Goal: Task Accomplishment & Management: Manage account settings

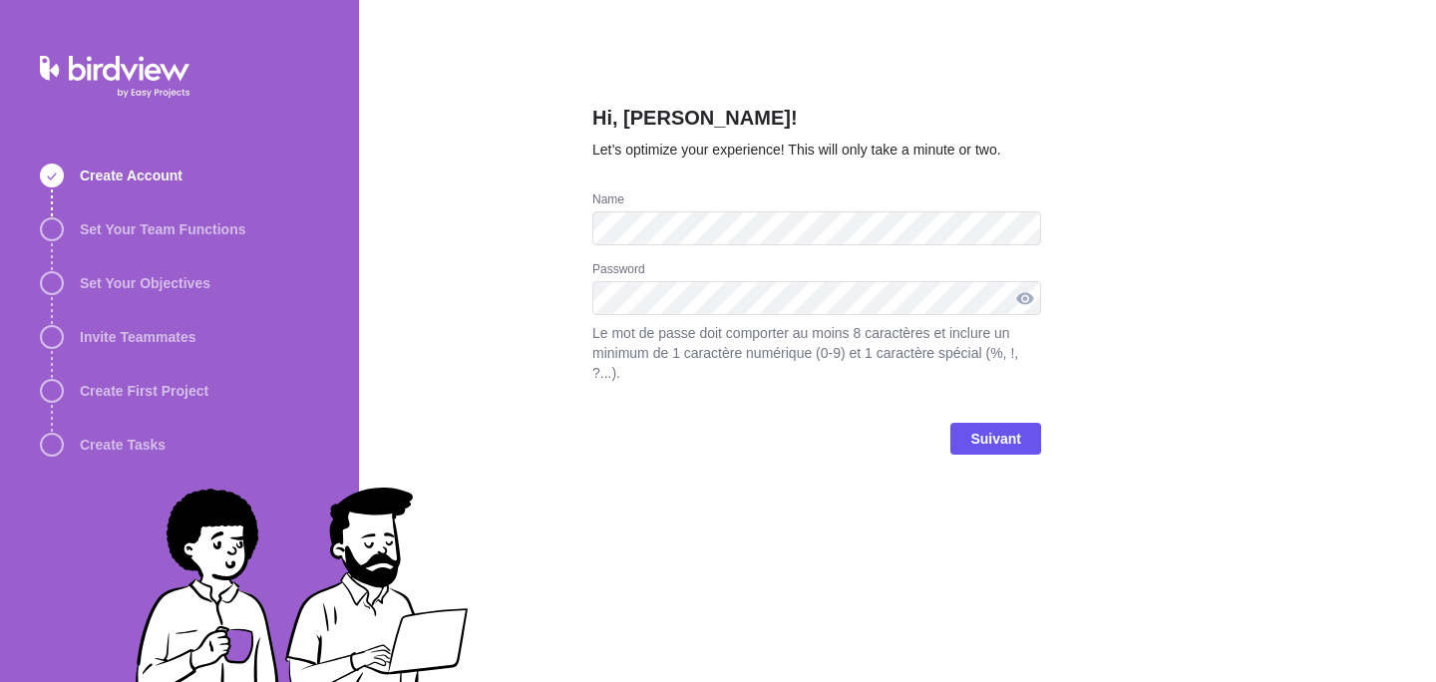
click at [1031, 295] on div at bounding box center [1025, 298] width 32 height 34
click at [1027, 297] on div at bounding box center [1025, 298] width 32 height 34
click at [968, 434] on span "Suivant" at bounding box center [995, 439] width 91 height 32
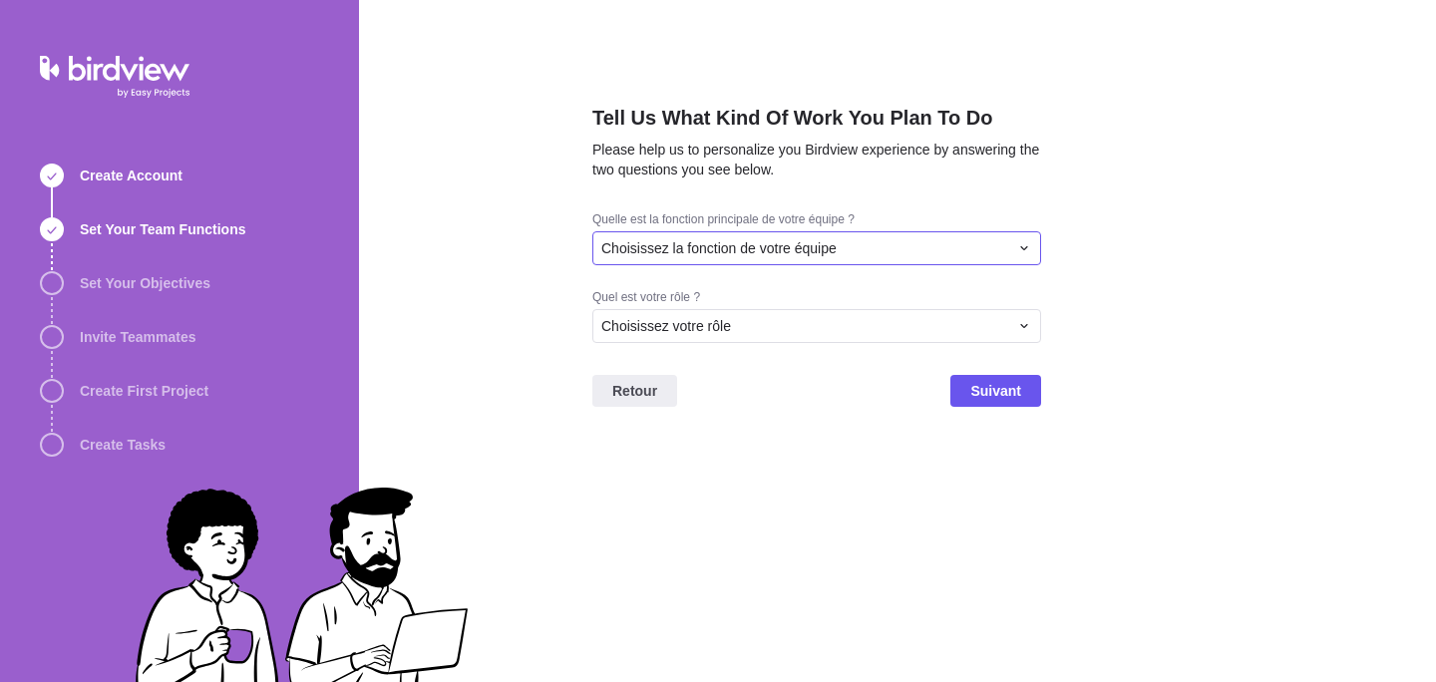
click at [788, 249] on span "Choisissez la fonction de votre équipe" at bounding box center [718, 248] width 235 height 20
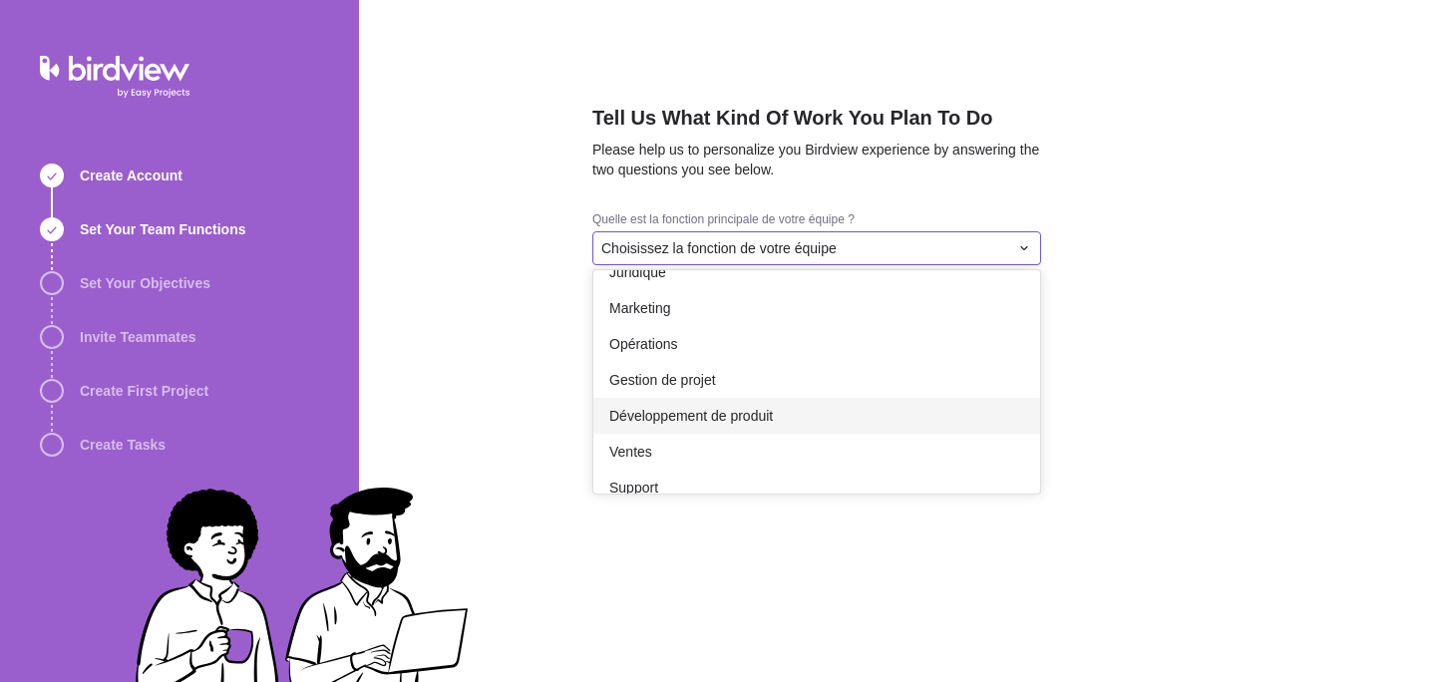
scroll to position [276, 0]
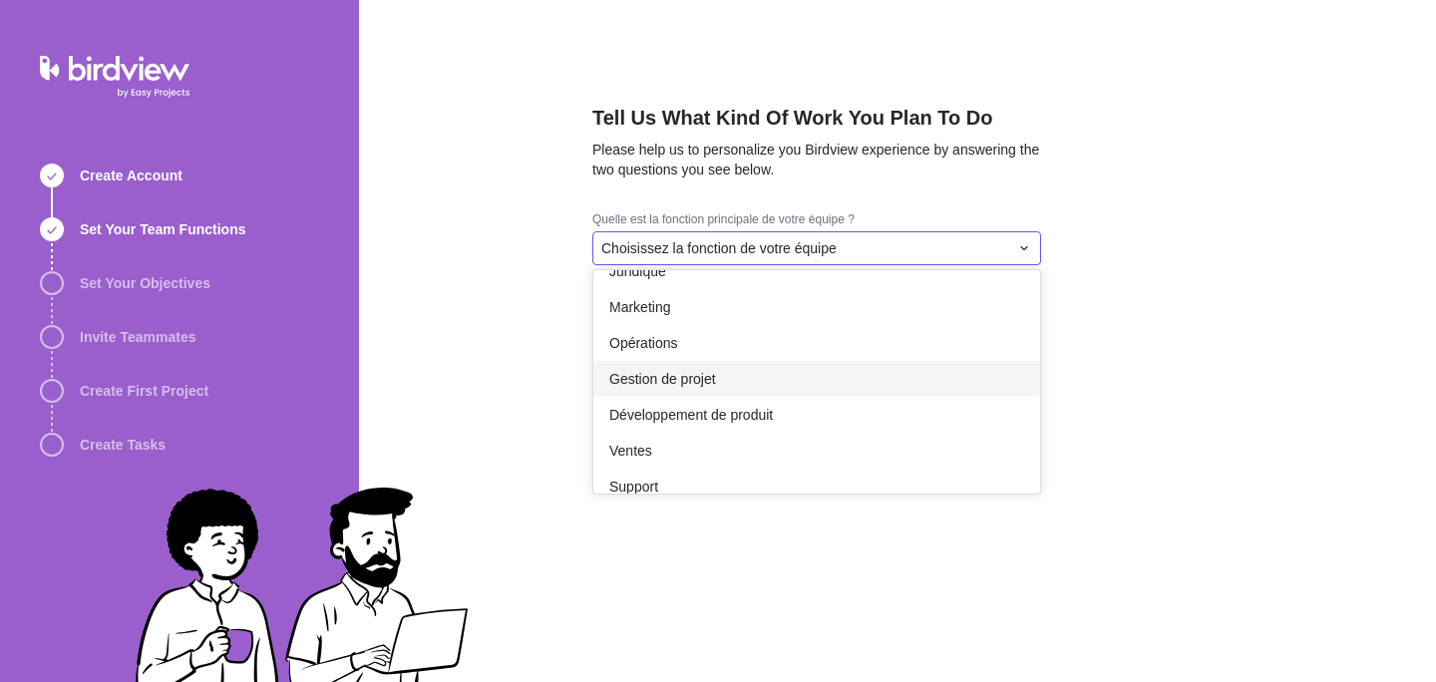
click at [716, 376] on span "Gestion de projet" at bounding box center [662, 379] width 107 height 20
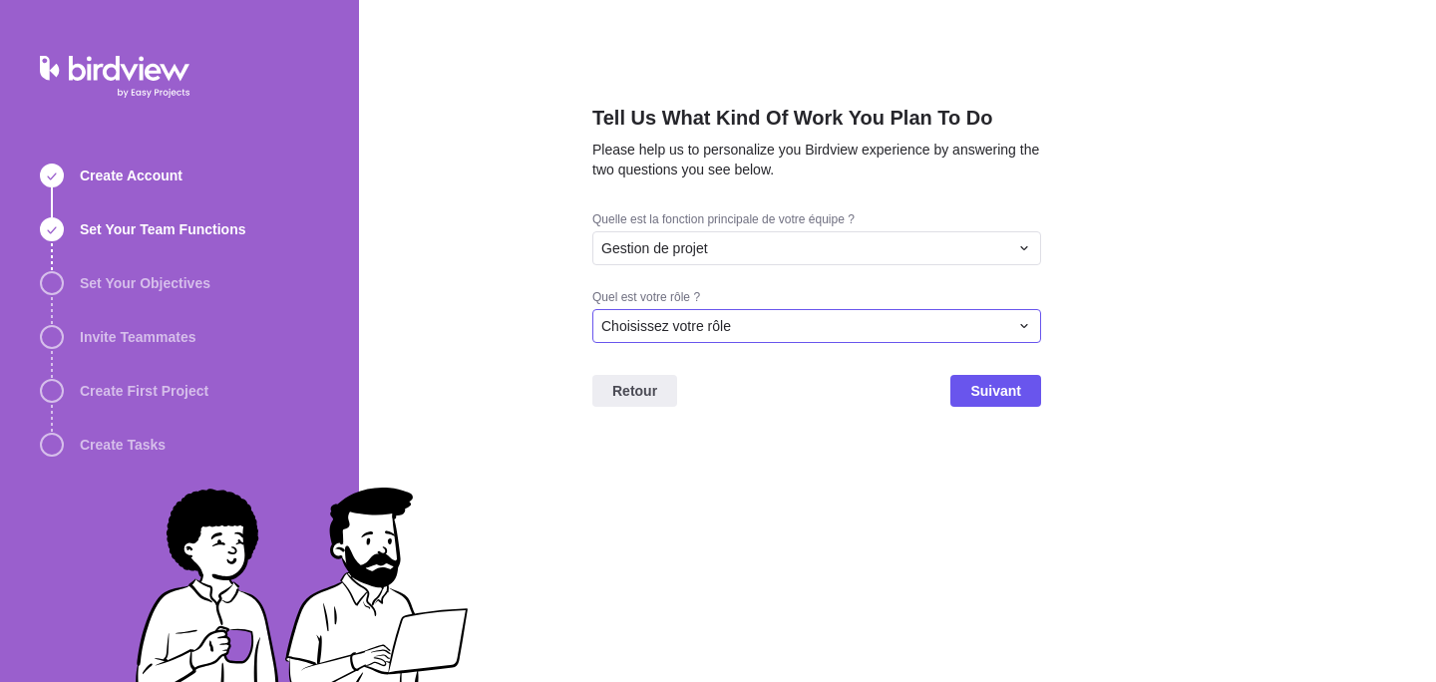
click at [742, 334] on div "Choisissez votre rôle" at bounding box center [804, 326] width 407 height 20
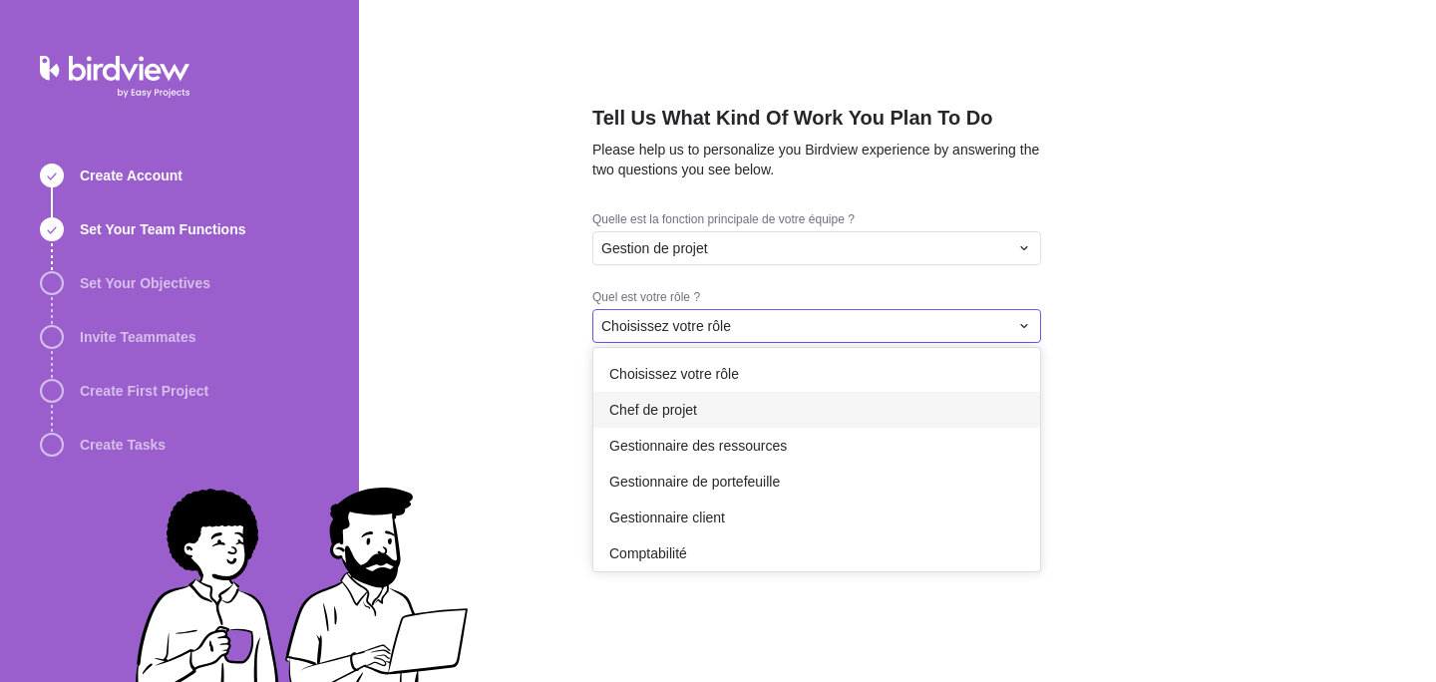
click at [757, 420] on div "Chef de projet" at bounding box center [816, 410] width 447 height 36
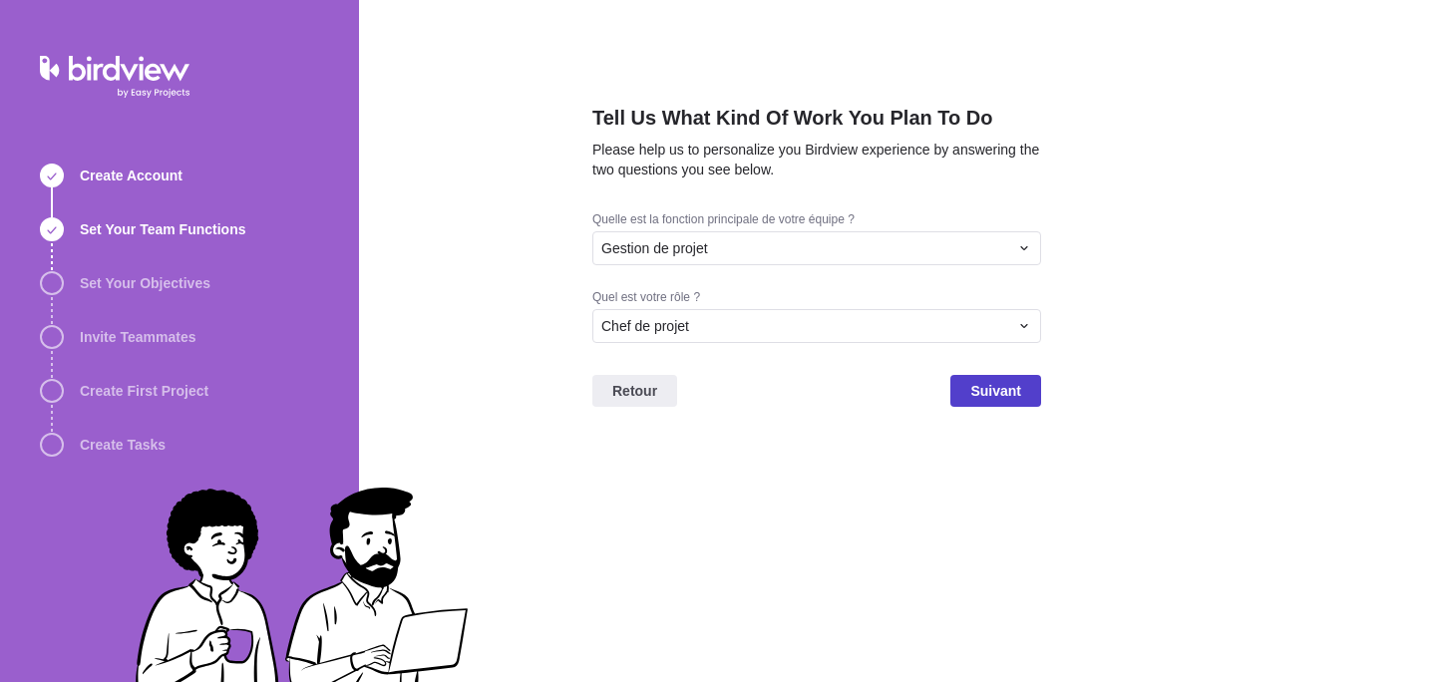
click at [990, 396] on span "Suivant" at bounding box center [995, 391] width 51 height 24
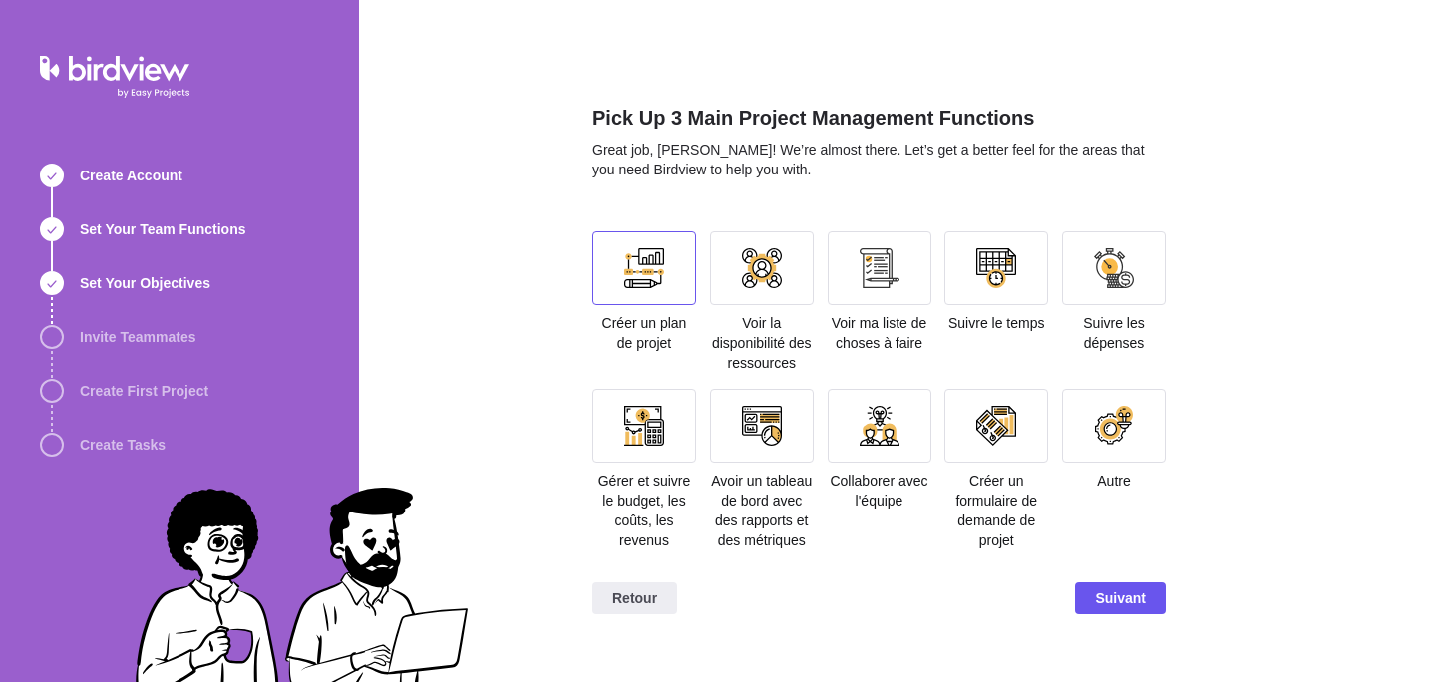
click at [654, 249] on div at bounding box center [644, 268] width 40 height 40
click at [733, 254] on div at bounding box center [762, 268] width 104 height 74
click at [882, 297] on div at bounding box center [880, 268] width 104 height 74
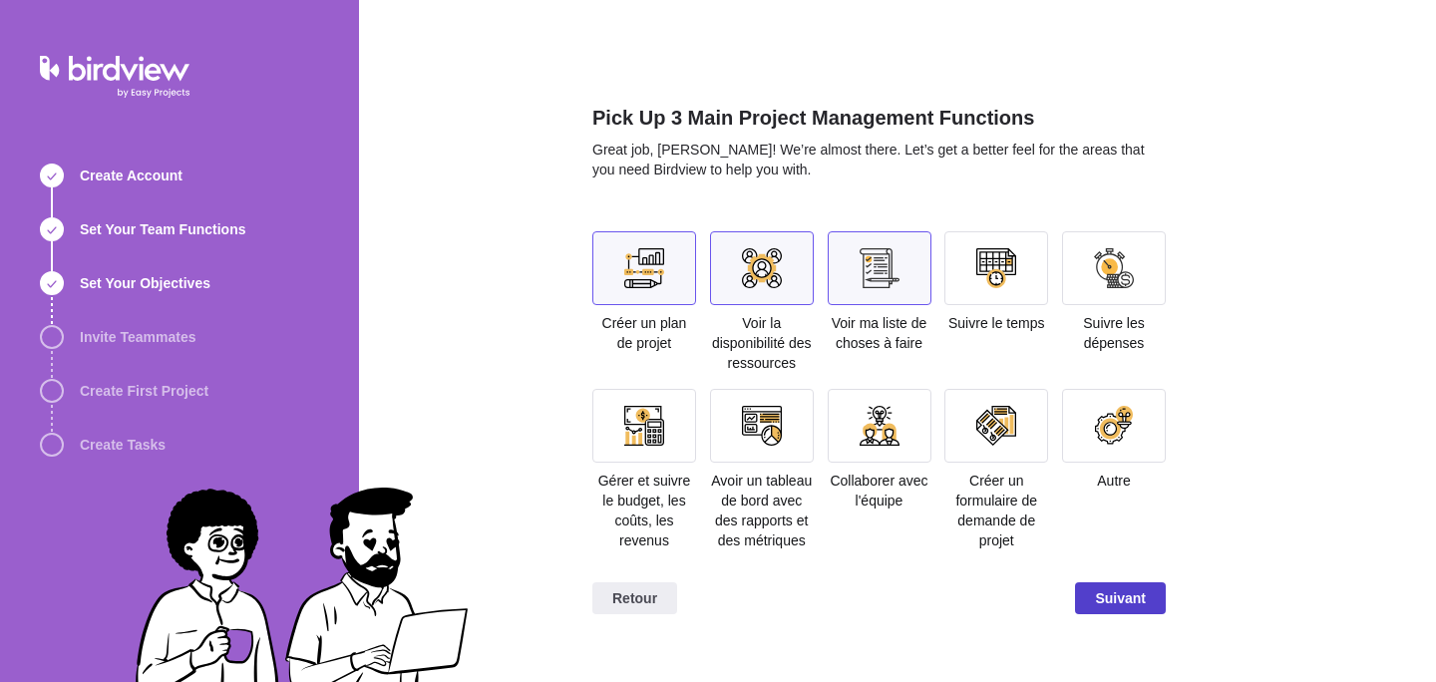
click at [1112, 609] on span "Suivant" at bounding box center [1120, 598] width 51 height 24
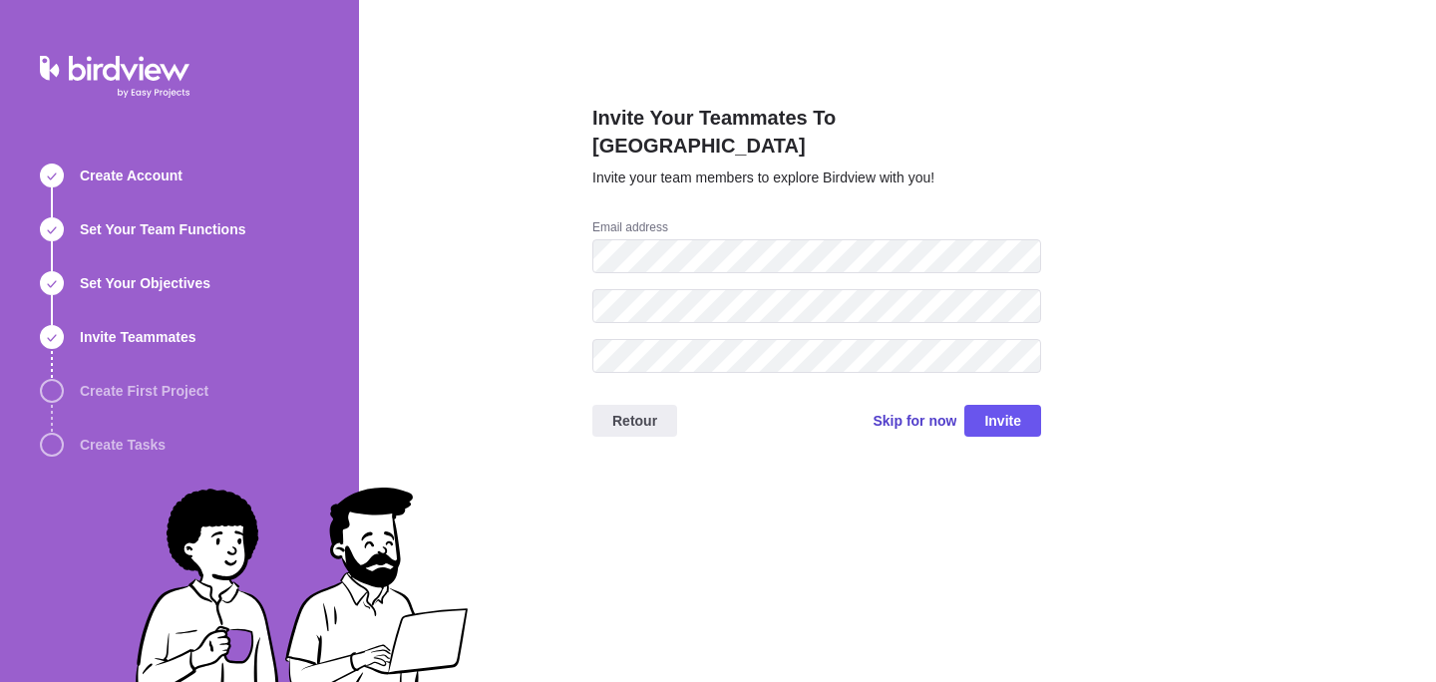
click at [904, 411] on span "Skip for now" at bounding box center [915, 421] width 84 height 20
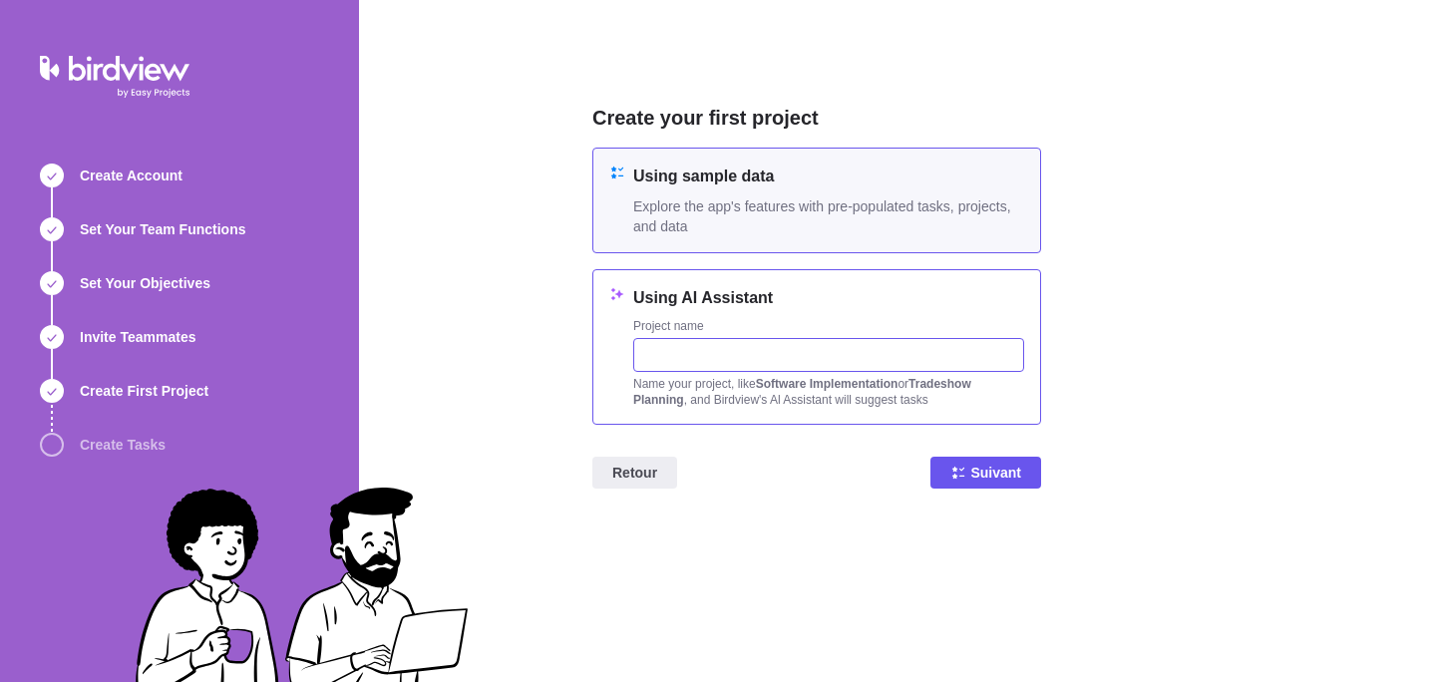
click at [688, 363] on input "text" at bounding box center [828, 355] width 391 height 34
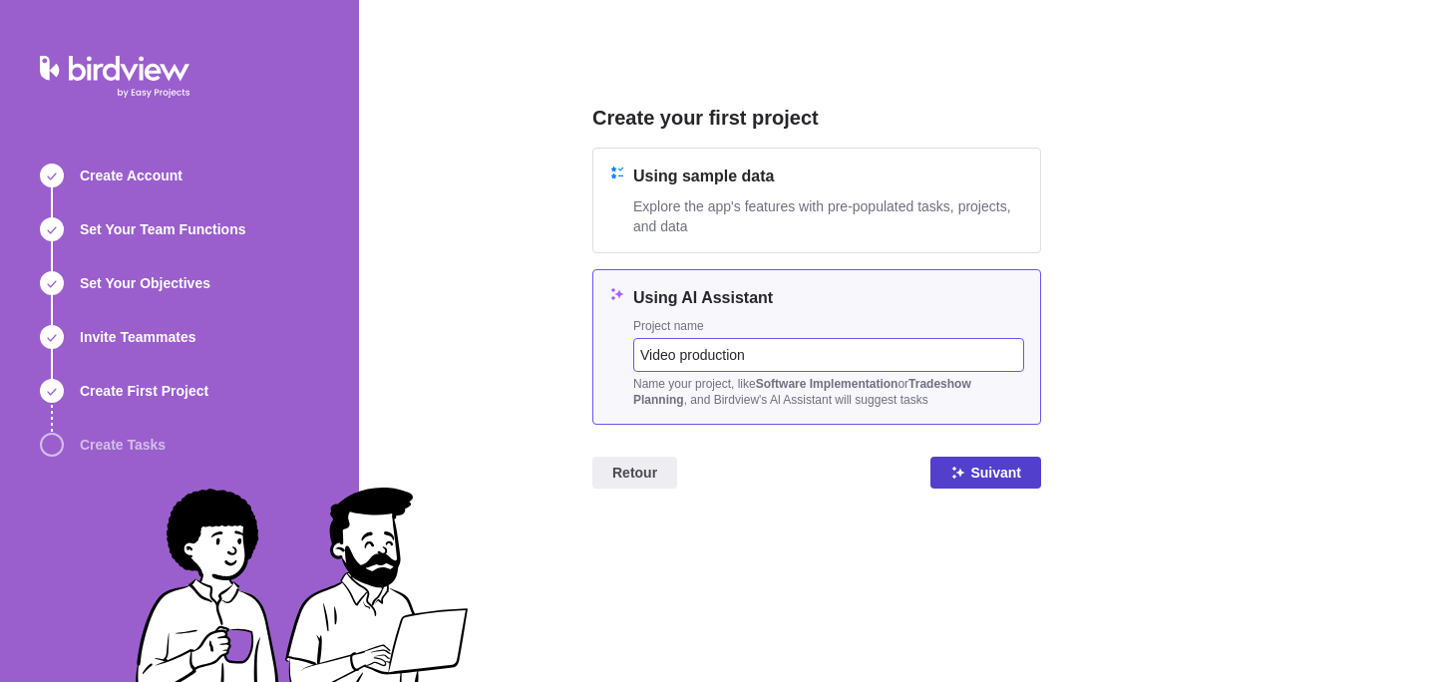
type input "Video production"
click at [1001, 472] on span "Suivant" at bounding box center [995, 473] width 51 height 24
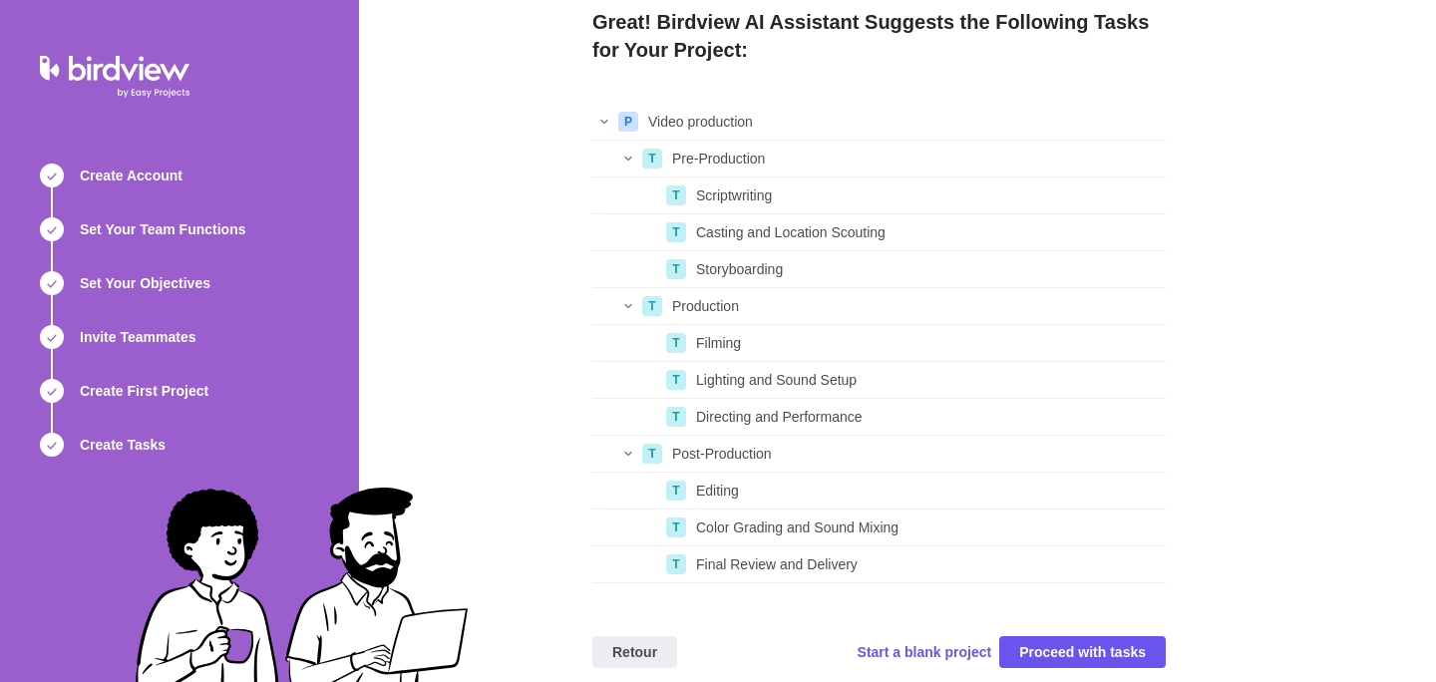
scroll to position [66, 0]
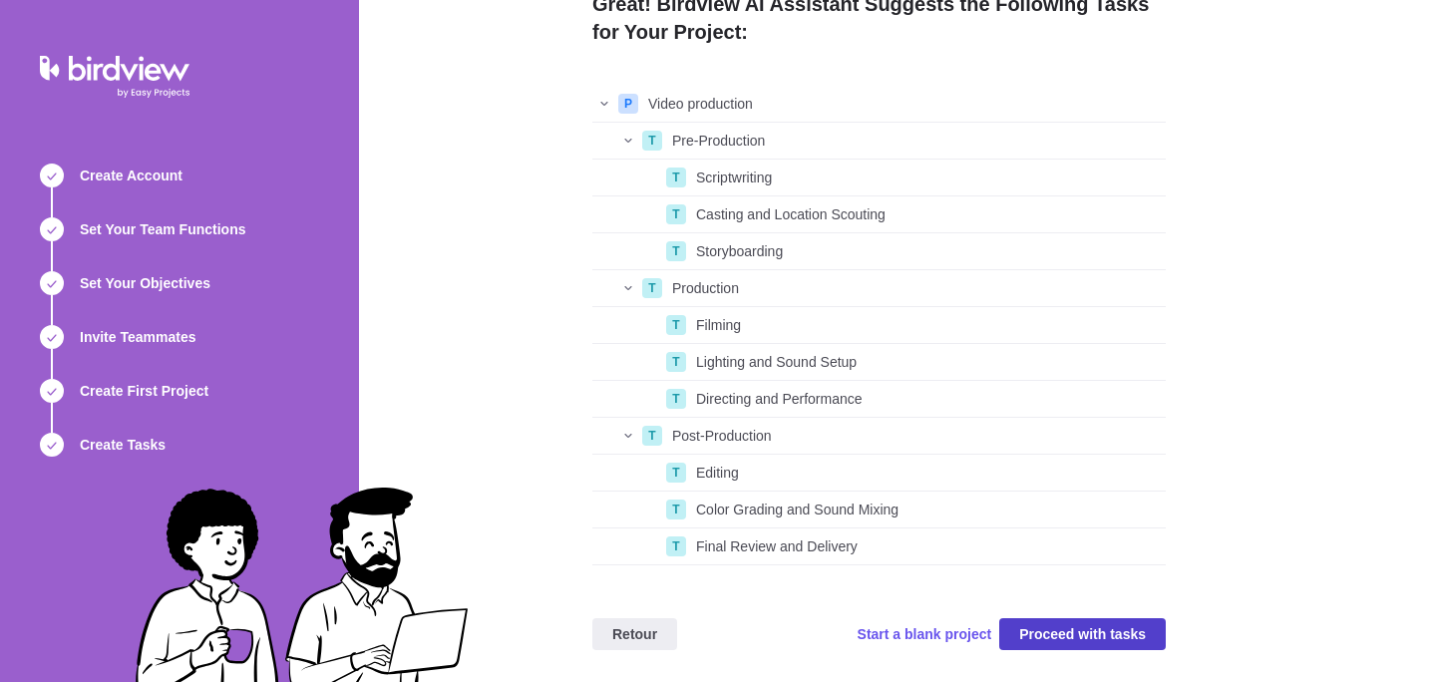
click at [1066, 628] on span "Proceed with tasks" at bounding box center [1082, 634] width 127 height 24
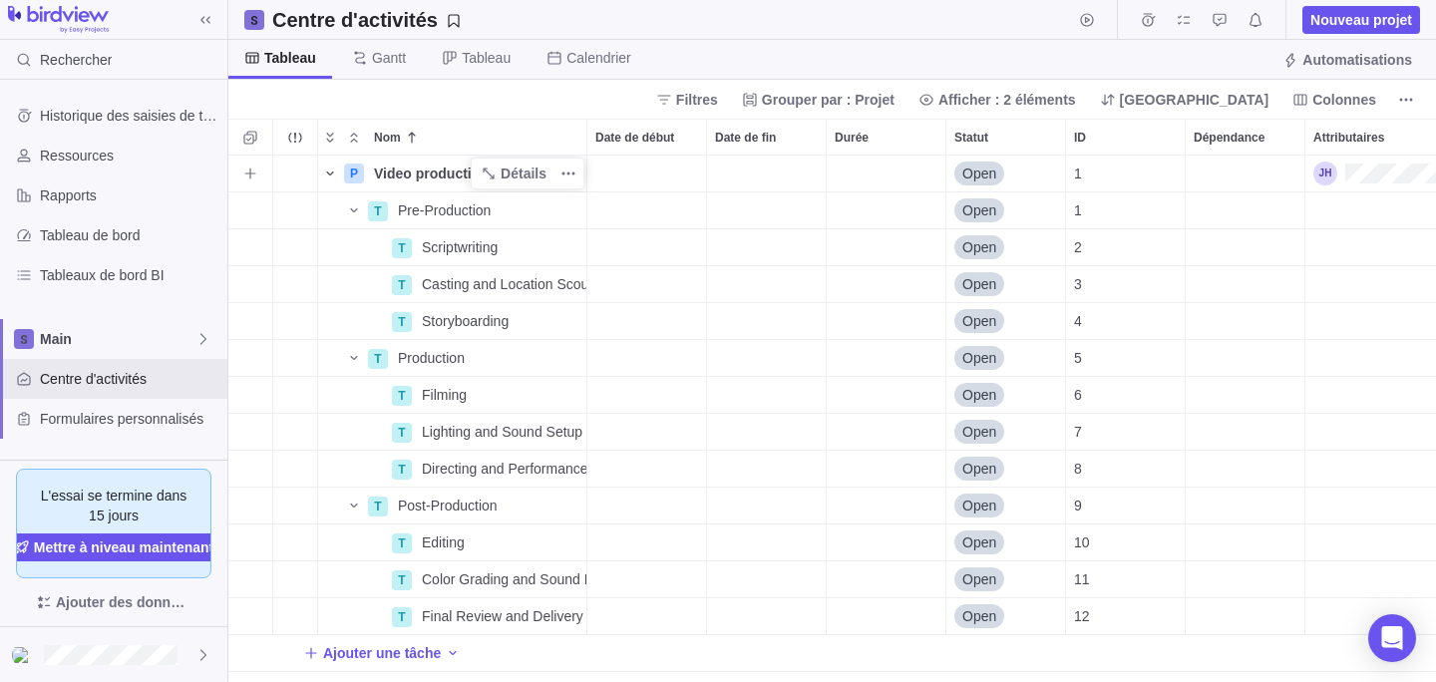
click at [341, 170] on span "Nom" at bounding box center [330, 174] width 24 height 28
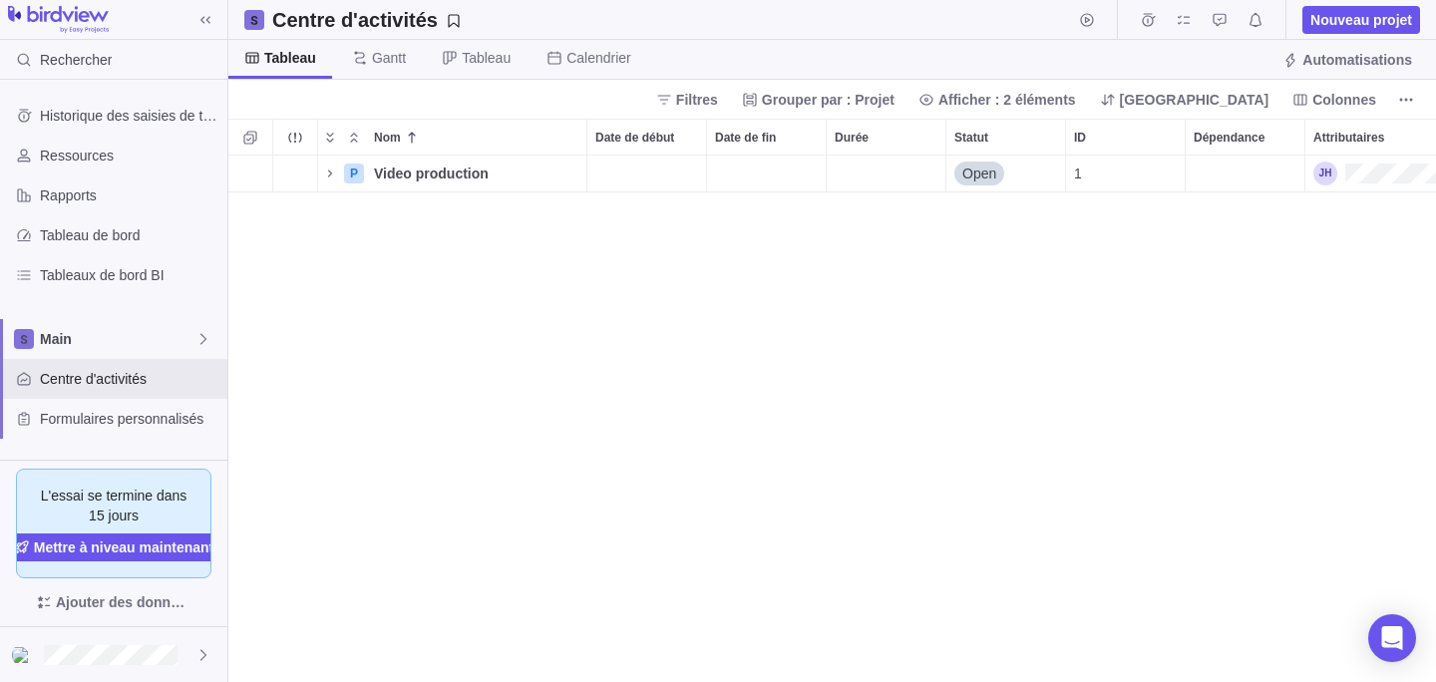
click at [355, 276] on div "P Video production Détails Open 1" at bounding box center [832, 419] width 1208 height 527
click at [331, 175] on icon "Nom" at bounding box center [330, 173] width 4 height 7
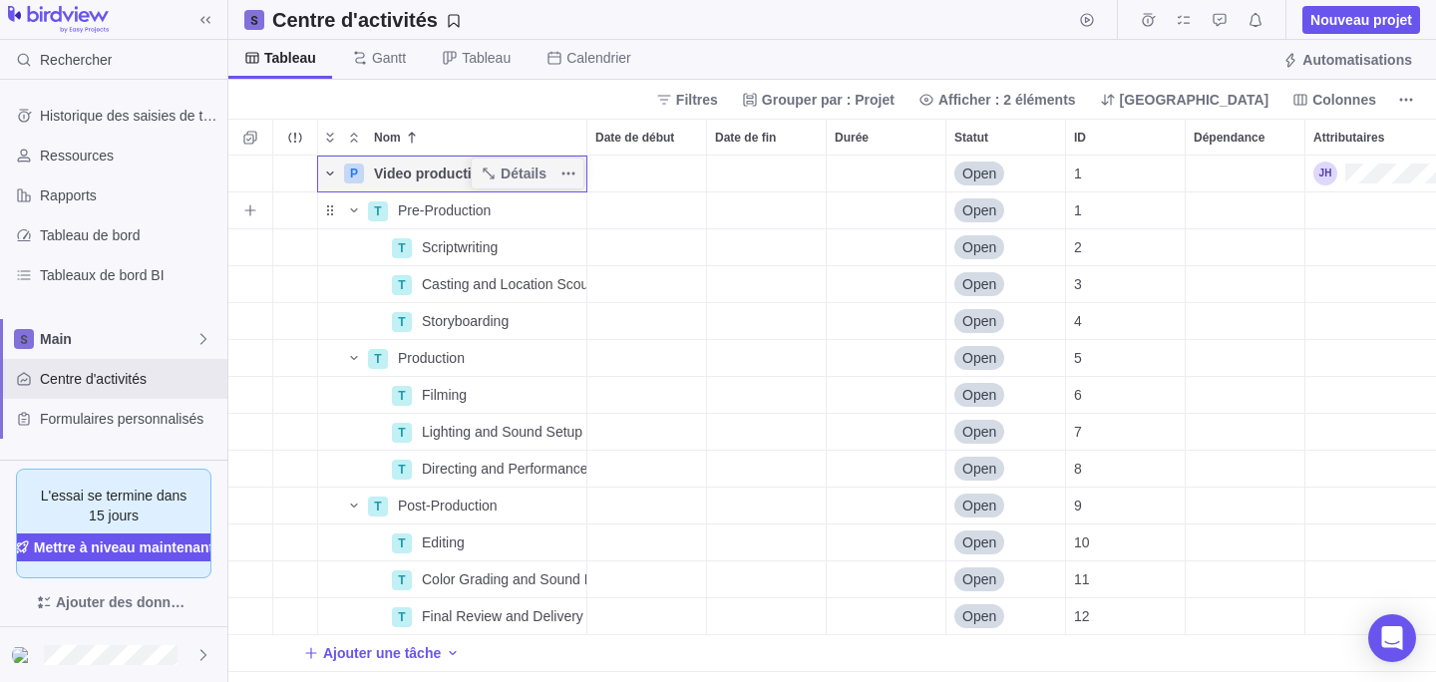
click at [627, 208] on div "Date de début" at bounding box center [646, 210] width 119 height 36
click at [736, 66] on body "Rechercher Historique des saisies de temps Ressources Rapports Tableau de bord …" at bounding box center [718, 341] width 1436 height 682
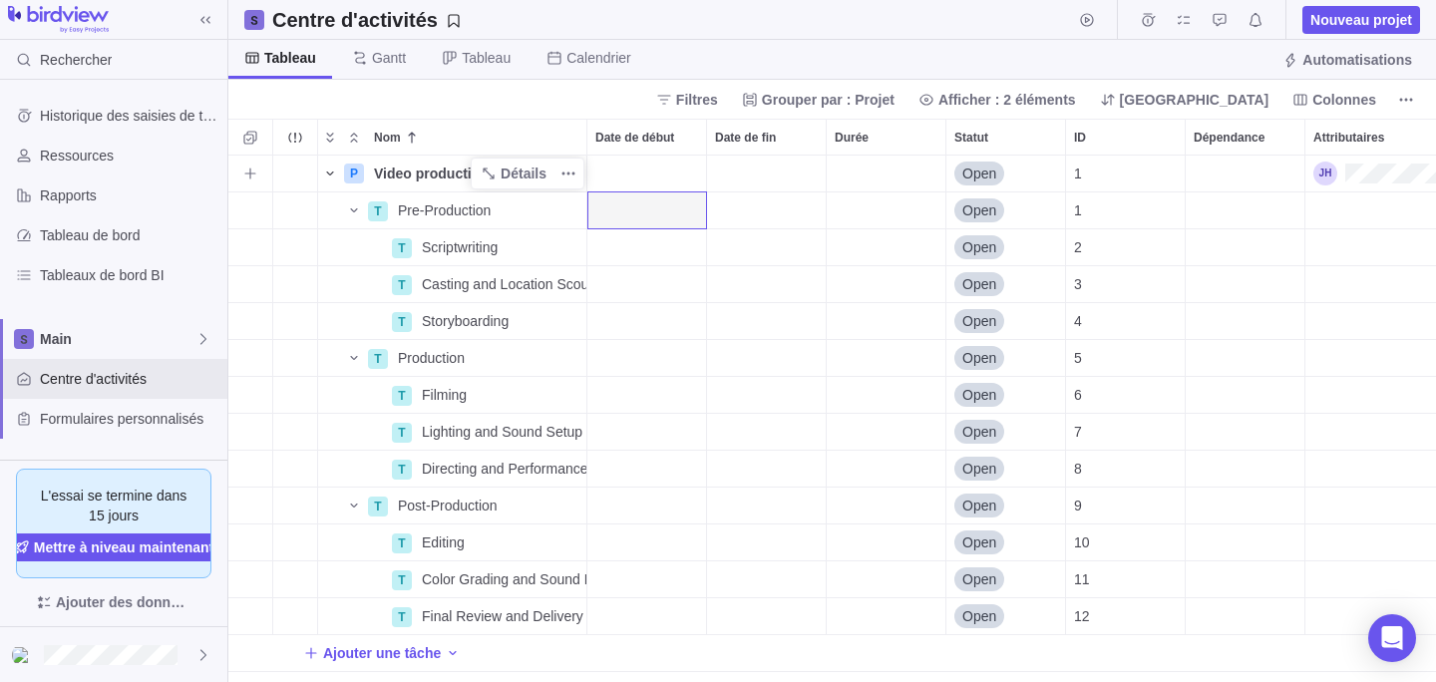
click at [417, 179] on span "Video production" at bounding box center [431, 174] width 115 height 20
click at [479, 178] on input "Video production" at bounding box center [476, 174] width 222 height 37
drag, startPoint x: 500, startPoint y: 178, endPoint x: 361, endPoint y: 178, distance: 138.6
click at [361, 178] on div "P Video production Open 1 T Pre-Production Détails Open 1 T Scriptwriting Détai…" at bounding box center [832, 419] width 1208 height 527
type input "La belle et la boeuf - Pub TV"
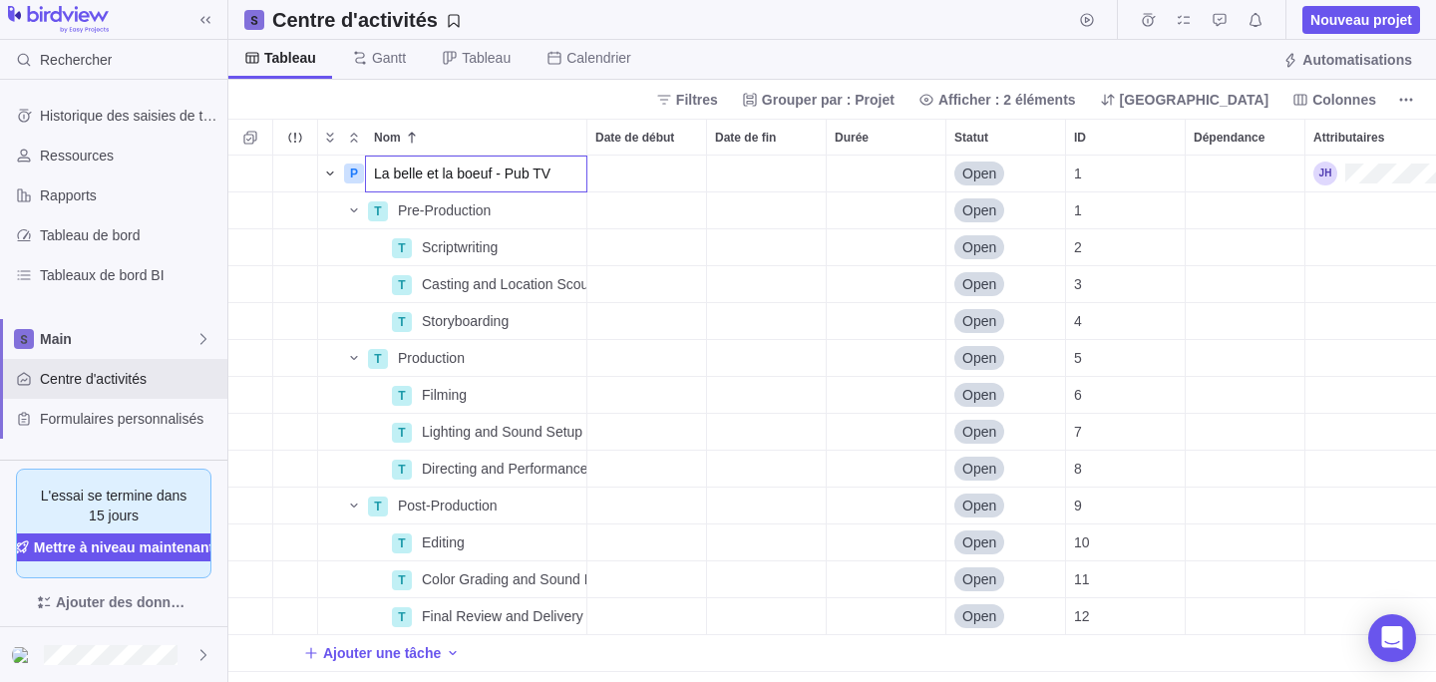
click at [744, 65] on body "Rechercher Historique des saisies de temps Ressources Rapports Tableau de bord …" at bounding box center [718, 341] width 1436 height 682
click at [636, 257] on div "Date de début" at bounding box center [646, 247] width 119 height 36
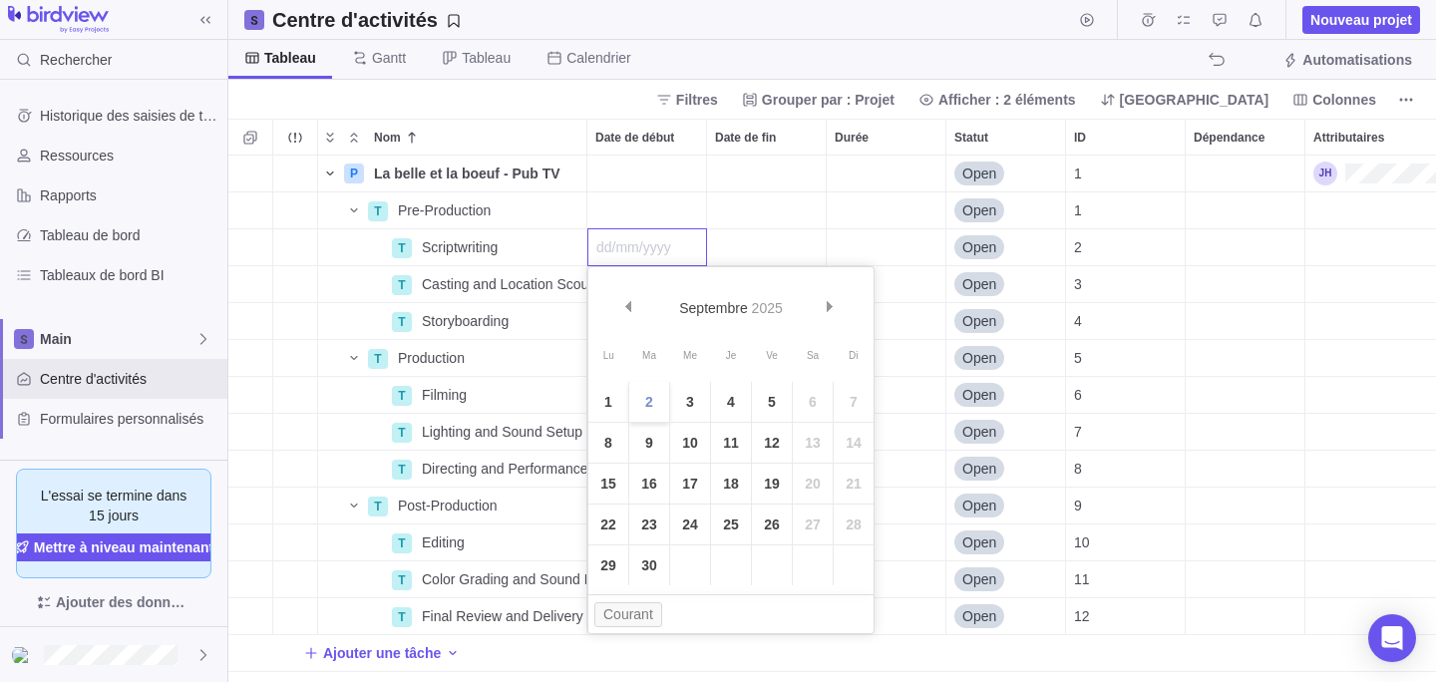
click at [652, 410] on link "2" at bounding box center [649, 402] width 40 height 40
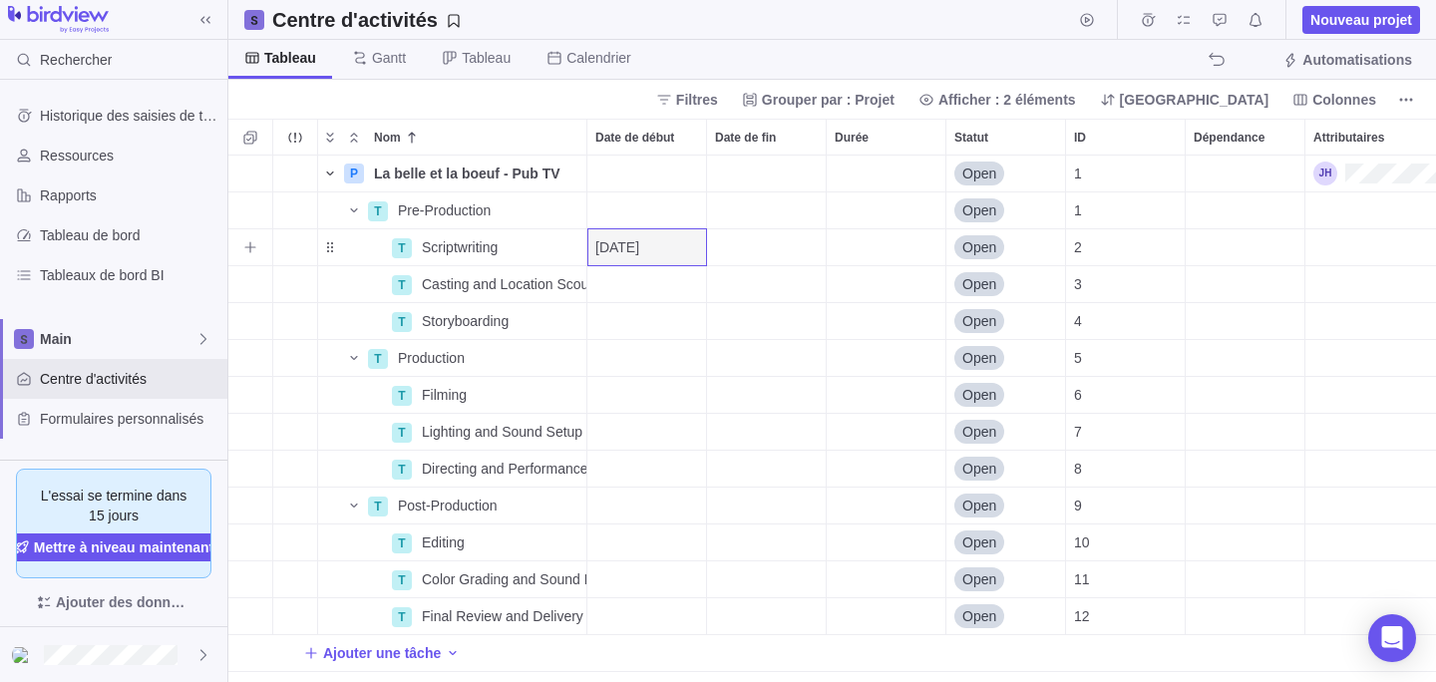
click at [765, 258] on div "Date de fin" at bounding box center [766, 247] width 119 height 36
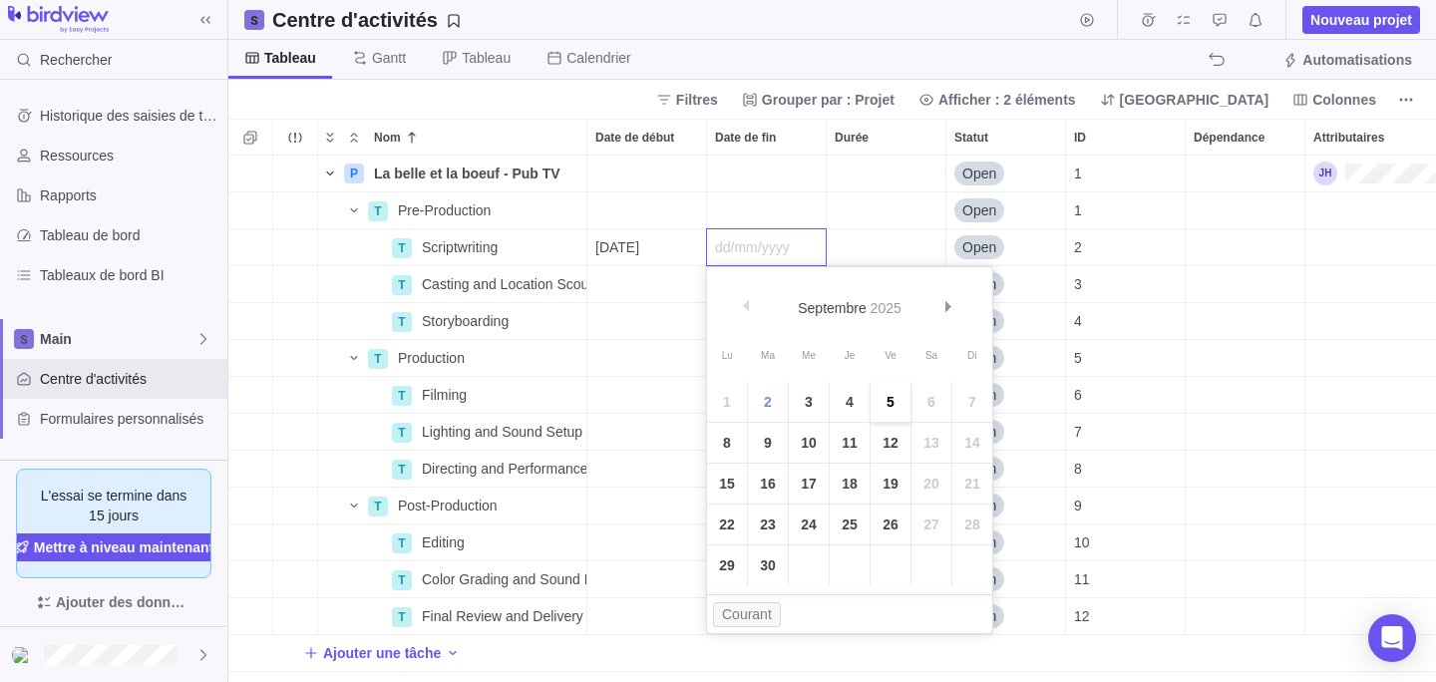
click at [880, 408] on link "5" at bounding box center [891, 402] width 40 height 40
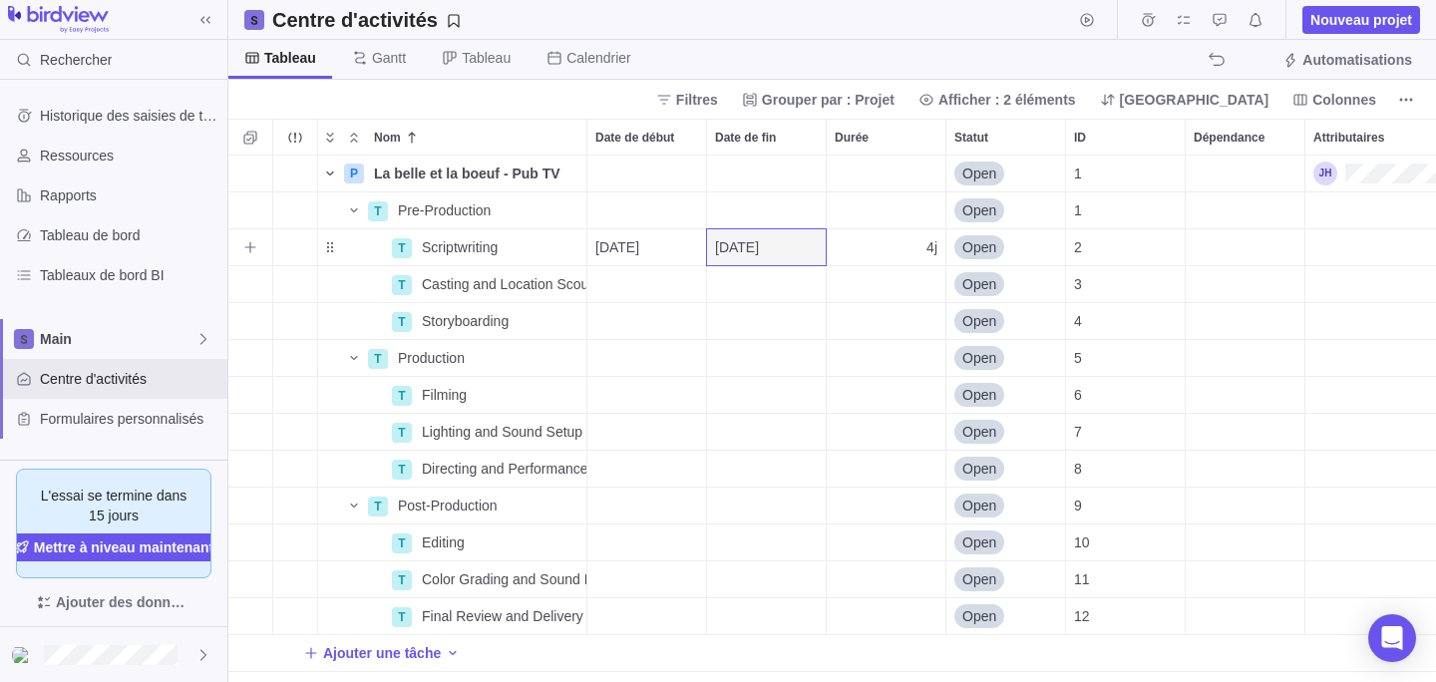
click at [866, 249] on div "4j" at bounding box center [886, 247] width 119 height 36
type input "2"
click at [877, 43] on body "Rechercher Historique des saisies de temps Ressources Rapports Tableau de bord …" at bounding box center [718, 341] width 1436 height 682
click at [750, 253] on span "03/09/2025" at bounding box center [737, 247] width 44 height 20
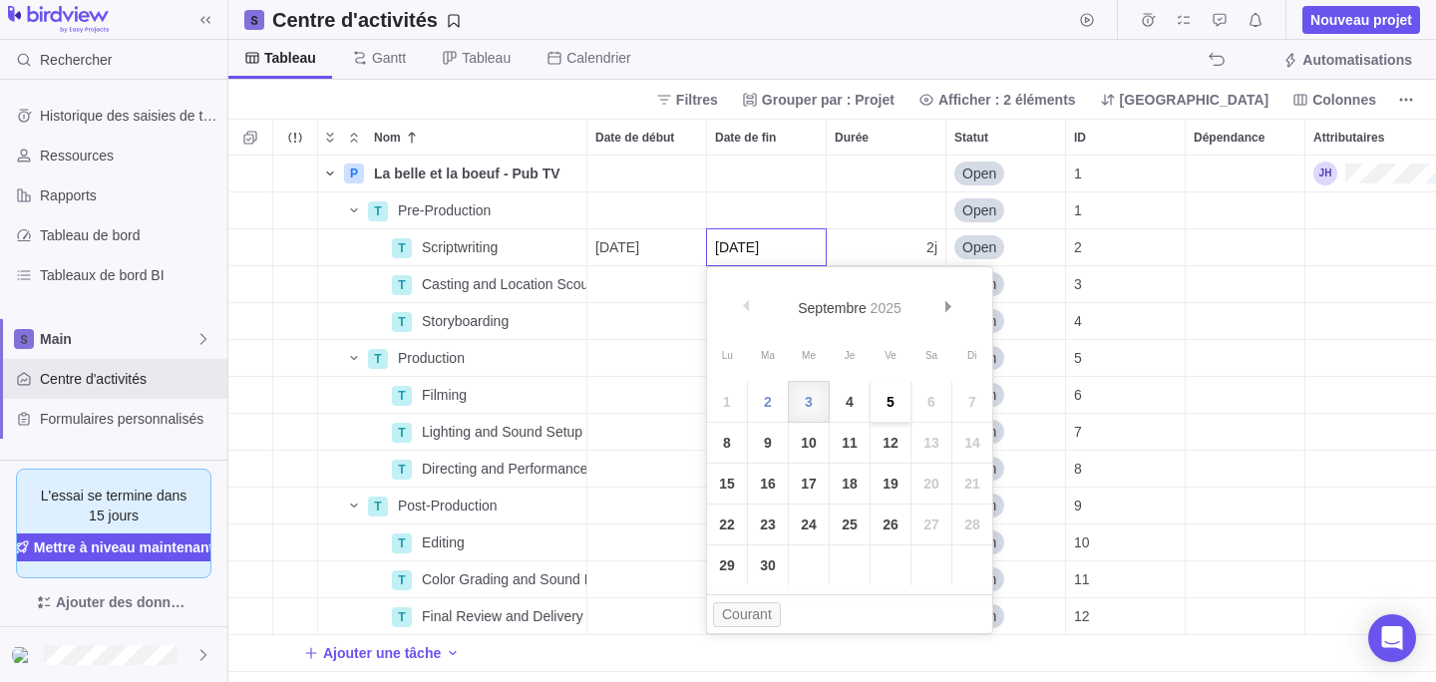
click at [899, 414] on link "5" at bounding box center [891, 402] width 40 height 40
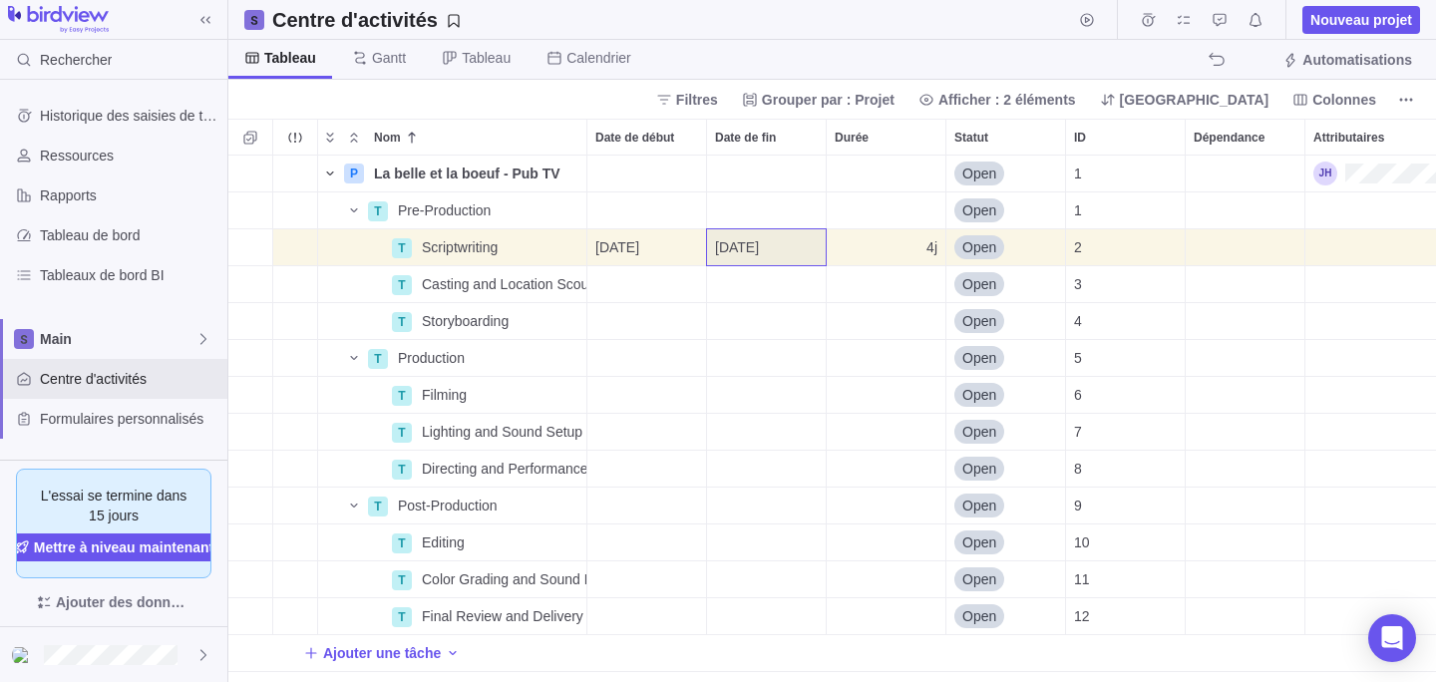
click at [877, 31] on div "Centre d'activités Nouveau projet" at bounding box center [832, 20] width 1208 height 40
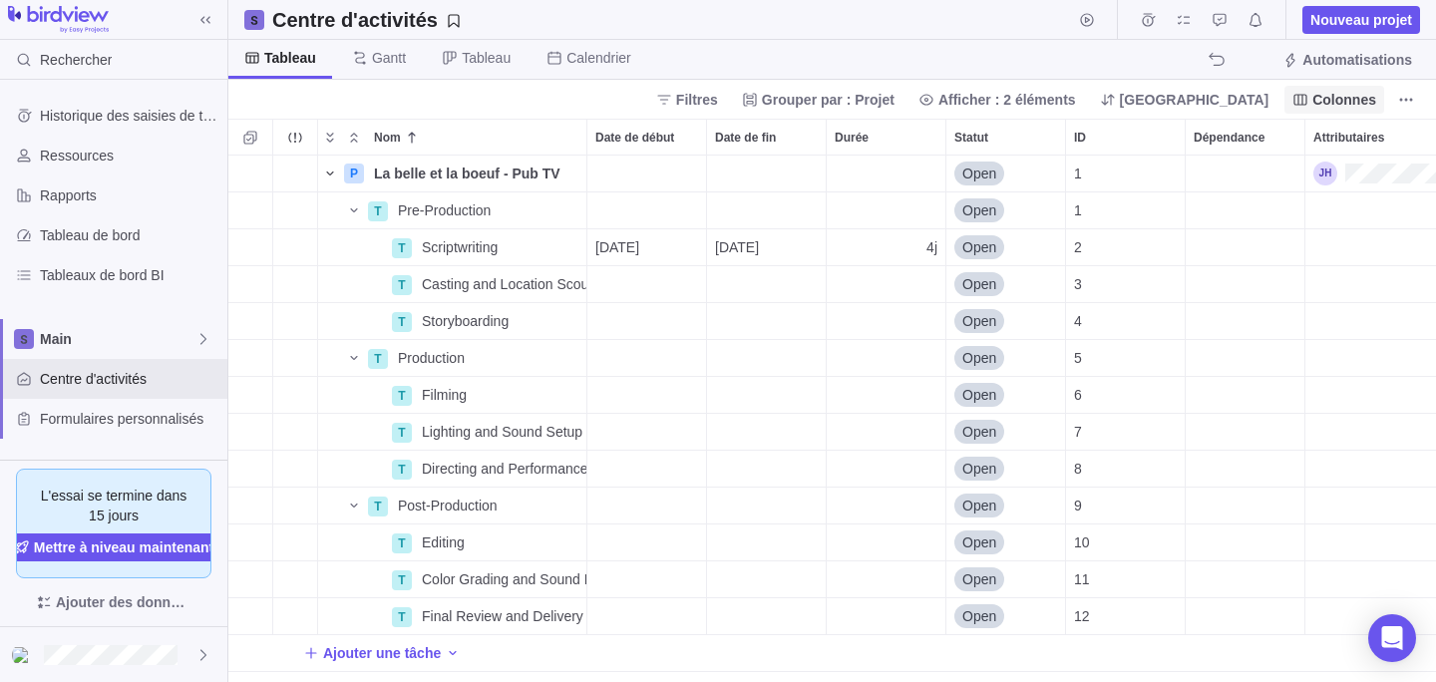
click at [1364, 92] on span "Colonnes" at bounding box center [1345, 100] width 64 height 20
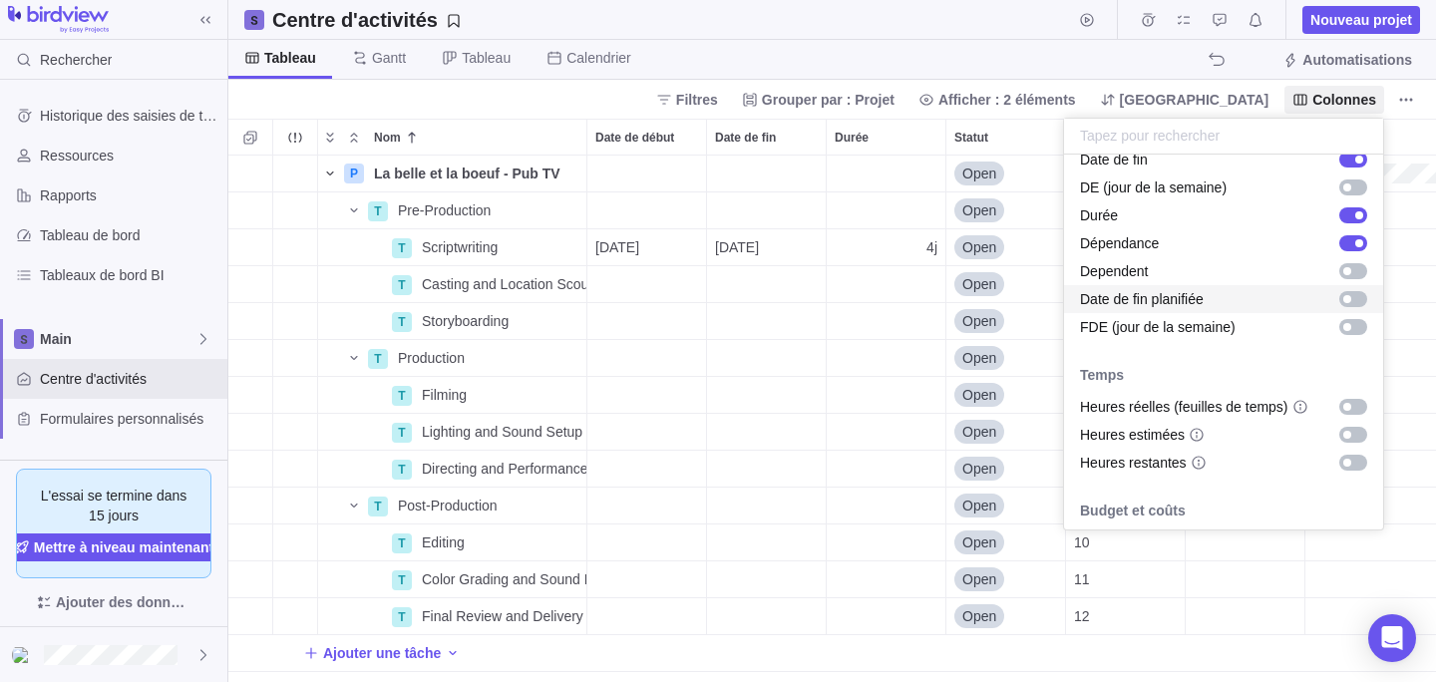
scroll to position [503, 0]
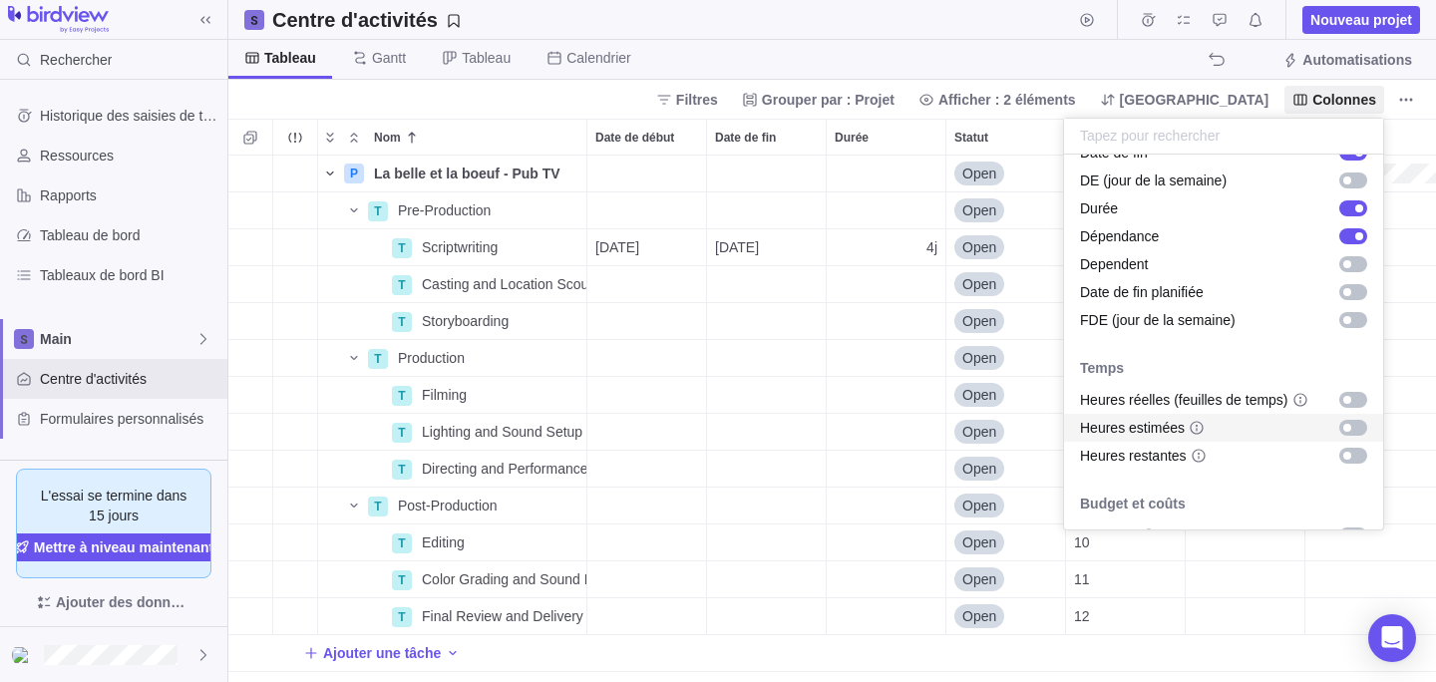
click at [1354, 424] on div "grid" at bounding box center [1353, 428] width 28 height 16
click at [1353, 455] on div "grid" at bounding box center [1353, 456] width 28 height 16
click at [1067, 51] on body "Rechercher Historique des saisies de temps Ressources Rapports Tableau de bord …" at bounding box center [718, 341] width 1436 height 682
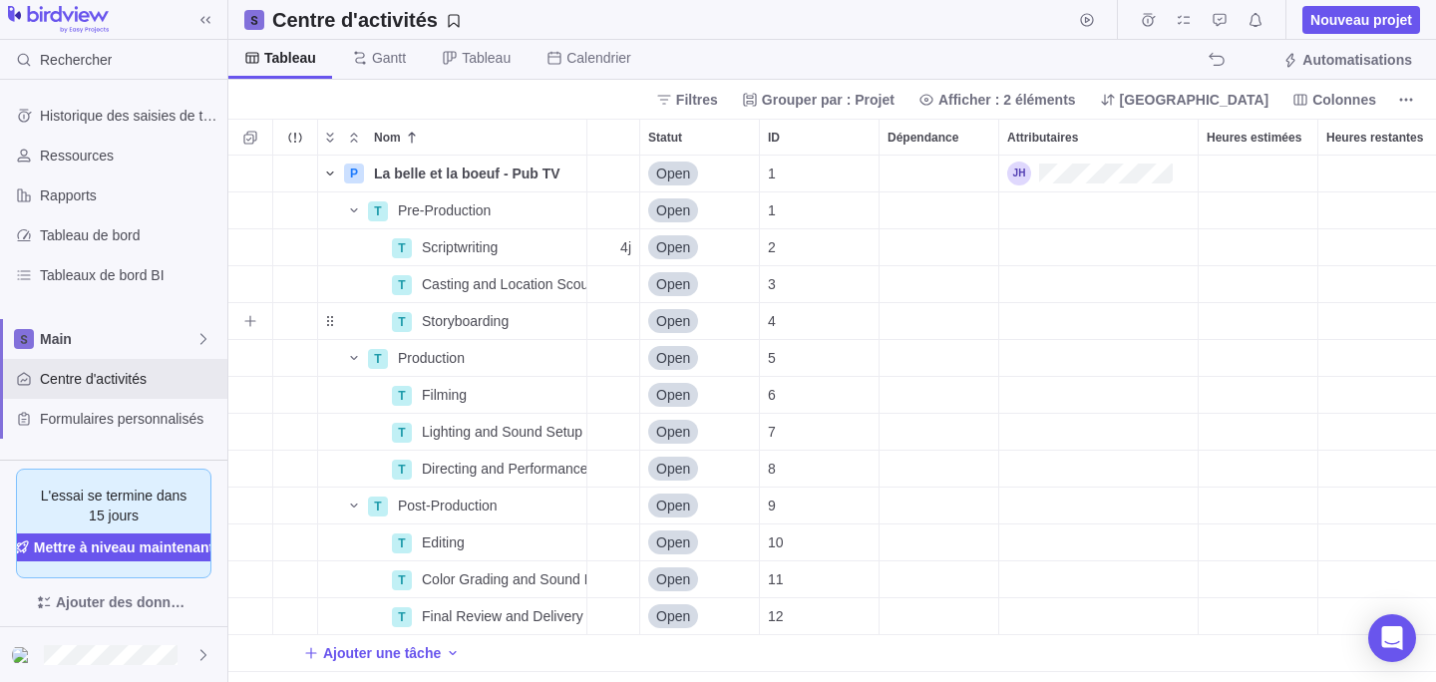
scroll to position [0, 0]
click at [1312, 89] on span "Colonnes" at bounding box center [1335, 100] width 100 height 28
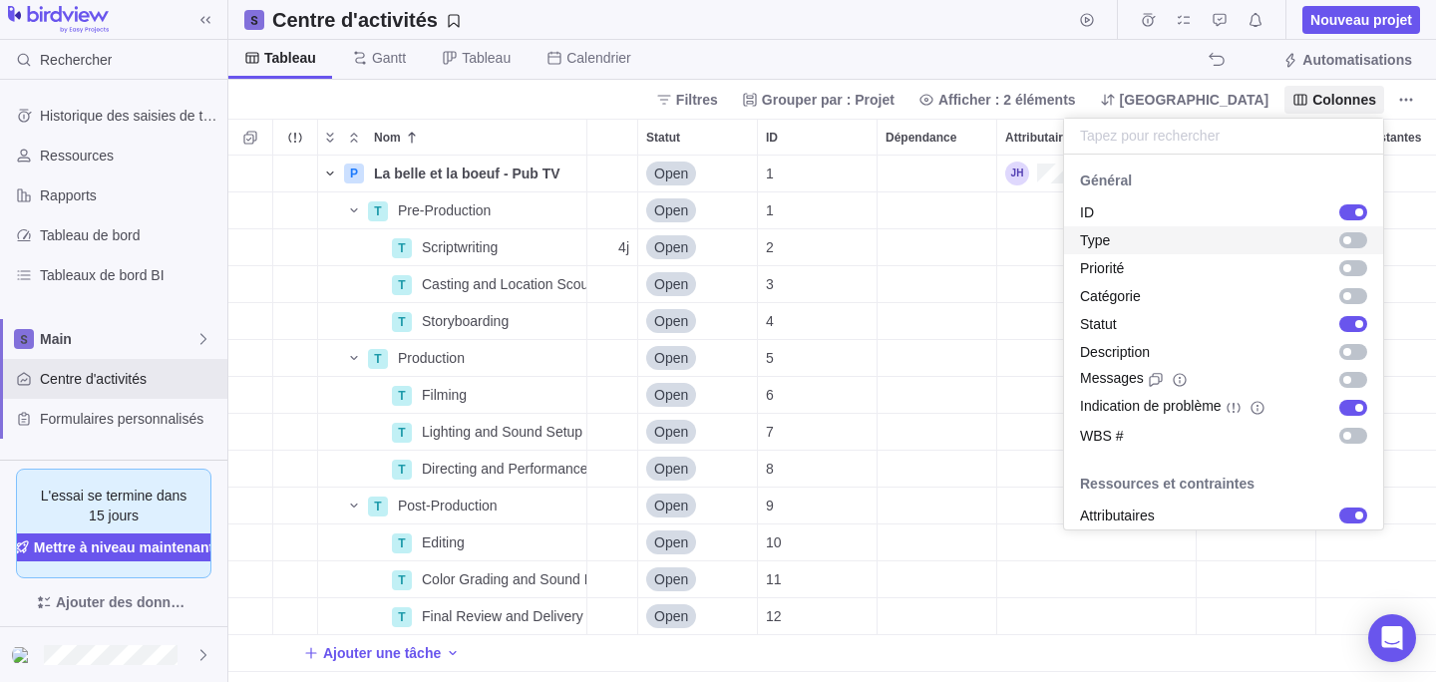
drag, startPoint x: 1114, startPoint y: 267, endPoint x: 1128, endPoint y: 285, distance: 22.7
click at [1132, 47] on body "Rechercher Historique des saisies de temps Ressources Rapports Tableau de bord …" at bounding box center [718, 341] width 1436 height 682
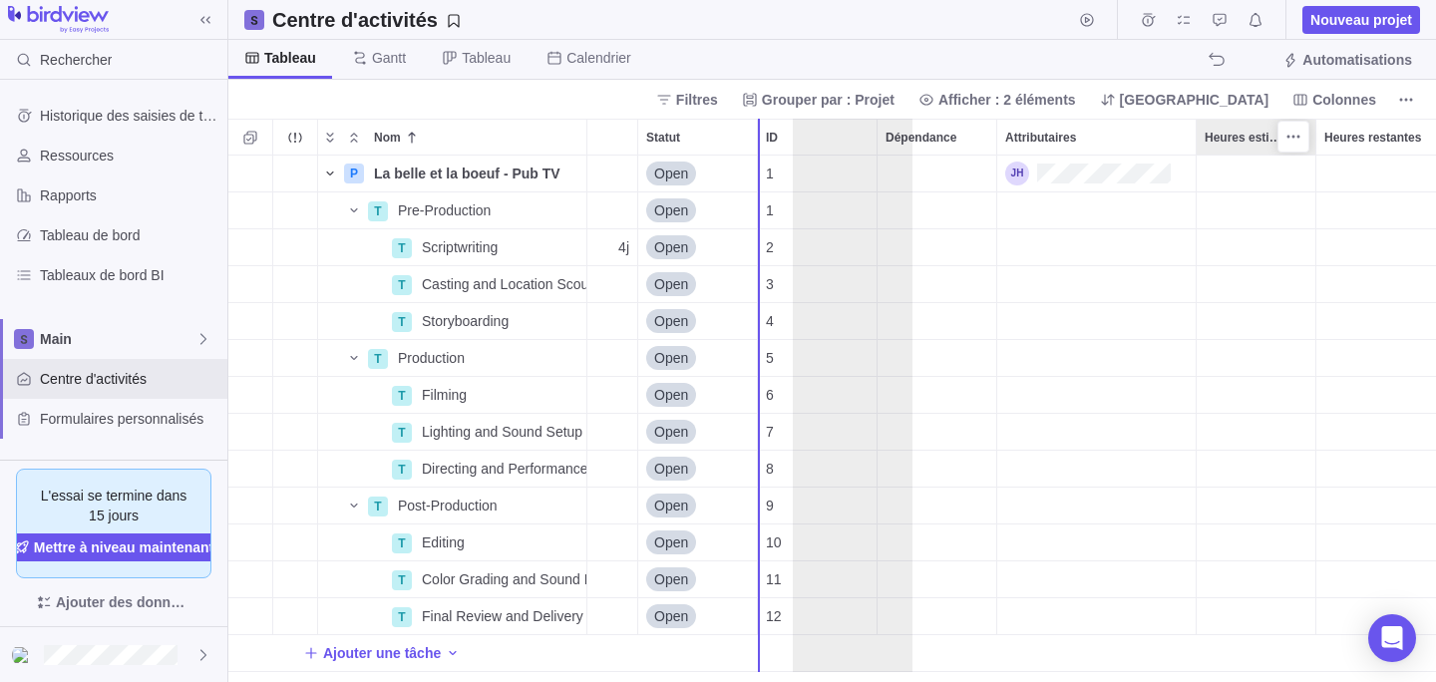
drag, startPoint x: 1231, startPoint y: 137, endPoint x: 817, endPoint y: 120, distance: 414.3
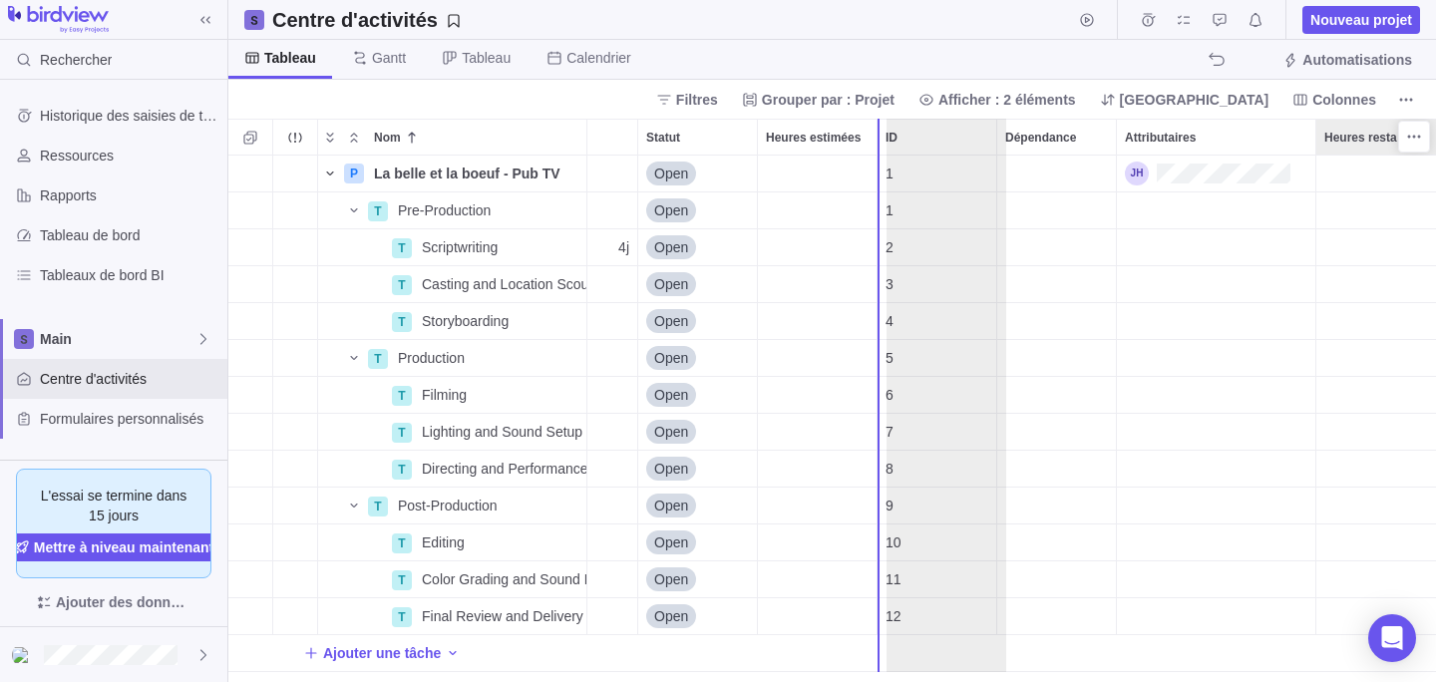
drag, startPoint x: 1350, startPoint y: 133, endPoint x: 909, endPoint y: 141, distance: 441.9
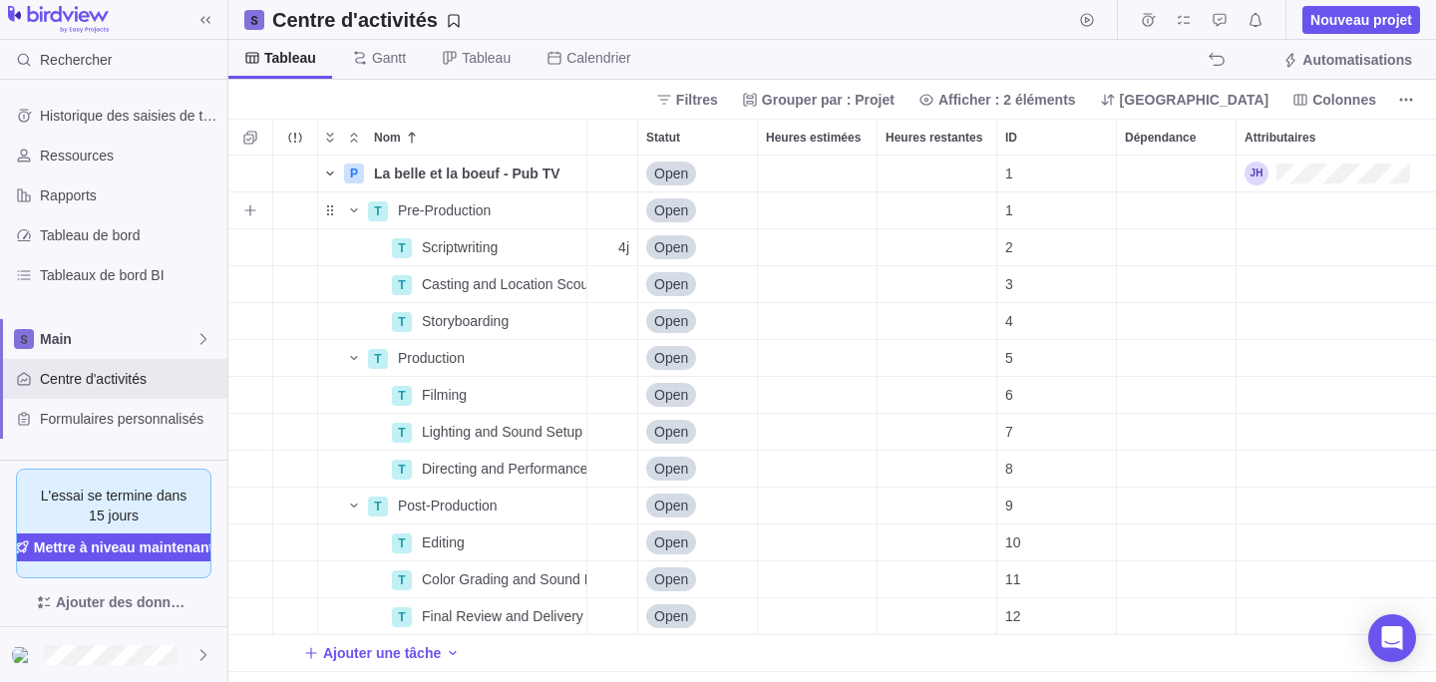
click at [839, 191] on div "Heures estimées" at bounding box center [818, 174] width 120 height 37
click at [825, 175] on div "Heures estimées" at bounding box center [817, 174] width 119 height 36
click at [804, 208] on div "P La belle et la boeuf - Pub TV Détails Open 0h 1 T Pre-Production Détails Open…" at bounding box center [832, 419] width 1208 height 527
click at [797, 255] on div "Heures estimées" at bounding box center [817, 247] width 119 height 36
type input "4h"
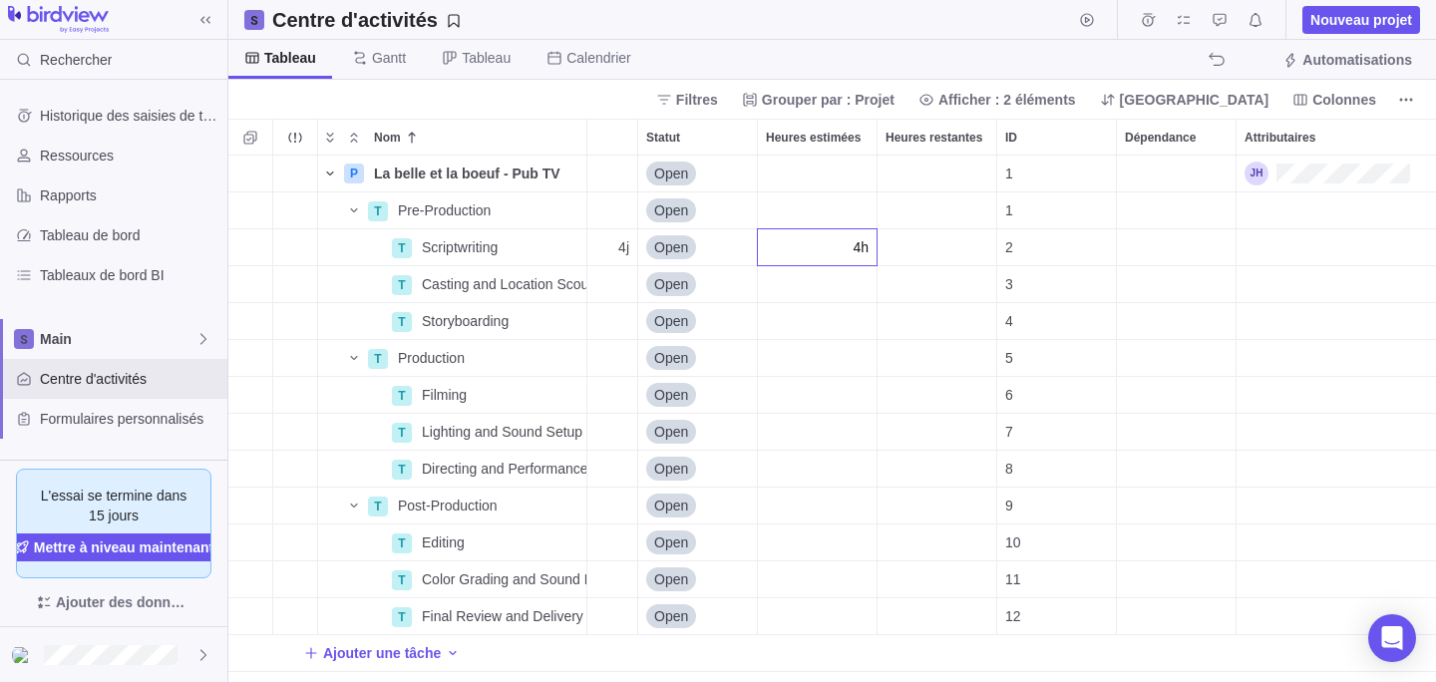
click at [787, 70] on body "Rechercher Historique des saisies de temps Ressources Rapports Tableau de bord …" at bounding box center [718, 341] width 1436 height 682
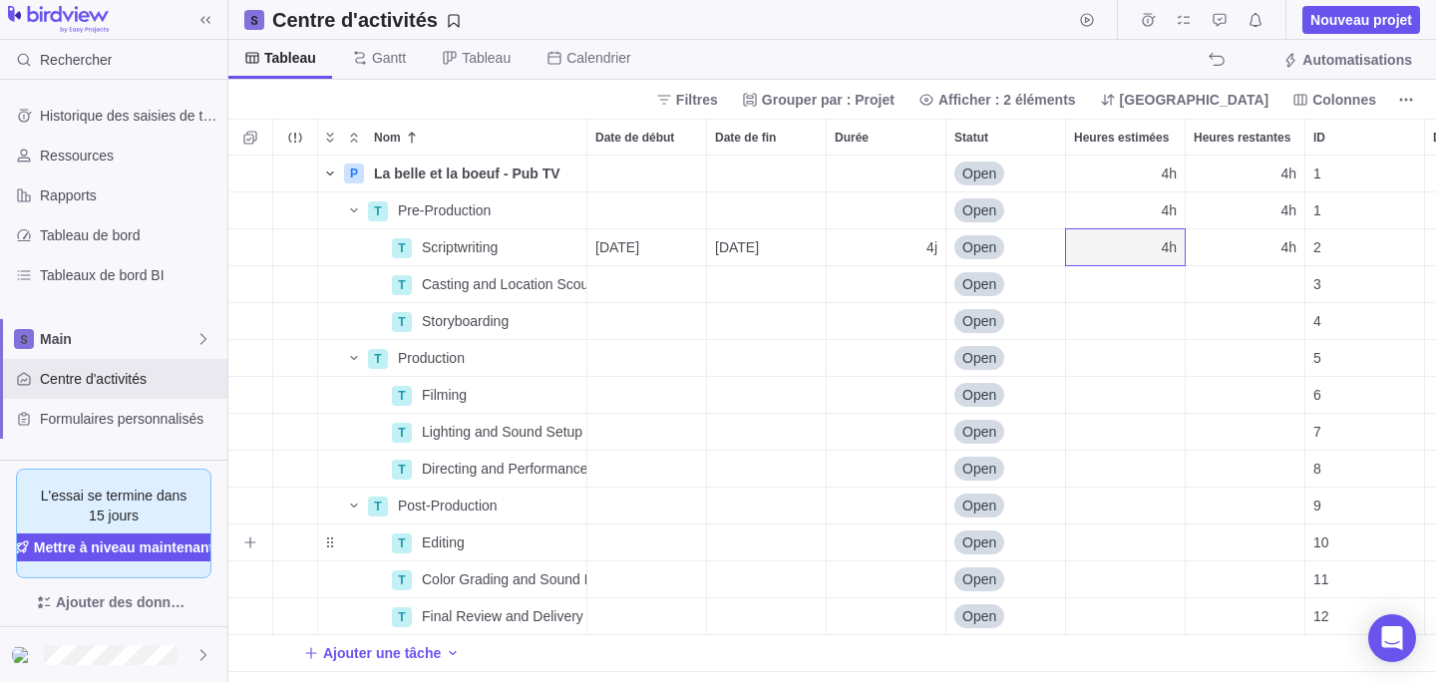
click at [621, 548] on div "Date de début" at bounding box center [646, 543] width 119 height 36
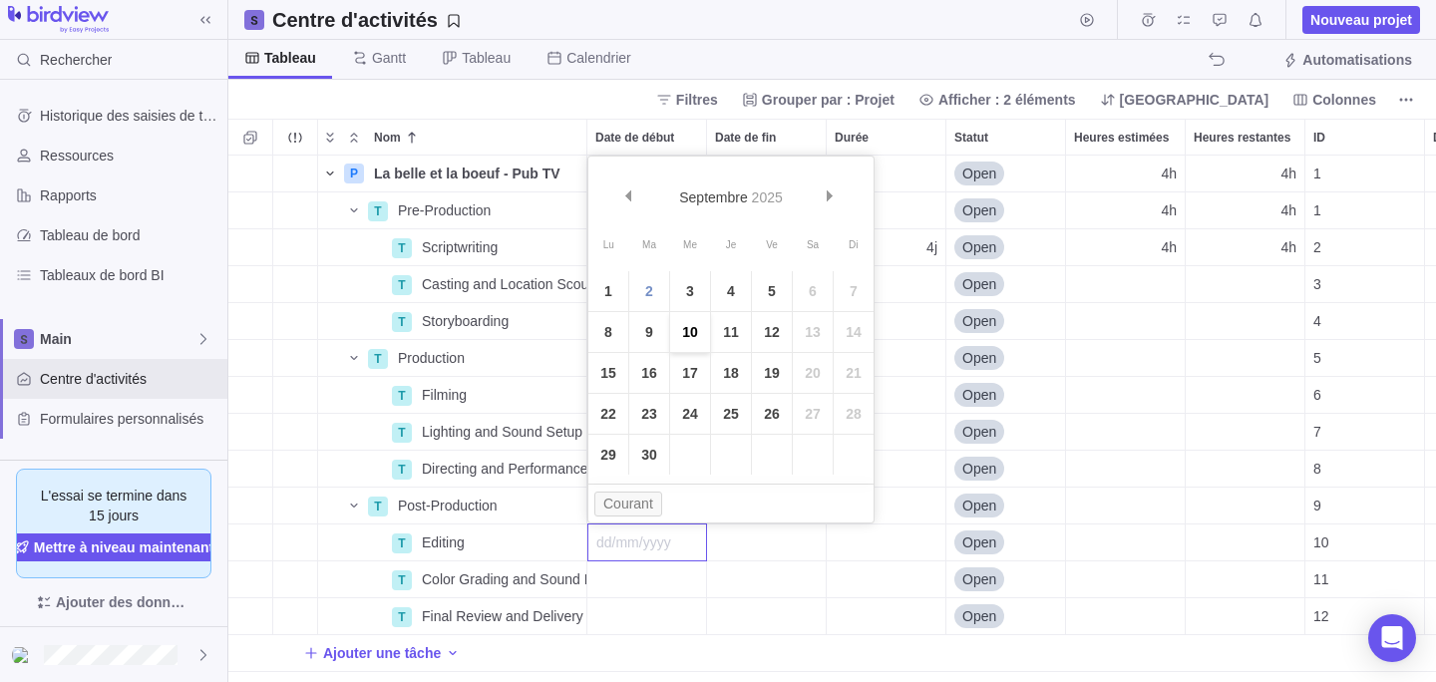
click at [694, 327] on link "10" at bounding box center [690, 332] width 40 height 40
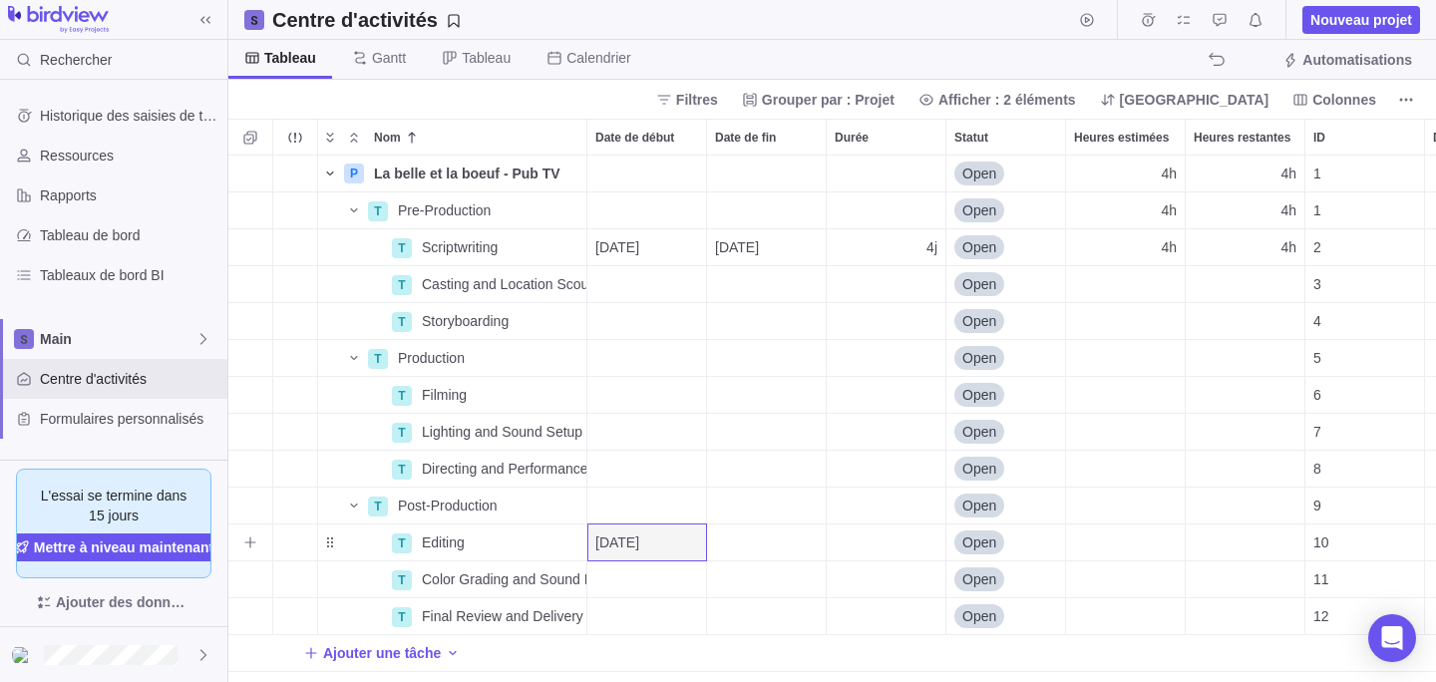
click at [754, 529] on div "Date de fin" at bounding box center [766, 543] width 119 height 36
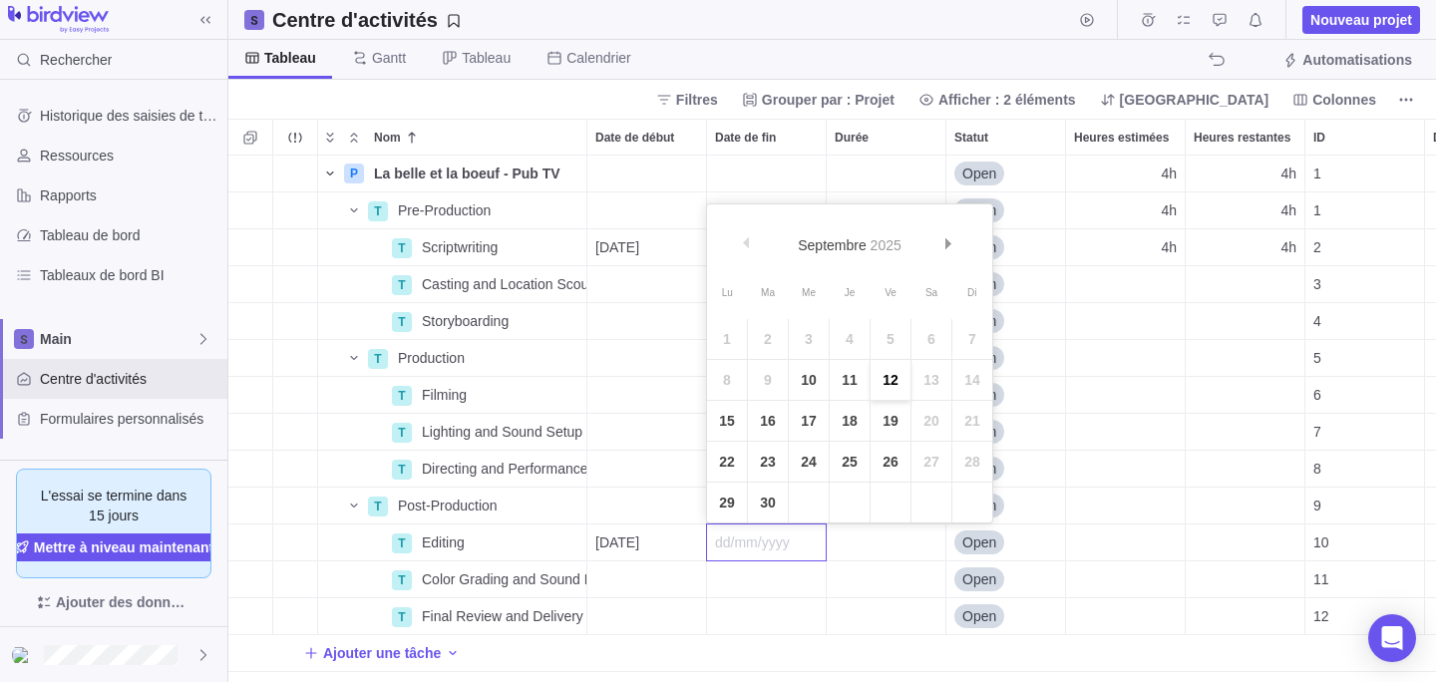
click at [888, 391] on link "12" at bounding box center [891, 380] width 40 height 40
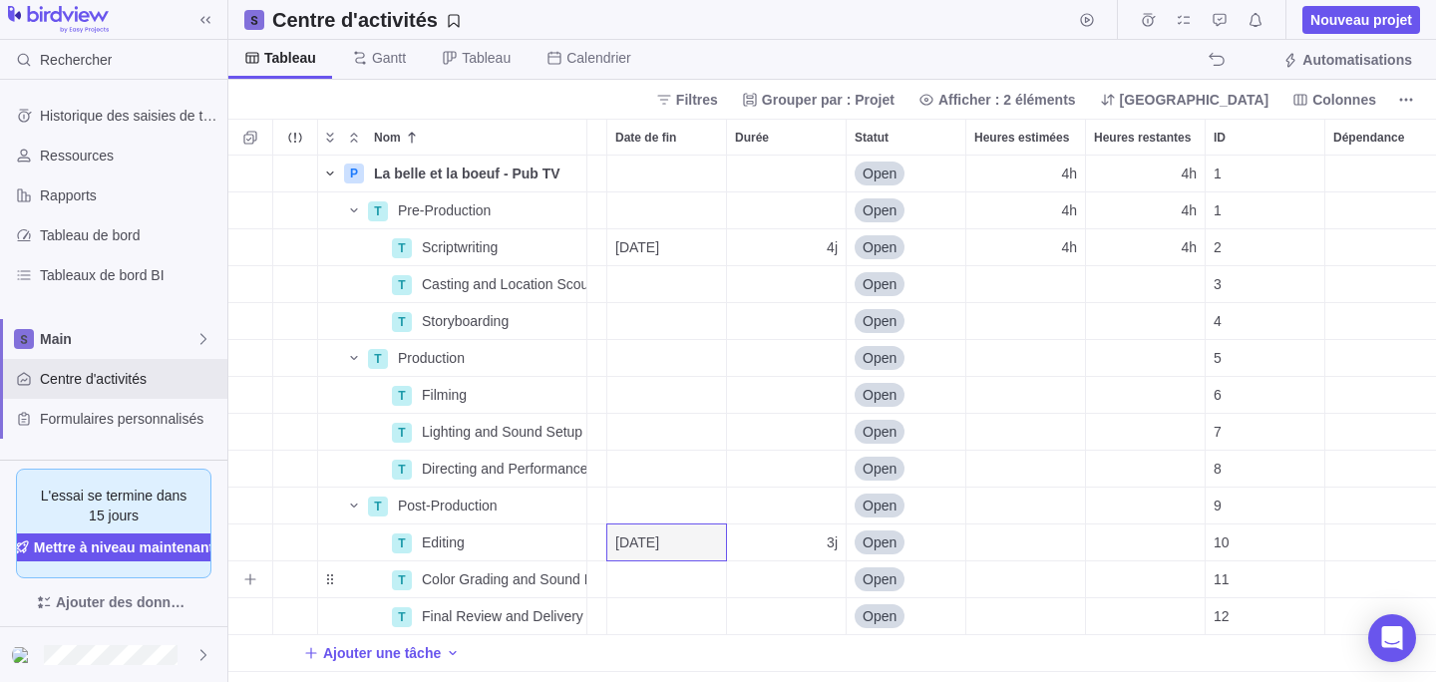
scroll to position [0, 104]
click at [1041, 548] on div "Heures estimées" at bounding box center [1021, 543] width 119 height 36
type input "16h"
click at [991, 3] on body "Rechercher Historique des saisies de temps Ressources Rapports Tableau de bord …" at bounding box center [718, 341] width 1436 height 682
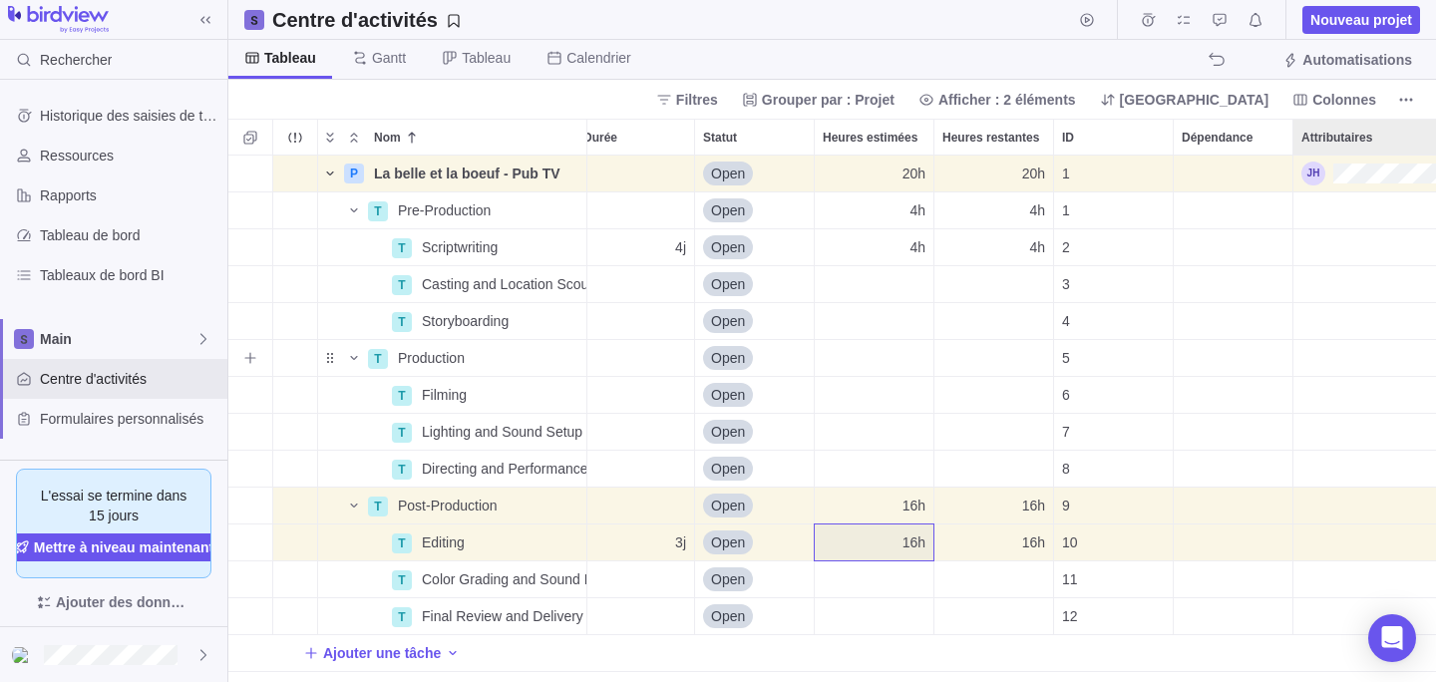
scroll to position [0, 275]
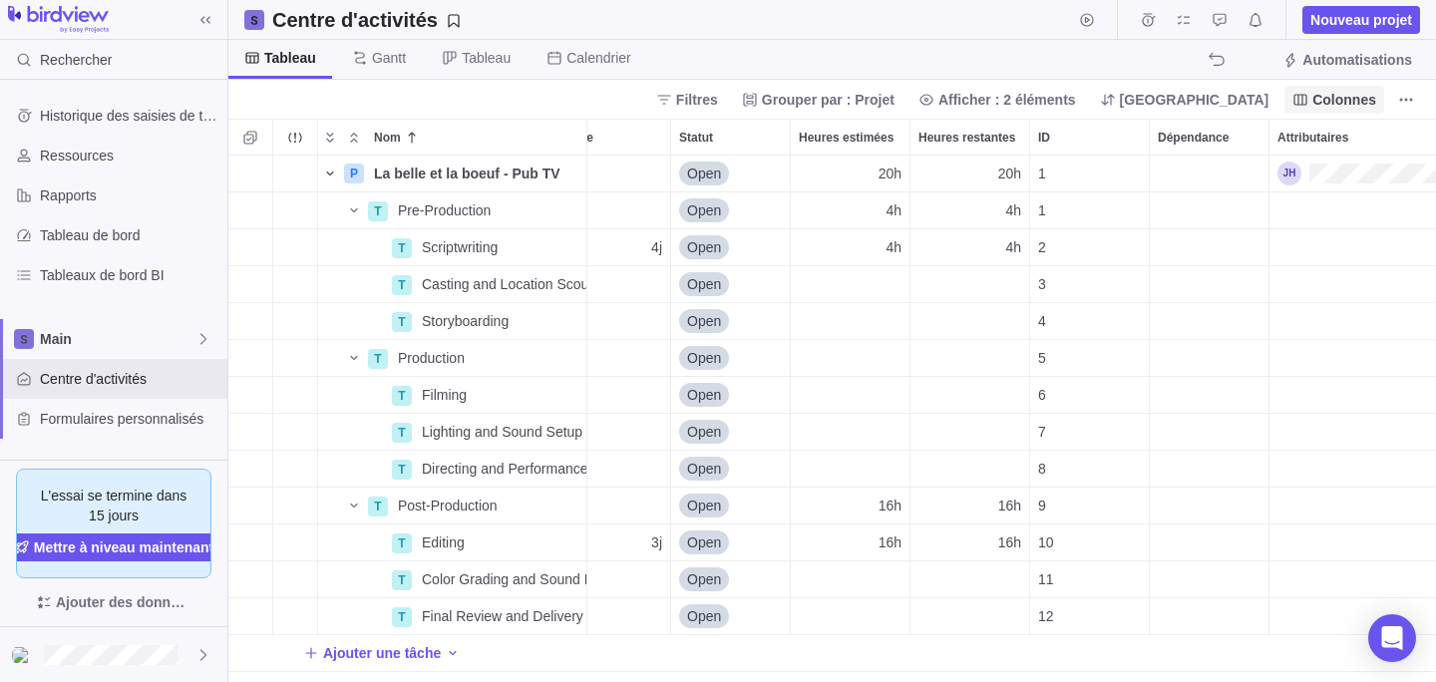
click at [1320, 95] on span "Colonnes" at bounding box center [1345, 100] width 64 height 20
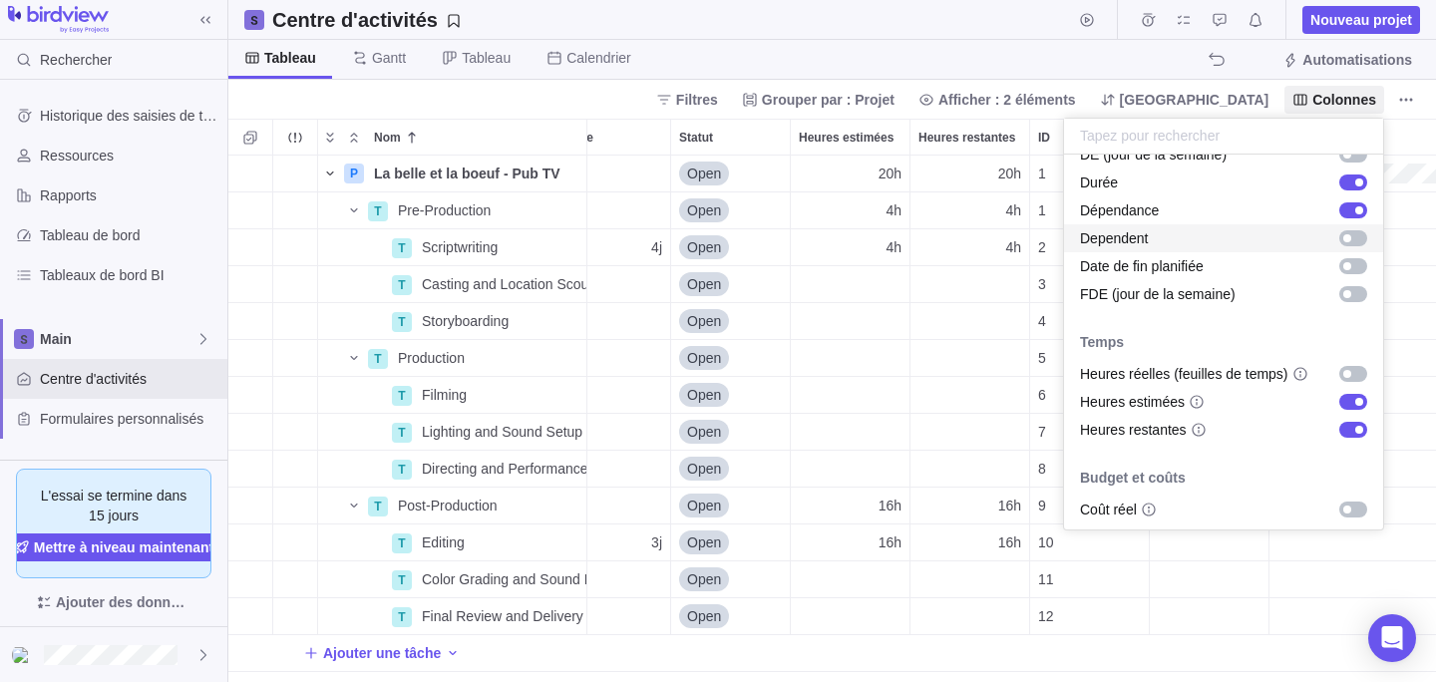
scroll to position [531, 0]
click at [1361, 370] on div "grid" at bounding box center [1353, 372] width 28 height 16
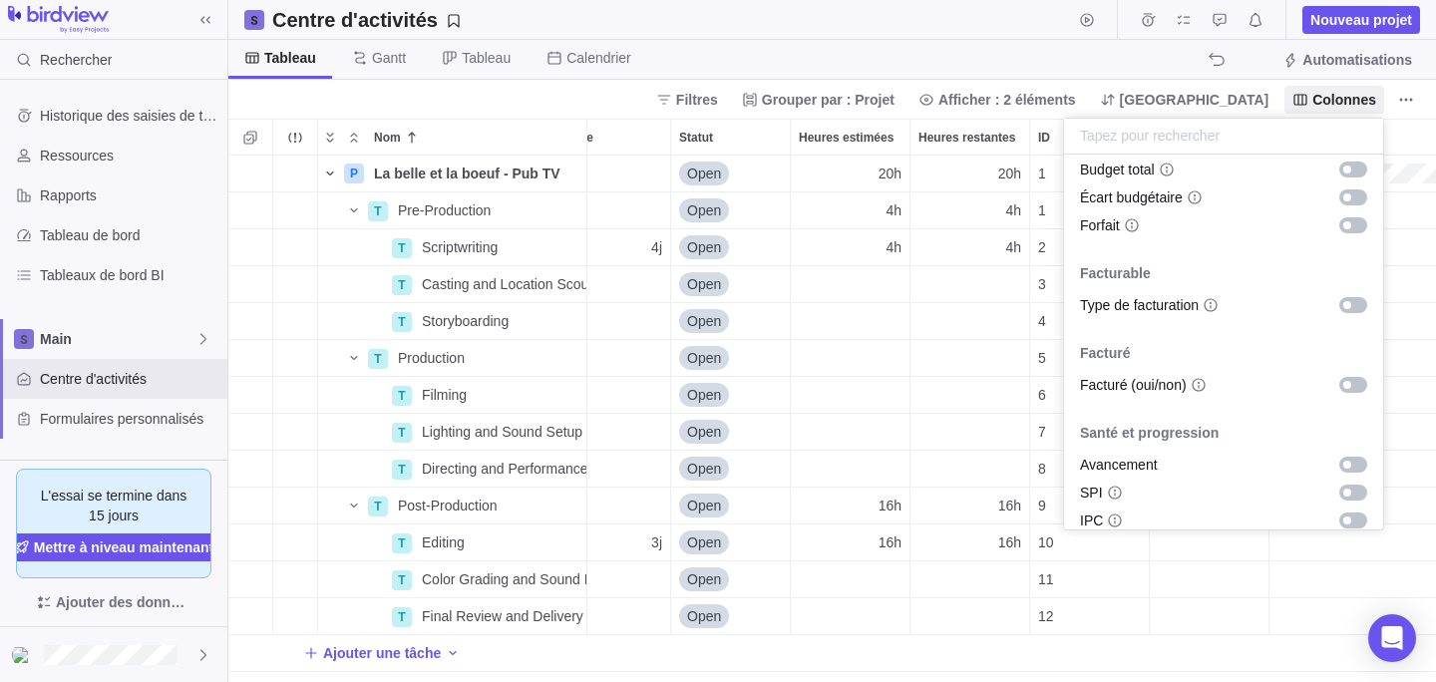
scroll to position [1133, 0]
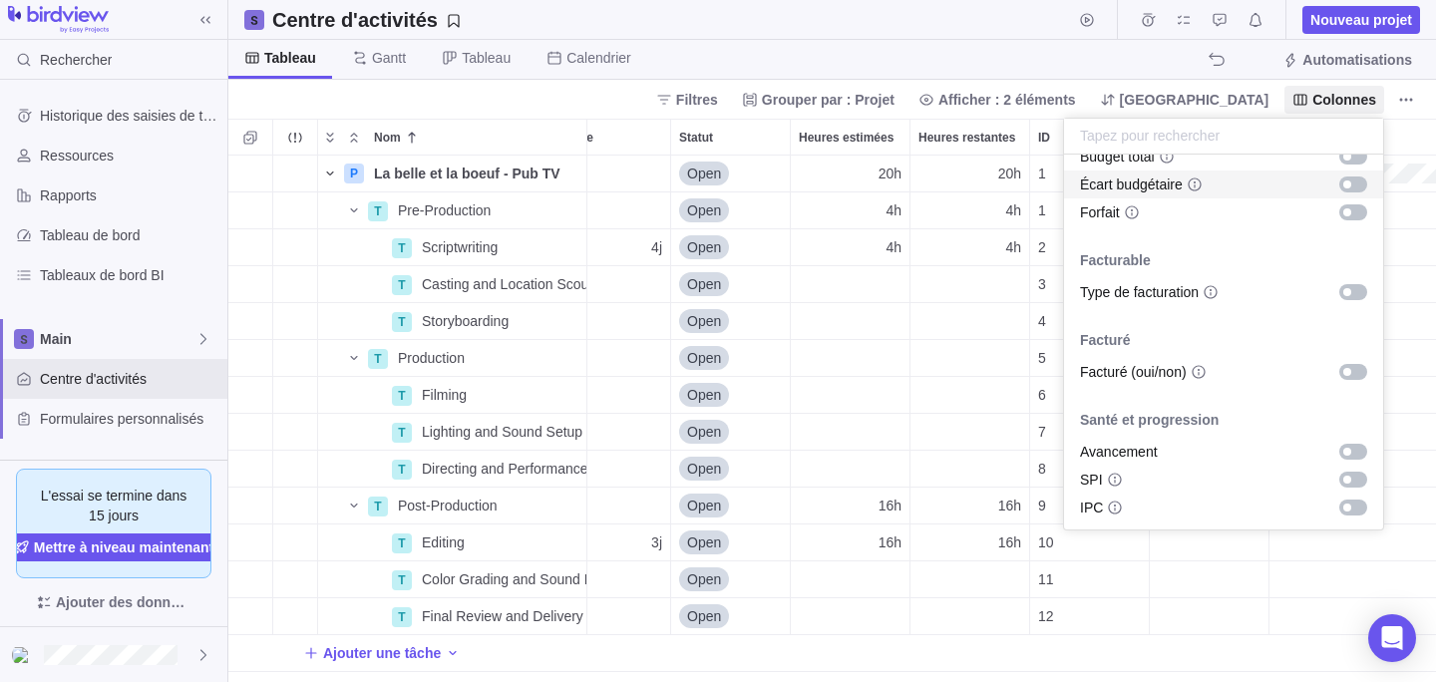
click at [1084, 60] on body "Rechercher Historique des saisies de temps Ressources Rapports Tableau de bord …" at bounding box center [718, 341] width 1436 height 682
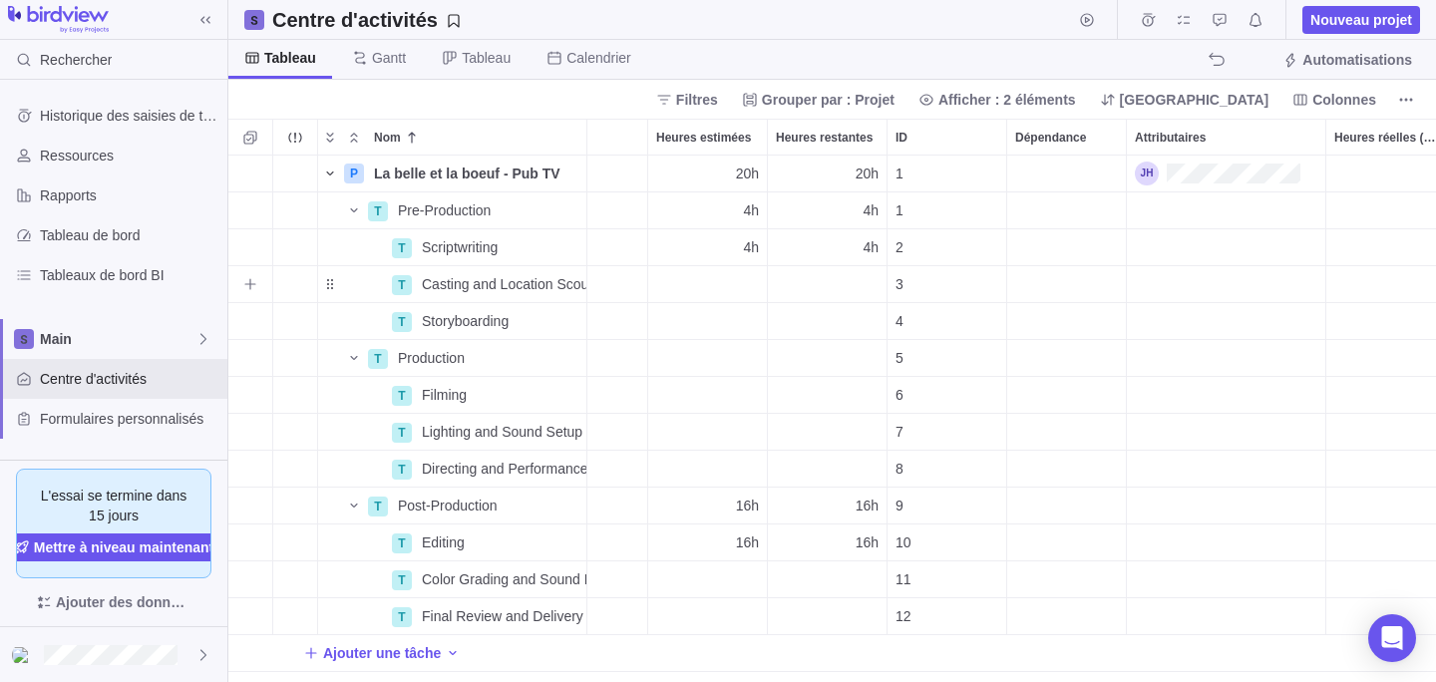
scroll to position [0, 428]
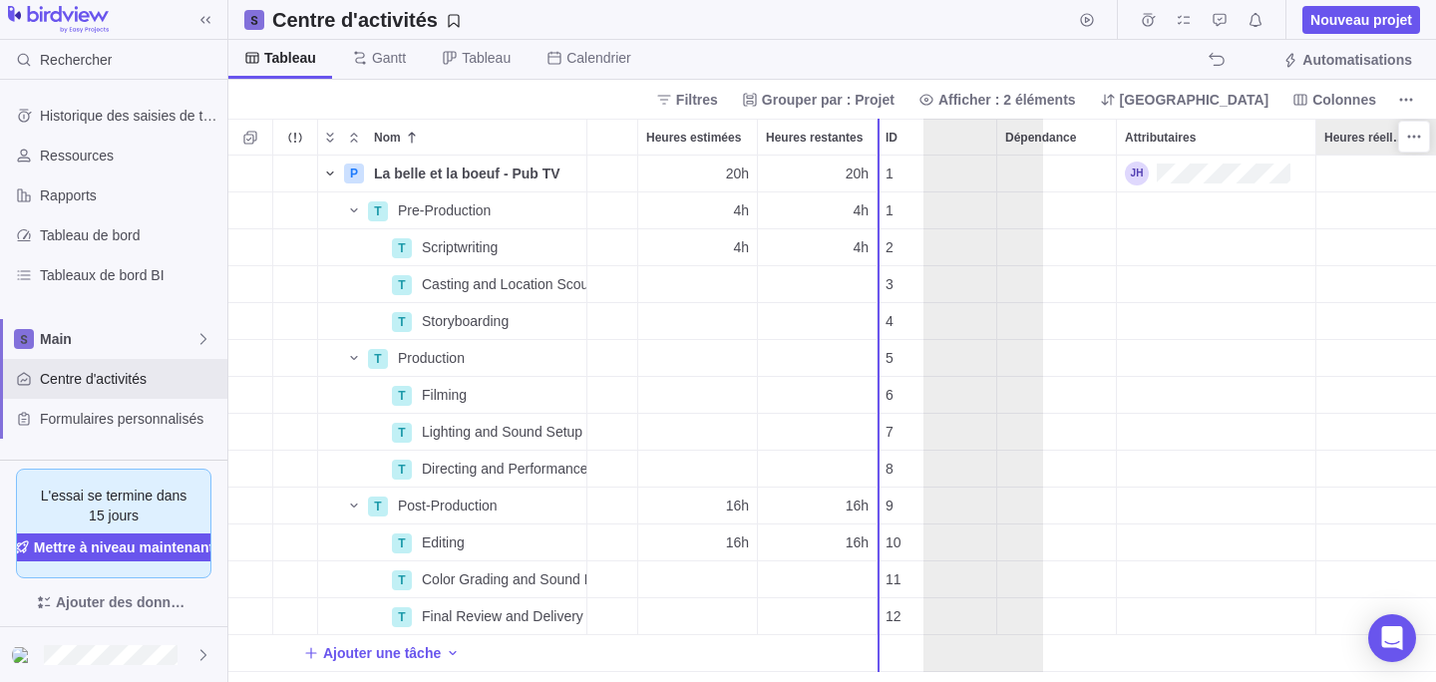
drag, startPoint x: 1358, startPoint y: 134, endPoint x: 943, endPoint y: 140, distance: 415.9
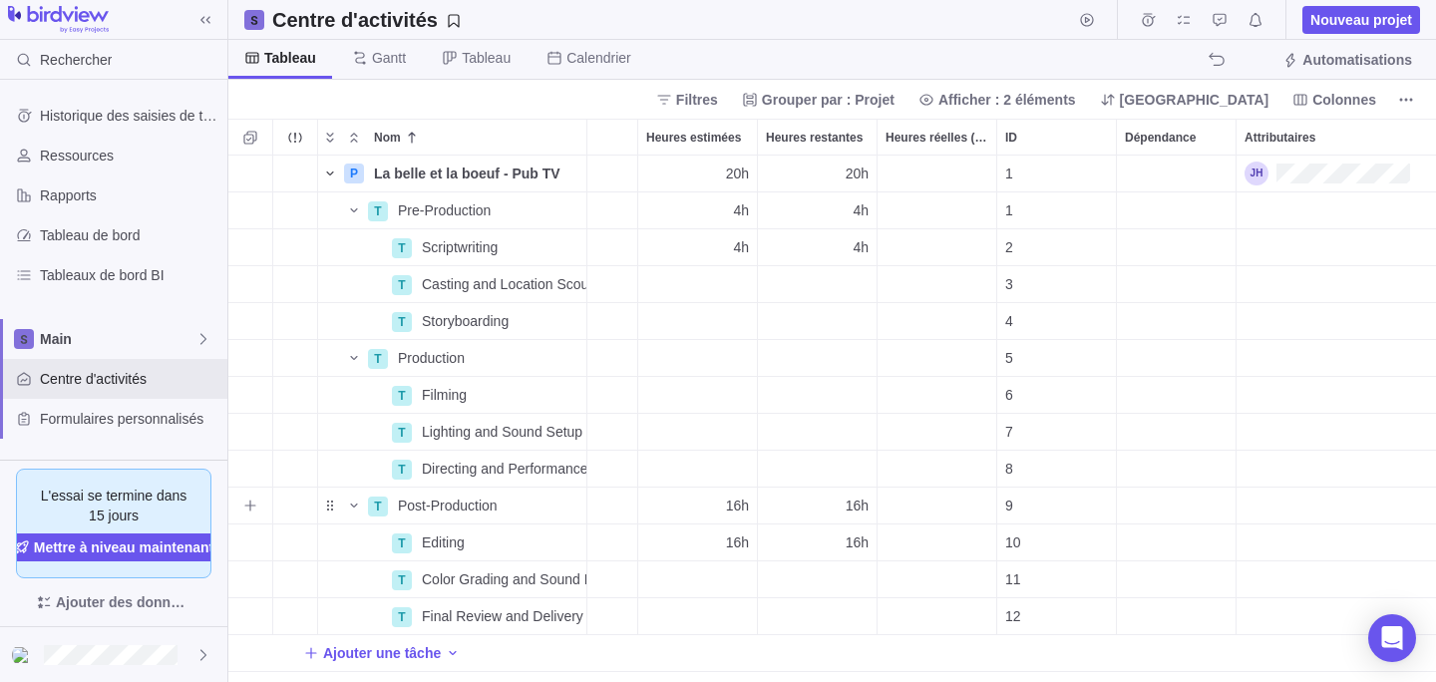
click at [912, 520] on div "Heures réelles (feuilles de temps)" at bounding box center [937, 506] width 119 height 36
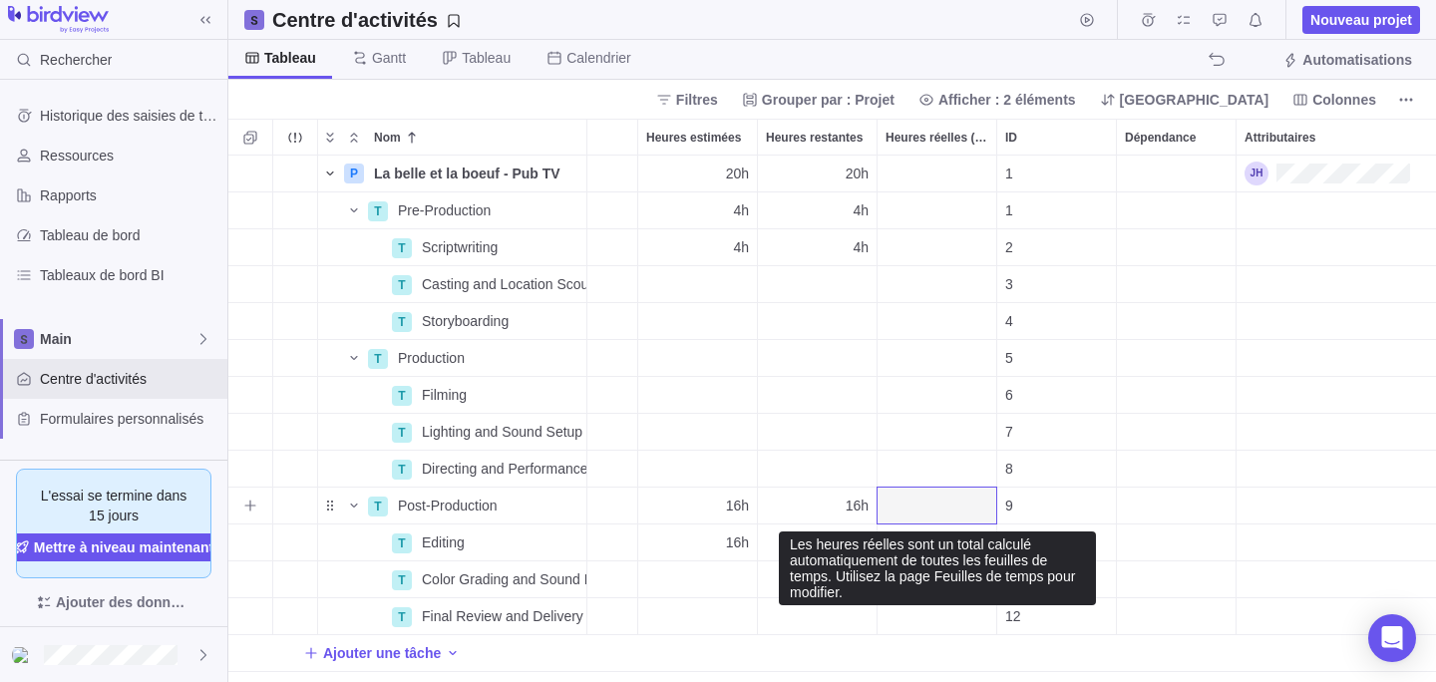
click at [917, 511] on div "Heures réelles (feuilles de temps)" at bounding box center [937, 506] width 119 height 36
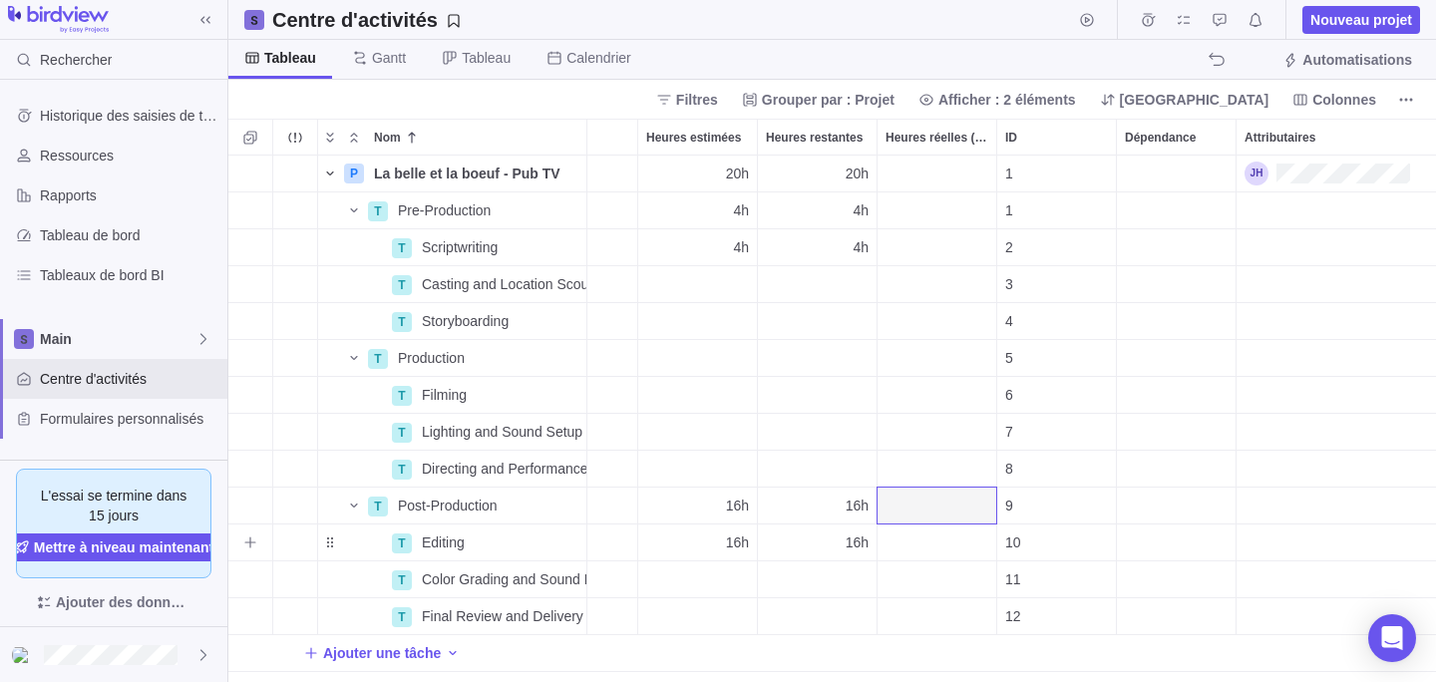
click at [927, 546] on div "Heures réelles (feuilles de temps)" at bounding box center [937, 543] width 119 height 36
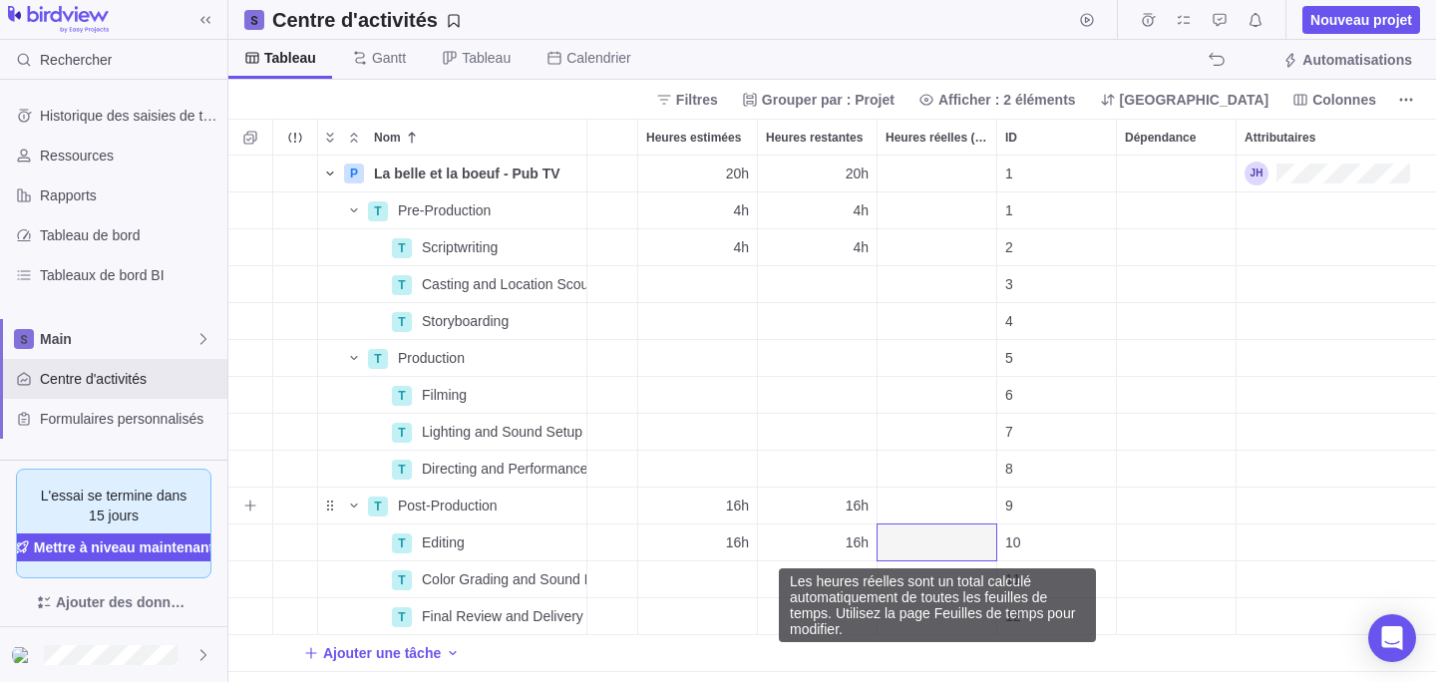
click at [919, 498] on div "Heures réelles (feuilles de temps)" at bounding box center [937, 506] width 119 height 36
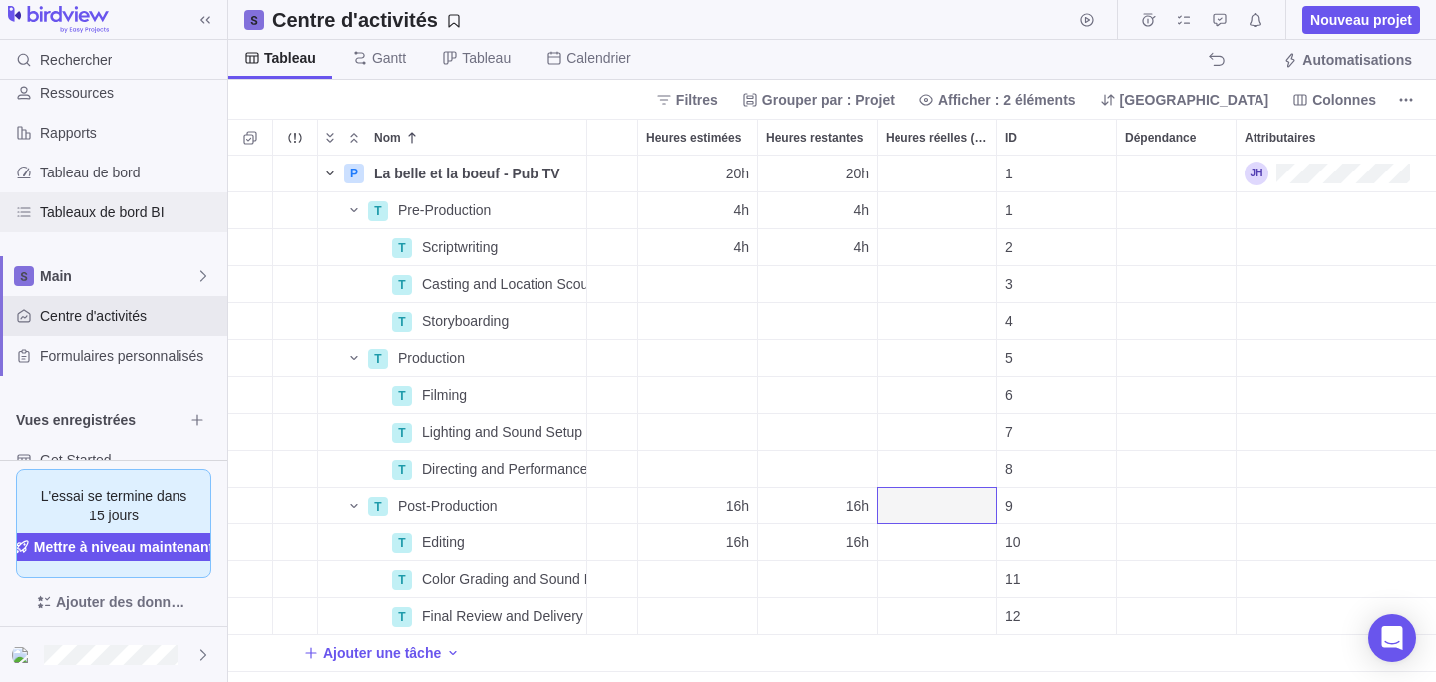
scroll to position [139, 0]
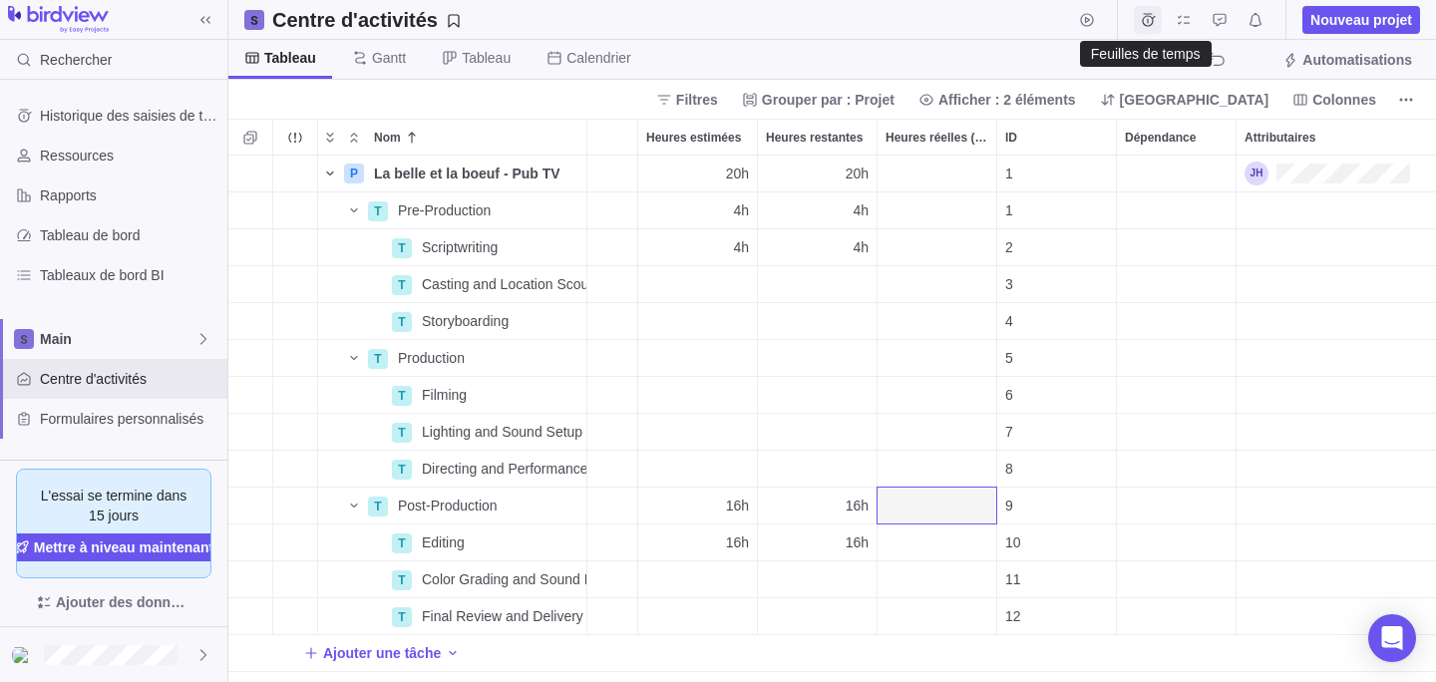
click at [1158, 17] on span "Feuilles de temps" at bounding box center [1148, 20] width 28 height 28
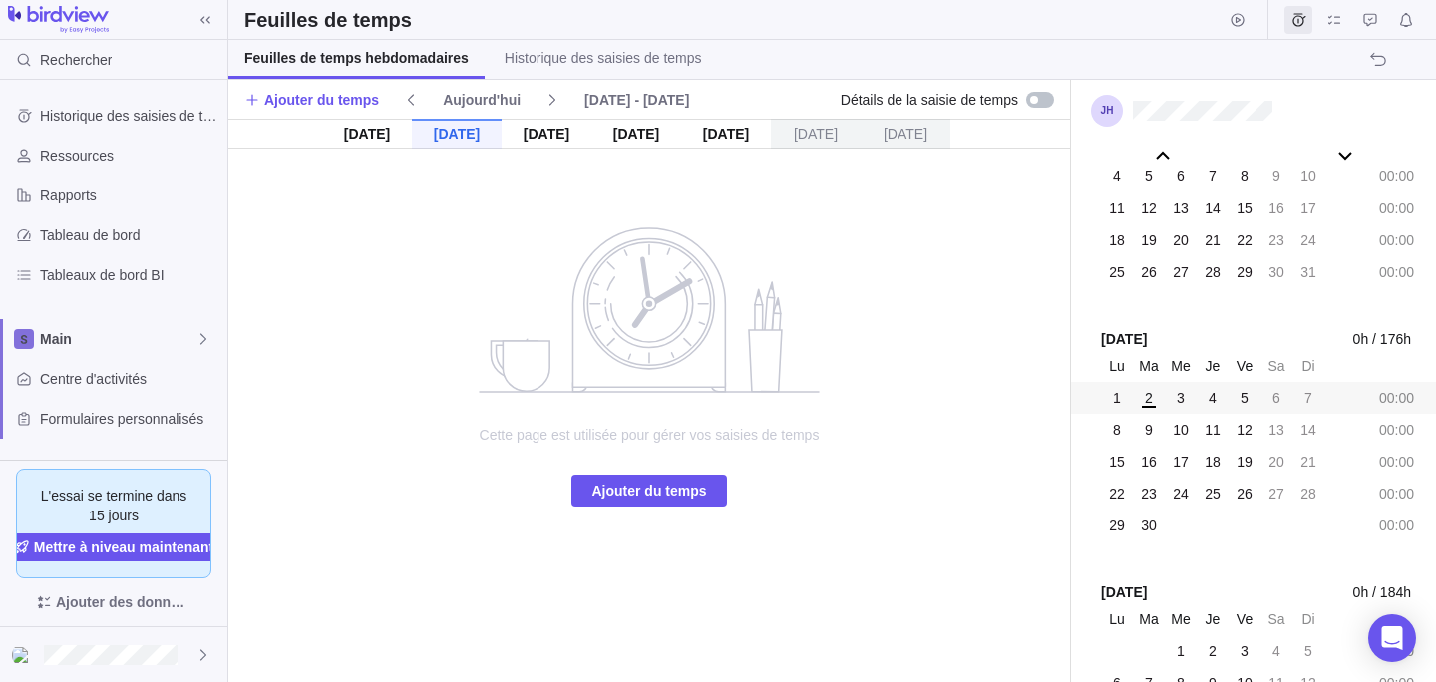
click at [724, 133] on div "Ve 5 Sep" at bounding box center [726, 134] width 90 height 30
click at [391, 131] on div "Lu 1 Sep" at bounding box center [367, 134] width 90 height 30
click at [561, 98] on icon at bounding box center [553, 100] width 16 height 16
click at [407, 99] on icon at bounding box center [411, 100] width 16 height 16
click at [1179, 400] on span "3" at bounding box center [1181, 398] width 8 height 20
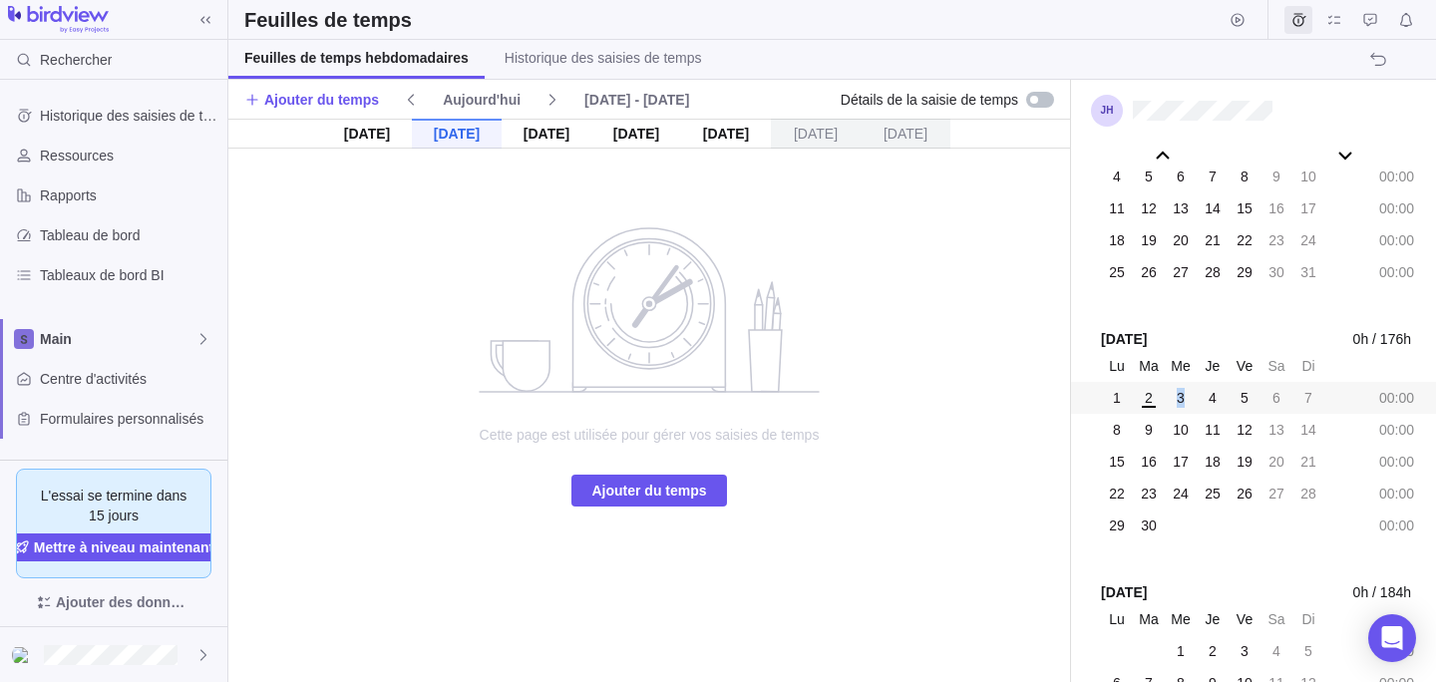
click at [1179, 400] on span "3" at bounding box center [1181, 398] width 8 height 20
click at [1202, 401] on div "4" at bounding box center [1213, 398] width 28 height 28
click at [1118, 401] on span "1" at bounding box center [1117, 398] width 8 height 20
click at [1120, 400] on div "1" at bounding box center [1117, 398] width 28 height 28
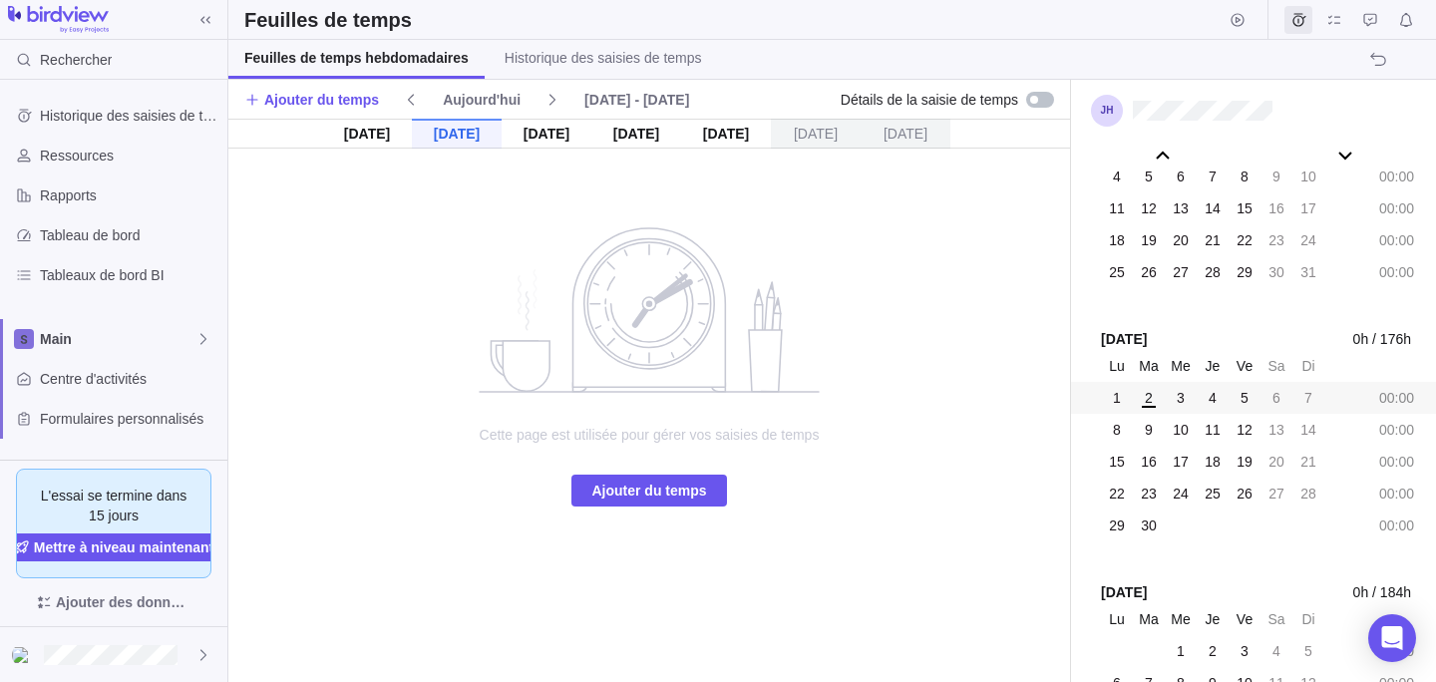
click at [1149, 400] on span "2" at bounding box center [1149, 398] width 8 height 20
click at [880, 369] on div "Lu 1 Sep Ma 2 Sep Me 3 Sep Je 4 Sep Ve 5 Sep Sa 6 Sep Di 7 Sep Cette page est u…" at bounding box center [649, 401] width 842 height 564
click at [667, 479] on span "Ajouter du temps" at bounding box center [648, 491] width 115 height 24
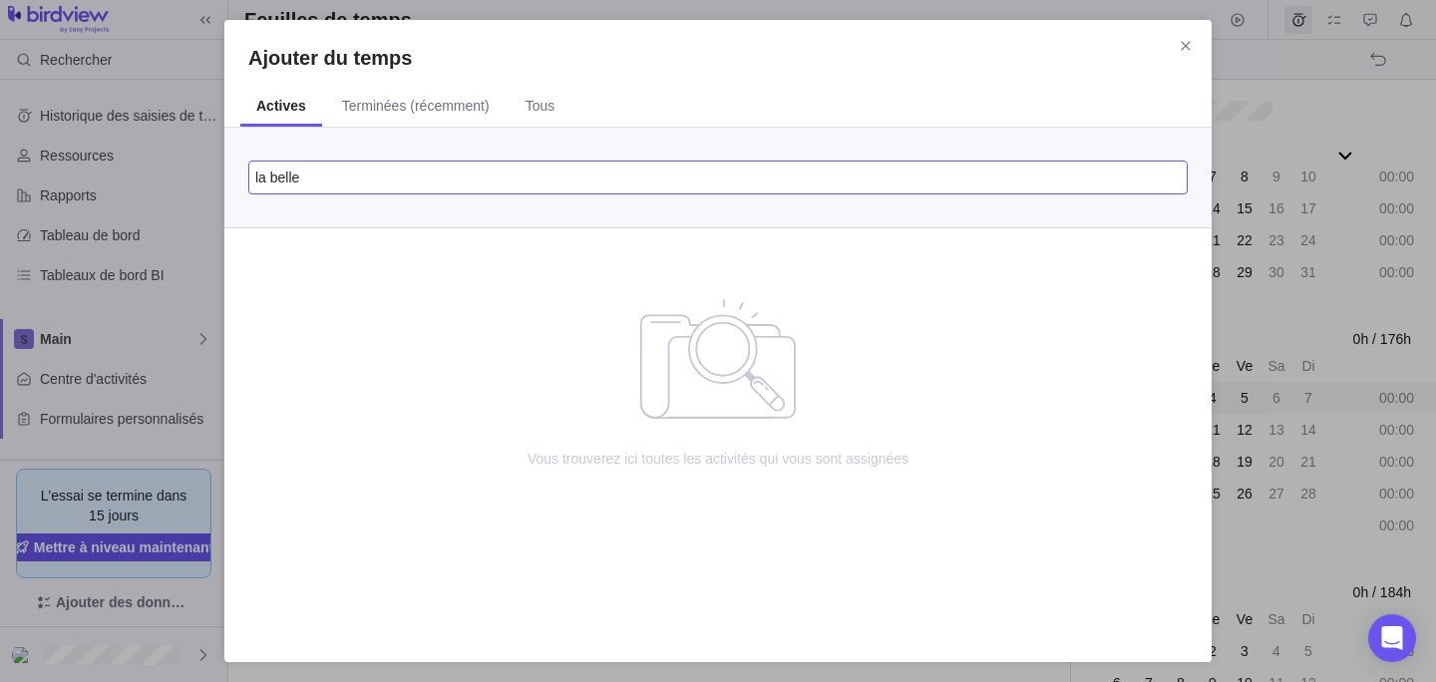
type input "la belle"
click at [624, 409] on div "no data to show" at bounding box center [718, 359] width 429 height 120
click at [1182, 50] on icon "Fermer" at bounding box center [1186, 46] width 16 height 16
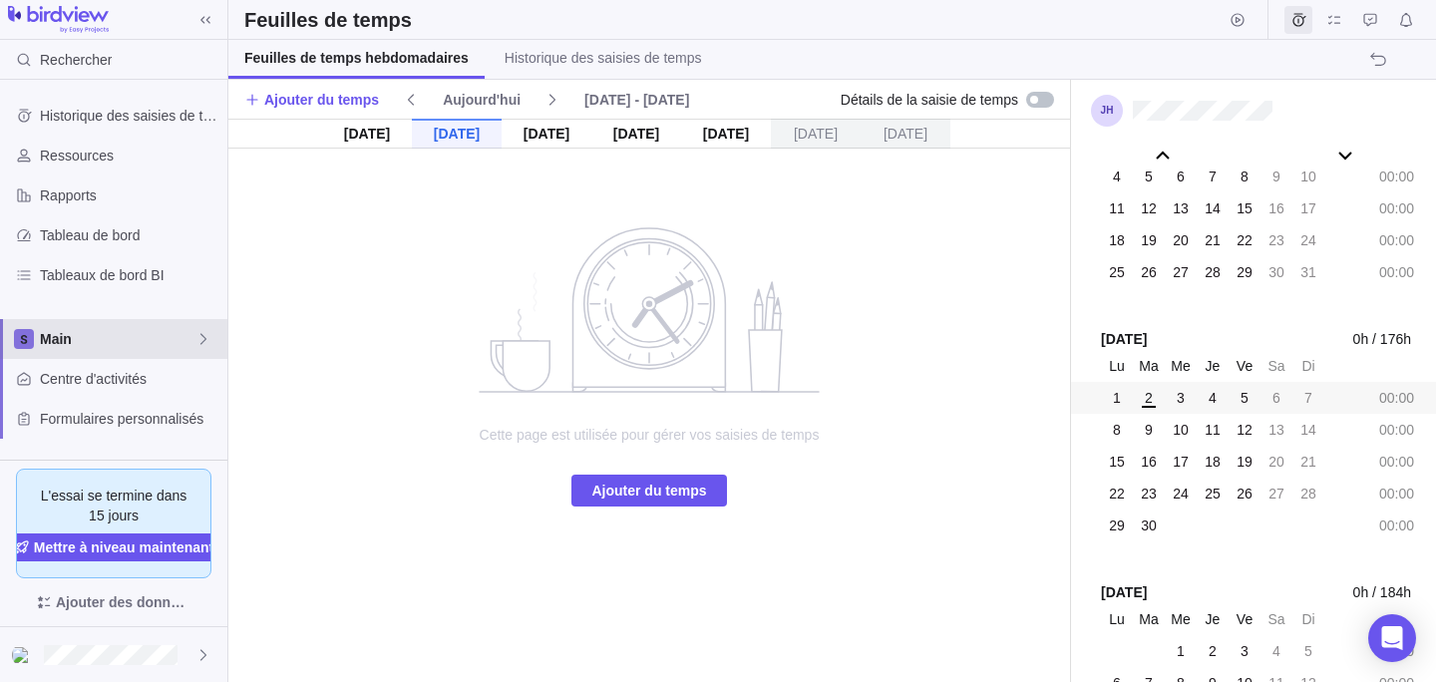
click at [84, 339] on span "Main" at bounding box center [118, 339] width 156 height 20
click at [69, 372] on div "Main" at bounding box center [113, 386] width 209 height 36
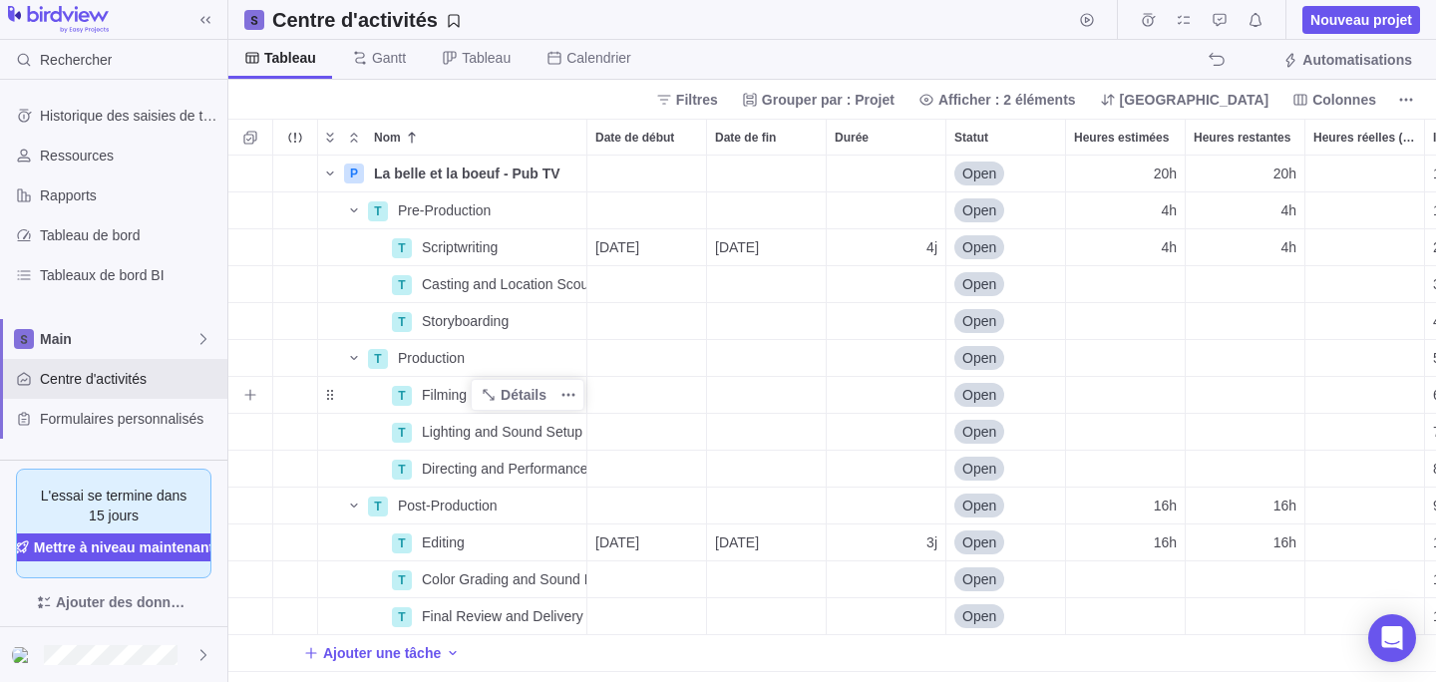
click at [400, 389] on div "T" at bounding box center [402, 396] width 20 height 20
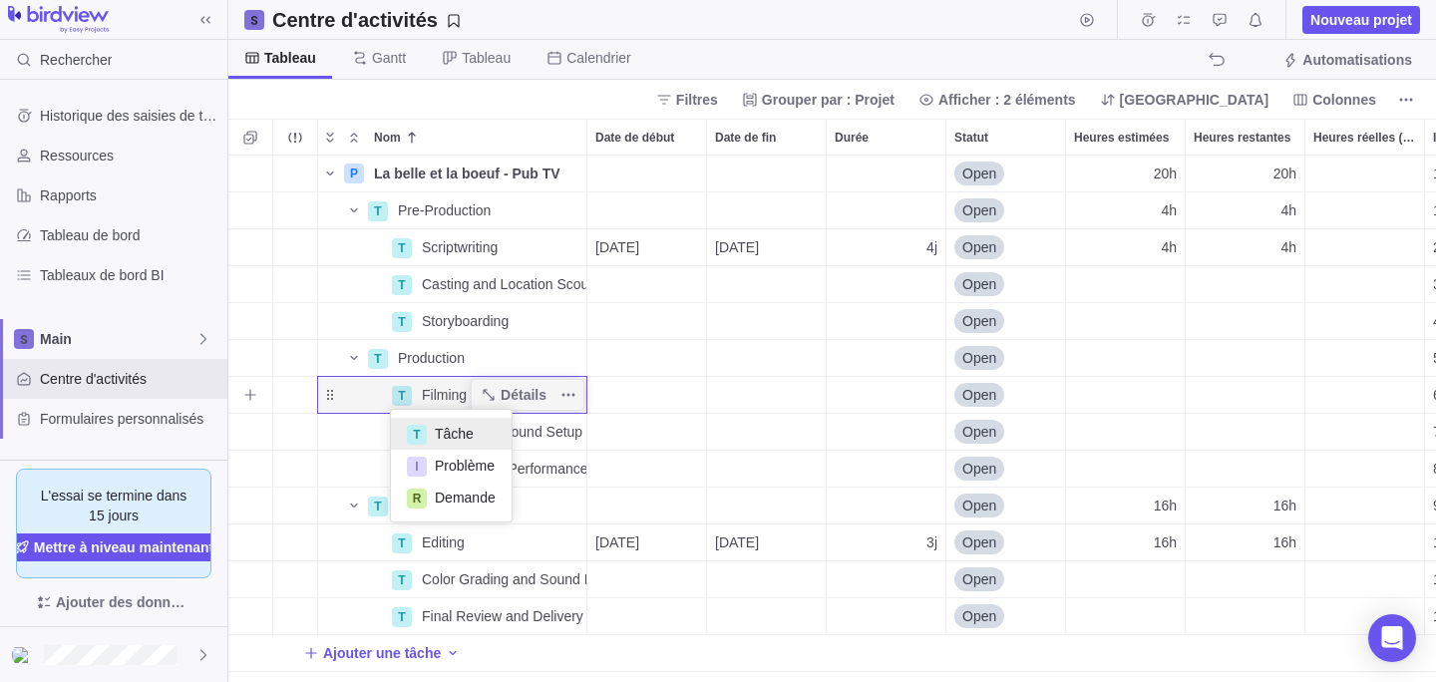
click at [399, 389] on div "T" at bounding box center [402, 396] width 20 height 20
click at [400, 389] on div "T" at bounding box center [402, 396] width 20 height 20
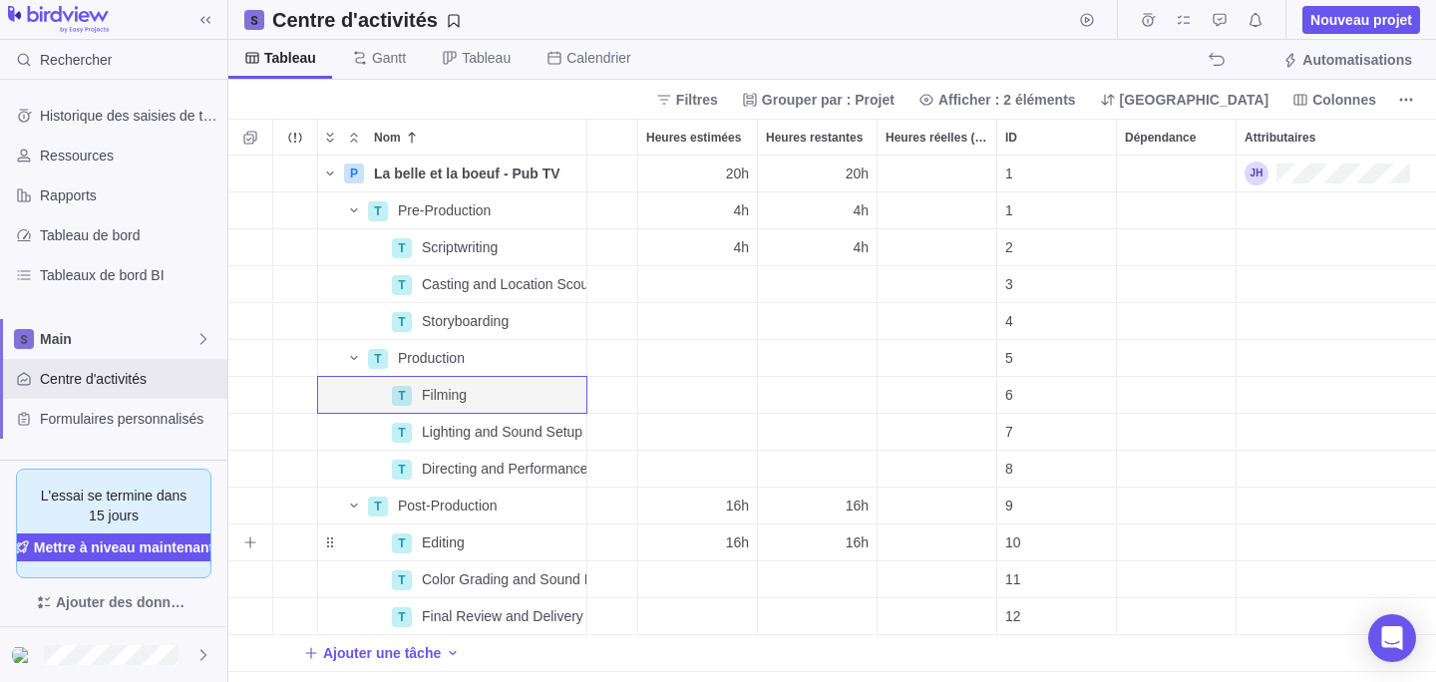
scroll to position [0, 410]
click at [1323, 551] on div "Attributaires" at bounding box center [1336, 543] width 199 height 36
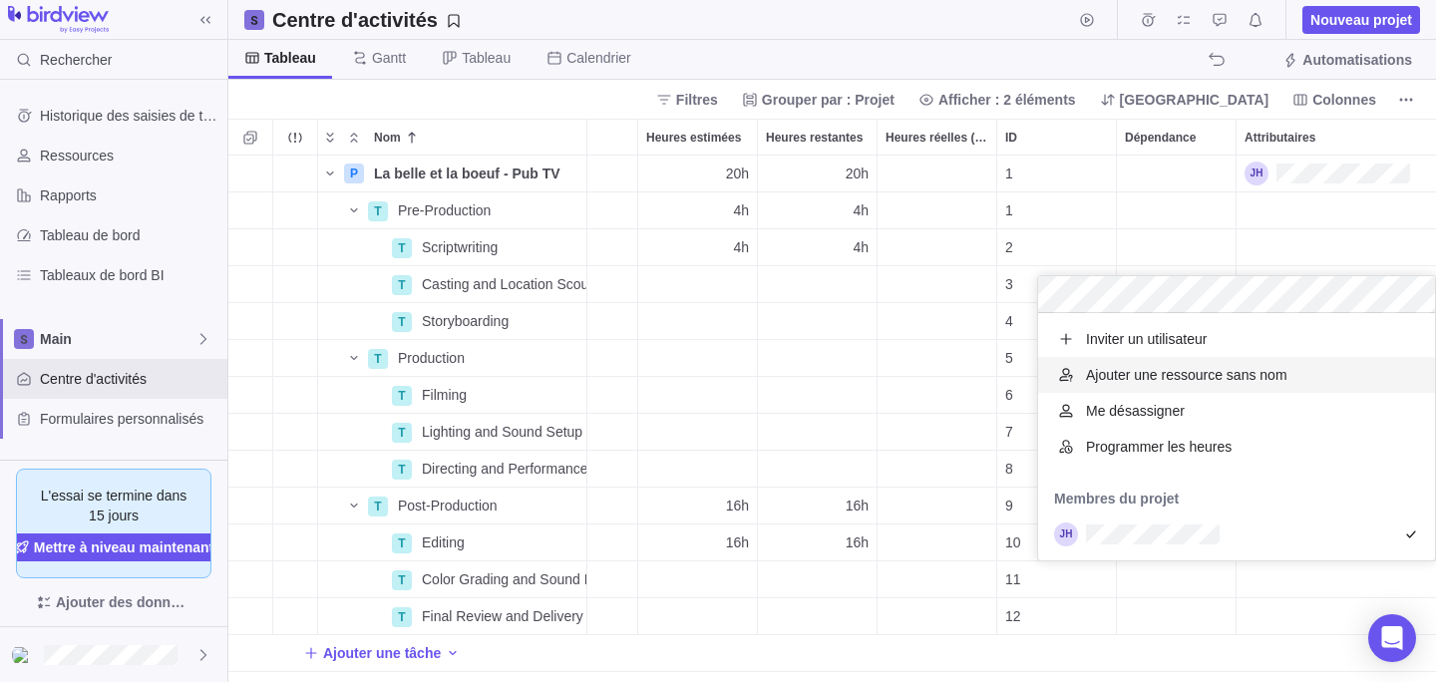
click at [1102, 55] on body "Rechercher Historique des saisies de temps Ressources Rapports Tableau de bord …" at bounding box center [718, 341] width 1436 height 682
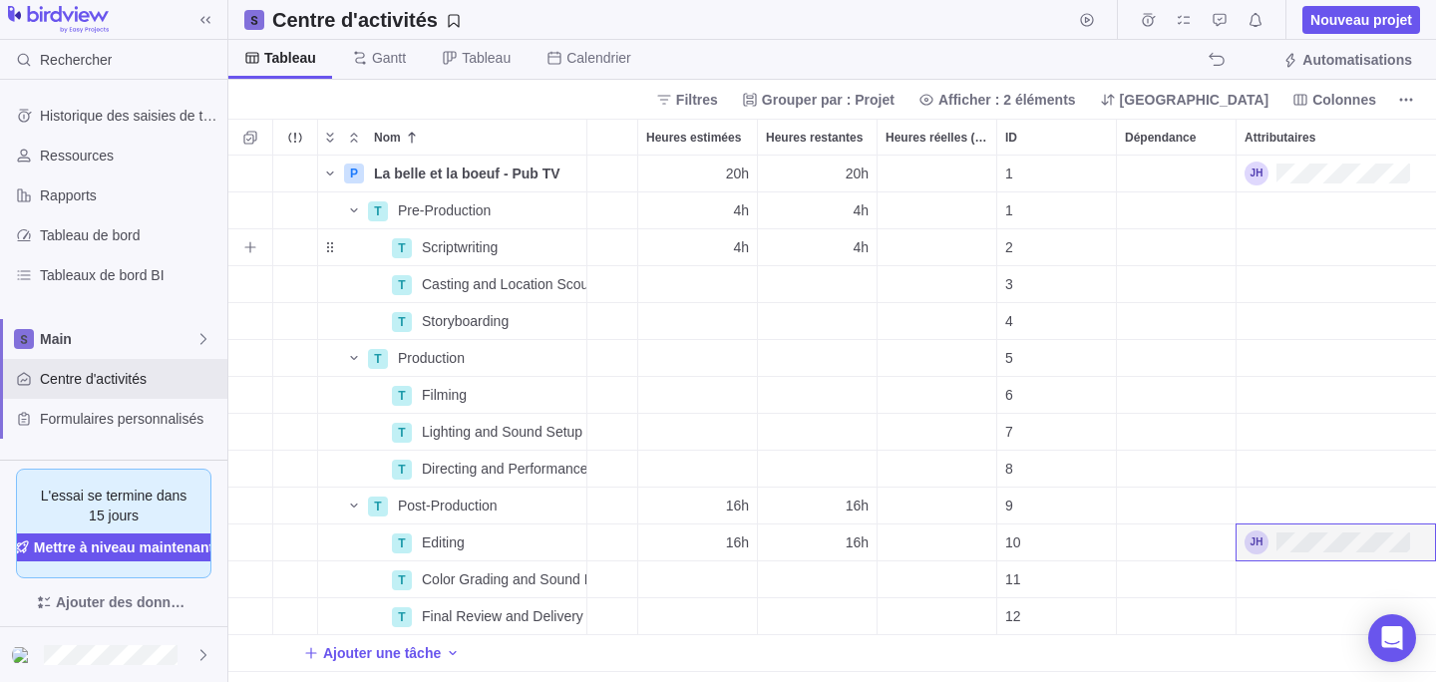
click at [1332, 248] on div "Attributaires" at bounding box center [1336, 247] width 199 height 36
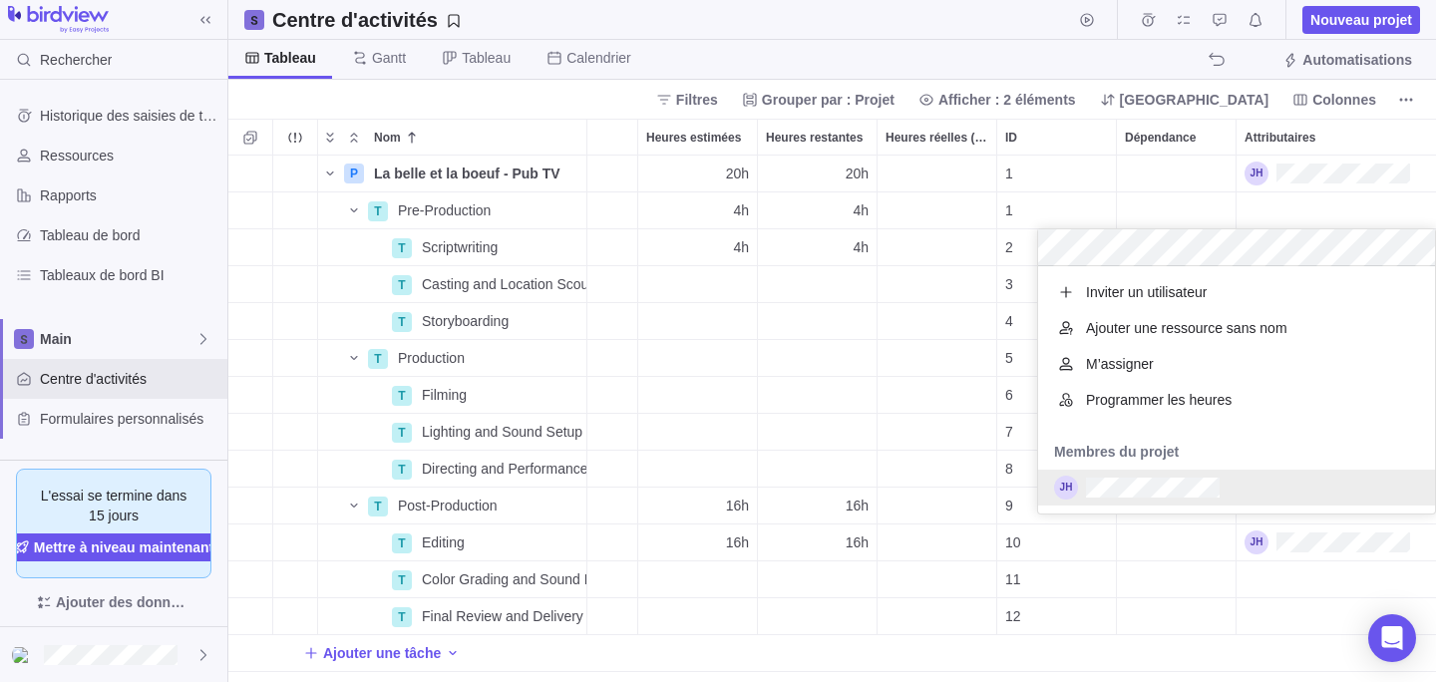
click at [1229, 472] on div "grid" at bounding box center [1236, 488] width 397 height 36
click at [821, 43] on body "Rechercher Historique des saisies de temps Ressources Rapports Tableau de bord …" at bounding box center [718, 341] width 1436 height 682
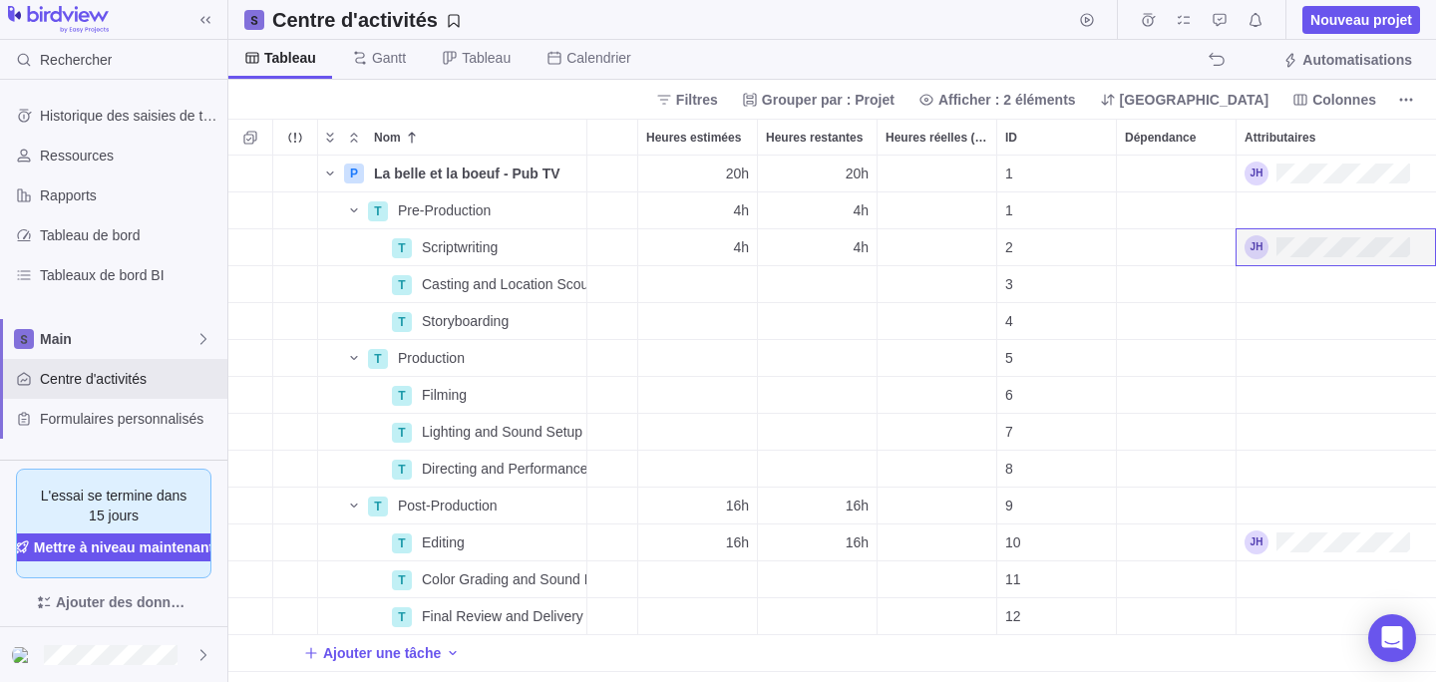
click at [797, 26] on div "Centre d'activités Nouveau projet" at bounding box center [832, 20] width 1208 height 40
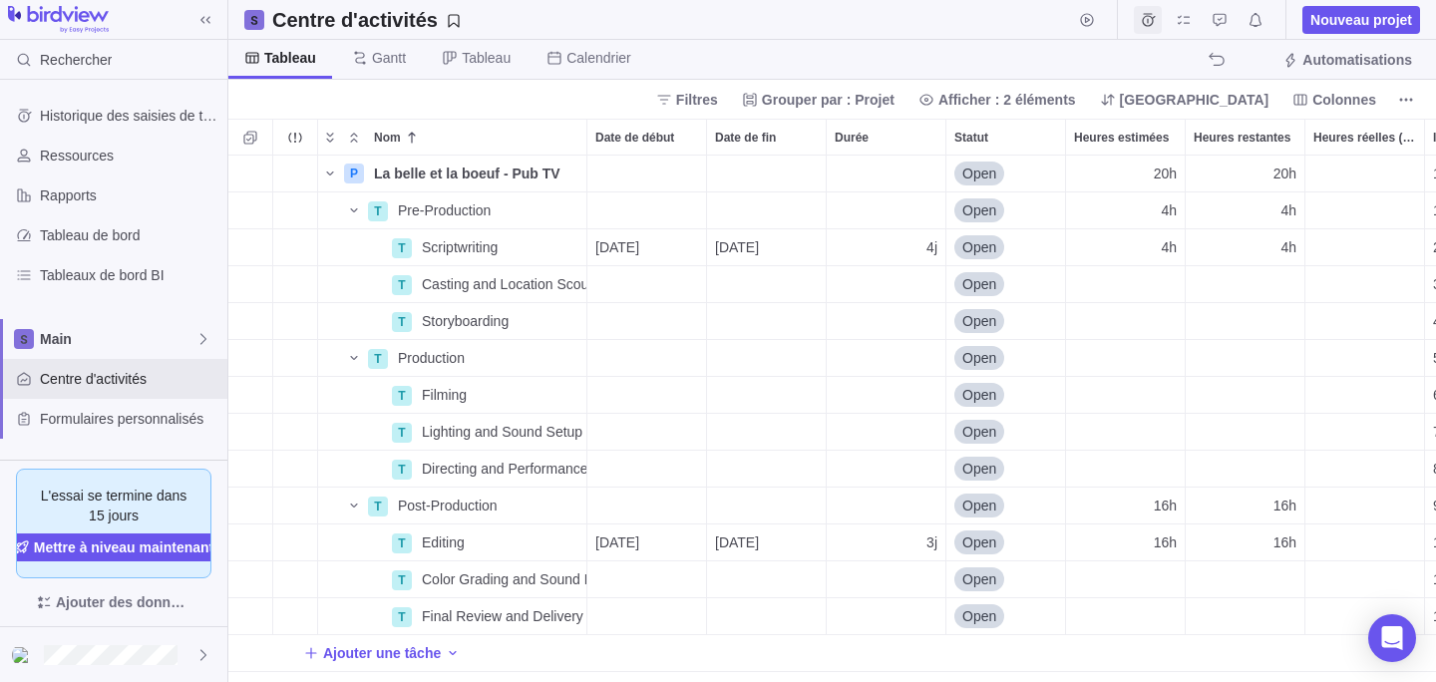
click at [1149, 23] on icon "Feuilles de temps" at bounding box center [1148, 20] width 16 height 16
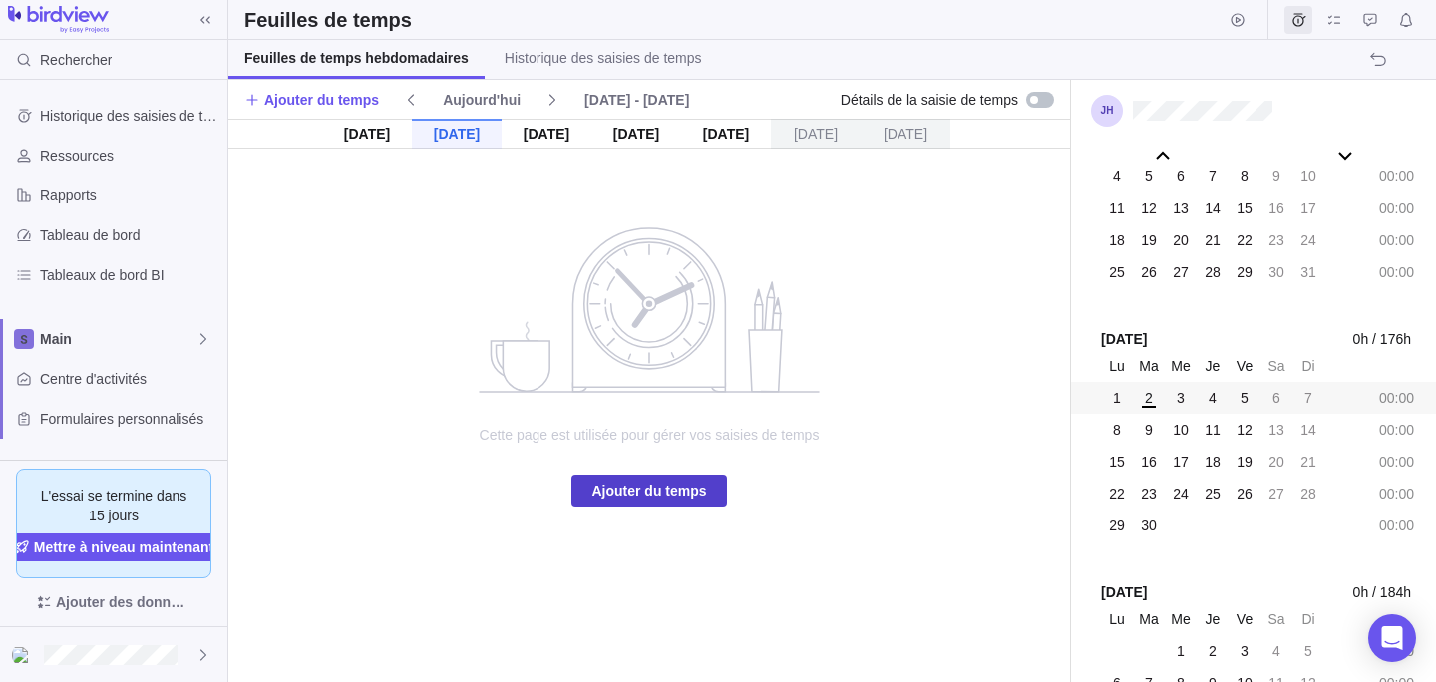
click at [610, 493] on span "Ajouter du temps" at bounding box center [648, 491] width 115 height 24
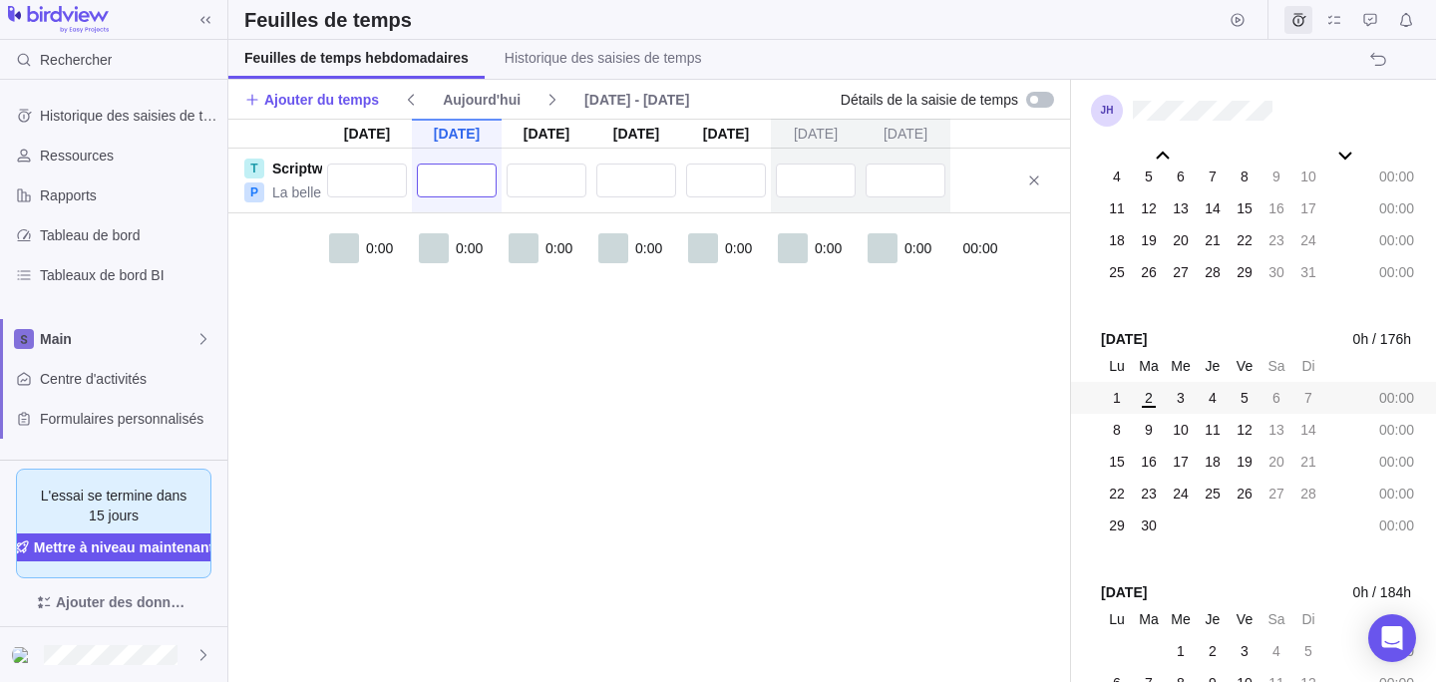
click at [425, 177] on input "text" at bounding box center [457, 181] width 80 height 34
click at [441, 185] on input "2" at bounding box center [457, 181] width 80 height 34
click at [545, 394] on div "Lu 1 Sep Ma 2 Sep Me 3 Sep Je 4 Sep Ve 5 Sep Sa 6 Sep Di 7 Sep T Scriptwriting …" at bounding box center [649, 401] width 842 height 564
type input "2:00"
click at [507, 318] on div "0:00 2:00 0:00 0:00 0:00 0:00 0:00 02:00" at bounding box center [649, 270] width 842 height 115
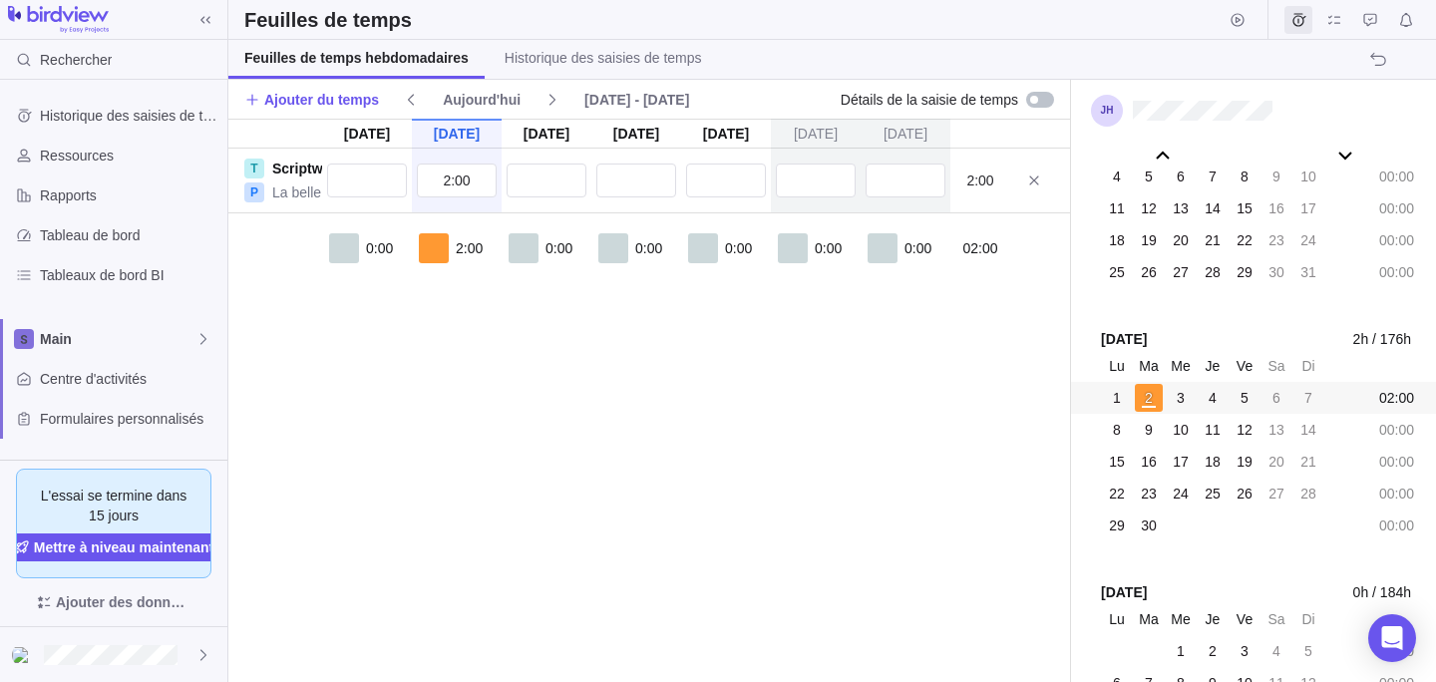
click at [587, 447] on div "Lu 1 Sep Ma 2 Sep Me 3 Sep Je 4 Sep Ve 5 Sep Sa 6 Sep Di 7 Sep T Scriptwriting …" at bounding box center [649, 401] width 842 height 564
click at [498, 397] on div "Lu 1 Sep Ma 2 Sep Me 3 Sep Je 4 Sep Ve 5 Sep Sa 6 Sep Di 7 Sep T Scriptwriting …" at bounding box center [649, 401] width 842 height 564
click at [455, 338] on div "Lu 1 Sep Ma 2 Sep Me 3 Sep Je 4 Sep Ve 5 Sep Sa 6 Sep Di 7 Sep T Scriptwriting …" at bounding box center [649, 401] width 842 height 564
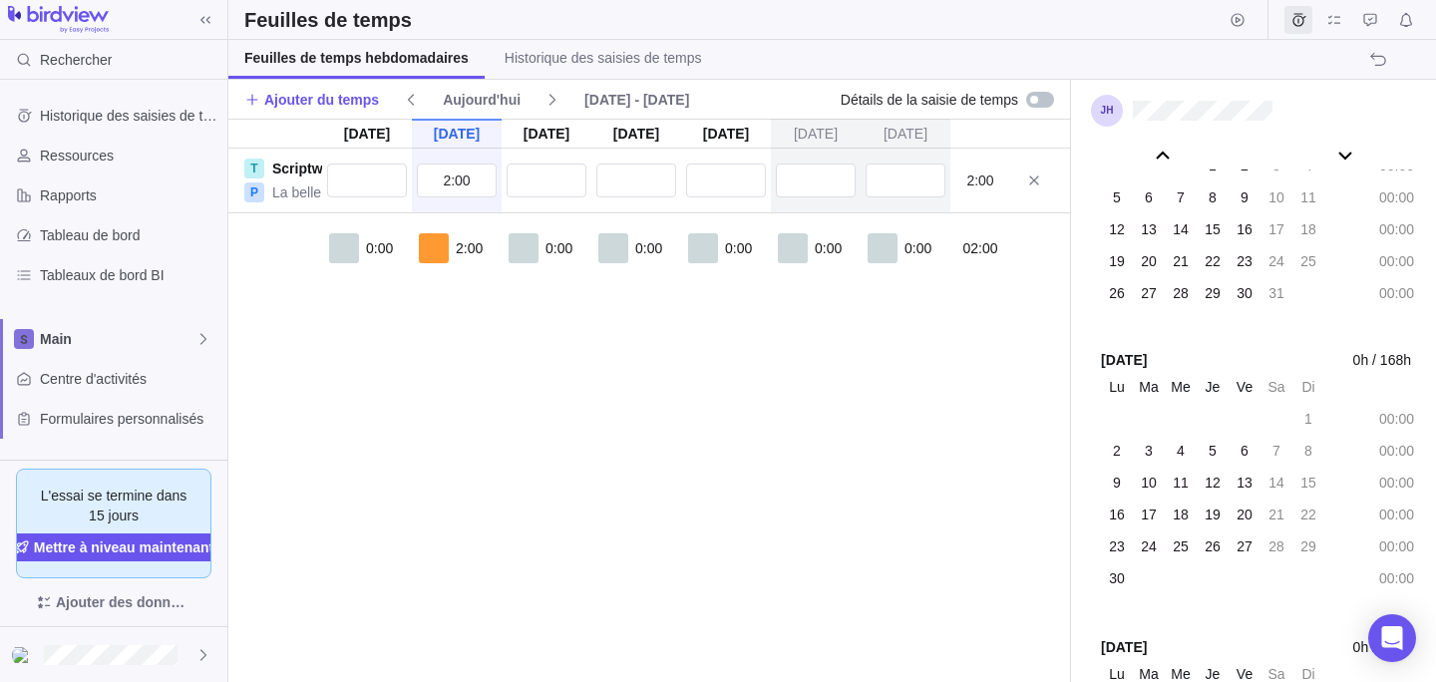
click at [600, 377] on div "Lu 1 Sep Ma 2 Sep Me 3 Sep Je 4 Sep Ve 5 Sep Sa 6 Sep Di 7 Sep T Scriptwriting …" at bounding box center [649, 401] width 842 height 564
click at [551, 175] on input "text" at bounding box center [547, 181] width 80 height 34
click at [462, 361] on div "Lu 1 Sep Ma 2 Sep Me 3 Sep Je 4 Sep Ve 5 Sep Sa 6 Sep Di 7 Sep T Scriptwriting …" at bounding box center [649, 401] width 842 height 564
click at [1288, 16] on span "Feuilles de temps" at bounding box center [1299, 20] width 28 height 28
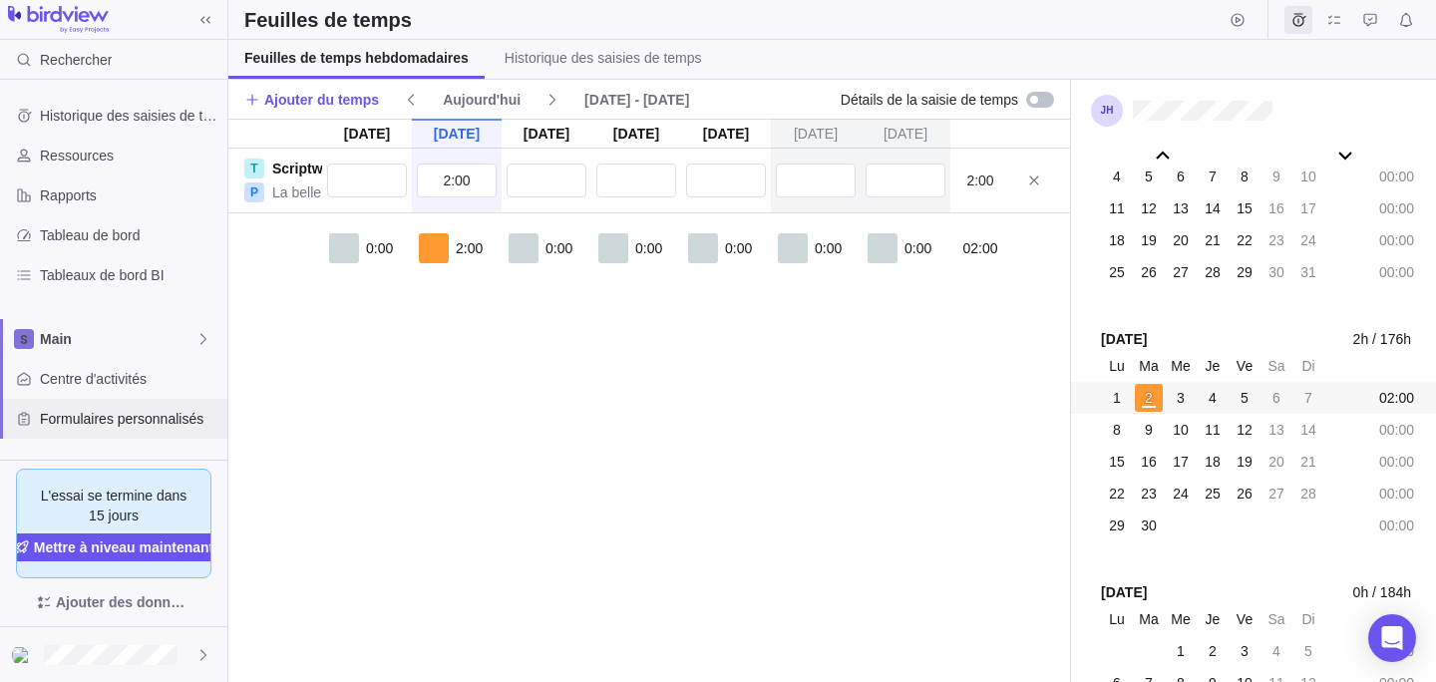
scroll to position [139, 0]
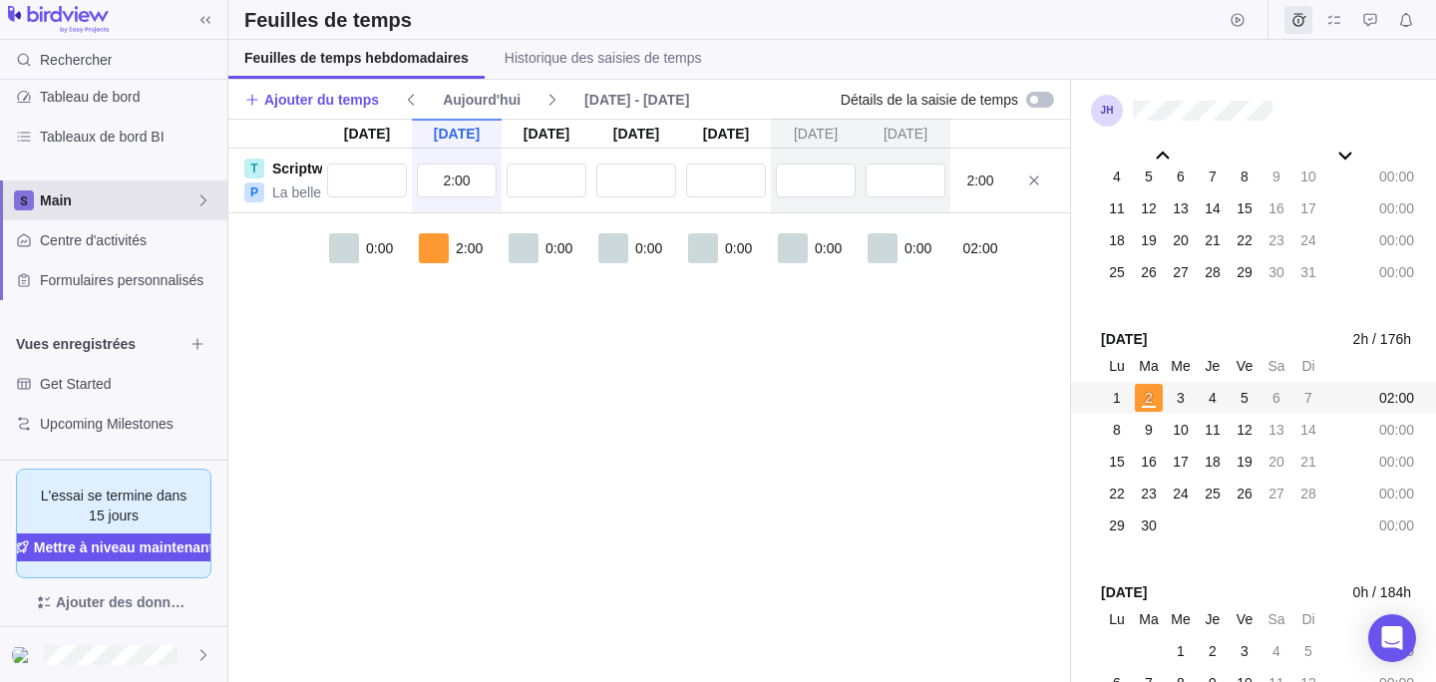
click at [71, 207] on span "Main" at bounding box center [118, 200] width 156 height 20
click at [68, 245] on span "Main" at bounding box center [114, 247] width 122 height 20
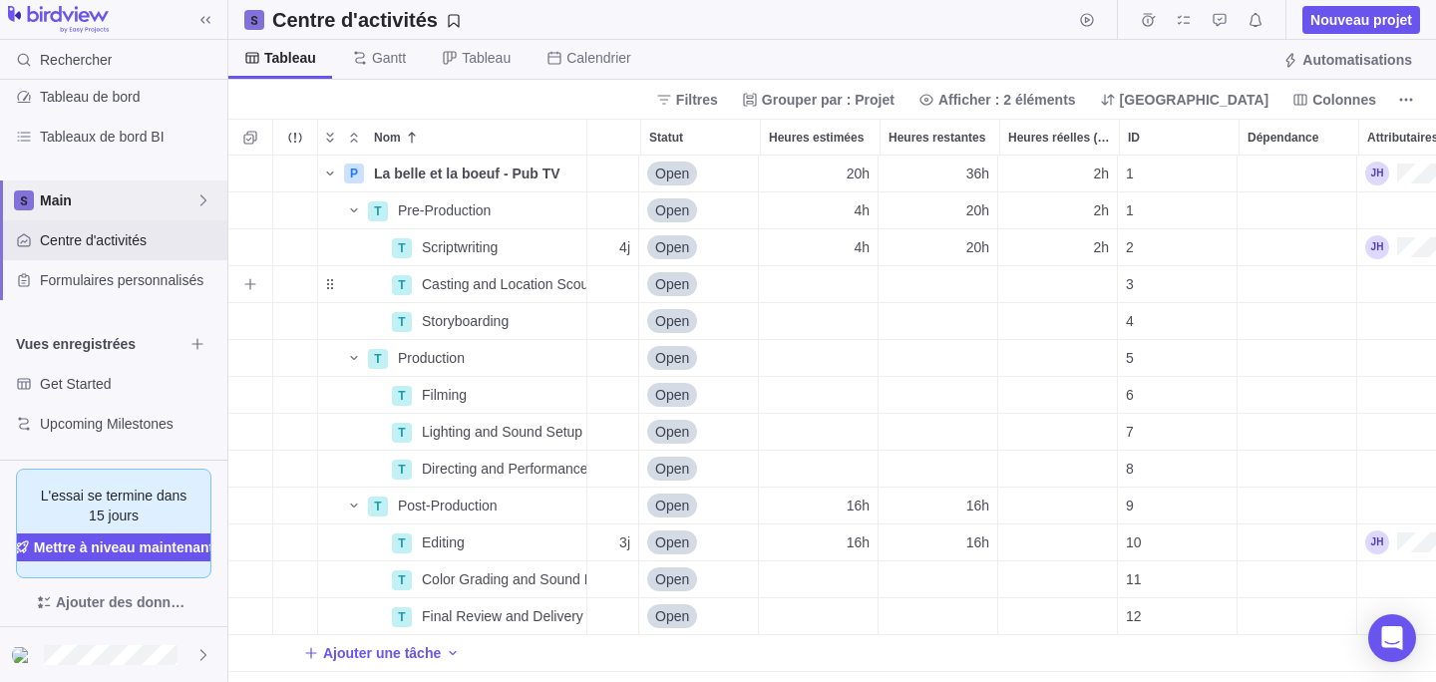
scroll to position [0, 301]
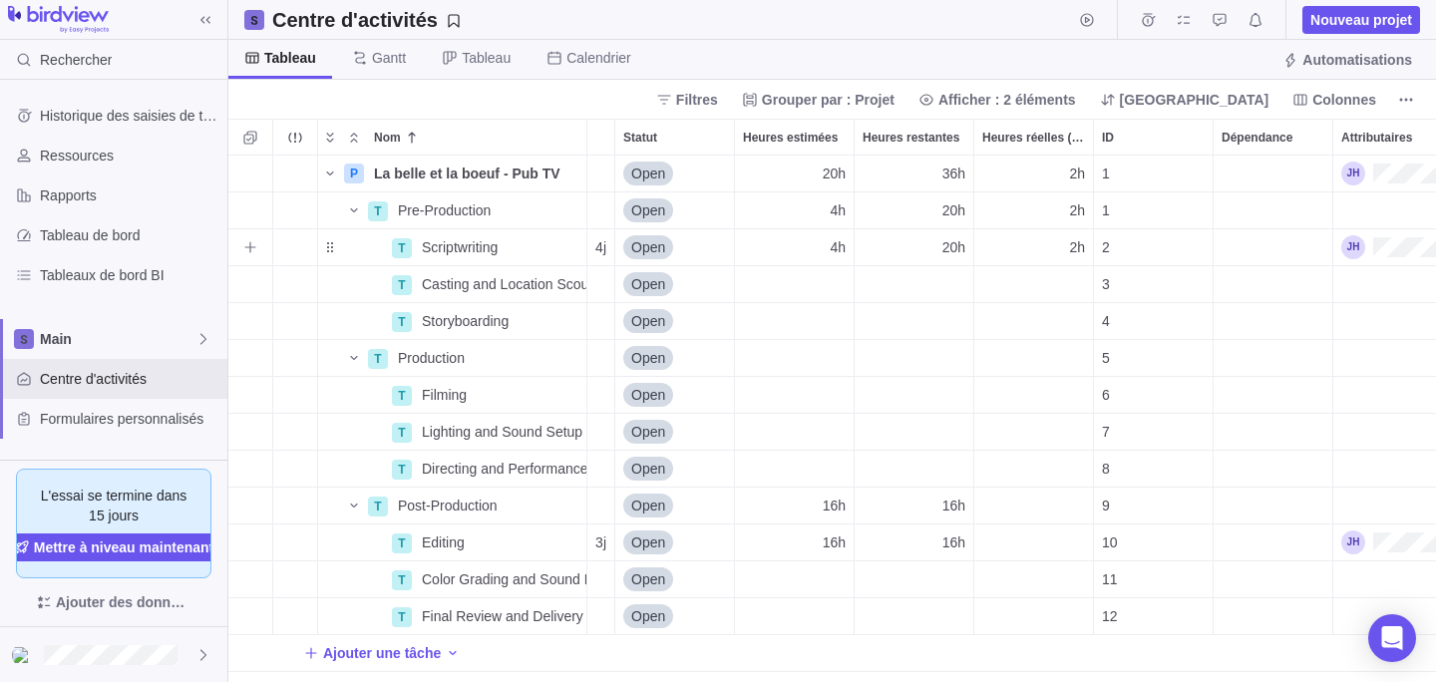
click at [948, 252] on span "20h" at bounding box center [954, 247] width 23 height 20
type input "4h"
click at [944, 40] on body "Rechercher Historique des saisies de temps Ressources Rapports Tableau de bord …" at bounding box center [718, 341] width 1436 height 682
click at [936, 33] on div "Centre d'activités Nouveau projet" at bounding box center [832, 20] width 1208 height 40
click at [929, 249] on div "4h" at bounding box center [914, 247] width 119 height 36
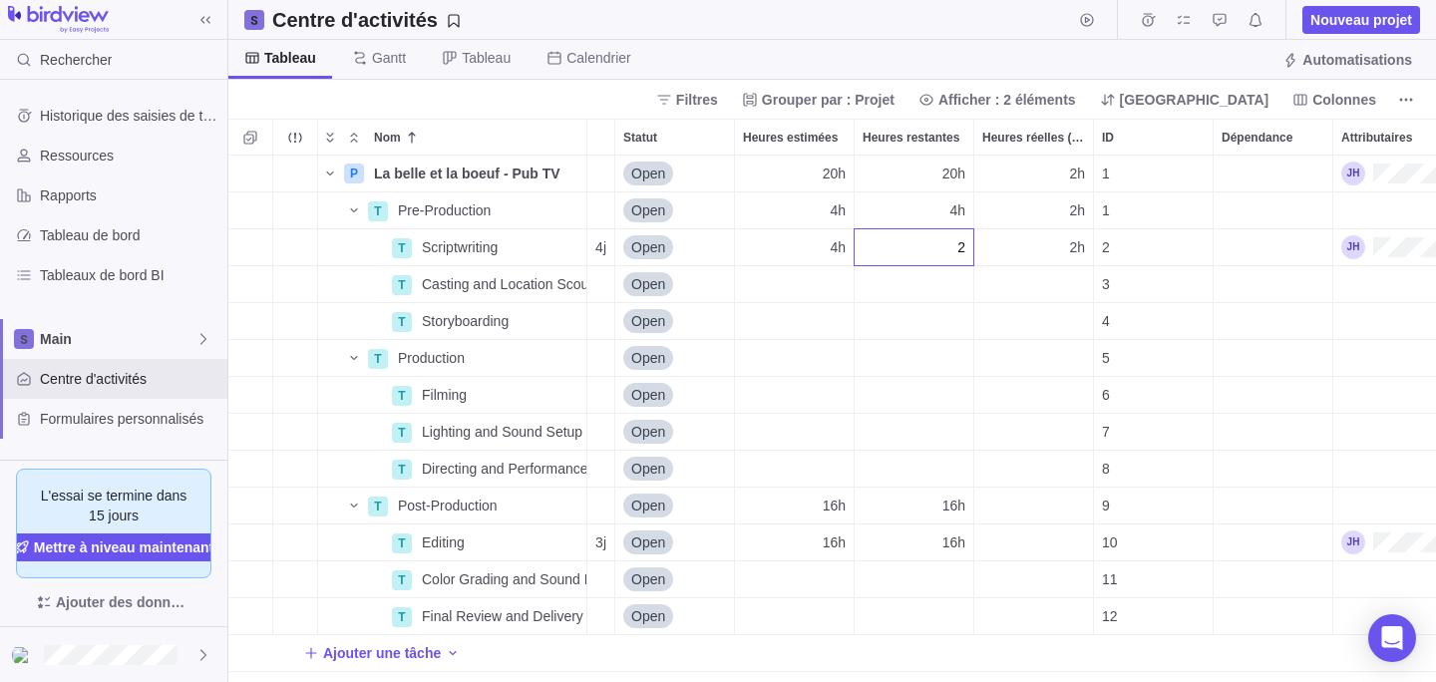
type input "2h"
click at [884, 58] on body "Rechercher Historique des saisies de temps Ressources Rapports Tableau de bord …" at bounding box center [718, 341] width 1436 height 682
click at [1062, 227] on div "2h" at bounding box center [1033, 210] width 119 height 36
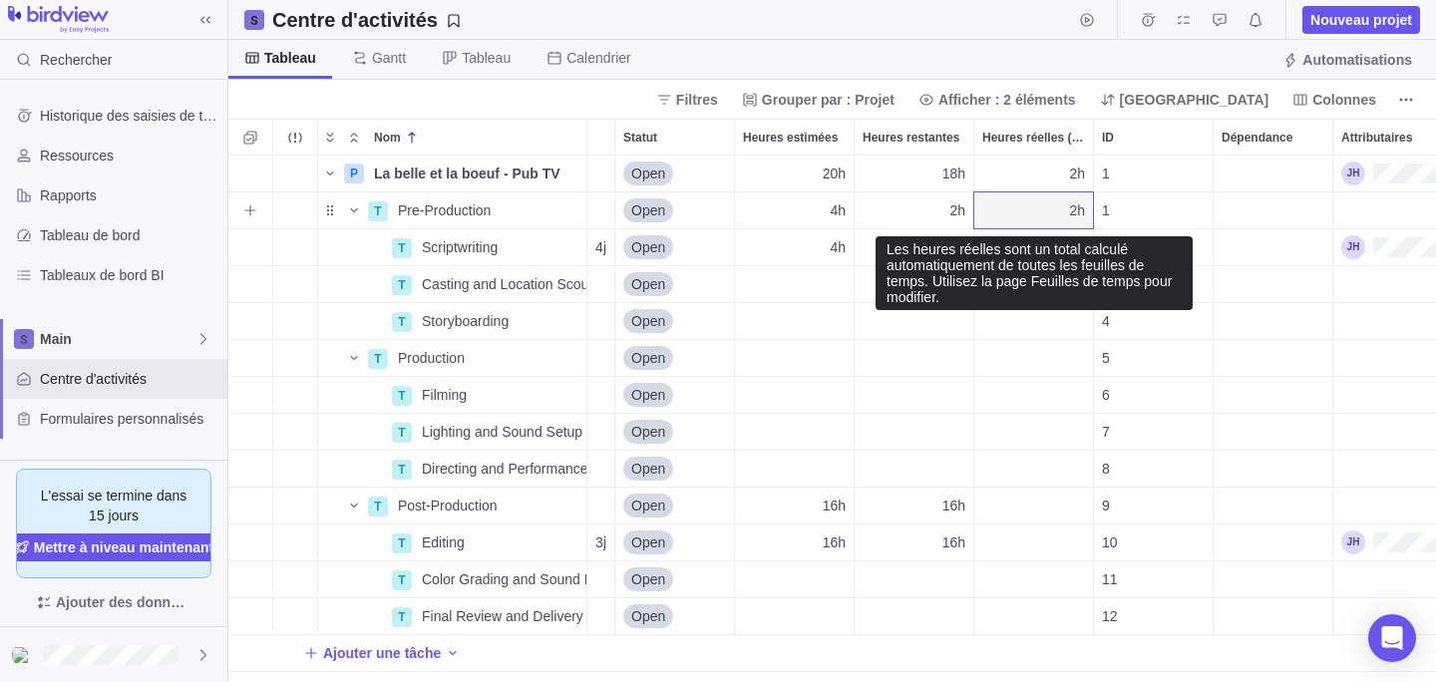
click at [1059, 218] on div "2h" at bounding box center [1033, 210] width 119 height 36
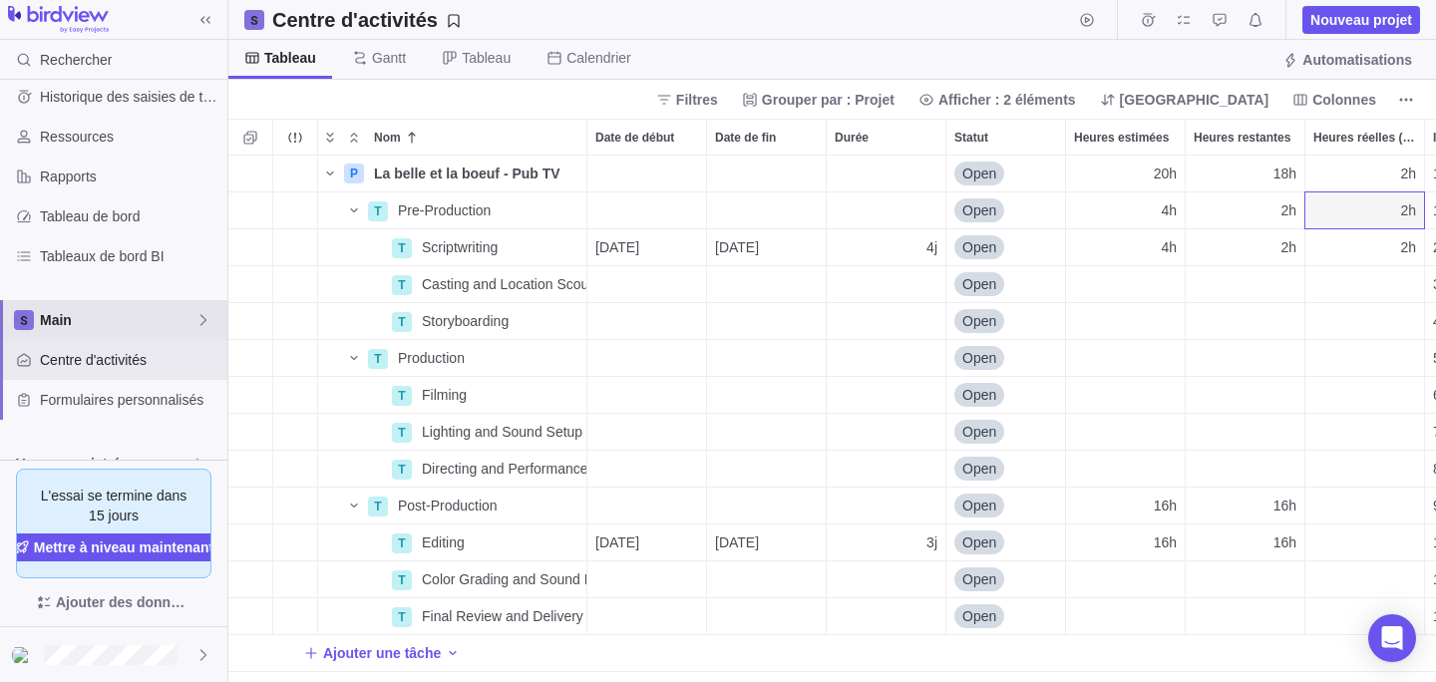
click at [119, 328] on span "Main" at bounding box center [118, 320] width 156 height 20
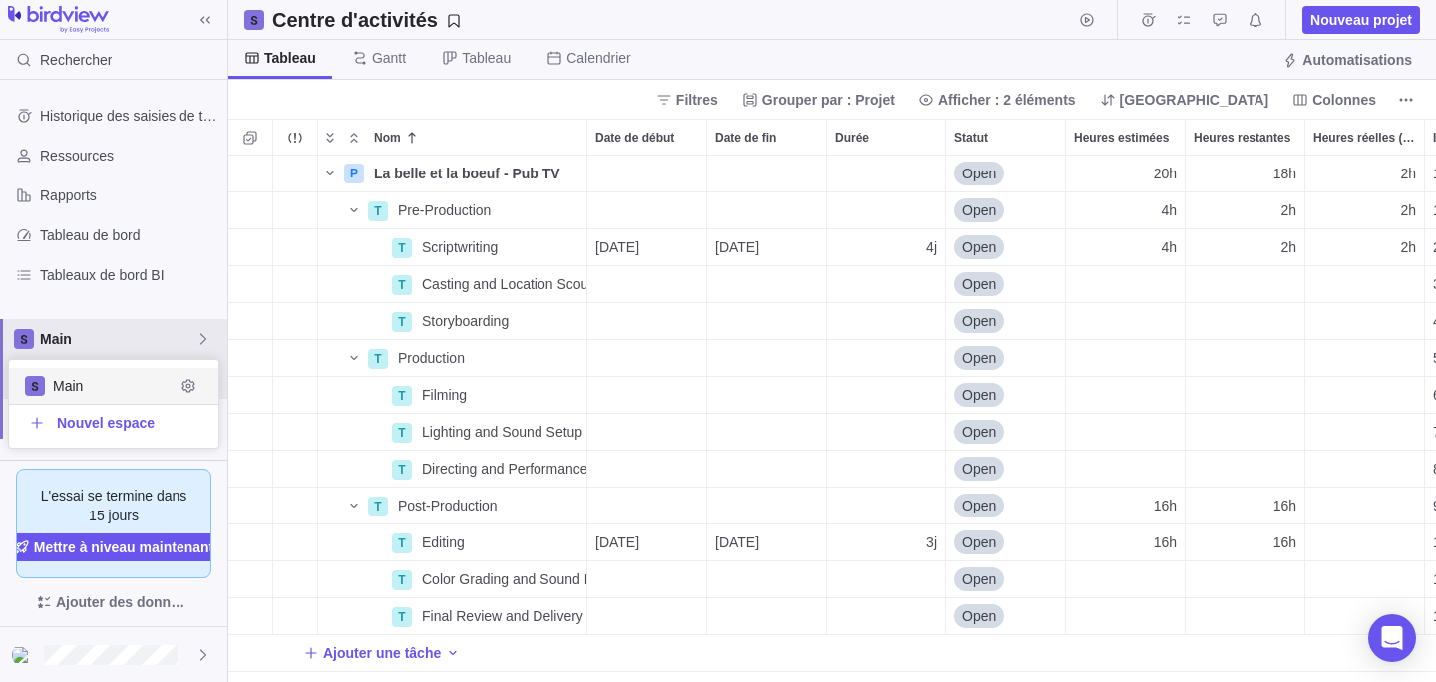
click at [69, 159] on div "Historique des saisies de temps Ressources Rapports Tableau de bord Tableaux de…" at bounding box center [113, 270] width 227 height 380
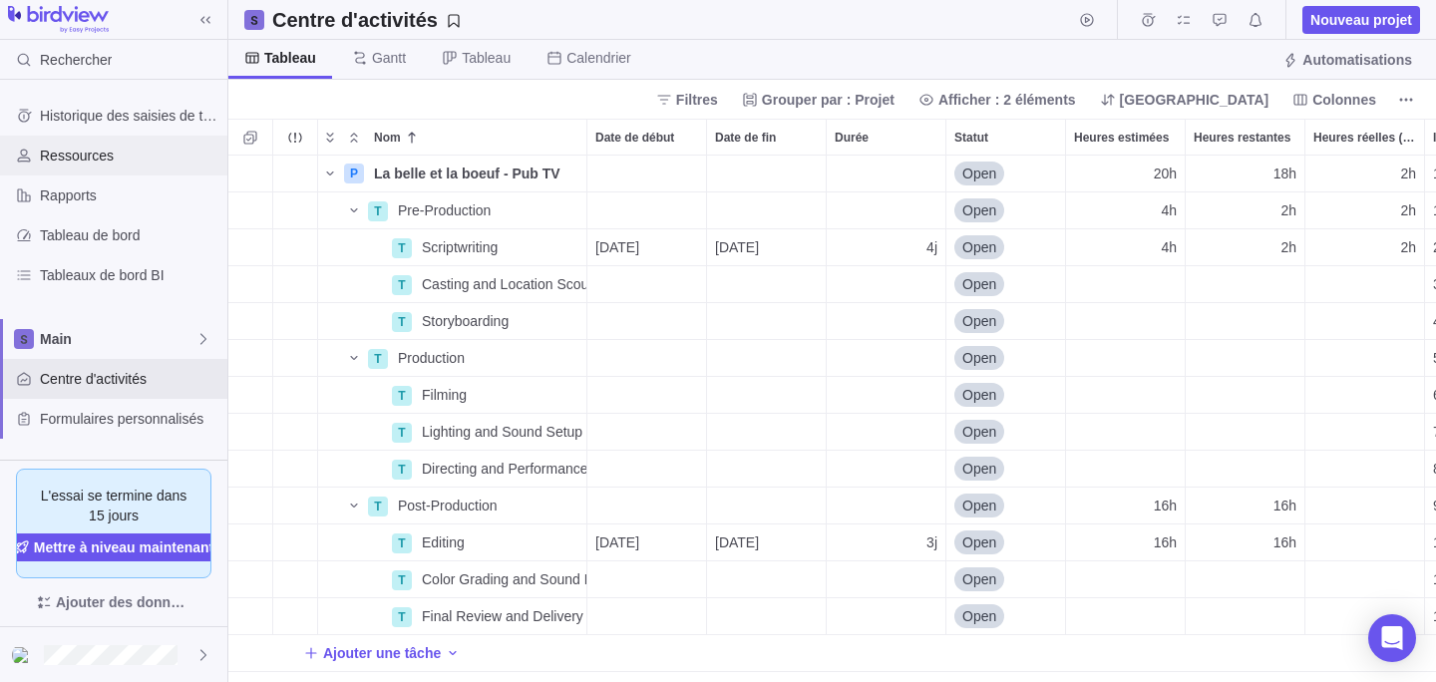
click at [93, 159] on span "Ressources" at bounding box center [130, 156] width 180 height 20
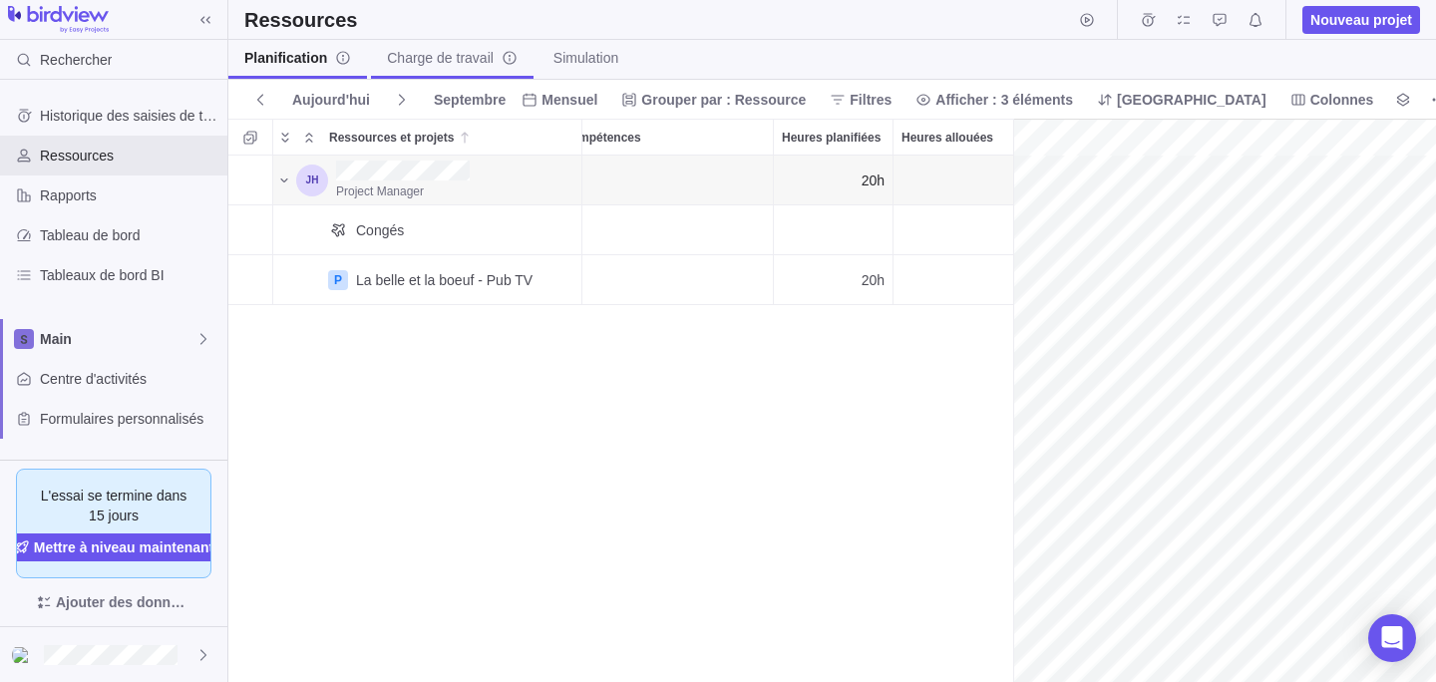
click at [458, 63] on span "Charge de travail" at bounding box center [452, 58] width 131 height 20
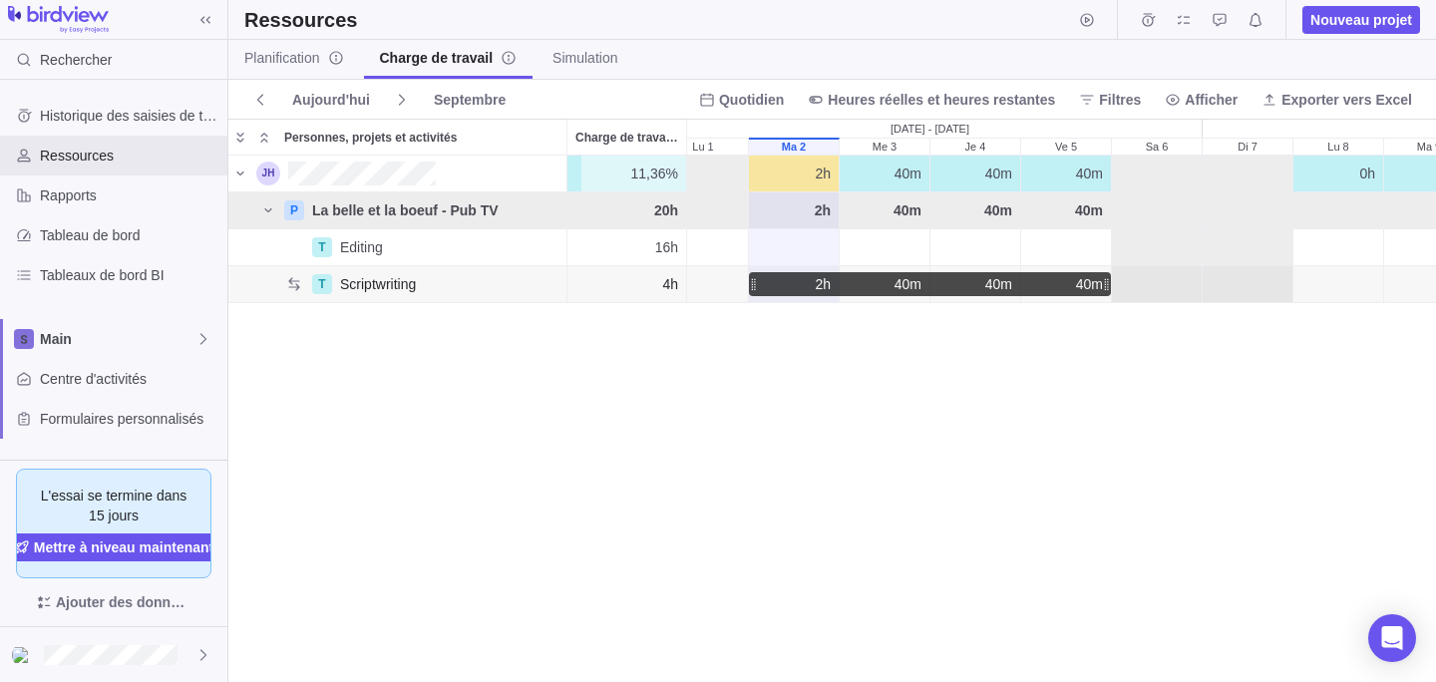
click at [899, 290] on span "40m" at bounding box center [908, 284] width 27 height 20
click at [882, 338] on div "11,36% 11,36% 2h 40m 40m 40m 0h 0h 5h 20m 5h 20m 5h 20m 0h 0h 0h 0h 0h 0h 0h 0h…" at bounding box center [832, 419] width 1208 height 526
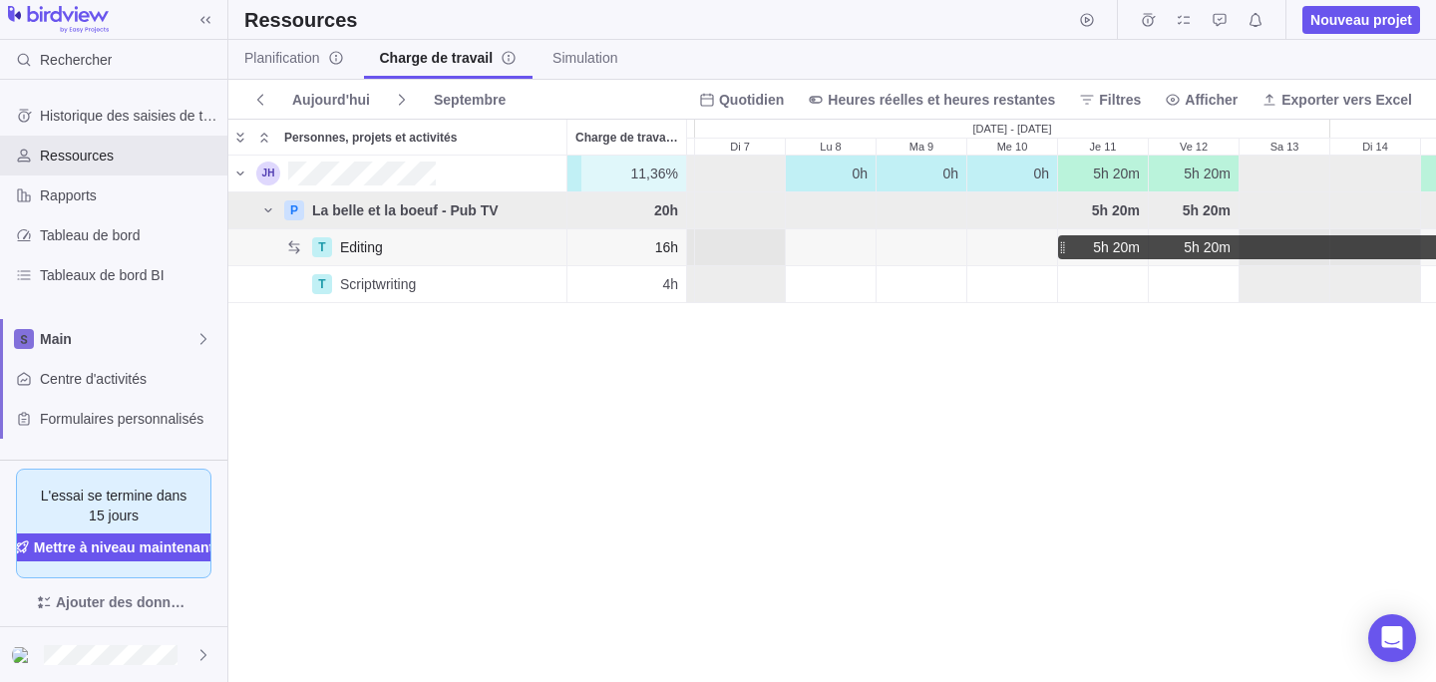
drag, startPoint x: 971, startPoint y: 248, endPoint x: 1063, endPoint y: 252, distance: 91.8
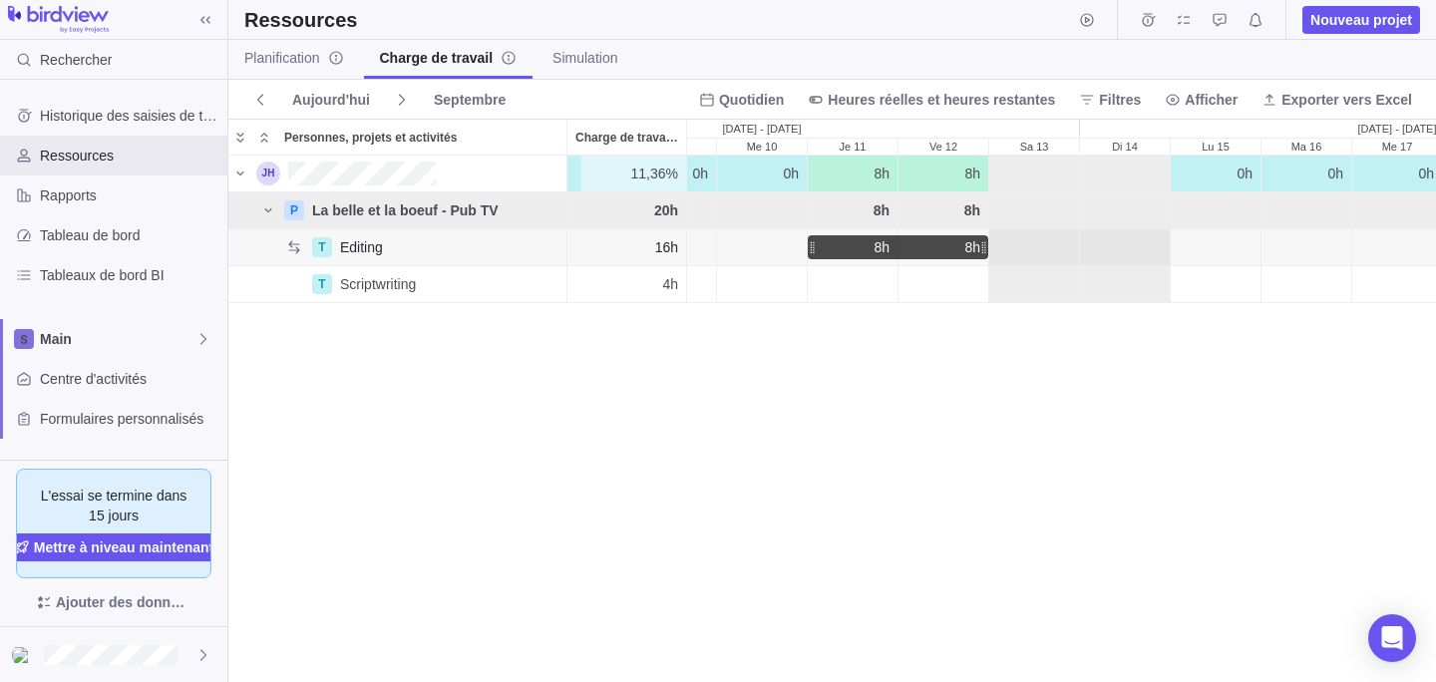
drag, startPoint x: 1258, startPoint y: 249, endPoint x: 953, endPoint y: 249, distance: 304.2
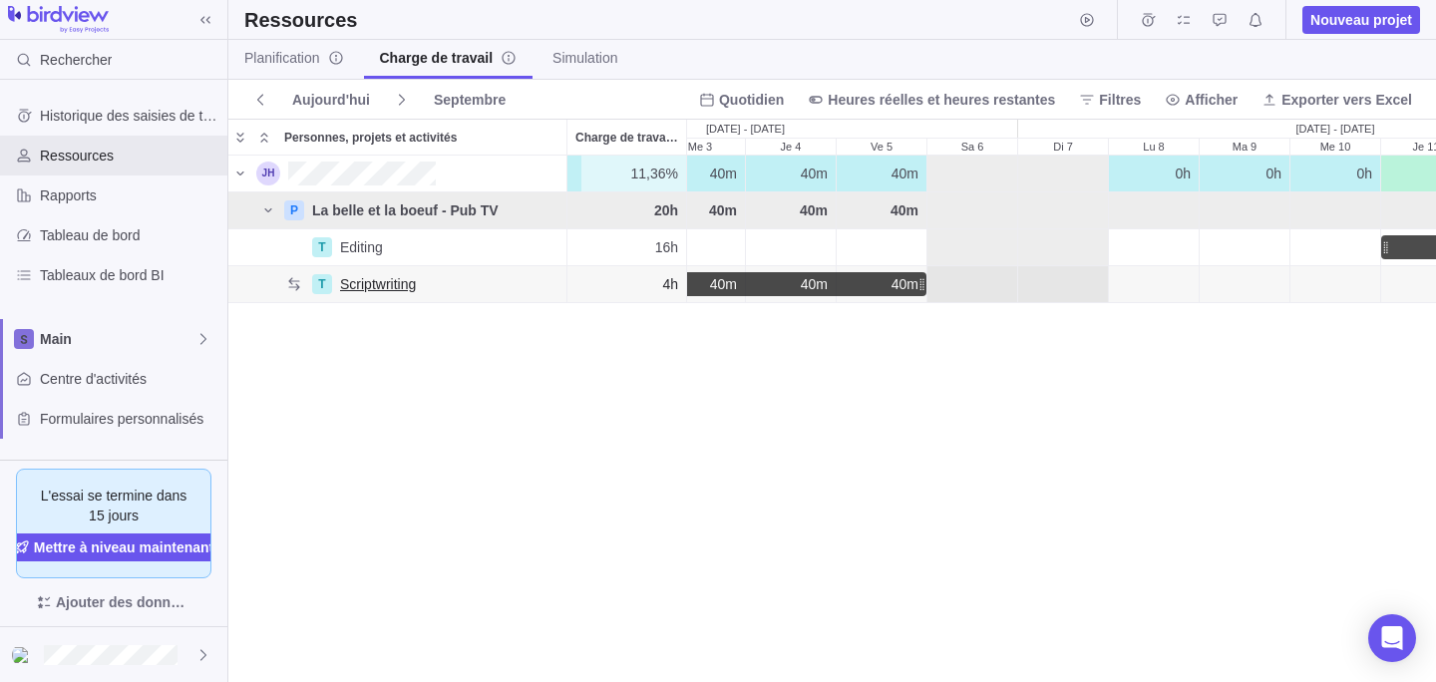
click at [394, 283] on span "Scriptwriting" at bounding box center [378, 284] width 76 height 20
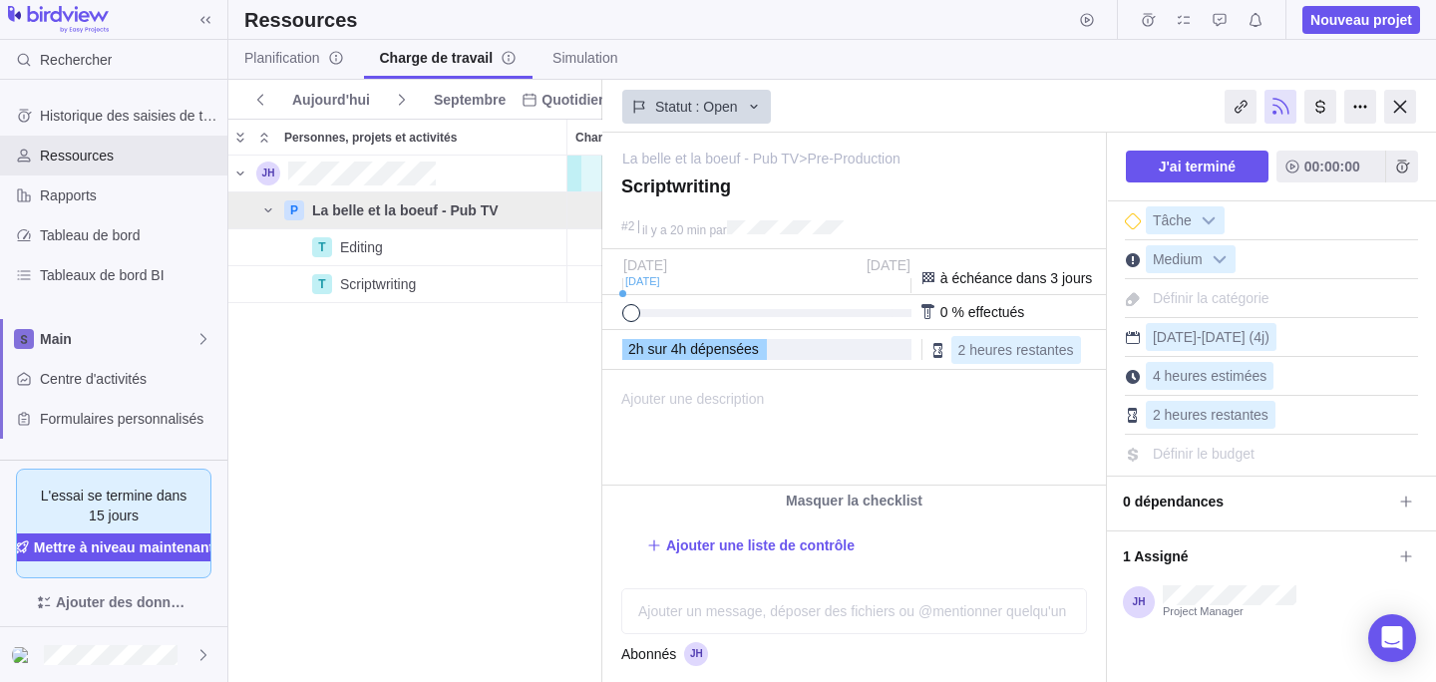
drag, startPoint x: 636, startPoint y: 320, endPoint x: 578, endPoint y: 317, distance: 57.9
click at [578, 317] on div "Ressources Nouveau projet Planification Charge de travail Simulation Aujourd'hu…" at bounding box center [832, 341] width 1208 height 682
drag, startPoint x: 634, startPoint y: 325, endPoint x: 690, endPoint y: 326, distance: 55.9
click at [648, 322] on span at bounding box center [639, 313] width 18 height 18
click at [731, 450] on span "Ajouter une description" at bounding box center [683, 428] width 161 height 114
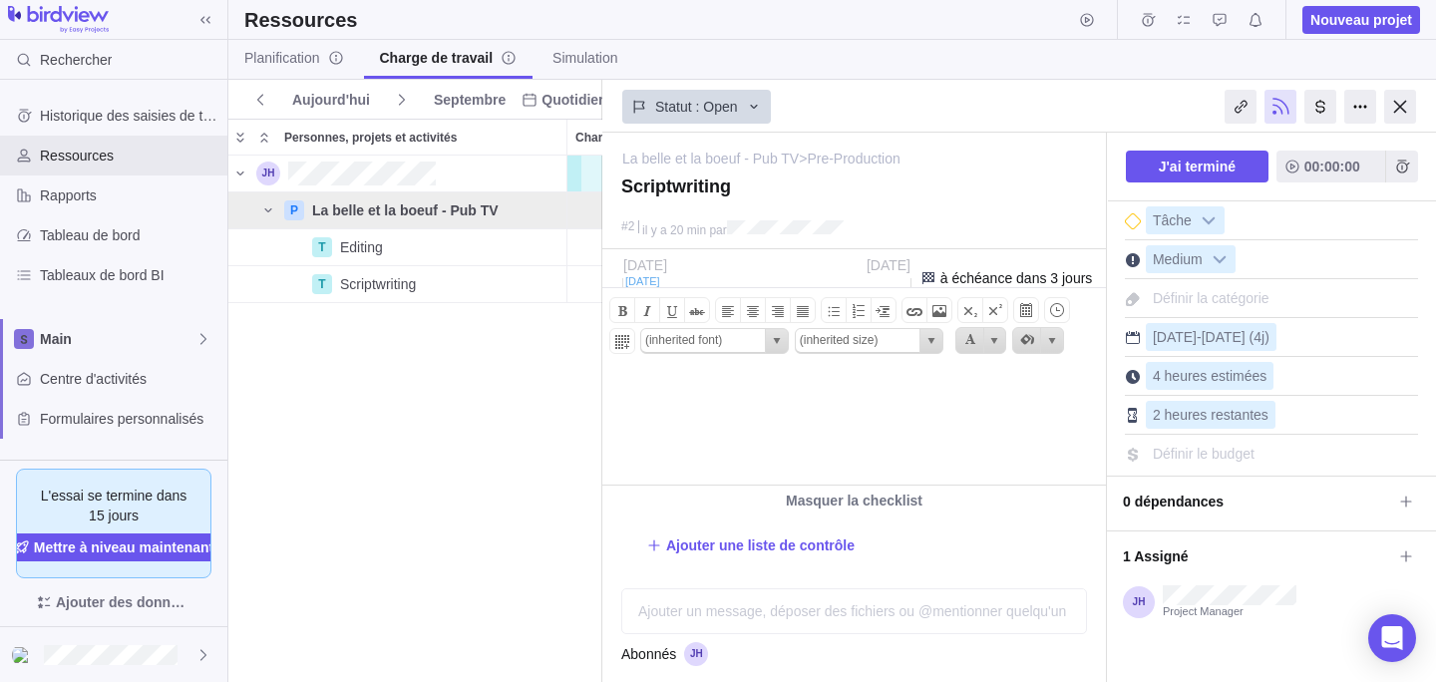
click at [737, 279] on div "2 Sep 5 Sep" at bounding box center [766, 275] width 287 height 36
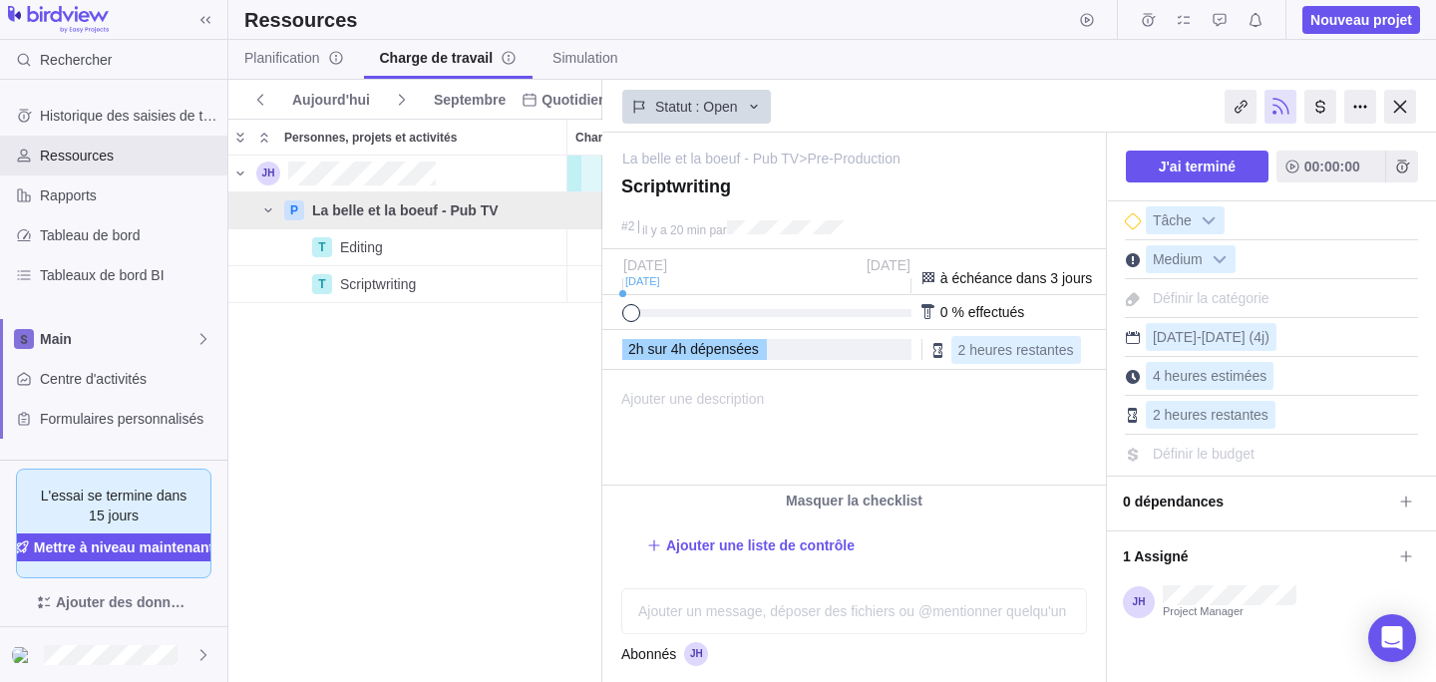
drag, startPoint x: 696, startPoint y: 314, endPoint x: 519, endPoint y: 335, distance: 178.8
click at [519, 335] on div "Ressources Nouveau projet Planification Charge de travail Simulation Aujourd'hu…" at bounding box center [832, 341] width 1208 height 682
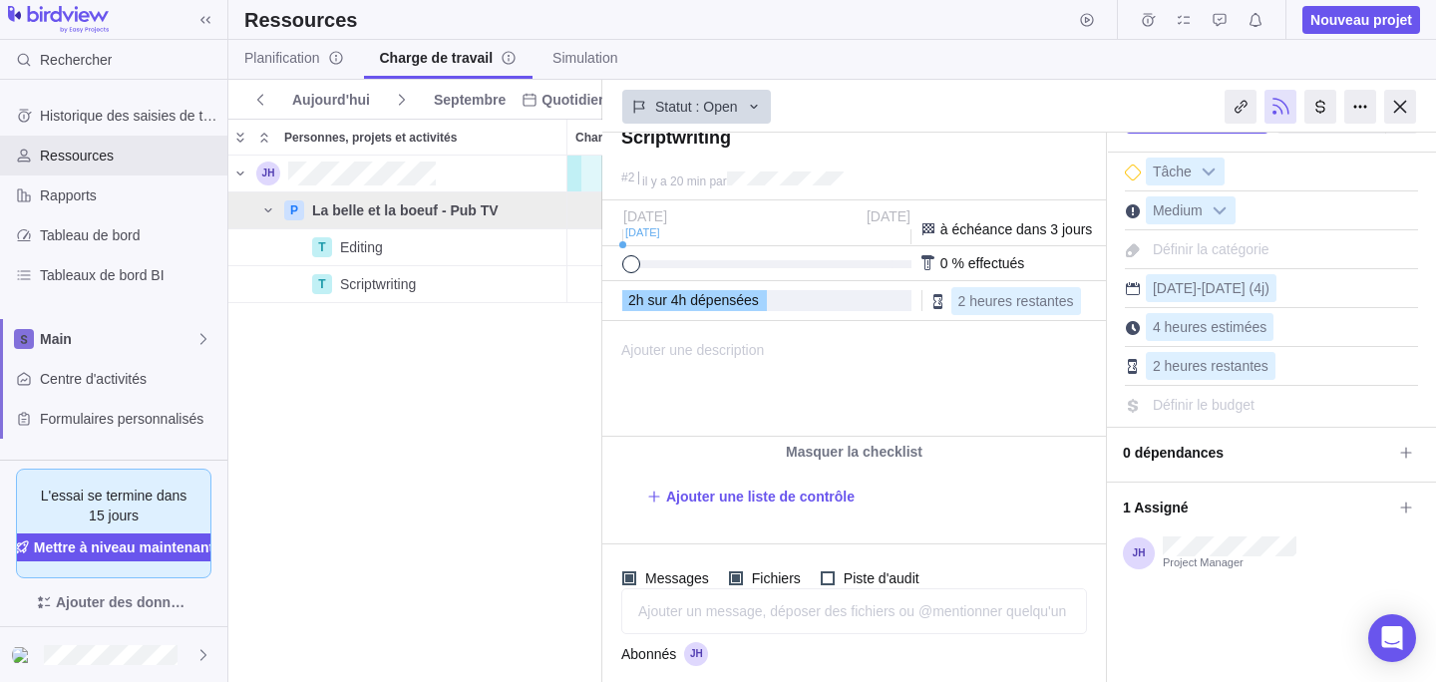
click at [1260, 260] on div "Définir la catégorie" at bounding box center [1211, 249] width 131 height 28
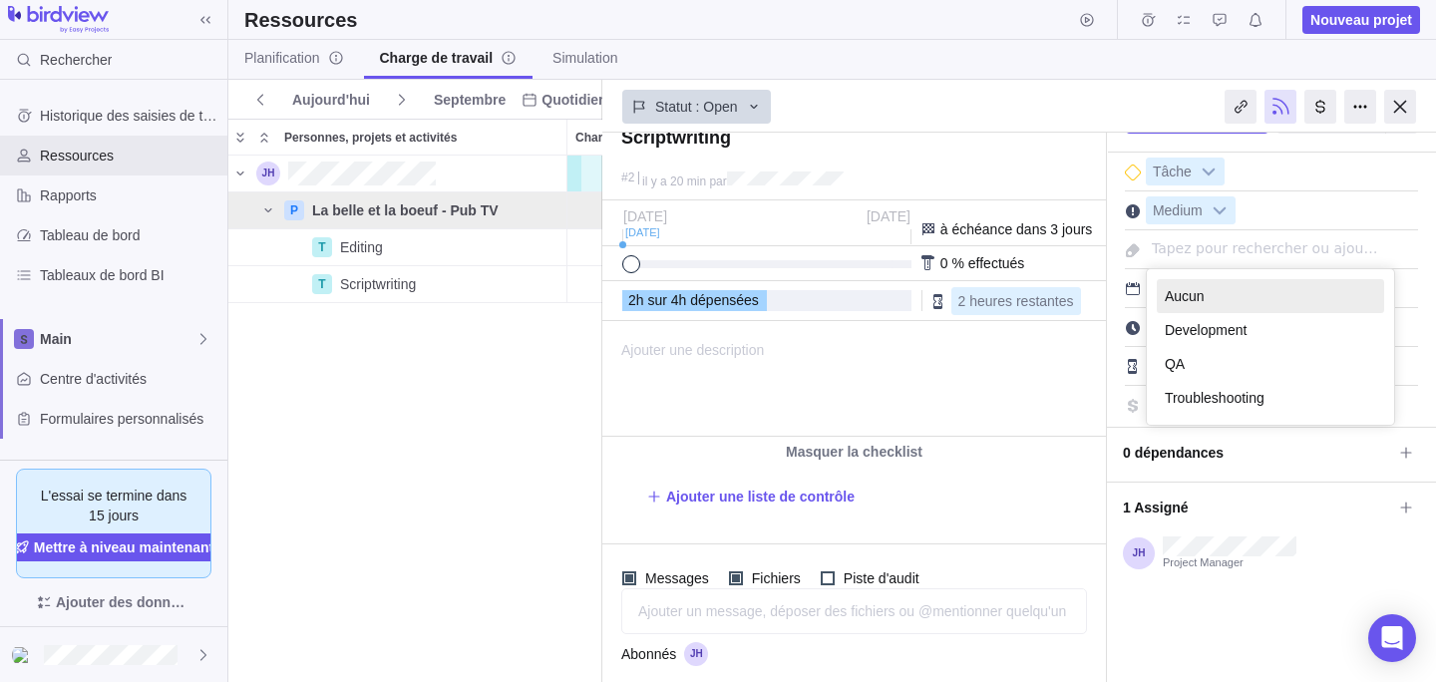
click at [1256, 252] on input "text" at bounding box center [1273, 249] width 254 height 28
click at [1034, 405] on div "Ajouter une description ... lire tout Bold Italic Underline Strikethrough Align…" at bounding box center [852, 379] width 499 height 114
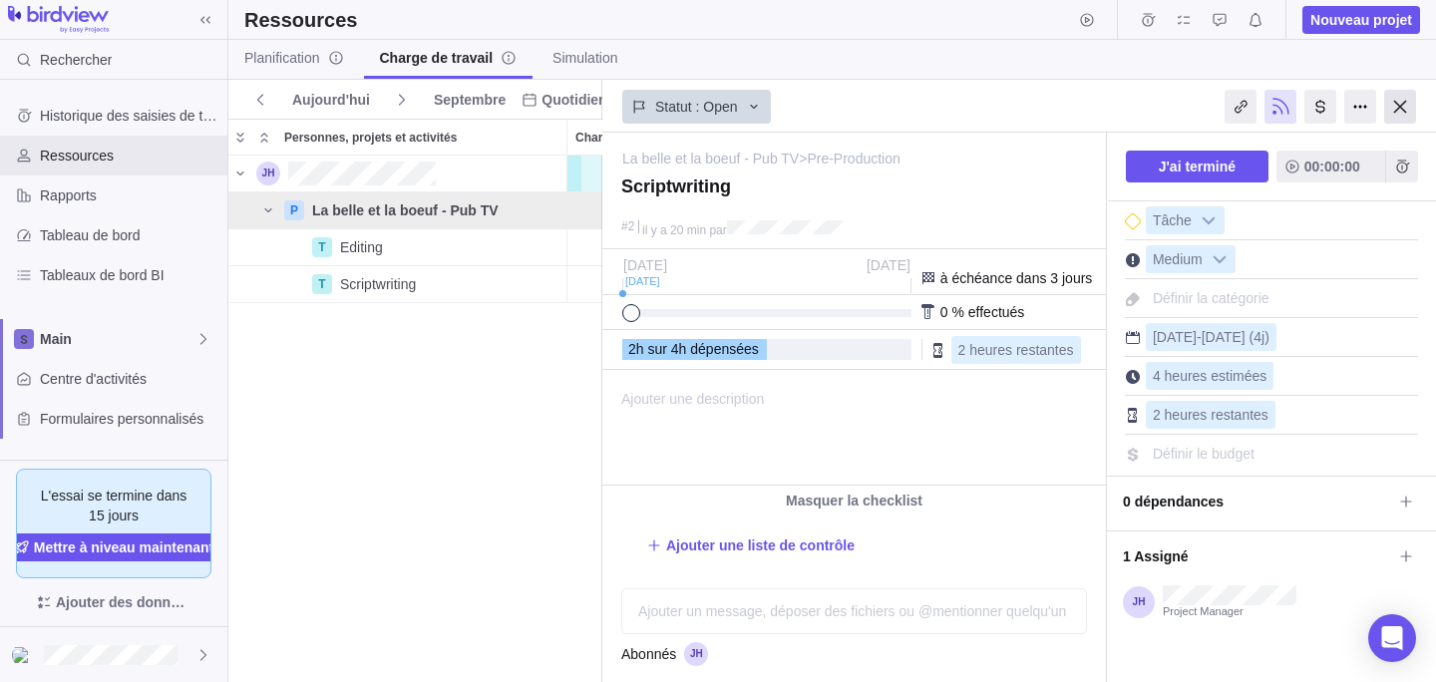
click at [1400, 114] on div at bounding box center [1400, 107] width 32 height 34
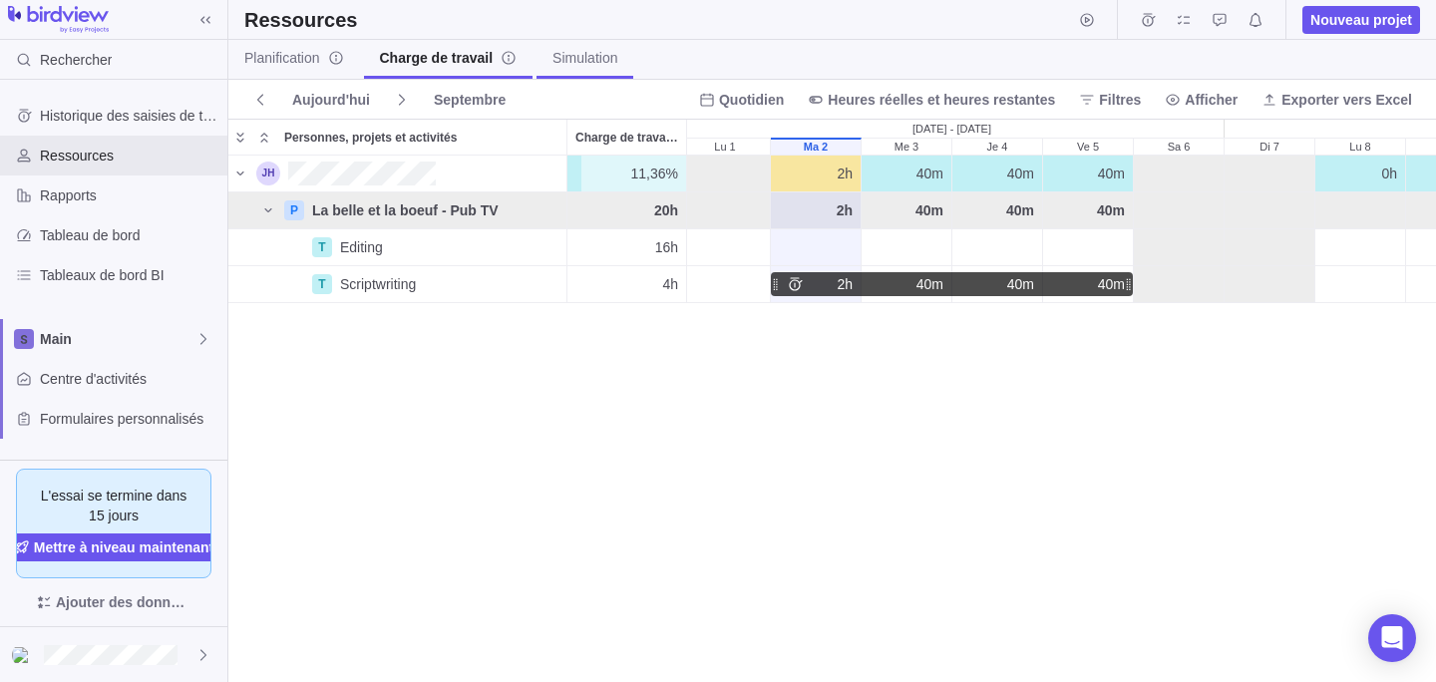
click at [585, 60] on span "Simulation" at bounding box center [585, 58] width 65 height 20
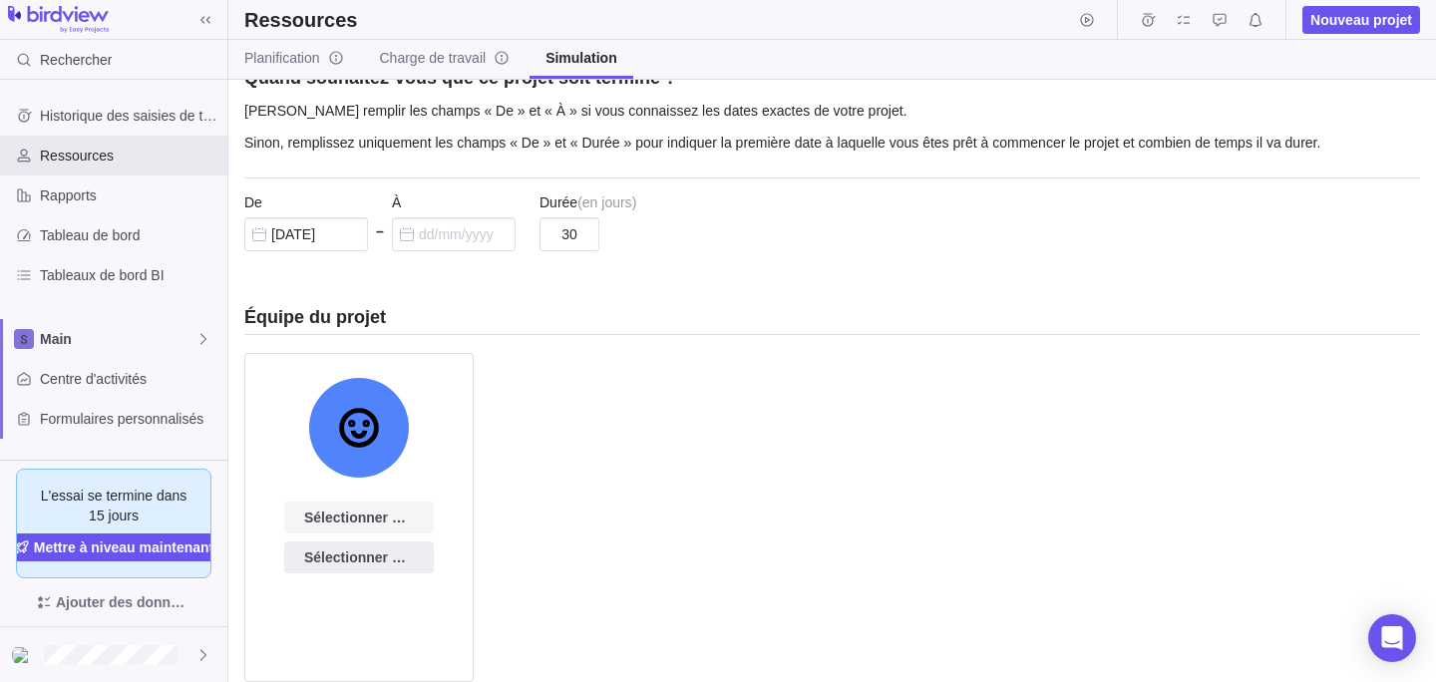
click at [366, 522] on span "Sélectionner par compétences" at bounding box center [359, 518] width 110 height 24
click at [577, 503] on div "Nouveau projet Quand souhaitez-vous que ce projet soit terminé ? Veuillez rempl…" at bounding box center [832, 381] width 1208 height 602
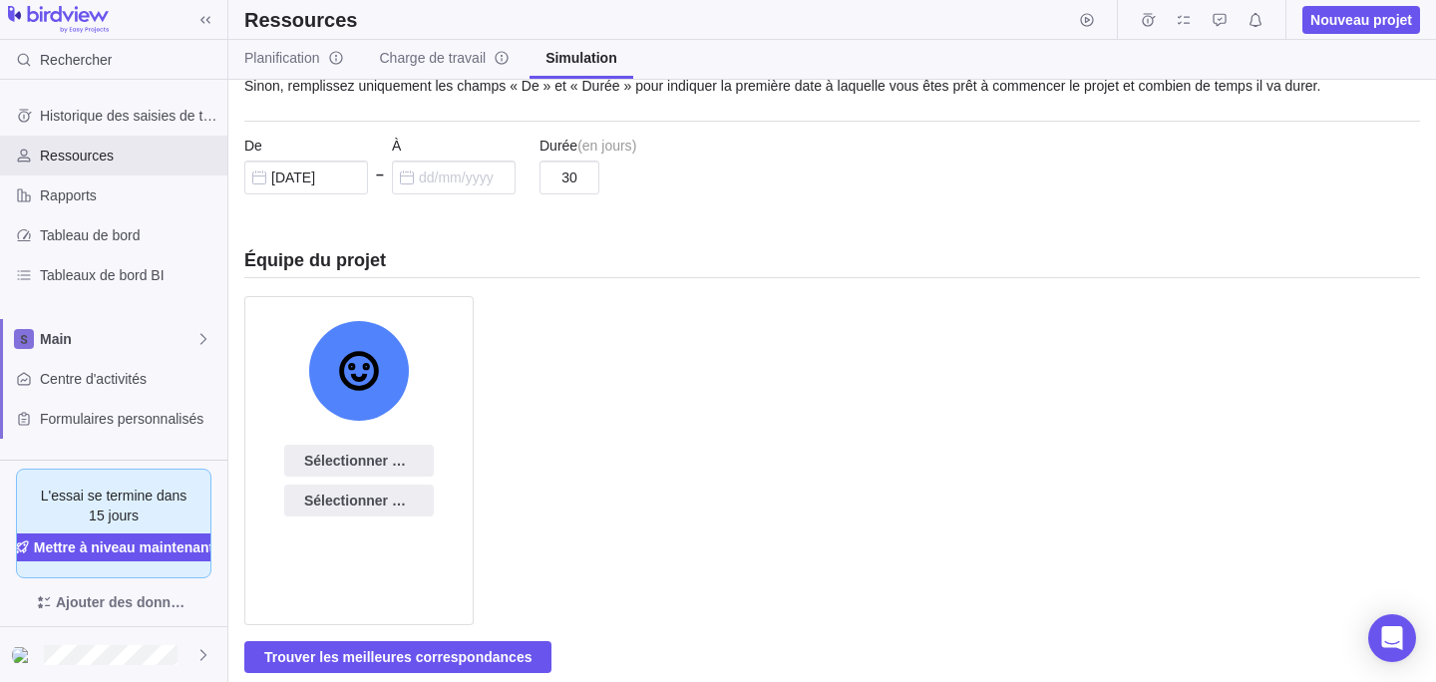
click at [387, 520] on div "Sélectionner par compétences Sélectionner par nom" at bounding box center [358, 460] width 229 height 329
click at [384, 499] on span "Sélectionner par nom" at bounding box center [359, 501] width 110 height 24
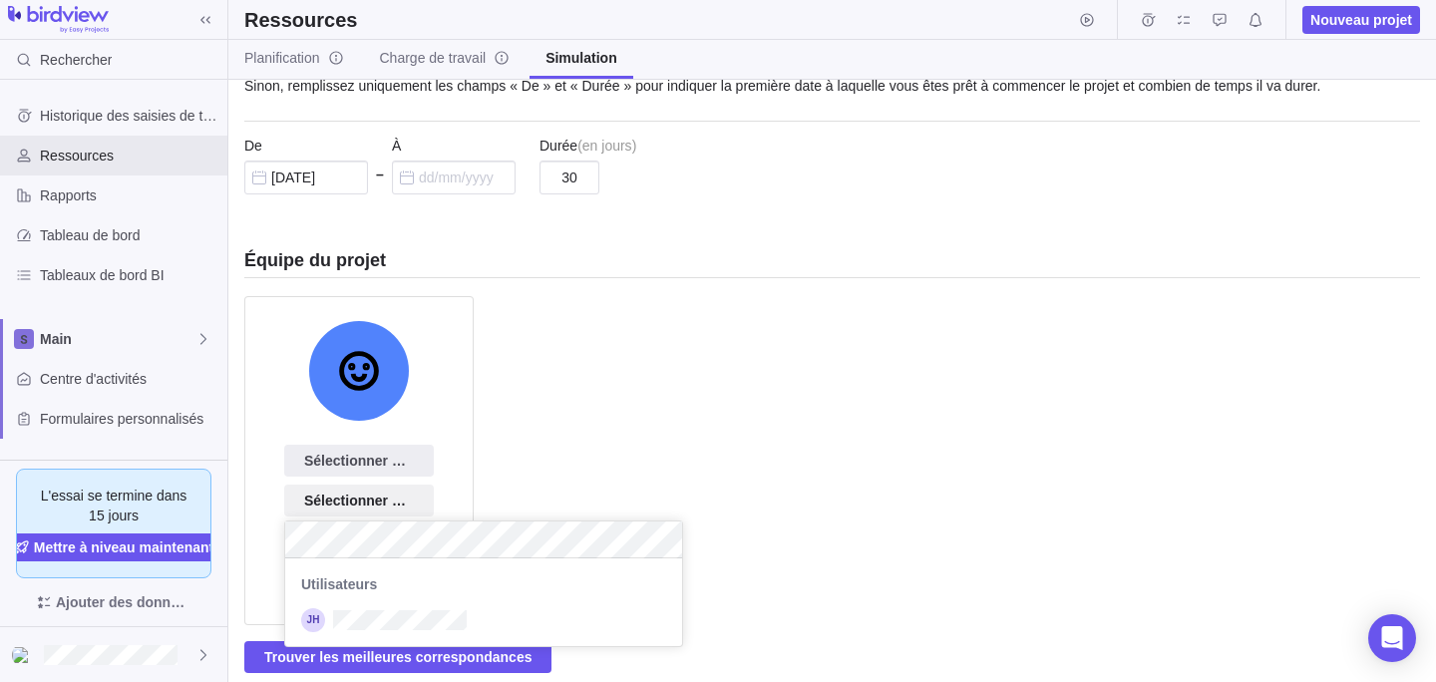
click at [607, 491] on div "Nouveau projet Quand souhaitez-vous que ce projet soit terminé ? Veuillez rempl…" at bounding box center [832, 381] width 1208 height 602
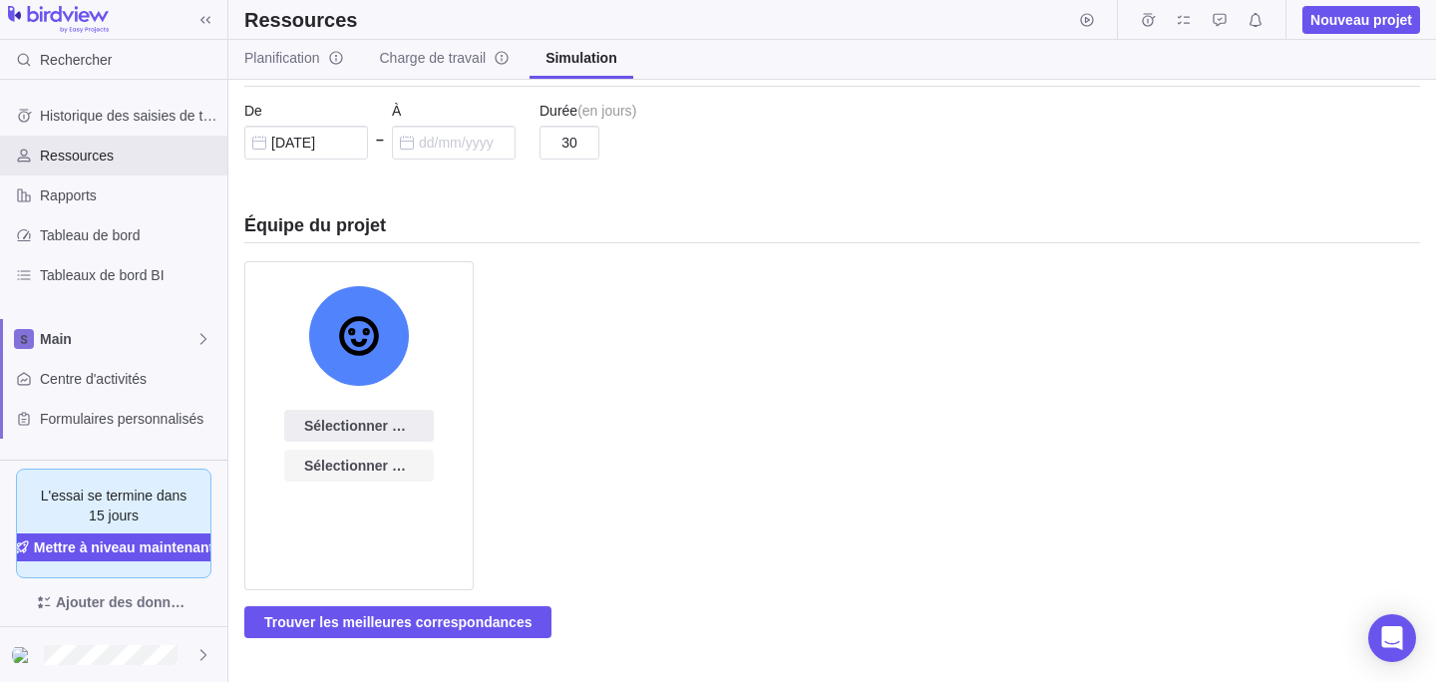
click at [414, 479] on span "Sélectionner par nom" at bounding box center [359, 466] width 150 height 32
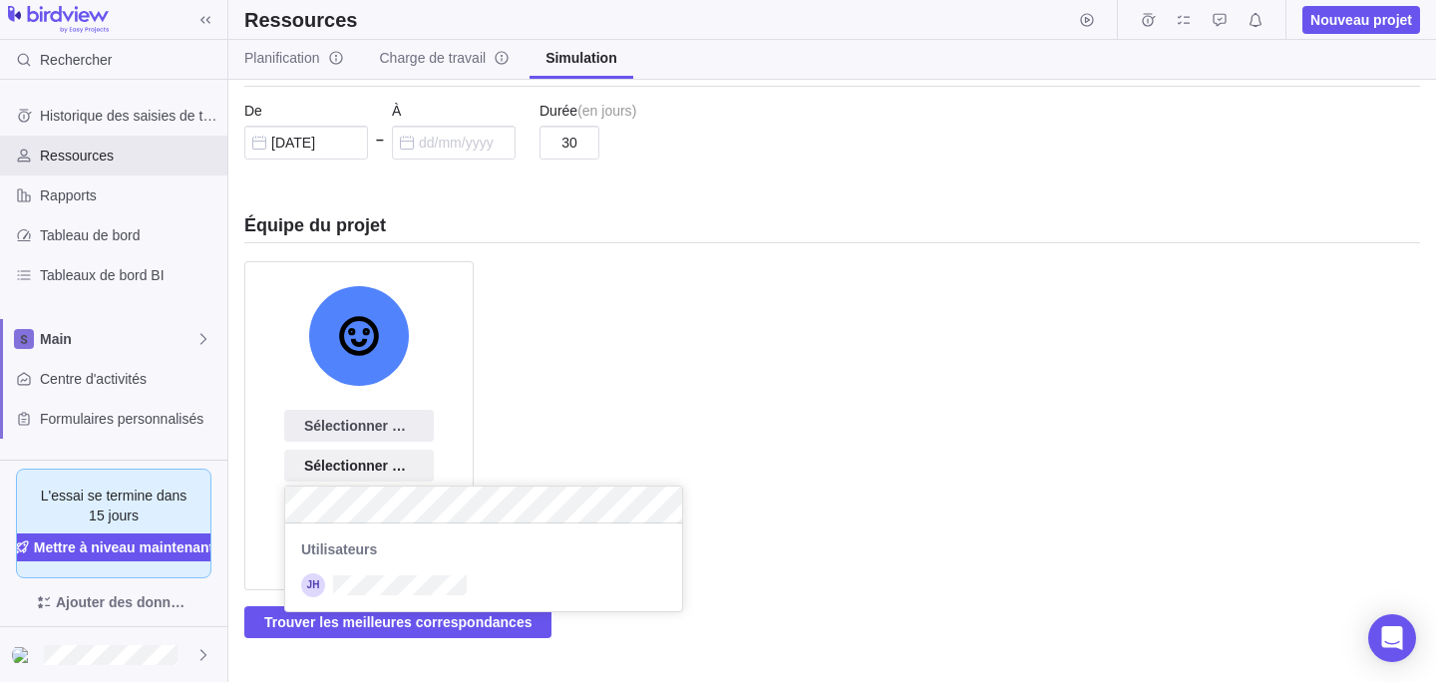
click at [601, 436] on div "Nouveau projet Quand souhaitez-vous que ce projet soit terminé ? Veuillez rempl…" at bounding box center [832, 381] width 1208 height 602
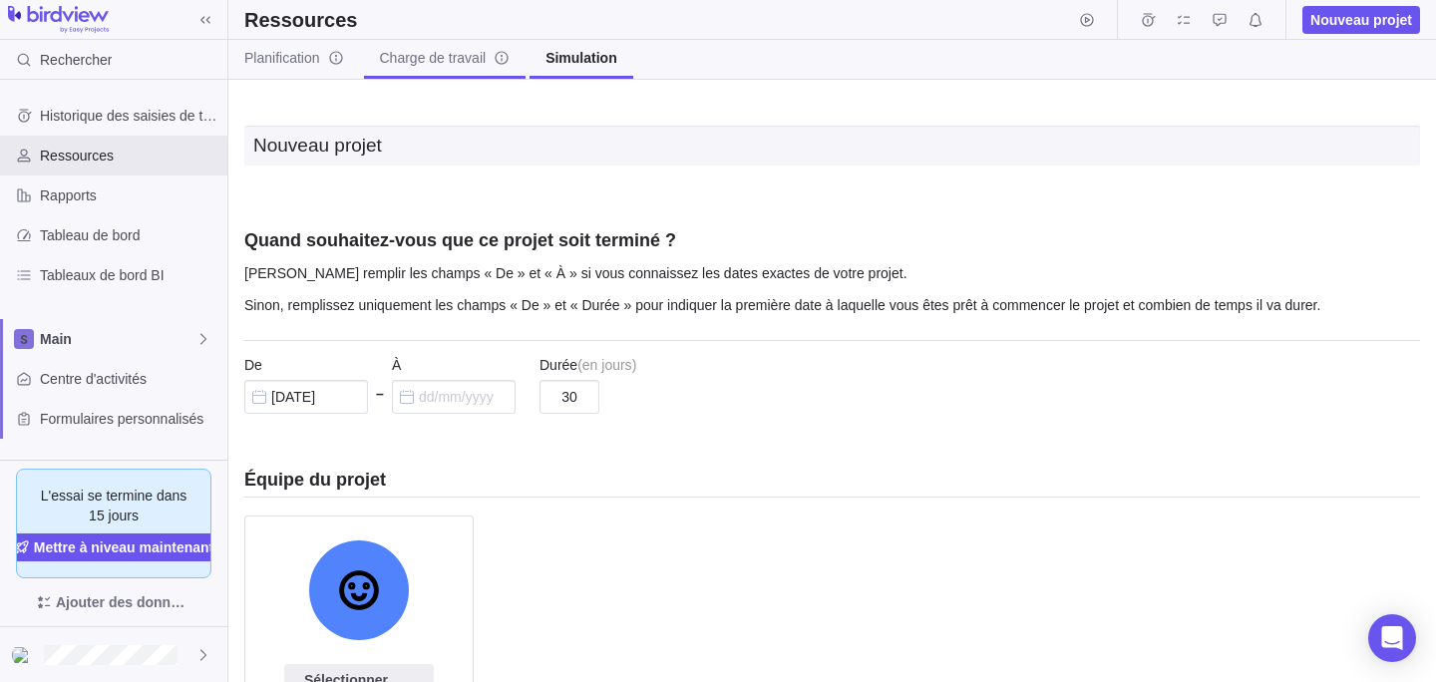
click at [448, 49] on span "Charge de travail" at bounding box center [445, 58] width 131 height 20
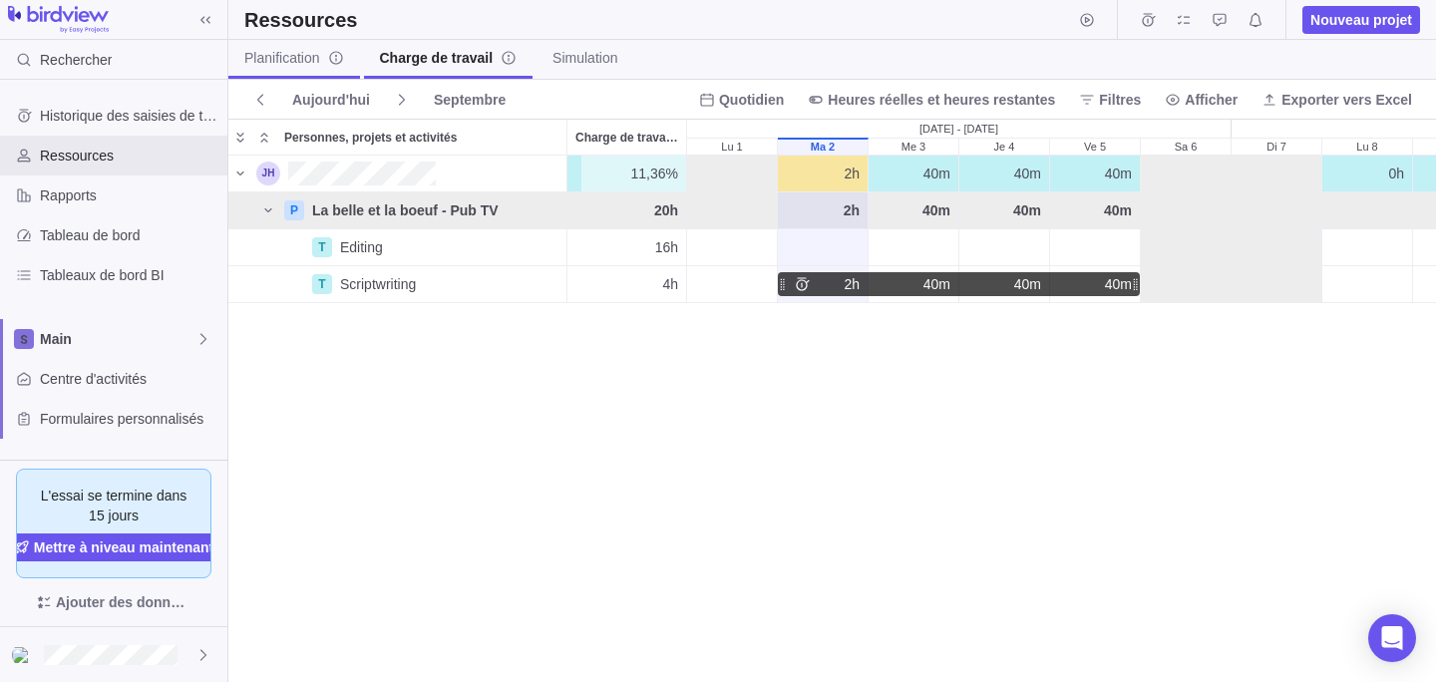
click at [284, 56] on span "Planification" at bounding box center [294, 58] width 100 height 20
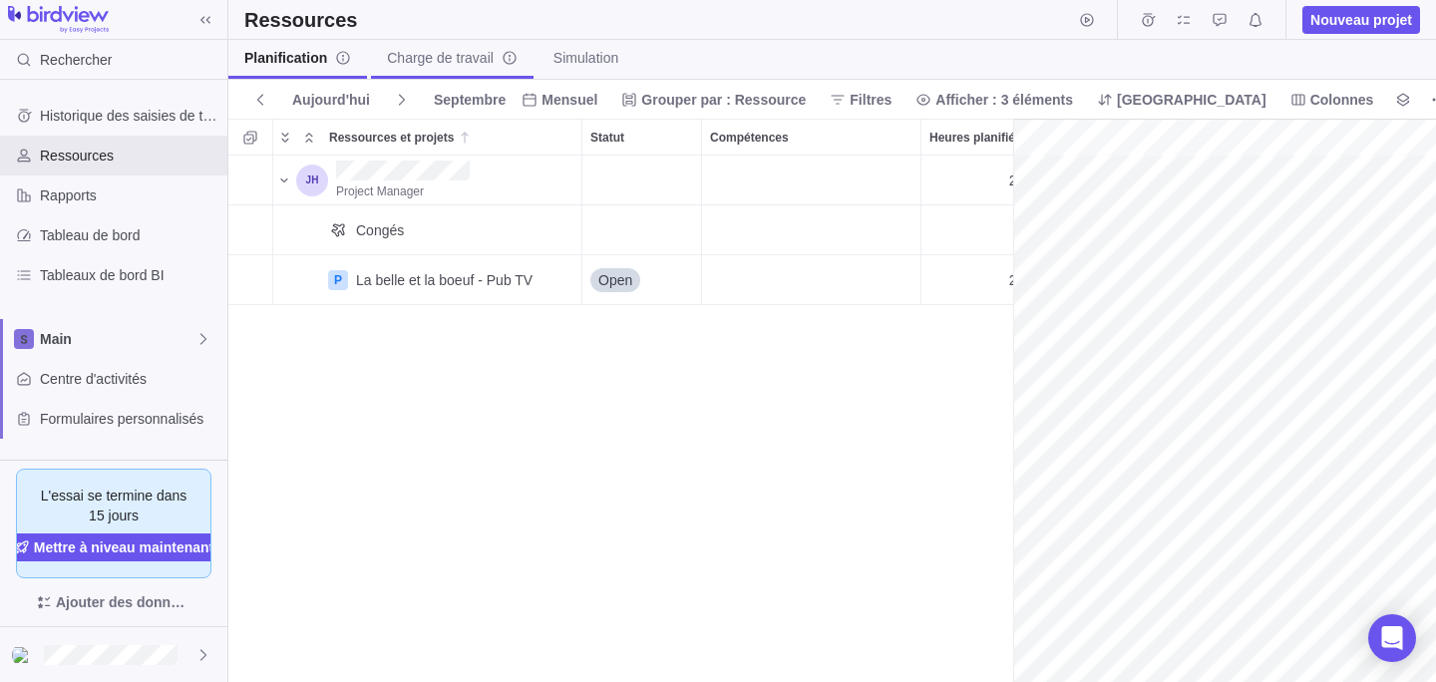
click at [422, 63] on span "Charge de travail" at bounding box center [452, 58] width 131 height 20
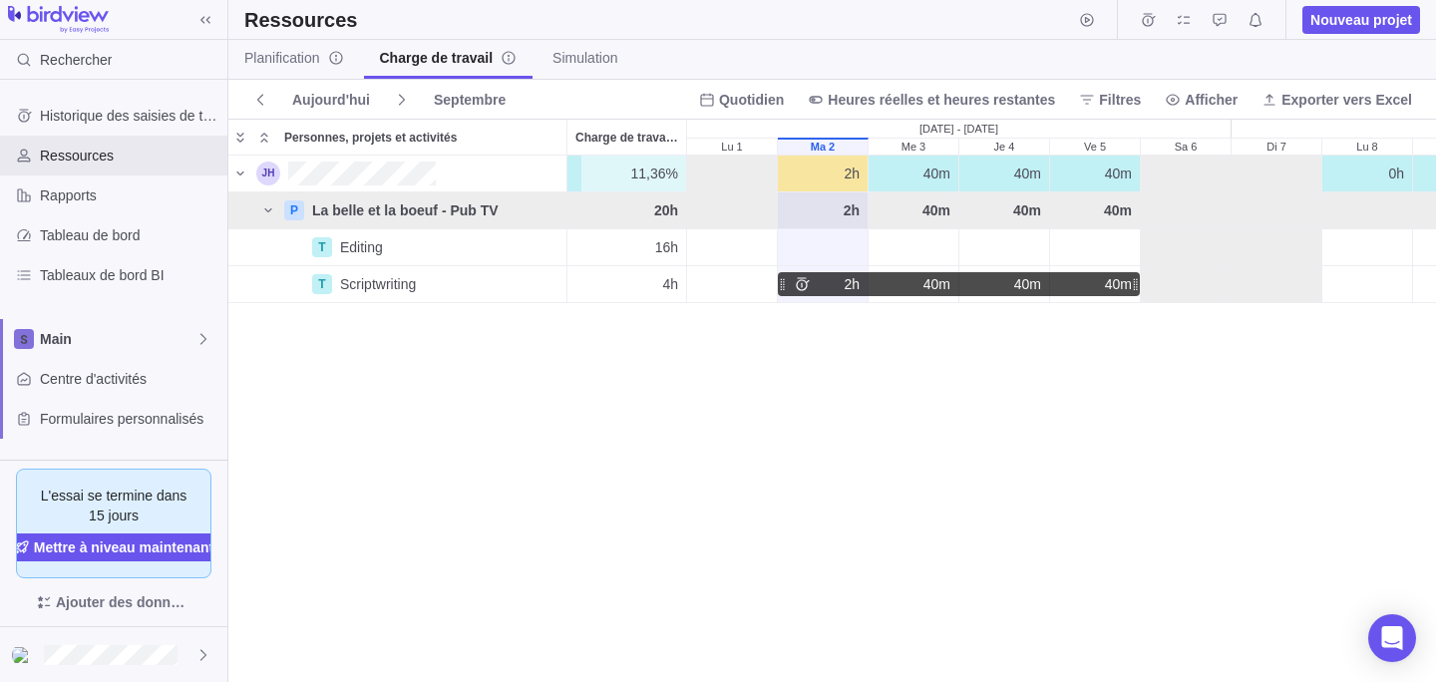
click at [1003, 64] on div "Planification Charge de travail Simulation" at bounding box center [832, 60] width 1208 height 40
click at [99, 169] on div "Ressources" at bounding box center [113, 156] width 227 height 40
click at [98, 191] on span "Rapports" at bounding box center [130, 196] width 180 height 20
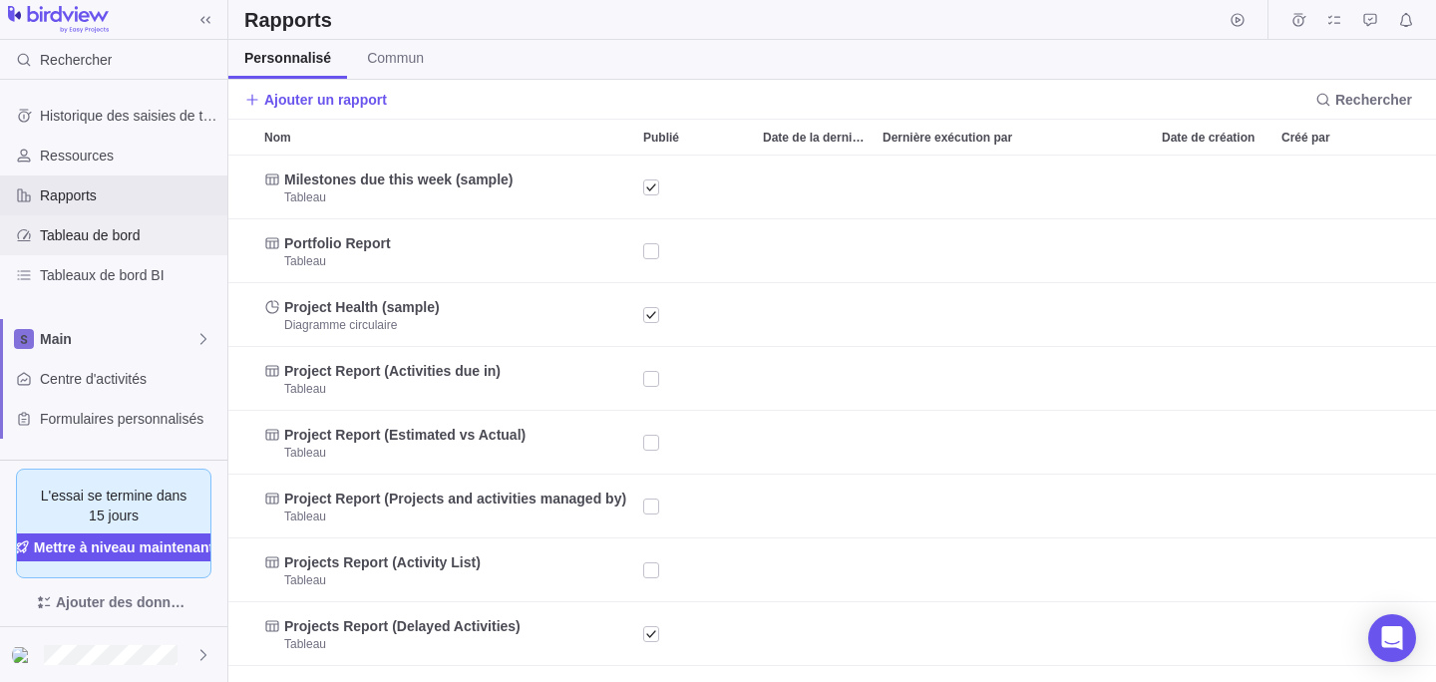
click at [90, 235] on span "Tableau de bord" at bounding box center [130, 235] width 180 height 20
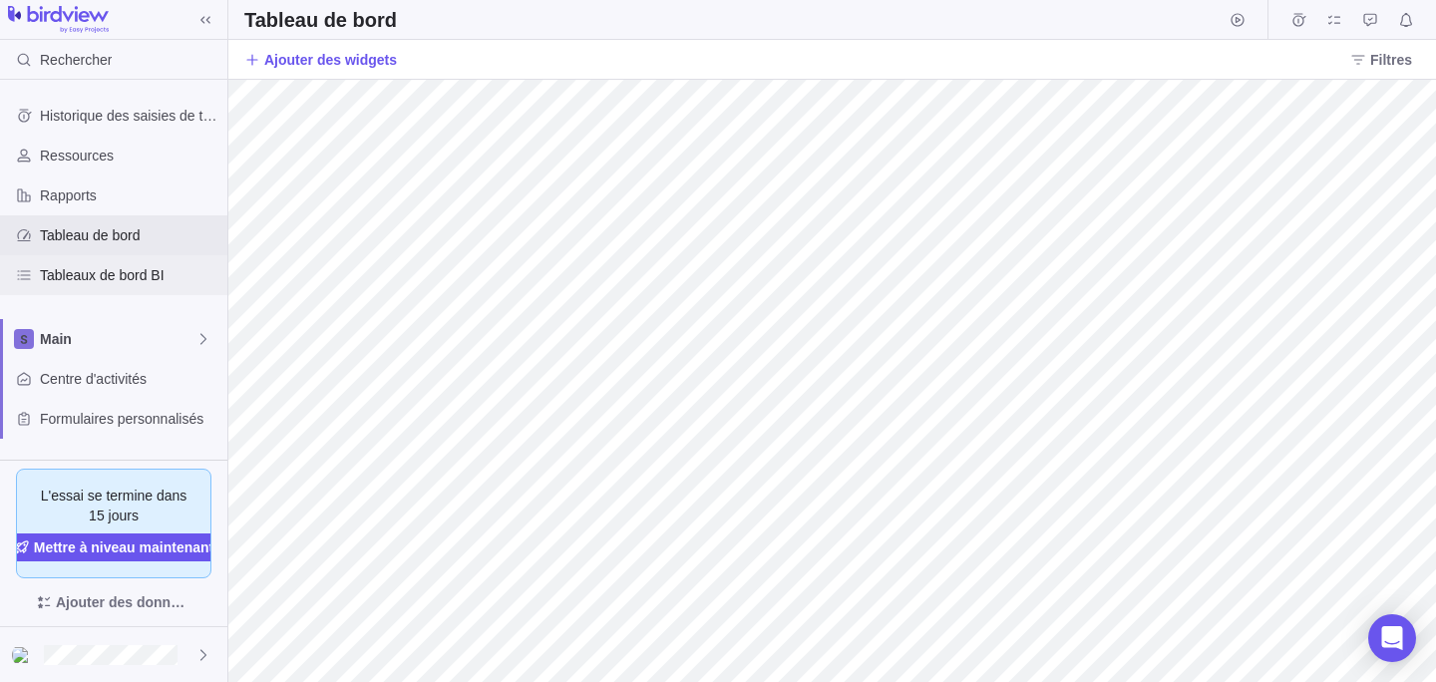
click at [127, 268] on span "Tableaux de bord BI" at bounding box center [130, 275] width 180 height 20
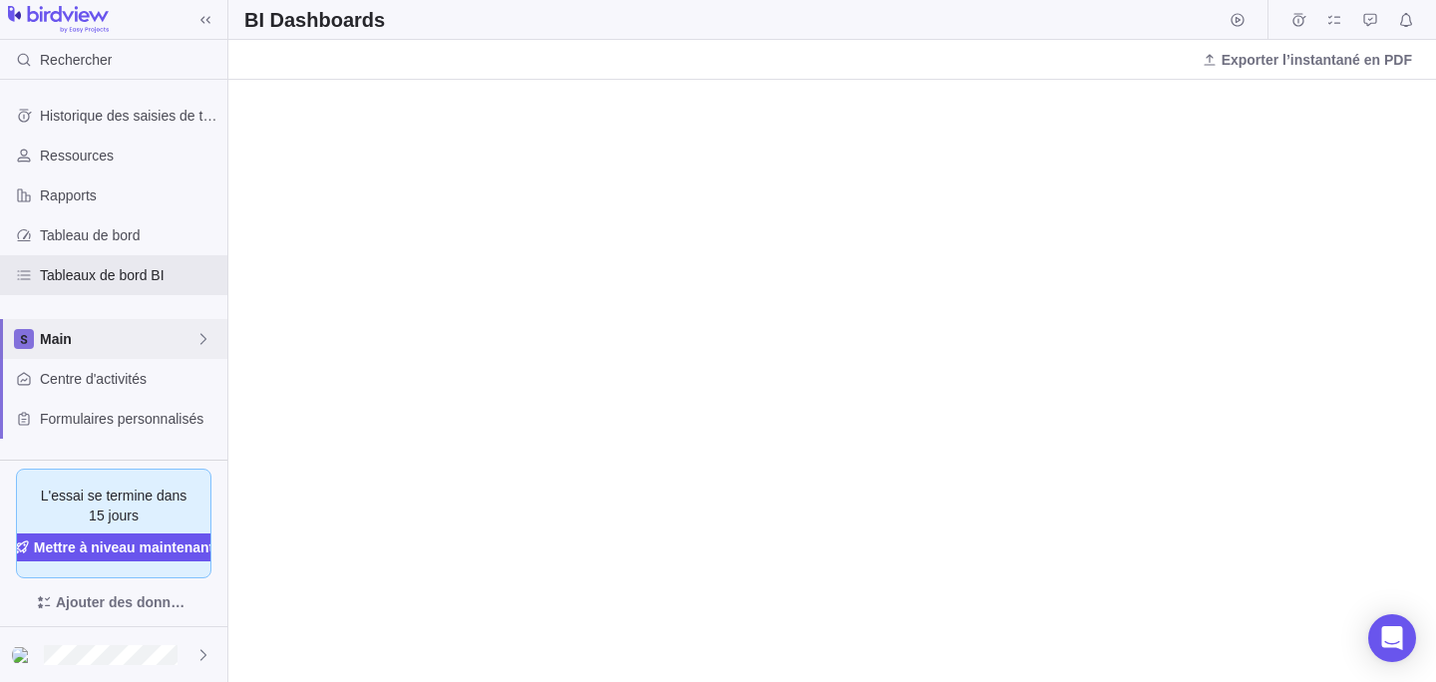
click at [69, 323] on div "Main" at bounding box center [113, 339] width 227 height 40
click at [77, 390] on span "Main" at bounding box center [114, 386] width 122 height 20
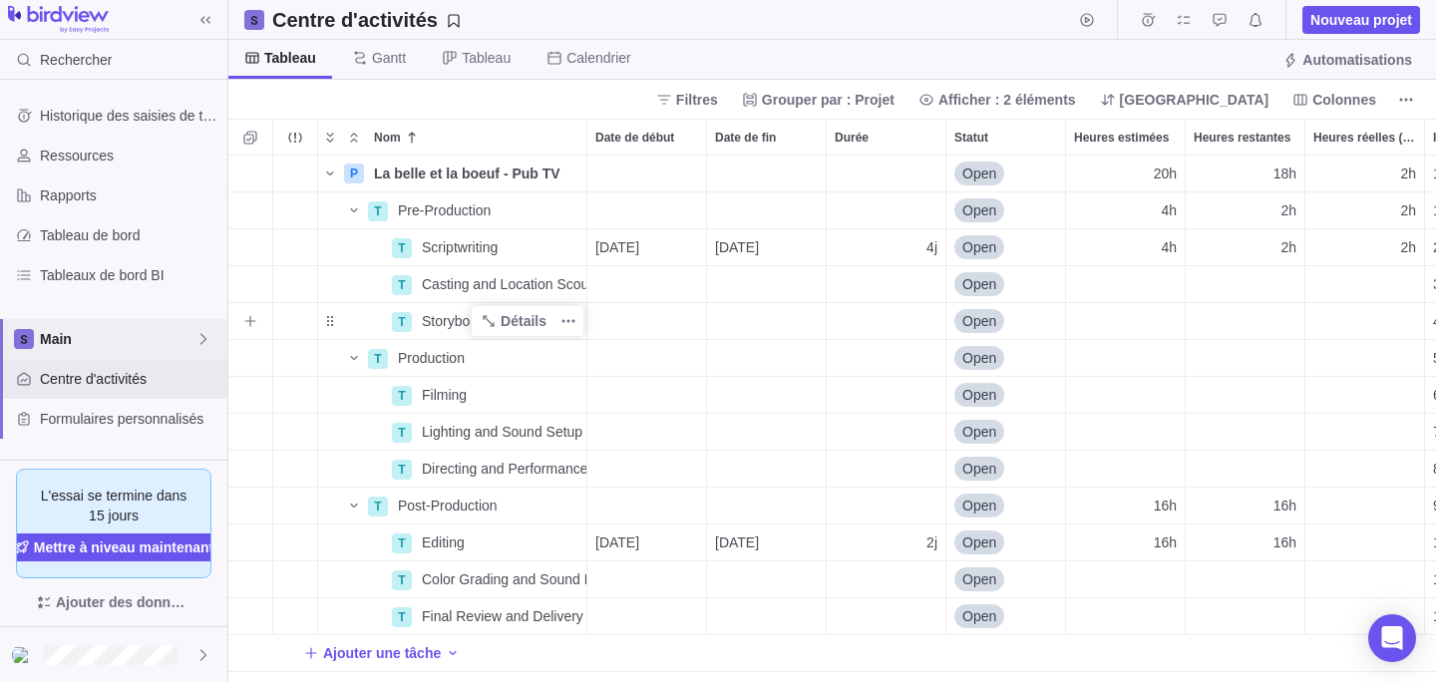
scroll to position [527, 1208]
click at [368, 70] on span "Gantt" at bounding box center [379, 59] width 86 height 39
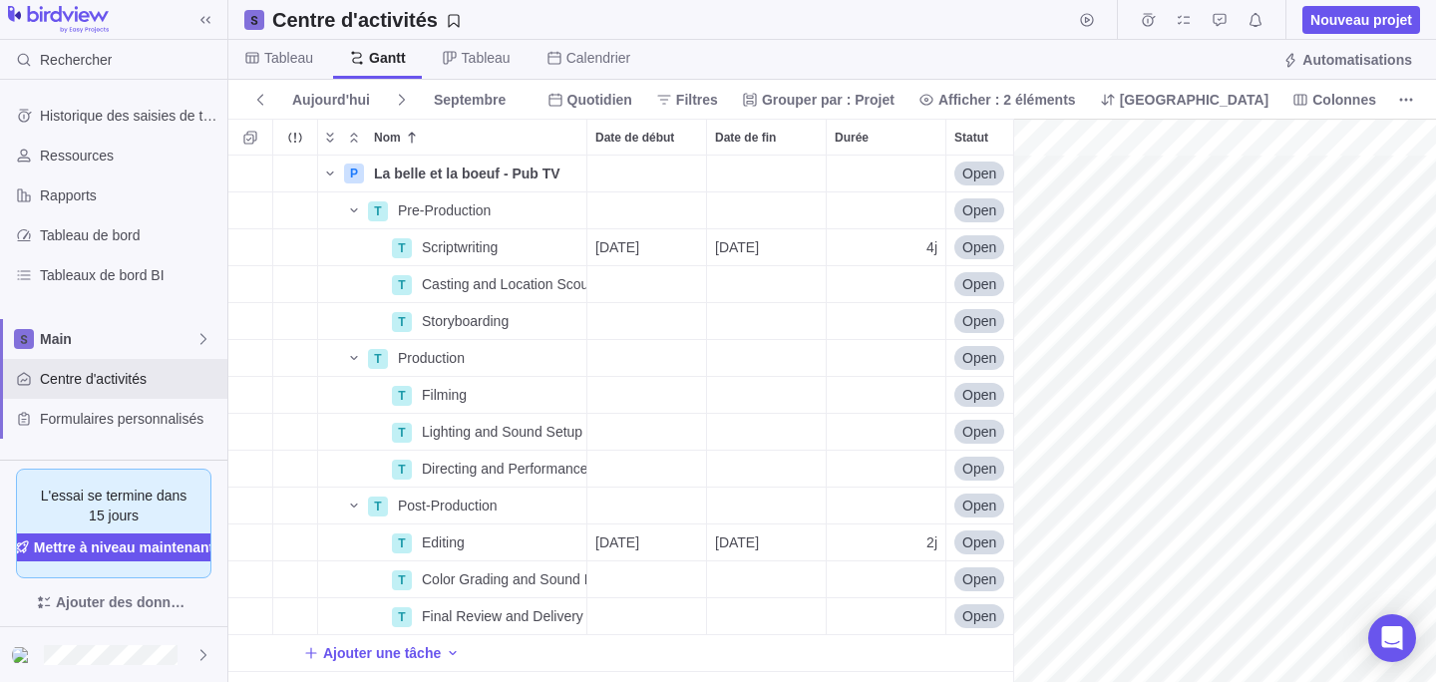
scroll to position [0, 166]
click at [384, 63] on span "Gantt" at bounding box center [387, 58] width 37 height 20
click at [483, 60] on span "Tableau" at bounding box center [486, 58] width 49 height 20
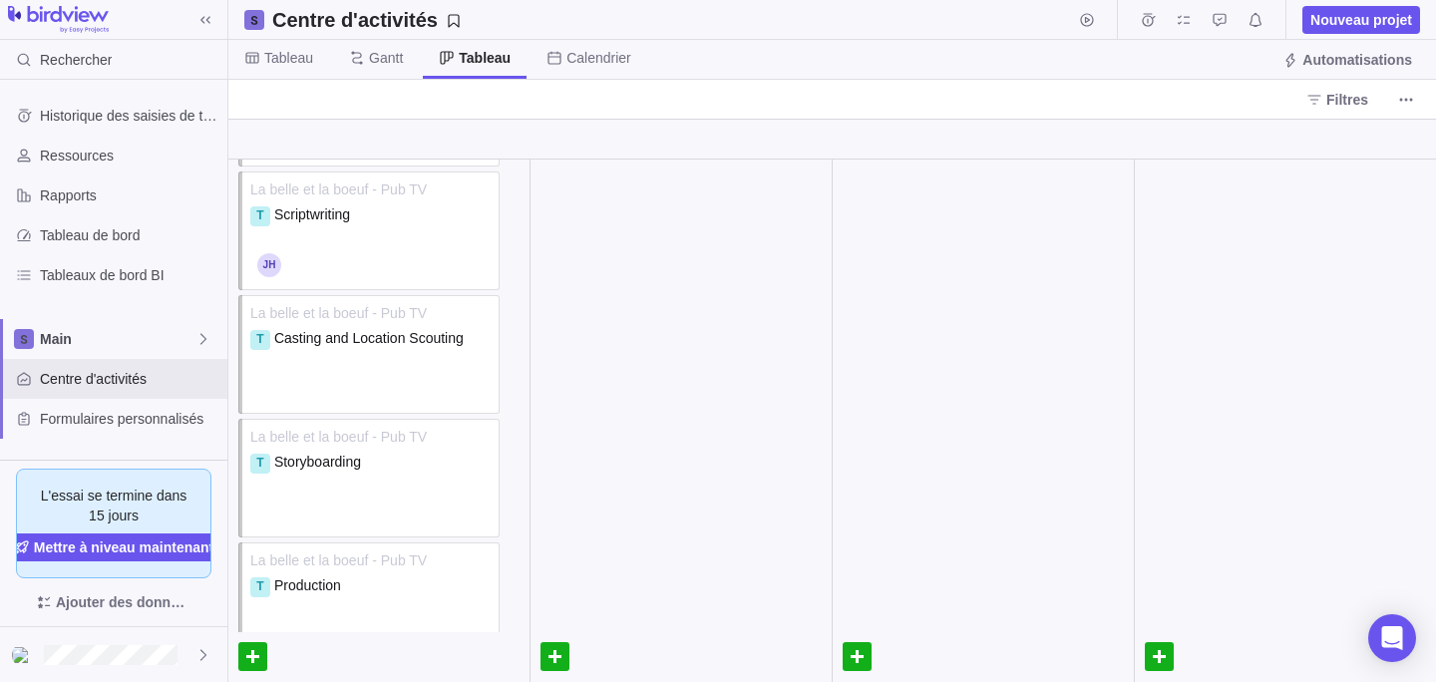
scroll to position [0, 0]
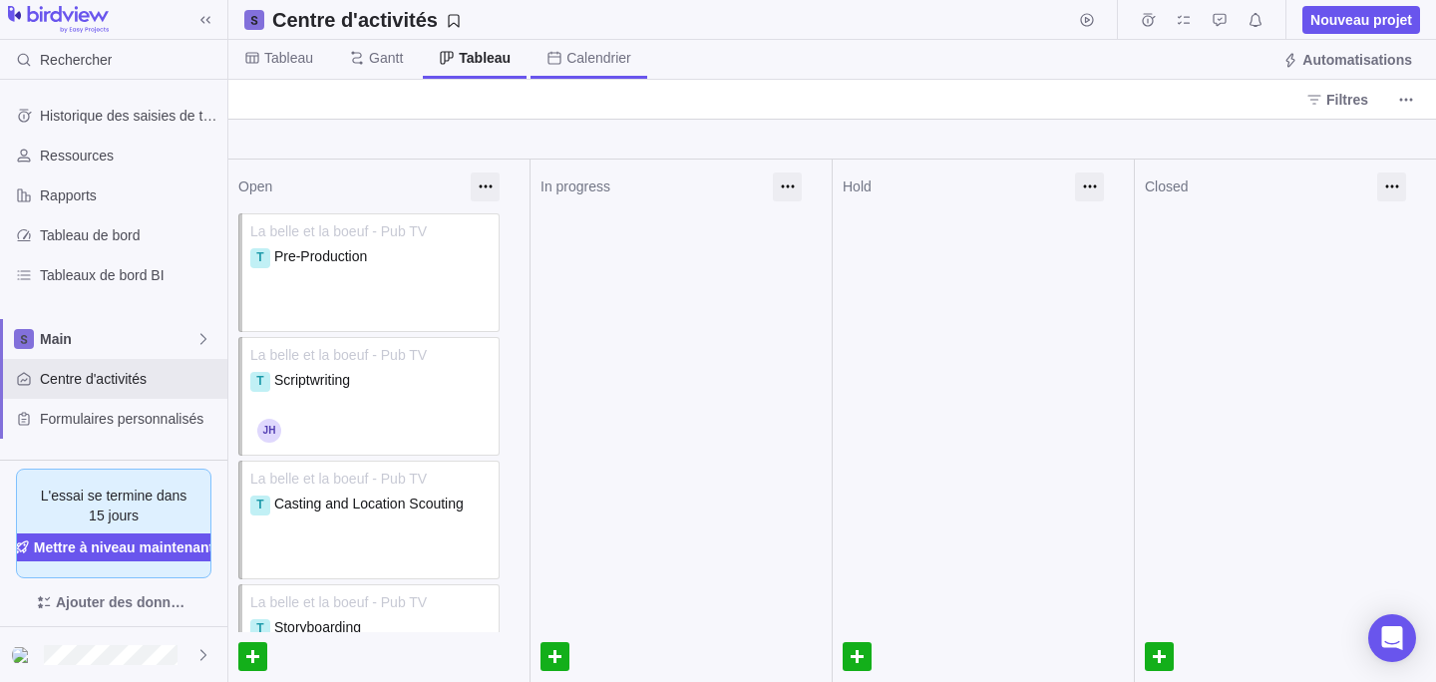
click at [590, 59] on span "Calendrier" at bounding box center [598, 58] width 65 height 20
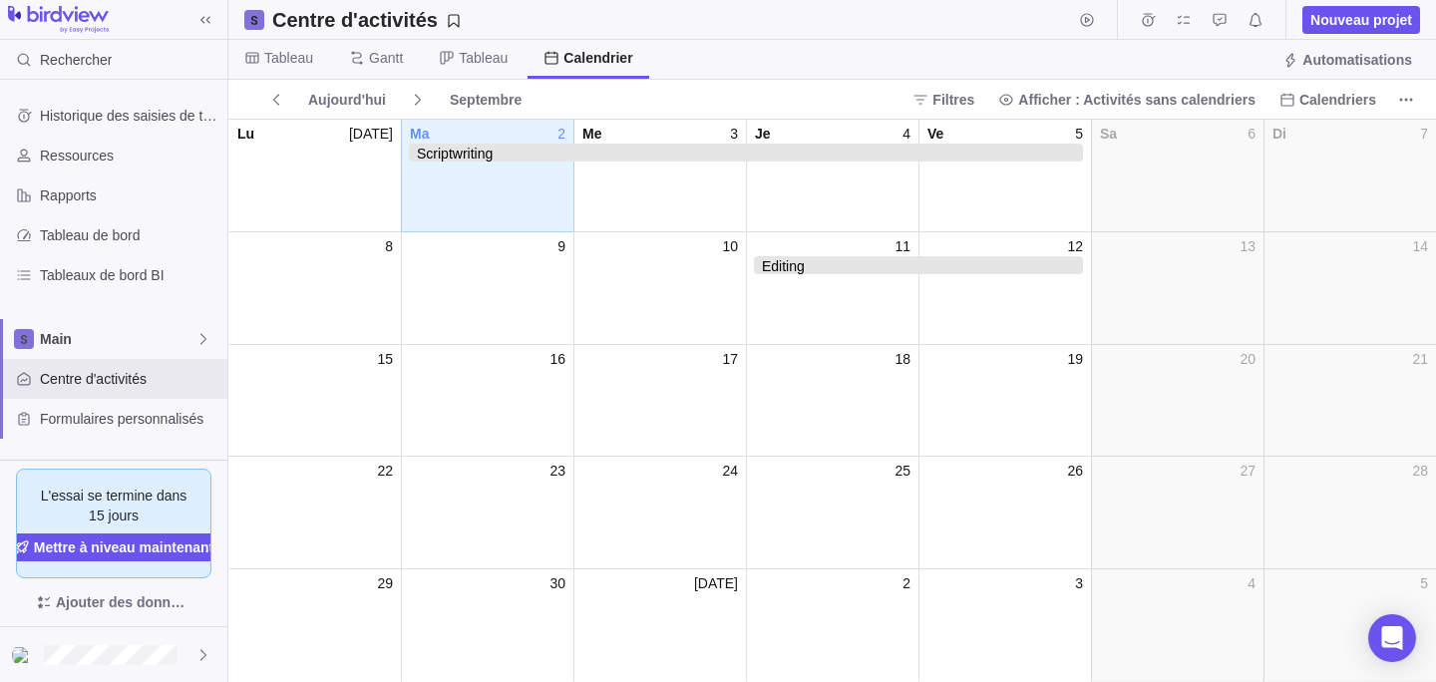
click at [592, 150] on span "Scriptwriting" at bounding box center [746, 153] width 674 height 18
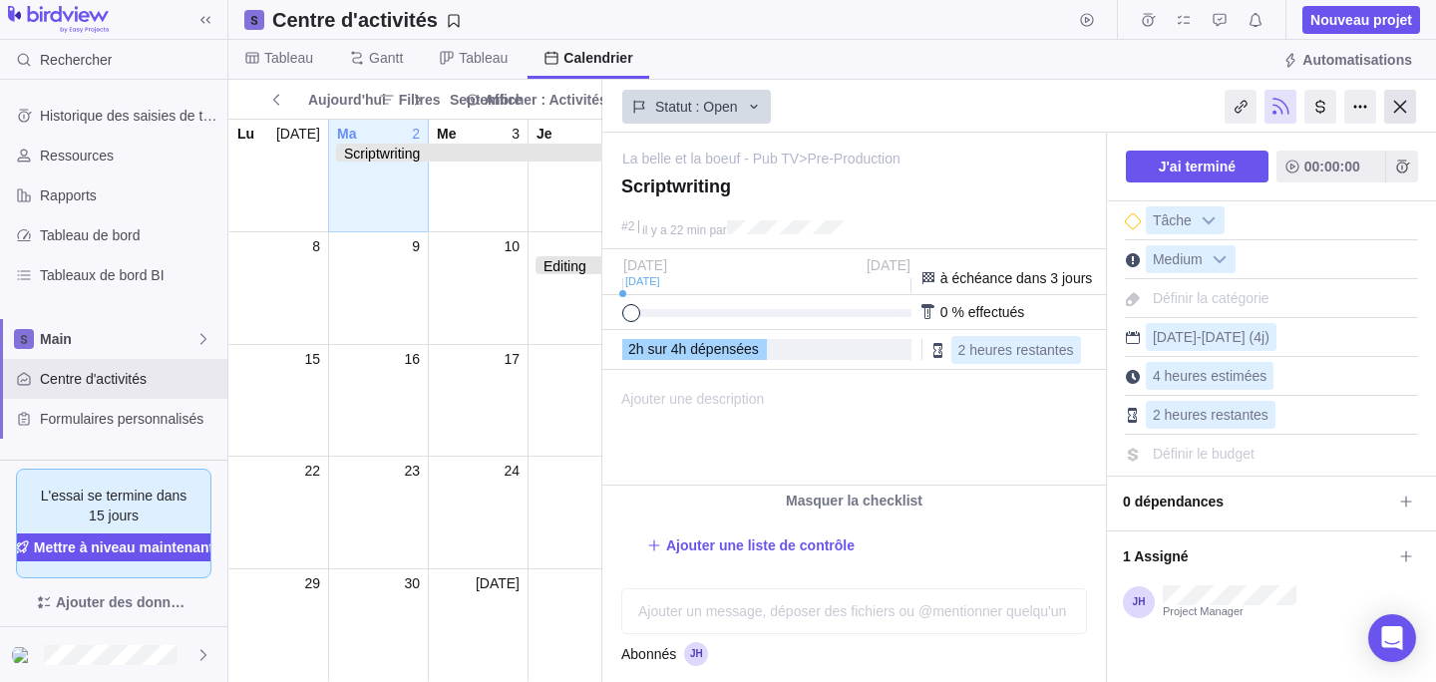
click at [1392, 106] on div at bounding box center [1400, 107] width 32 height 34
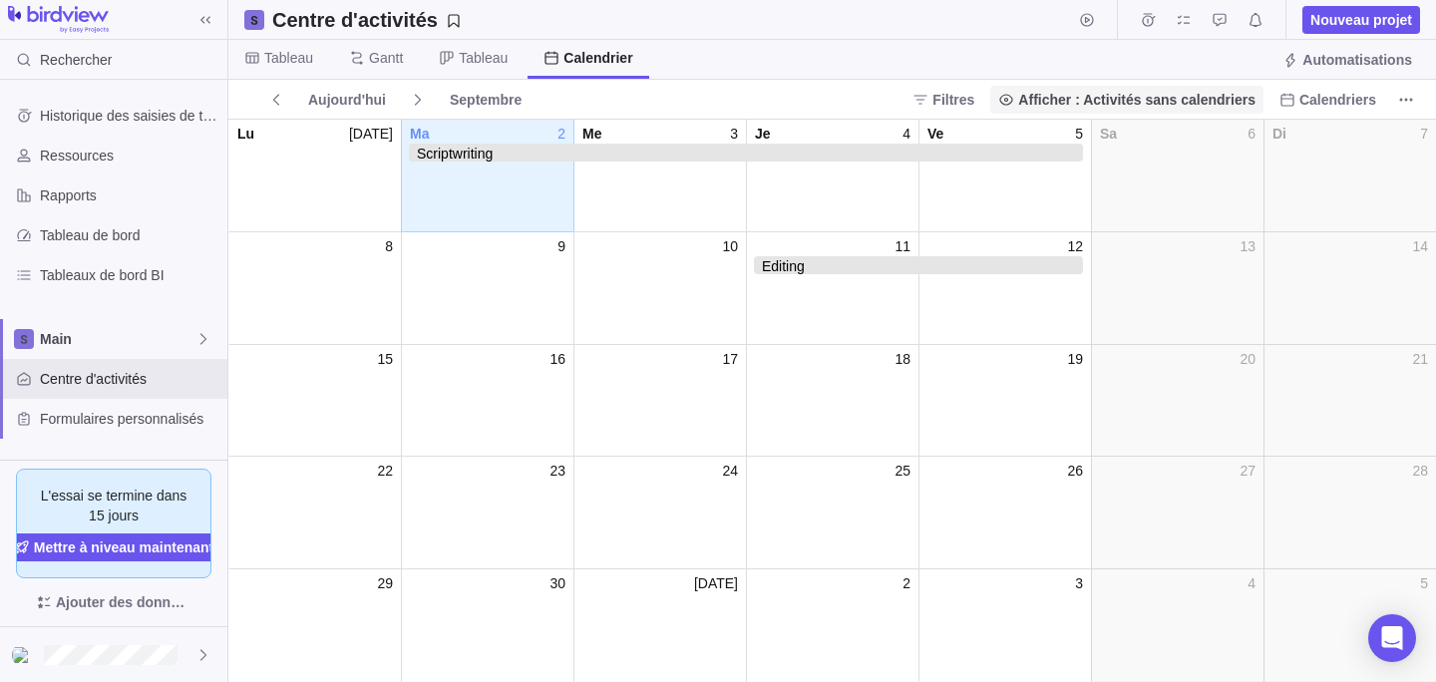
click at [1088, 104] on span "Afficher : Activités sans calendriers" at bounding box center [1136, 100] width 237 height 20
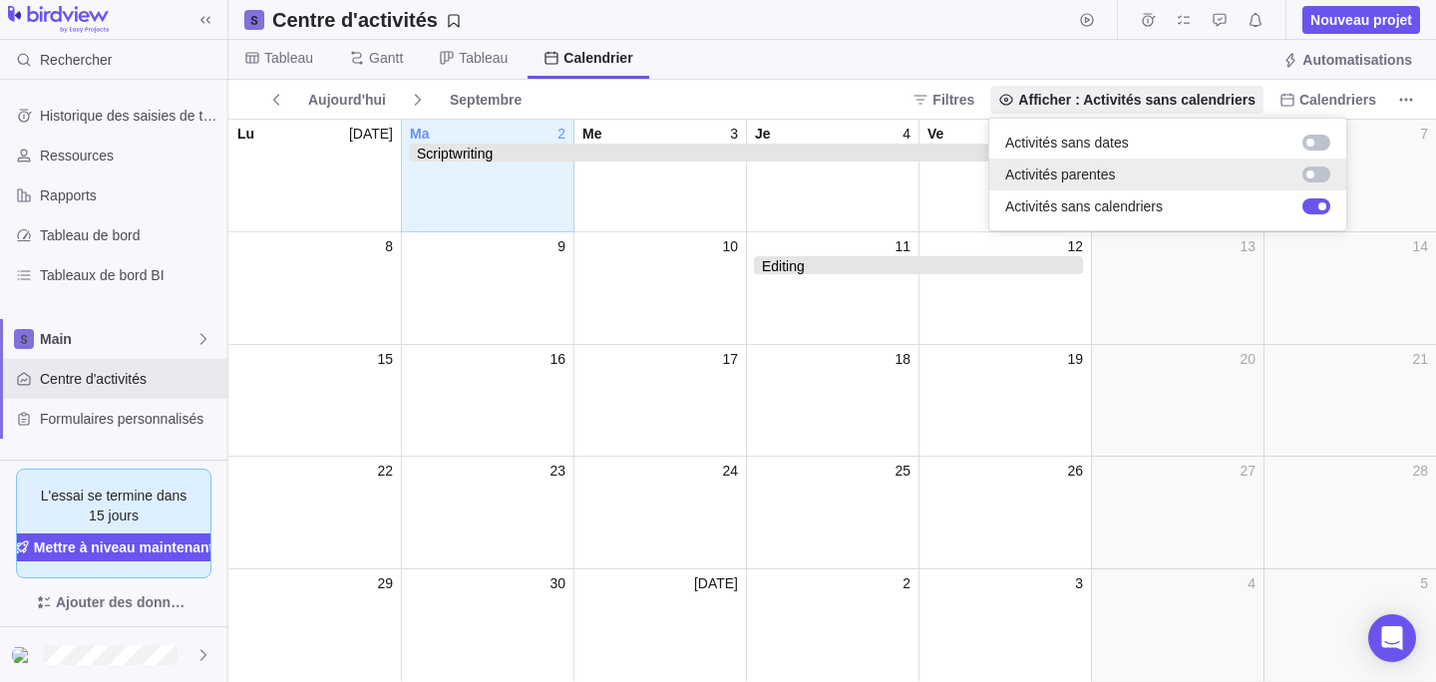
click at [1320, 177] on div at bounding box center [1317, 175] width 28 height 16
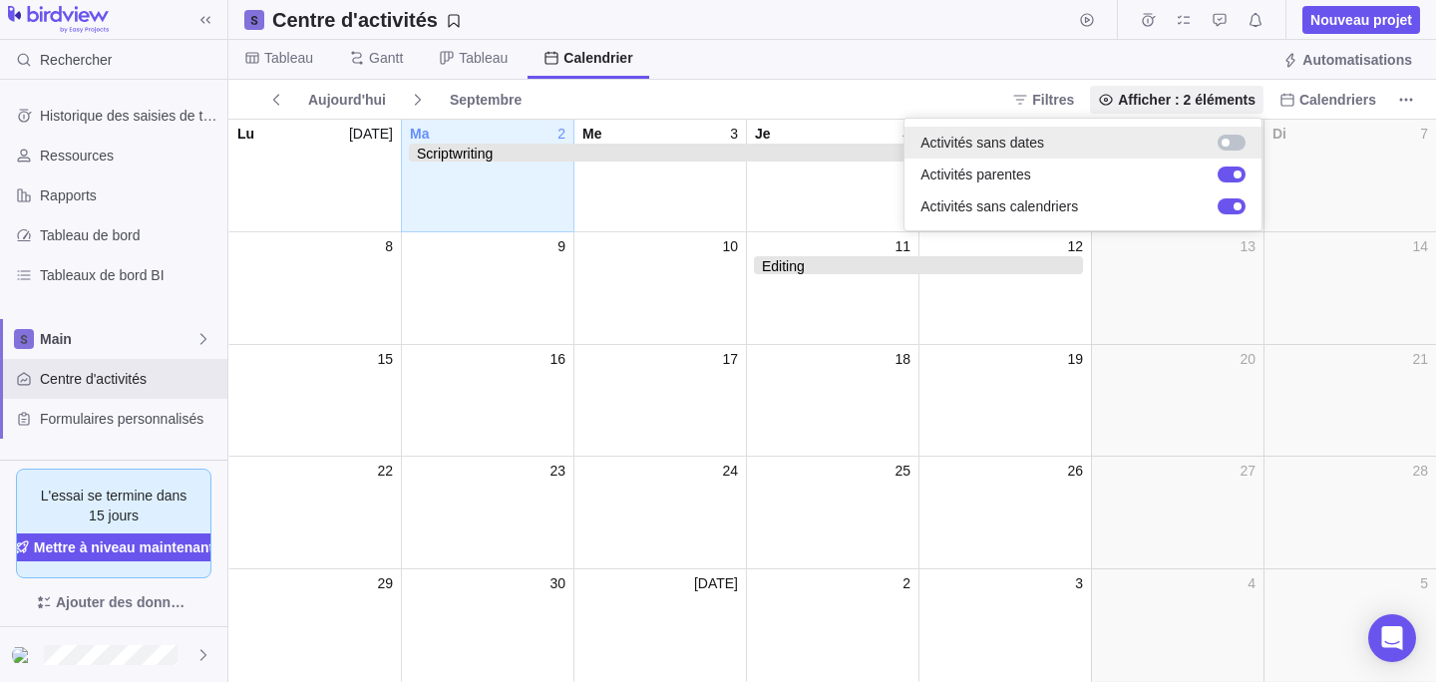
click at [1232, 146] on div at bounding box center [1232, 143] width 28 height 16
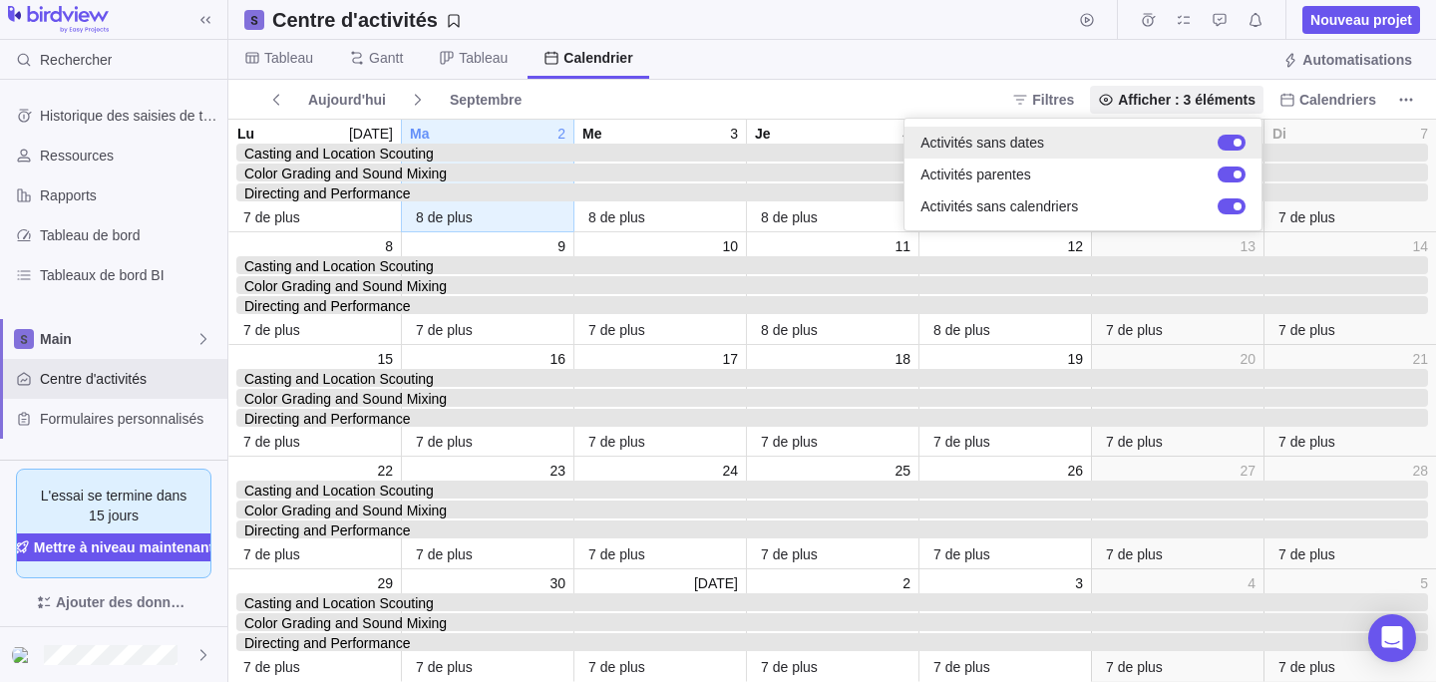
click at [1232, 146] on div at bounding box center [1232, 143] width 28 height 16
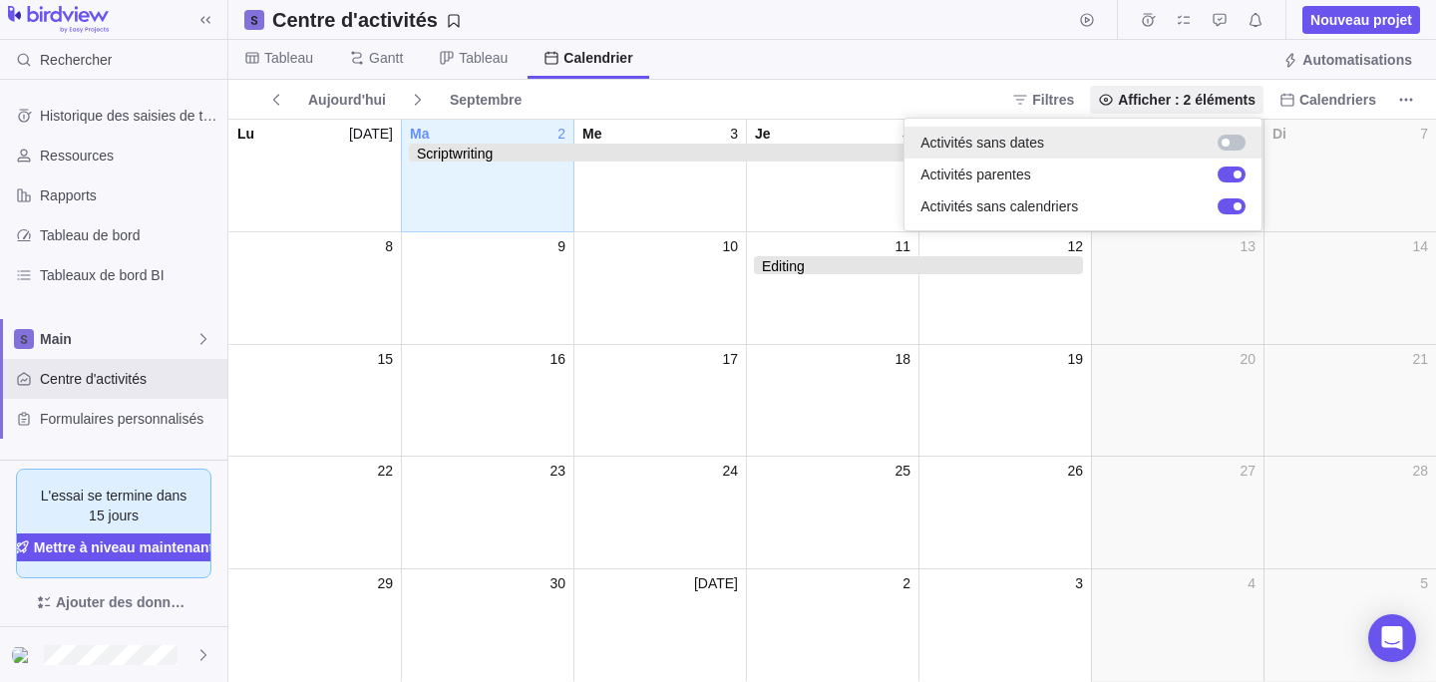
click at [1229, 138] on div at bounding box center [1232, 143] width 28 height 16
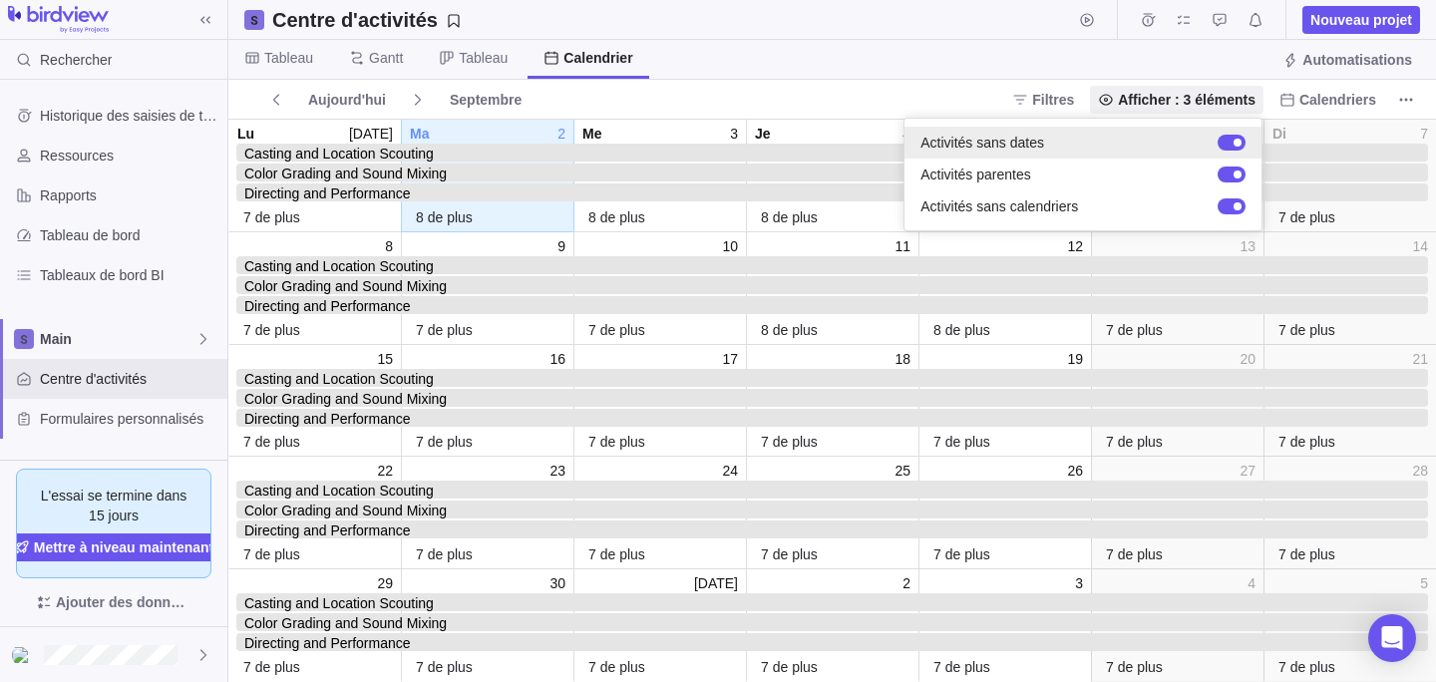
click at [1229, 138] on div at bounding box center [1232, 143] width 28 height 16
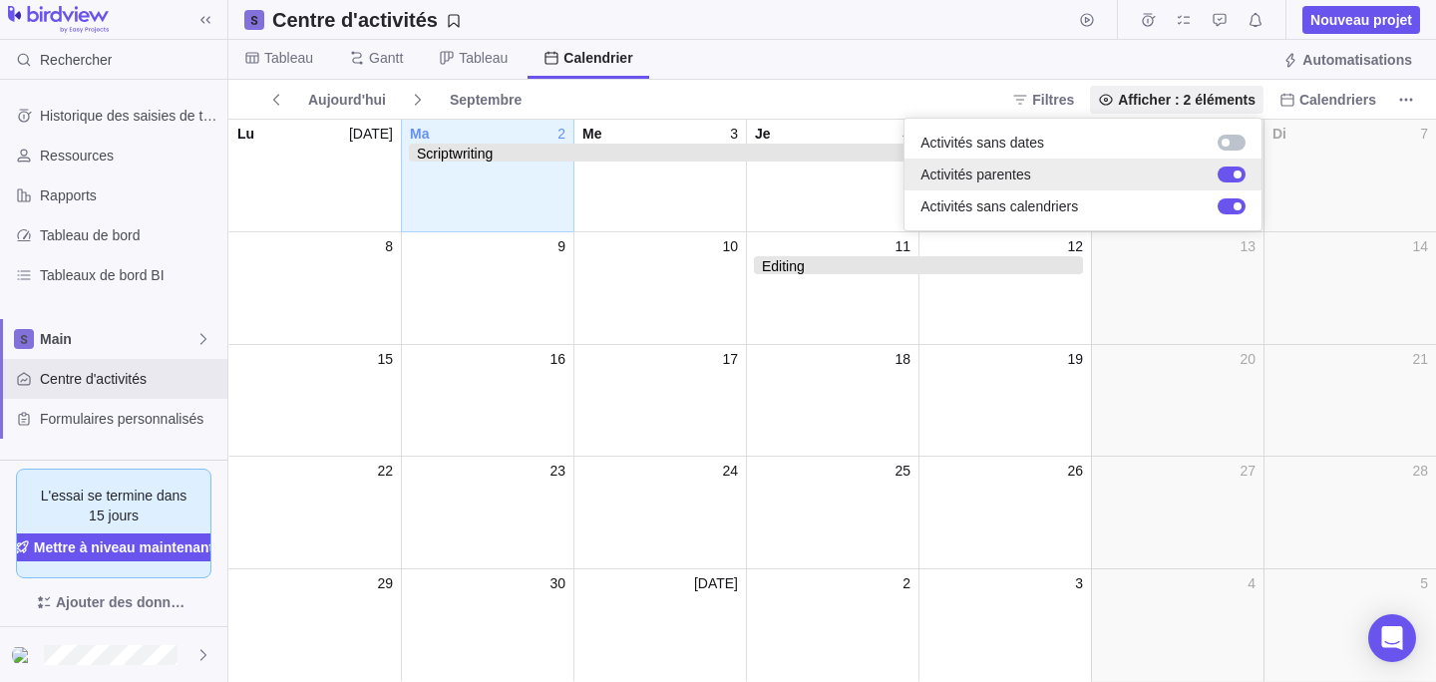
click at [1233, 176] on div at bounding box center [1232, 175] width 28 height 16
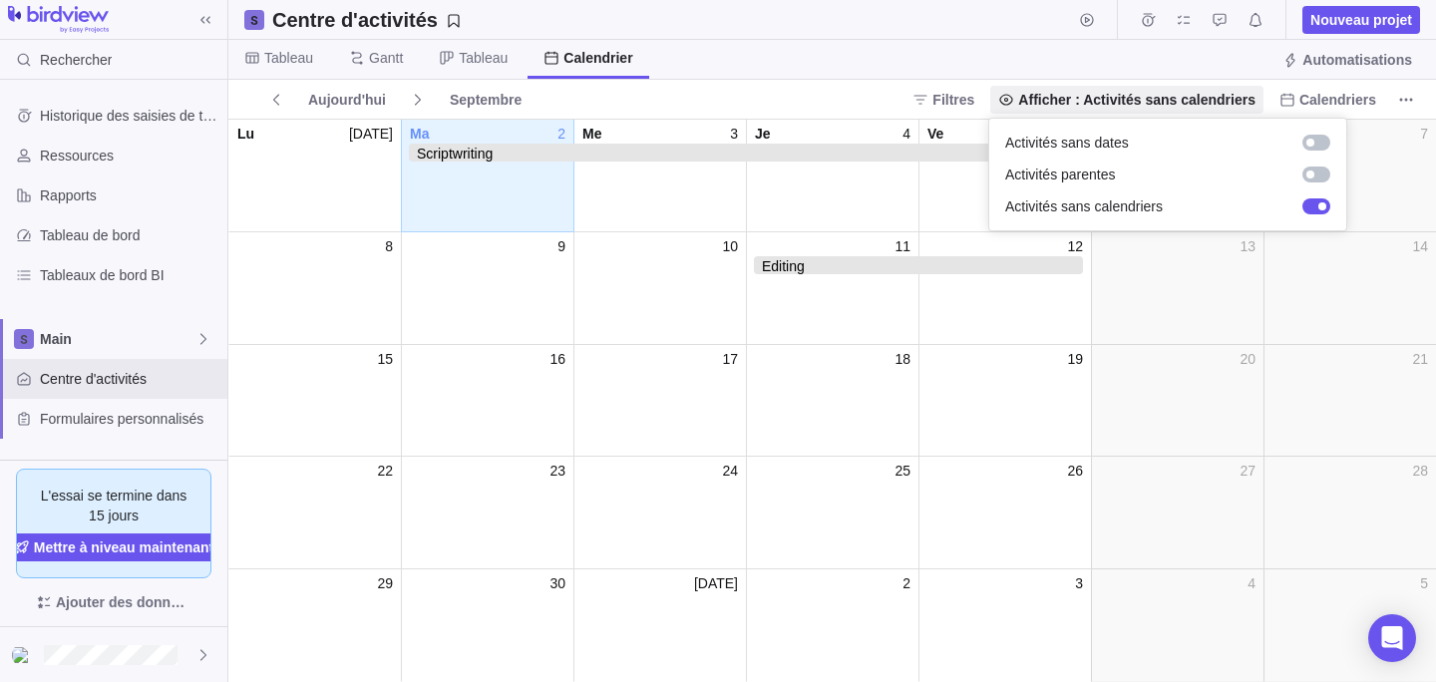
click at [1015, 61] on body "Rechercher Historique des saisies de temps Ressources Rapports Tableau de bord …" at bounding box center [718, 341] width 1436 height 682
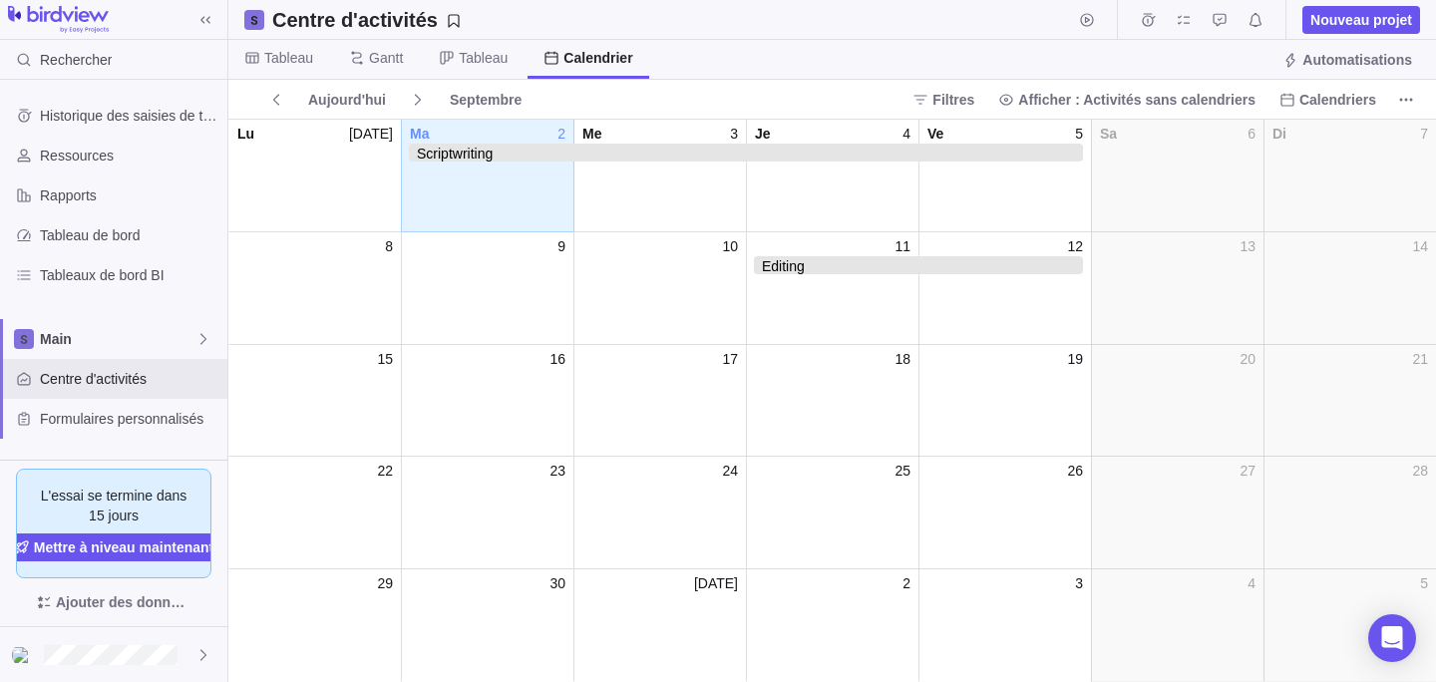
click at [1331, 116] on div "Aujourd'hui Septembre Filtres Afficher : Activités sans calendriers Calendriers" at bounding box center [832, 99] width 1208 height 39
click at [1331, 101] on span "Calendriers" at bounding box center [1338, 100] width 77 height 20
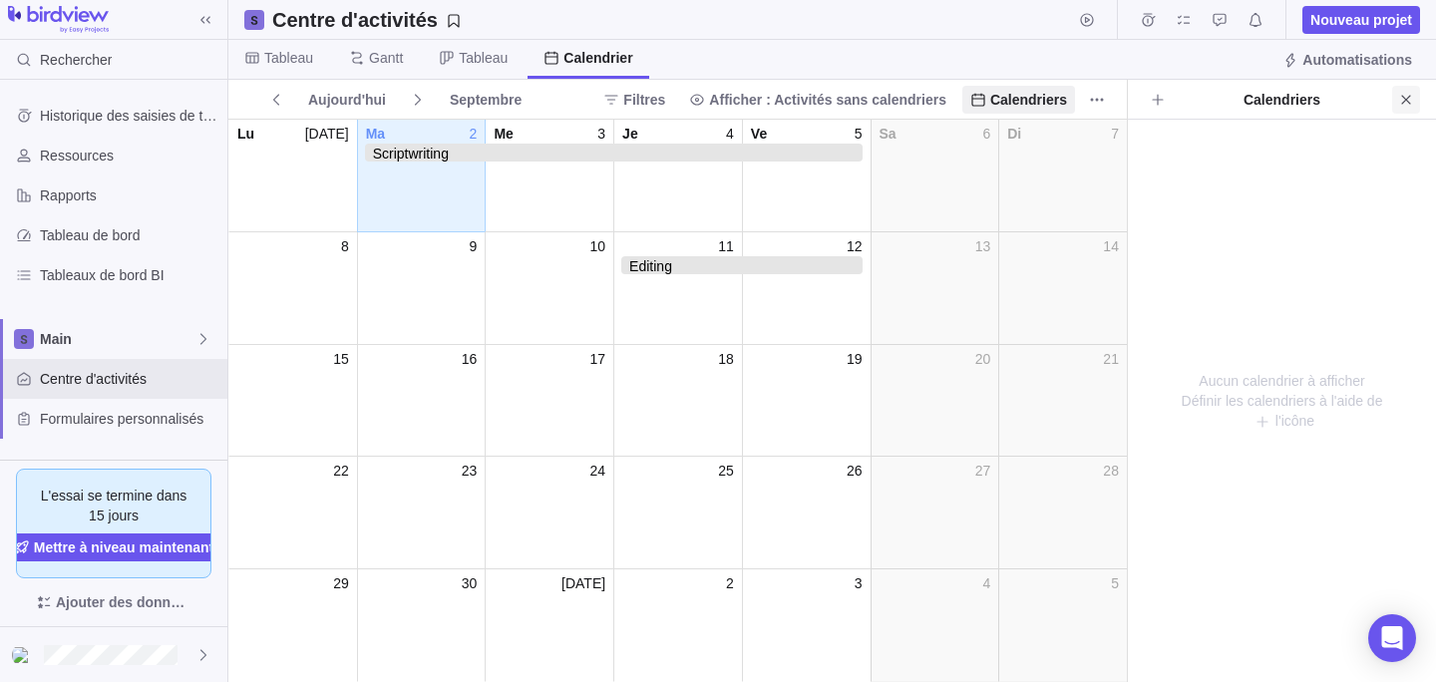
click at [1406, 103] on icon "Fermer" at bounding box center [1406, 100] width 16 height 16
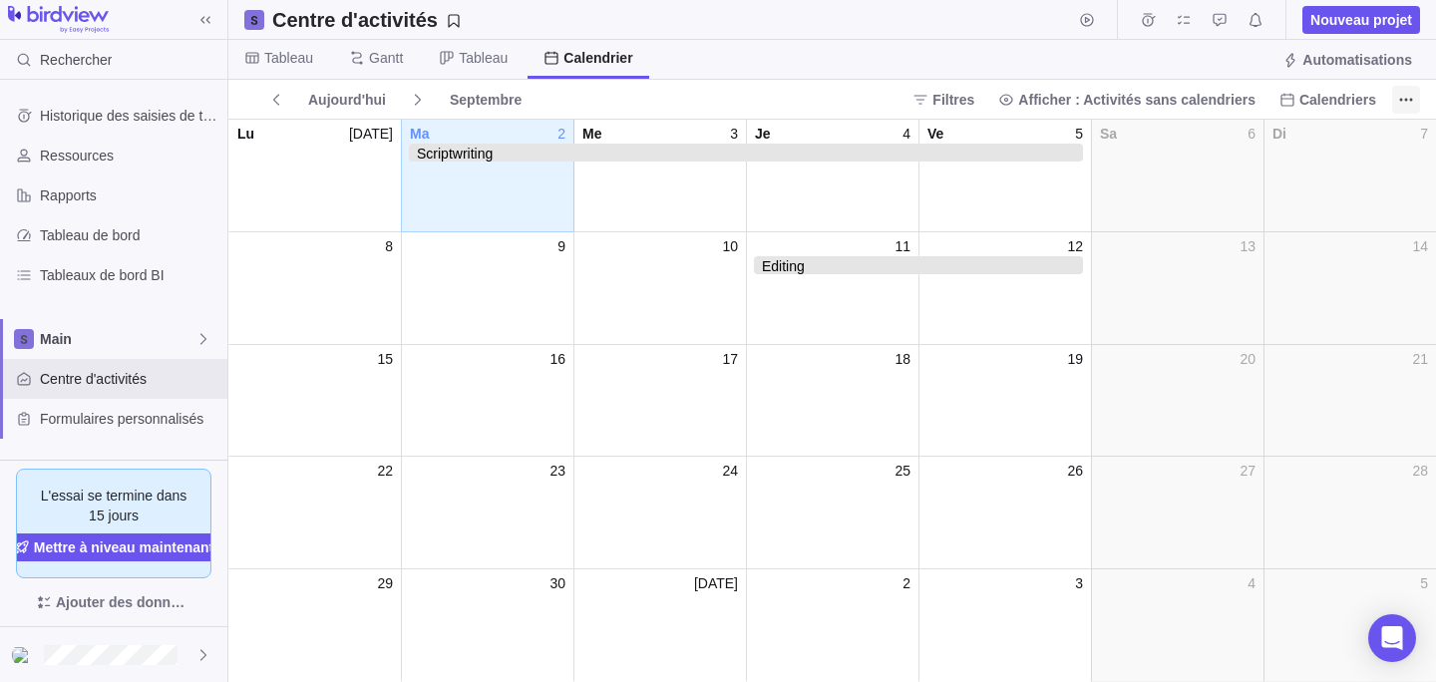
click at [1403, 102] on icon "Plus d’actions" at bounding box center [1406, 100] width 16 height 16
click at [336, 107] on span "Aujourd'hui" at bounding box center [347, 100] width 78 height 20
click at [423, 99] on icon at bounding box center [418, 100] width 16 height 16
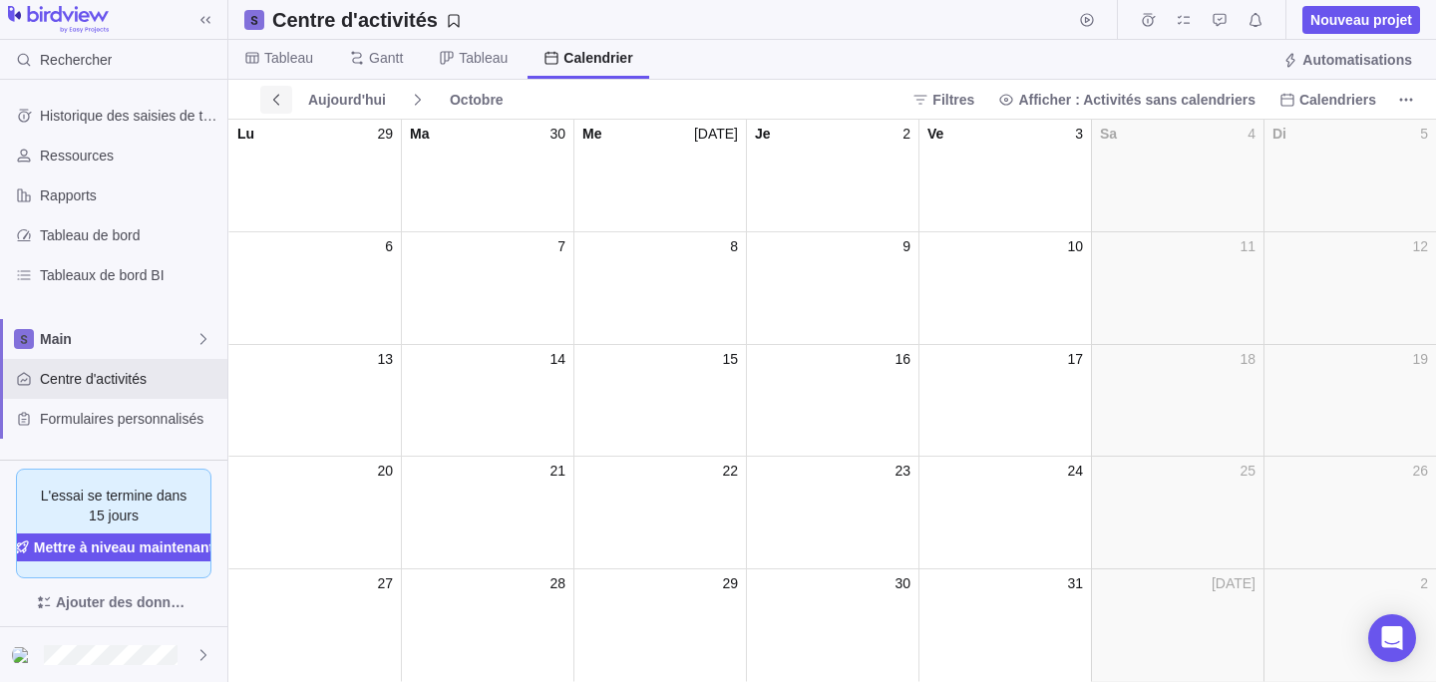
click at [278, 98] on icon at bounding box center [276, 100] width 16 height 16
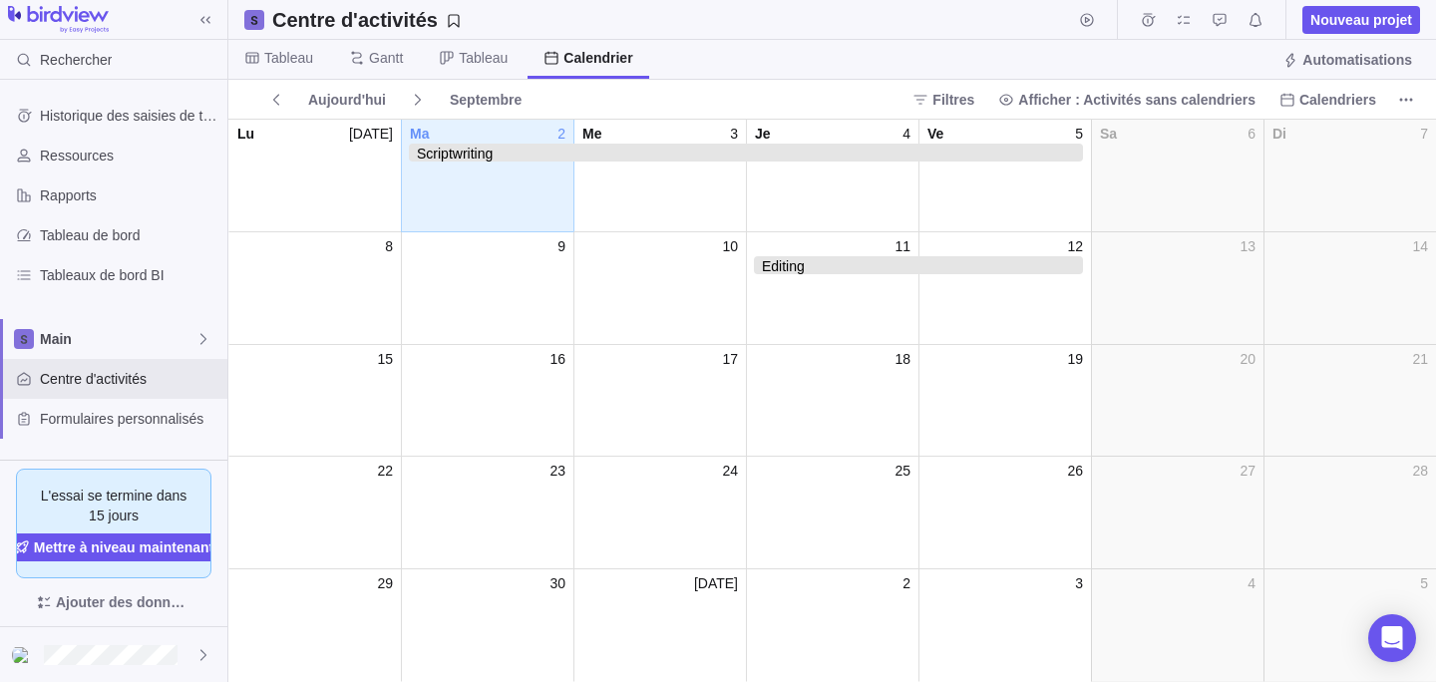
click at [490, 98] on div "Septembre" at bounding box center [486, 100] width 88 height 28
click at [971, 93] on span "Filtres" at bounding box center [954, 100] width 42 height 20
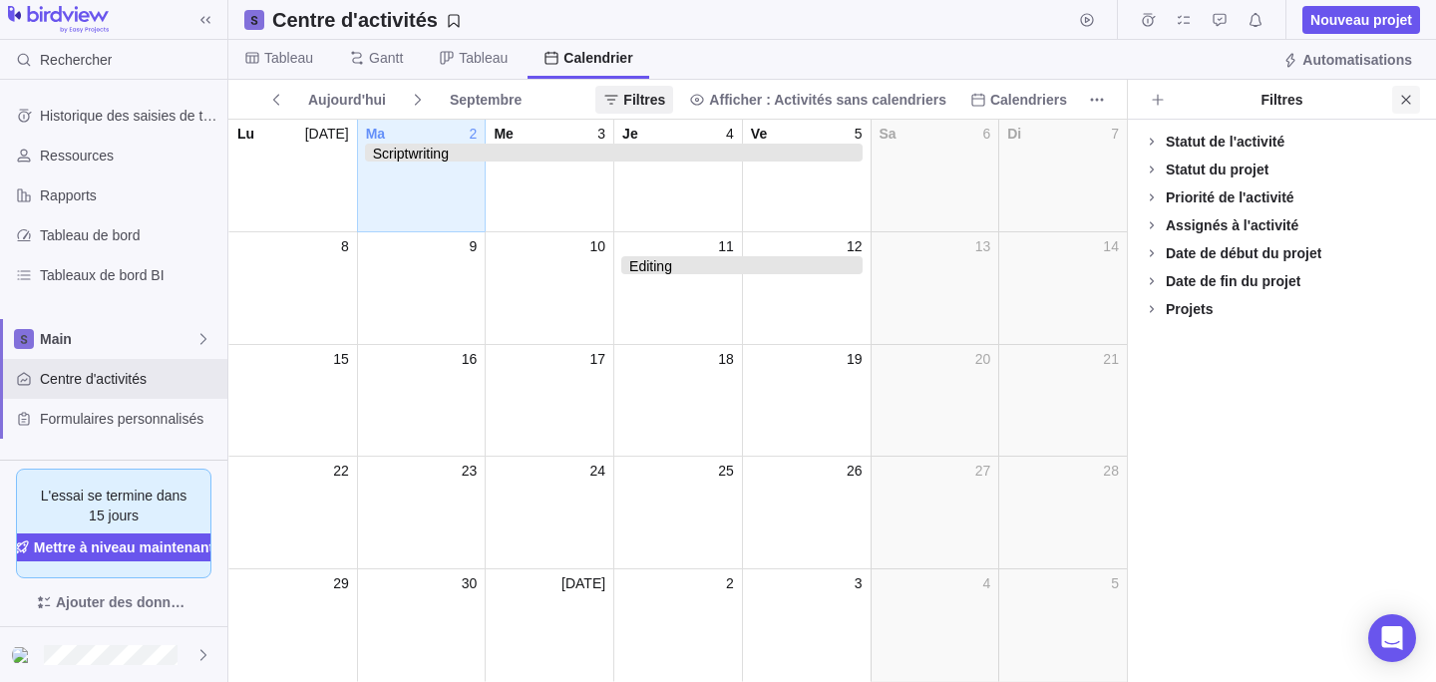
click at [1408, 100] on icon "Fermer" at bounding box center [1406, 100] width 16 height 16
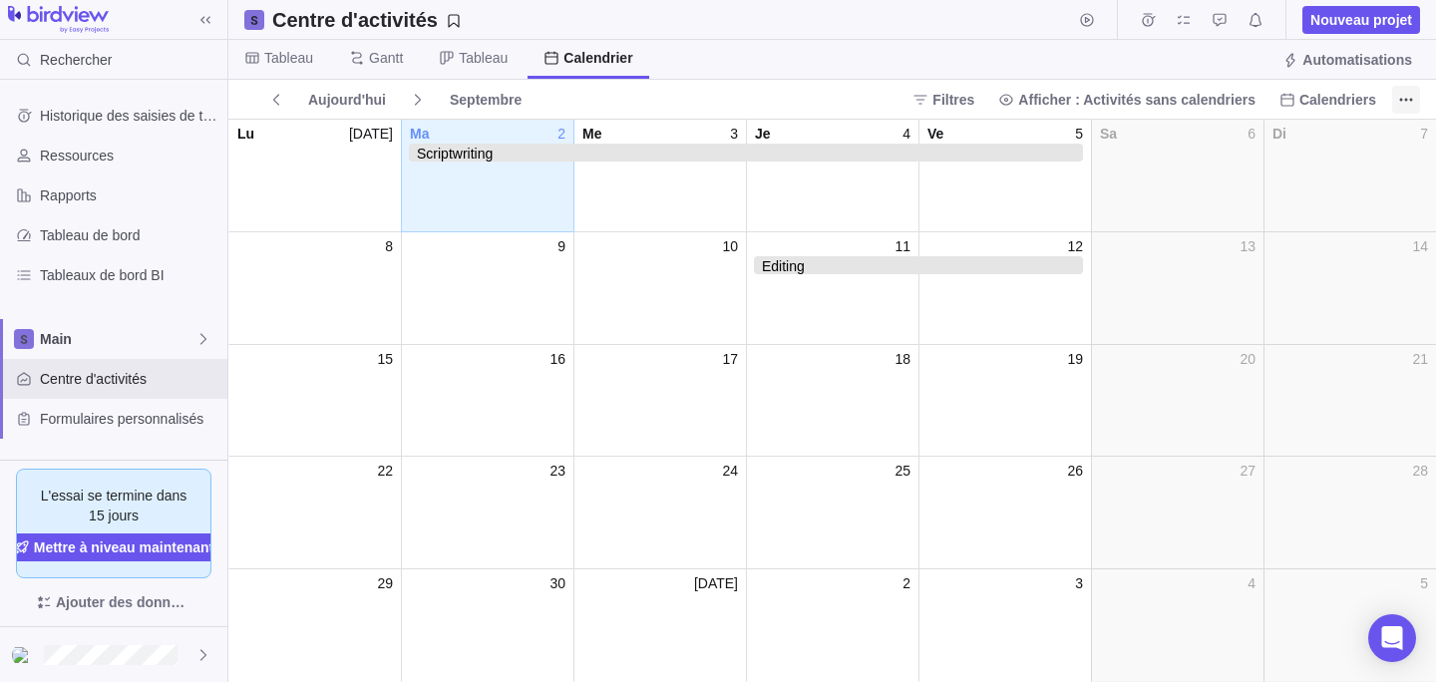
click at [1411, 97] on icon "Plus d’actions" at bounding box center [1406, 100] width 16 height 16
click at [1182, 24] on icon "Mes affectations" at bounding box center [1184, 20] width 16 height 16
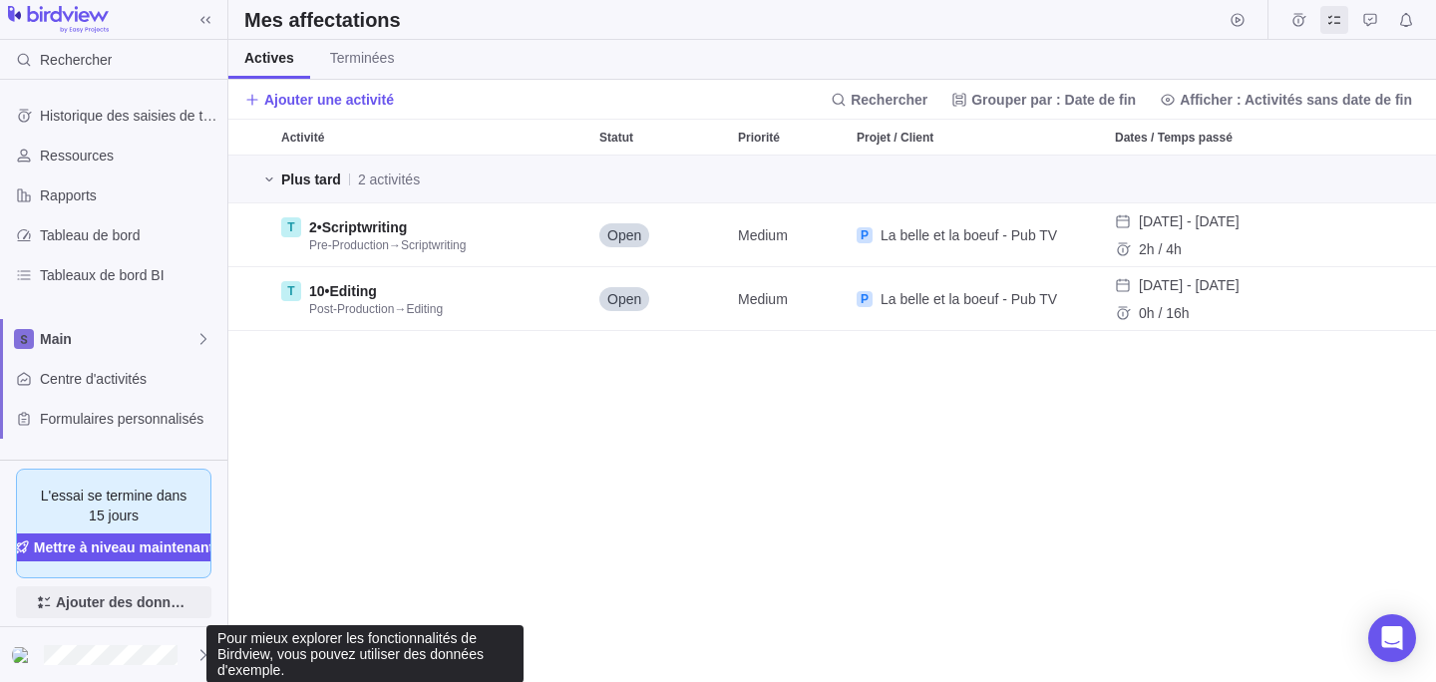
click at [130, 604] on span "Ajouter des données d'exemple" at bounding box center [124, 602] width 136 height 24
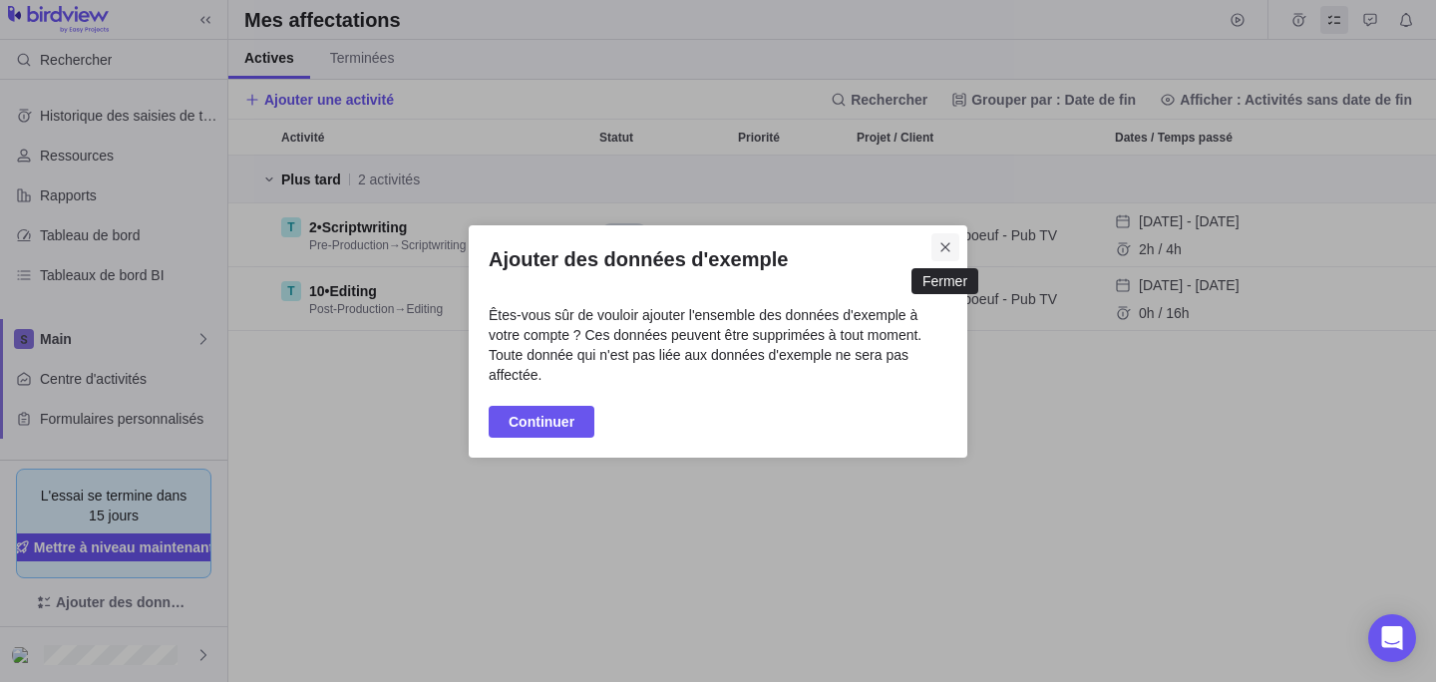
click at [949, 233] on span "Fermer" at bounding box center [946, 247] width 28 height 28
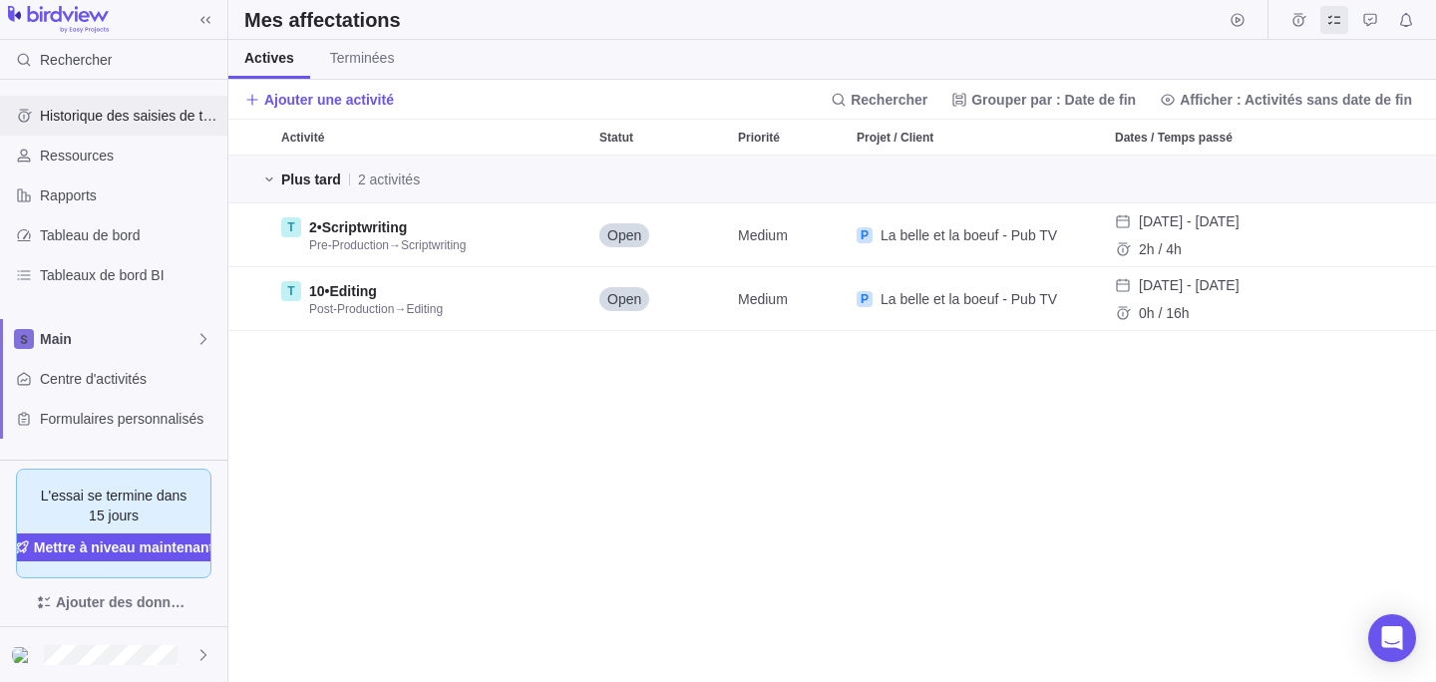
click at [110, 116] on span "Historique des saisies de temps" at bounding box center [130, 116] width 180 height 20
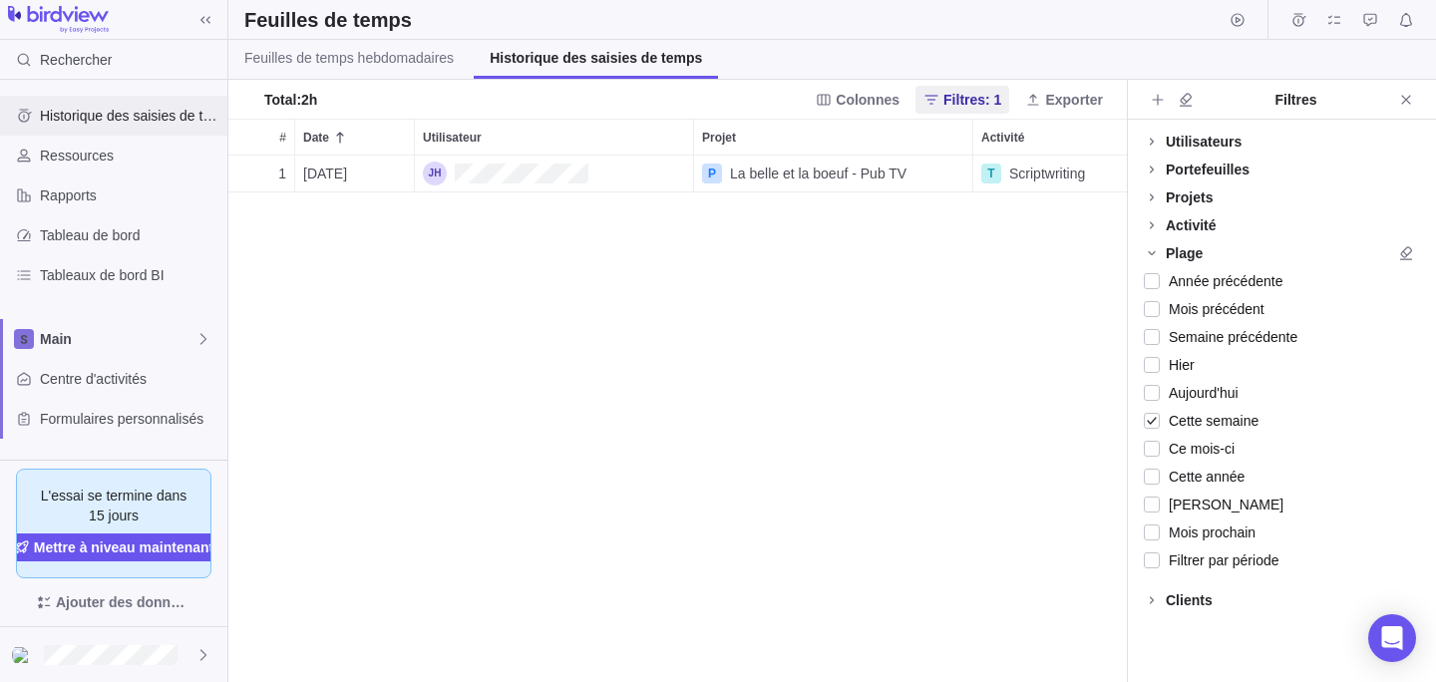
scroll to position [527, 899]
click at [106, 148] on span "Ressources" at bounding box center [130, 156] width 180 height 20
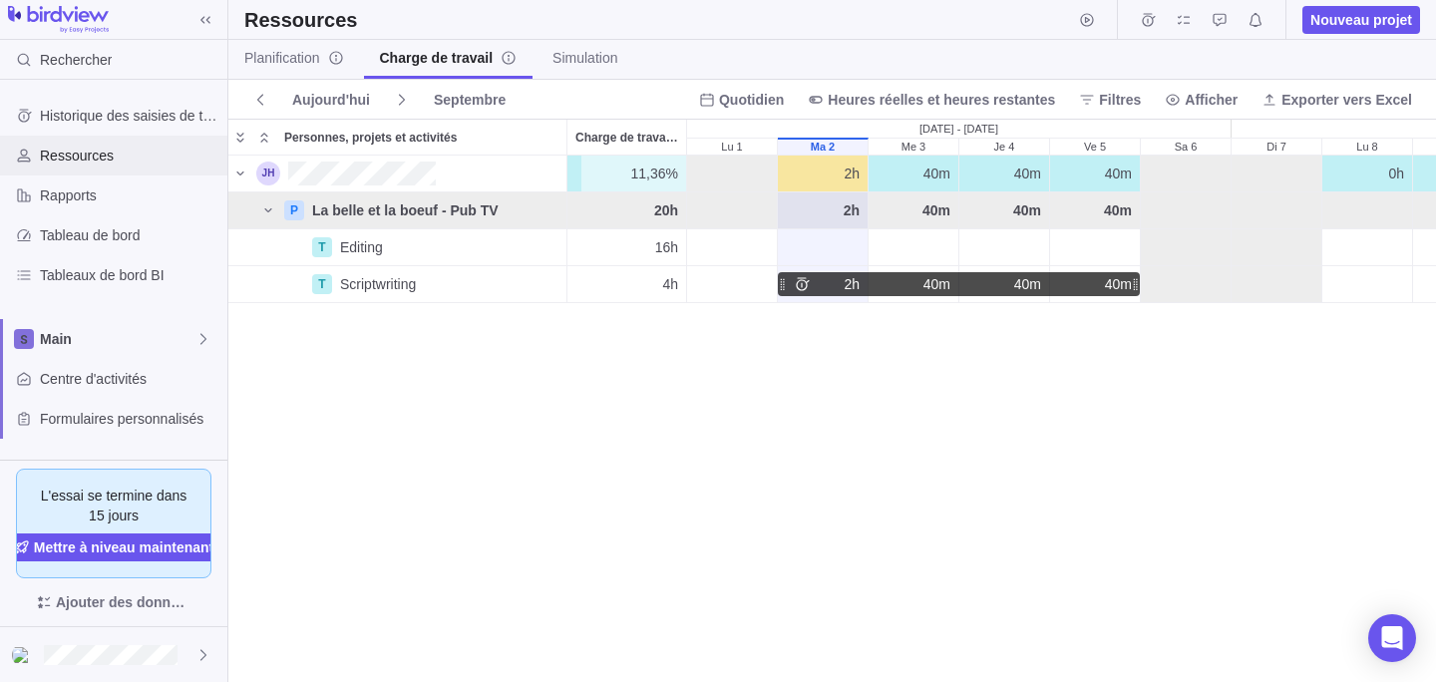
scroll to position [526, 1208]
click at [299, 55] on span "Planification" at bounding box center [294, 58] width 100 height 20
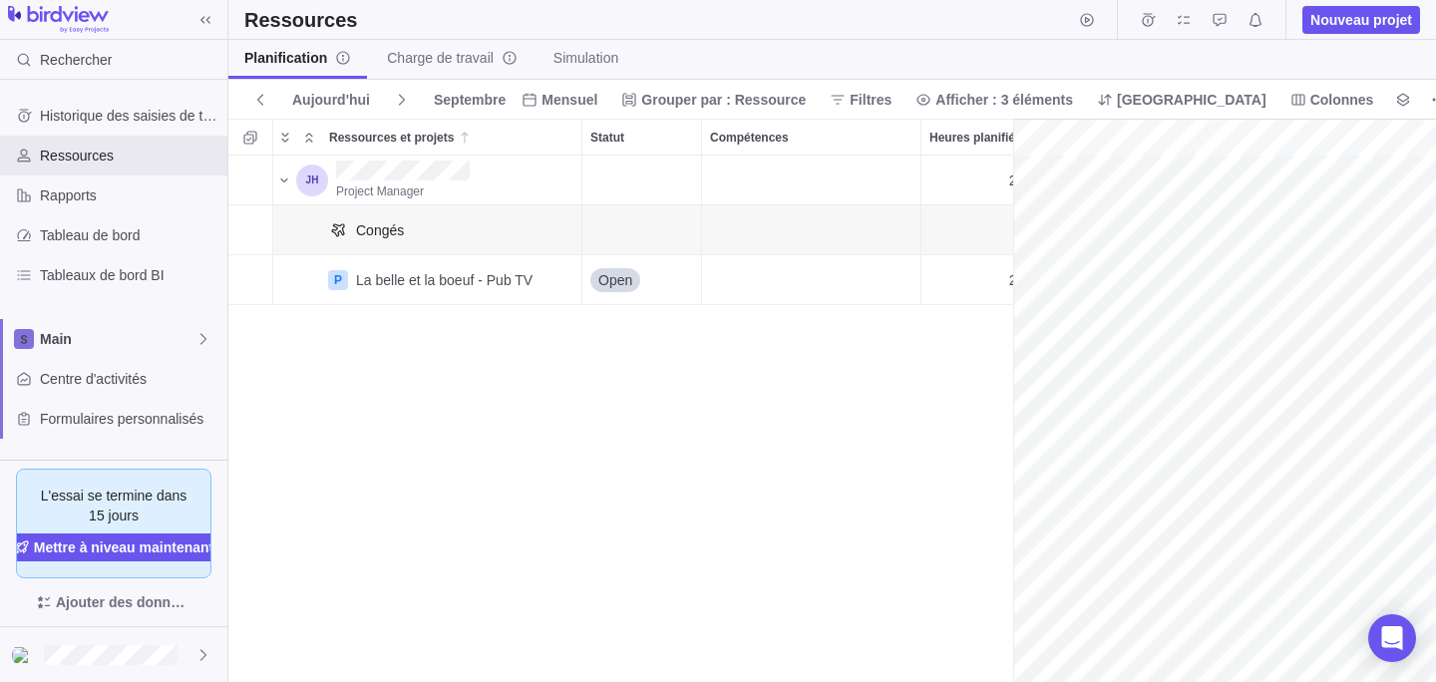
scroll to position [0, 139]
click at [597, 100] on span "Mensuel" at bounding box center [570, 100] width 56 height 20
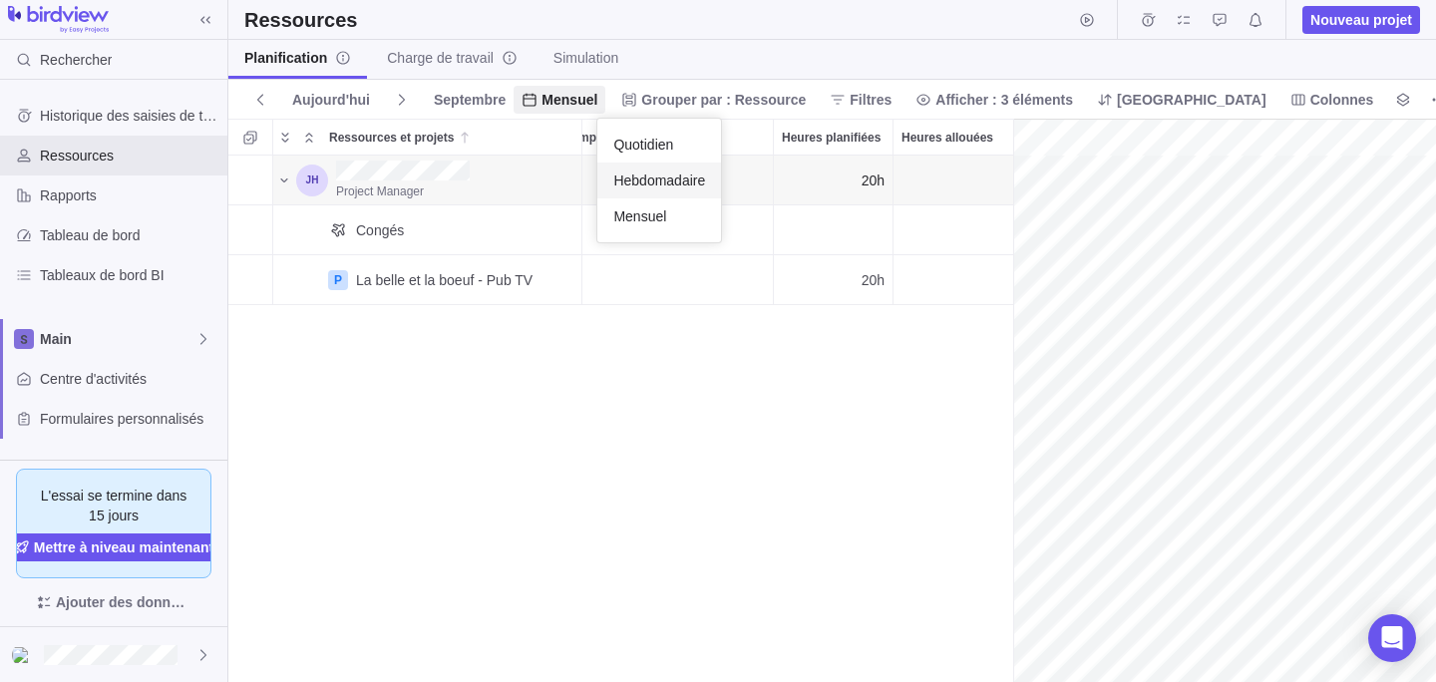
click at [664, 179] on span "Hebdomadaire" at bounding box center [659, 181] width 92 height 20
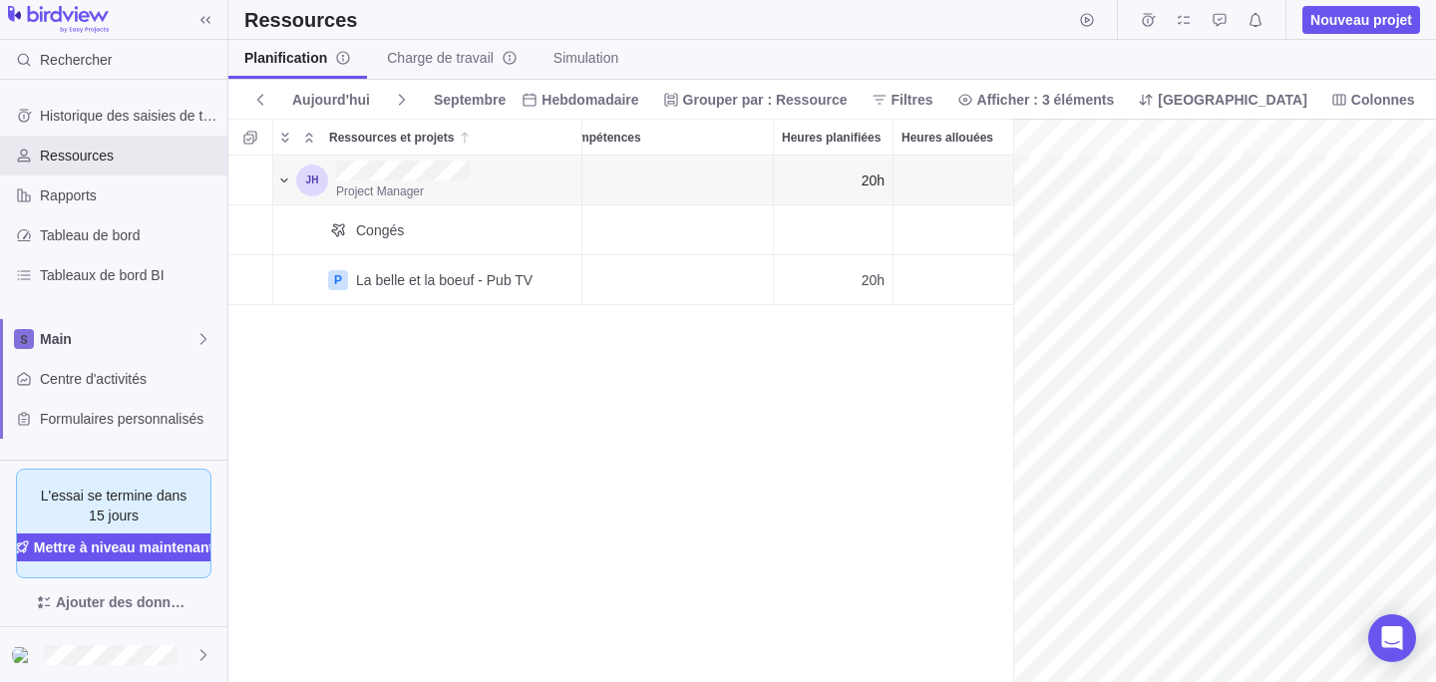
click at [276, 178] on icon "Ressources et projets" at bounding box center [284, 181] width 16 height 16
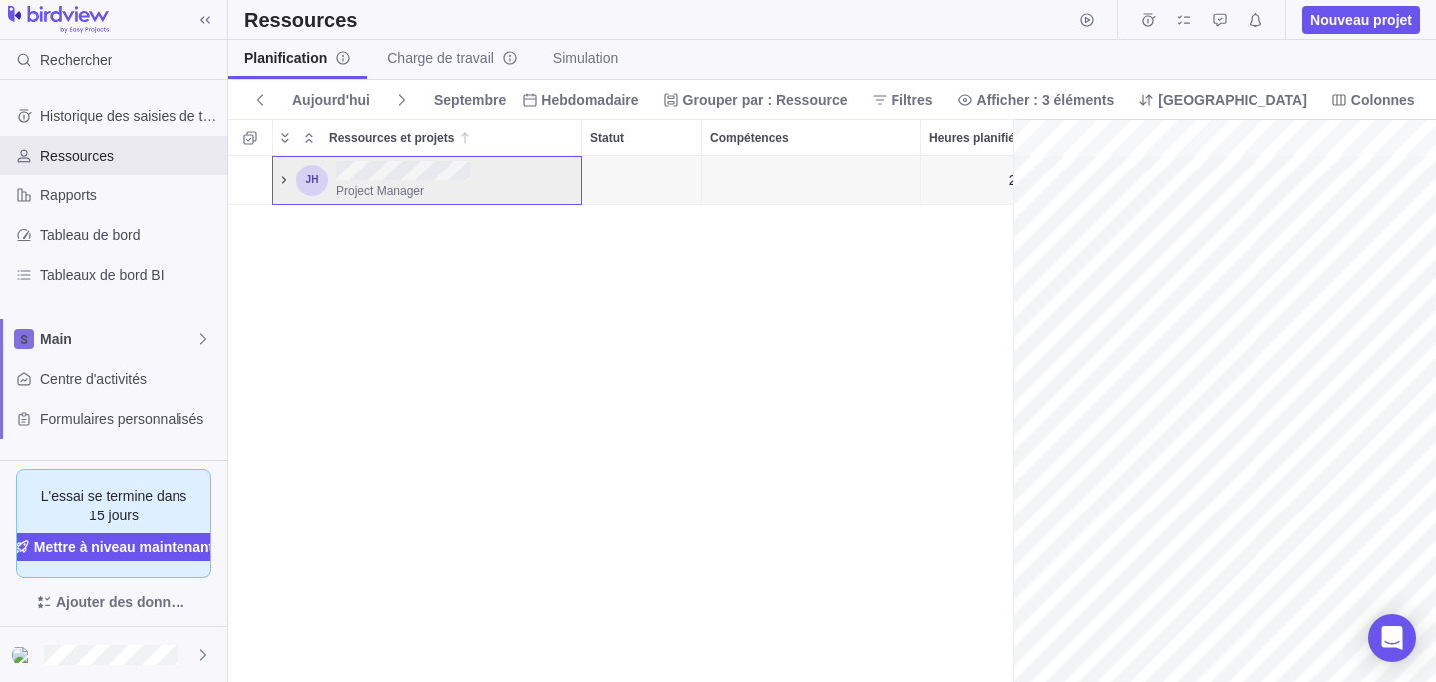
click at [276, 178] on icon "Ressources et projets" at bounding box center [284, 181] width 16 height 16
click at [1351, 106] on span "Colonnes" at bounding box center [1383, 100] width 64 height 20
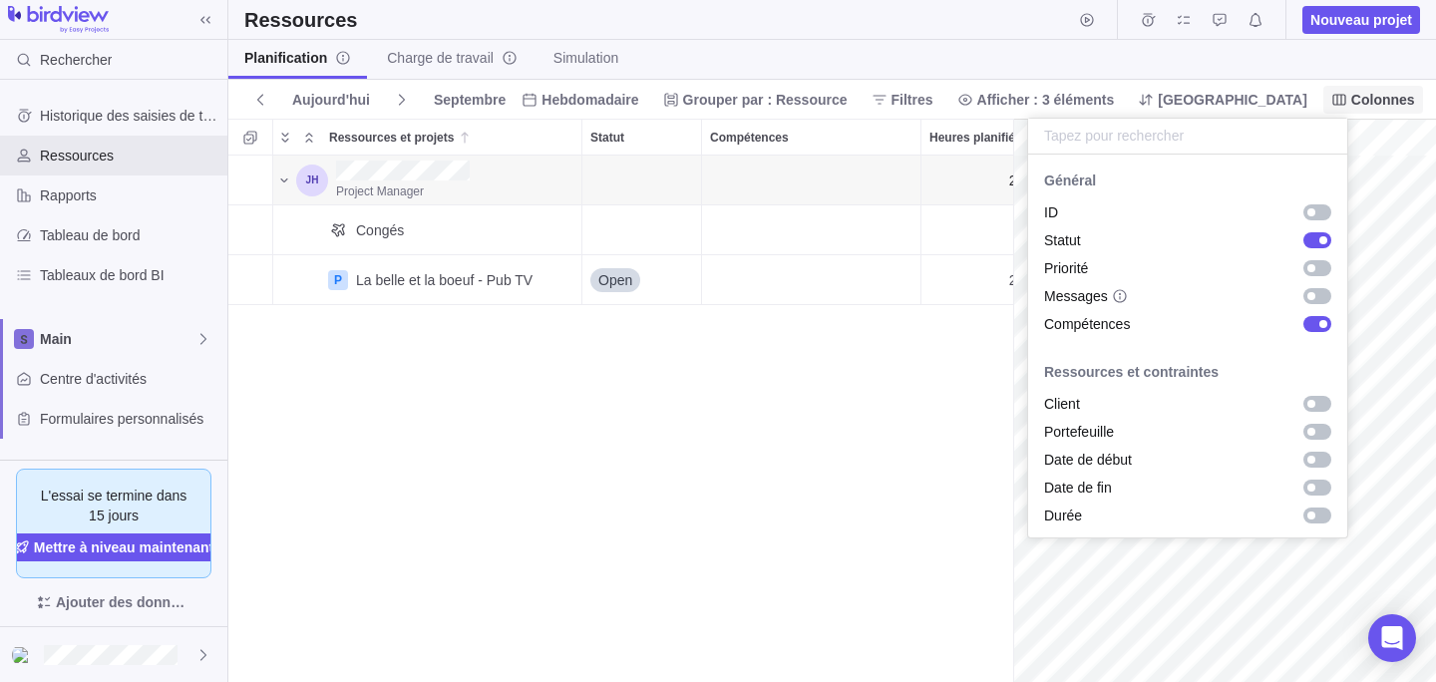
click at [1351, 106] on span "Colonnes" at bounding box center [1383, 100] width 64 height 20
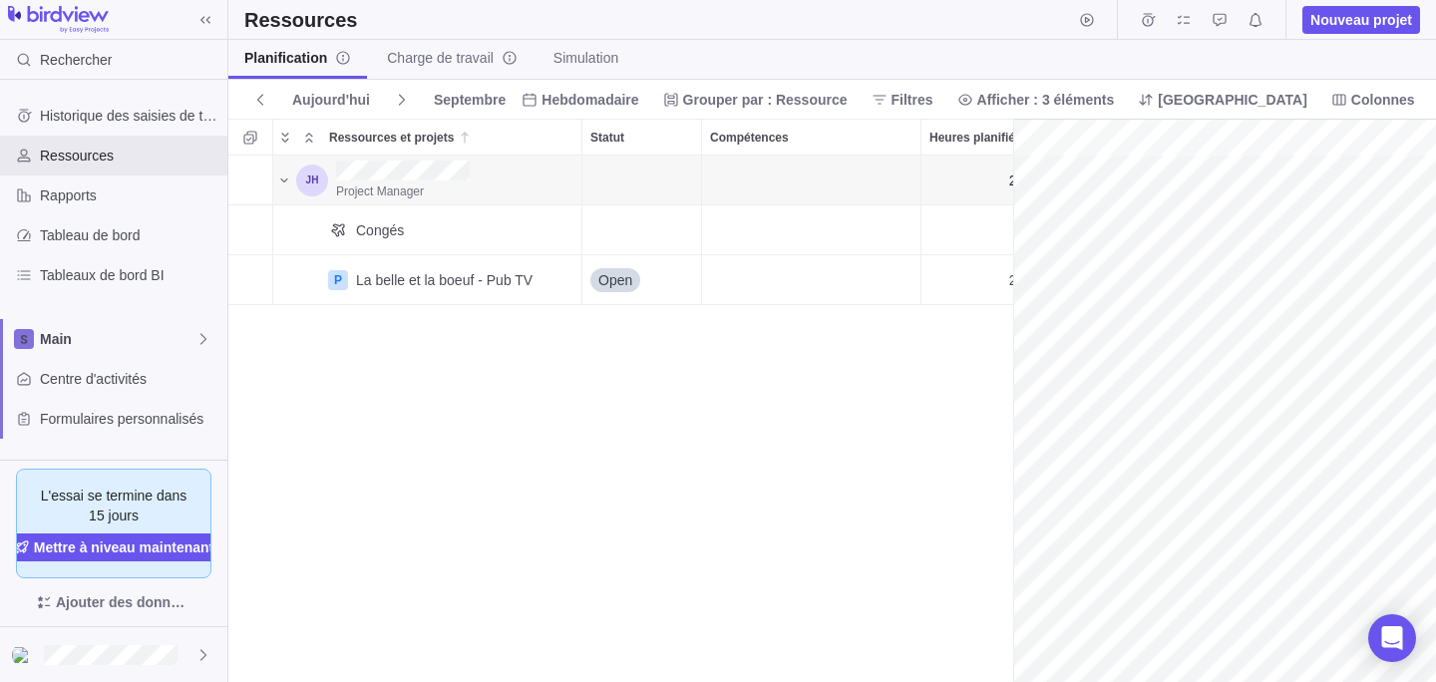
click at [1358, 67] on body "Rechercher Historique des saisies de temps Ressources Rapports Tableau de bord …" at bounding box center [718, 341] width 1436 height 682
click at [1435, 102] on icon "Légende" at bounding box center [1445, 100] width 16 height 16
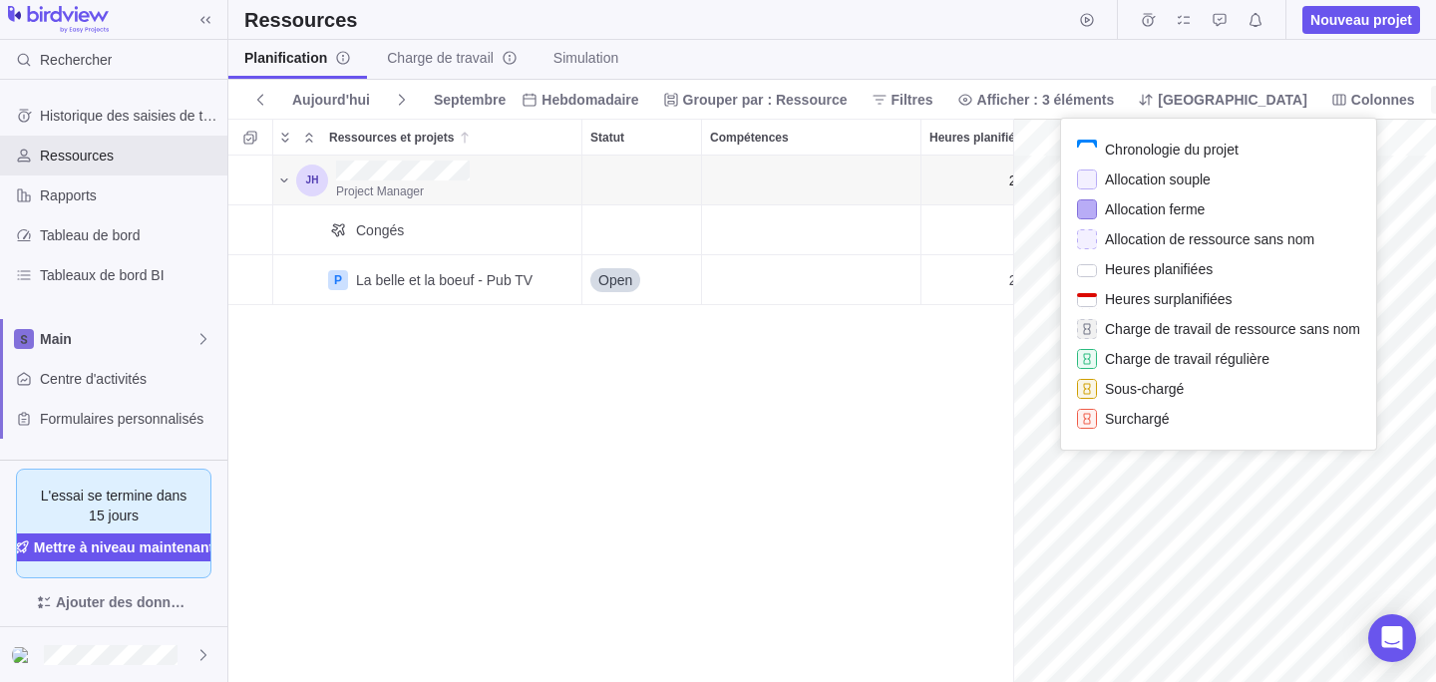
click at [1435, 99] on icon "Légende" at bounding box center [1445, 100] width 16 height 16
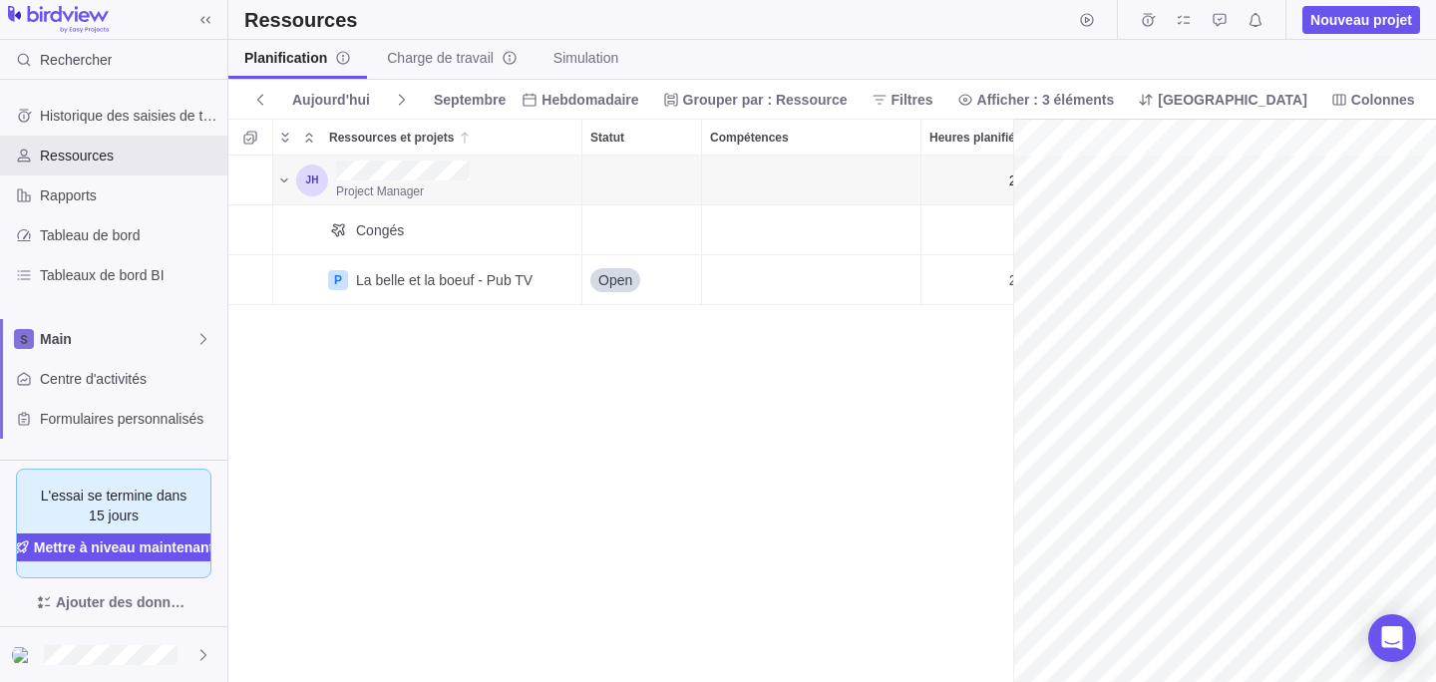
click at [1352, 90] on body "Rechercher Historique des saisies de temps Ressources Rapports Tableau de bord …" at bounding box center [718, 341] width 1436 height 682
click at [1215, 56] on div "Planification Charge de travail Simulation" at bounding box center [832, 60] width 1208 height 40
click at [122, 187] on span "Rapports" at bounding box center [130, 196] width 180 height 20
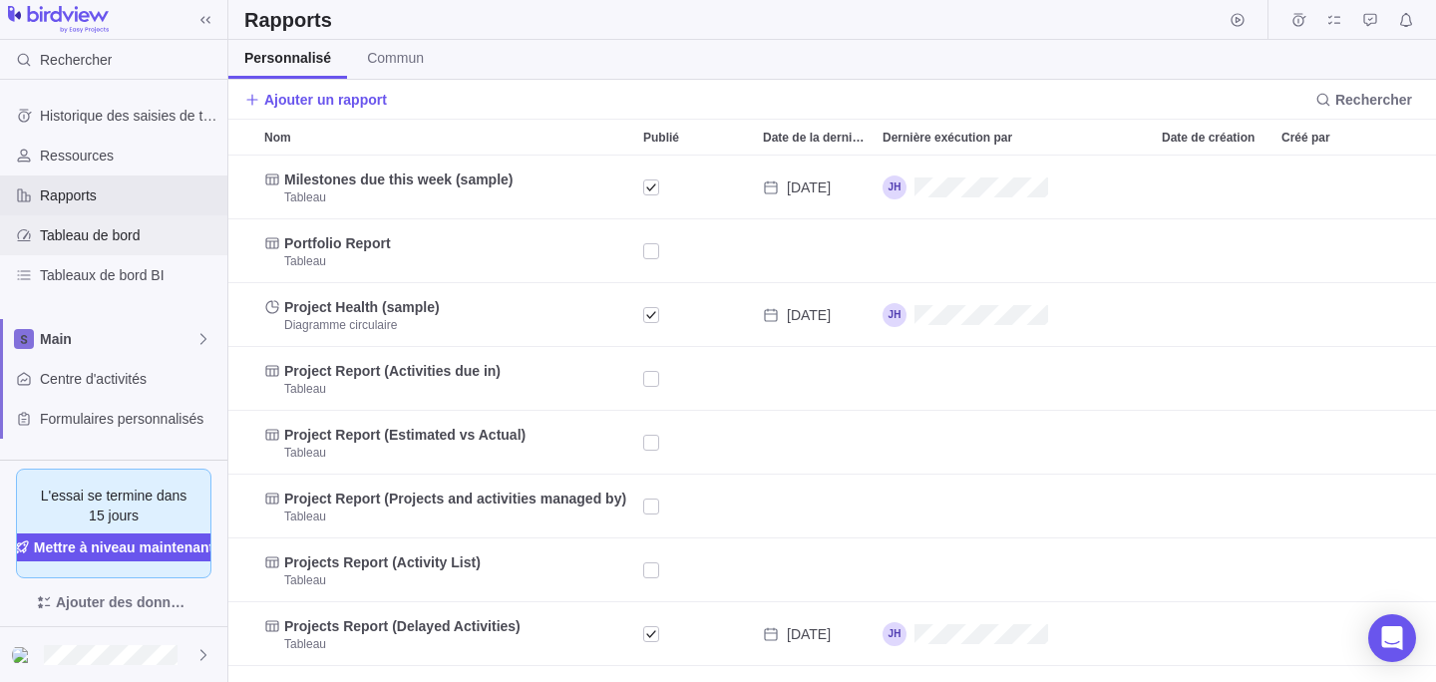
click at [111, 231] on span "Tableau de bord" at bounding box center [130, 235] width 180 height 20
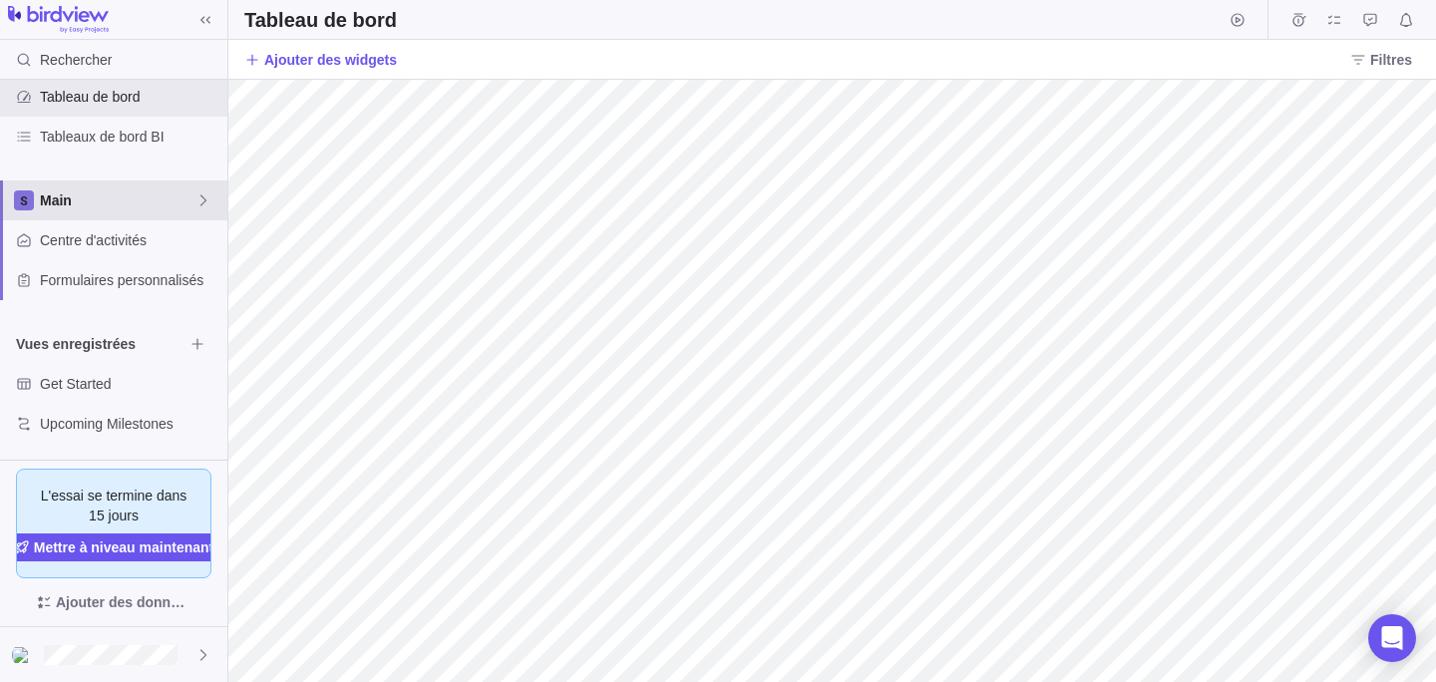
click at [77, 210] on div "Main" at bounding box center [113, 201] width 227 height 40
click at [70, 247] on span "Main" at bounding box center [114, 247] width 122 height 20
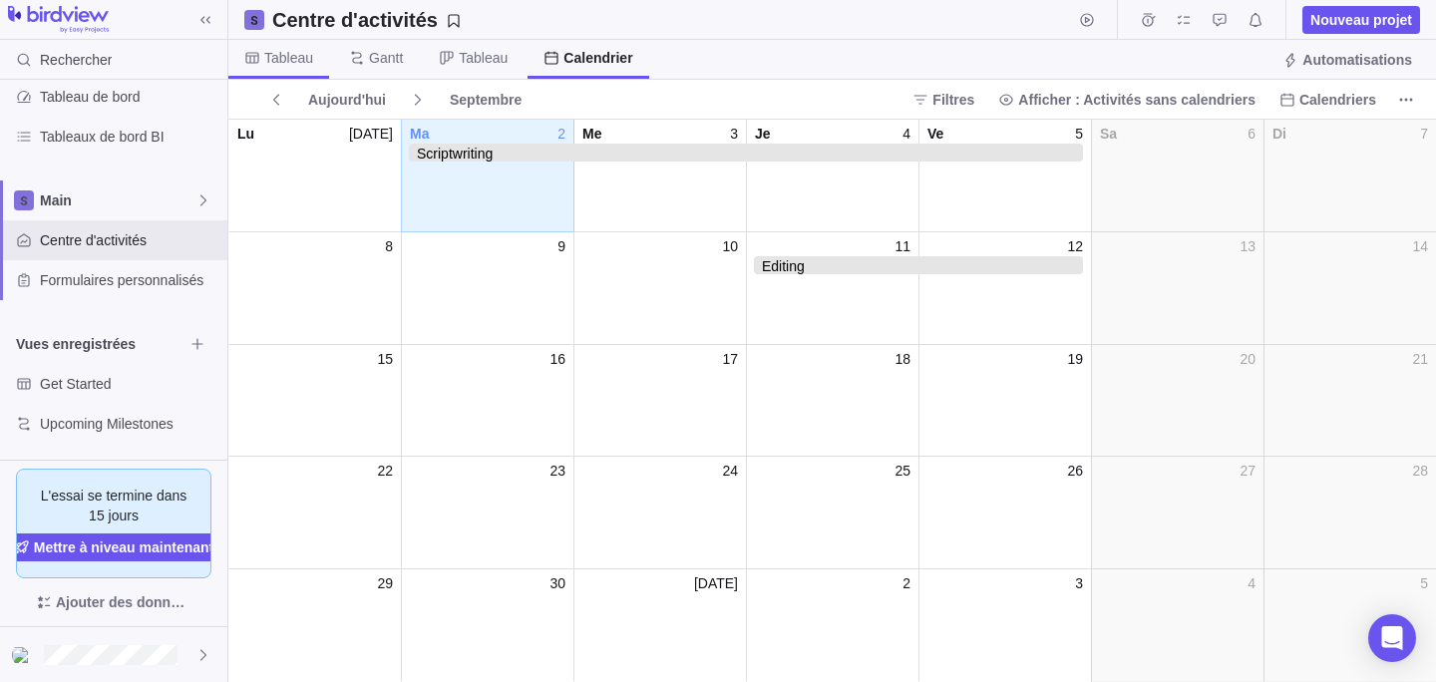
click at [307, 65] on span "Tableau" at bounding box center [288, 58] width 49 height 20
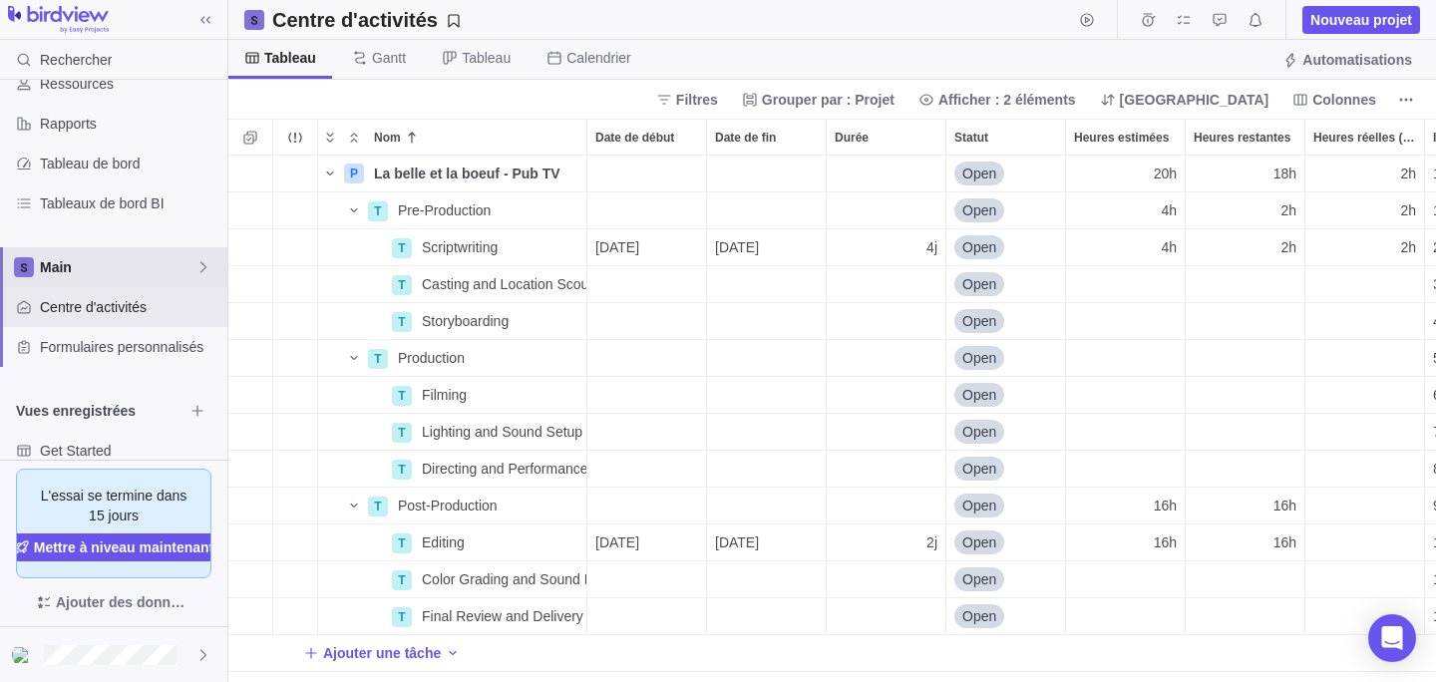
click at [197, 280] on div "Main" at bounding box center [113, 267] width 227 height 40
click at [193, 314] on icon "Modifier les paramètres de l’espace" at bounding box center [189, 314] width 16 height 16
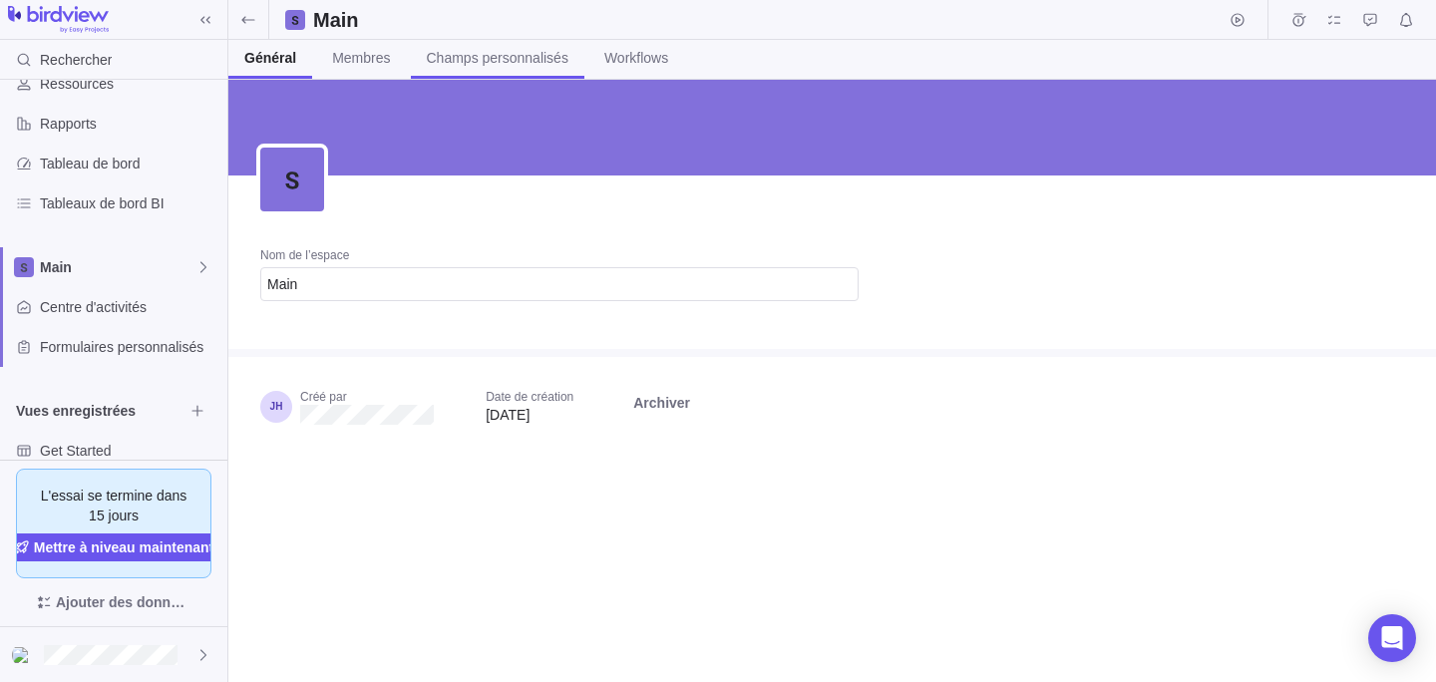
click at [433, 64] on span "Champs personnalisés" at bounding box center [498, 58] width 142 height 20
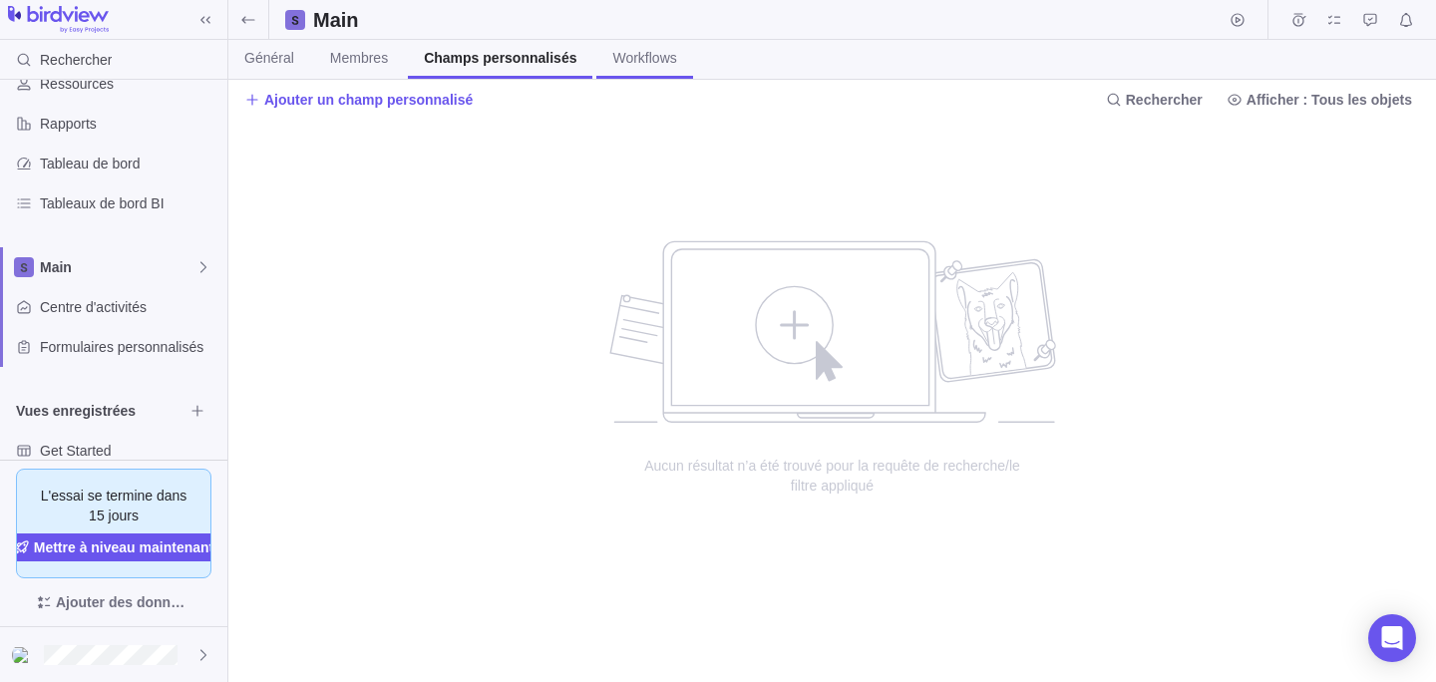
click at [653, 58] on span "Workflows" at bounding box center [644, 58] width 64 height 20
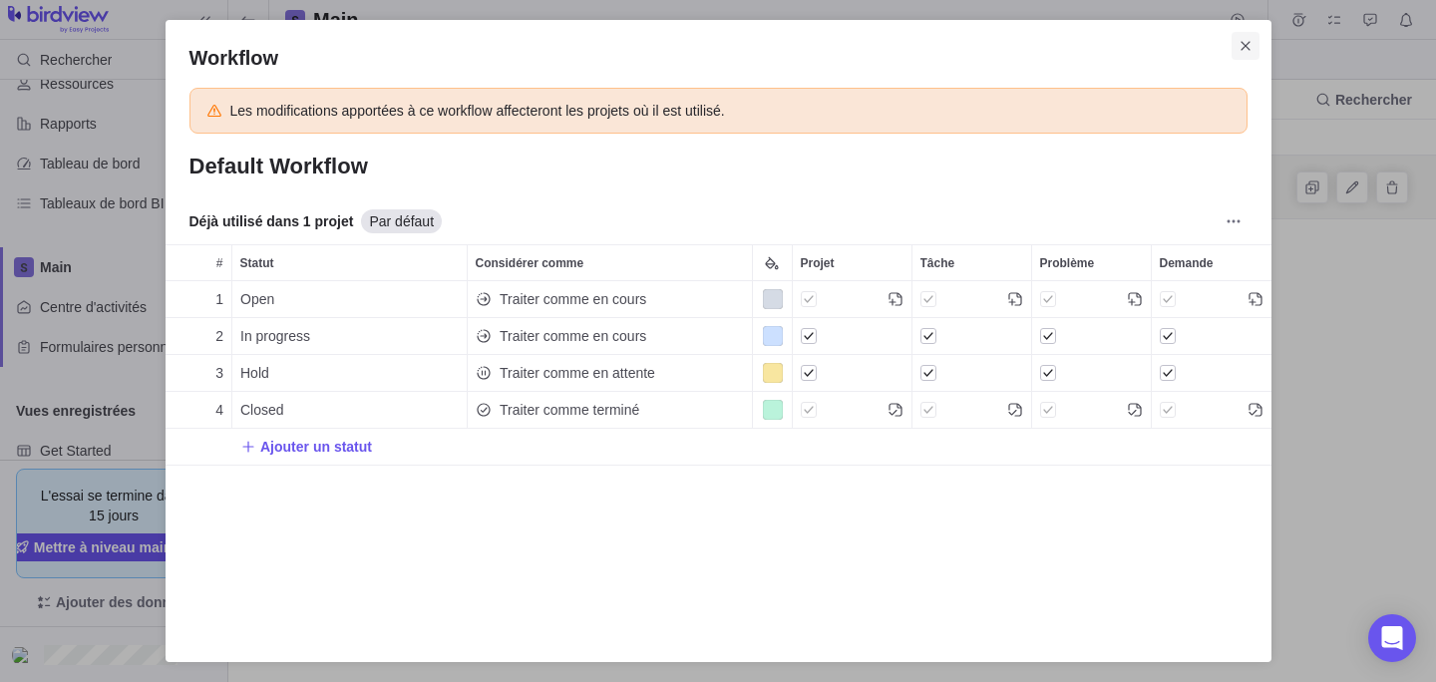
click at [1248, 55] on span "Fermer" at bounding box center [1246, 46] width 28 height 28
click at [1234, 212] on span "Plus d’actions" at bounding box center [1234, 221] width 28 height 28
click at [1202, 202] on div "Workflow Les modifications apportées à ce workflow affecteront les projets où i…" at bounding box center [718, 341] width 1436 height 682
click at [1252, 48] on icon "Fermer" at bounding box center [1246, 46] width 16 height 16
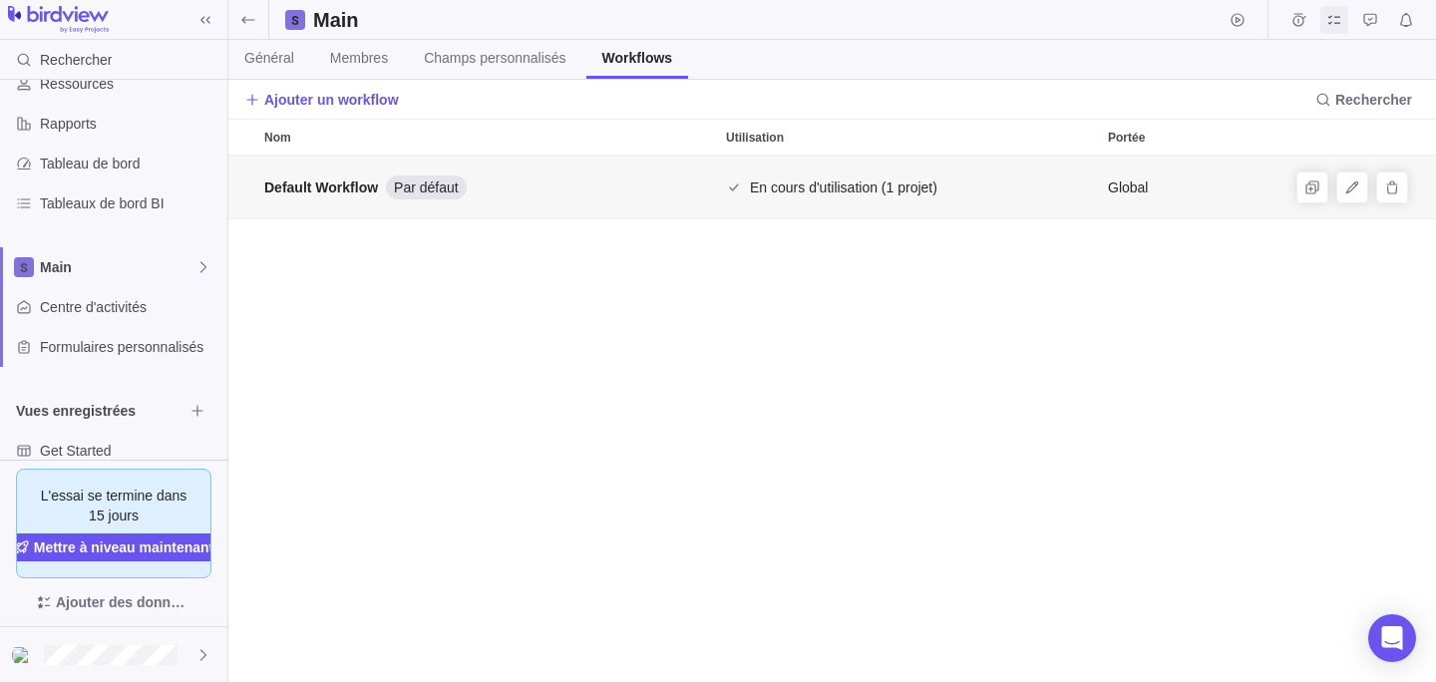
click at [1324, 27] on span "Mes affectations" at bounding box center [1335, 20] width 28 height 28
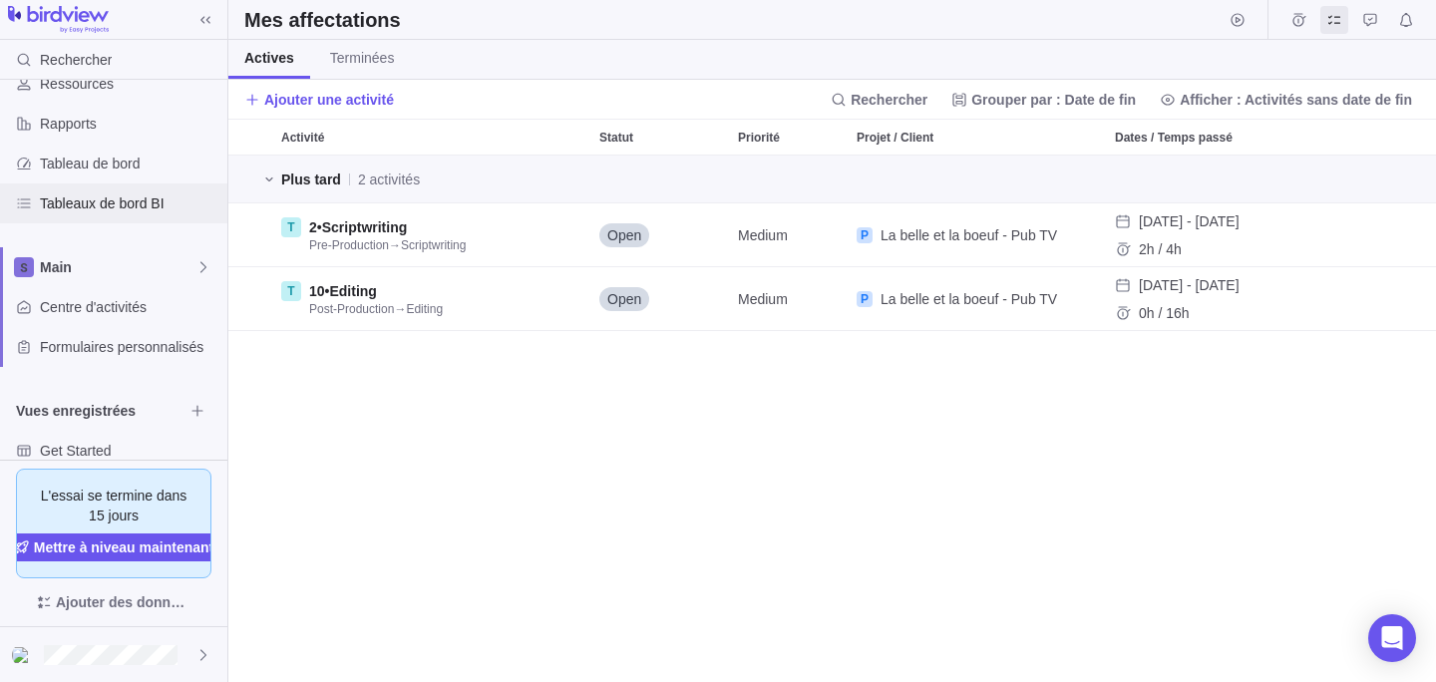
scroll to position [139, 0]
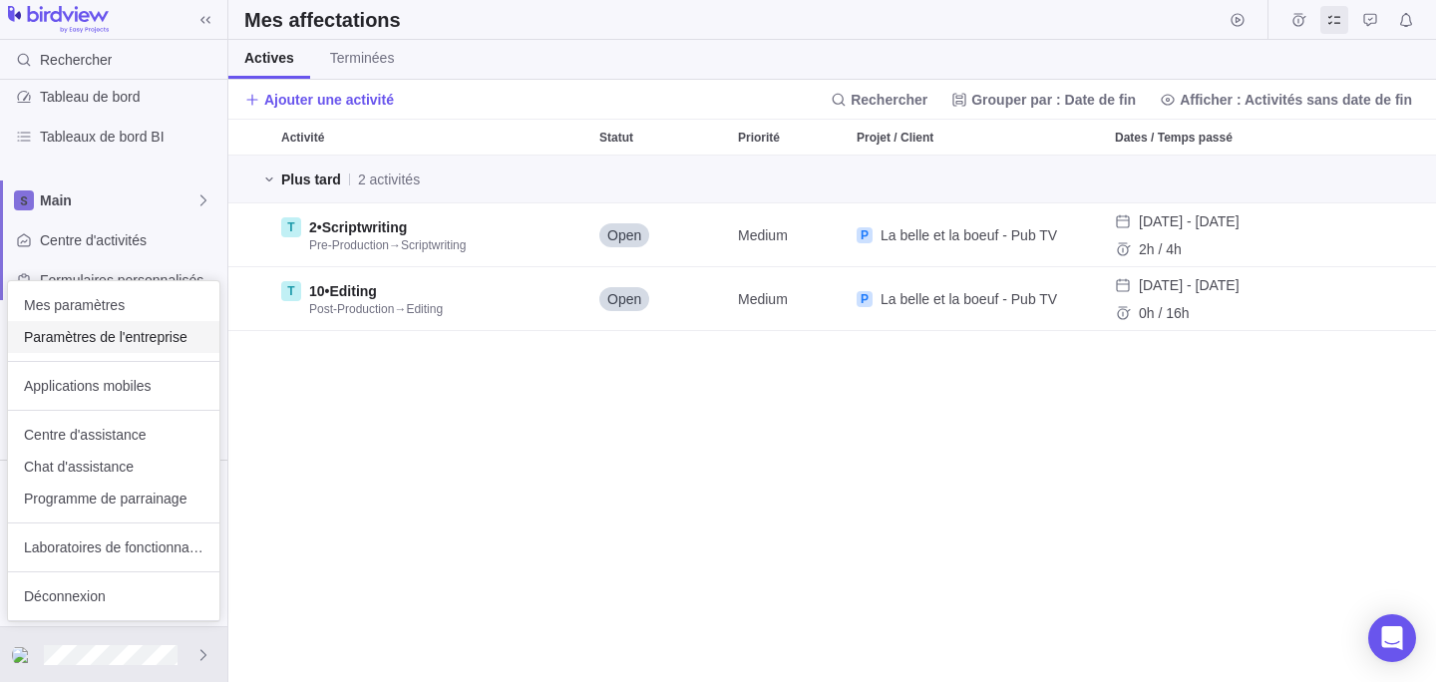
click at [120, 332] on span "Paramètres de l'entreprise" at bounding box center [114, 337] width 180 height 20
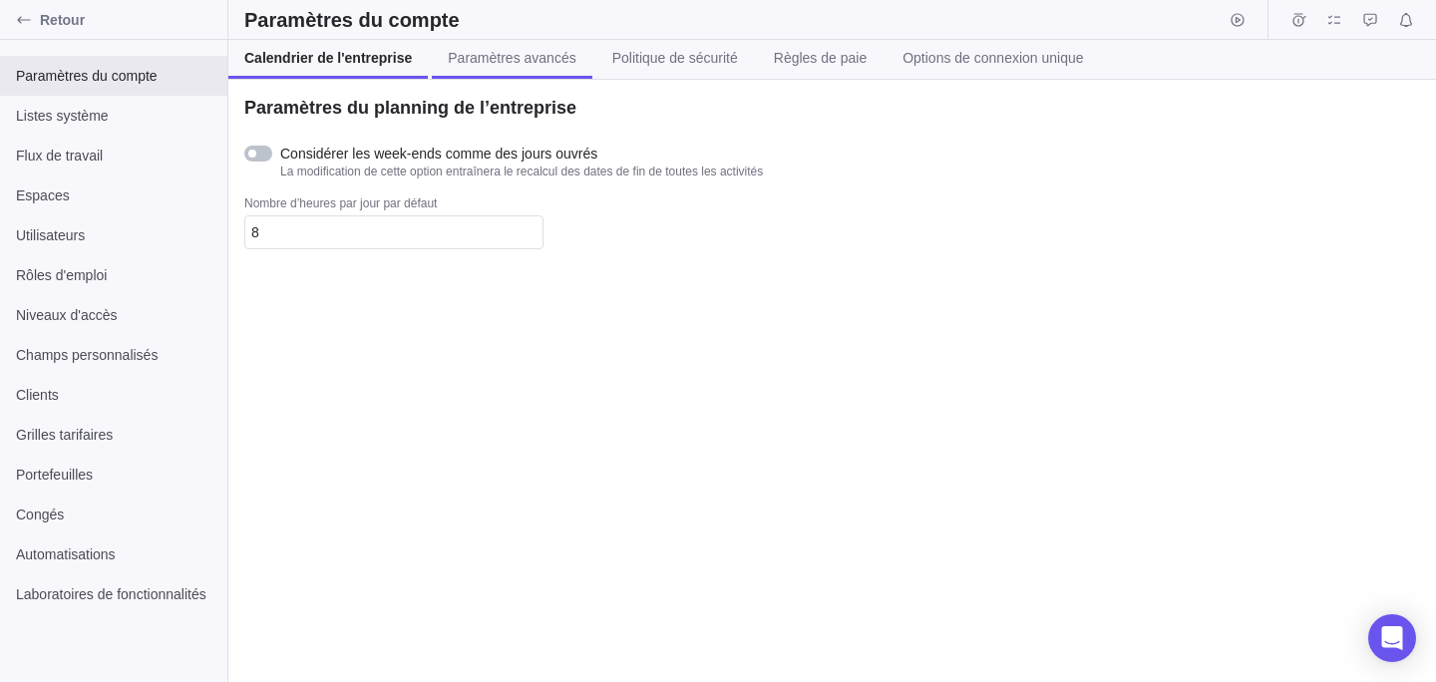
click at [515, 56] on span "Paramètres avancés" at bounding box center [512, 58] width 128 height 20
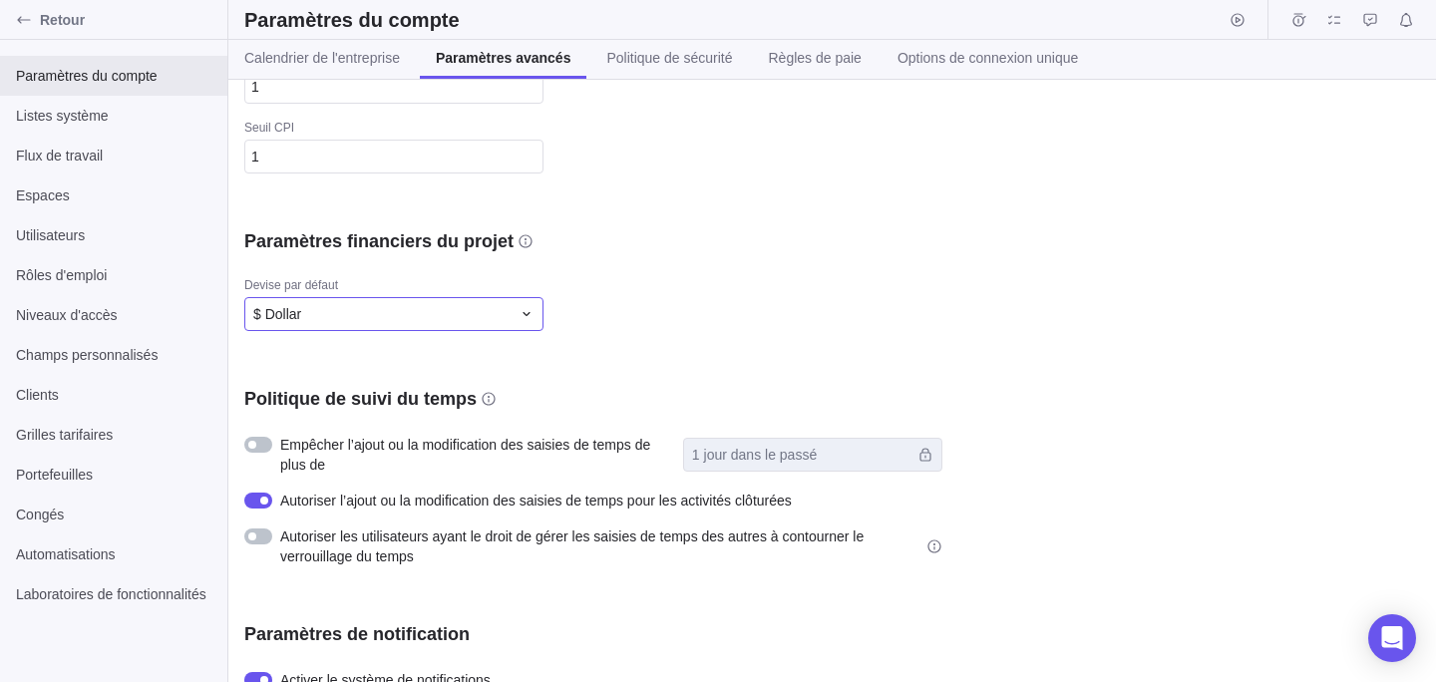
scroll to position [567, 0]
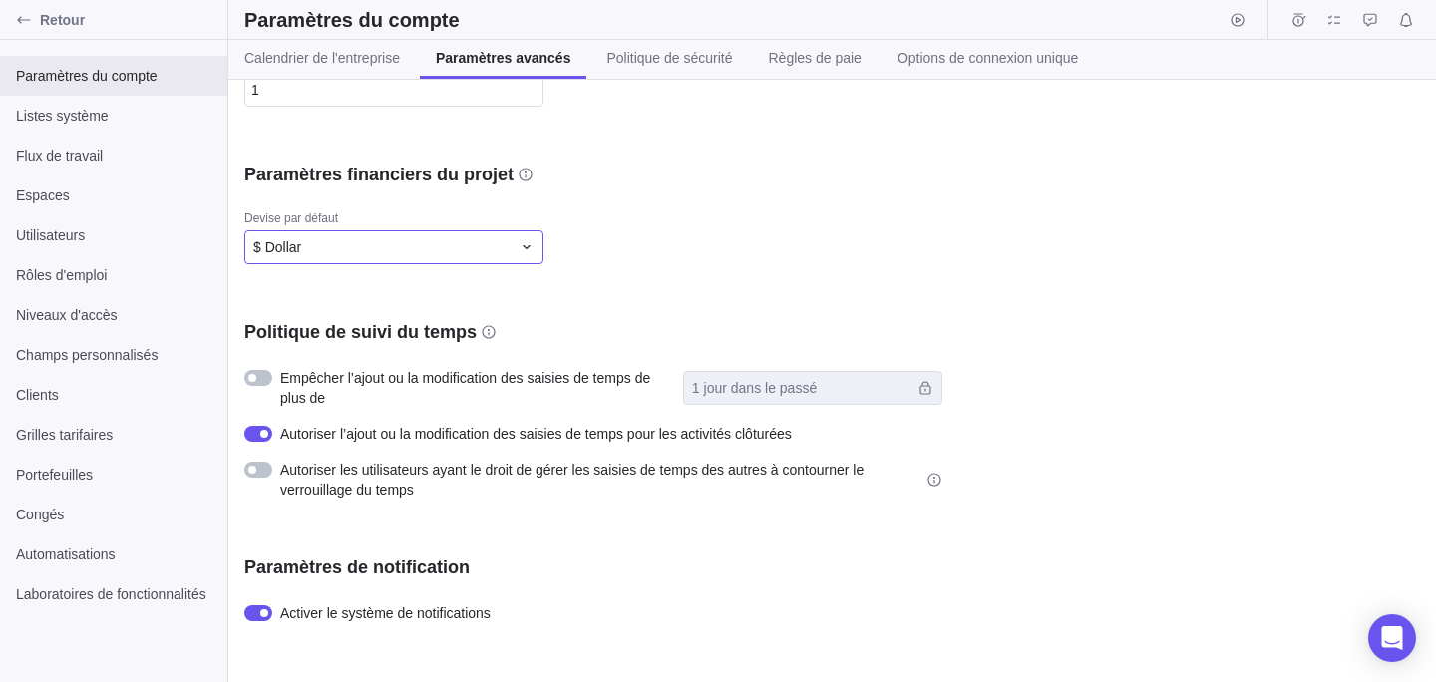
click at [436, 252] on div "$ Dollar" at bounding box center [381, 247] width 257 height 20
type input "cana"
click at [341, 333] on span "CAD Cana dian Dollar" at bounding box center [326, 331] width 130 height 20
click at [645, 282] on div "Logo de l’entreprise Téléverser Paramètres de visibilité Afficher les portefeui…" at bounding box center [832, 381] width 1208 height 602
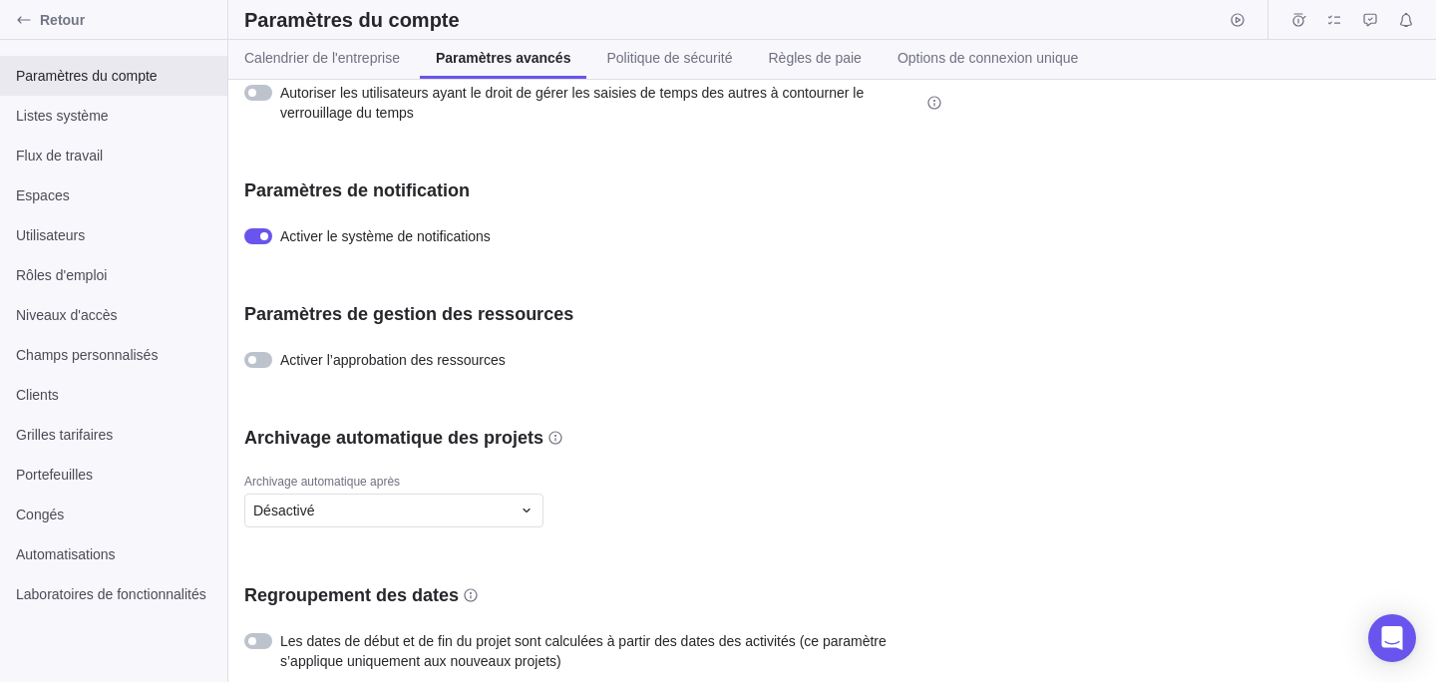
scroll to position [949, 0]
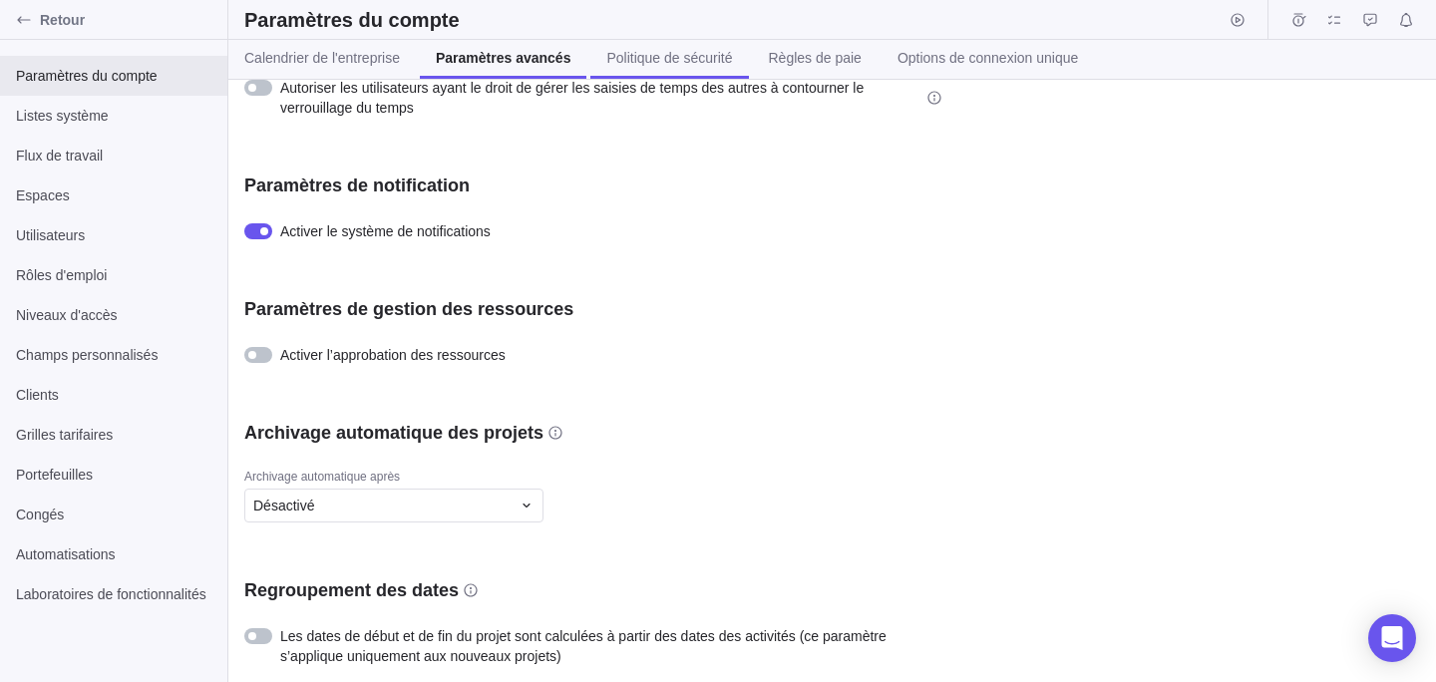
click at [632, 69] on link "Politique de sécurité" at bounding box center [669, 59] width 158 height 39
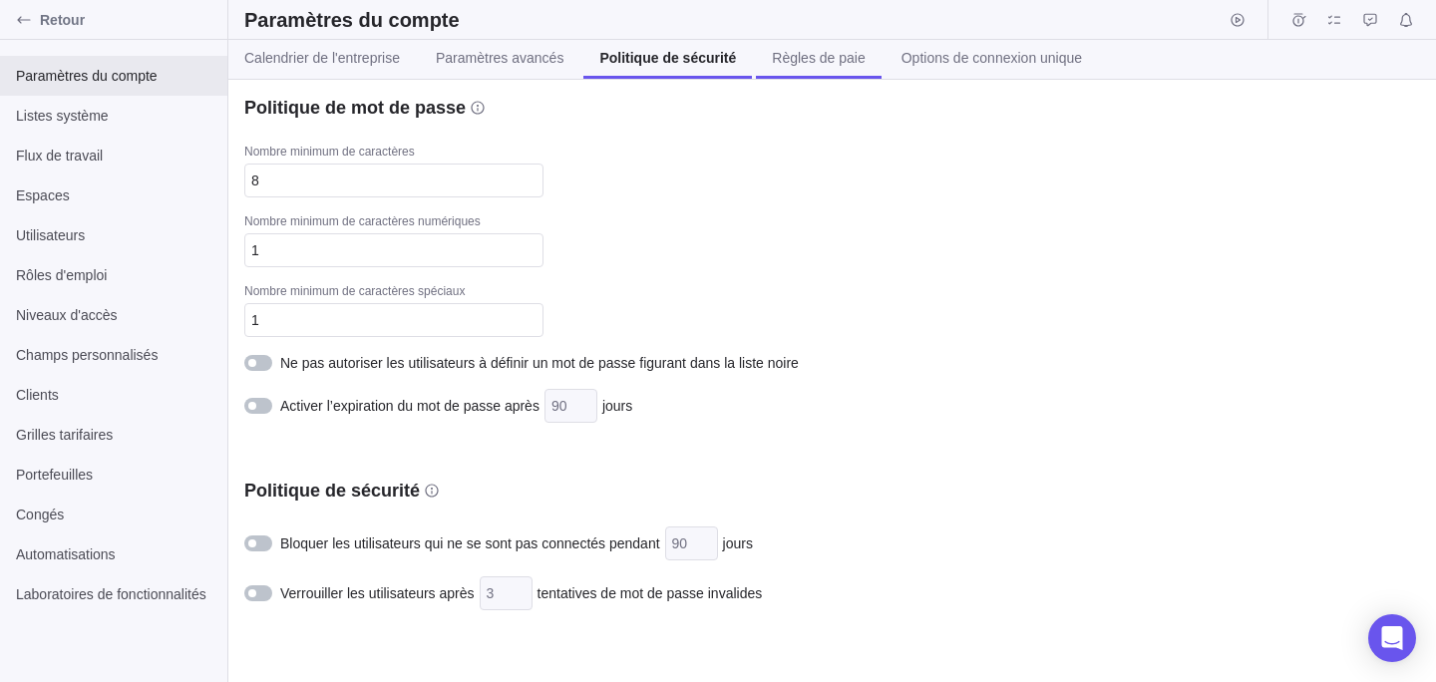
click at [793, 65] on span "Règles de paie" at bounding box center [818, 58] width 93 height 20
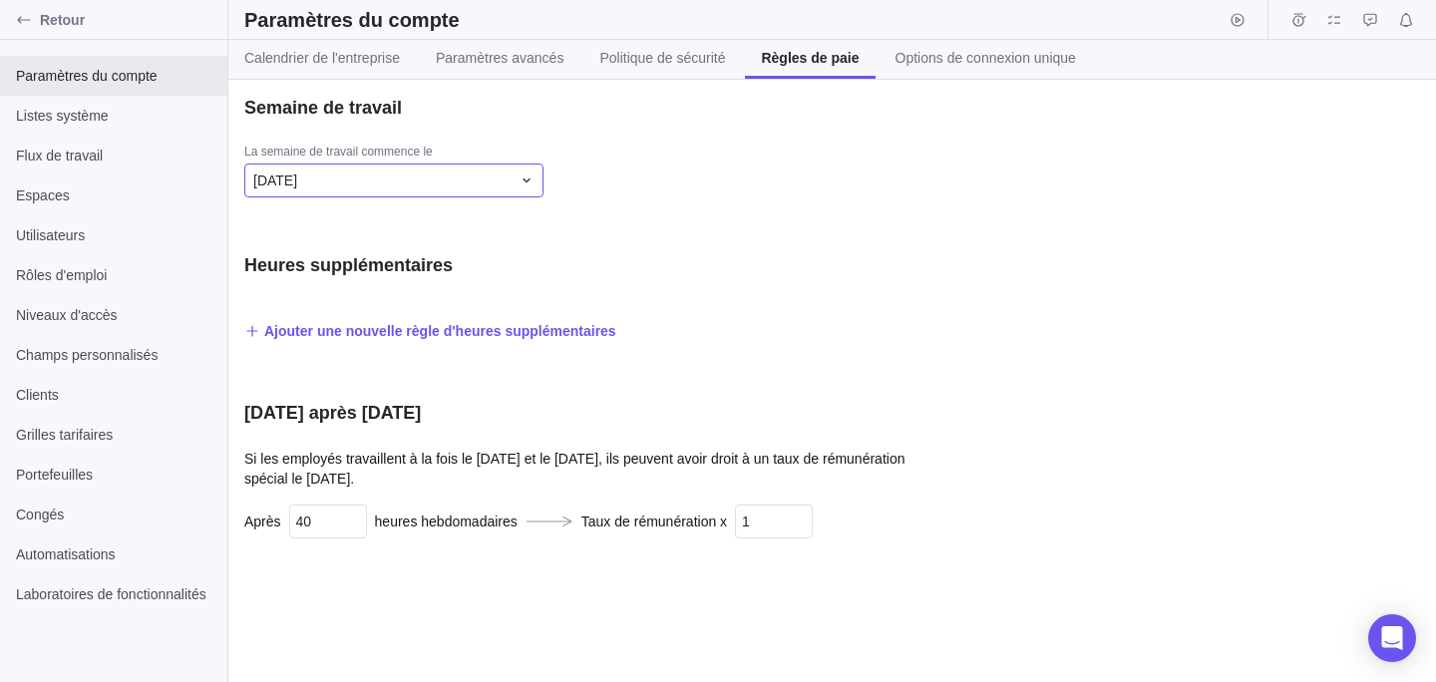
click at [498, 171] on div "Dimanche" at bounding box center [381, 181] width 257 height 20
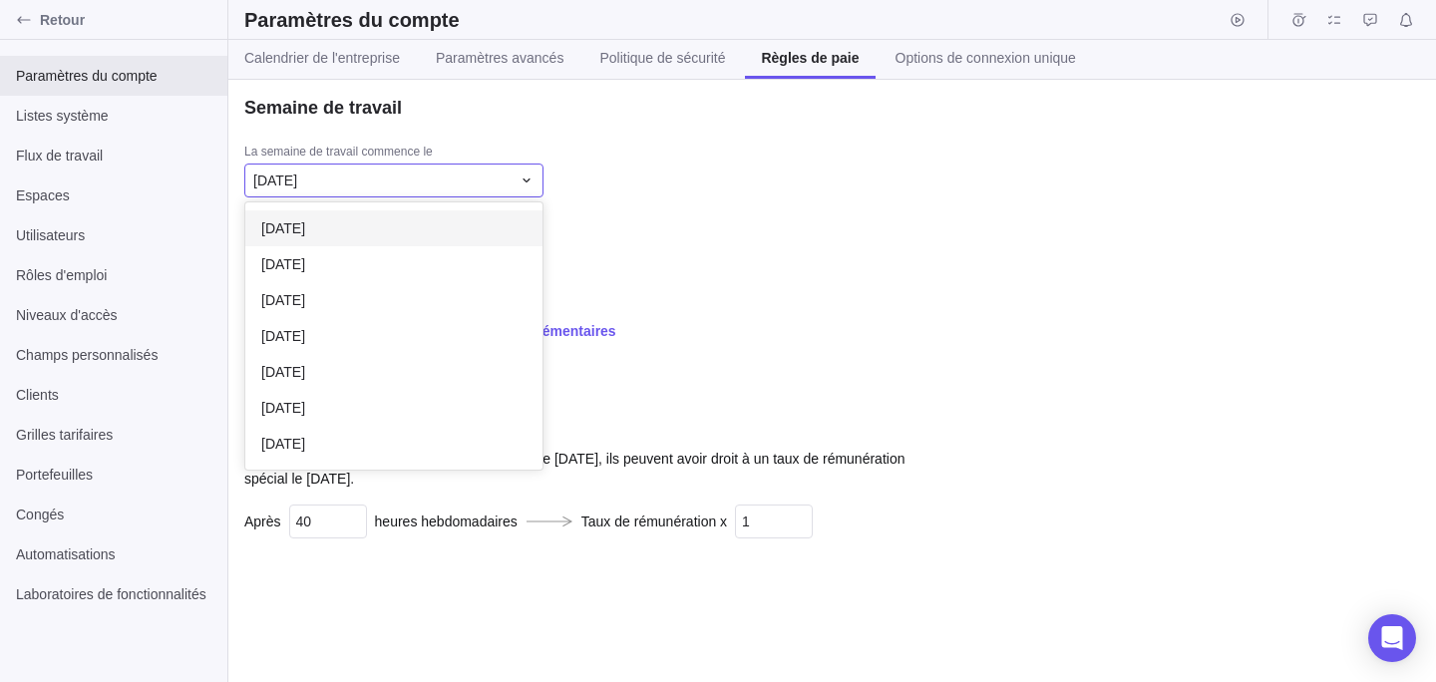
click at [464, 232] on div "Lundi" at bounding box center [393, 228] width 297 height 36
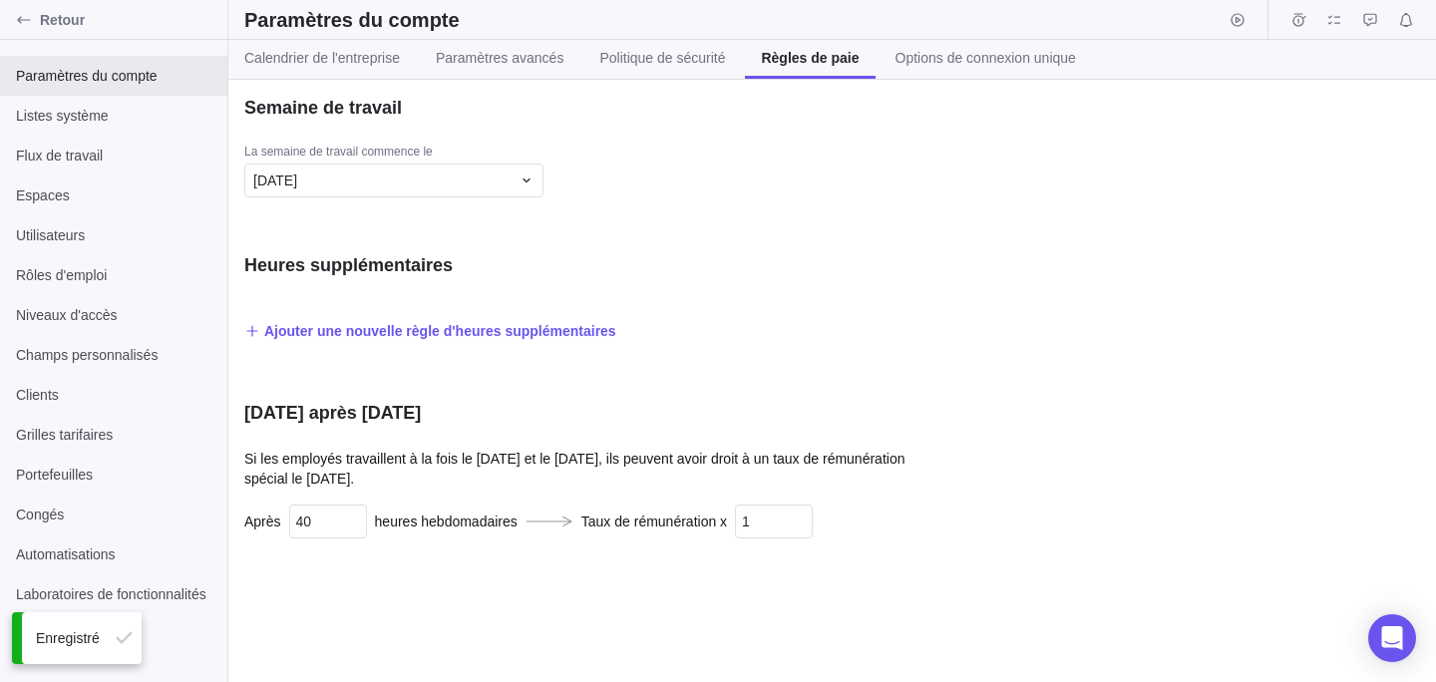
click at [575, 232] on div "Semaine de travail La semaine de travail commence le Lundi Heures supplémentair…" at bounding box center [832, 381] width 1208 height 602
click at [331, 497] on div "Dimanche après samedi Si les employés travaillent à la fois le samedi et le dim…" at bounding box center [593, 480] width 698 height 158
click at [360, 476] on span "Si les employés travaillent à la fois le samedi et le dimanche, ils peuvent avo…" at bounding box center [593, 469] width 698 height 40
click at [976, 48] on span "Options de connexion unique" at bounding box center [986, 58] width 181 height 20
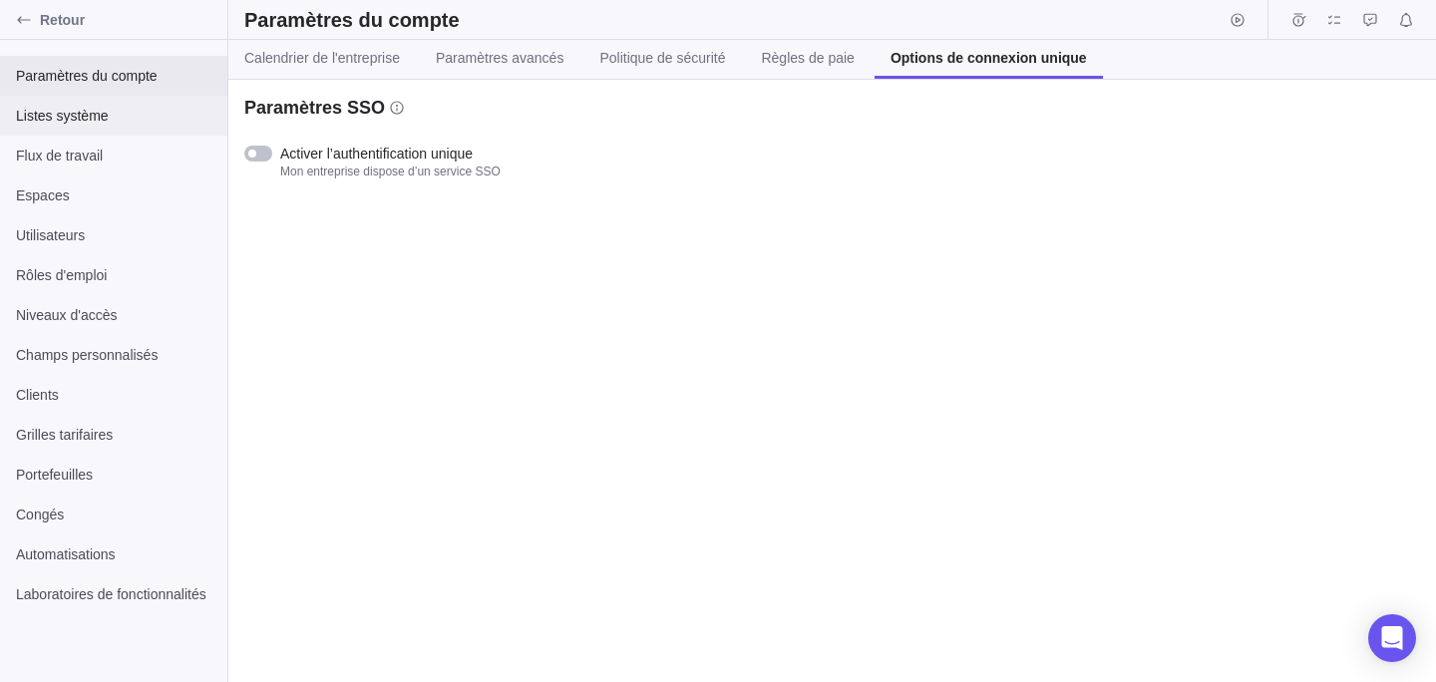
click at [114, 110] on span "Listes système" at bounding box center [113, 116] width 195 height 20
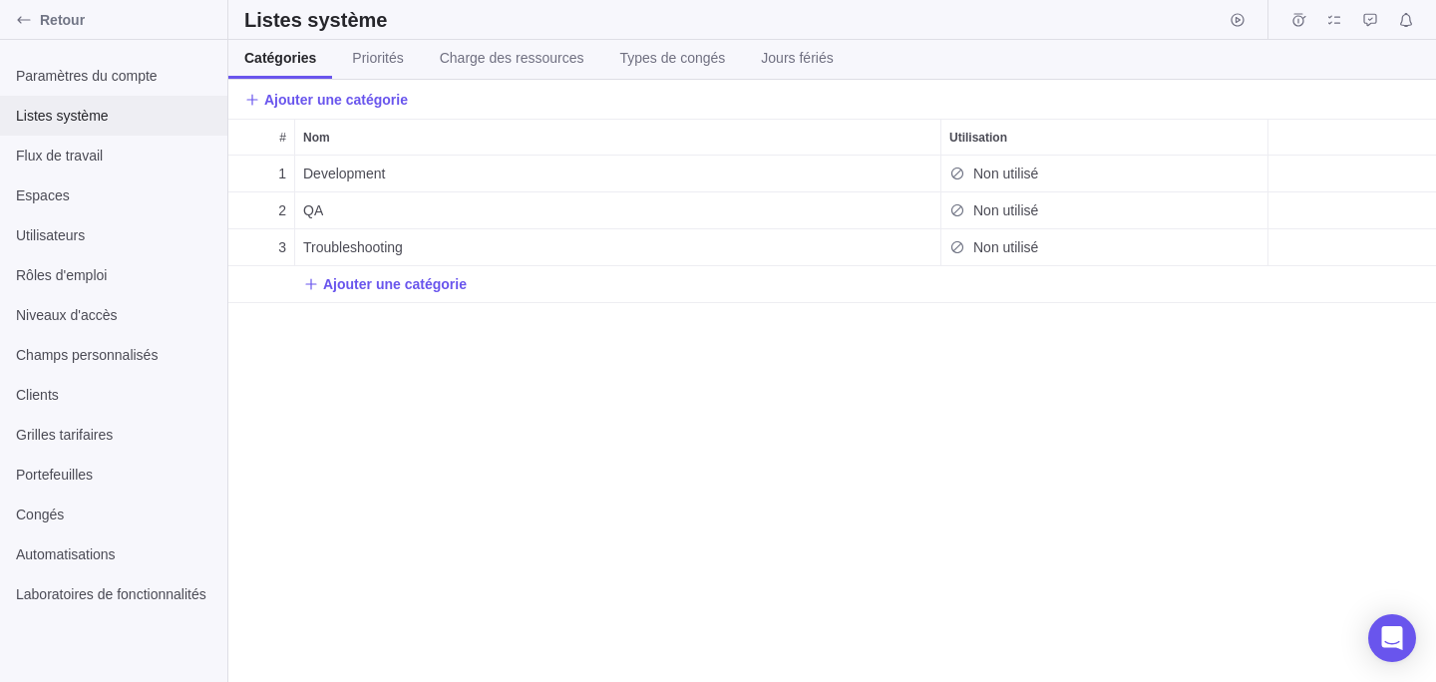
scroll to position [527, 1208]
click at [370, 206] on div "QA" at bounding box center [617, 210] width 645 height 36
click at [401, 338] on div "# Nom Utilisation 1 Development Non utilisé 2 QA Non utilisé 3 Troubleshooting …" at bounding box center [832, 401] width 1208 height 564
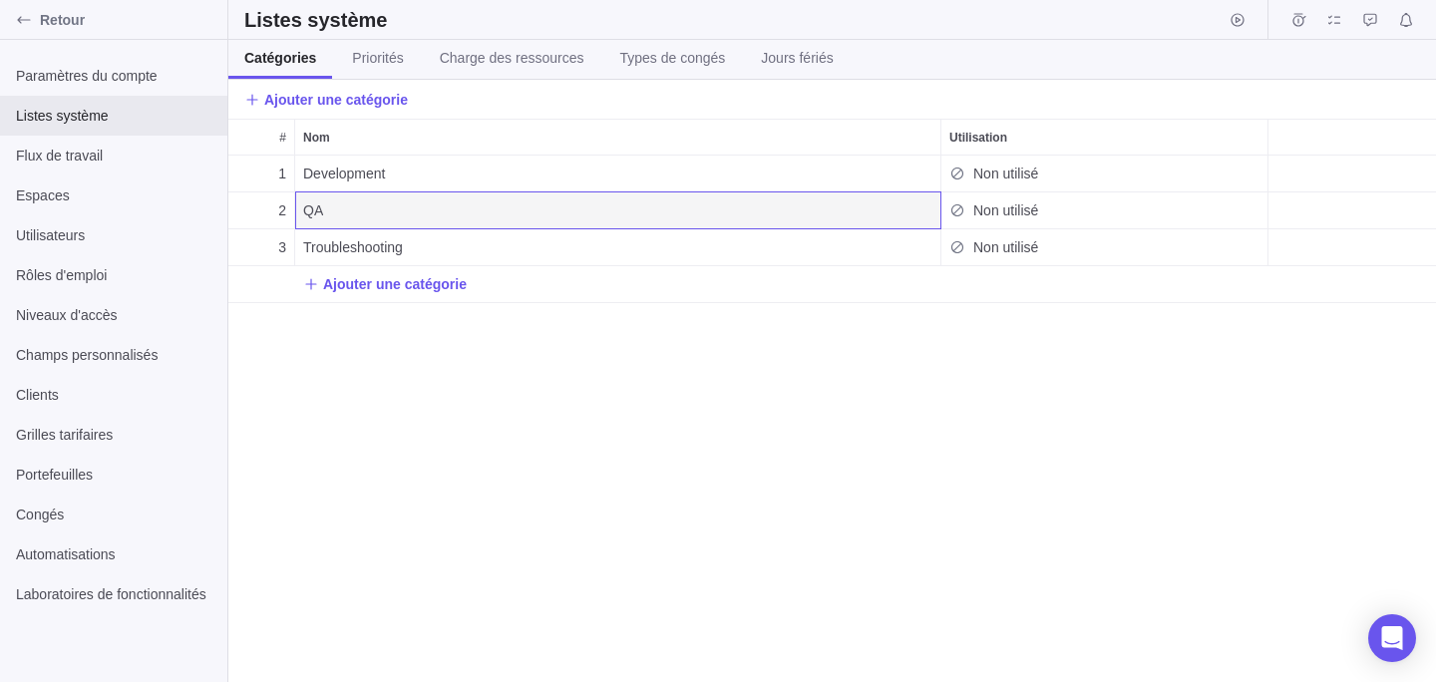
click at [426, 364] on div "1 Development Non utilisé 2 QA Non utilisé 3 Troubleshooting Non utilisé Ajoute…" at bounding box center [832, 419] width 1208 height 527
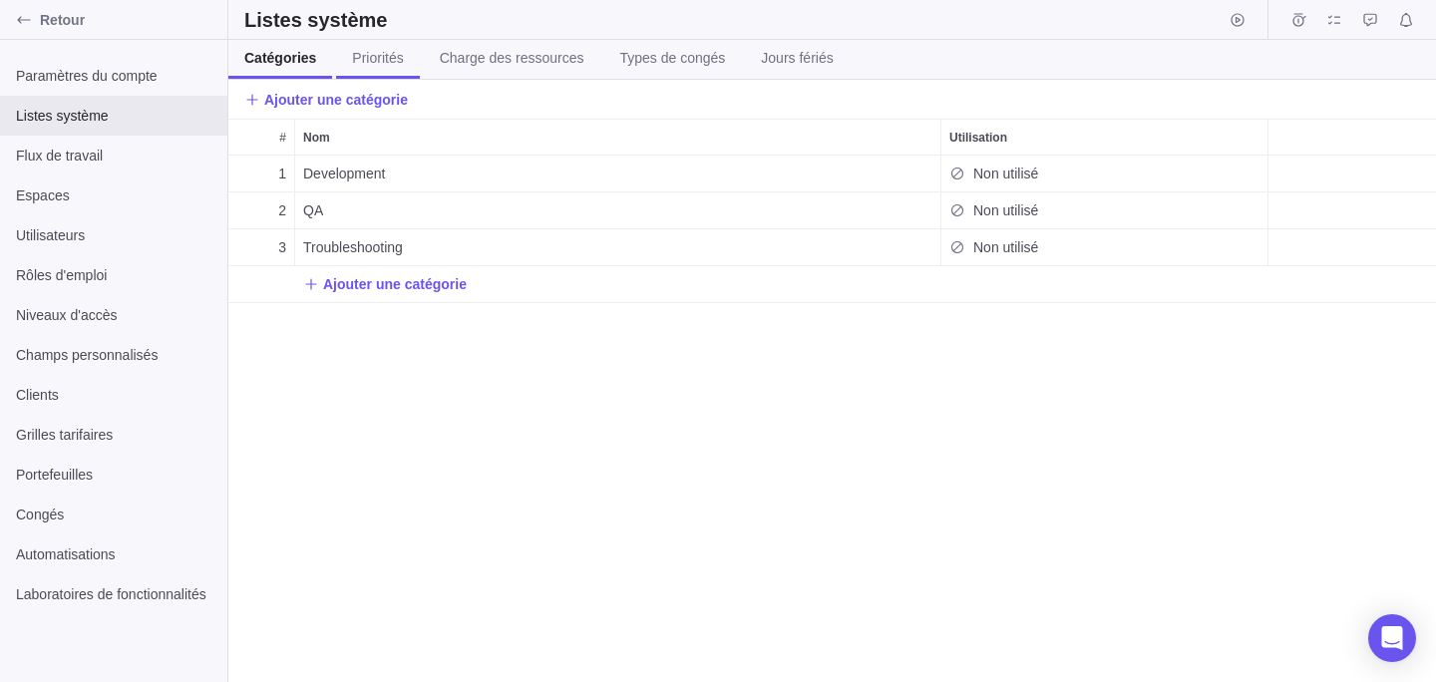
click at [386, 54] on span "Priorités" at bounding box center [377, 58] width 51 height 20
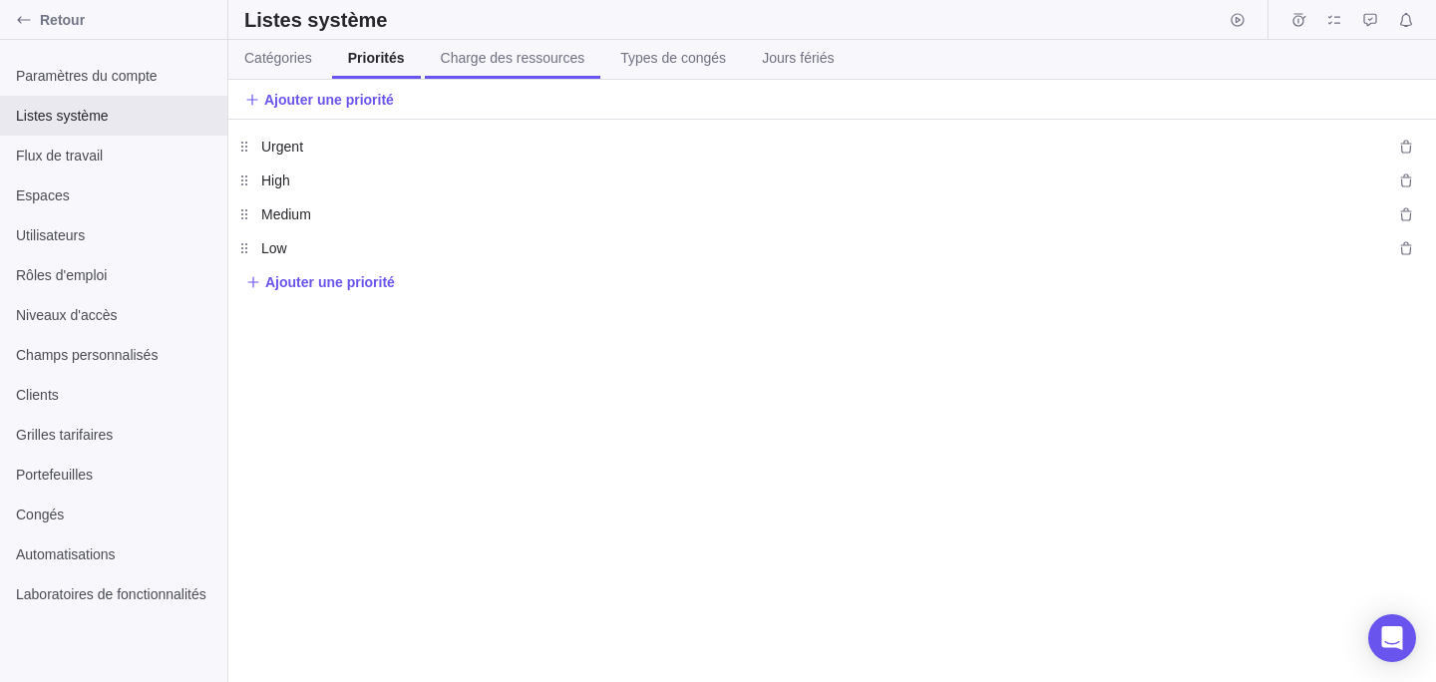
click at [483, 60] on span "Charge des ressources" at bounding box center [513, 58] width 145 height 20
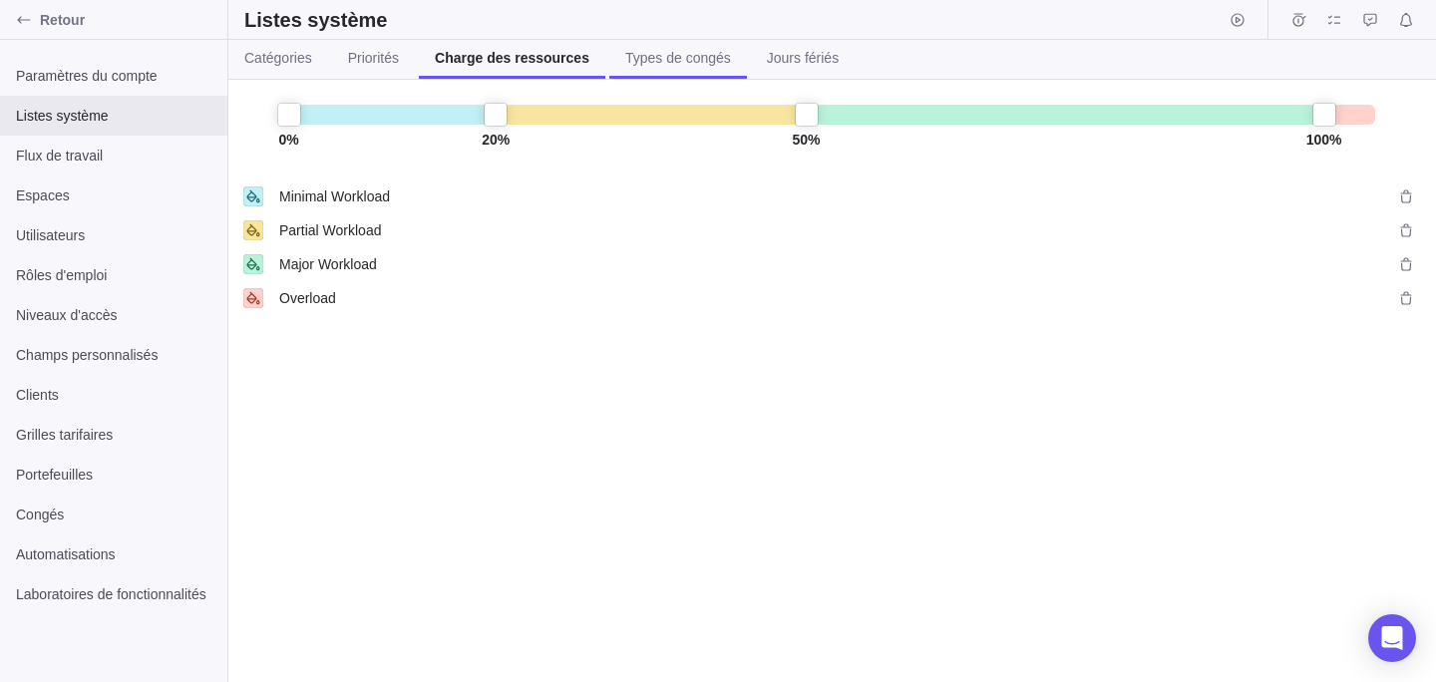
click at [721, 59] on span "Types de congés" at bounding box center [678, 58] width 106 height 20
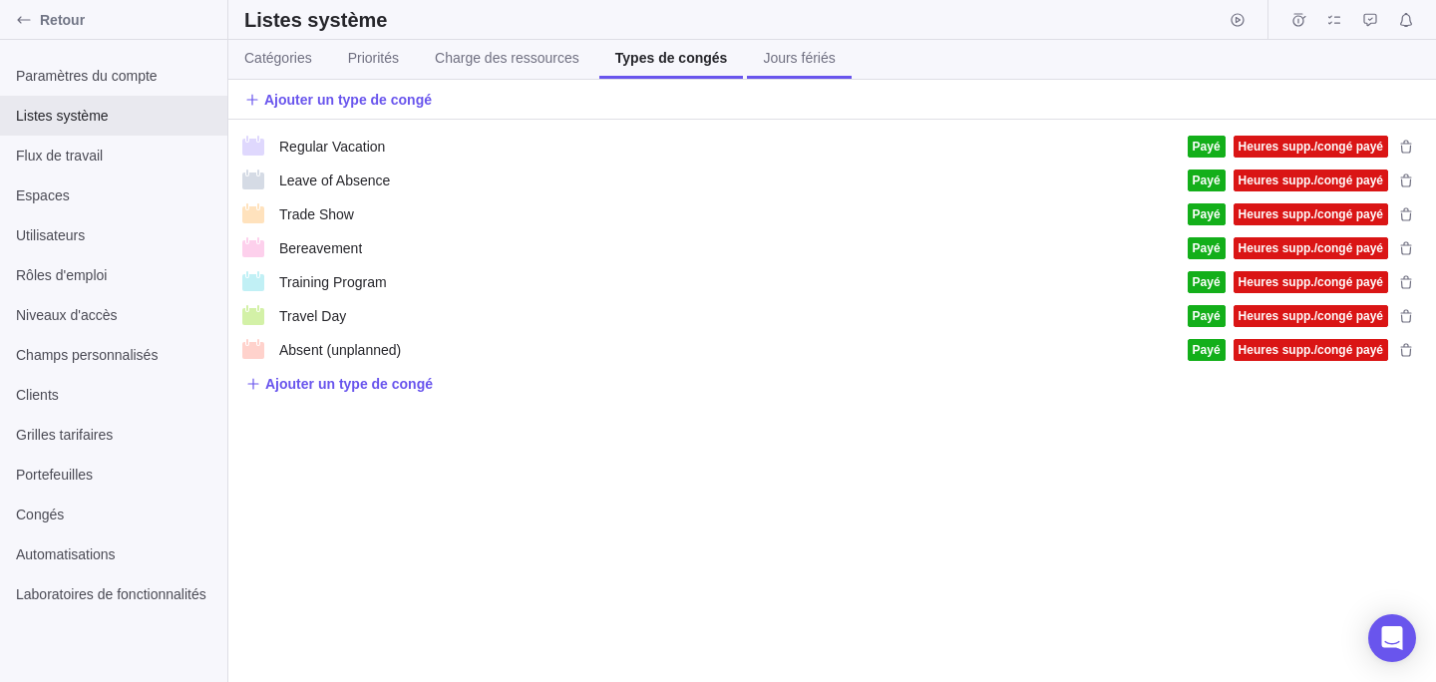
click at [804, 65] on span "Jours fériés" at bounding box center [799, 58] width 72 height 20
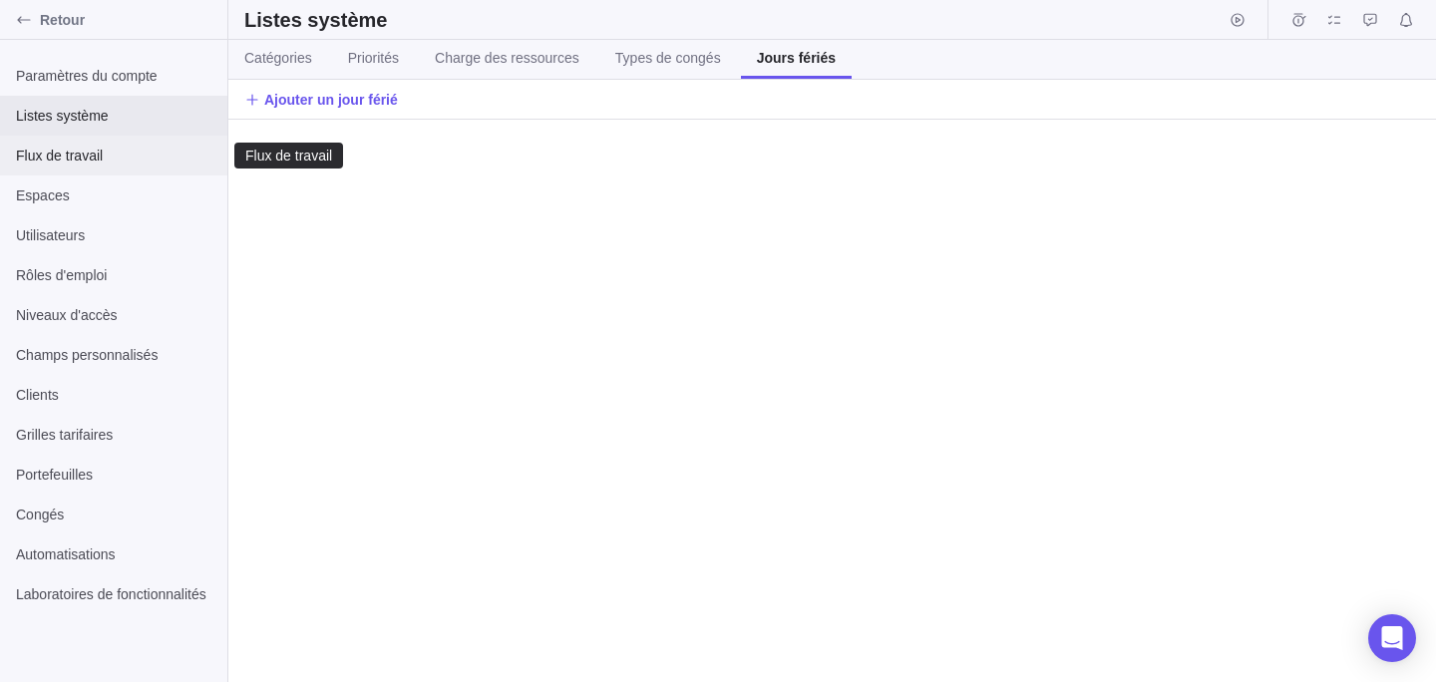
click at [59, 152] on span "Flux de travail" at bounding box center [113, 156] width 195 height 20
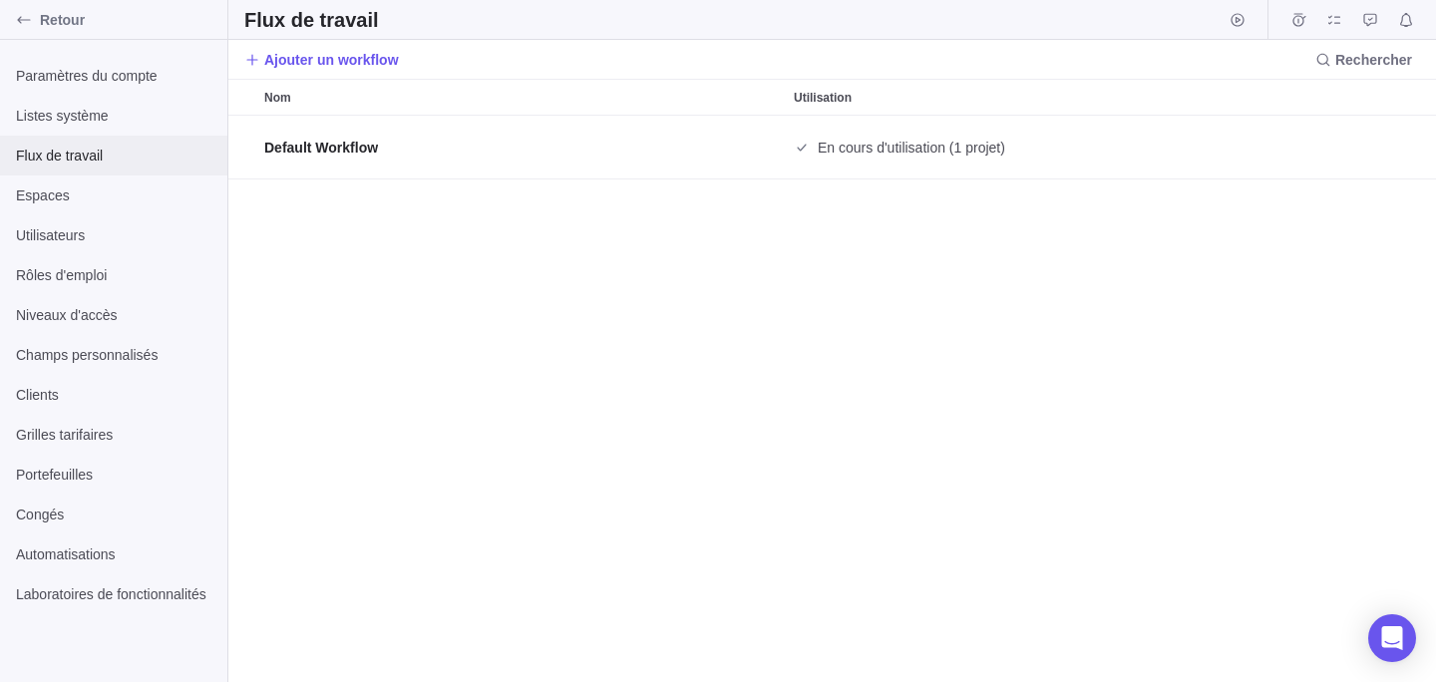
scroll to position [566, 1208]
click at [143, 192] on span "Espaces" at bounding box center [113, 196] width 195 height 20
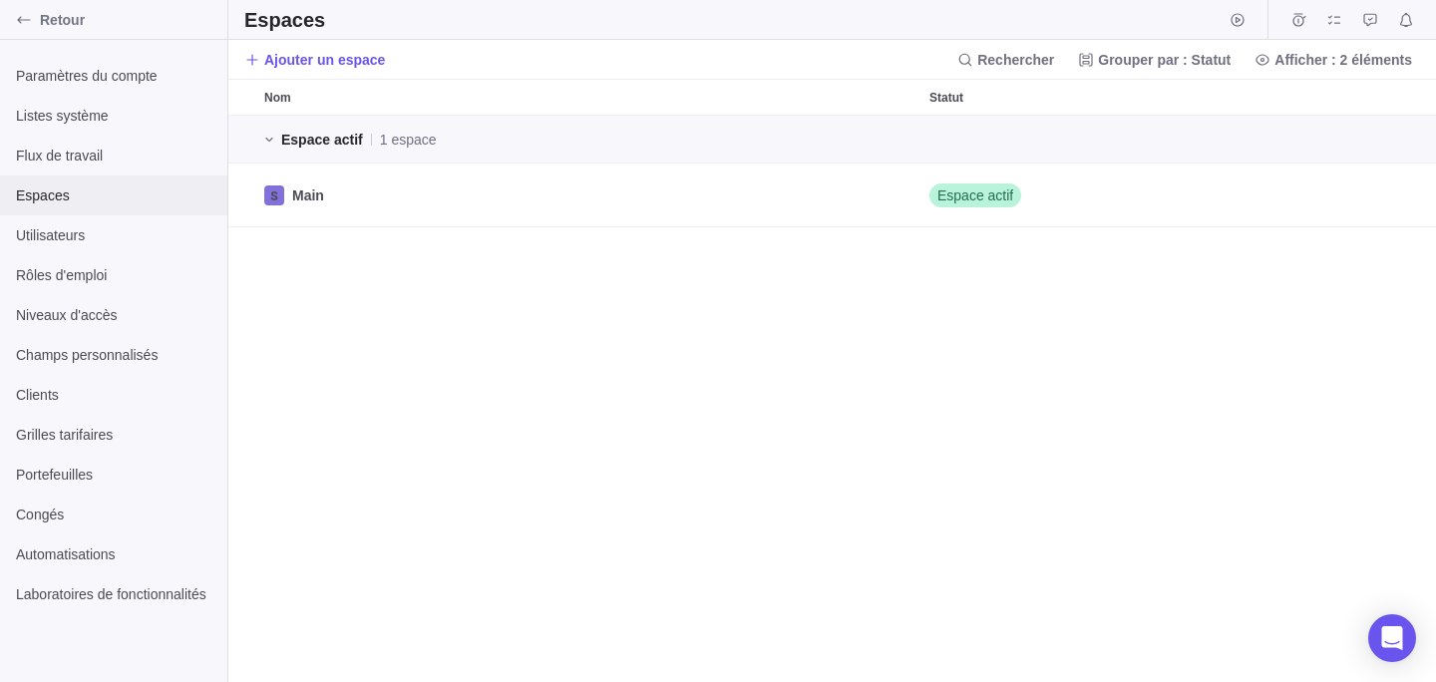
scroll to position [566, 1208]
click at [145, 223] on div "Utilisateurs" at bounding box center [113, 235] width 227 height 40
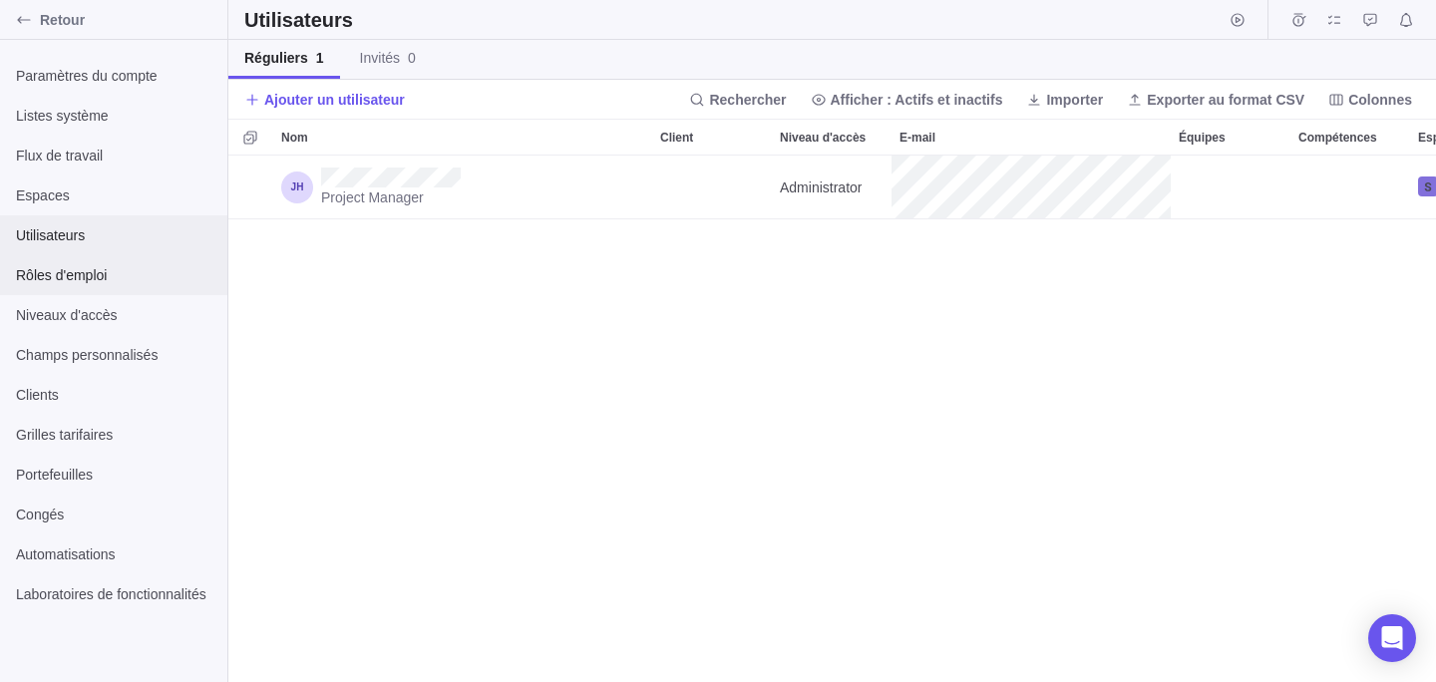
scroll to position [1, 1]
click at [125, 265] on span "Rôles d'emploi" at bounding box center [113, 275] width 195 height 20
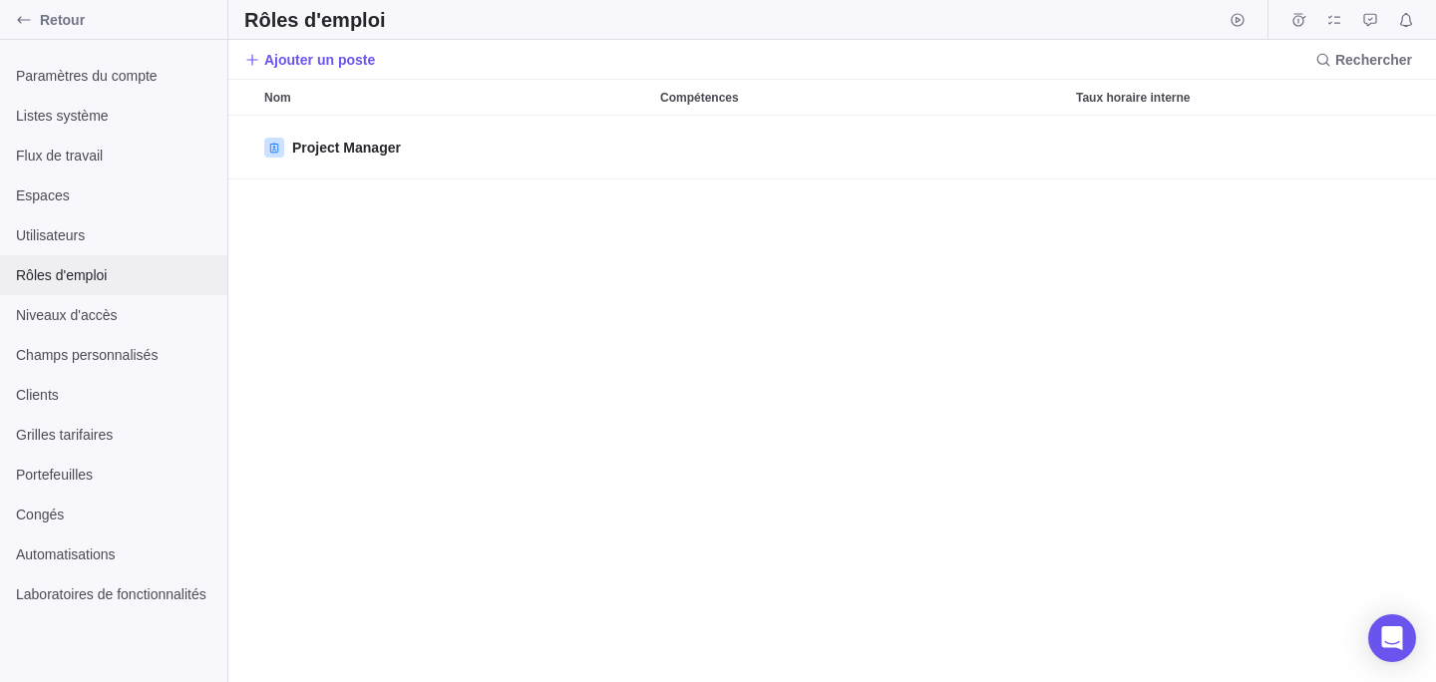
scroll to position [566, 1208]
click at [128, 297] on div "Niveaux d'accès" at bounding box center [113, 315] width 227 height 40
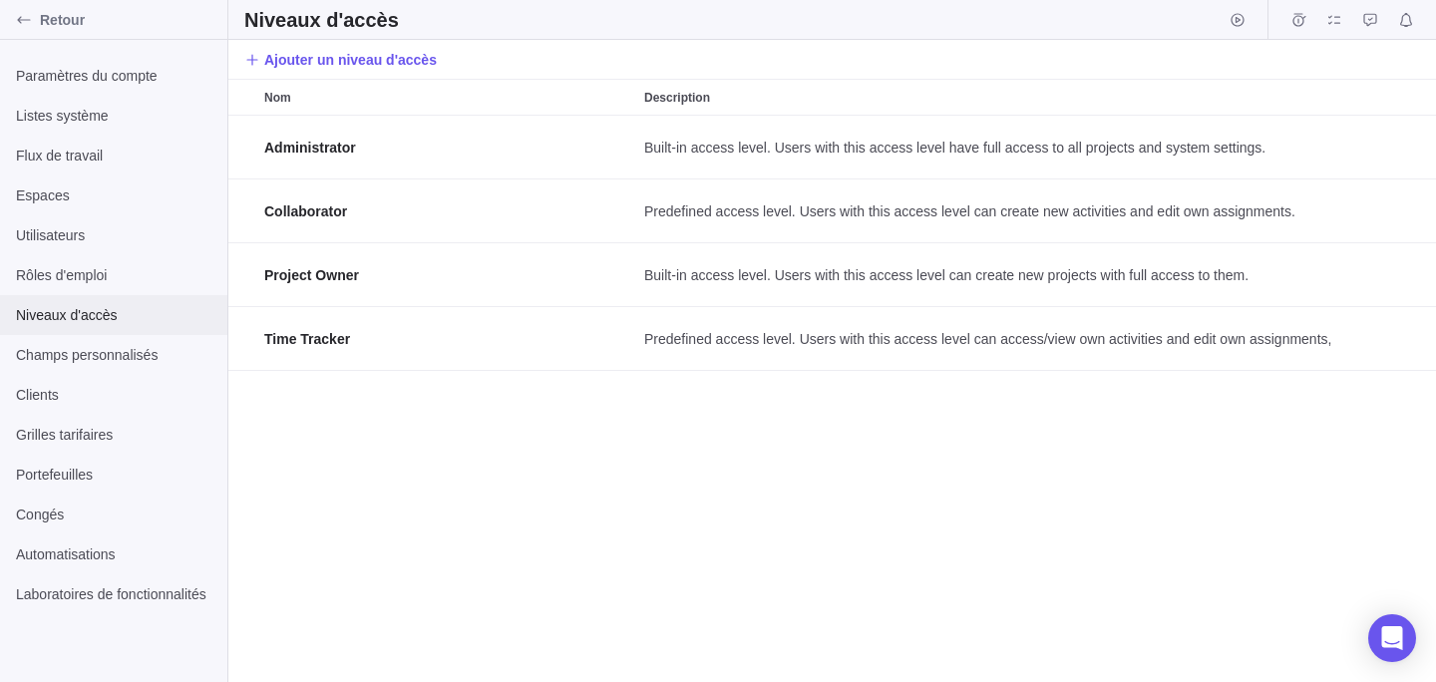
scroll to position [566, 1208]
click at [121, 336] on div "Champs personnalisés" at bounding box center [113, 355] width 227 height 40
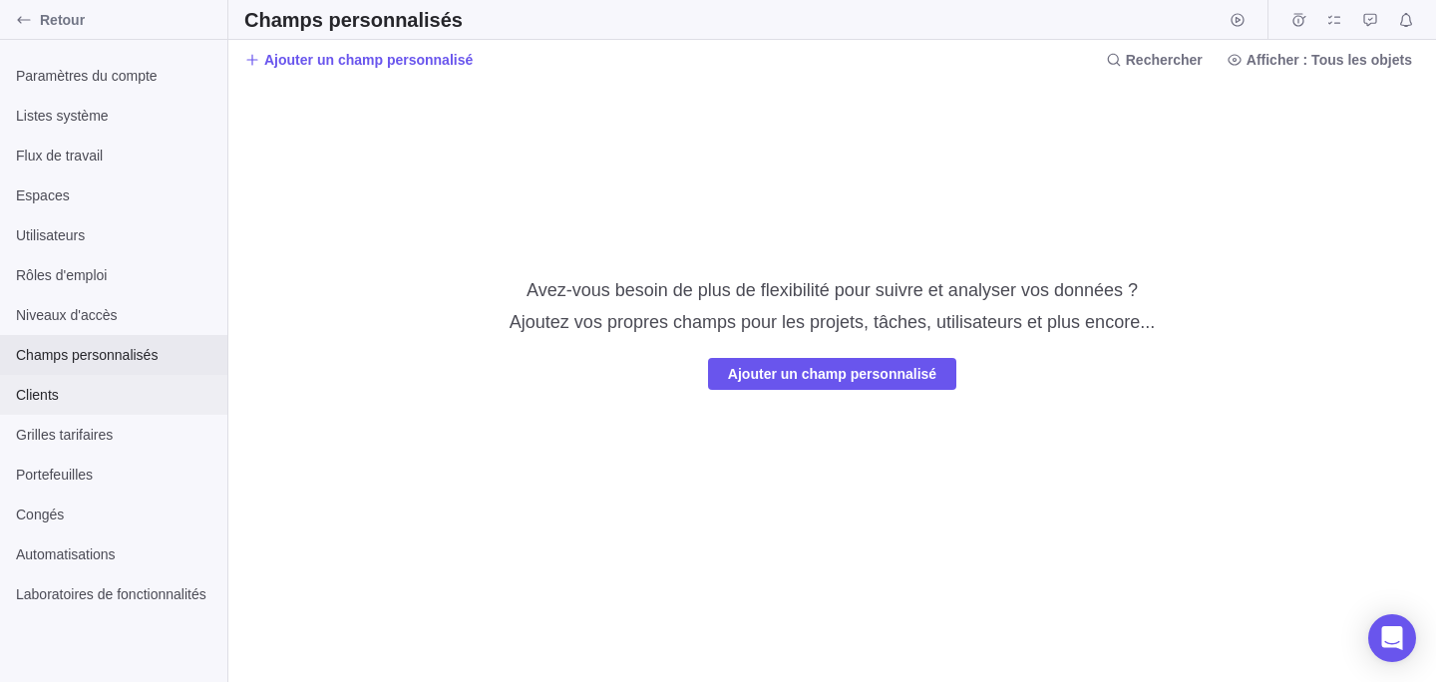
click at [111, 385] on span "Clients" at bounding box center [113, 395] width 195 height 20
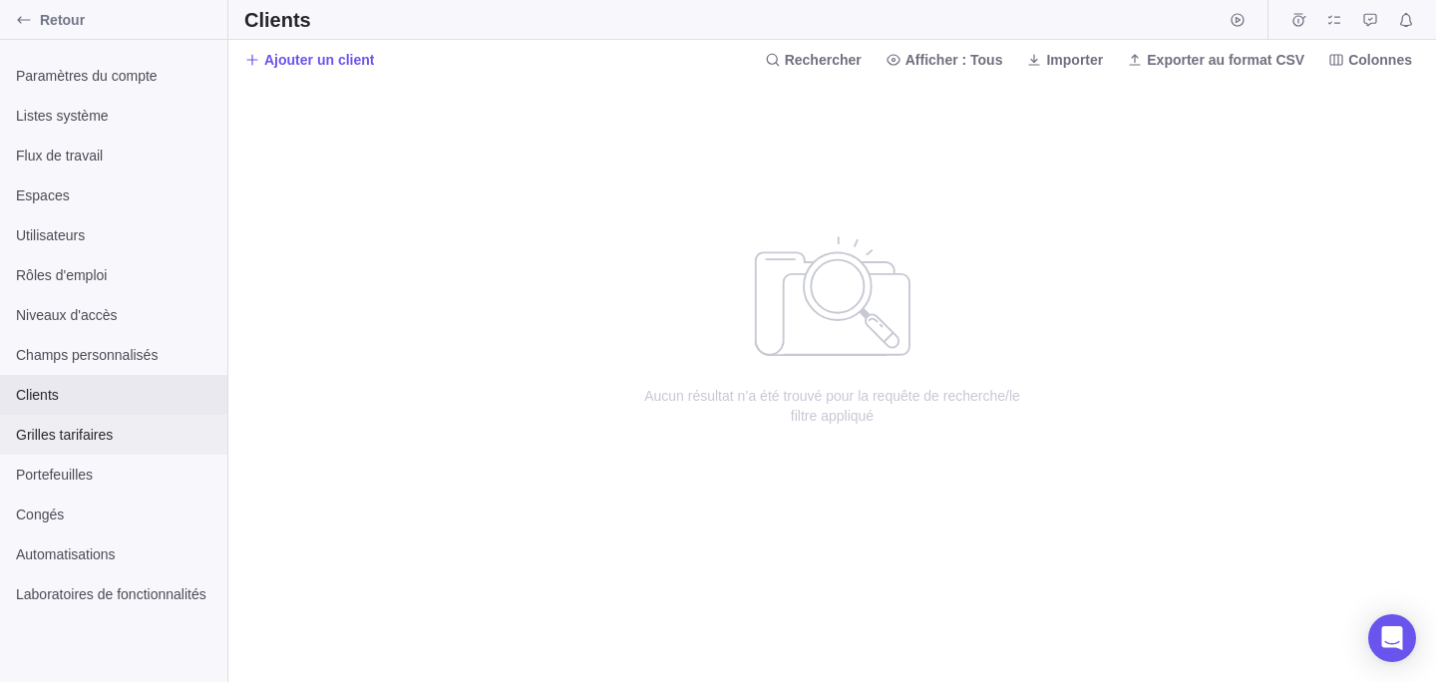
click at [122, 417] on div "Grilles tarifaires" at bounding box center [113, 435] width 227 height 40
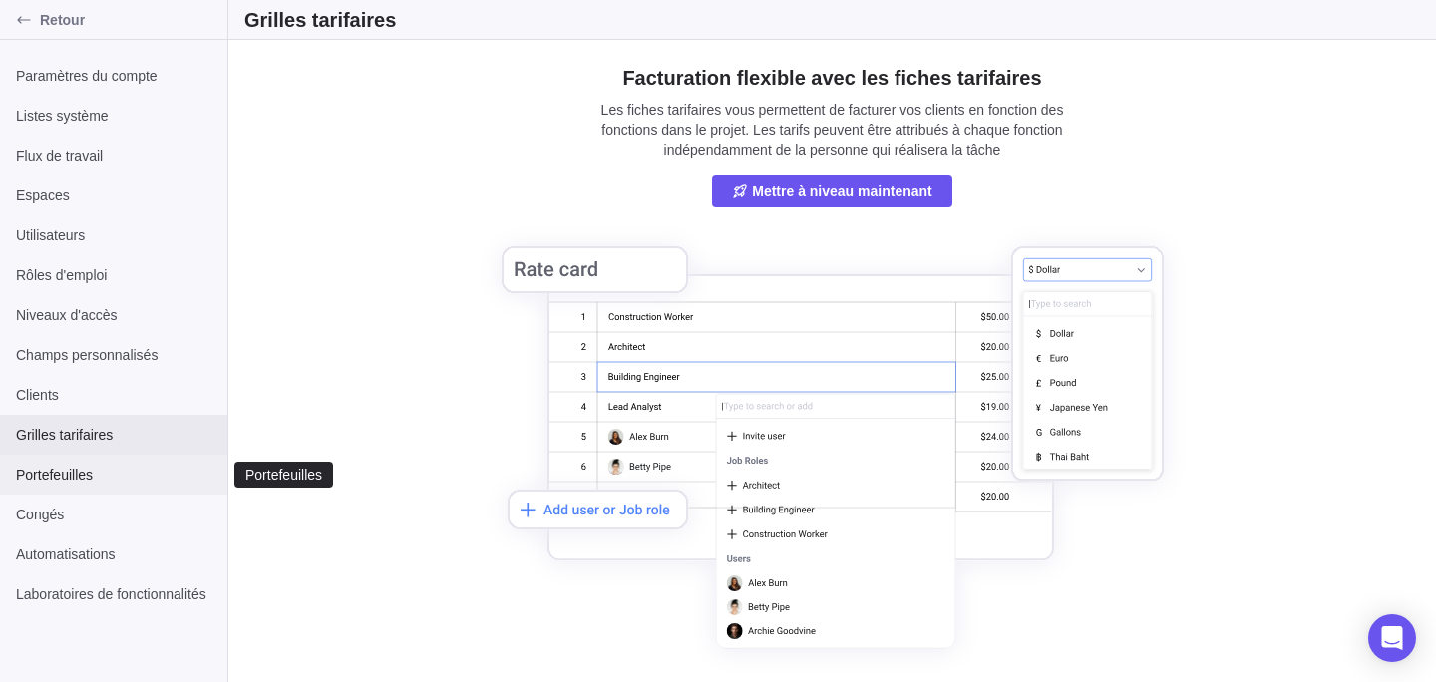
click at [137, 469] on span "Portefeuilles" at bounding box center [113, 475] width 195 height 20
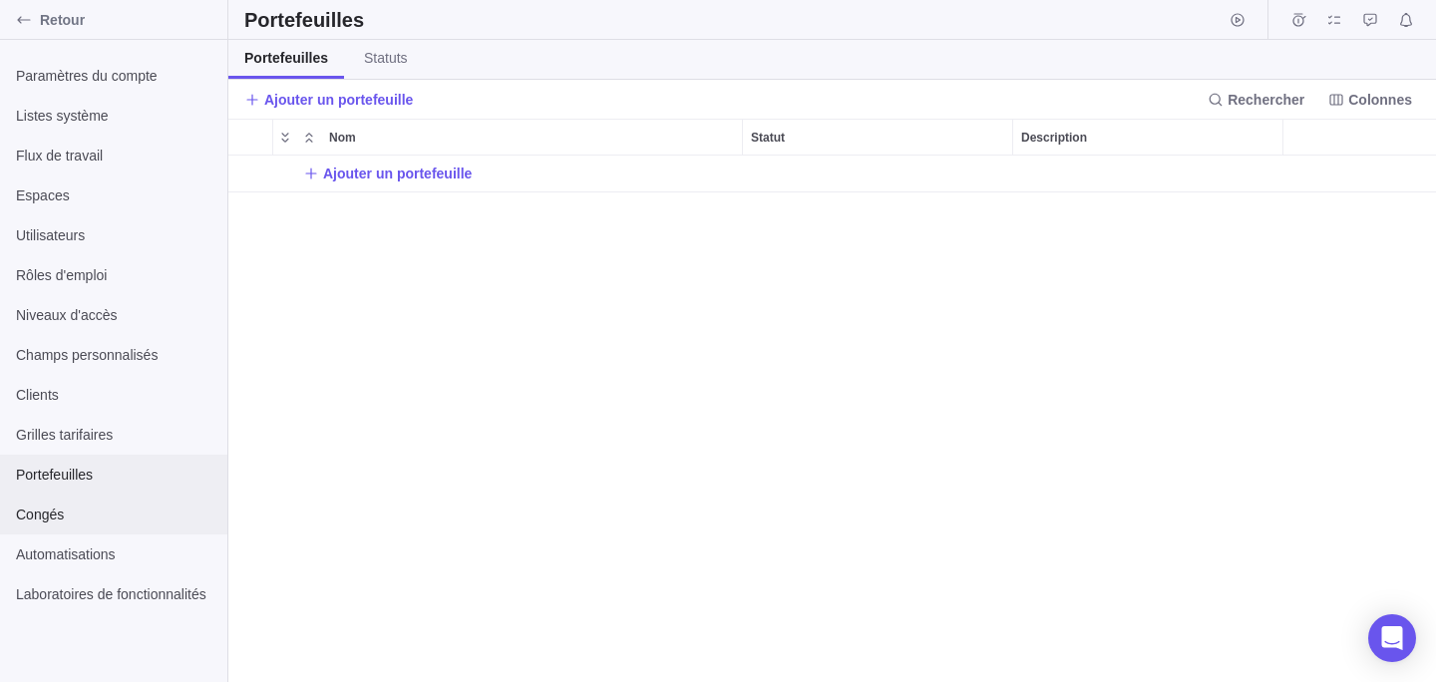
scroll to position [527, 1208]
click at [430, 174] on span "Ajouter un portefeuille" at bounding box center [397, 174] width 149 height 20
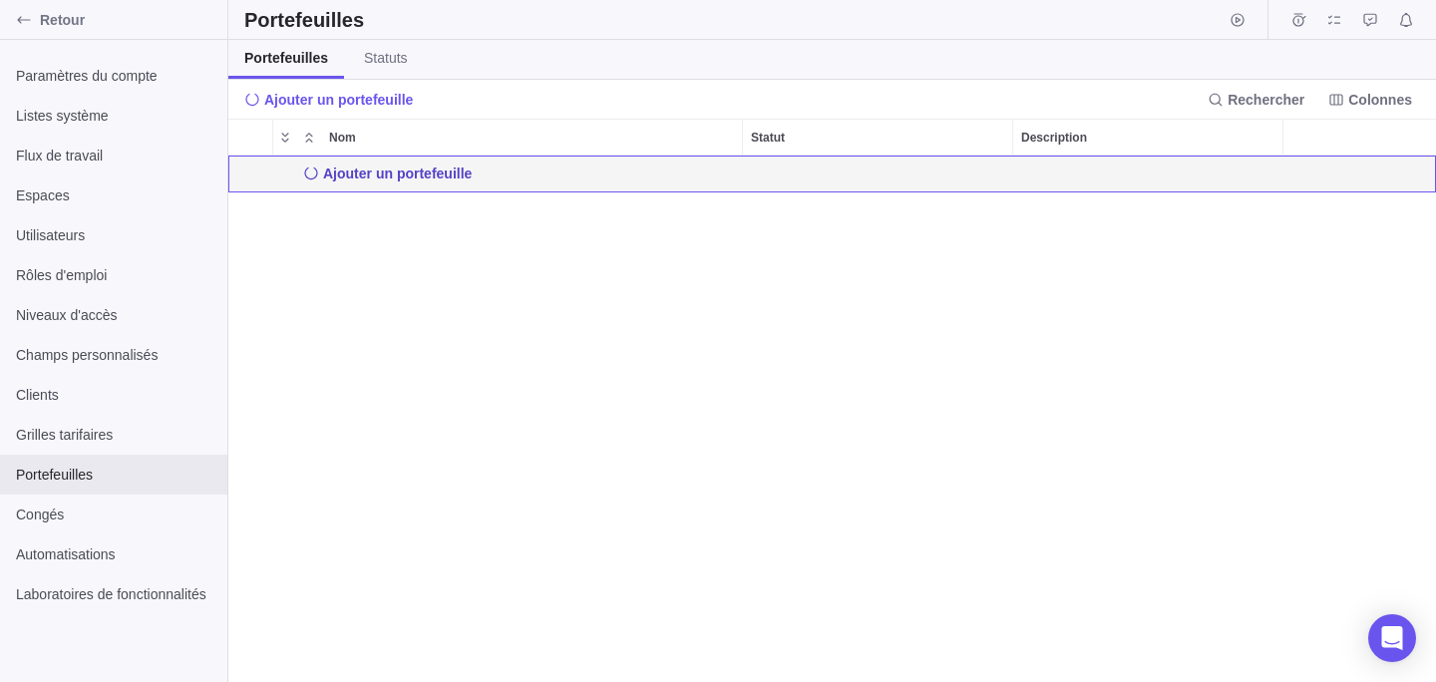
scroll to position [527, 778]
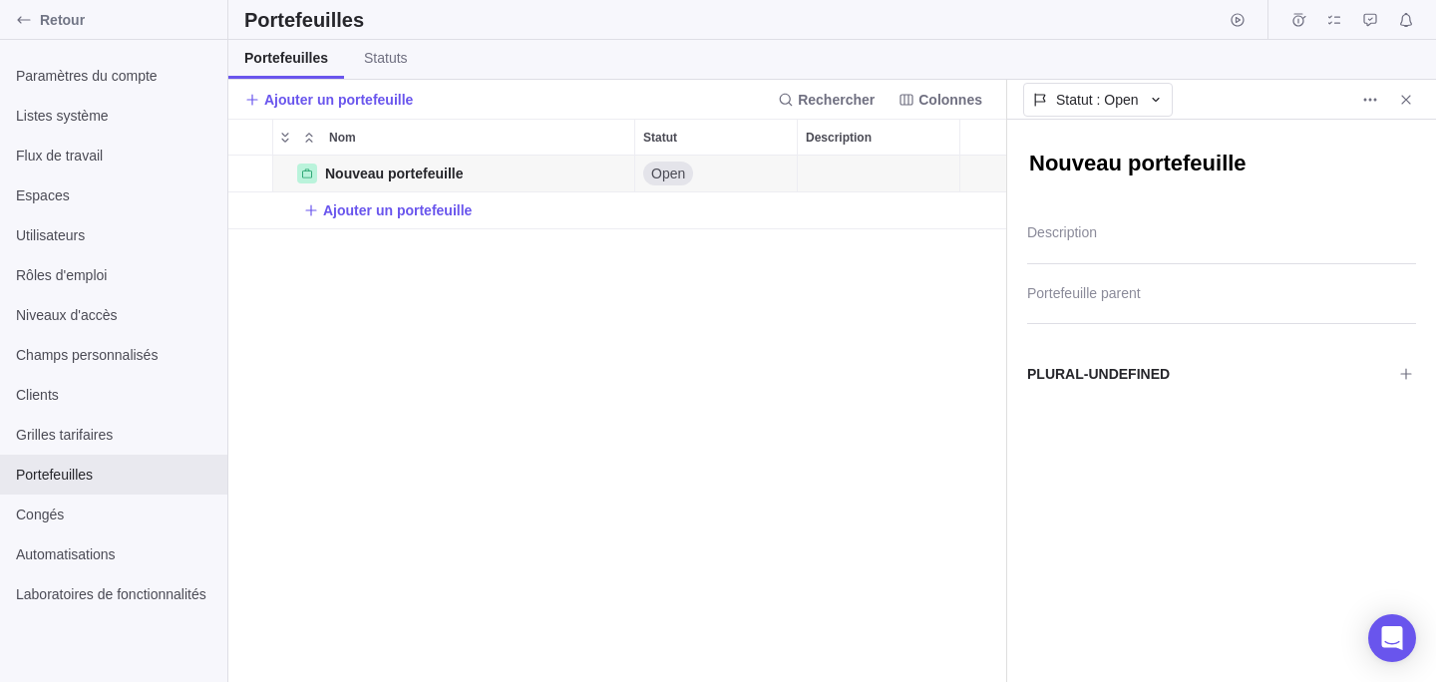
click at [601, 283] on div "Nouveau portefeuille Détails Open Ajouter un portefeuille" at bounding box center [617, 419] width 778 height 527
click at [807, 330] on div "Nouveau portefeuille Détails Open Ajouter un portefeuille" at bounding box center [617, 419] width 778 height 527
click at [364, 379] on div "Nouveau portefeuille Détails Open Ajouter un portefeuille" at bounding box center [617, 419] width 778 height 527
click at [103, 503] on div "Congés" at bounding box center [113, 515] width 227 height 40
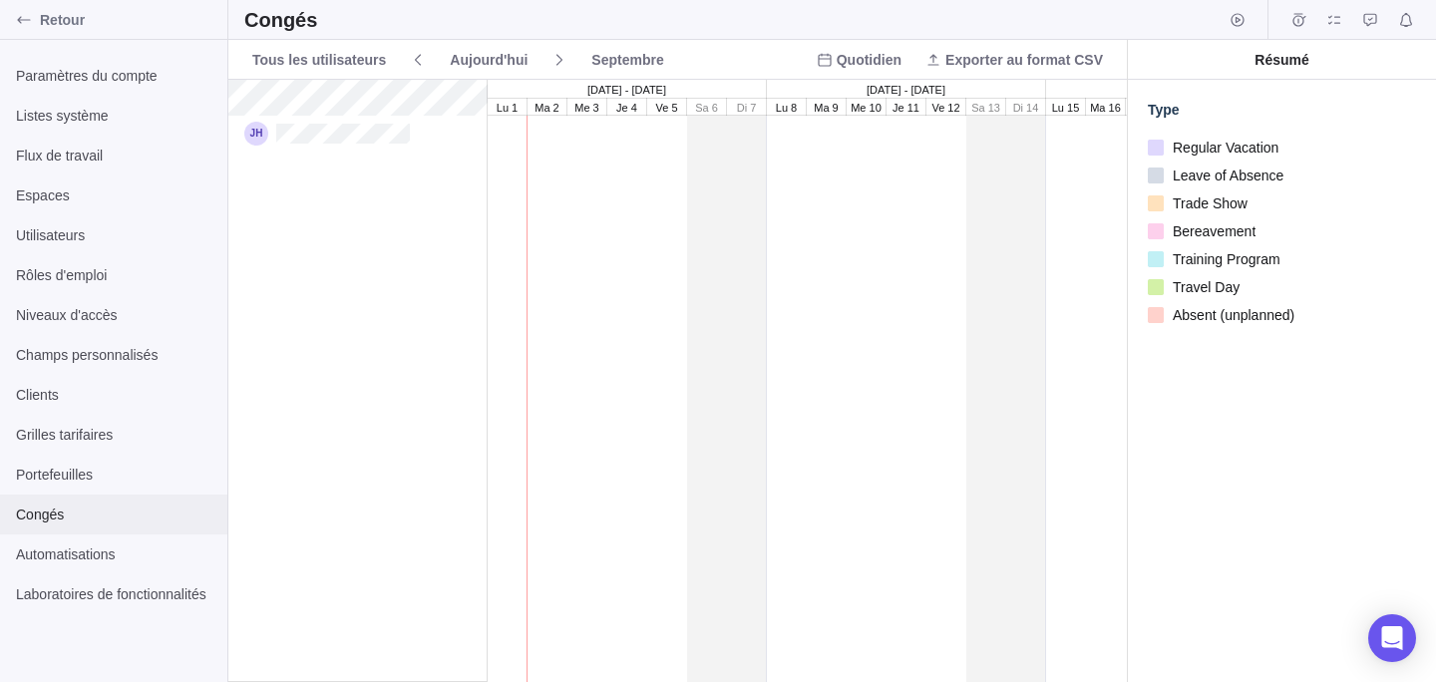
scroll to position [602, 899]
click at [83, 556] on span "Automatisations" at bounding box center [113, 555] width 195 height 20
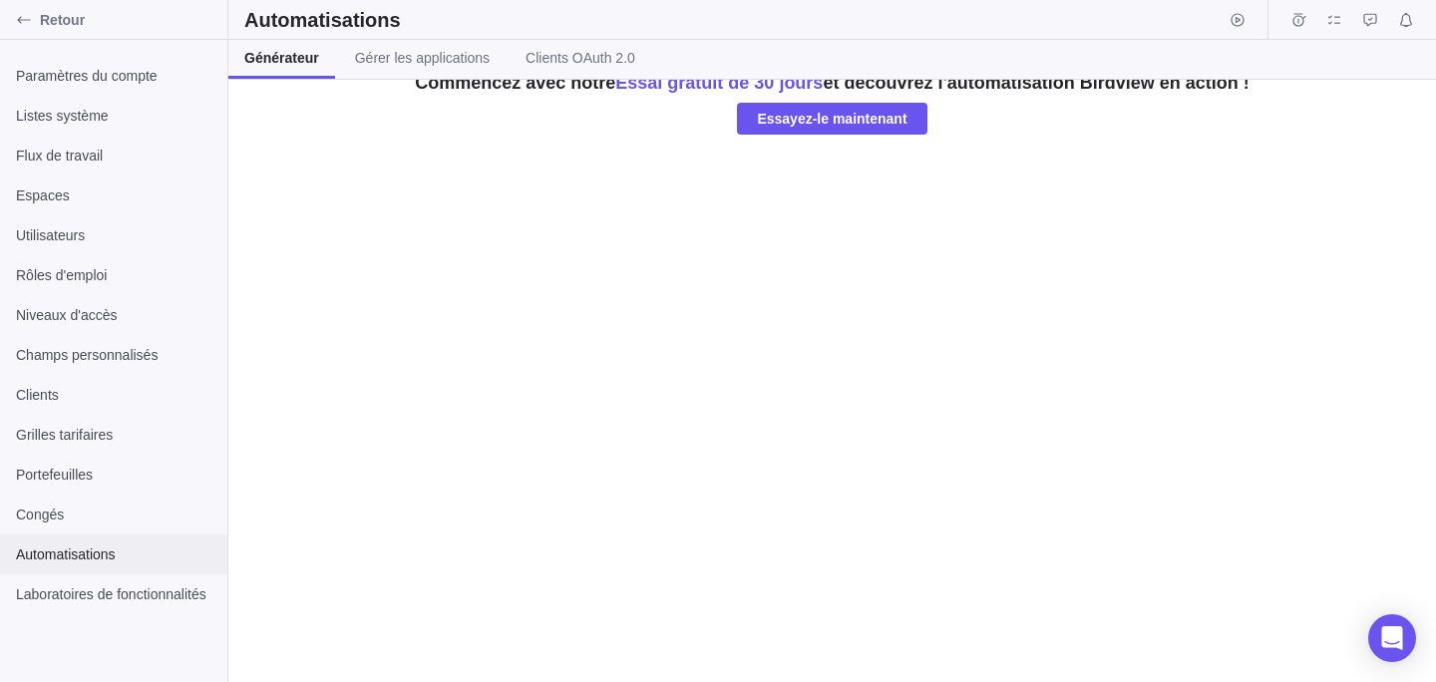
scroll to position [126, 0]
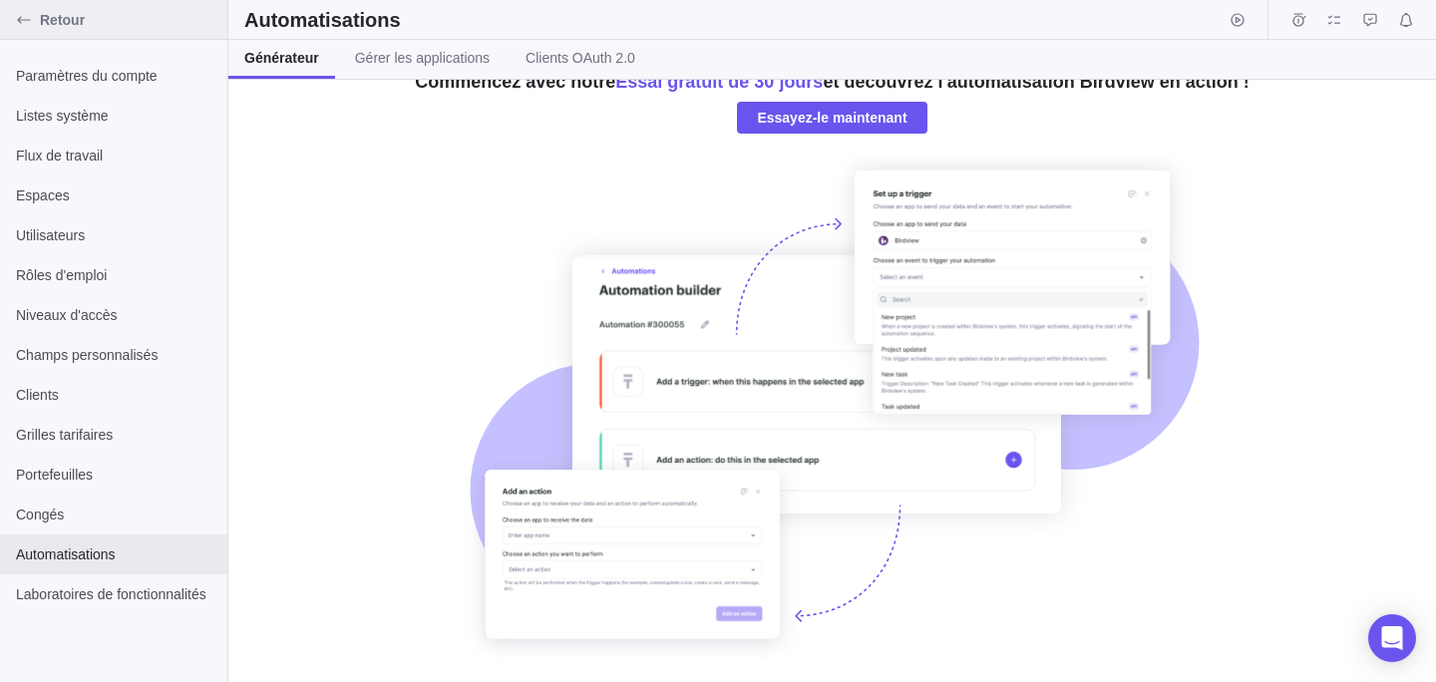
click at [60, 23] on span "Retour" at bounding box center [130, 20] width 180 height 20
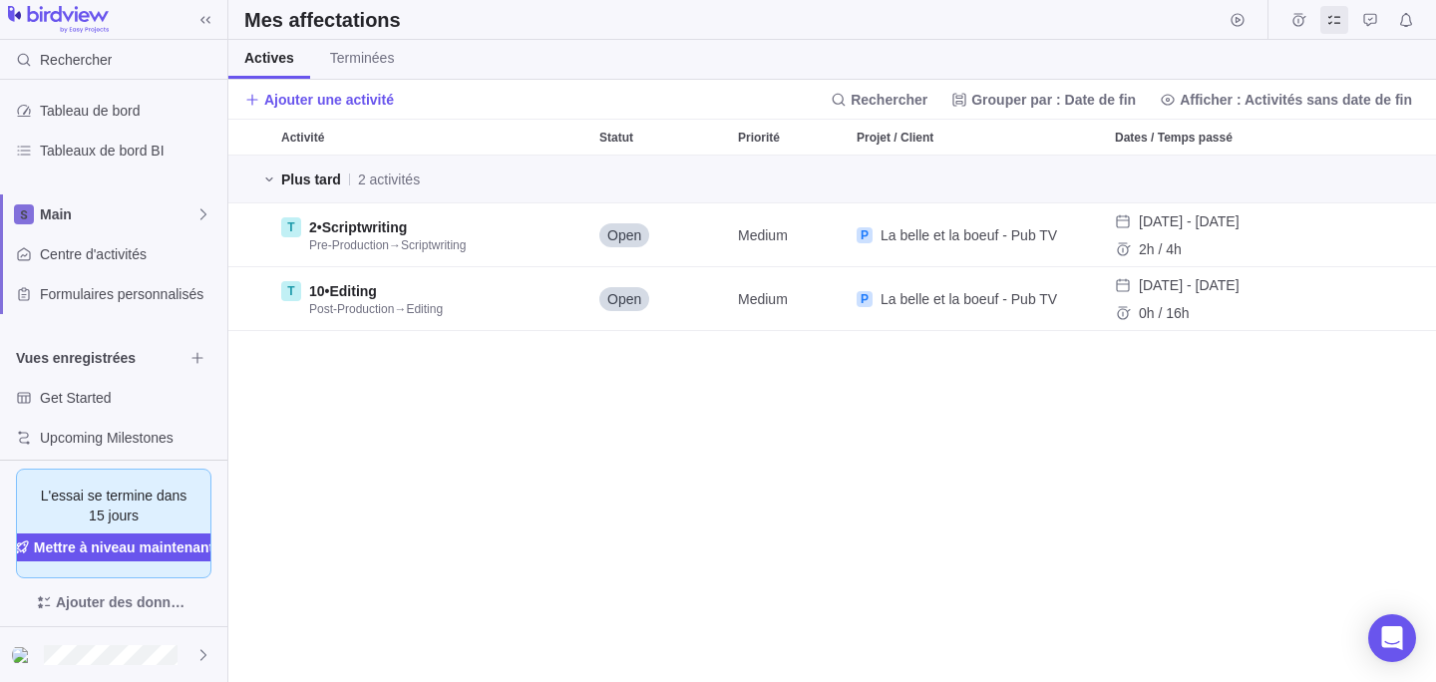
scroll to position [139, 0]
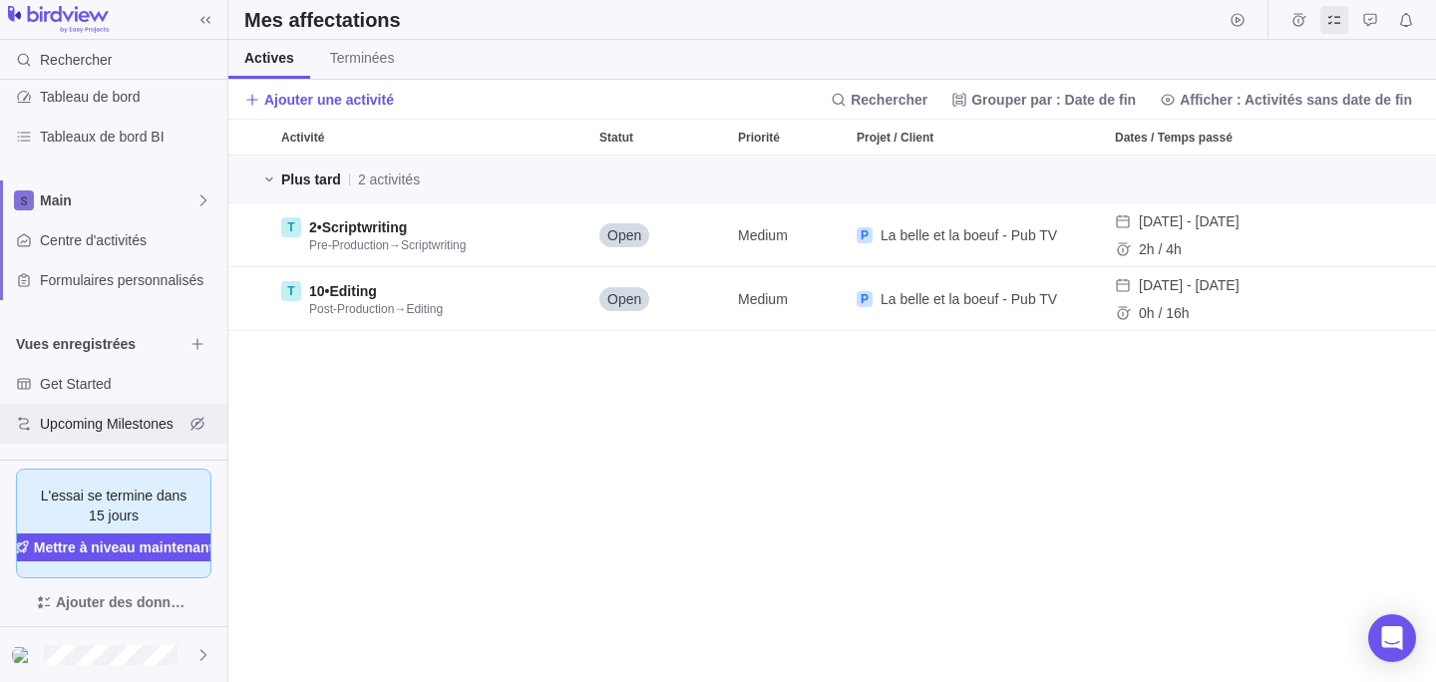
click at [107, 416] on span "Upcoming Milestones" at bounding box center [112, 424] width 144 height 20
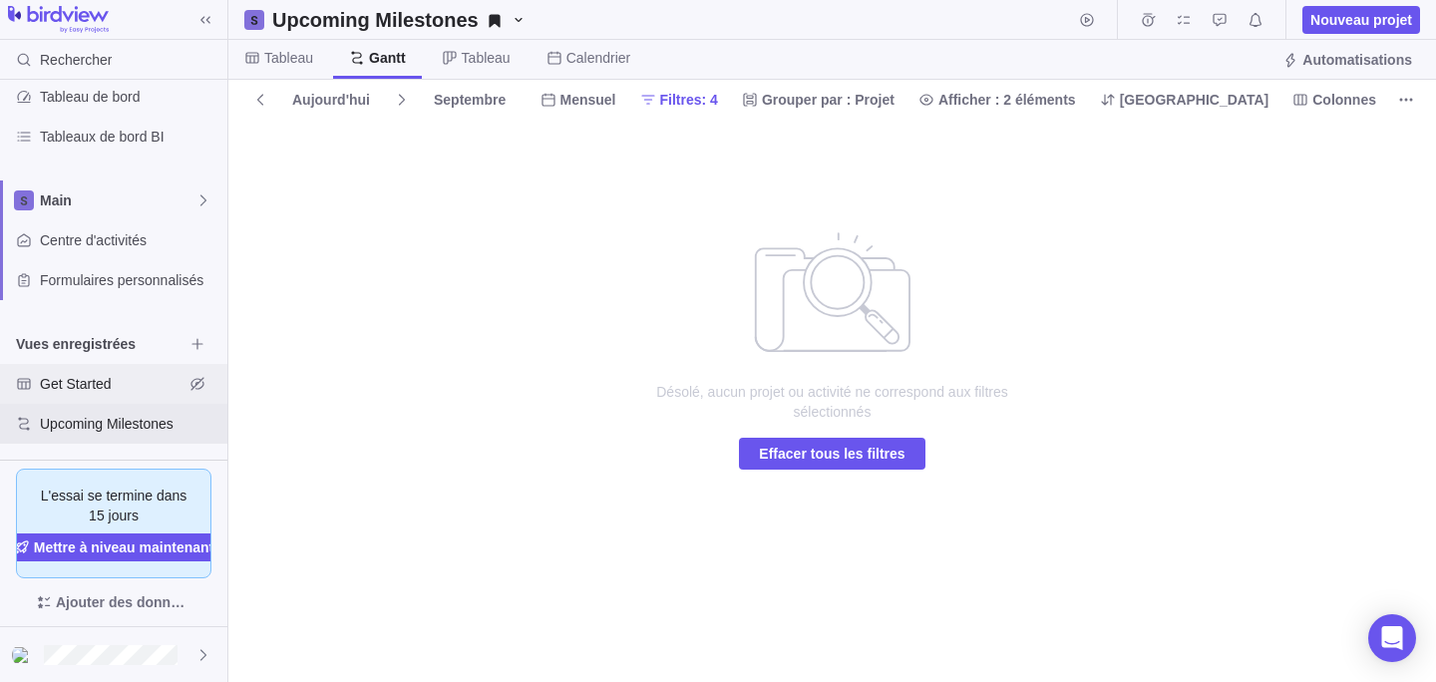
click at [90, 390] on span "Get Started" at bounding box center [112, 384] width 144 height 20
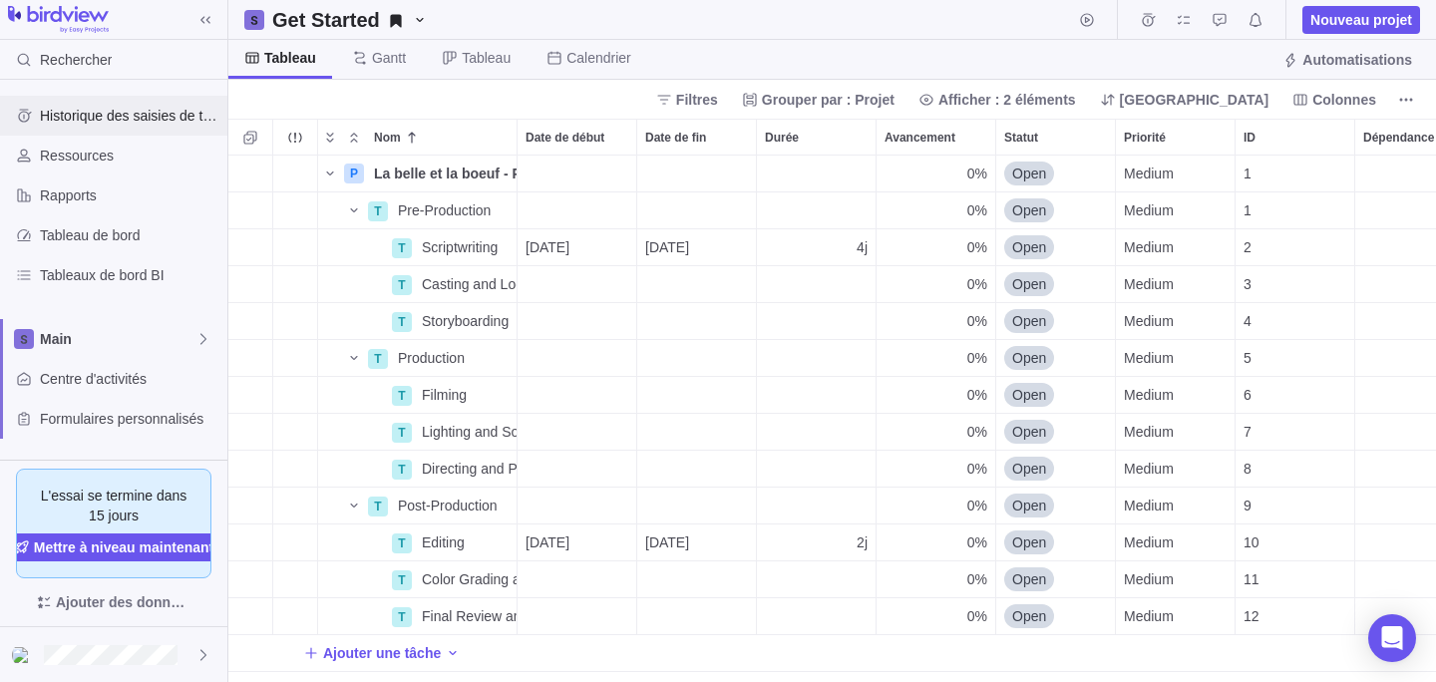
click at [115, 118] on span "Historique des saisies de temps" at bounding box center [130, 116] width 180 height 20
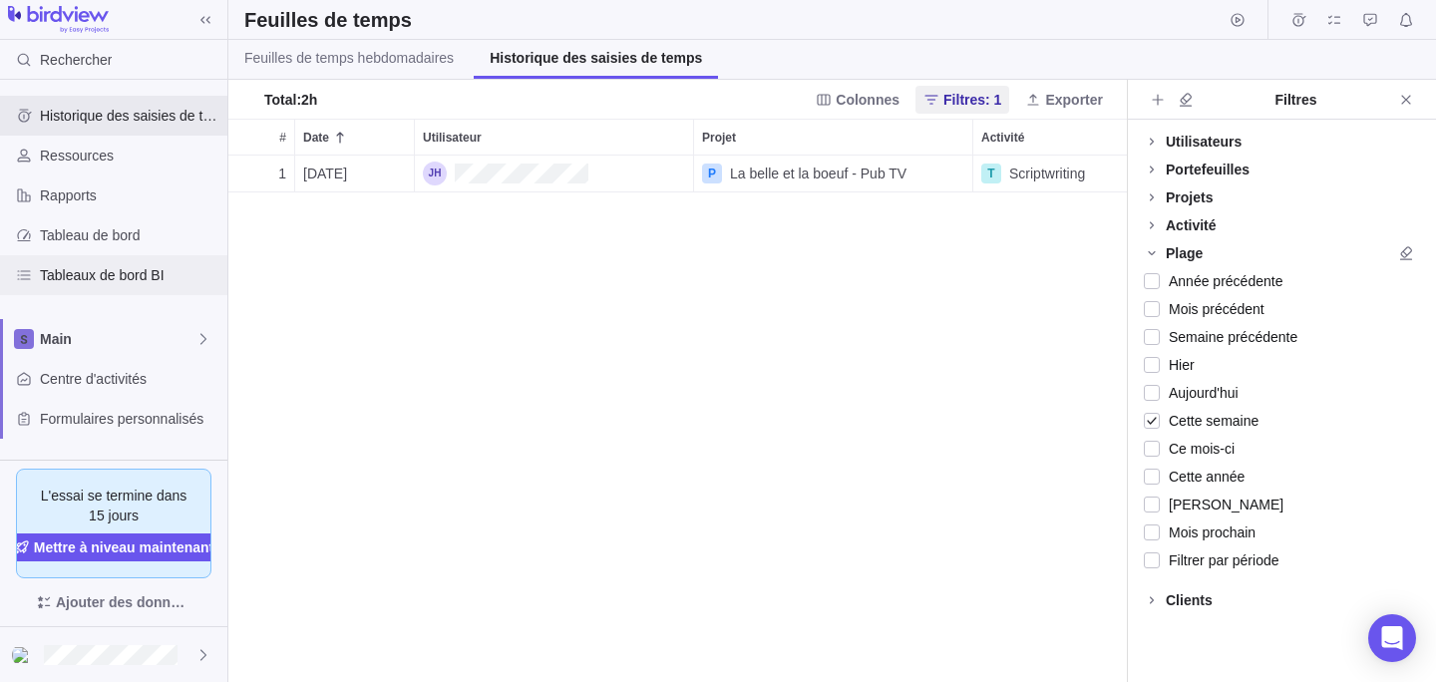
click at [112, 255] on div "Tableaux de bord BI" at bounding box center [113, 275] width 227 height 40
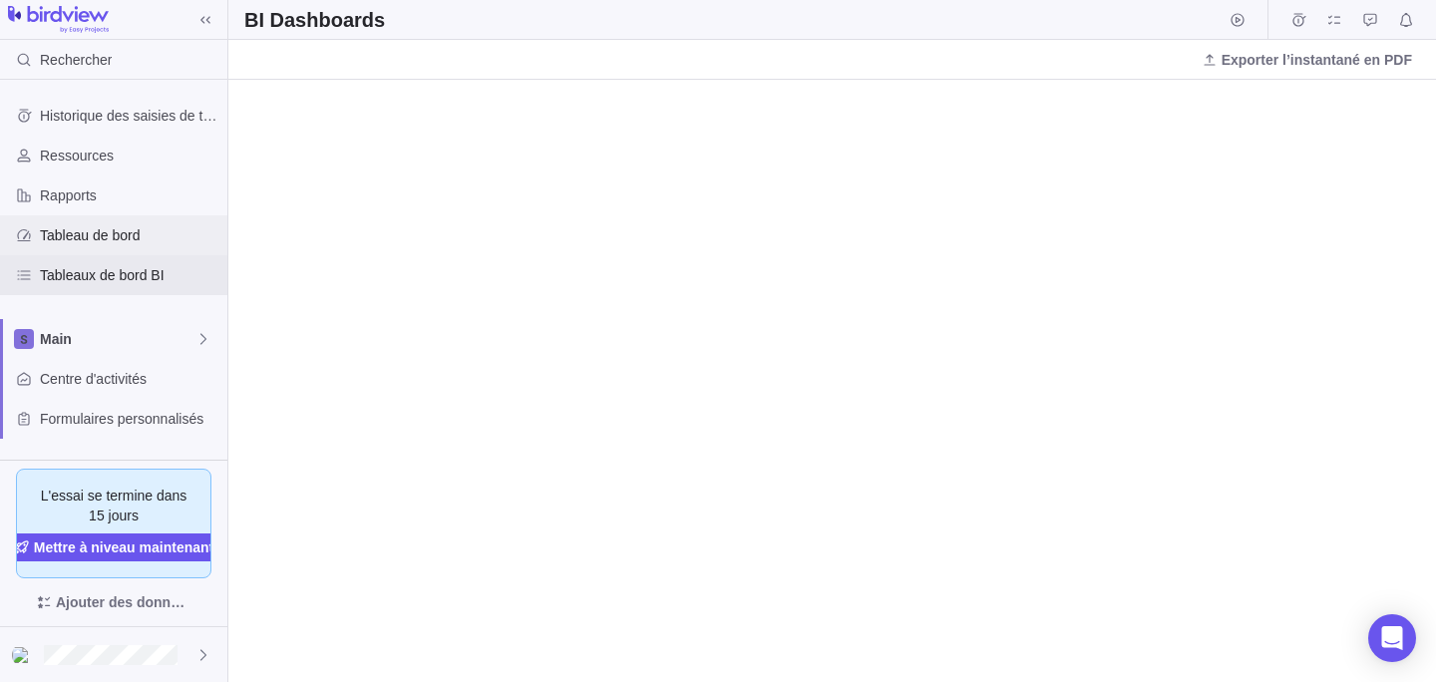
click at [107, 237] on span "Tableau de bord" at bounding box center [130, 235] width 180 height 20
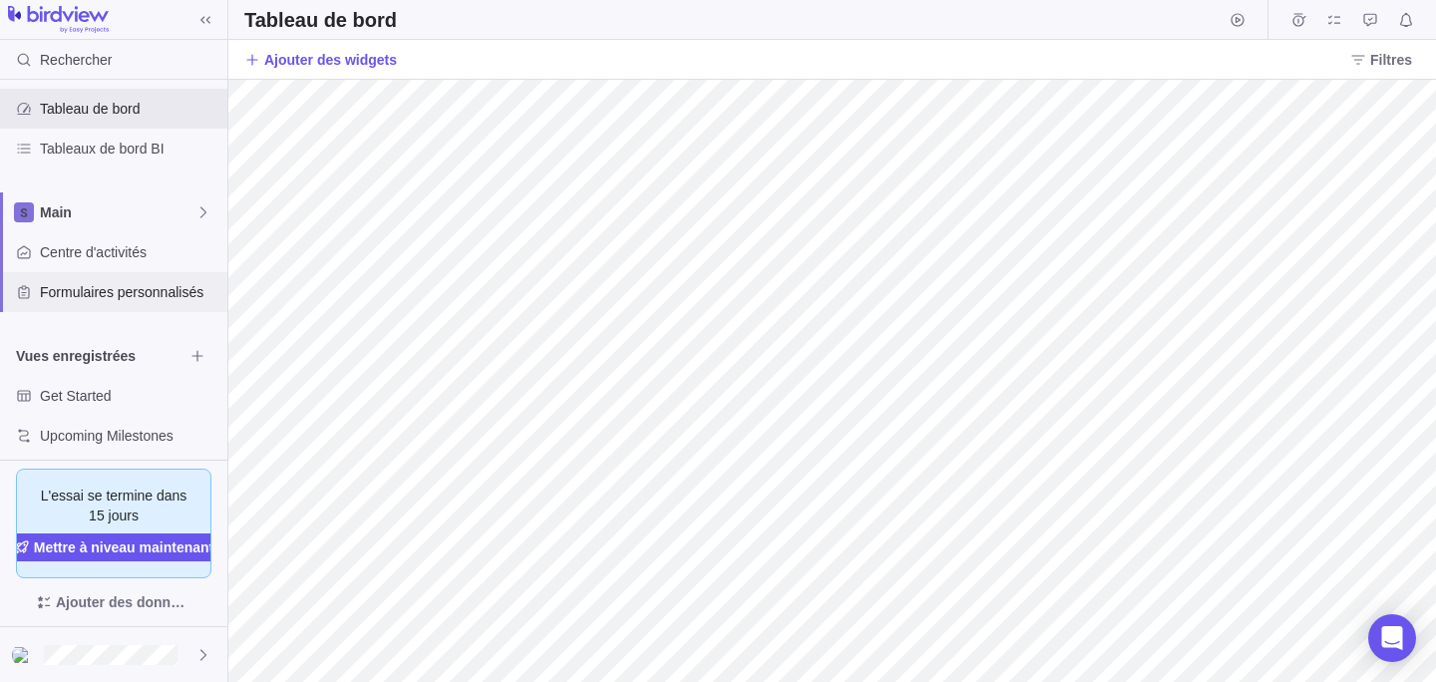
click at [105, 274] on div "Formulaires personnalisés" at bounding box center [113, 292] width 227 height 40
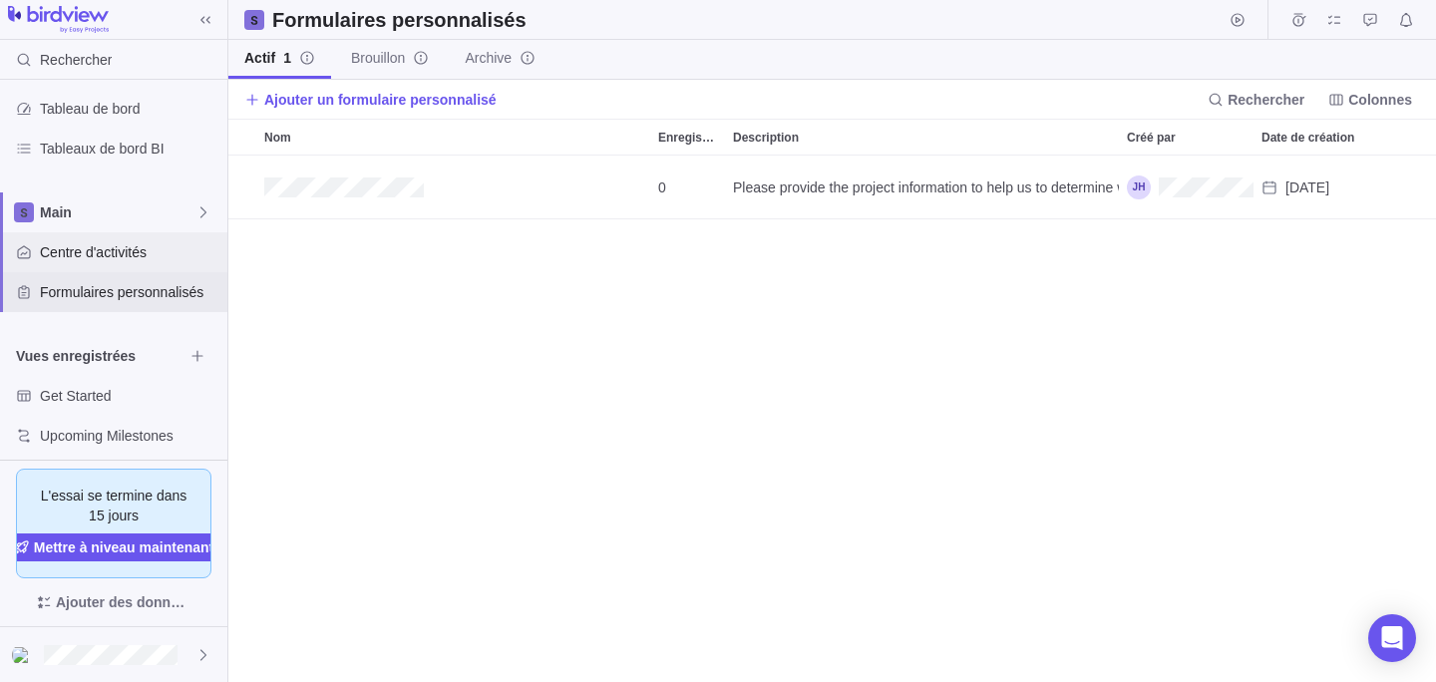
click at [105, 260] on span "Centre d'activités" at bounding box center [130, 252] width 180 height 20
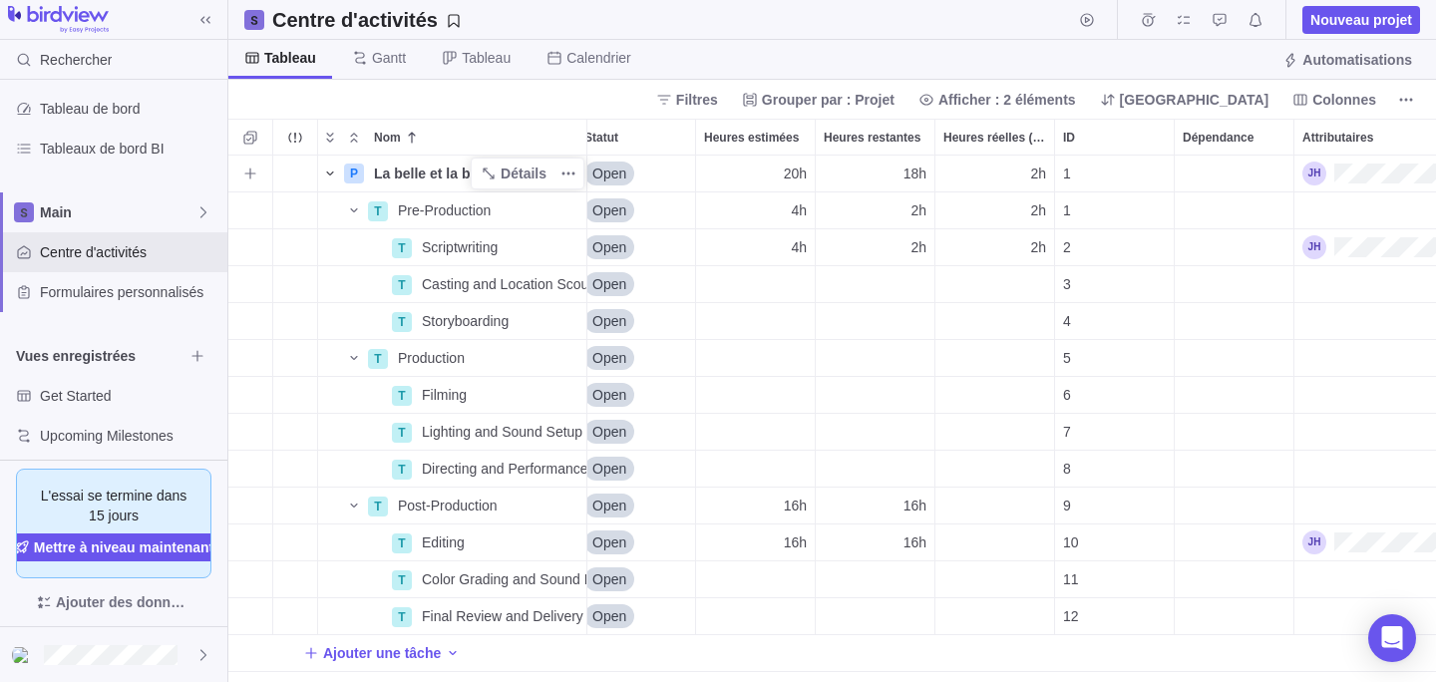
click at [335, 163] on span "Nom" at bounding box center [330, 174] width 24 height 28
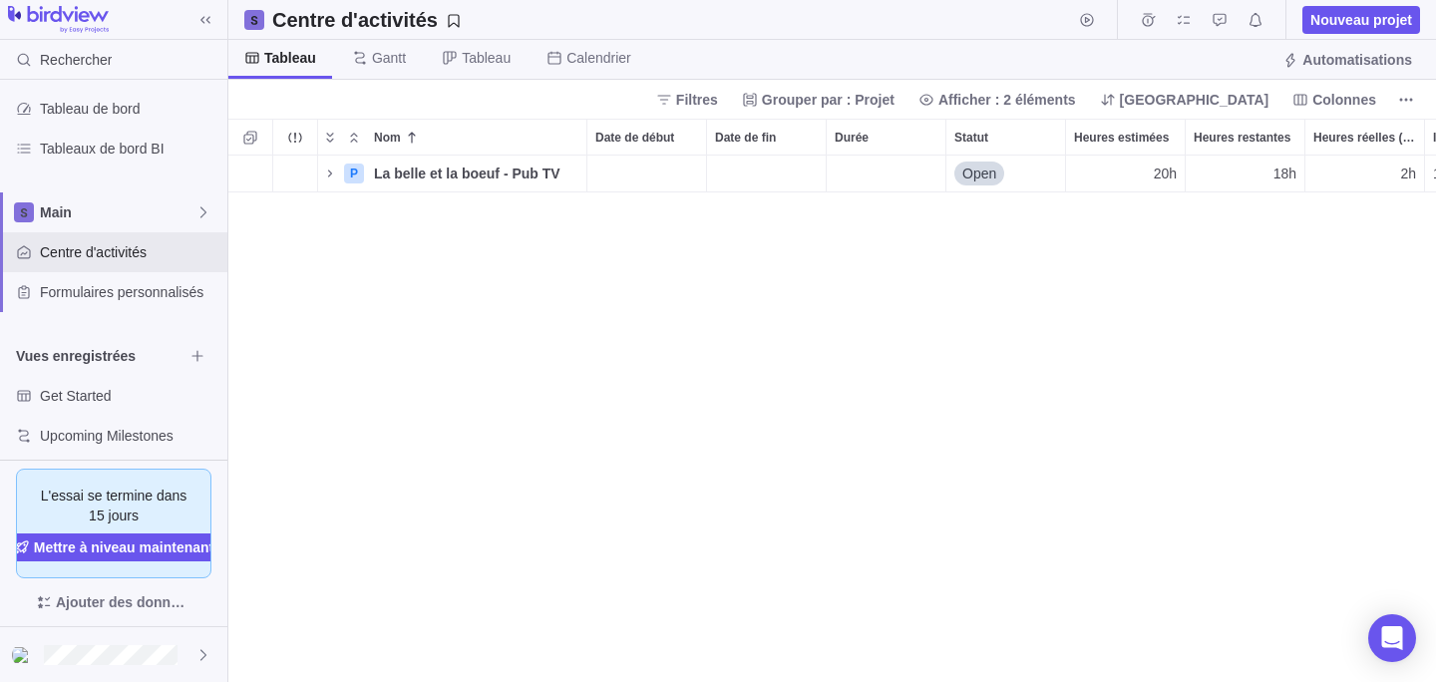
click at [562, 422] on div "P La belle et la boeuf - Pub TV Détails Open 20h 18h 2h 1" at bounding box center [832, 419] width 1208 height 527
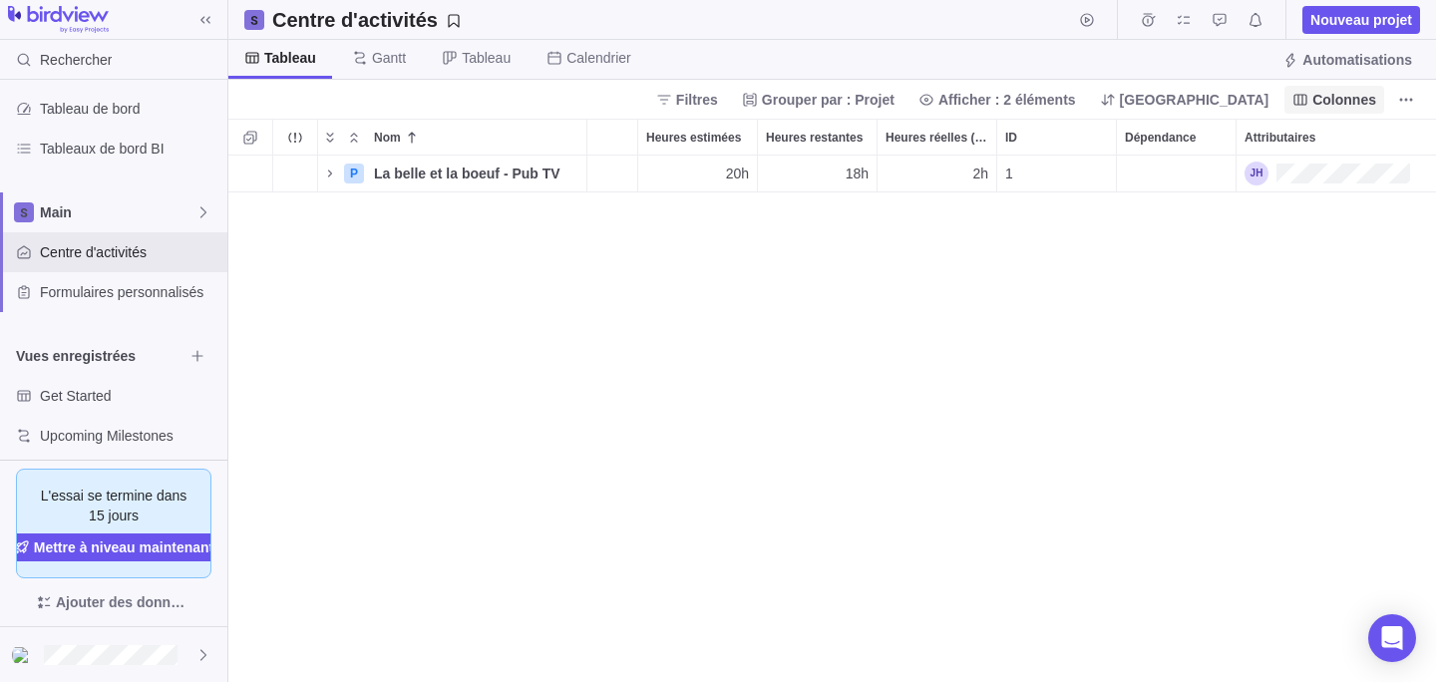
click at [1350, 103] on span "Colonnes" at bounding box center [1345, 100] width 64 height 20
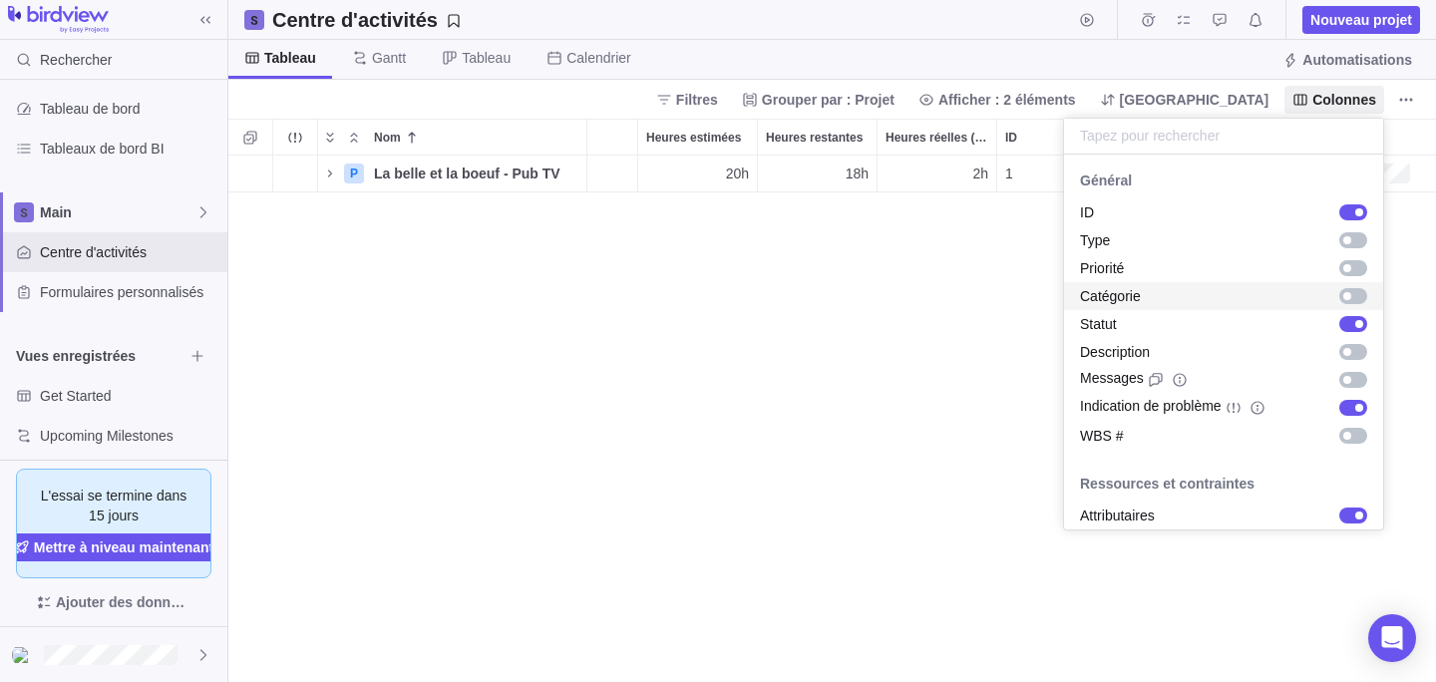
click at [812, 417] on body "Rechercher Historique des saisies de temps Ressources Rapports Tableau de bord …" at bounding box center [718, 341] width 1436 height 682
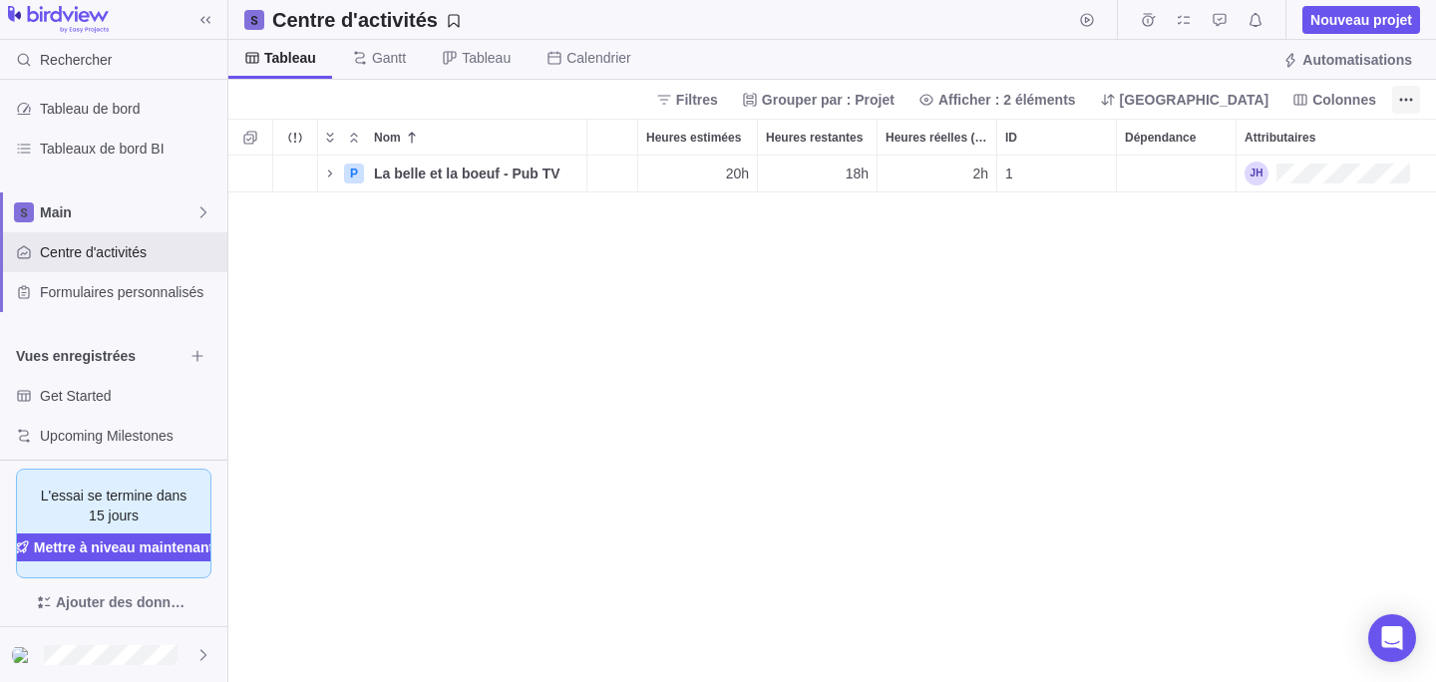
click at [1410, 104] on icon "Plus d’actions" at bounding box center [1406, 100] width 16 height 16
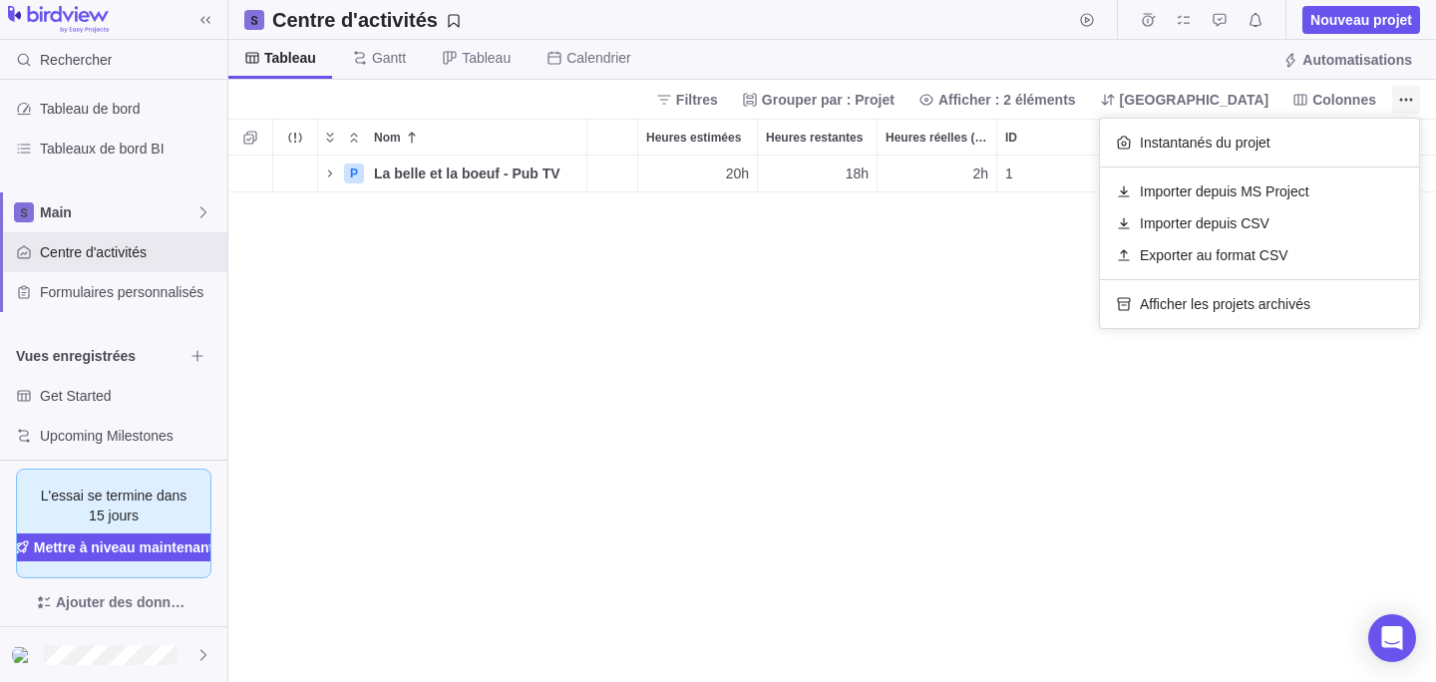
click at [1410, 101] on icon "Plus d’actions" at bounding box center [1406, 100] width 16 height 16
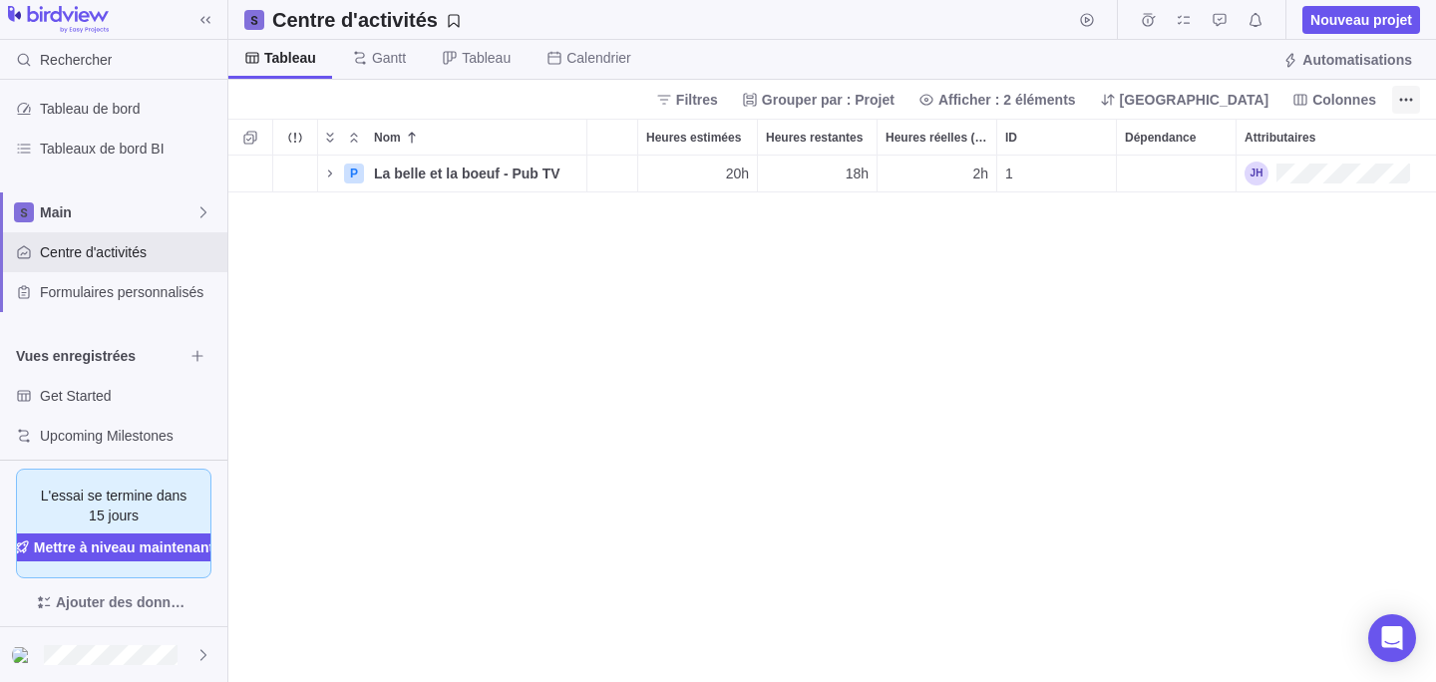
click at [1396, 104] on span "Plus d’actions" at bounding box center [1406, 100] width 28 height 28
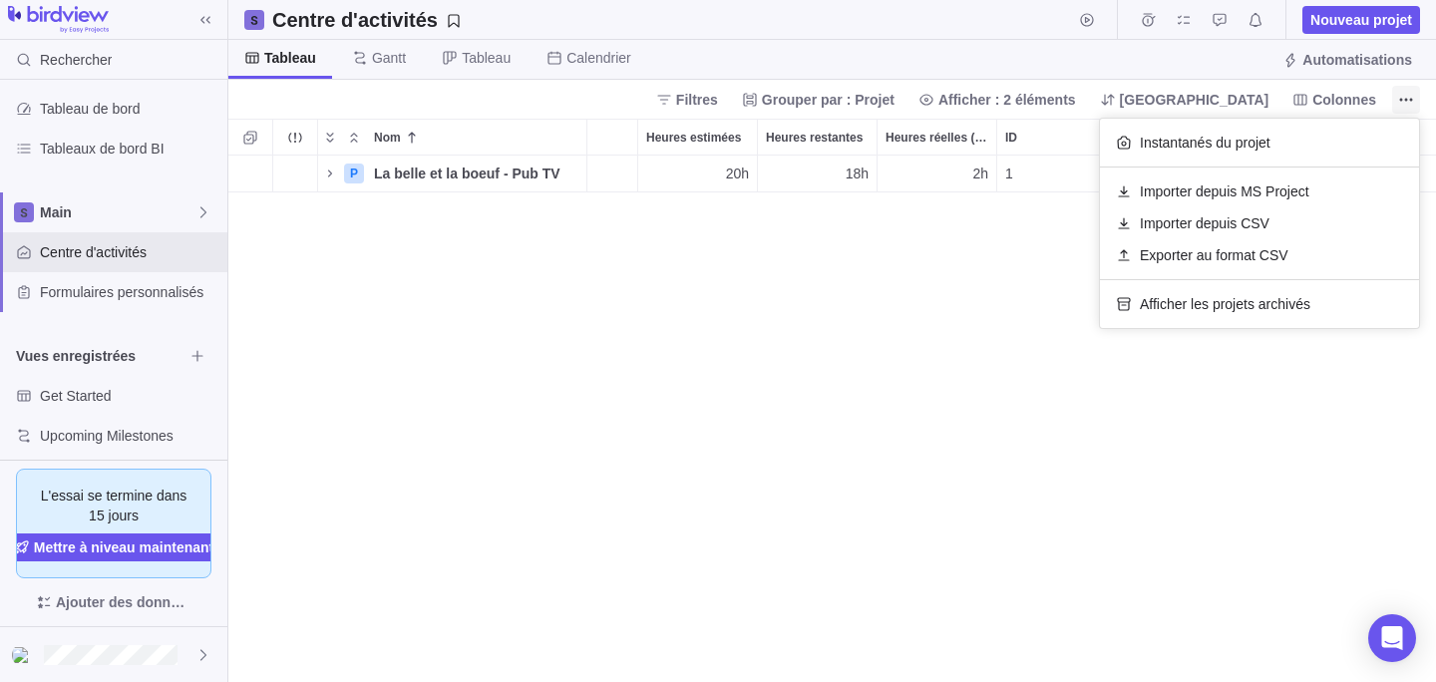
click at [1396, 104] on span "Plus d’actions" at bounding box center [1406, 100] width 28 height 28
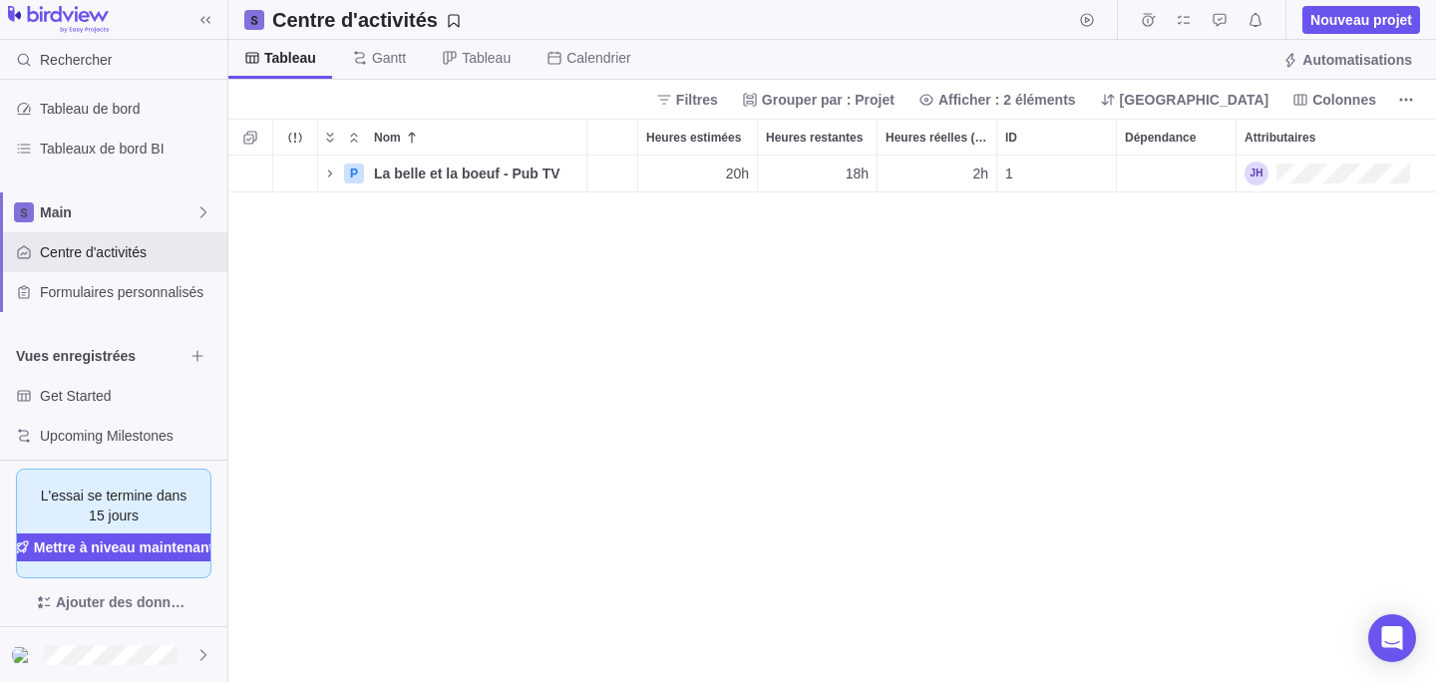
click at [1356, 43] on div "Tableau Gantt Tableau Calendrier Automatisations" at bounding box center [832, 60] width 1208 height 40
click at [1353, 53] on span "Automatisations" at bounding box center [1358, 60] width 110 height 20
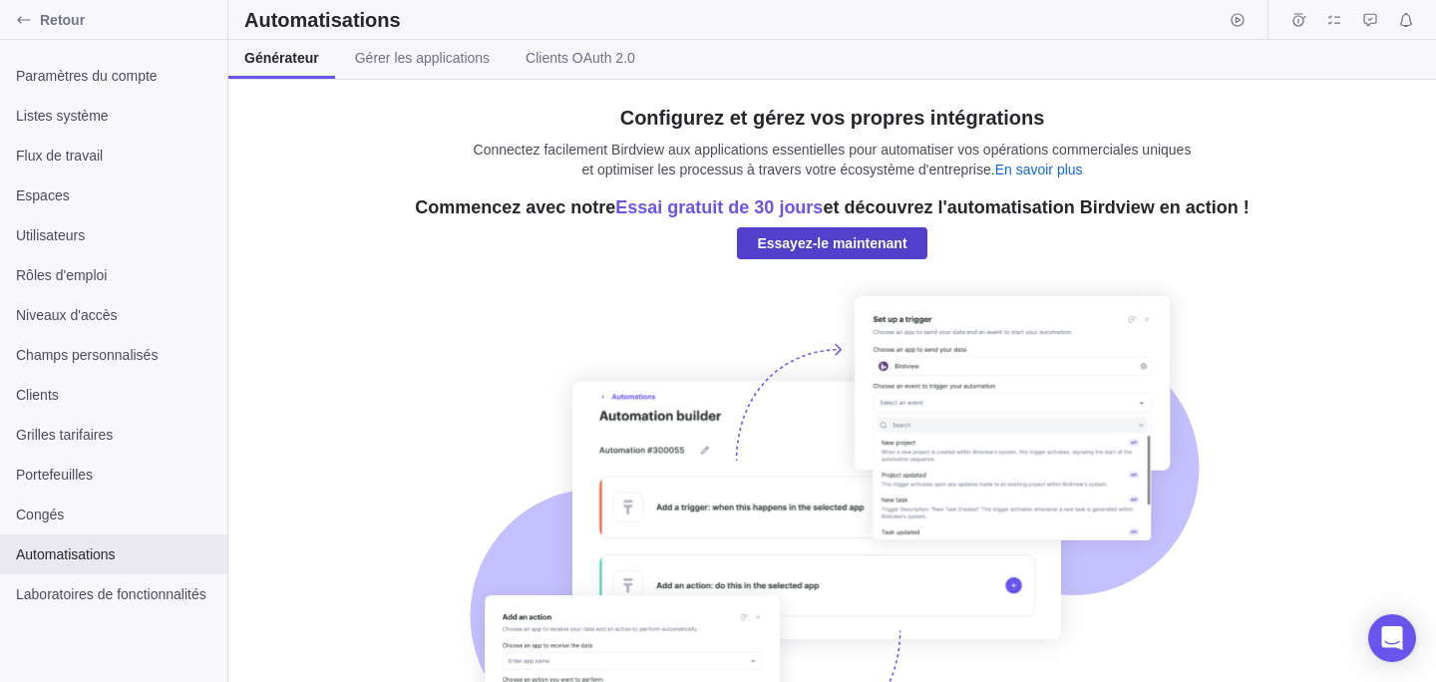
click at [767, 252] on span "Essayez-le maintenant" at bounding box center [832, 243] width 150 height 24
click at [767, 252] on span "Essayez-le maintenant" at bounding box center [831, 243] width 189 height 32
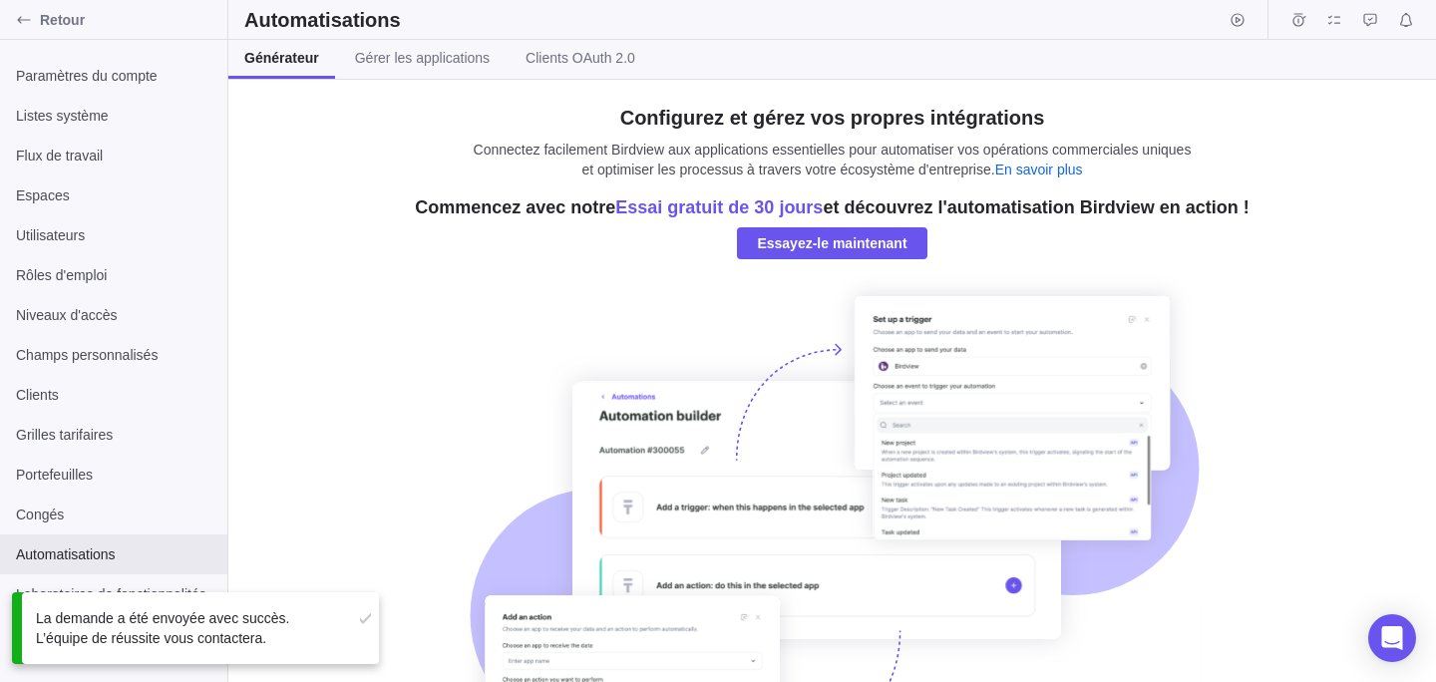
click at [652, 382] on div at bounding box center [833, 529] width 738 height 509
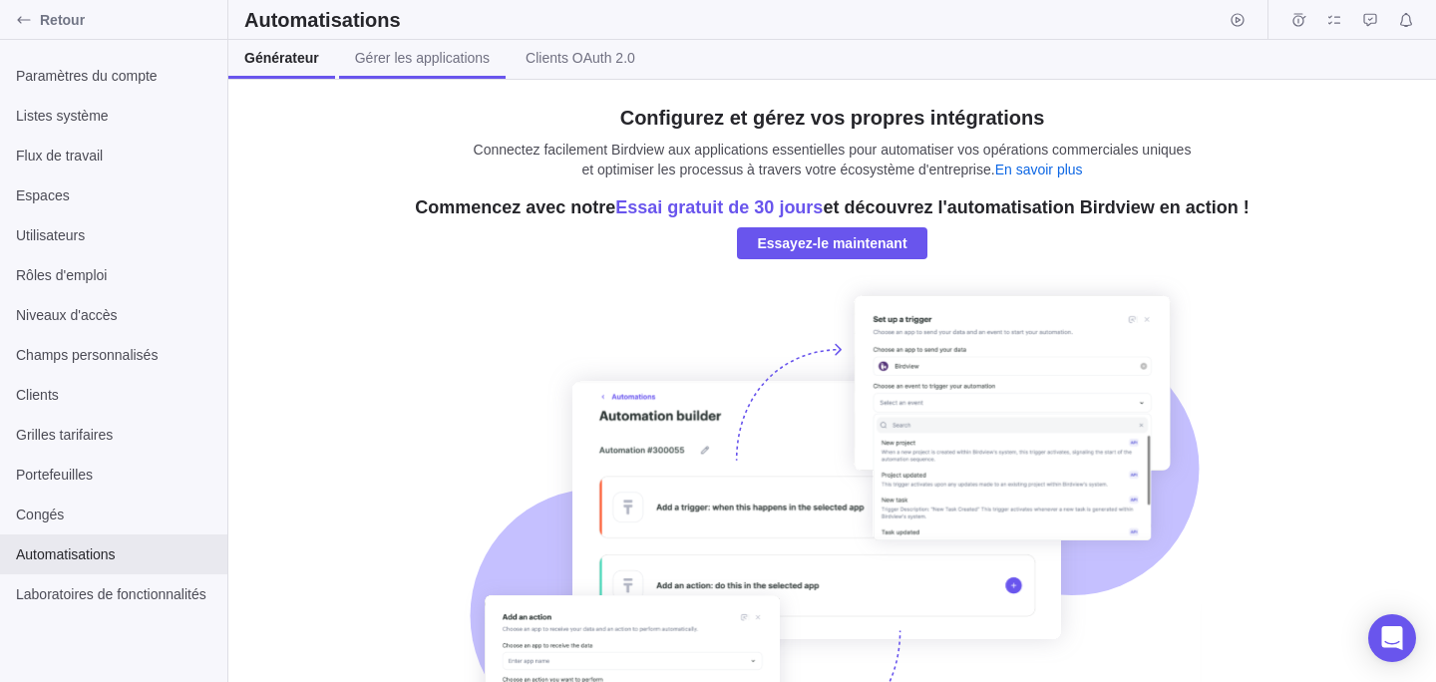
click at [448, 60] on span "Gérer les applications" at bounding box center [422, 58] width 135 height 20
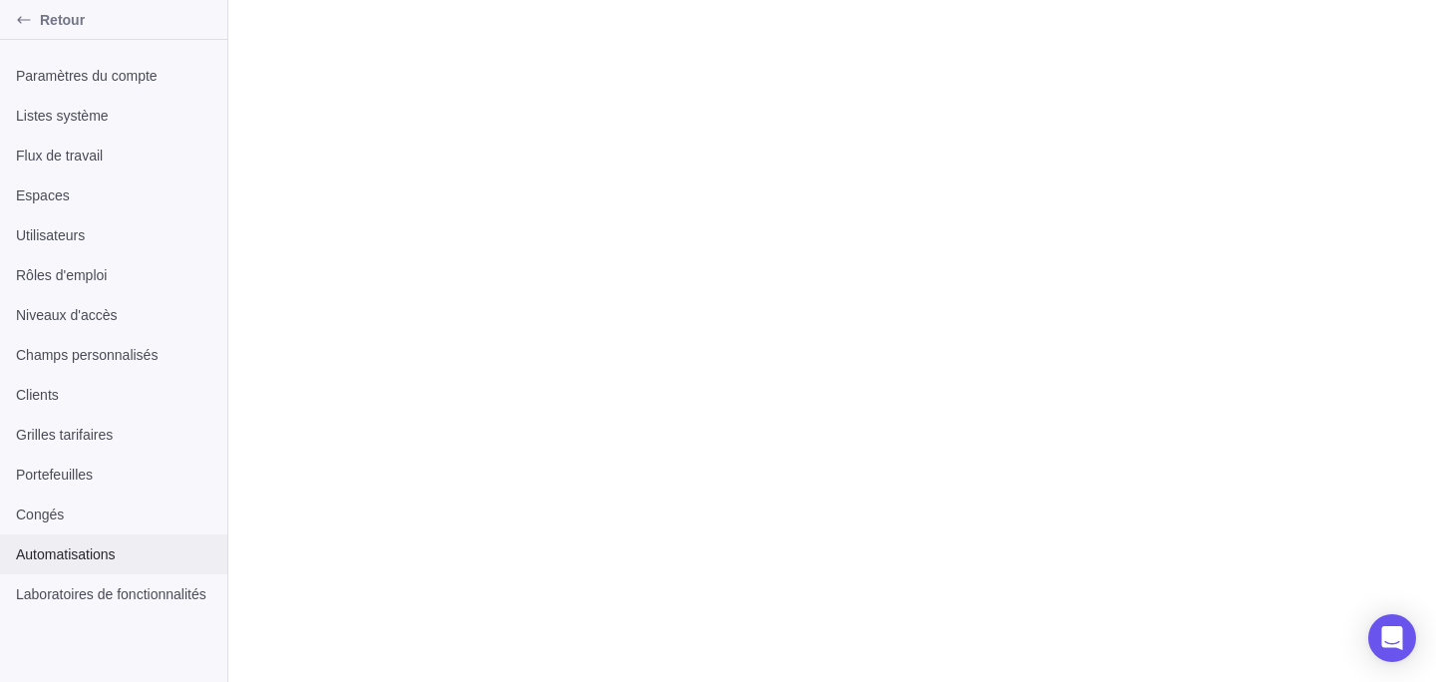
click at [93, 570] on div "Automatisations" at bounding box center [113, 555] width 227 height 40
click at [477, 503] on div "Retour Paramètres du compte Listes système Flux de travail Espaces Utilisateurs…" at bounding box center [718, 341] width 1436 height 682
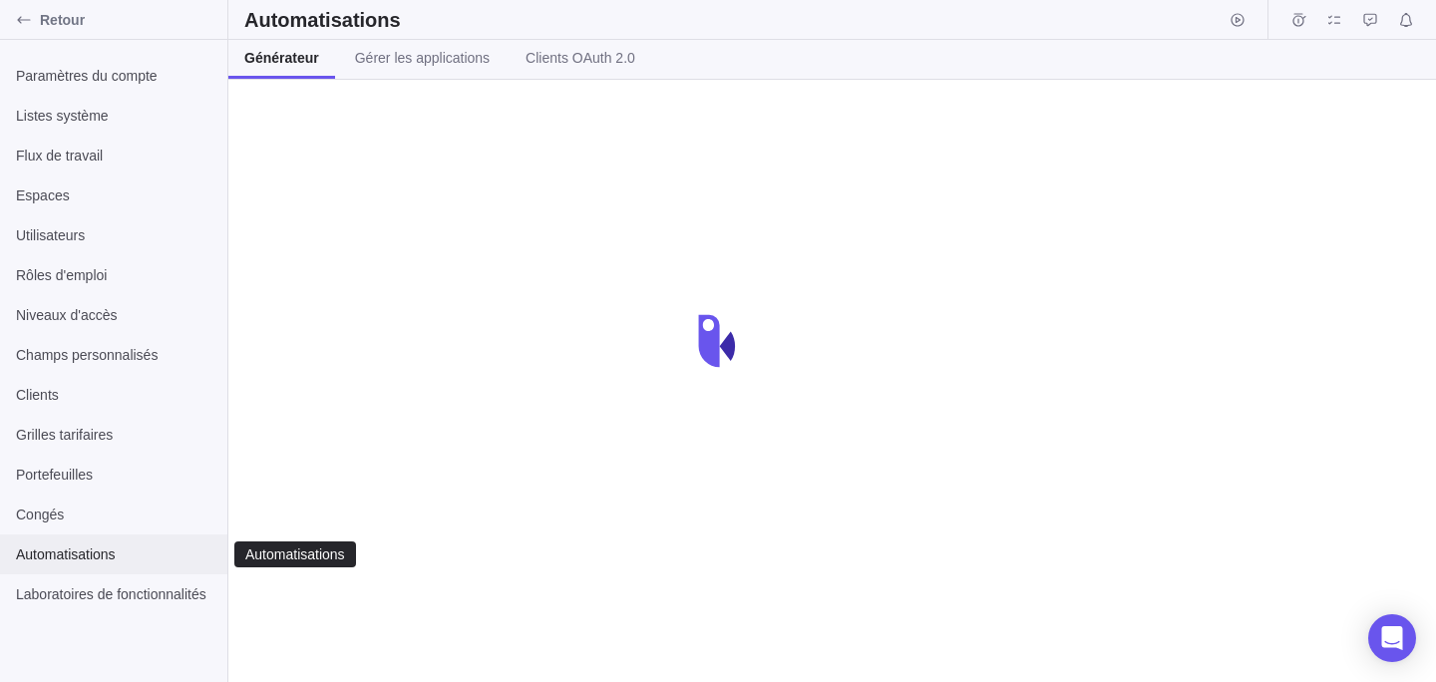
click at [93, 553] on span "Automatisations" at bounding box center [113, 555] width 195 height 20
click at [470, 55] on span "Gérer les applications" at bounding box center [422, 58] width 135 height 20
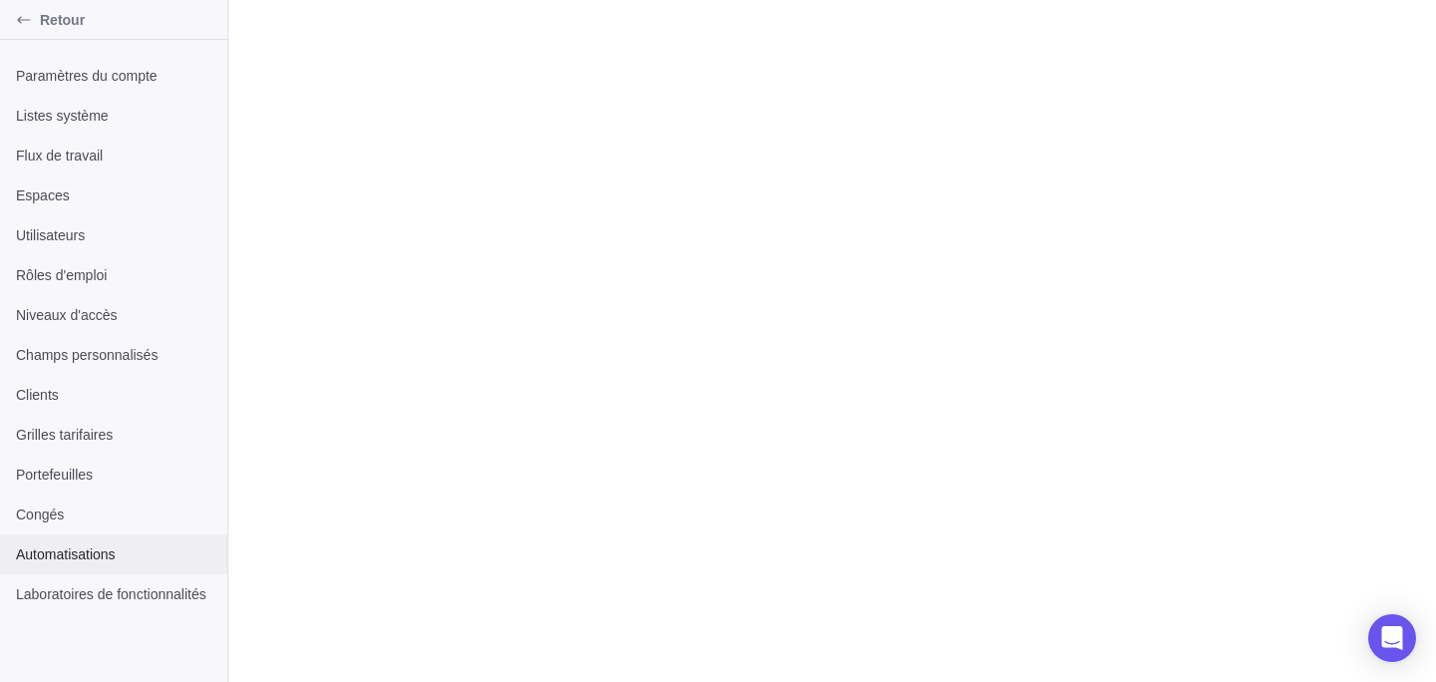
click at [88, 560] on span "Automatisations" at bounding box center [113, 555] width 195 height 20
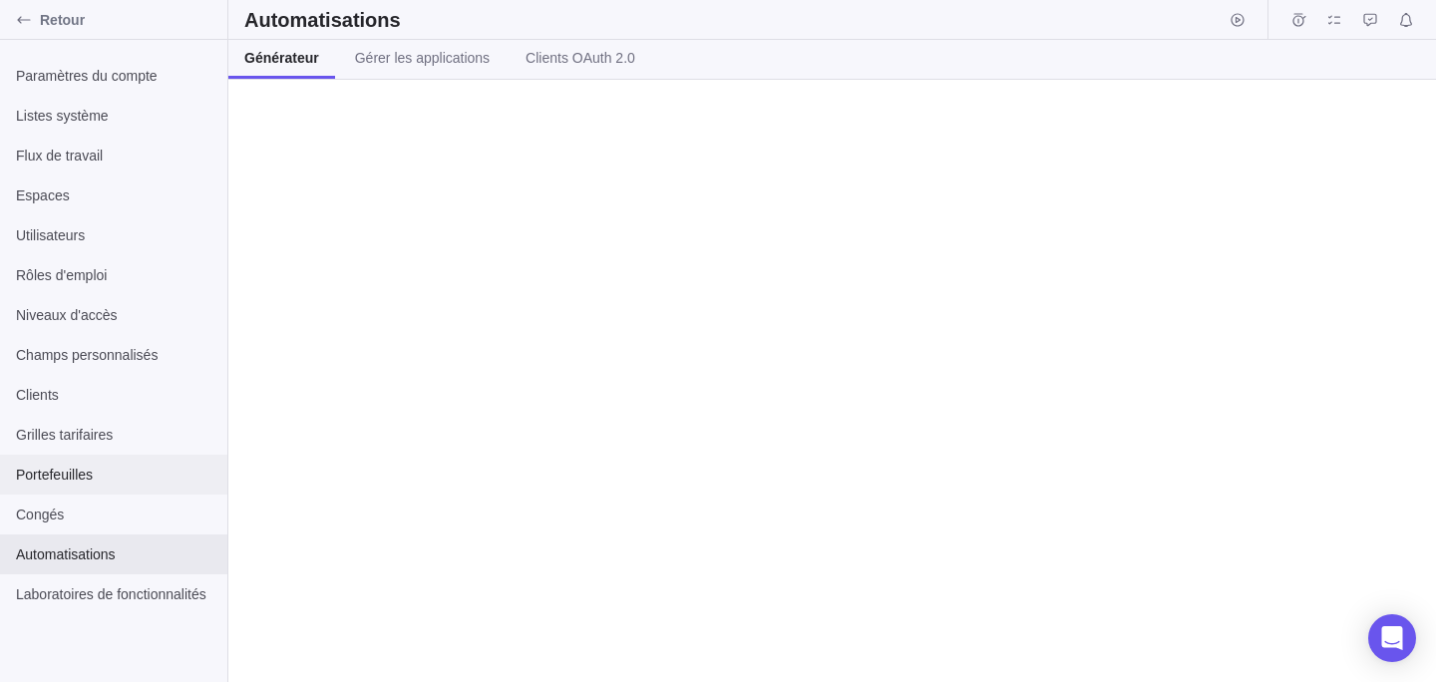
click at [49, 469] on span "Portefeuilles" at bounding box center [113, 475] width 195 height 20
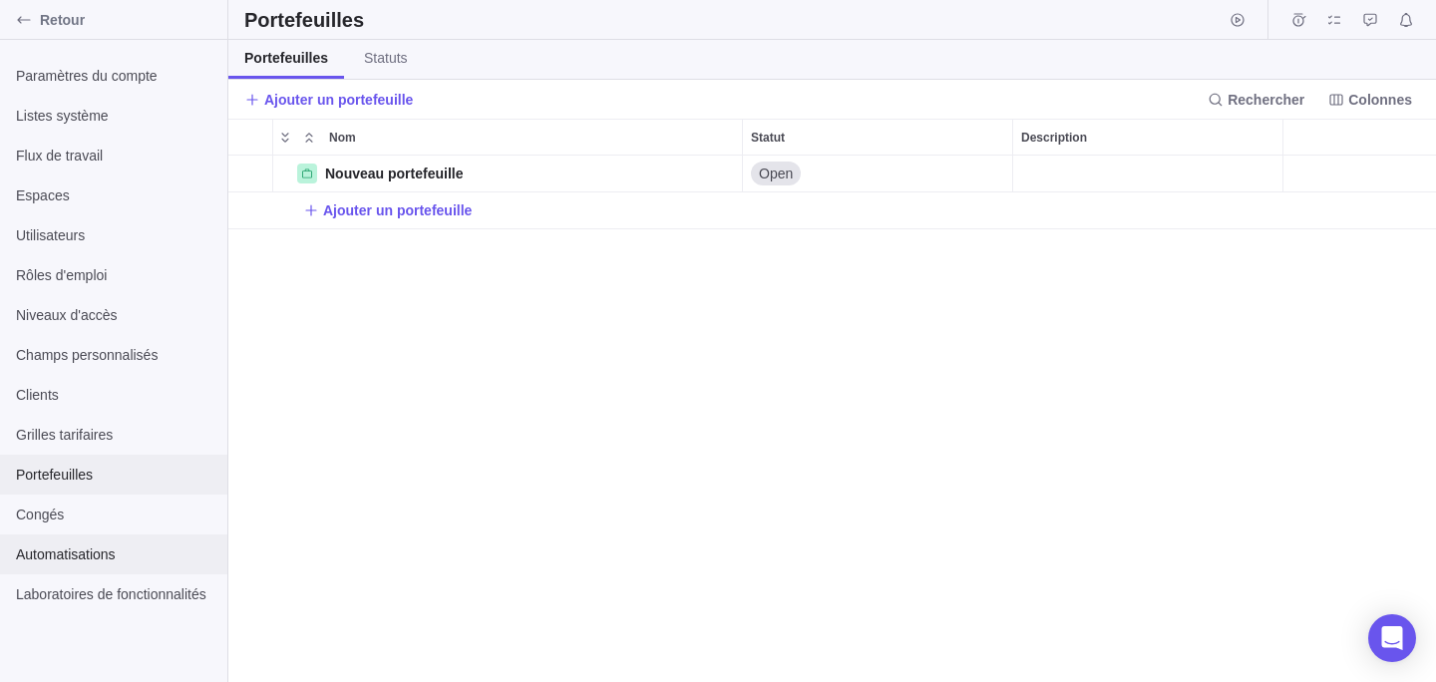
scroll to position [527, 1208]
click at [78, 544] on div "Automatisations" at bounding box center [113, 555] width 227 height 40
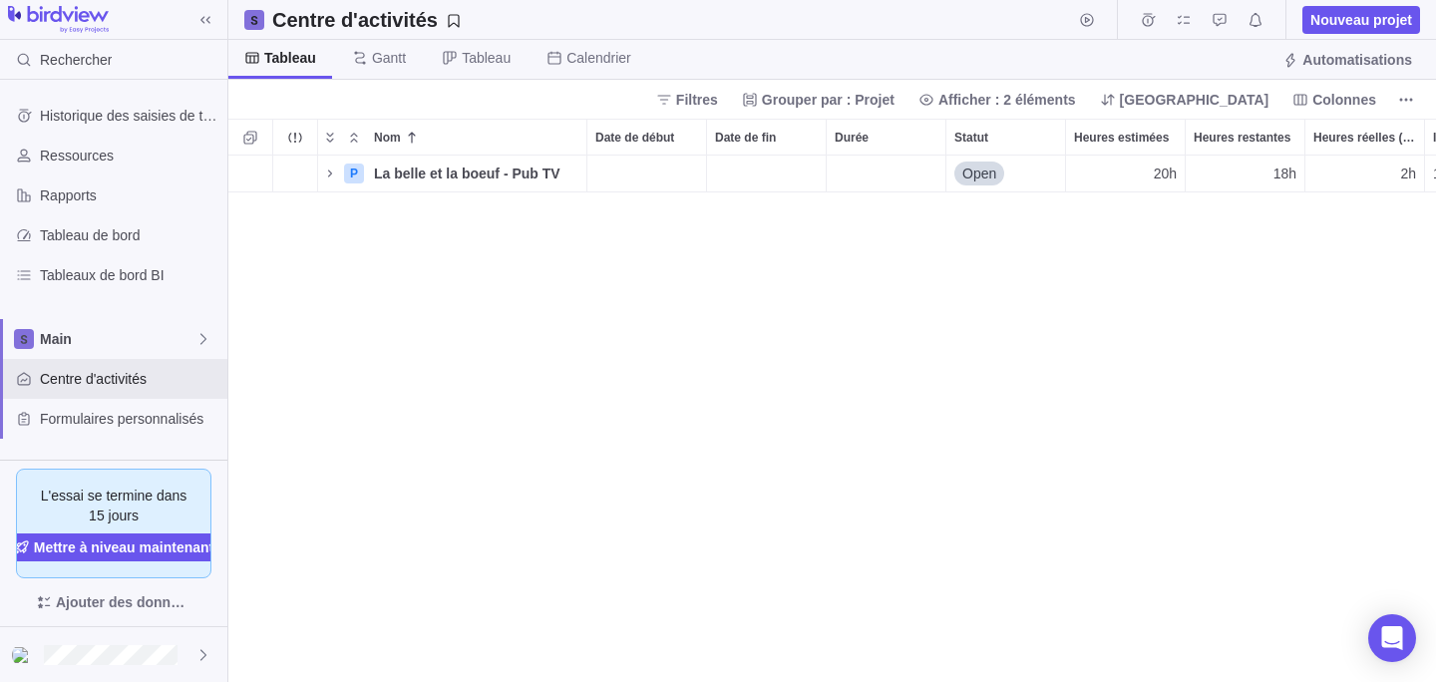
scroll to position [527, 1208]
click at [334, 178] on icon "Nom" at bounding box center [330, 174] width 16 height 16
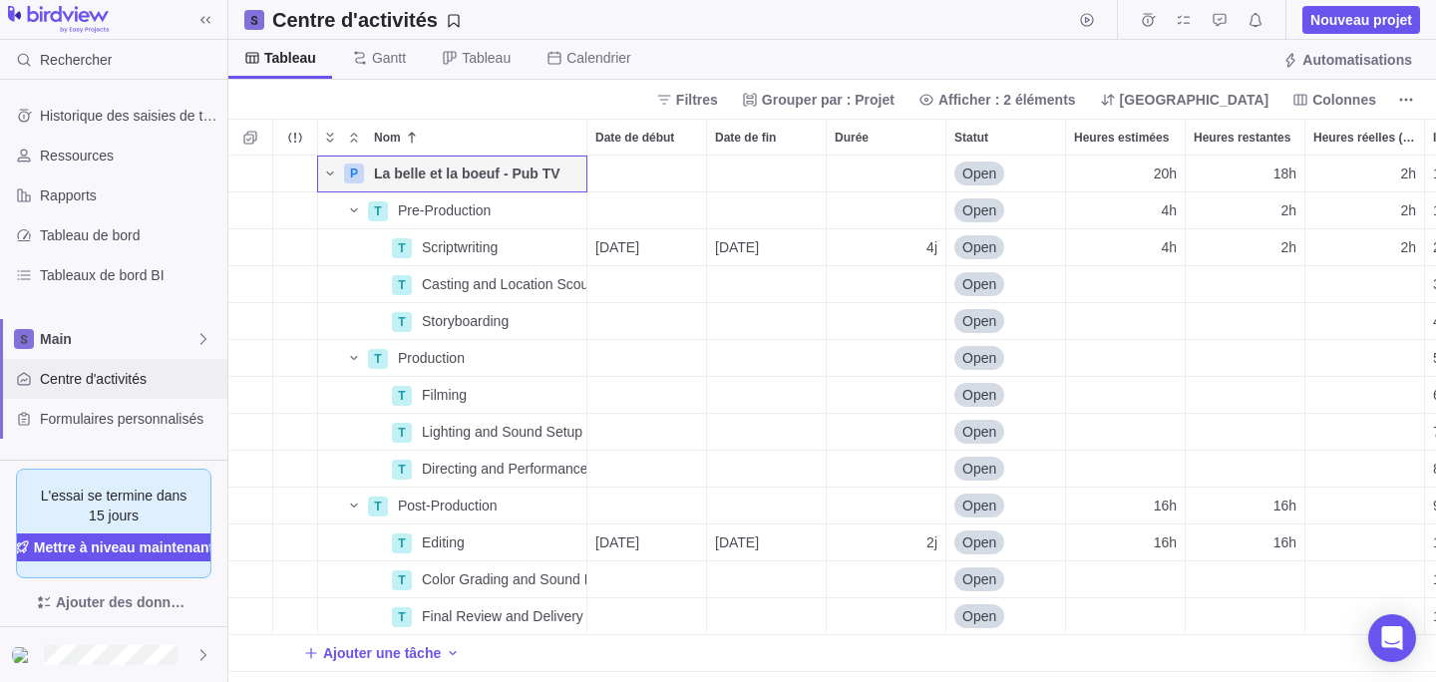
click at [99, 377] on span "Centre d'activités" at bounding box center [130, 379] width 180 height 20
click at [328, 174] on icon "Nom" at bounding box center [329, 174] width 7 height 4
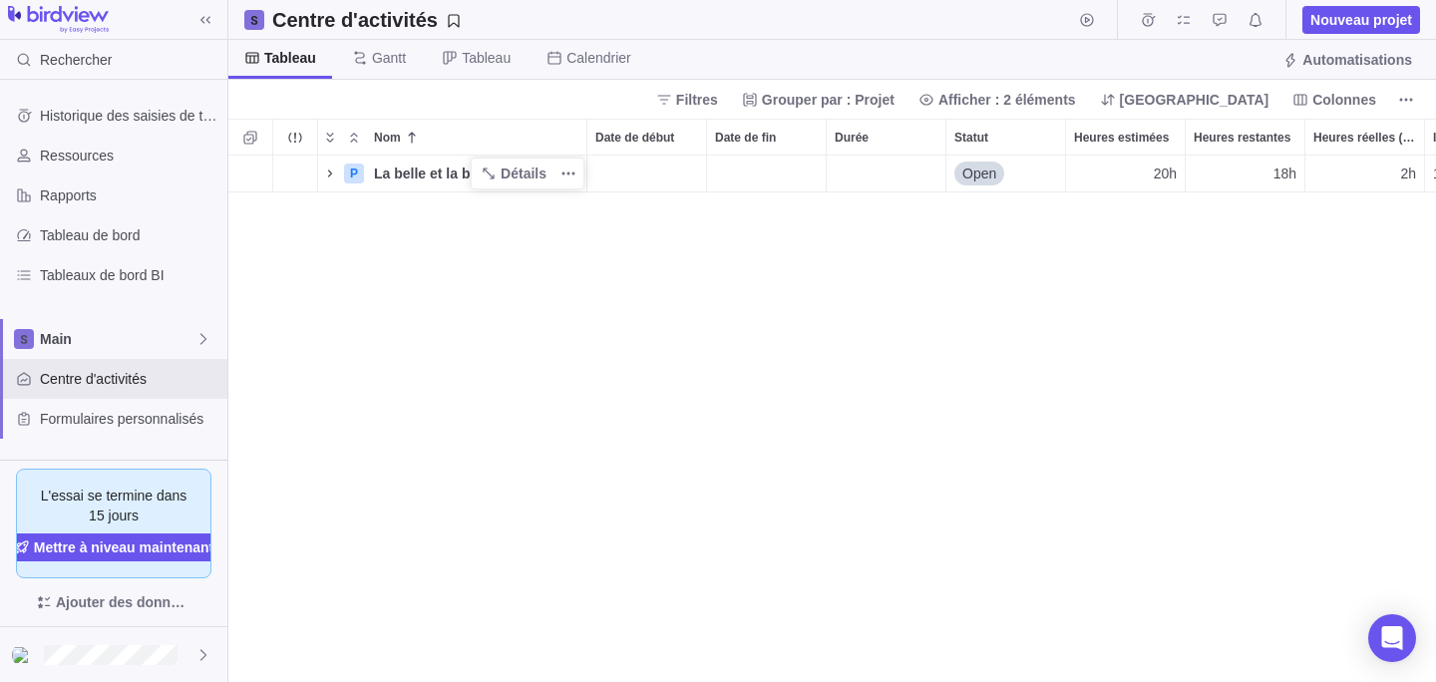
click at [341, 252] on div "P La belle et la boeuf - Pub TV Détails Open 20h 18h 2h 1" at bounding box center [832, 419] width 1208 height 527
click at [1361, 18] on span "Nouveau projet" at bounding box center [1362, 20] width 102 height 20
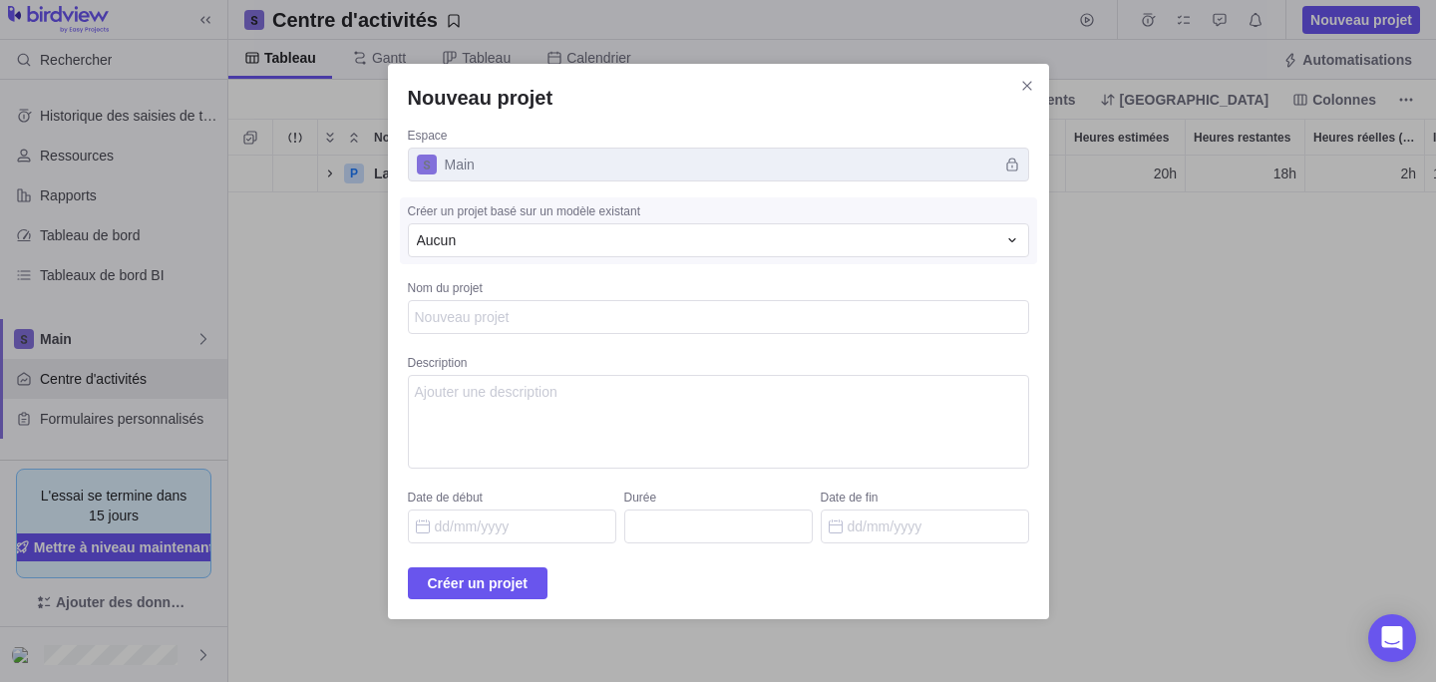
type textarea "x"
type textarea "T"
type textarea "x"
type textarea "TO"
type textarea "x"
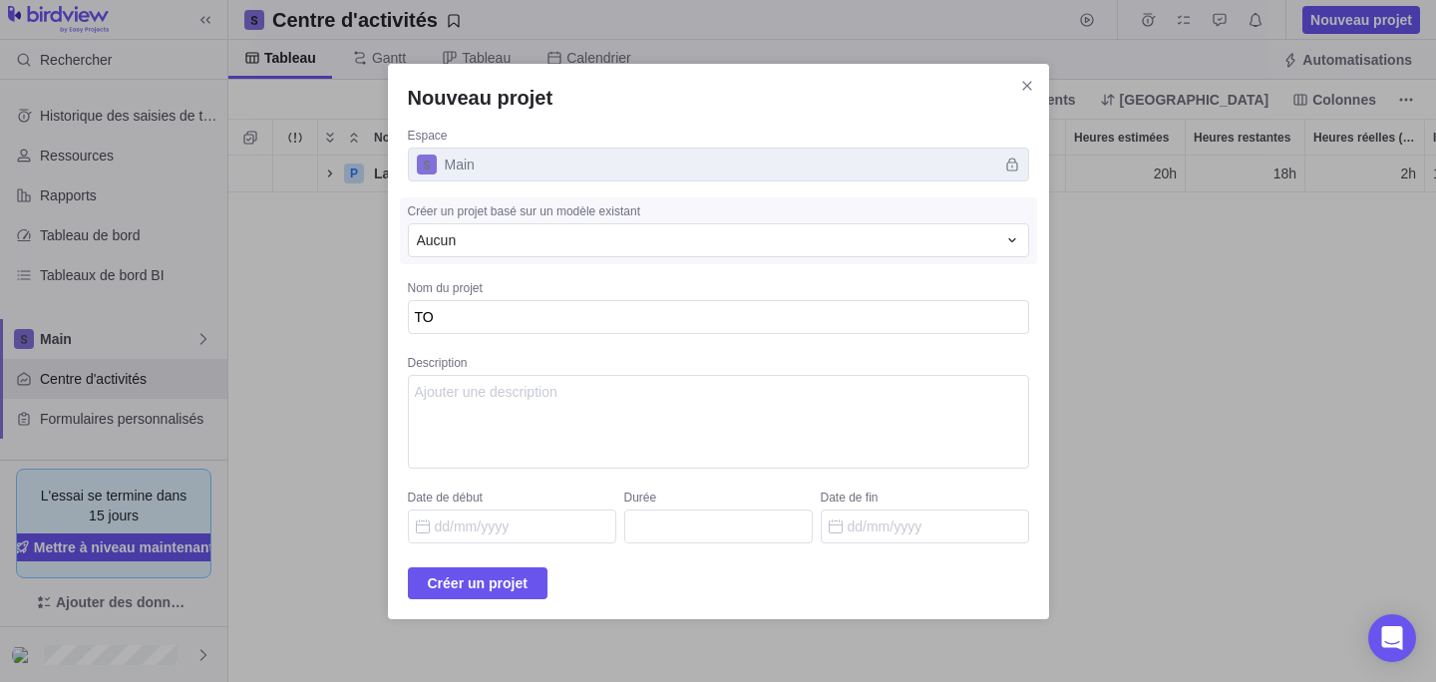
type textarea "TOU"
type textarea "x"
type textarea "TOUR"
type textarea "x"
type textarea "TOURN"
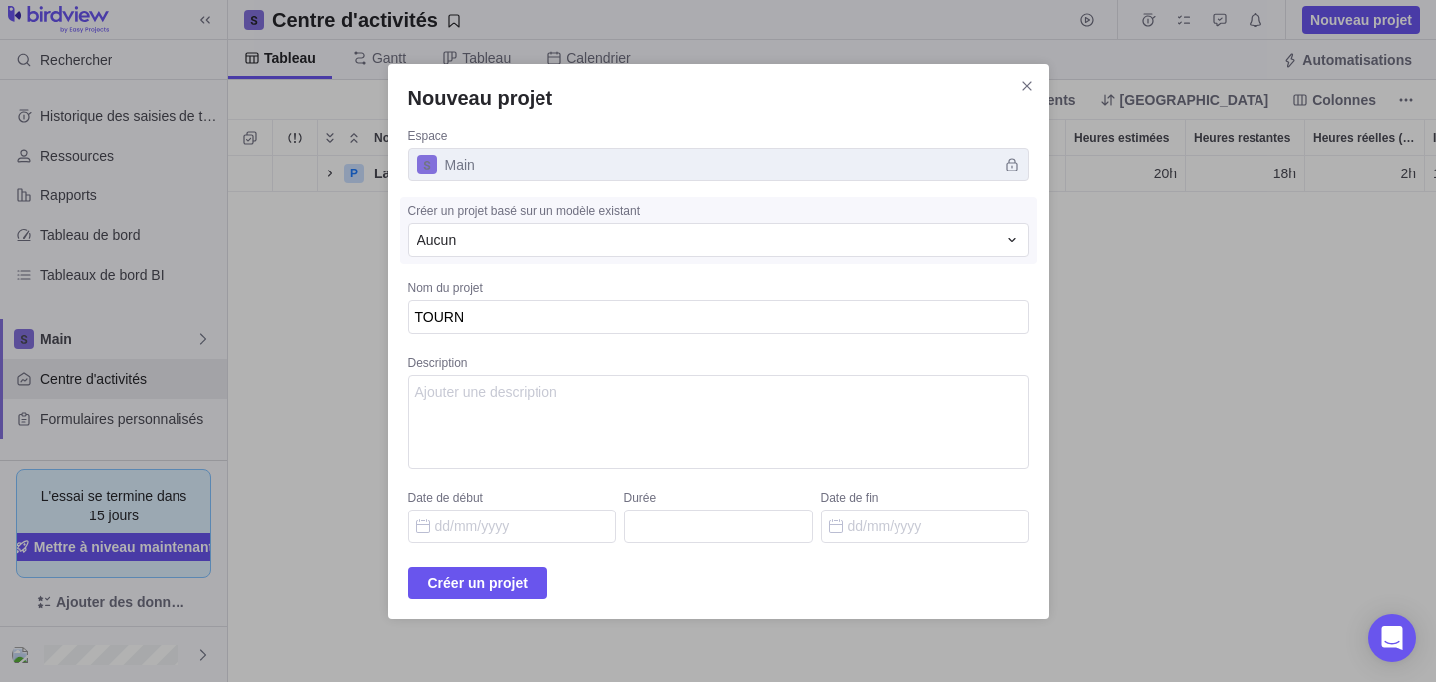
type textarea "x"
type textarea "TOURNA"
type textarea "x"
type textarea "TOURNAG"
type textarea "x"
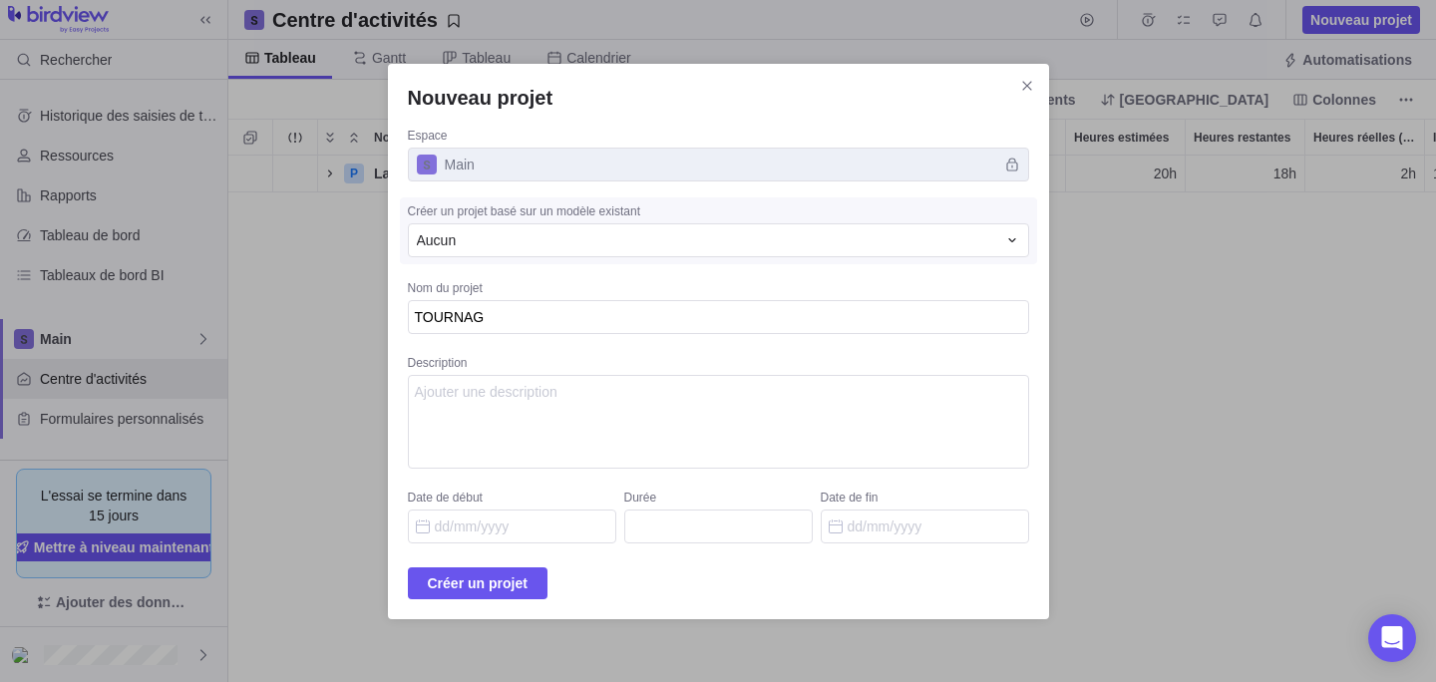
type textarea "TOURNAGE"
type textarea "x"
type textarea "TOURNAGES"
type textarea "x"
click at [602, 393] on textarea "Description" at bounding box center [718, 422] width 621 height 94
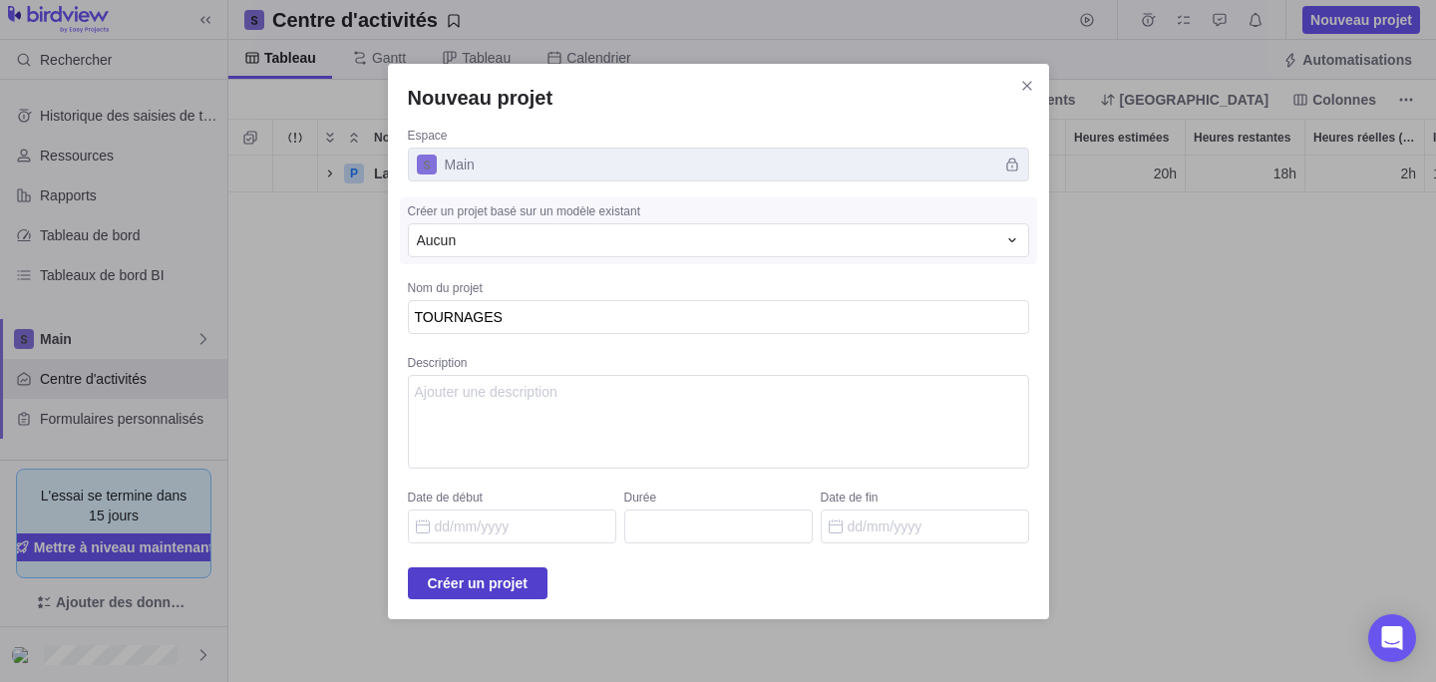
click at [473, 582] on span "Créer un projet" at bounding box center [478, 583] width 100 height 24
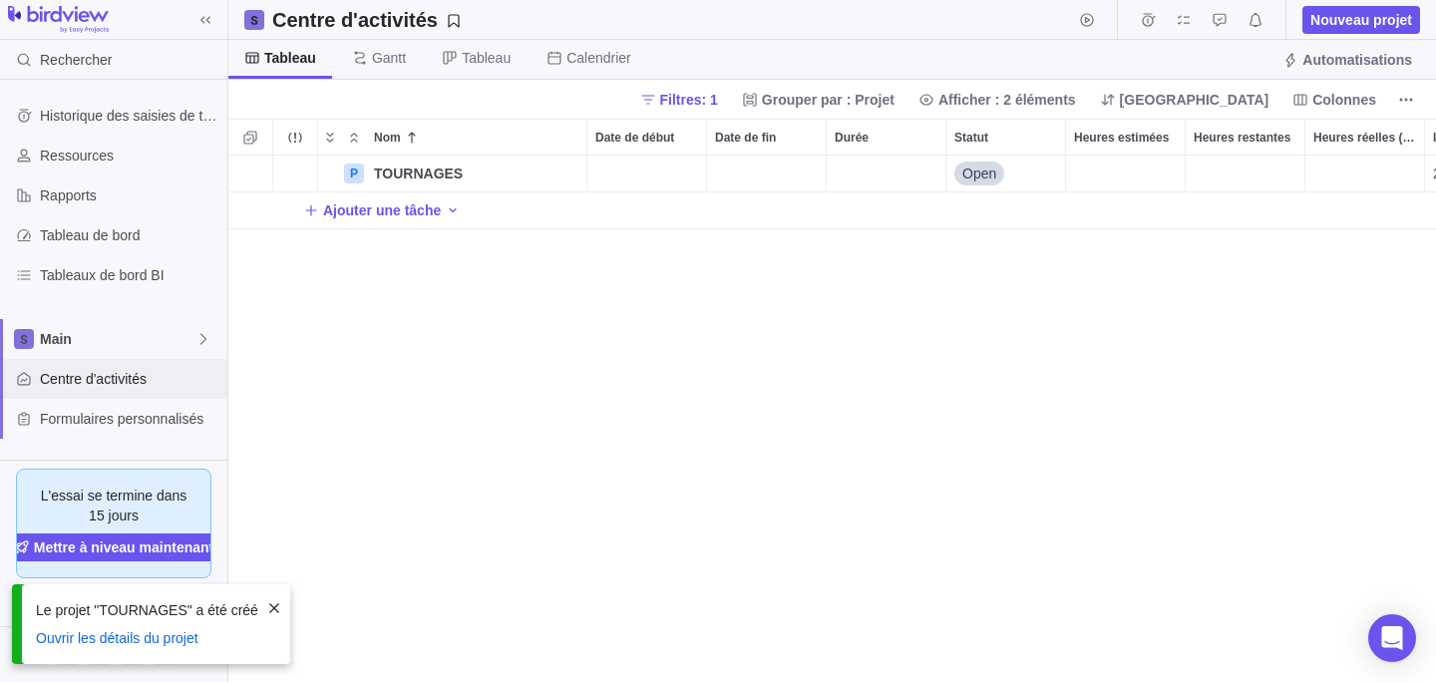
click at [81, 377] on span "Centre d'activités" at bounding box center [130, 379] width 180 height 20
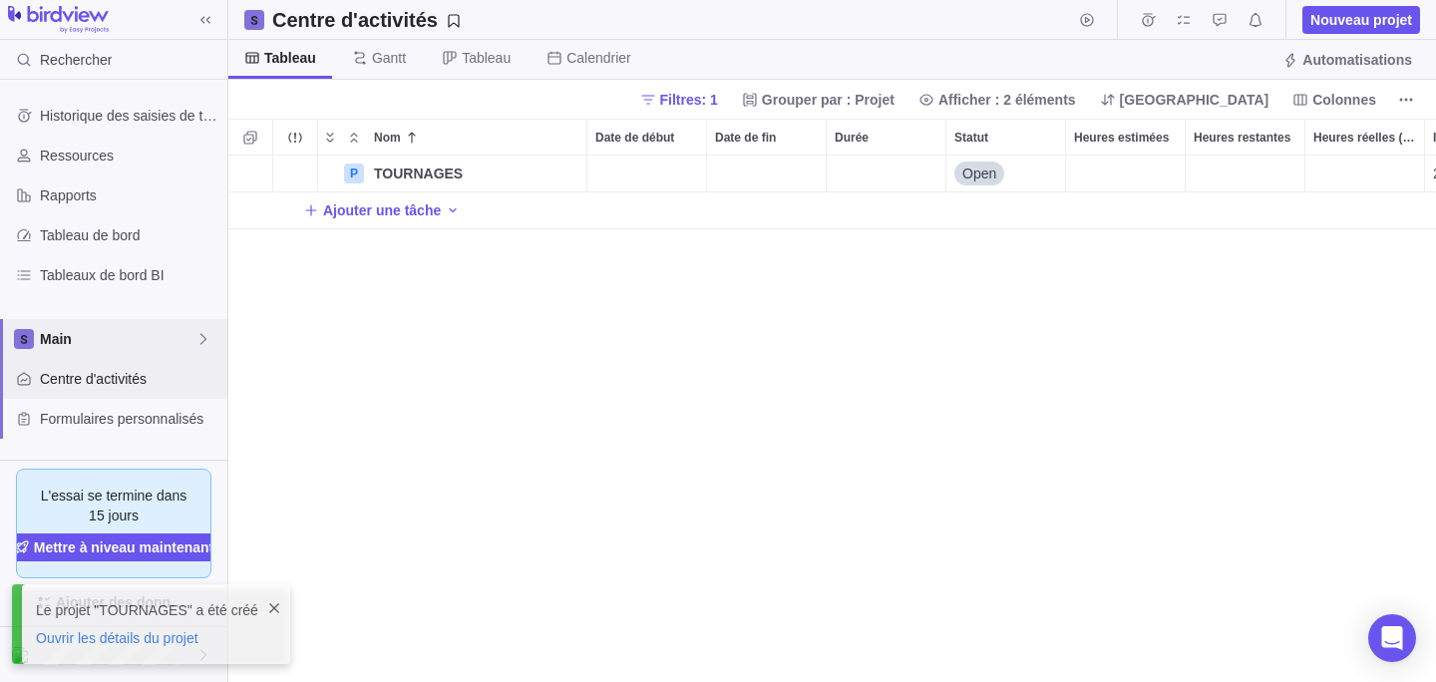
scroll to position [527, 1208]
click at [85, 348] on span "Main" at bounding box center [118, 339] width 156 height 20
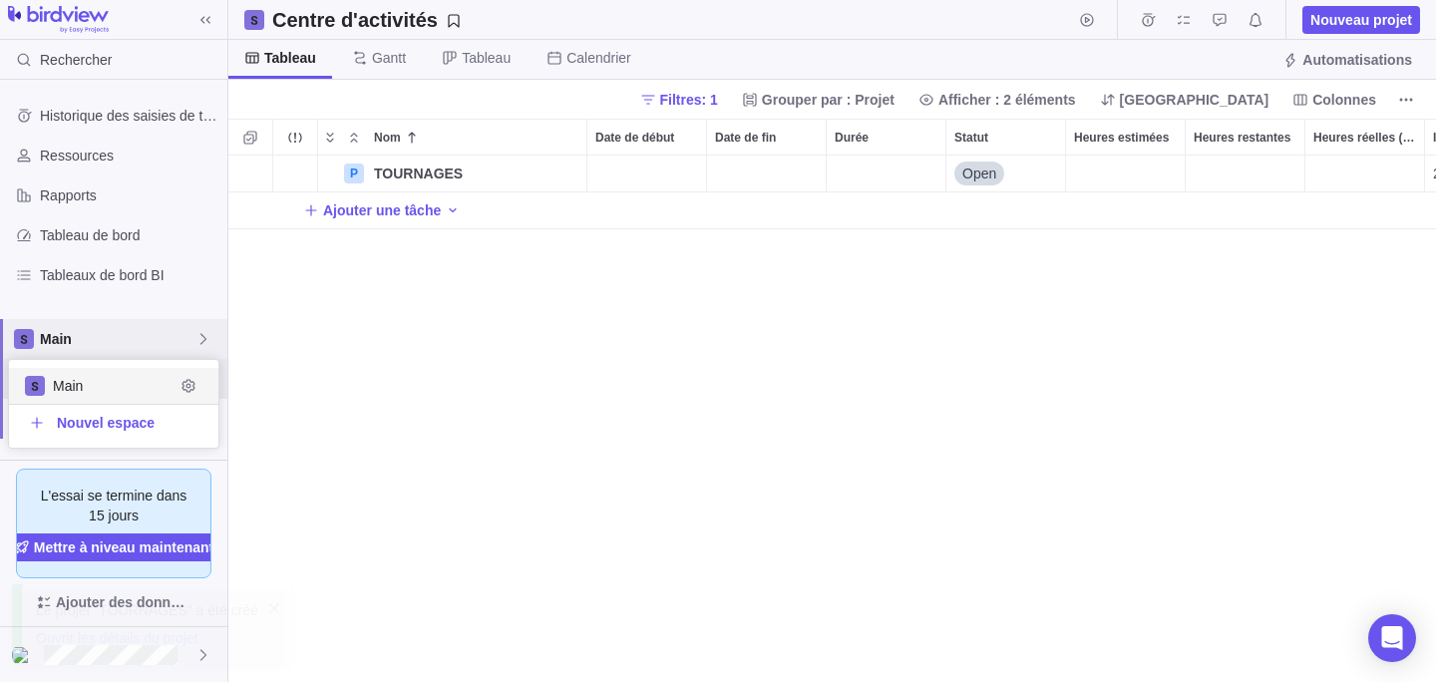
scroll to position [88, 209]
click at [84, 348] on span "Main" at bounding box center [118, 339] width 156 height 20
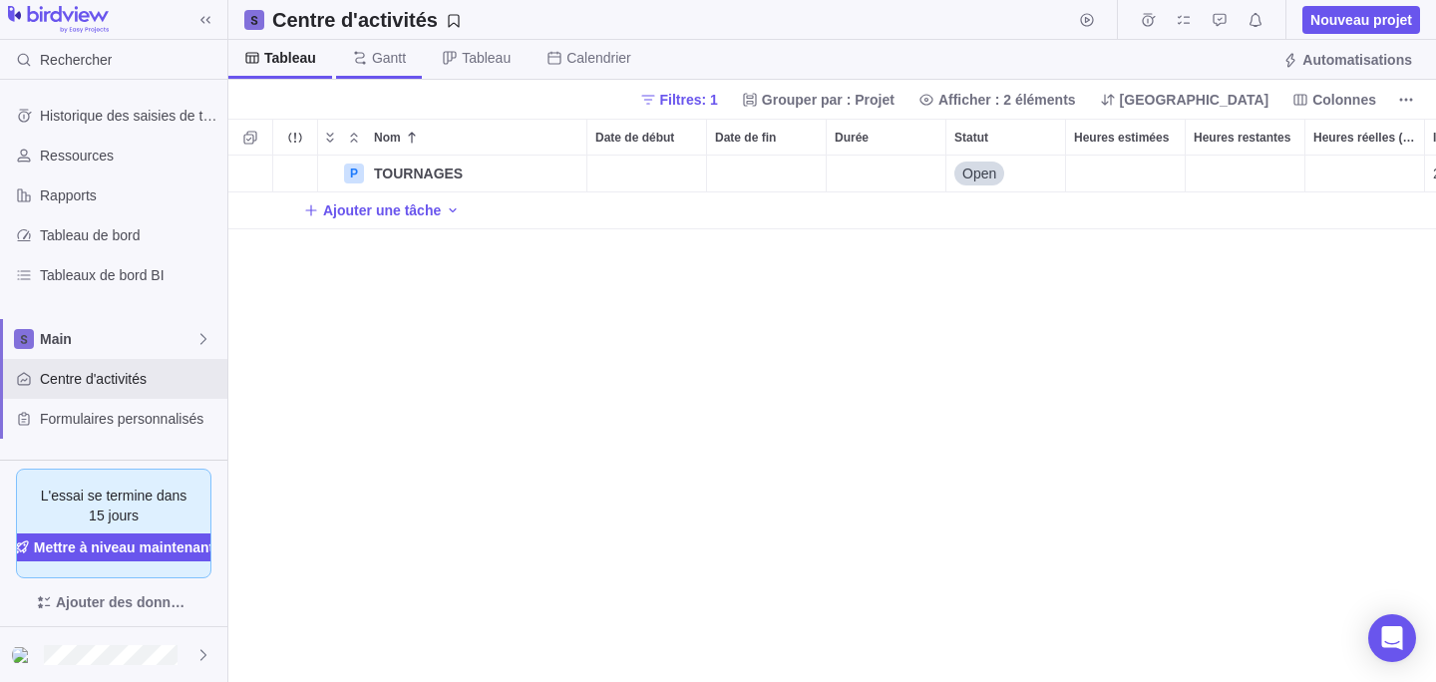
click at [380, 77] on span "Gantt" at bounding box center [379, 59] width 86 height 39
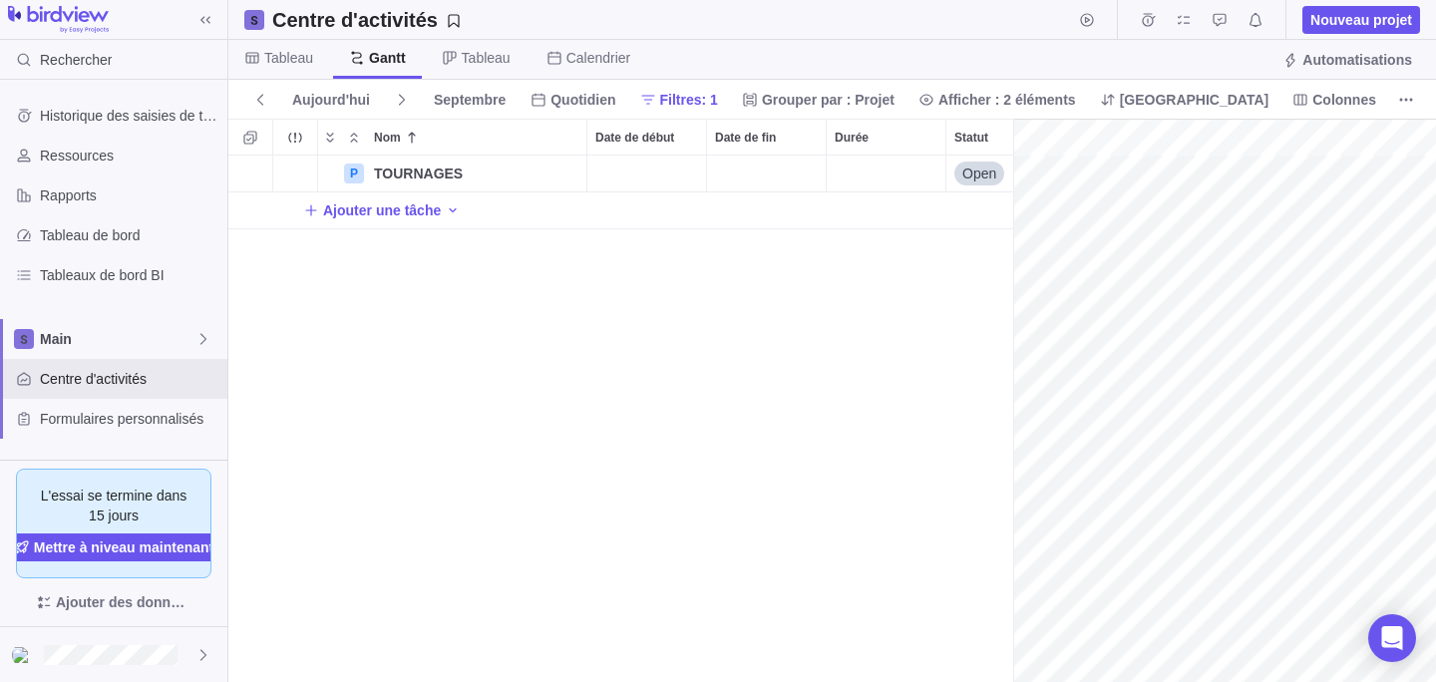
scroll to position [0, 166]
click at [311, 65] on span "Tableau" at bounding box center [288, 58] width 49 height 20
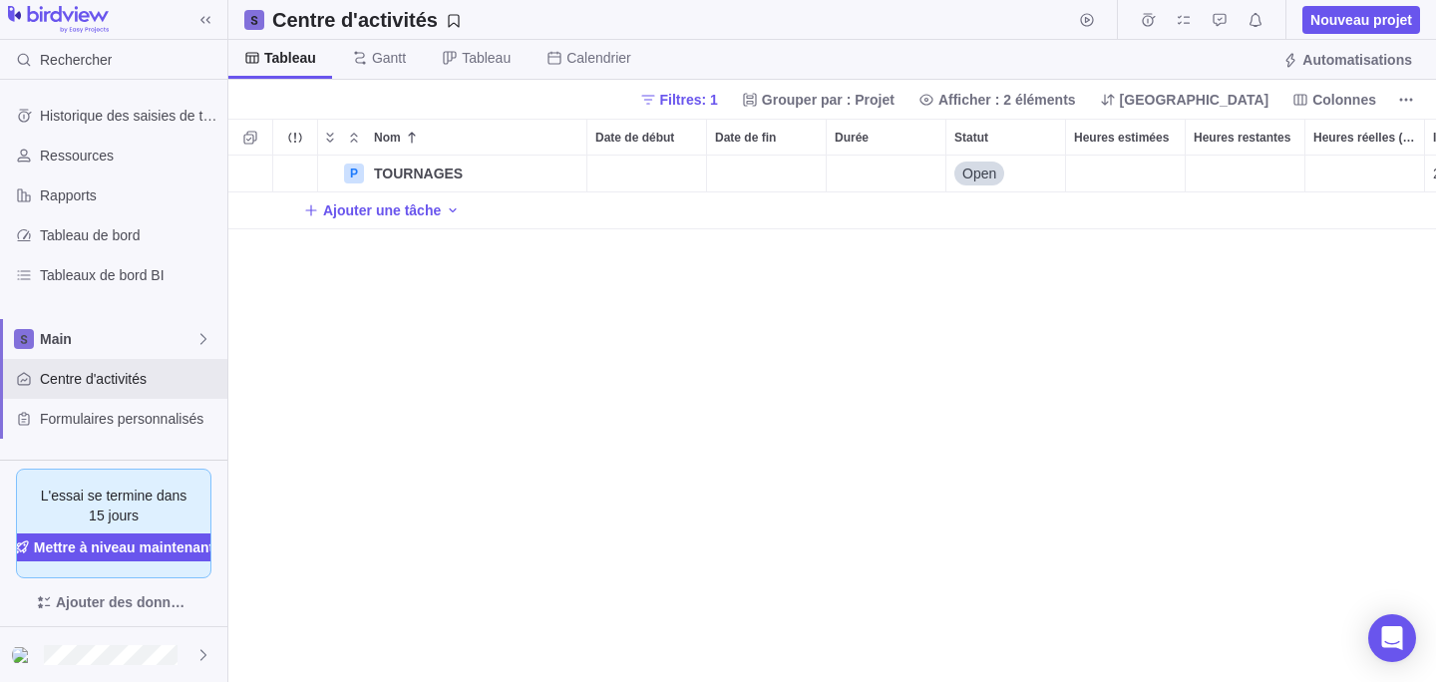
scroll to position [527, 1208]
click at [493, 401] on div "P TOURNAGES Détails Open 2 Ajouter une tâche" at bounding box center [832, 419] width 1208 height 527
click at [87, 190] on span "Rapports" at bounding box center [130, 196] width 180 height 20
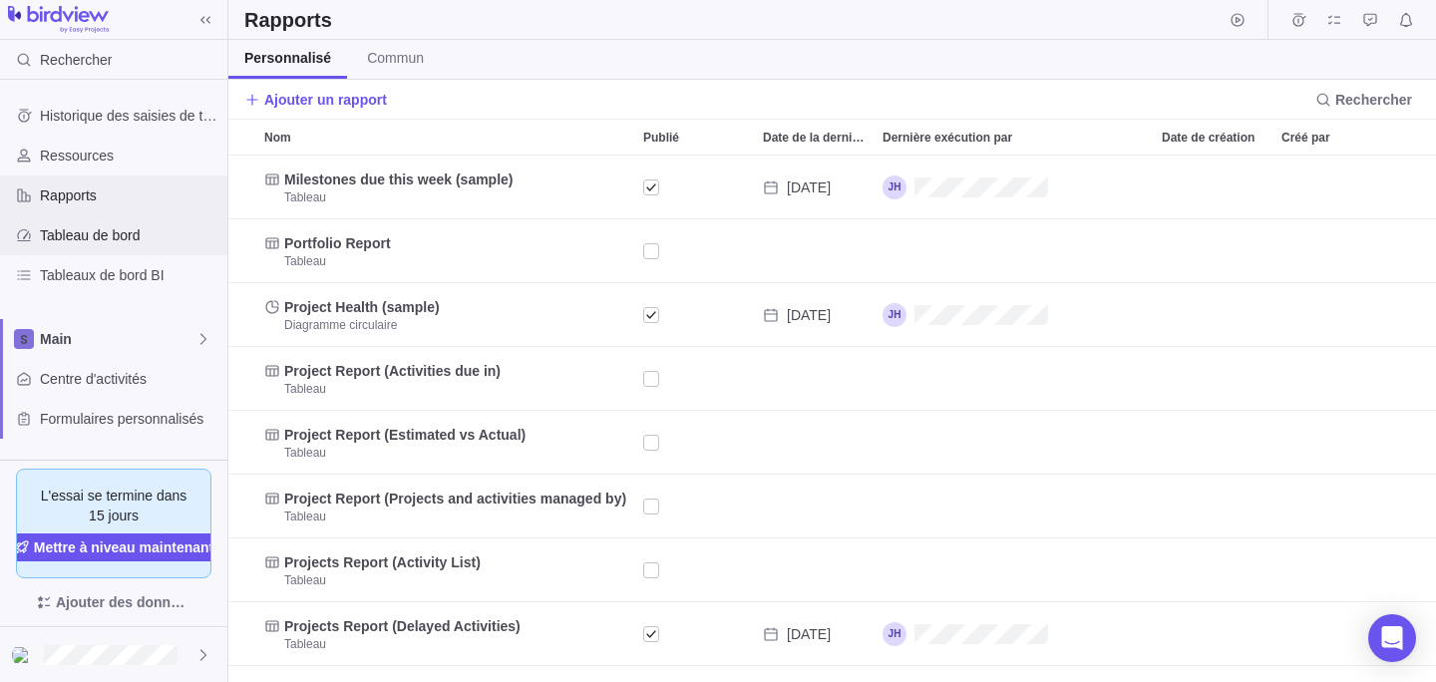
scroll to position [527, 1208]
click at [66, 381] on span "Centre d'activités" at bounding box center [130, 379] width 180 height 20
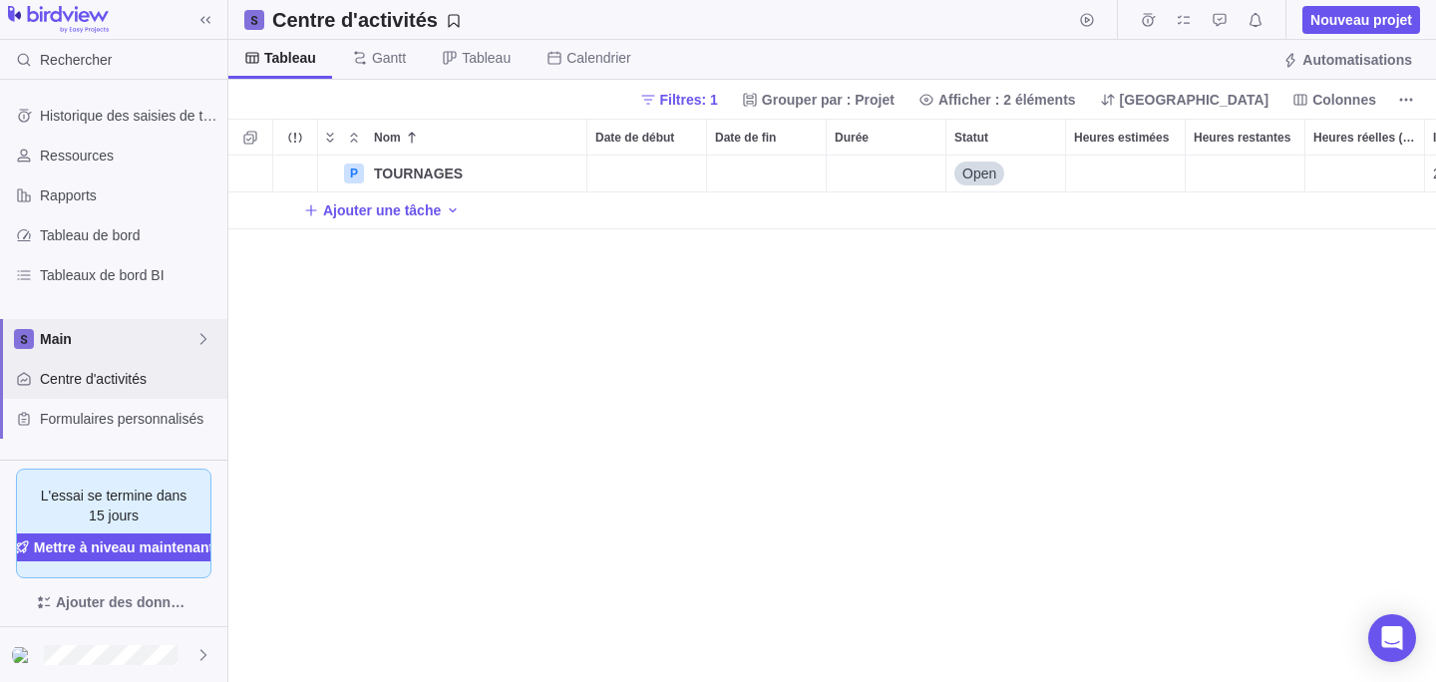
scroll to position [527, 1208]
click at [74, 343] on span "Main" at bounding box center [118, 339] width 156 height 20
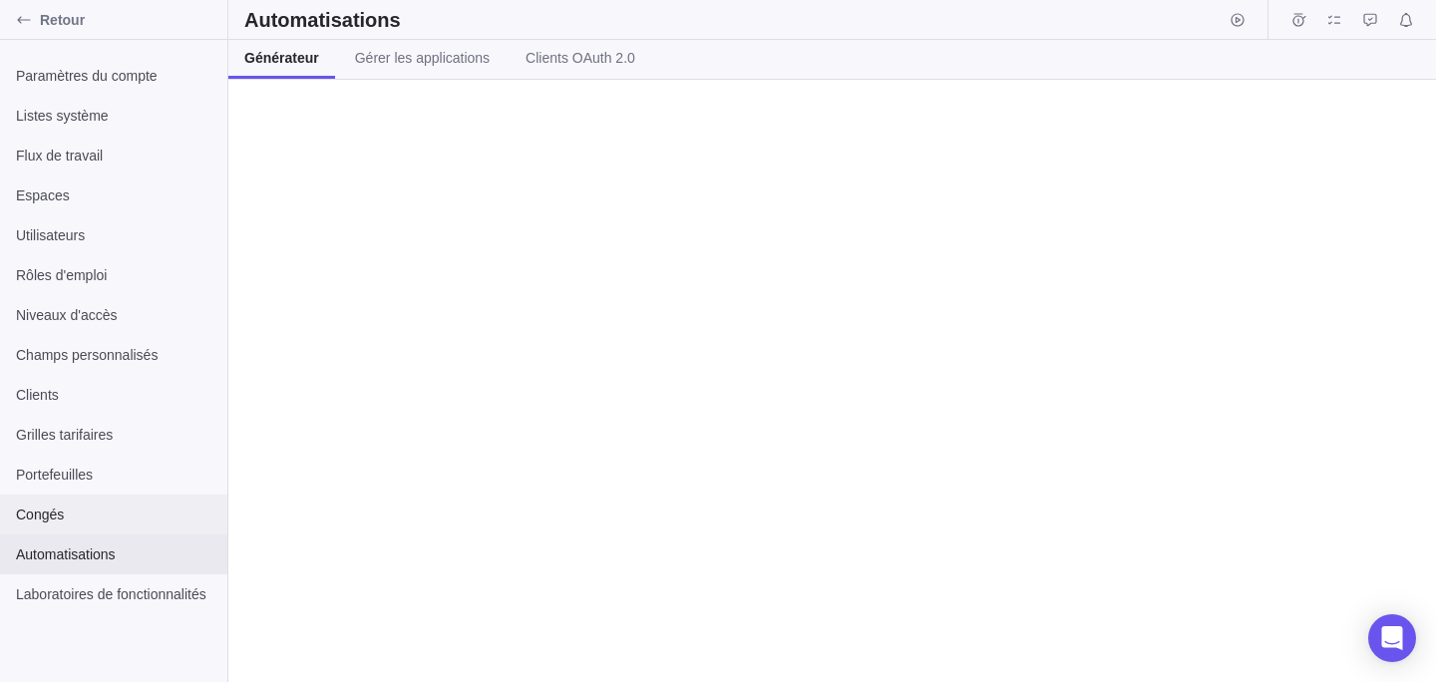
click at [43, 513] on span "Congés" at bounding box center [113, 515] width 195 height 20
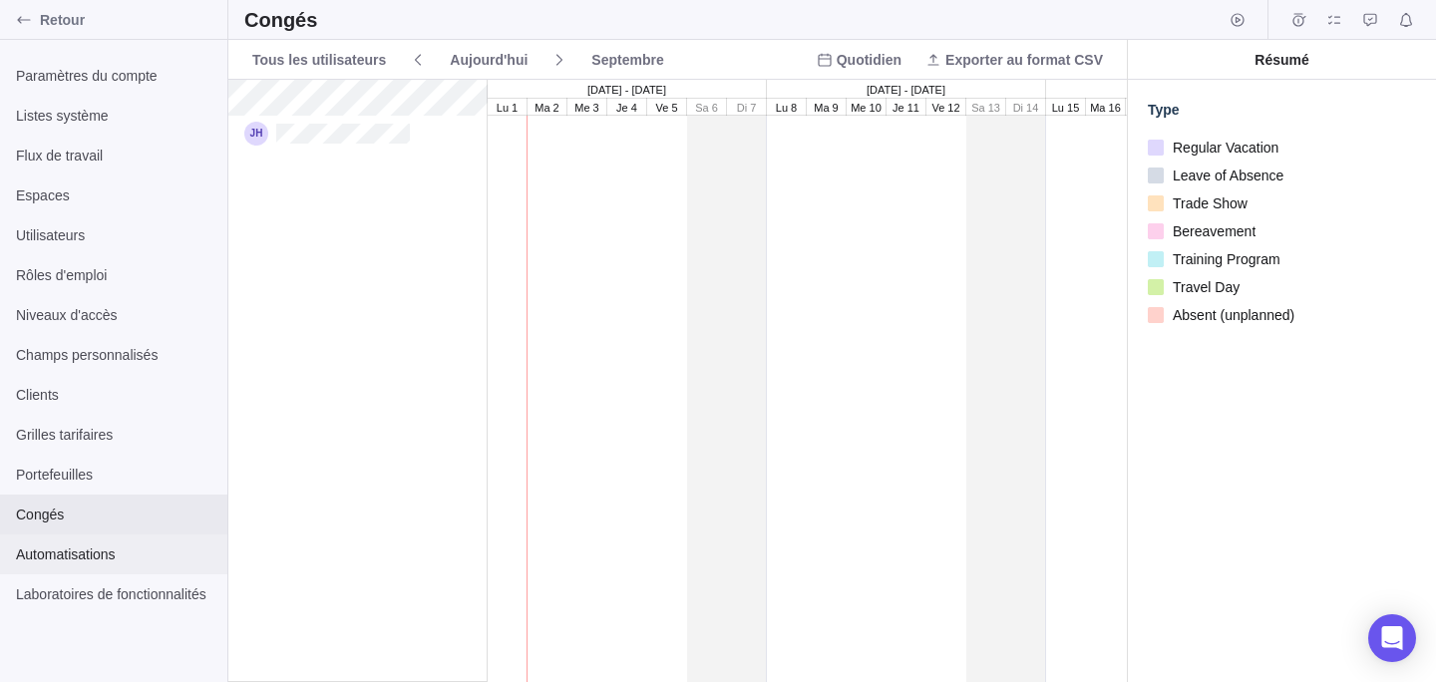
scroll to position [602, 899]
click at [86, 541] on div "Automatisations" at bounding box center [113, 555] width 227 height 40
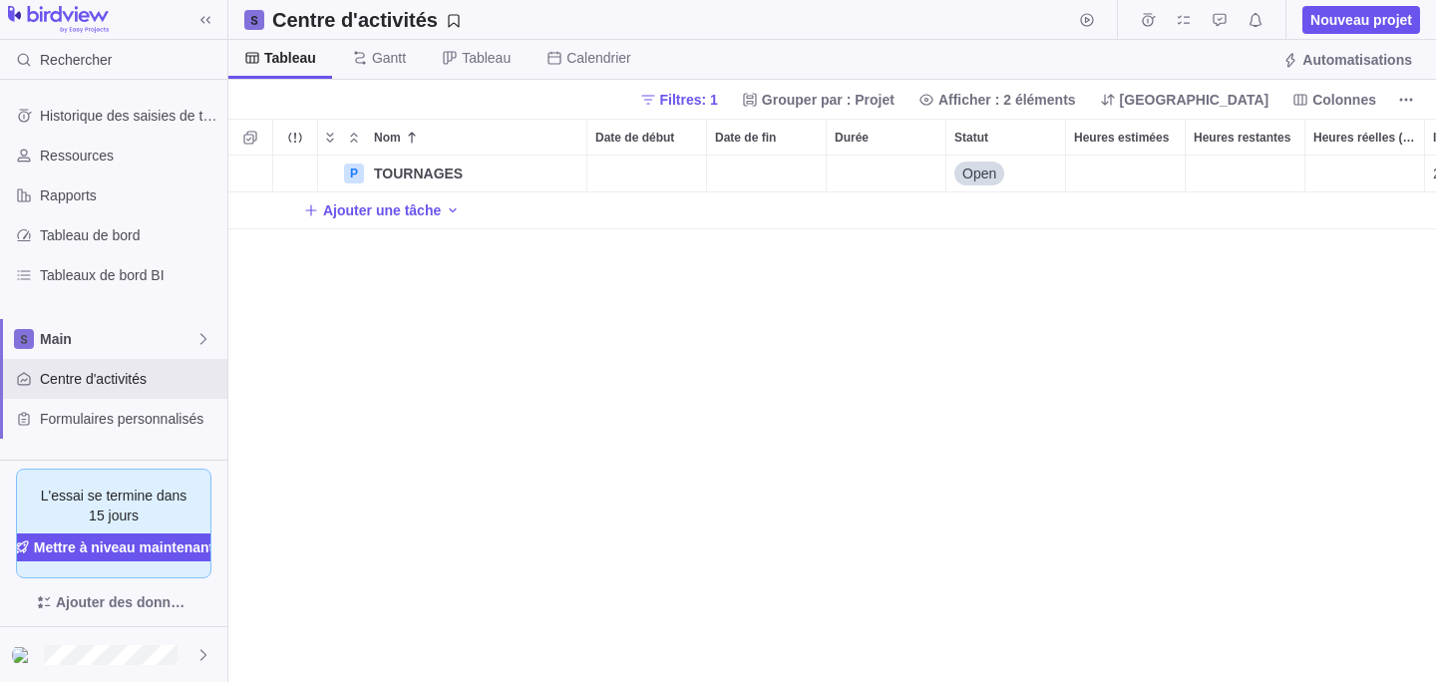
scroll to position [527, 1208]
click at [718, 101] on span "Filtres: 1" at bounding box center [689, 100] width 58 height 20
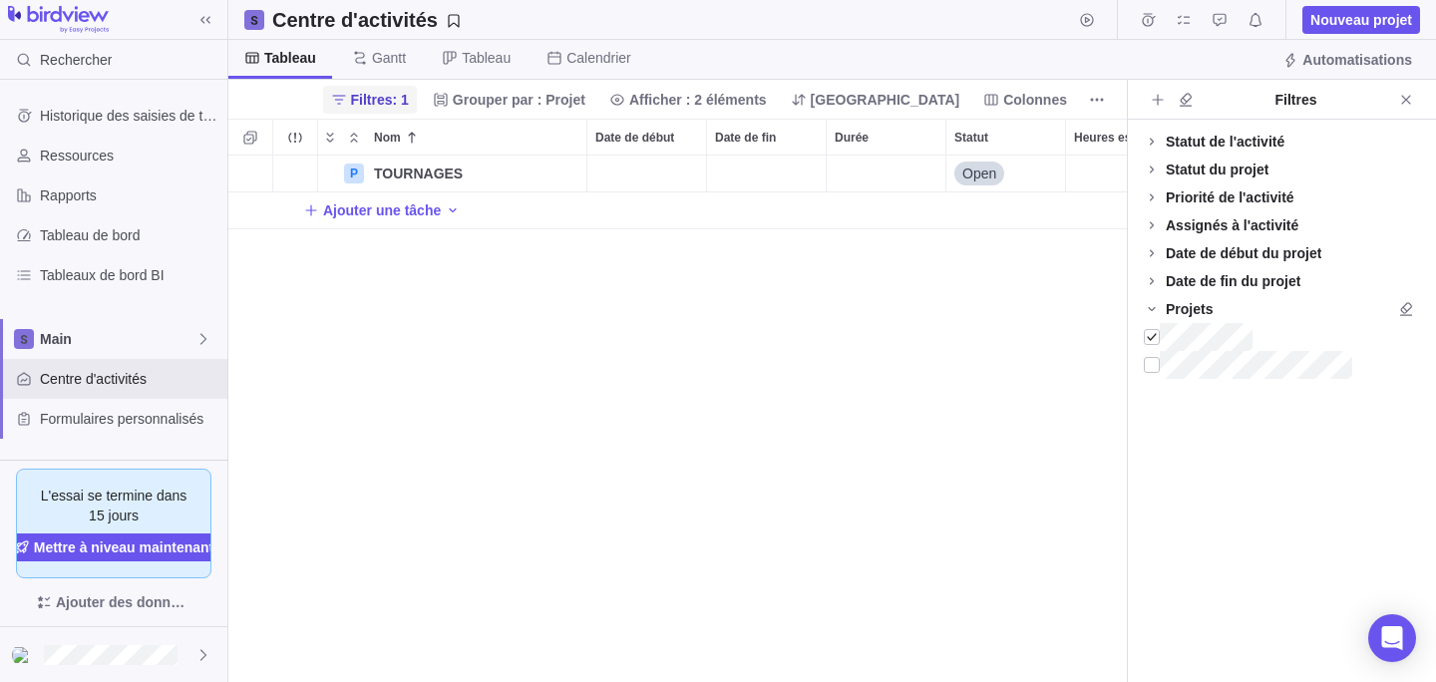
scroll to position [527, 899]
click at [1156, 336] on div at bounding box center [1152, 337] width 16 height 28
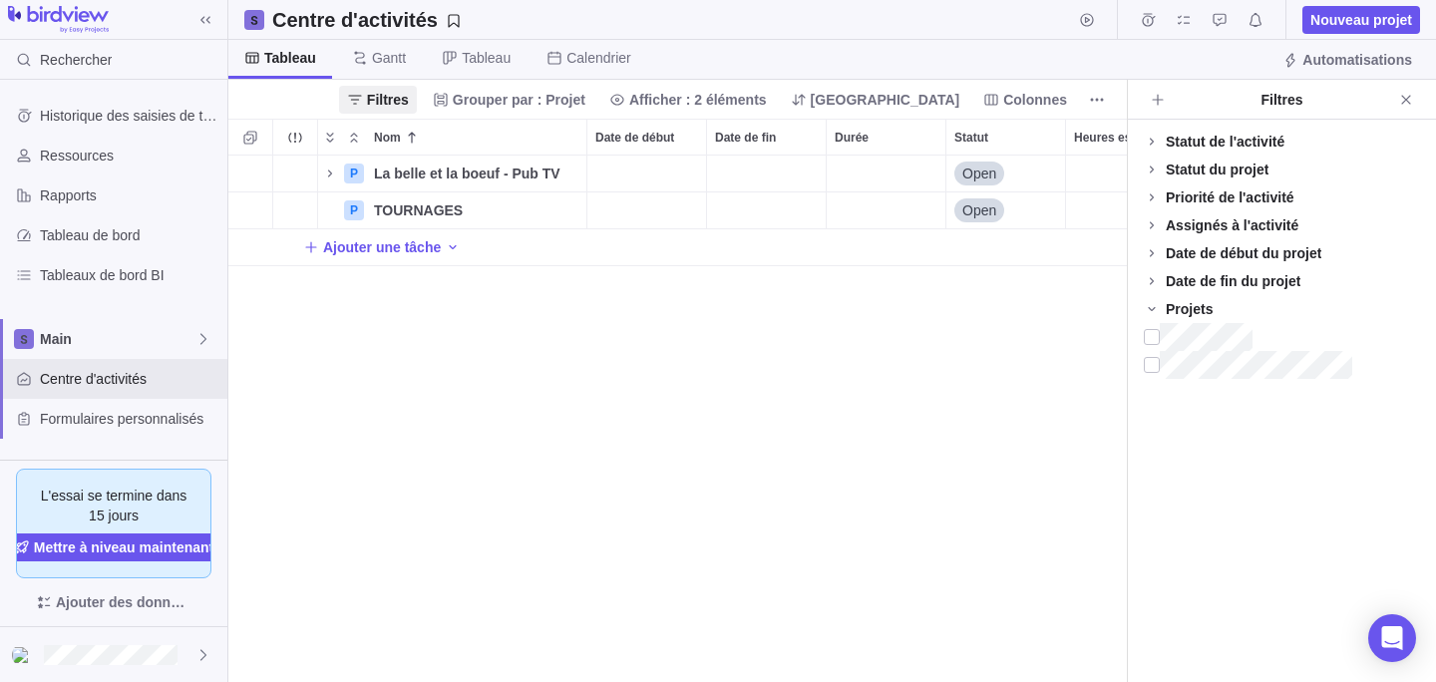
click at [1003, 367] on div "P La belle et la boeuf - Pub TV Détails Open 20h 18h 2h 1 P TOURNAGES Détails O…" at bounding box center [677, 419] width 899 height 527
click at [329, 167] on icon "Nom" at bounding box center [330, 174] width 16 height 16
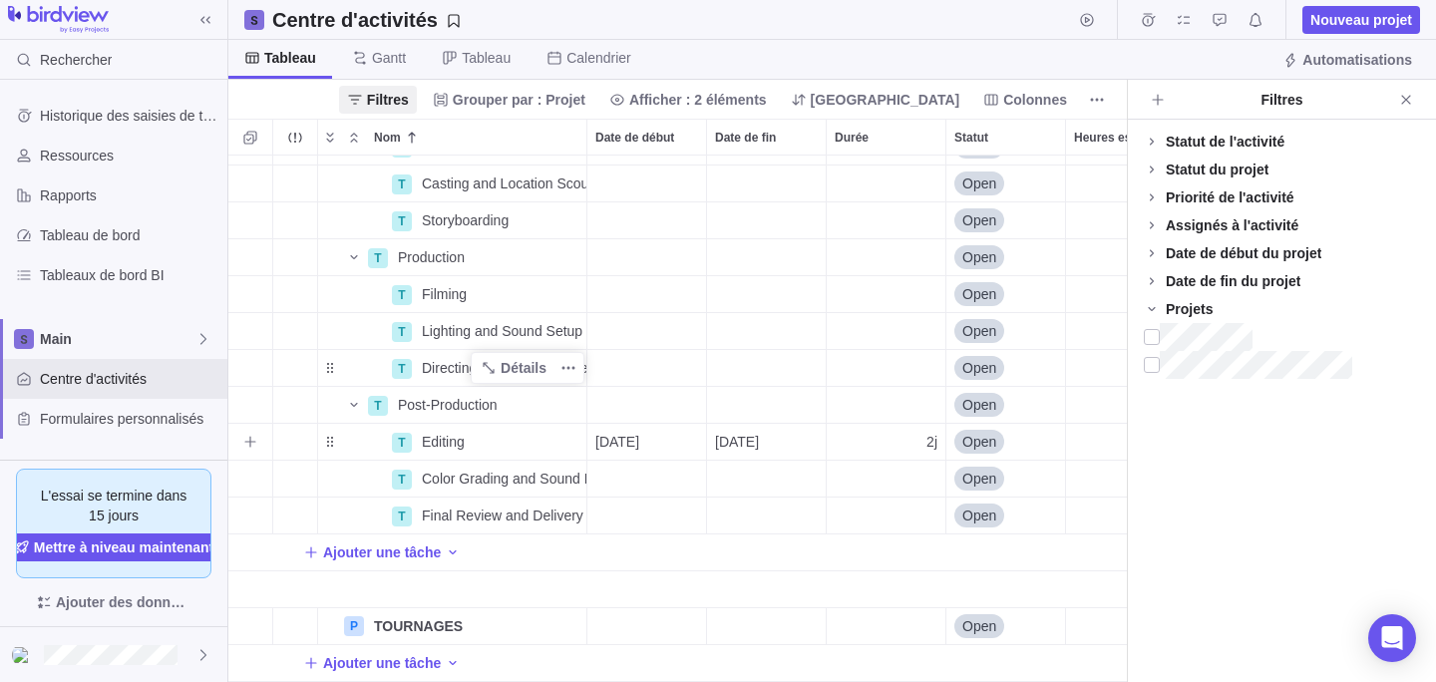
scroll to position [0, 0]
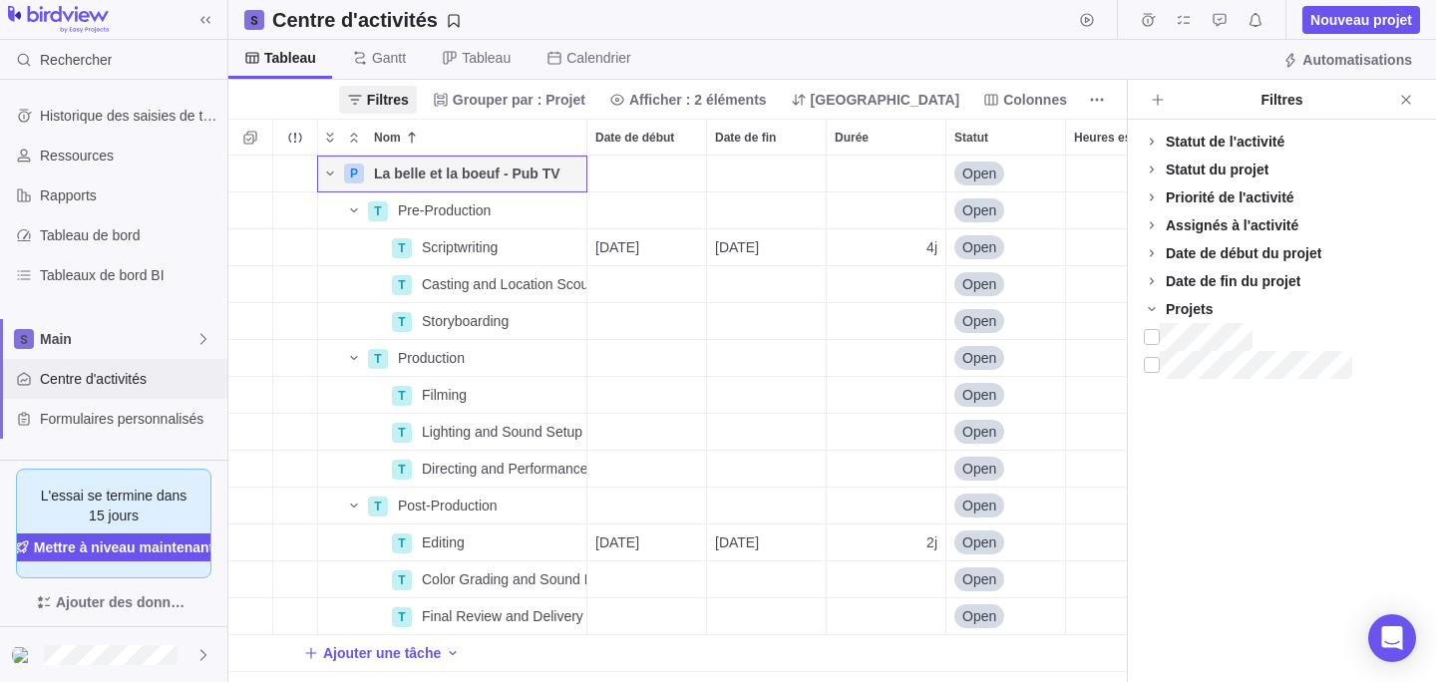
click at [112, 369] on span "Centre d'activités" at bounding box center [130, 379] width 180 height 20
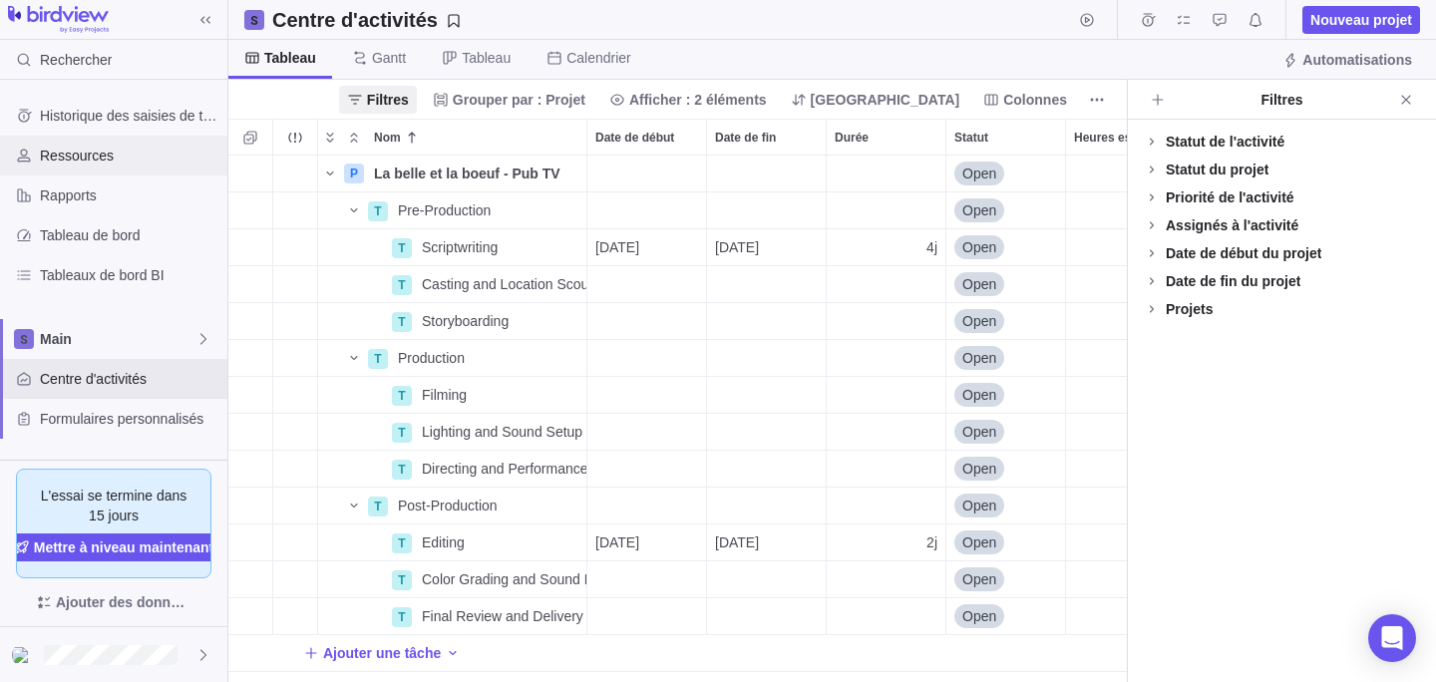
click at [105, 166] on div "Ressources" at bounding box center [113, 156] width 227 height 40
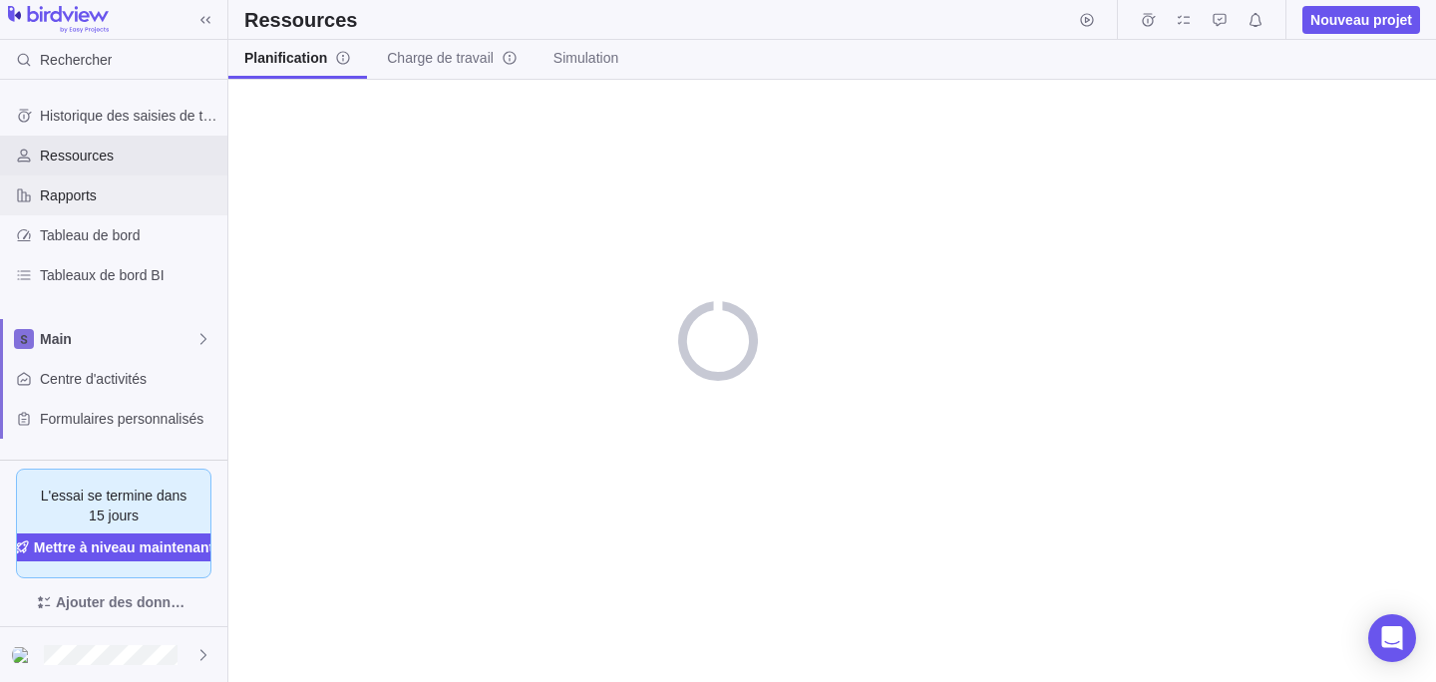
click at [99, 205] on div "Rapports" at bounding box center [113, 196] width 227 height 40
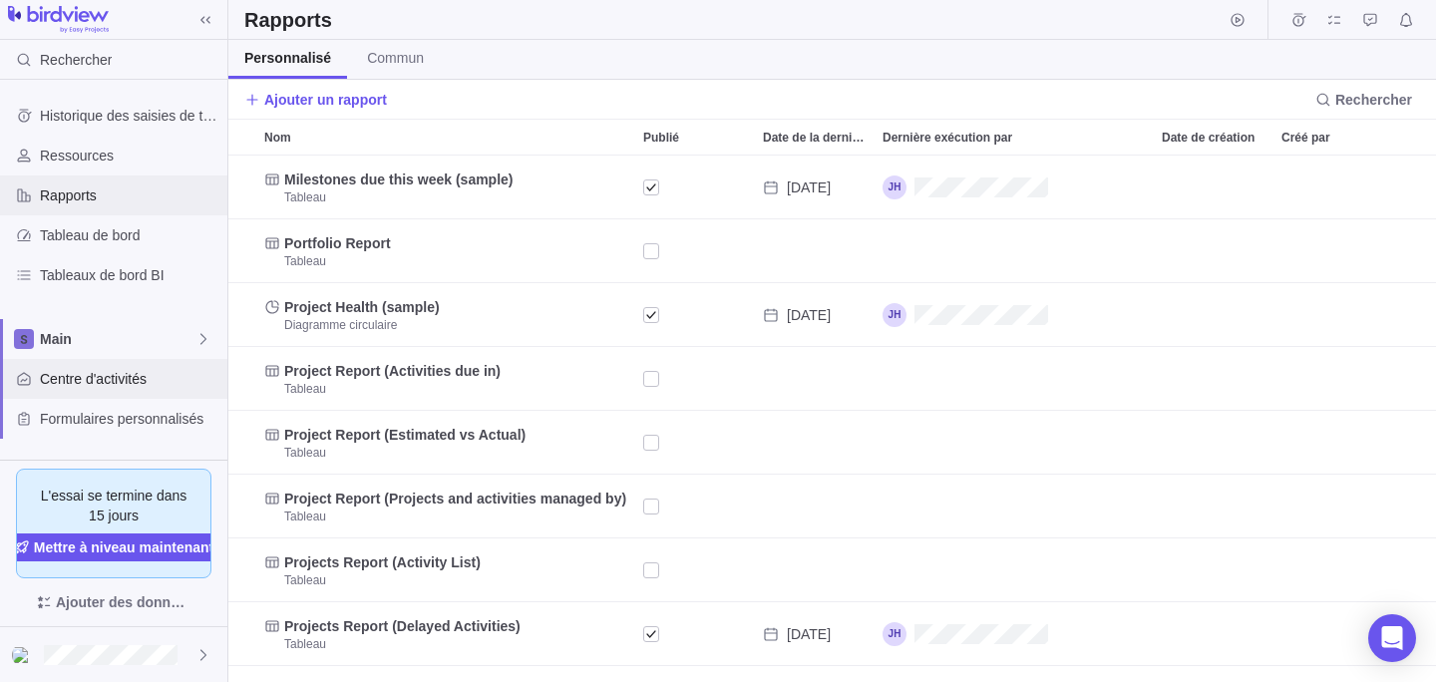
scroll to position [527, 1208]
click at [82, 336] on span "Main" at bounding box center [118, 339] width 156 height 20
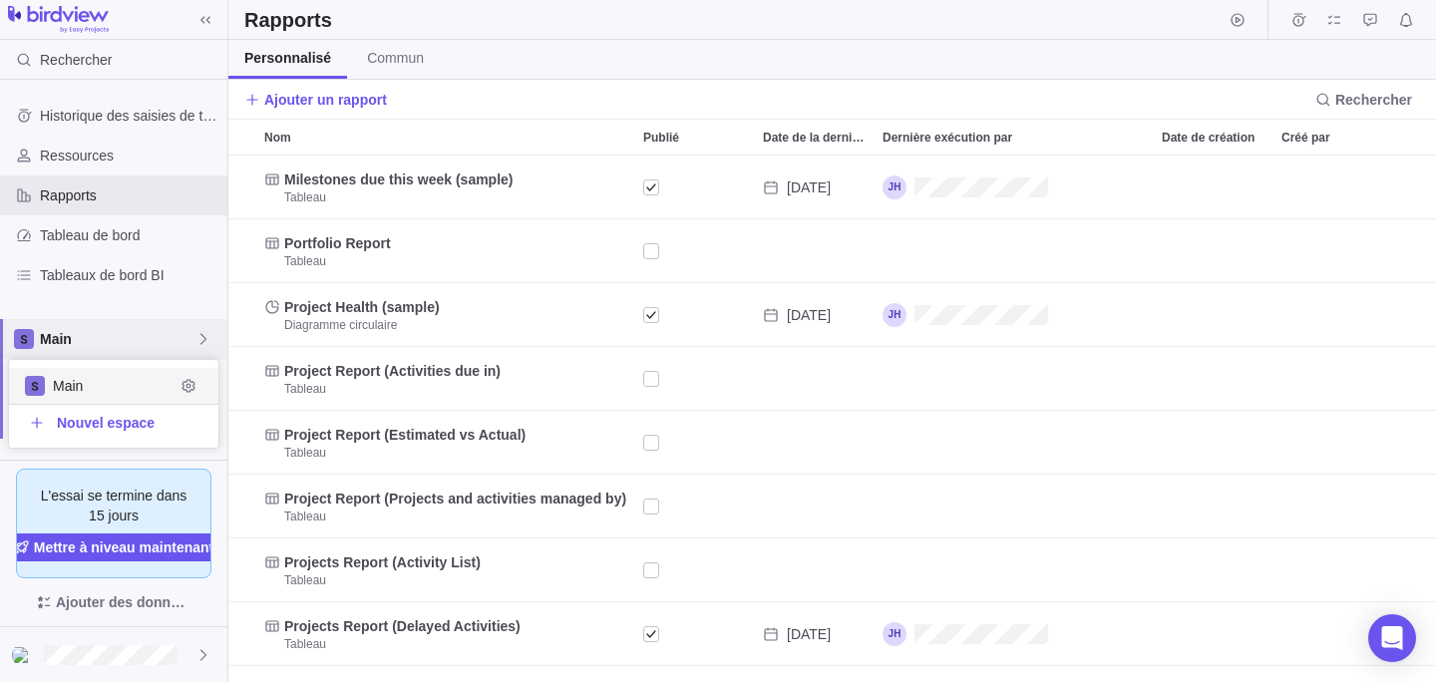
scroll to position [88, 209]
click at [89, 383] on span "Main" at bounding box center [114, 386] width 122 height 20
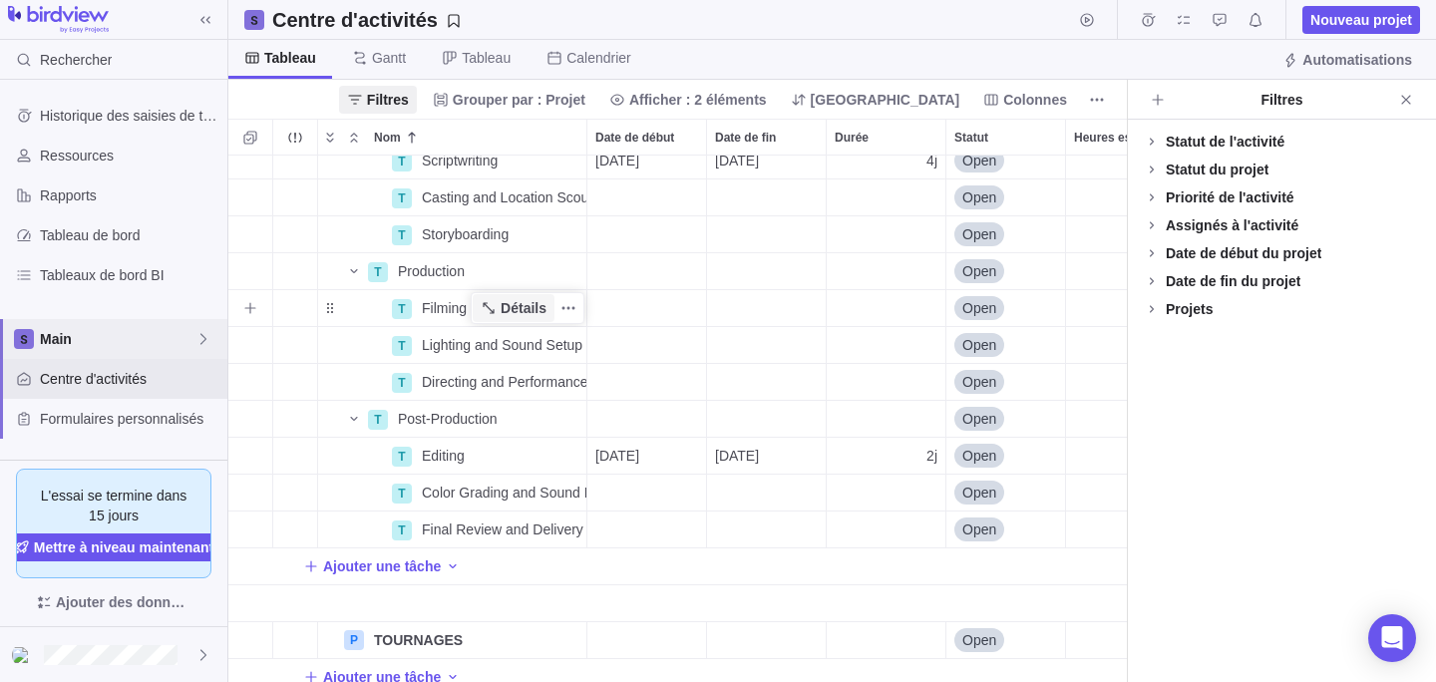
scroll to position [101, 0]
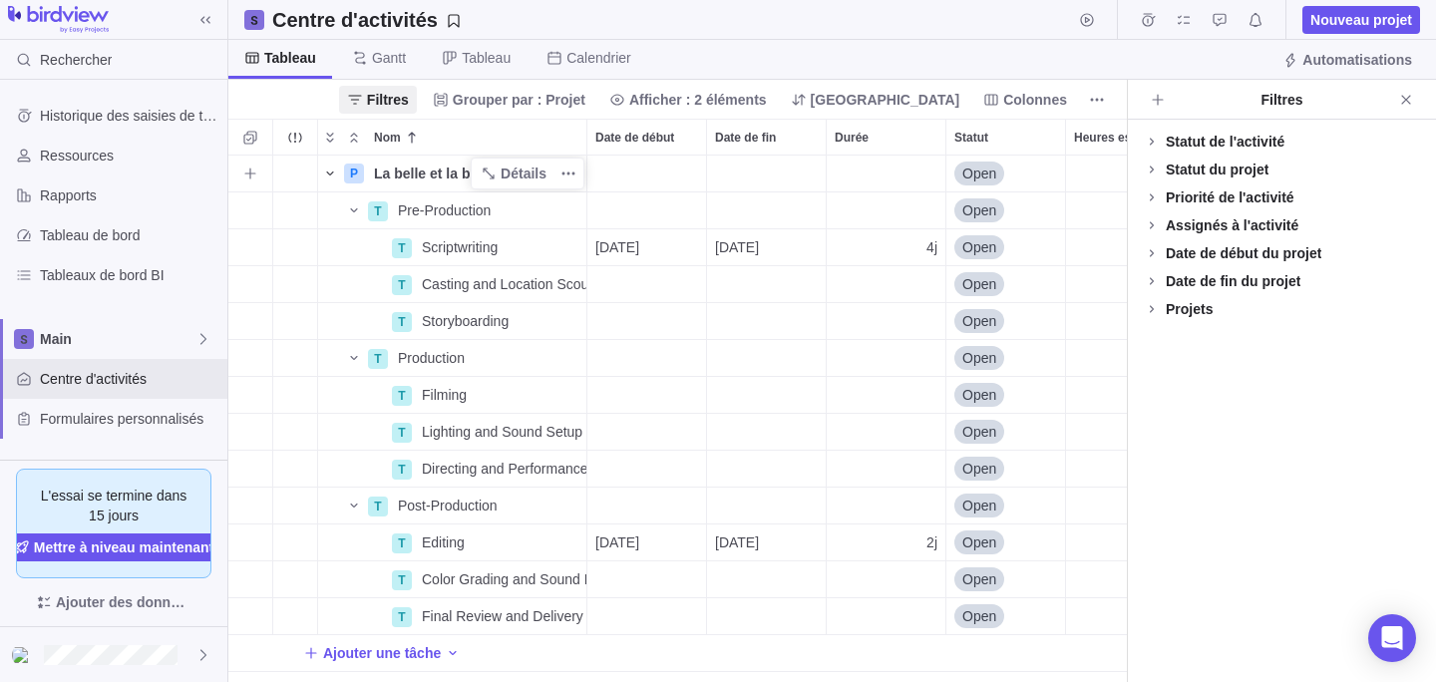
click at [333, 177] on icon "Nom" at bounding box center [330, 174] width 16 height 16
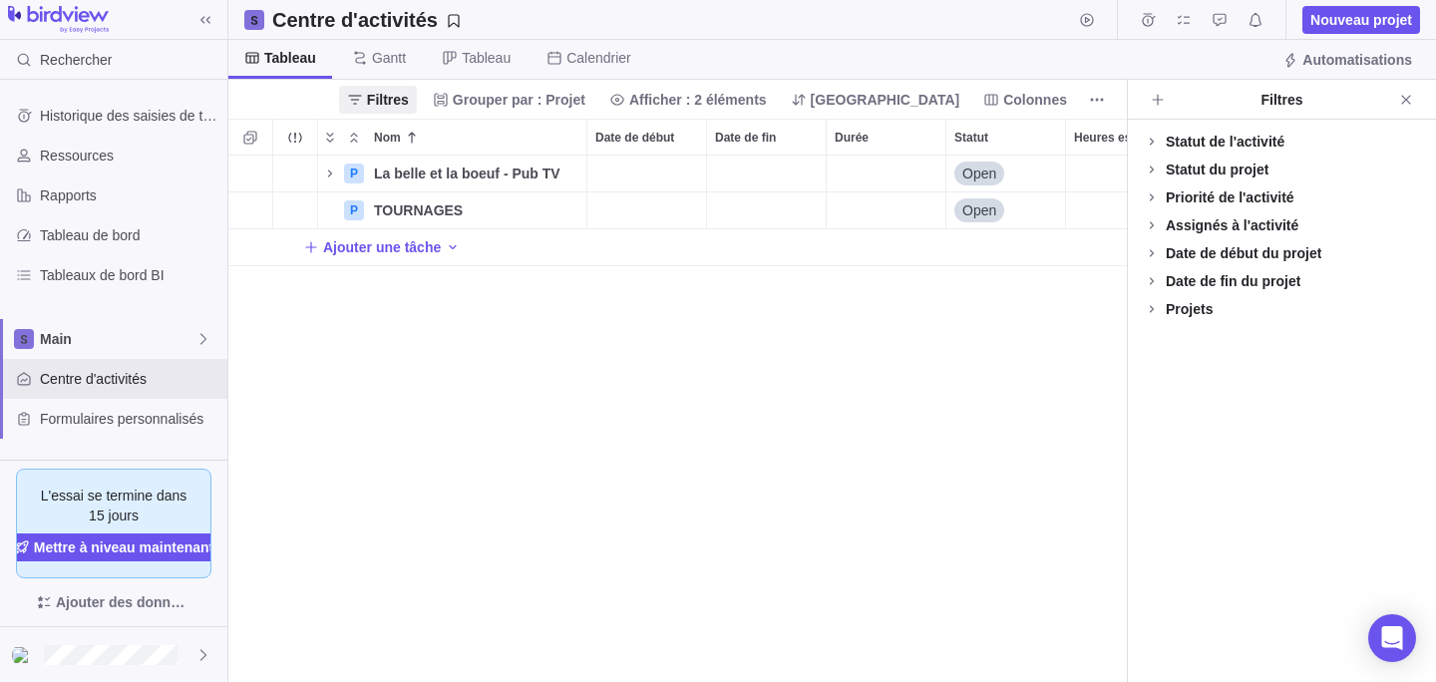
scroll to position [527, 899]
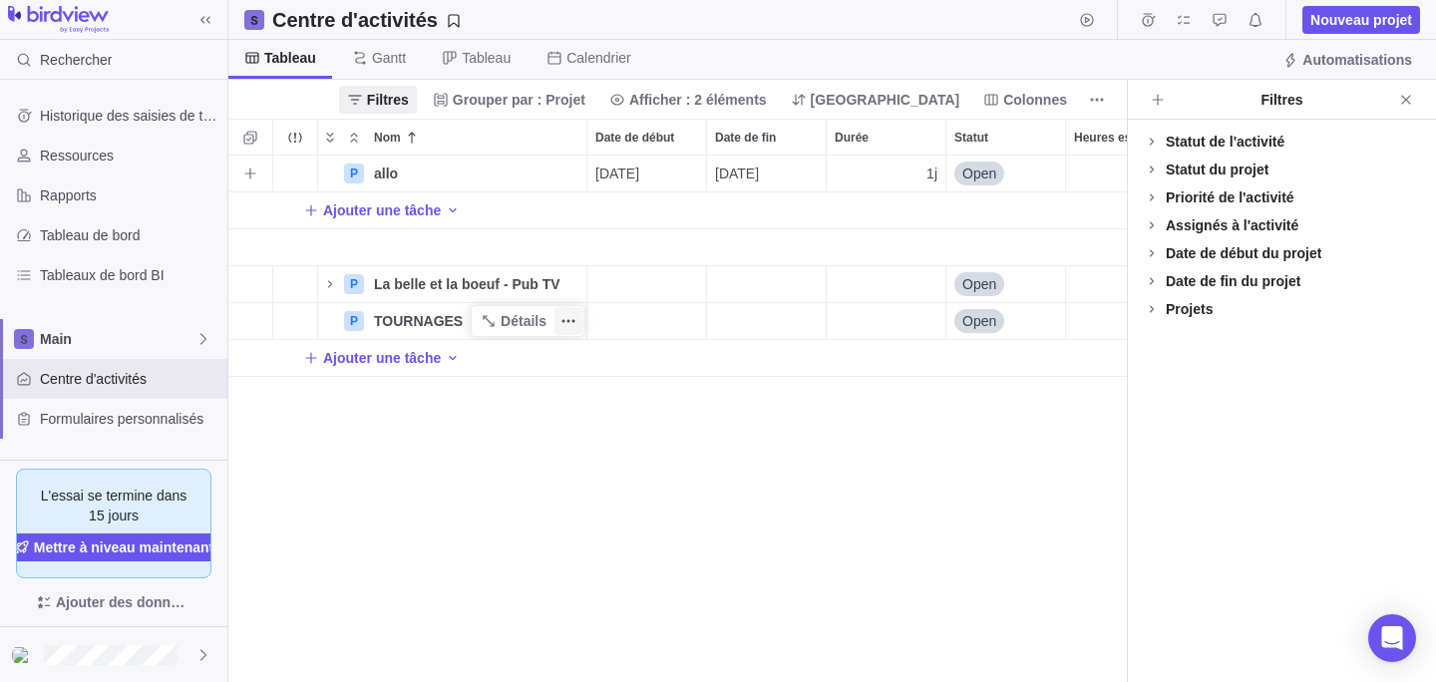
scroll to position [527, 899]
click at [334, 289] on icon "Nom" at bounding box center [330, 284] width 16 height 16
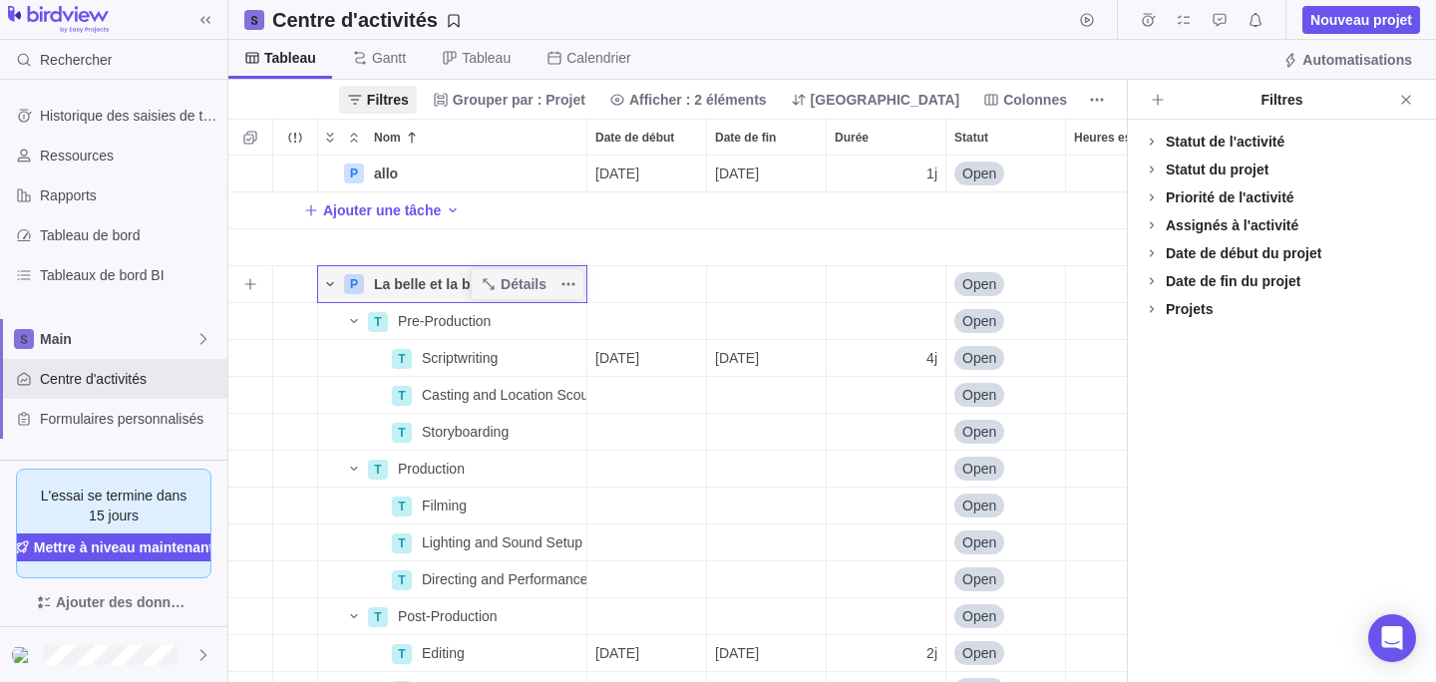
click at [328, 287] on icon "Nom" at bounding box center [330, 284] width 16 height 16
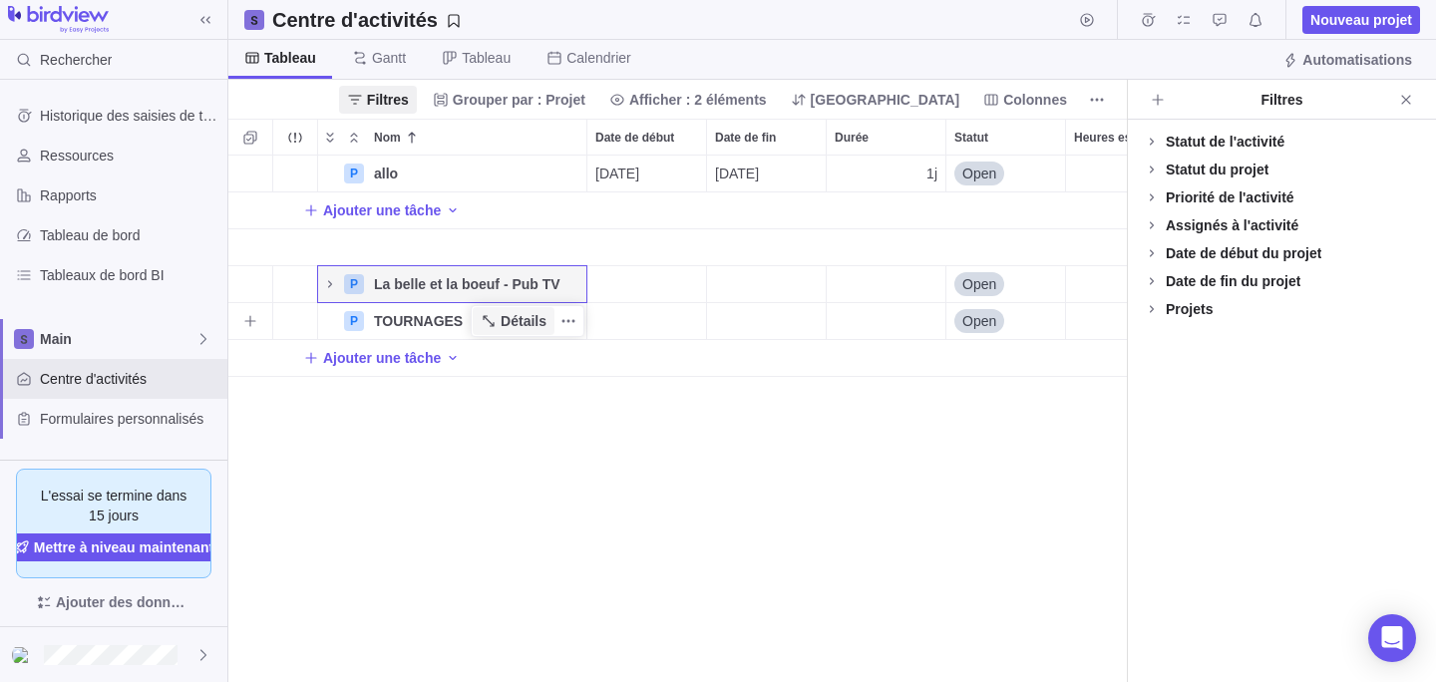
click at [515, 329] on span "Détails" at bounding box center [524, 321] width 46 height 20
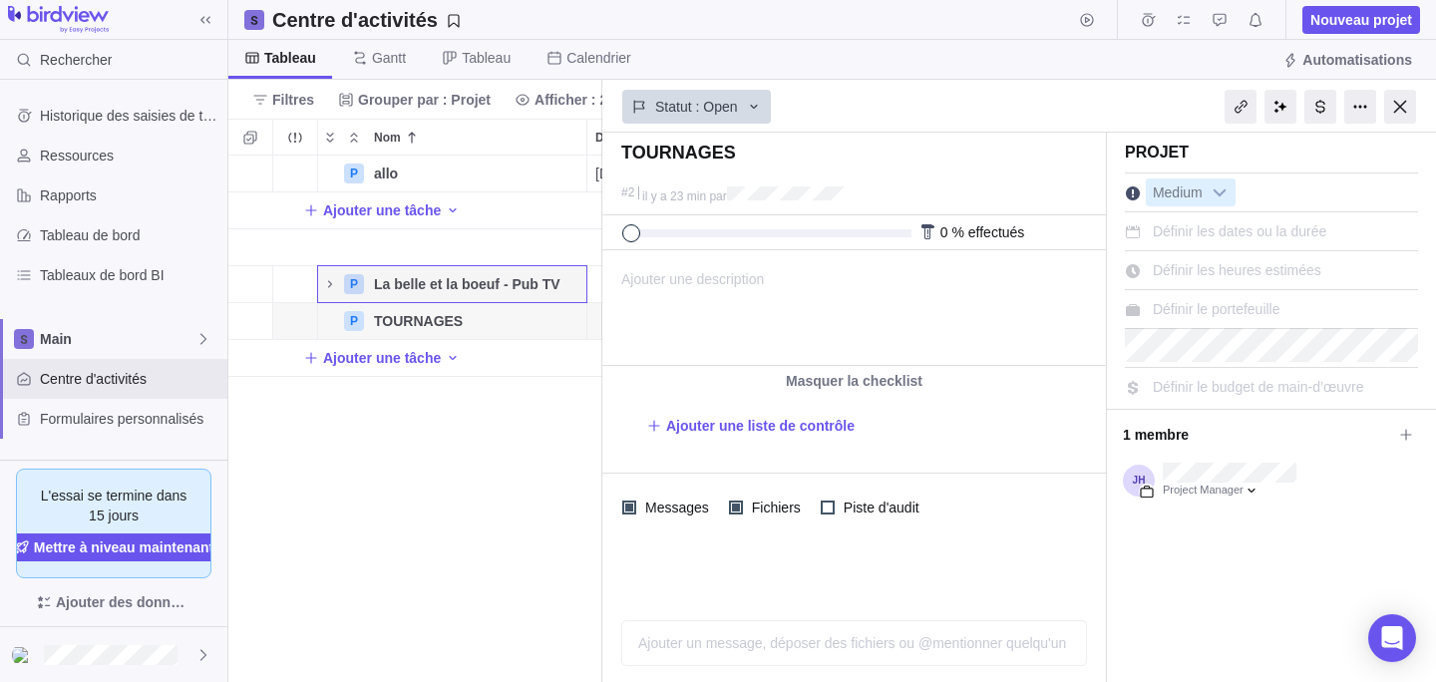
click at [513, 490] on div "P allo Détails 04/09/2025 04/09/2025 1j Open 3 Ajouter une tâche P La belle et …" at bounding box center [415, 419] width 374 height 527
click at [1405, 92] on div at bounding box center [1400, 107] width 32 height 34
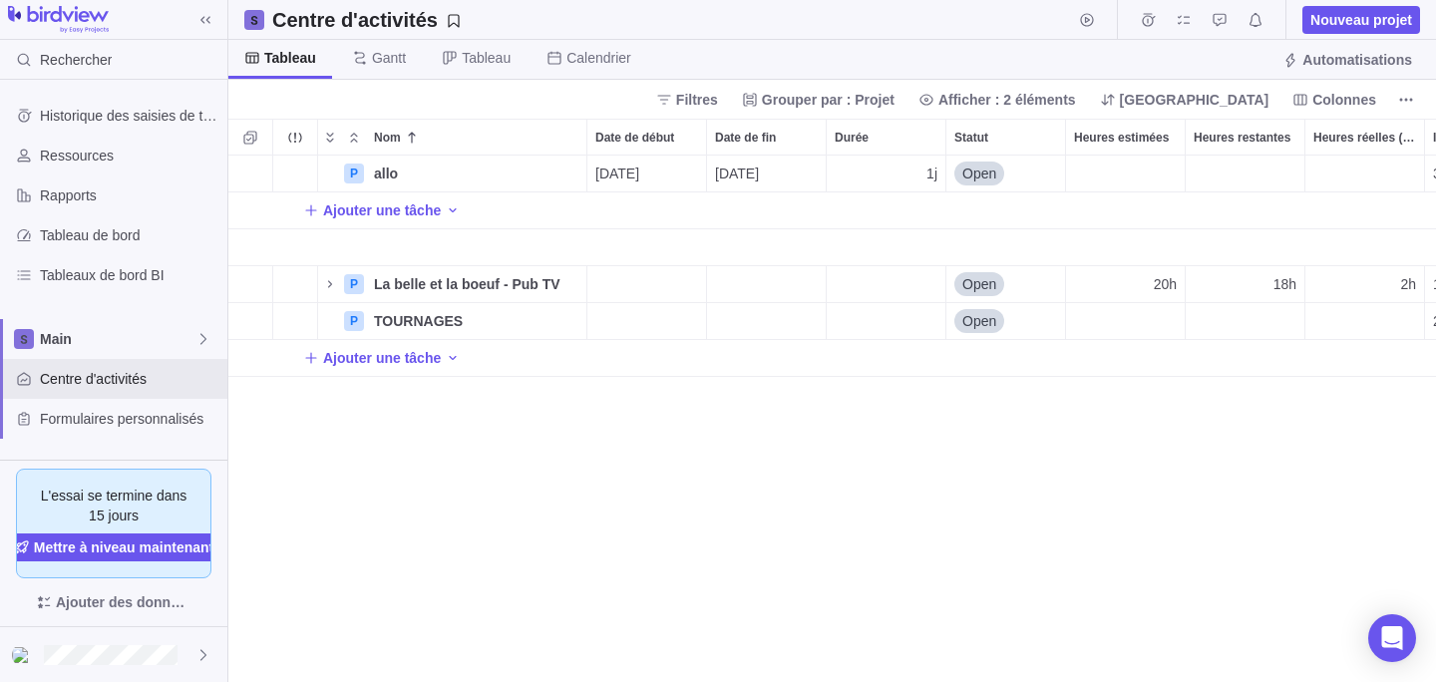
click at [1321, 116] on div "Filtres Grouper par : Projet Afficher : 2 éléments Trier Colonnes" at bounding box center [832, 99] width 1208 height 39
click at [1320, 101] on span "Colonnes" at bounding box center [1345, 100] width 64 height 20
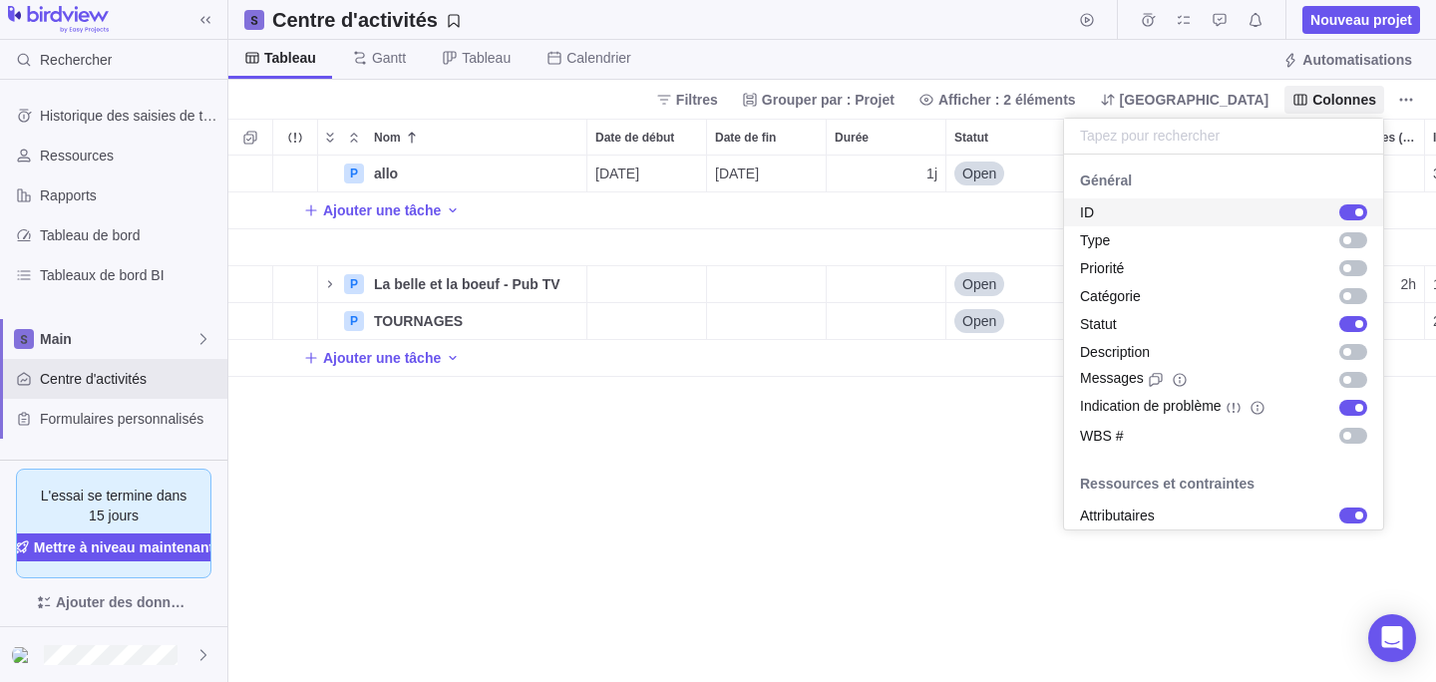
click at [1359, 211] on div "grid" at bounding box center [1359, 212] width 8 height 8
click at [1359, 211] on div "grid" at bounding box center [1353, 212] width 28 height 16
click at [1359, 211] on div "grid" at bounding box center [1359, 212] width 8 height 8
click at [1359, 211] on div "grid" at bounding box center [1353, 212] width 28 height 16
click at [854, 509] on body "Rechercher Historique des saisies de temps Ressources Rapports Tableau de bord …" at bounding box center [718, 341] width 1436 height 682
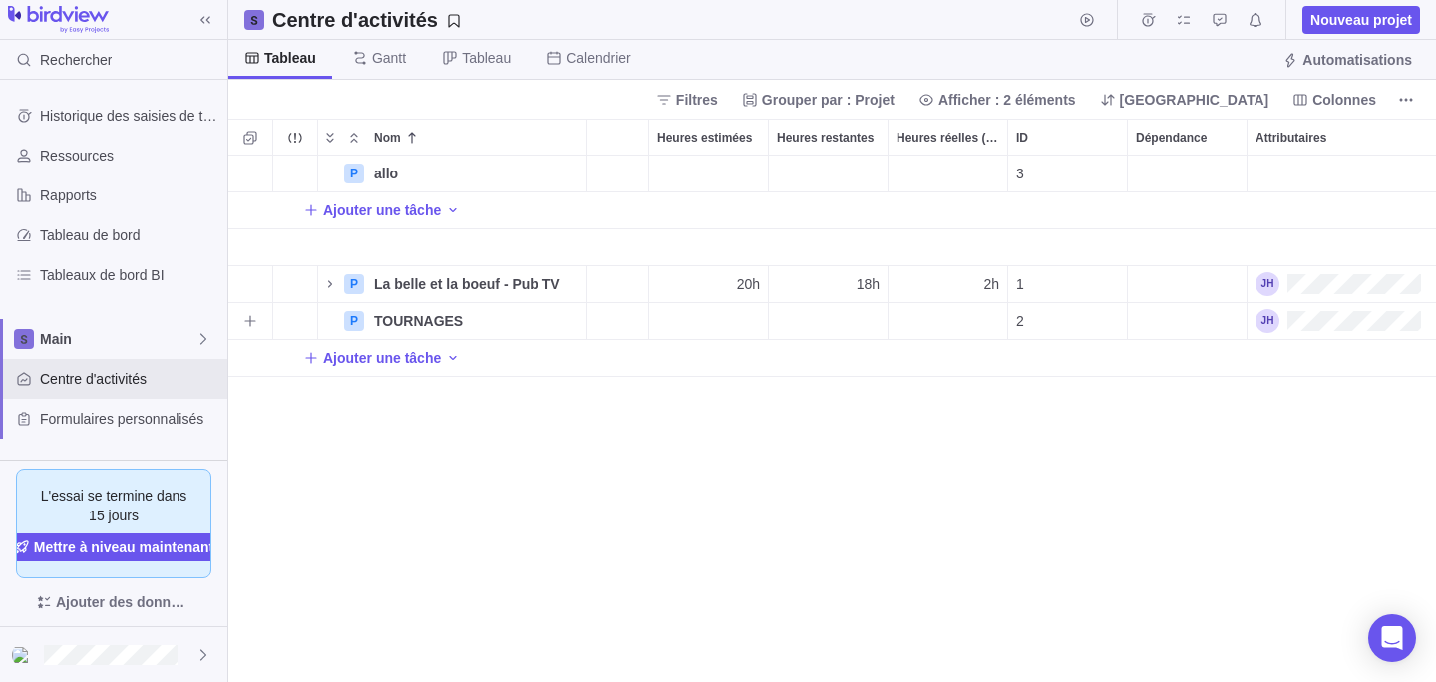
scroll to position [0, 428]
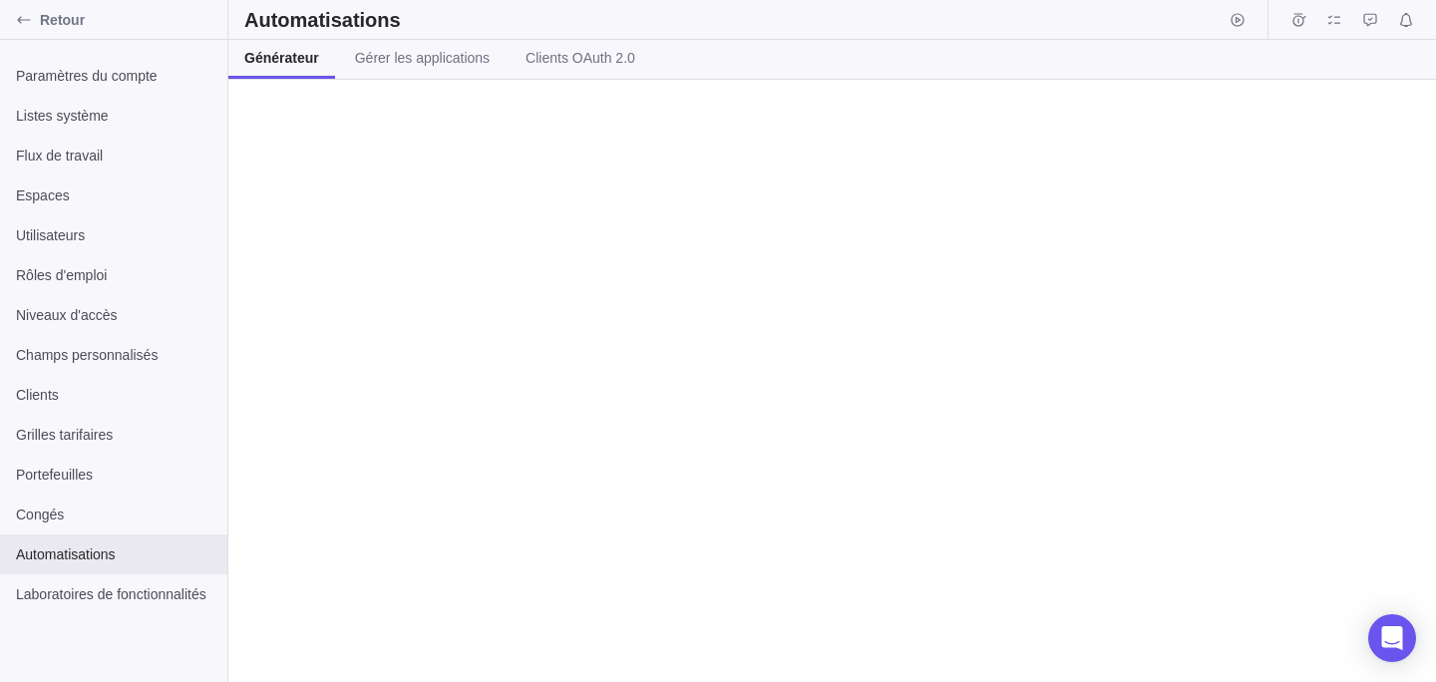
click at [299, 53] on span "Générateur" at bounding box center [281, 58] width 75 height 20
click at [558, 70] on link "Clients OAuth 2.0" at bounding box center [581, 59] width 142 height 39
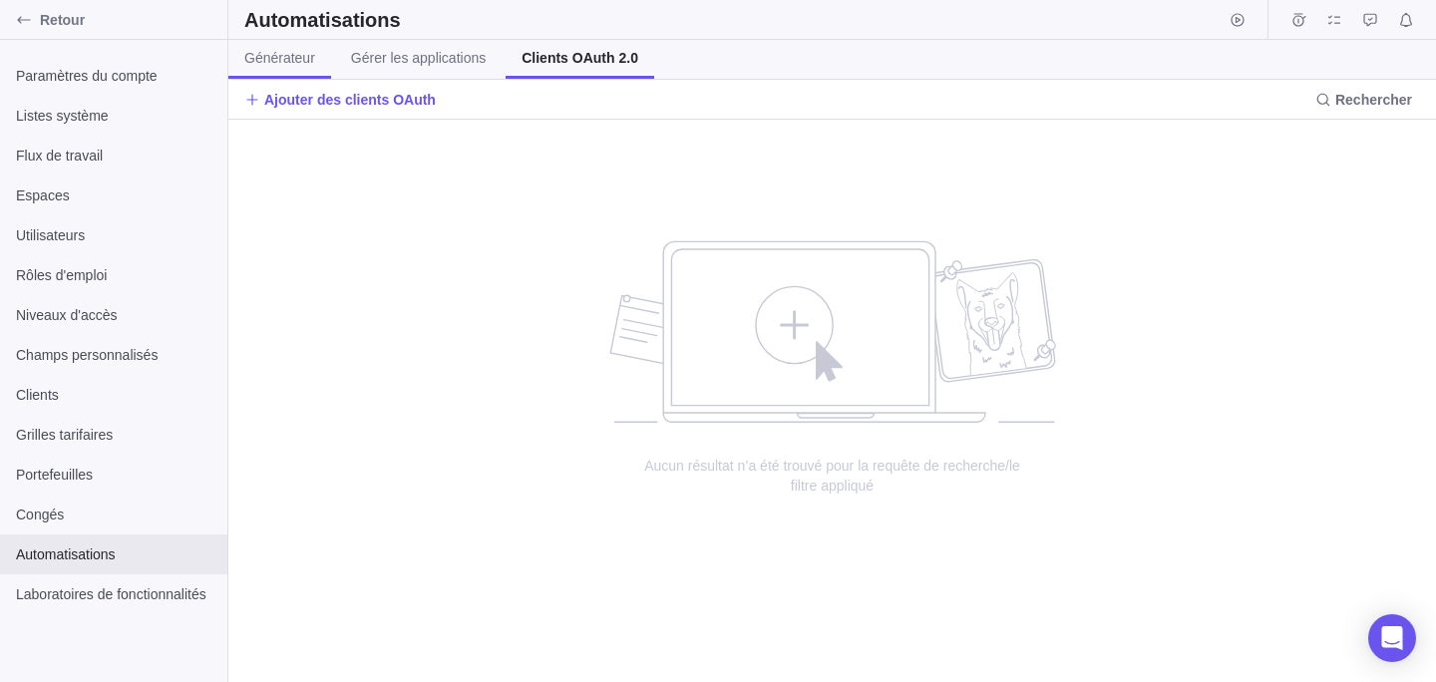
click at [315, 63] on span "Générateur" at bounding box center [279, 58] width 71 height 20
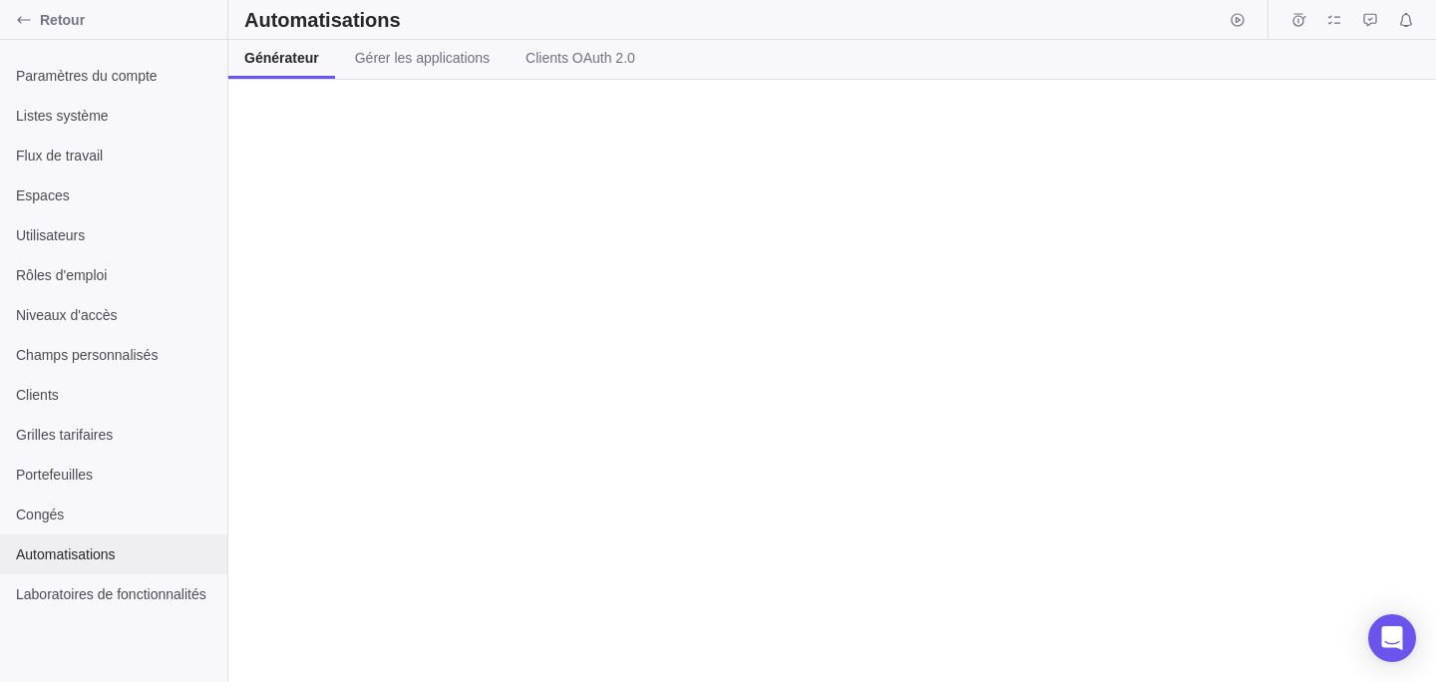
click at [106, 568] on div "Automatisations" at bounding box center [113, 555] width 227 height 40
click at [105, 585] on span "Laboratoires de fonctionnalités" at bounding box center [113, 594] width 195 height 20
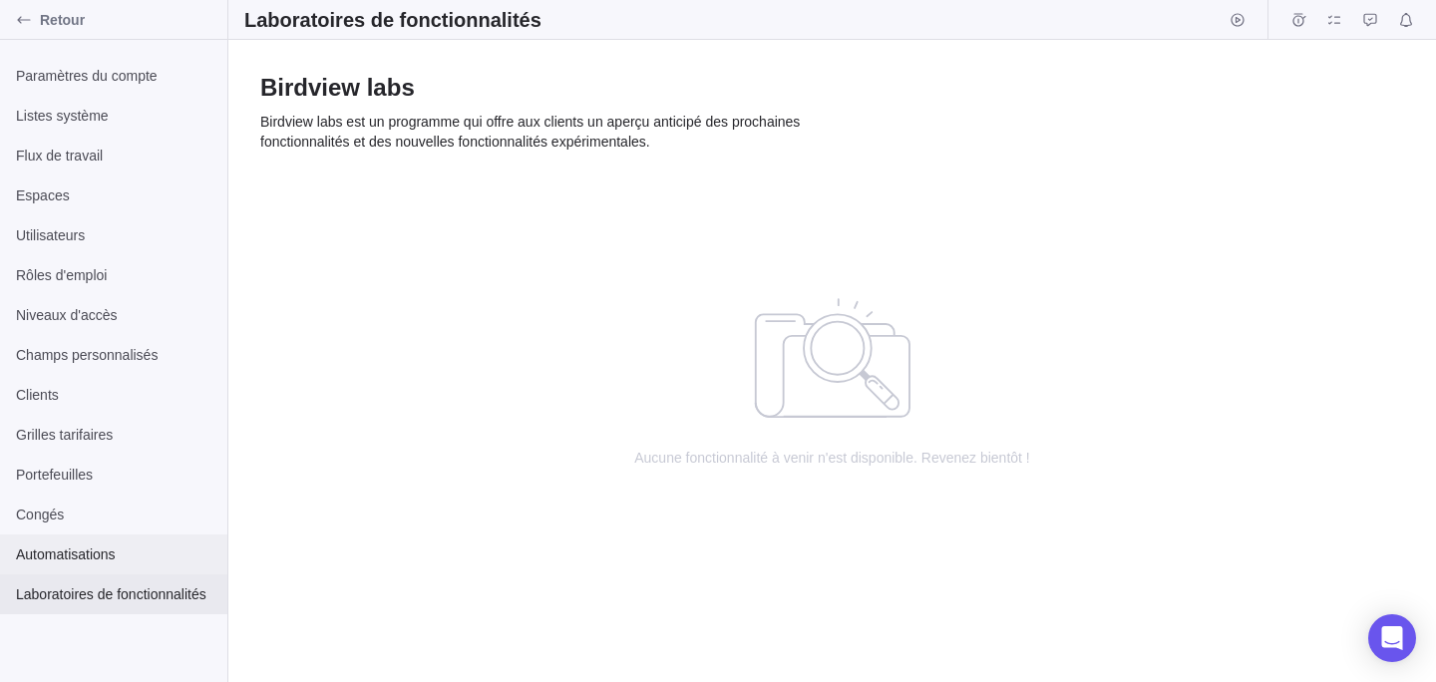
click at [69, 565] on div "Automatisations" at bounding box center [113, 555] width 227 height 40
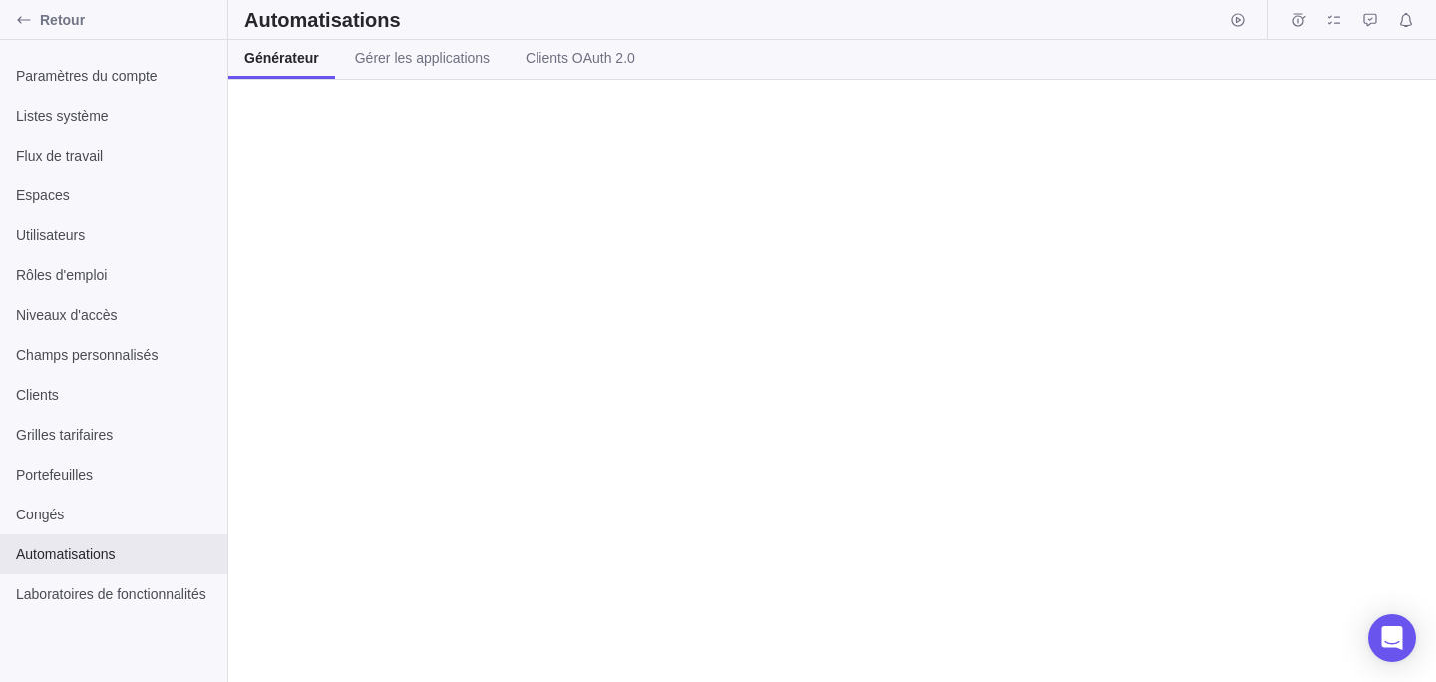
click at [294, 36] on div "Automatisations" at bounding box center [832, 20] width 1208 height 40
click at [276, 72] on link "Générateur" at bounding box center [281, 59] width 107 height 39
click at [69, 10] on span "Retour" at bounding box center [130, 20] width 180 height 20
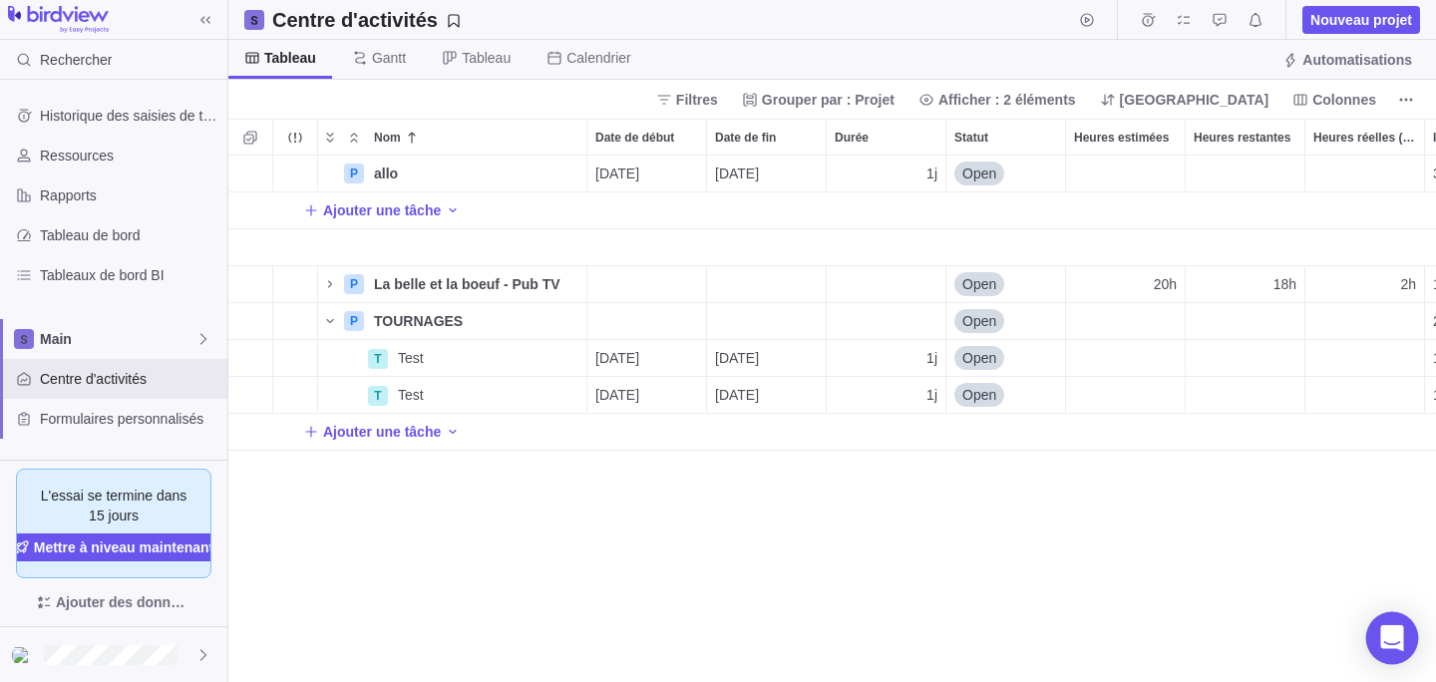
click at [1389, 650] on div "Open Intercom Messenger" at bounding box center [1392, 638] width 53 height 53
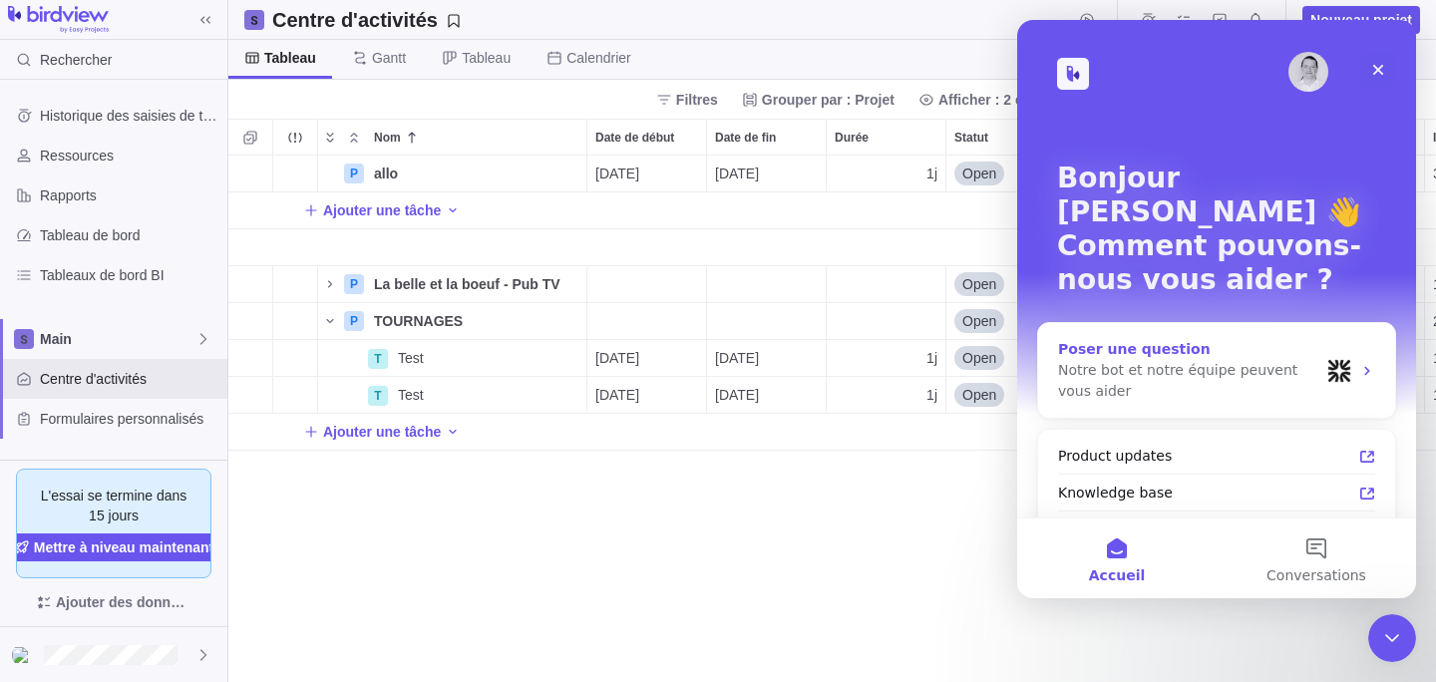
scroll to position [16, 0]
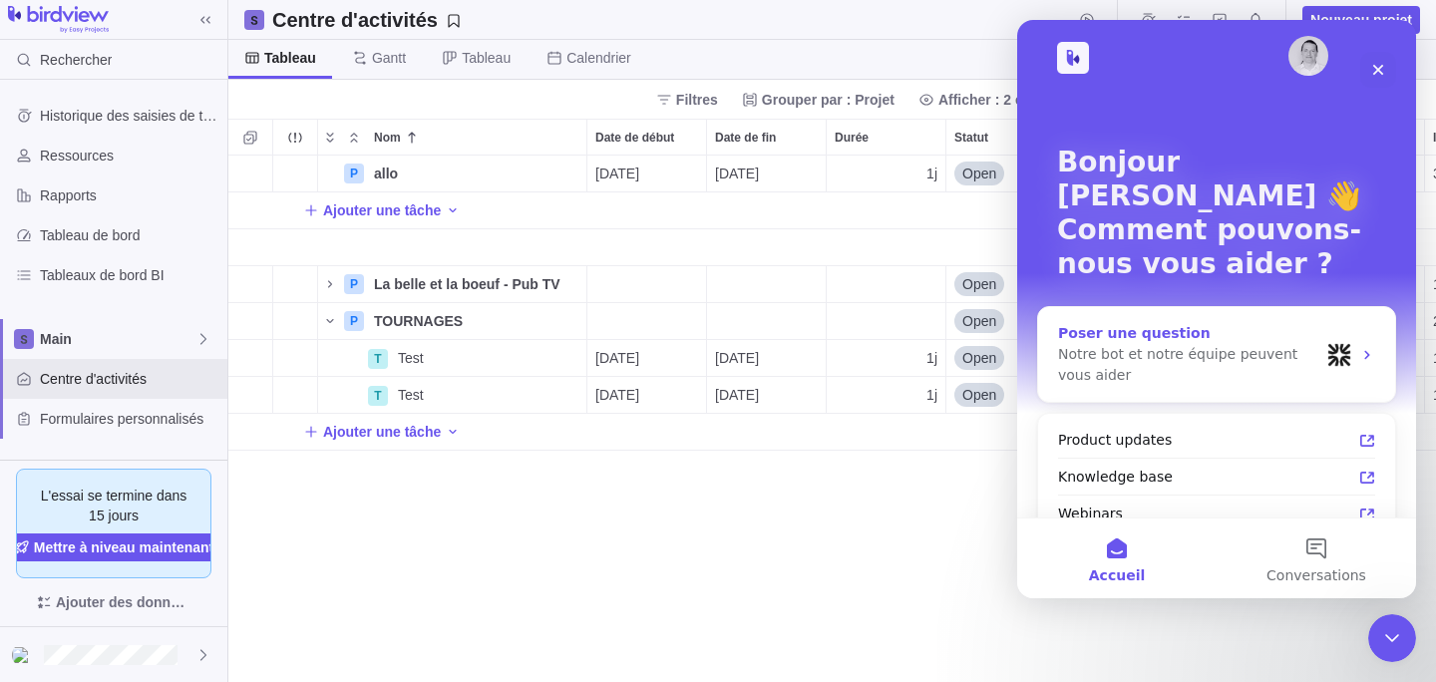
click at [1166, 344] on div "Notre bot et notre équipe peuvent vous aider" at bounding box center [1188, 365] width 261 height 42
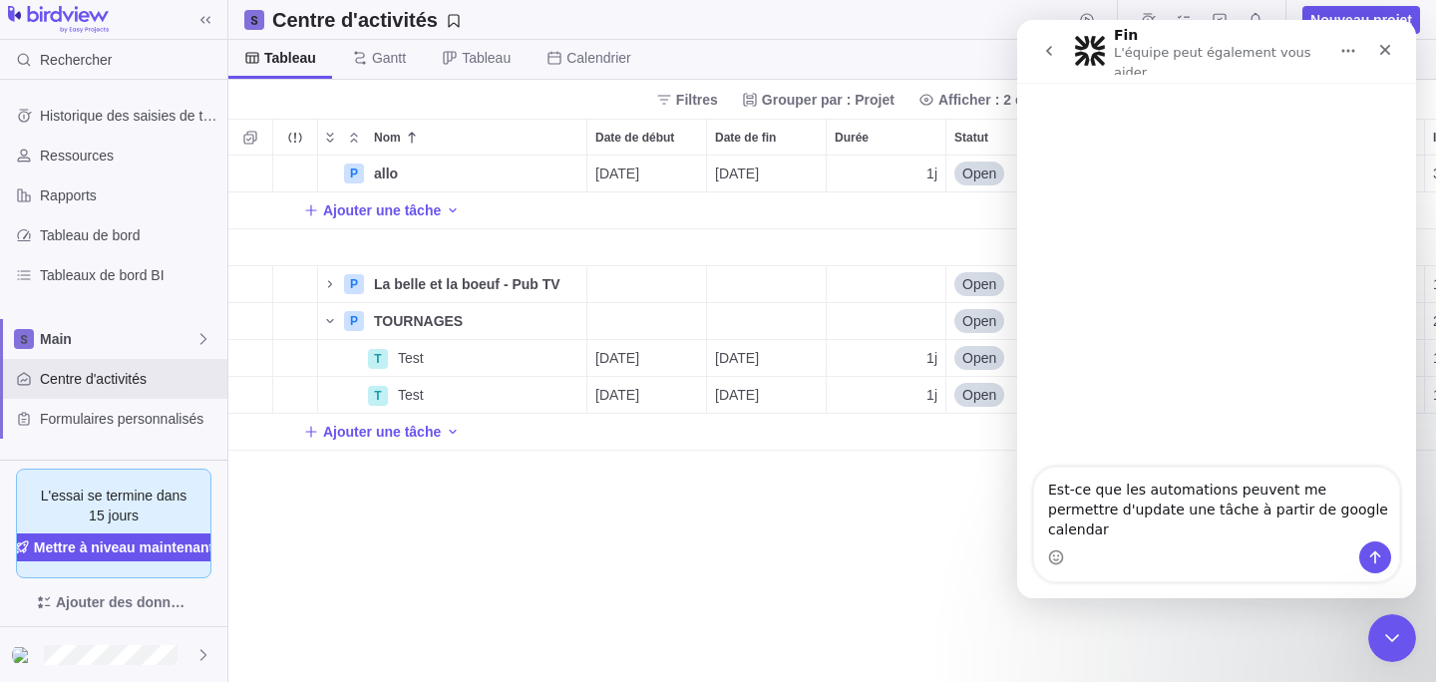
type textarea "Est-ce que les automations peuvent me permettre d'update une tâche à partir de …"
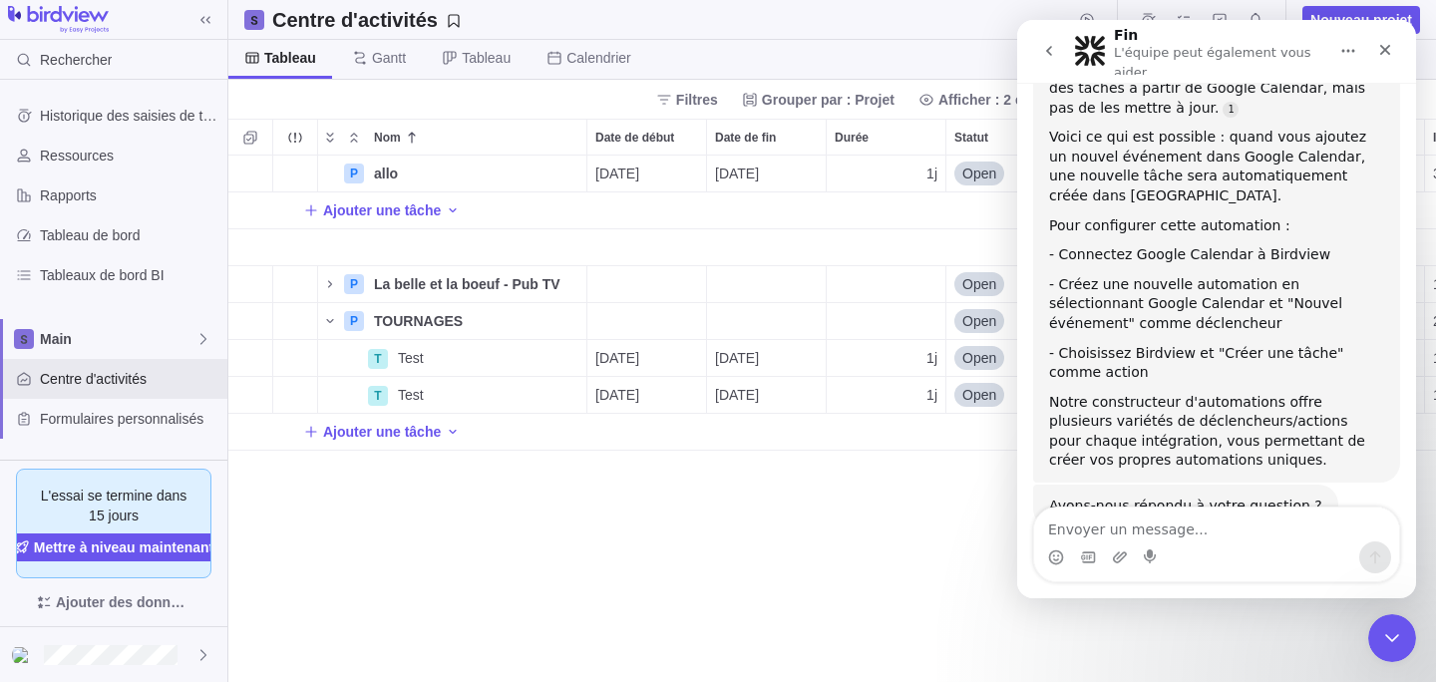
scroll to position [299, 0]
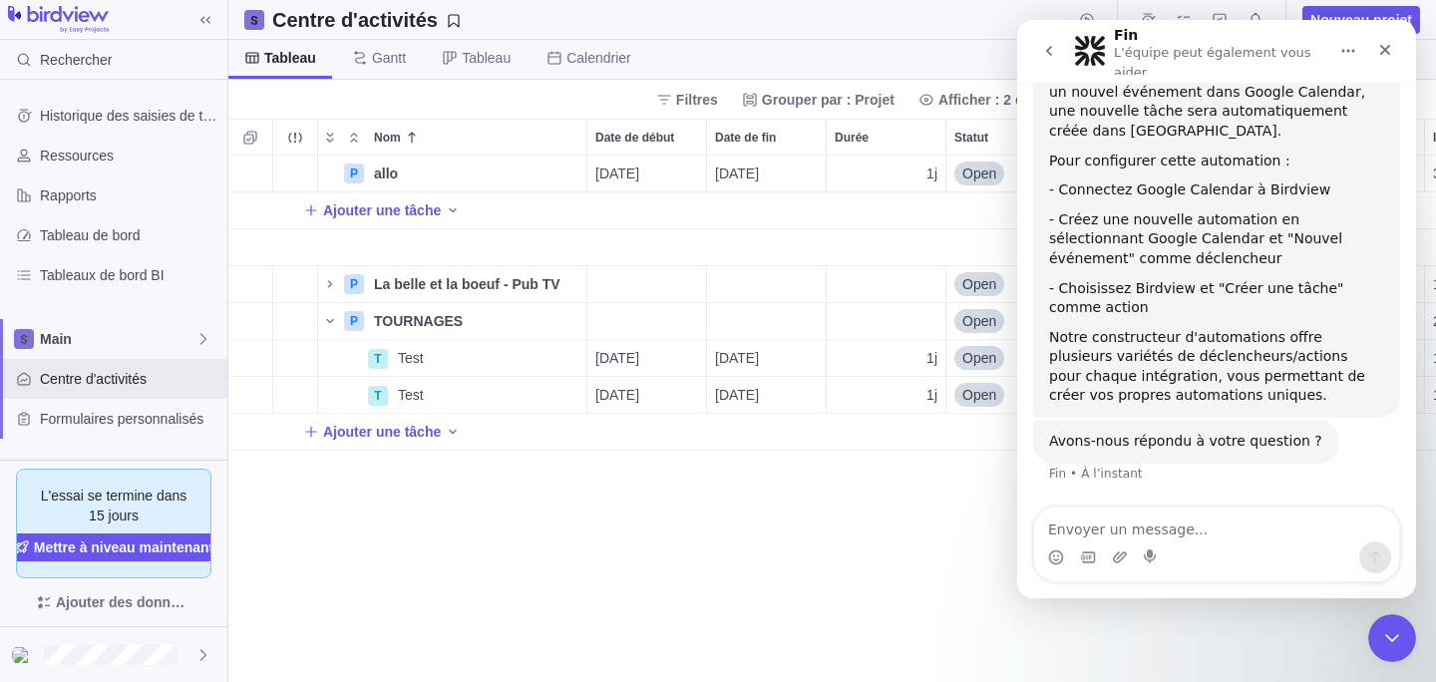
click at [1242, 321] on div "Nos automations Birdview permettent de créer des tâches à partir de Google Cale…" at bounding box center [1216, 200] width 335 height 412
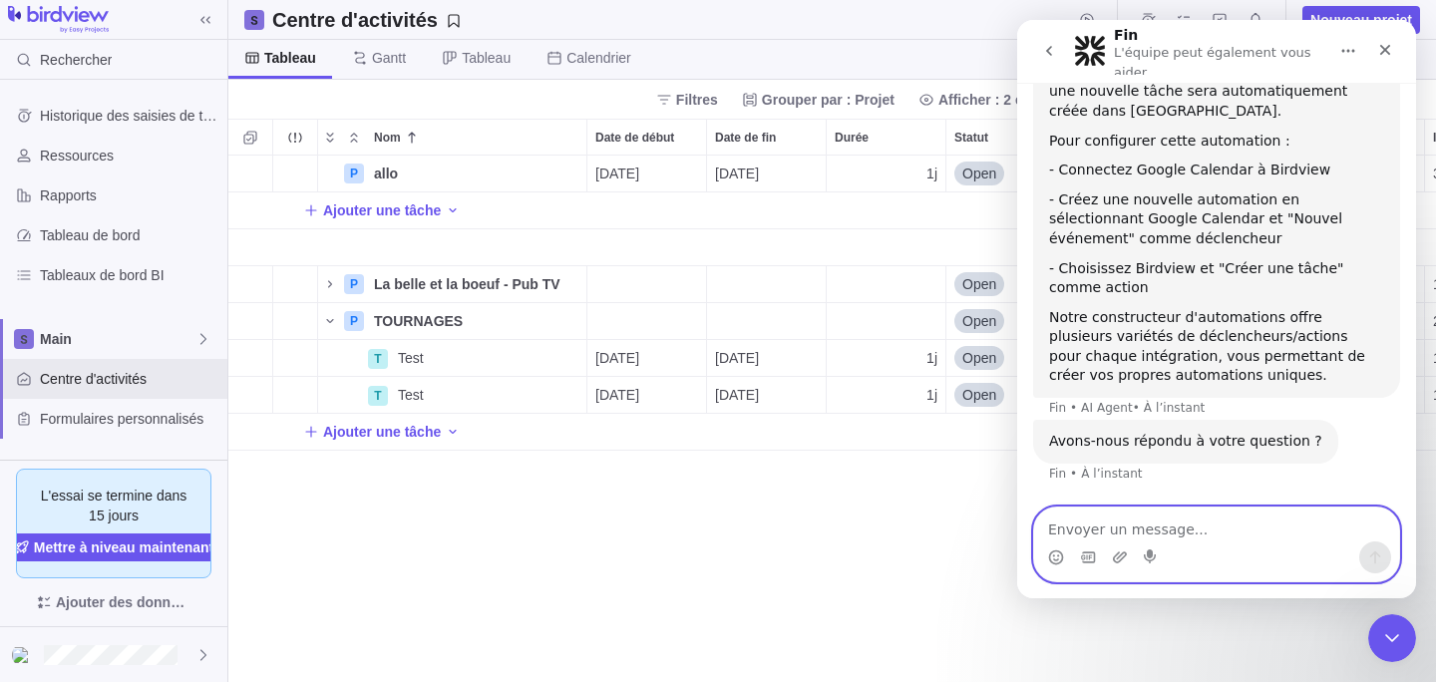
click at [1228, 523] on textarea "Envoyer un message..." at bounding box center [1216, 525] width 365 height 34
click at [1386, 53] on icon "Fermer" at bounding box center [1385, 50] width 16 height 16
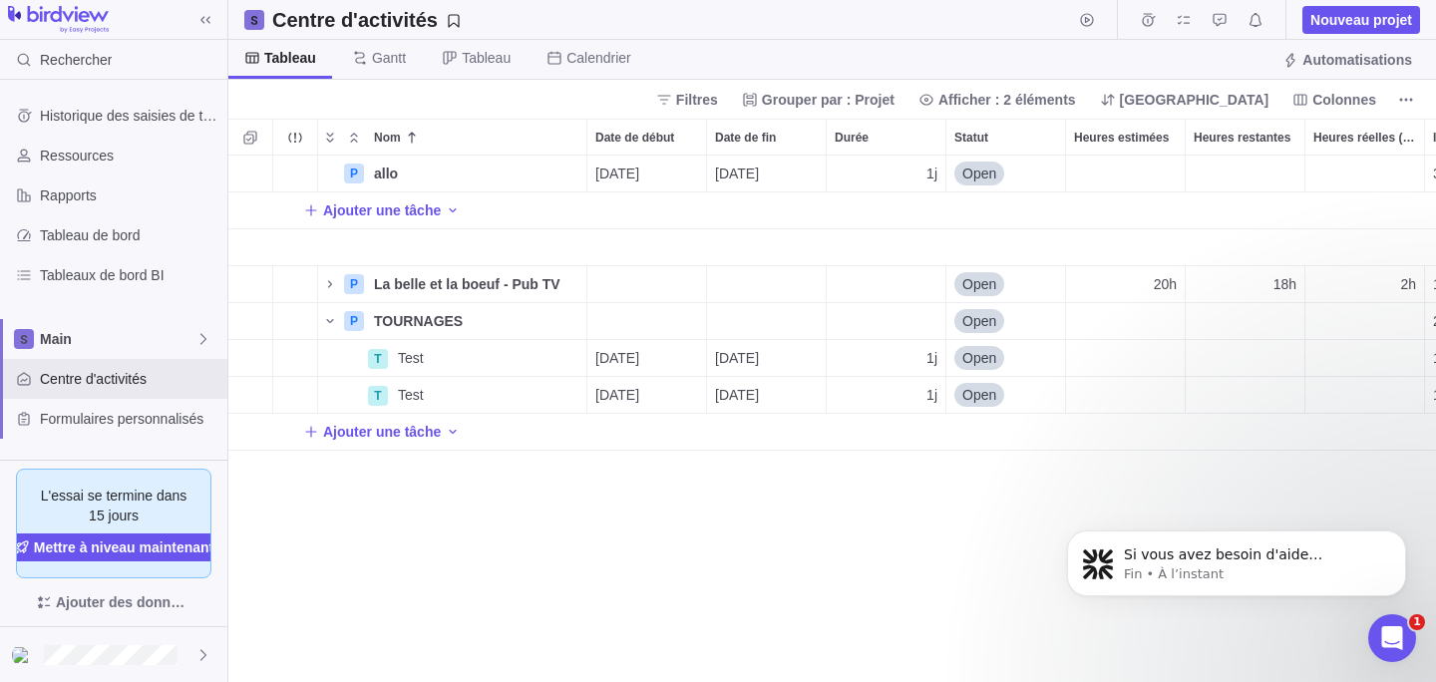
scroll to position [443, 0]
click at [565, 474] on div "P allo Détails 04/09/2025 04/09/2025 1j Open 3 Ajouter une tâche P La belle et …" at bounding box center [832, 419] width 1208 height 527
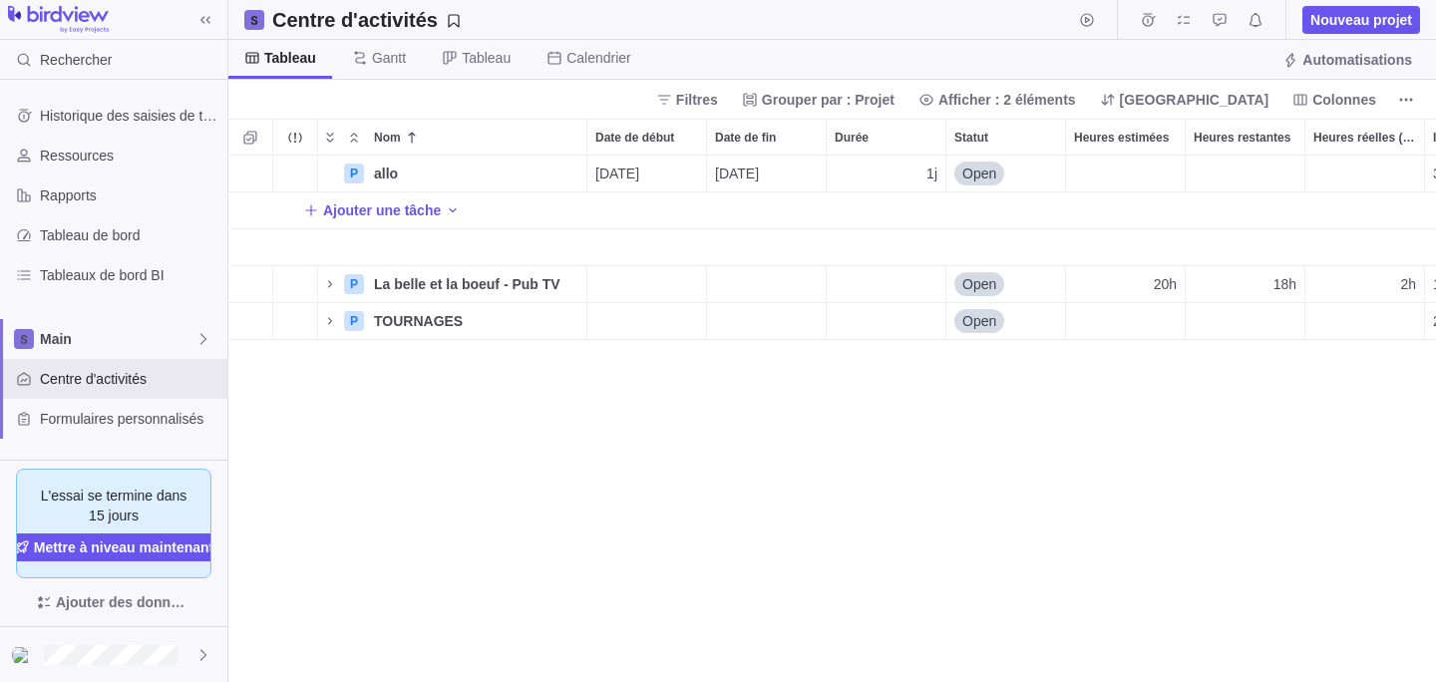
scroll to position [527, 1208]
click at [331, 322] on icon "Nom" at bounding box center [330, 321] width 16 height 16
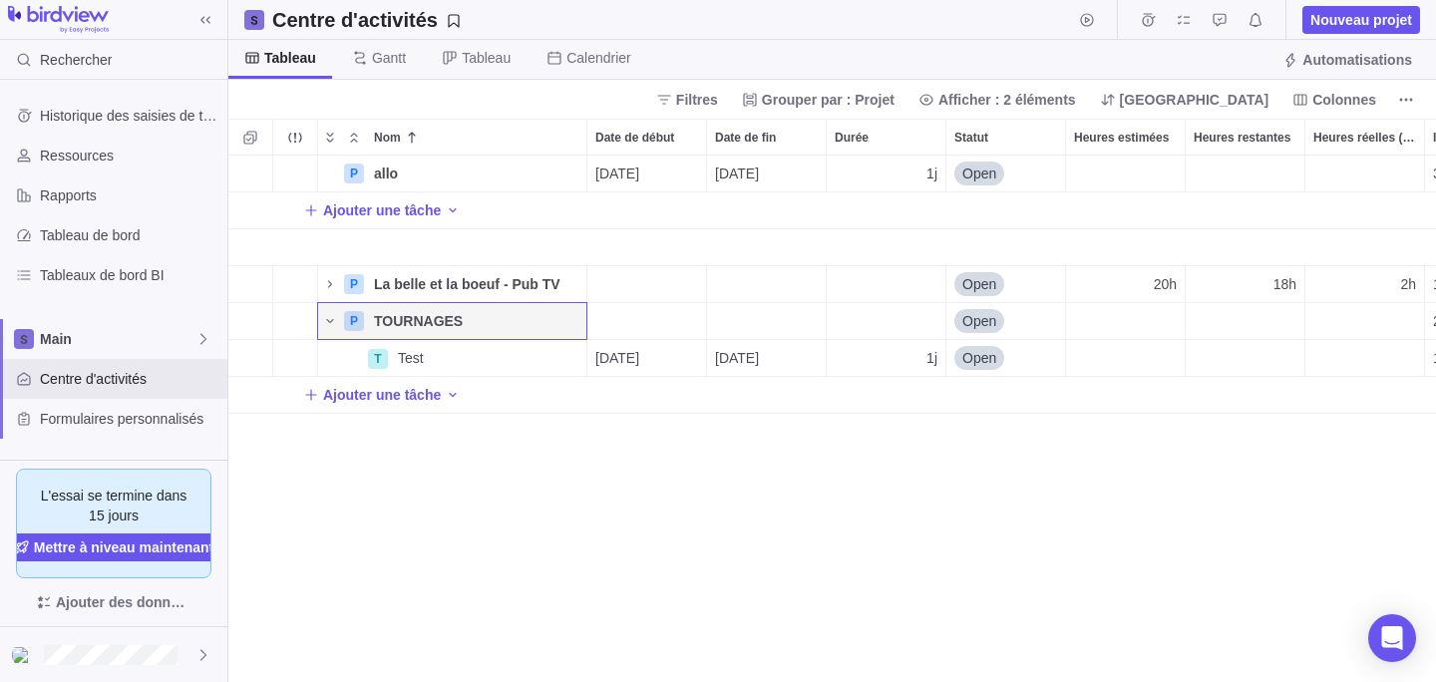
scroll to position [0, 428]
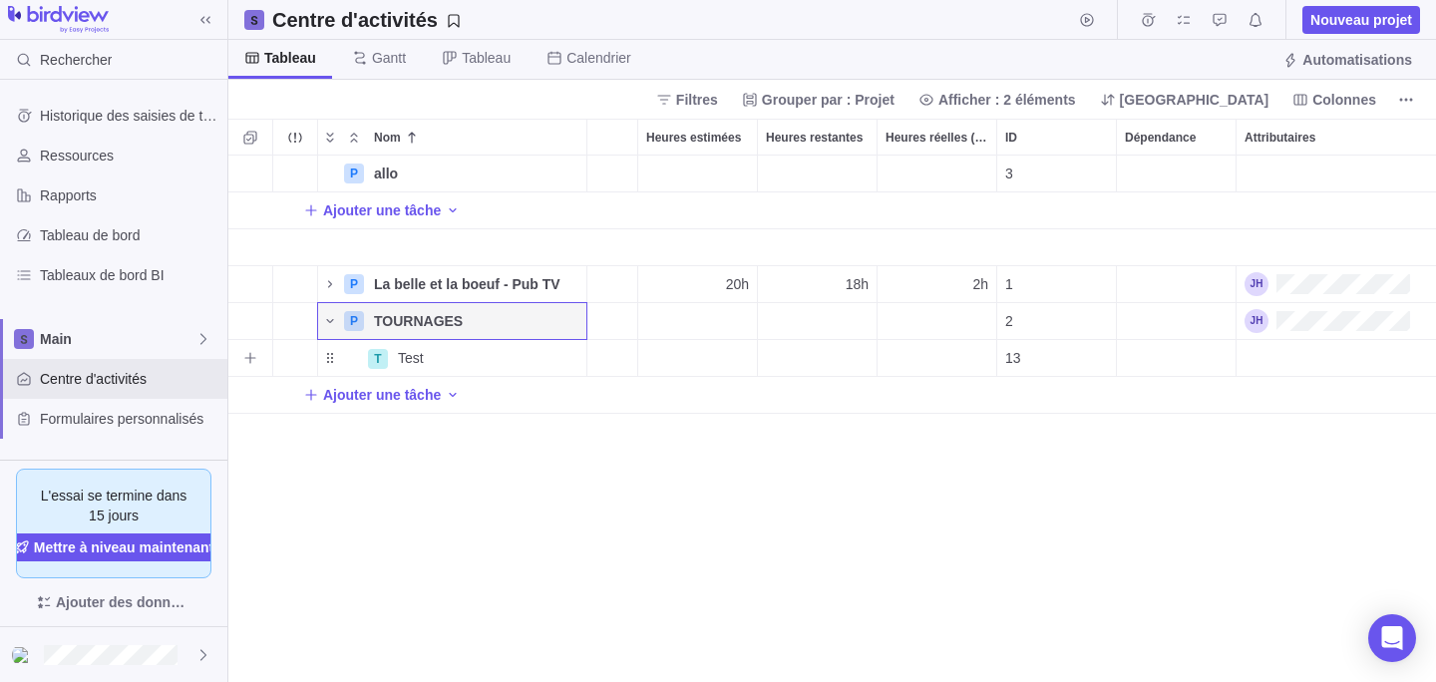
click at [1341, 369] on div "Attributaires" at bounding box center [1336, 358] width 199 height 36
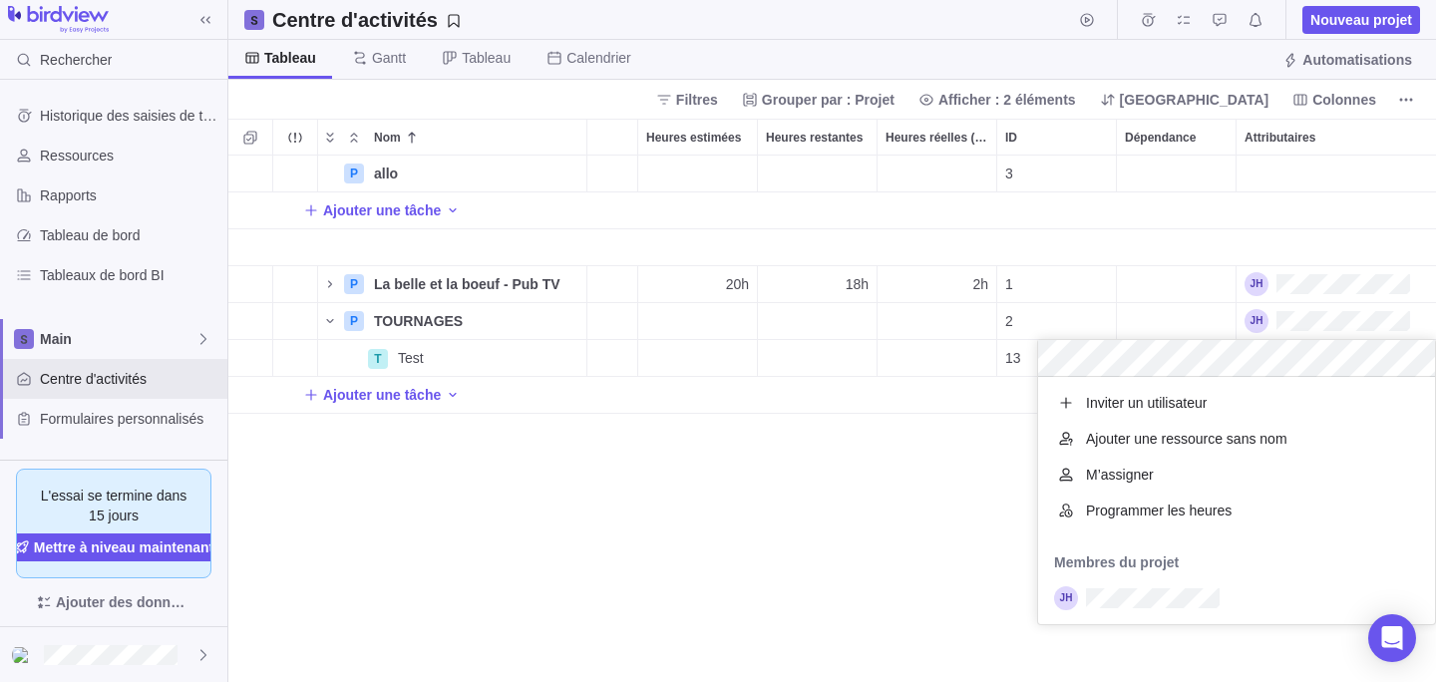
scroll to position [247, 397]
click at [982, 550] on div "P allo Détails [DATE] [DATE] 1j Open 3 Ajouter une tâche P La belle et la boeuf…" at bounding box center [832, 419] width 1208 height 527
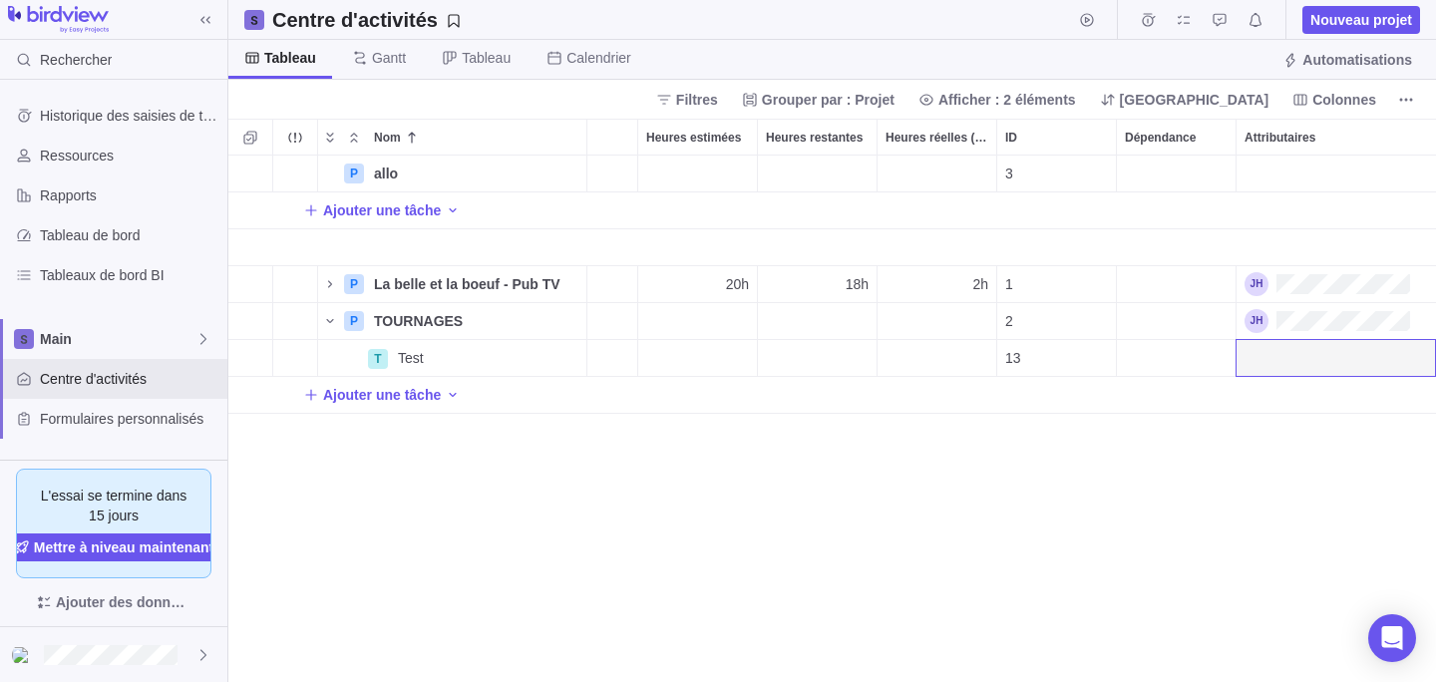
click at [982, 550] on div "P allo Détails 04/09/2025 04/09/2025 1j Open 3 Ajouter une tâche P La belle et …" at bounding box center [832, 419] width 1208 height 527
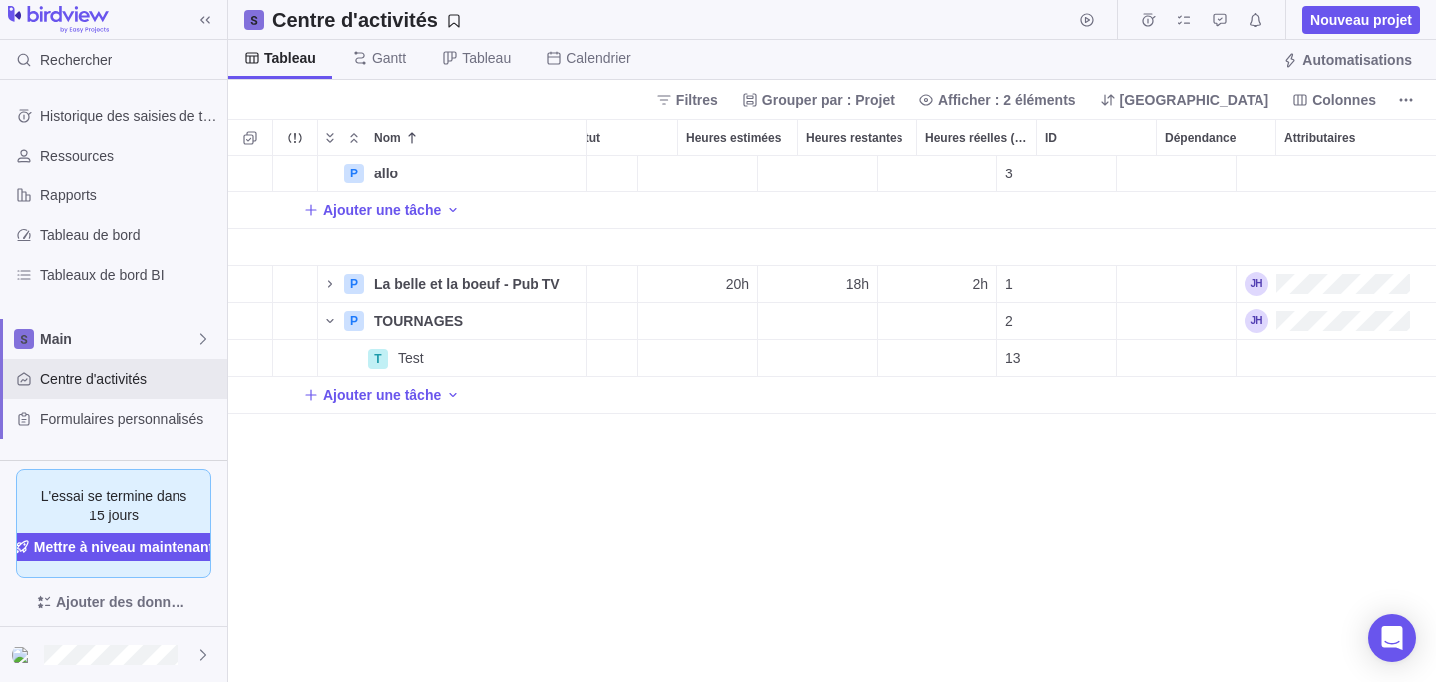
scroll to position [0, 428]
click at [1037, 359] on div "13" at bounding box center [1056, 358] width 119 height 36
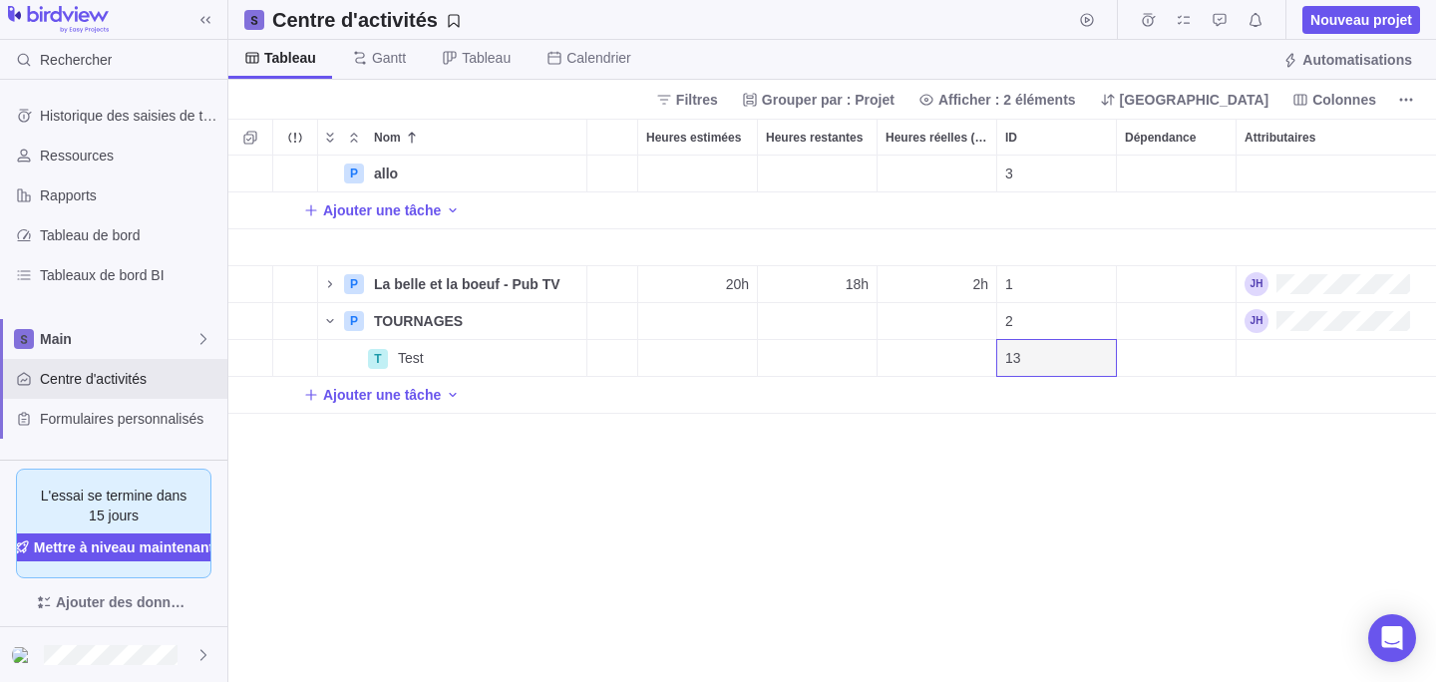
click at [996, 482] on div "P allo Détails 04/09/2025 04/09/2025 1j Open 3 Ajouter une tâche P La belle et …" at bounding box center [832, 419] width 1208 height 527
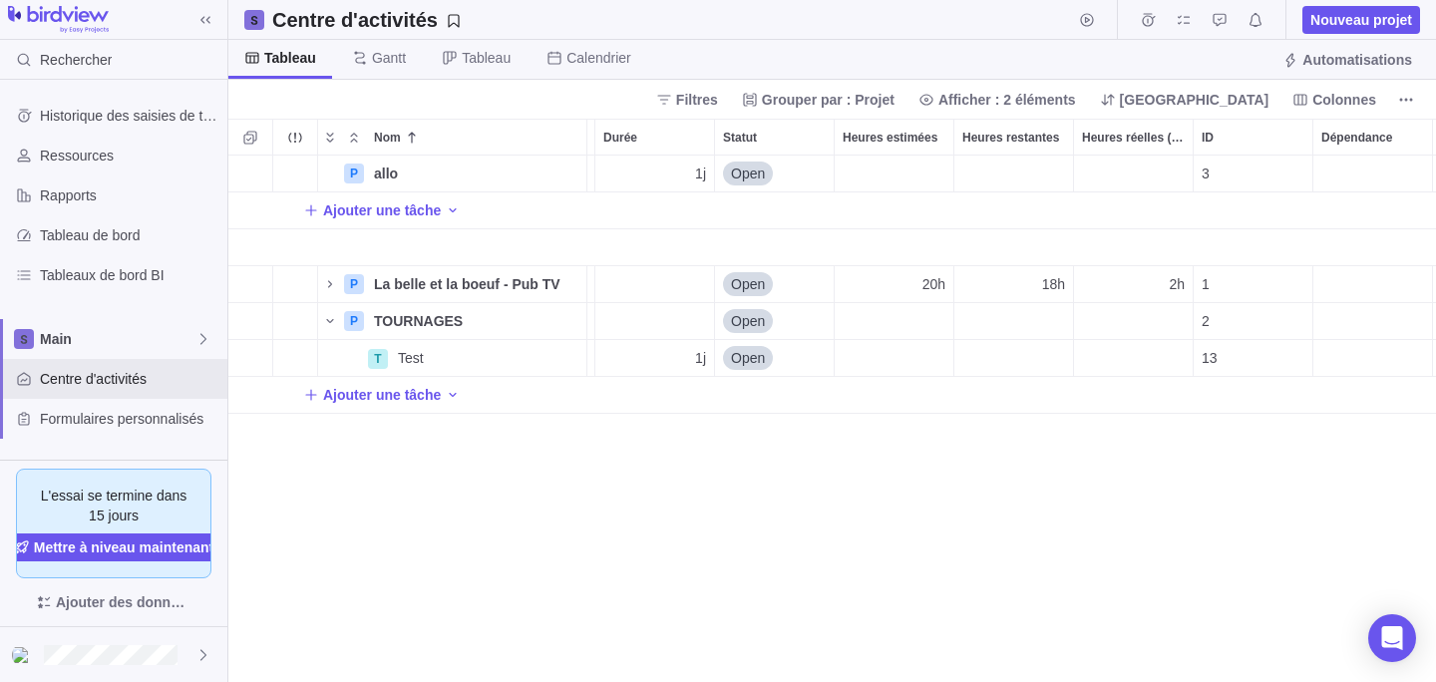
scroll to position [0, 376]
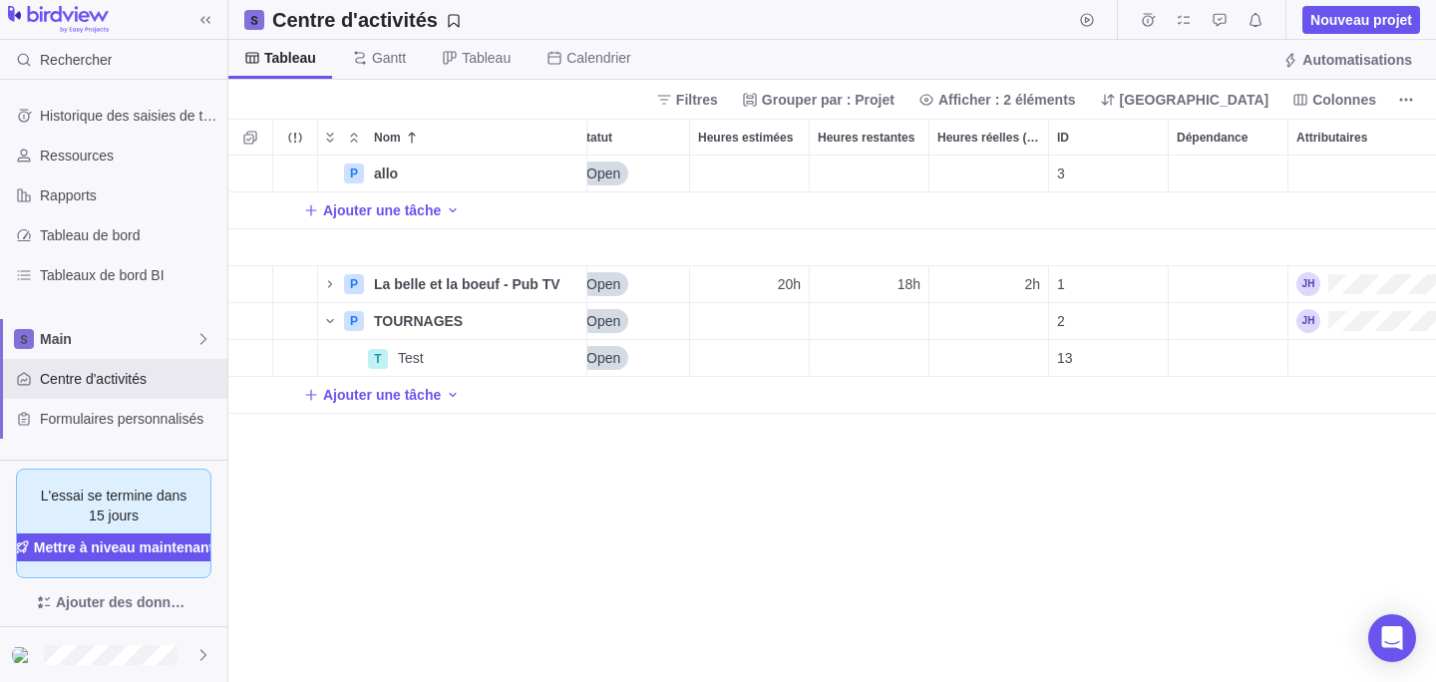
click at [1168, 484] on div "P allo Détails 04/09/2025 04/09/2025 1j Open 3 Ajouter une tâche P La belle et …" at bounding box center [832, 419] width 1208 height 527
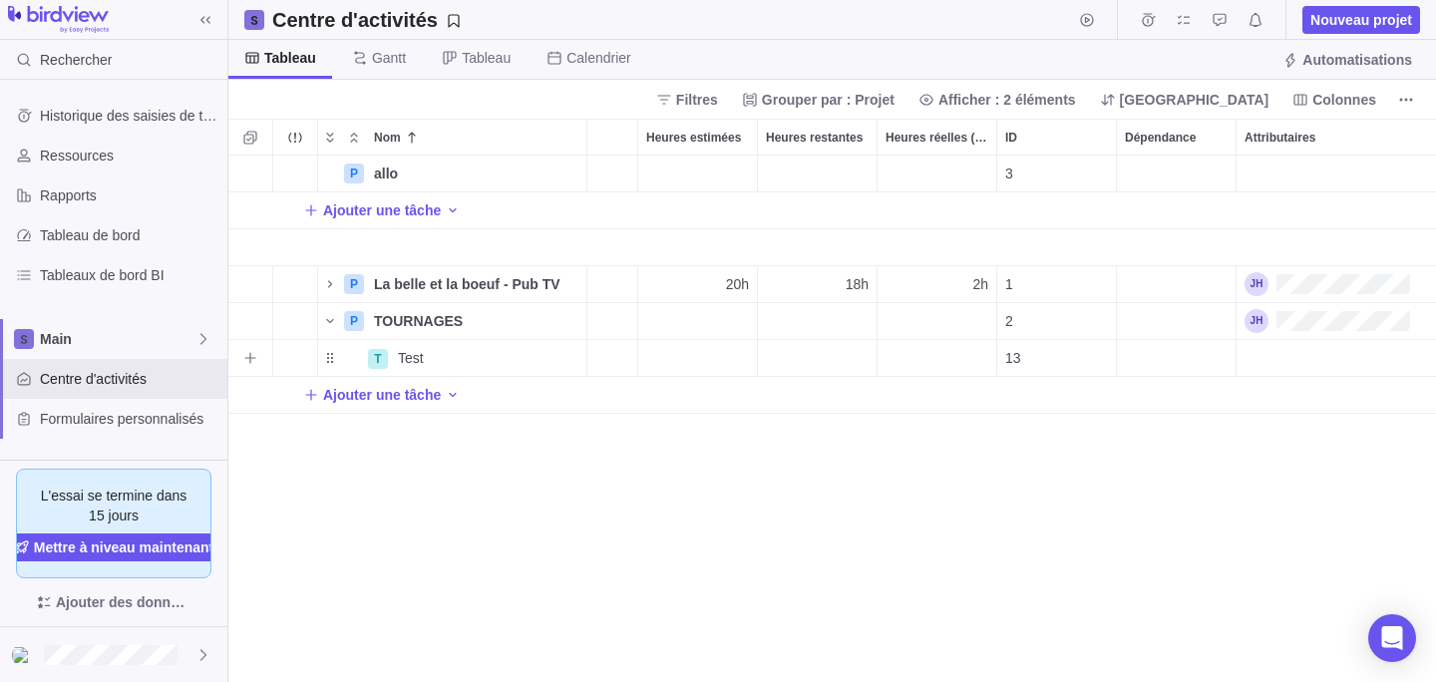
scroll to position [0, 0]
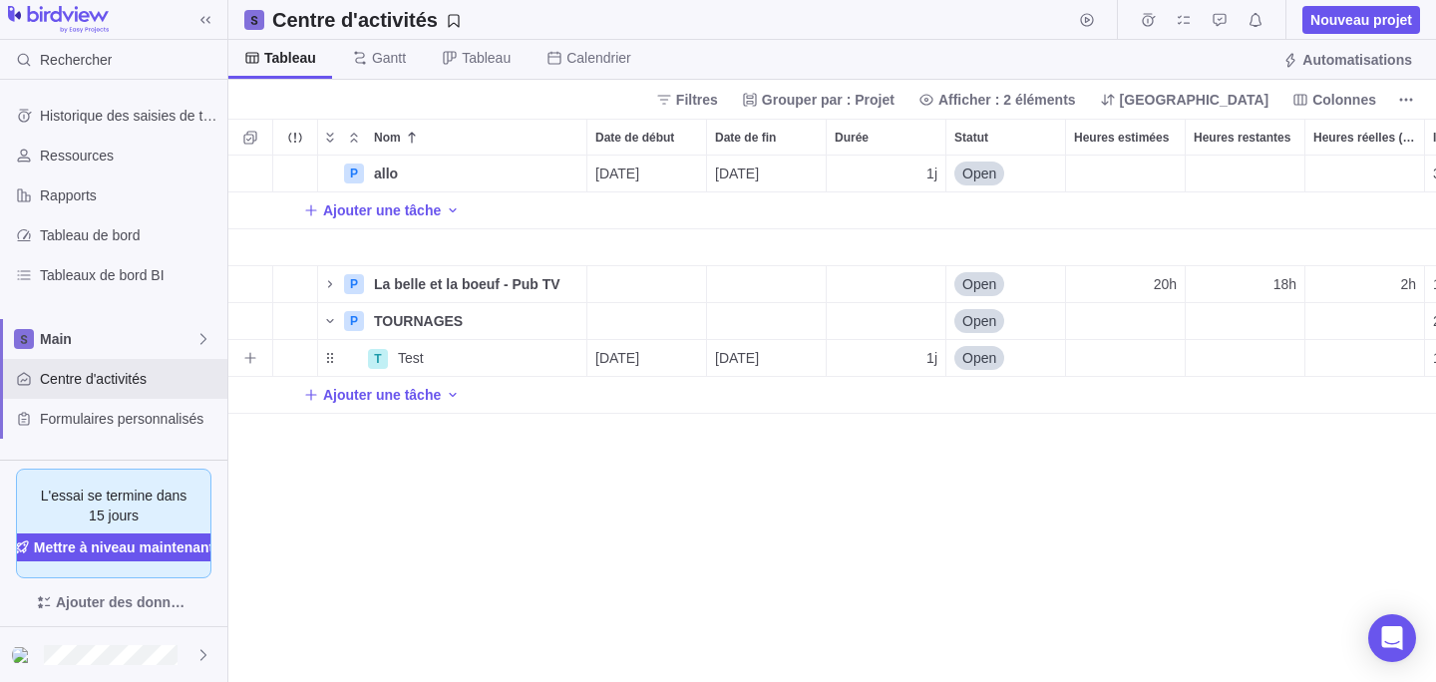
click at [639, 350] on span "[DATE]" at bounding box center [617, 358] width 44 height 20
click at [718, 529] on div "P allo Détails 04/09/2025 04/09/2025 1j Open 3 Ajouter une tâche P La belle et …" at bounding box center [832, 419] width 1208 height 527
click at [860, 525] on div "P allo Détails 04/09/2025 04/09/2025 1j Open 3 Ajouter une tâche P La belle et …" at bounding box center [832, 419] width 1208 height 527
click at [745, 509] on div "P allo Détails [DATE] [DATE] 1j Open 3 Ajouter une tâche P La belle et la boeuf…" at bounding box center [832, 419] width 1208 height 527
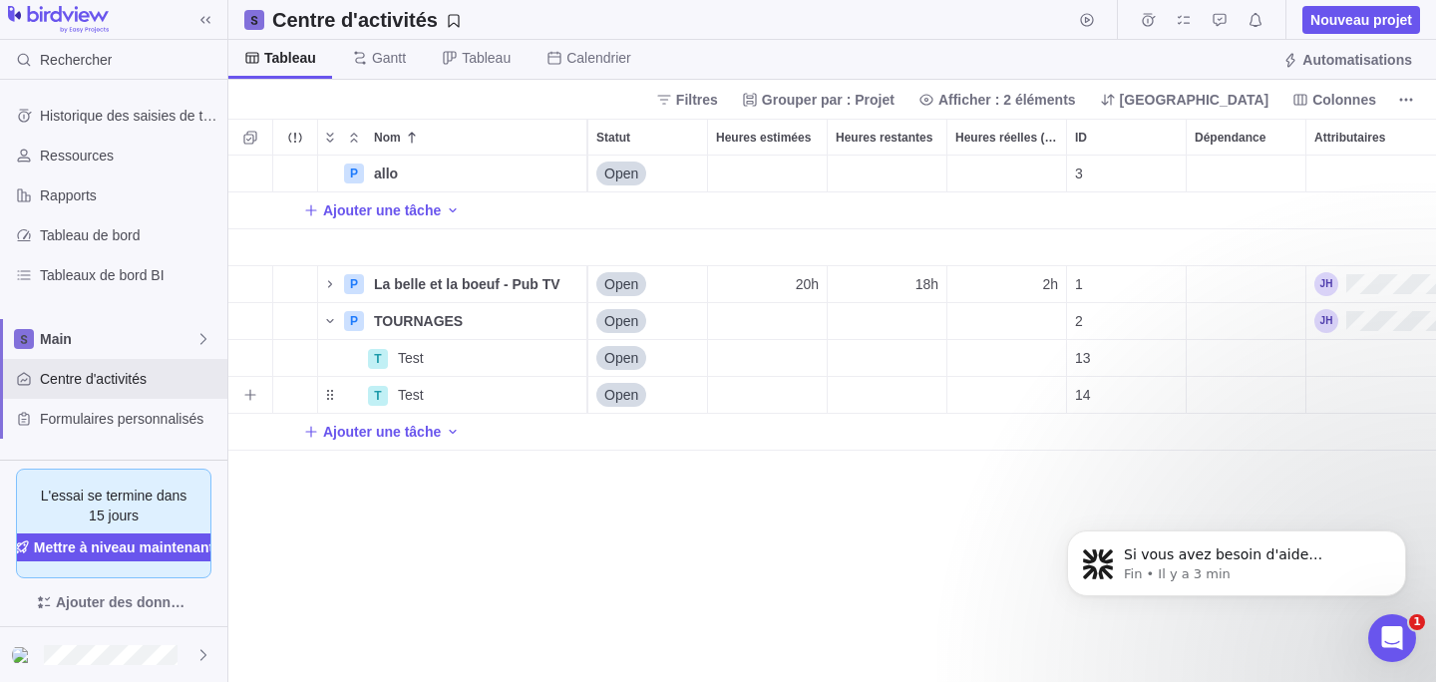
scroll to position [0, 395]
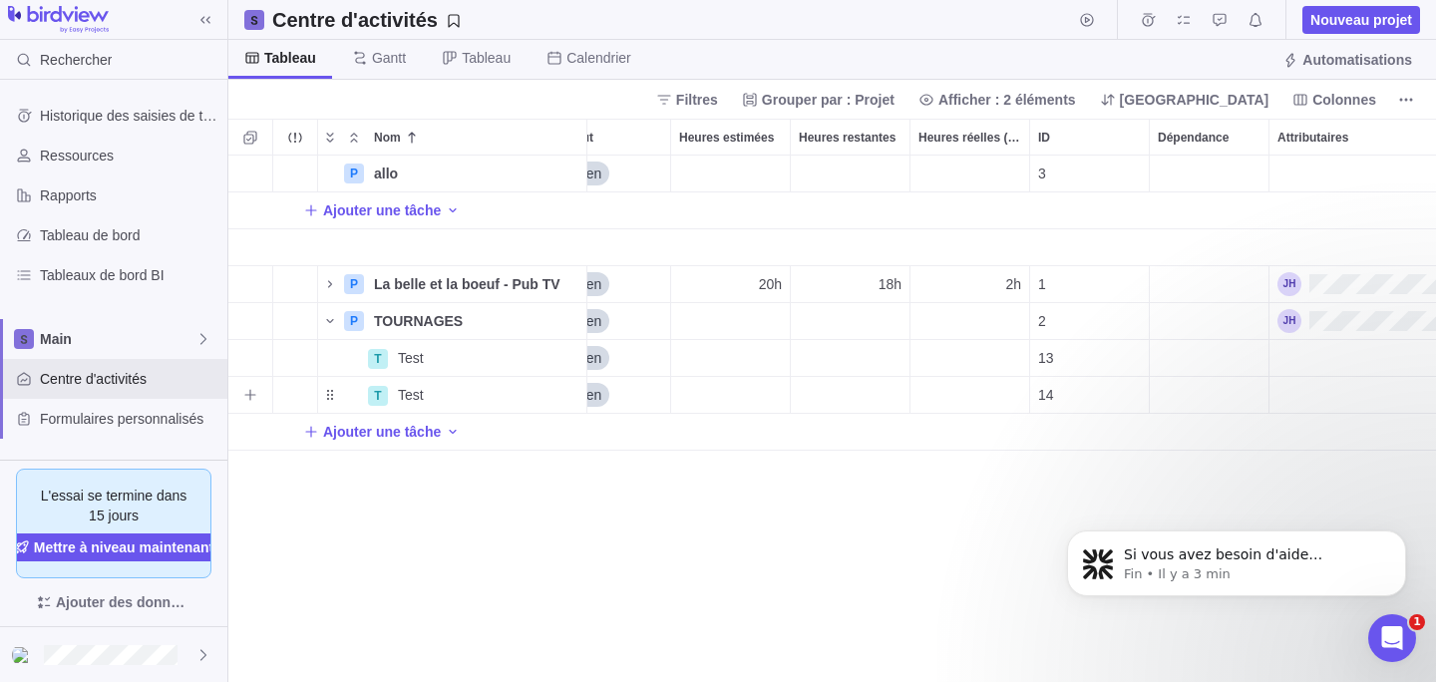
click at [796, 406] on div "Heures restantes" at bounding box center [850, 395] width 119 height 36
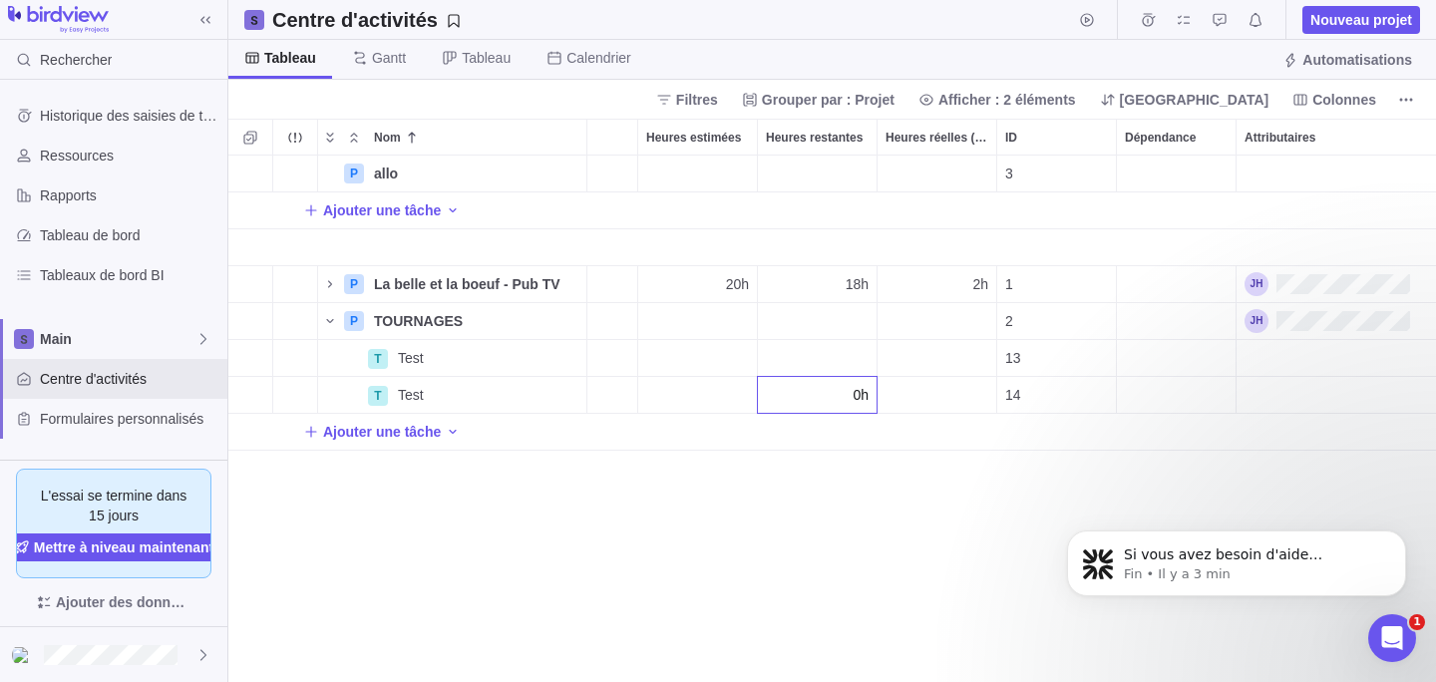
click at [1364, 104] on body "Rechercher Historique des saisies de temps Ressources Rapports Tableau de bord …" at bounding box center [718, 341] width 1436 height 682
click at [1359, 104] on span "Colonnes" at bounding box center [1345, 100] width 64 height 20
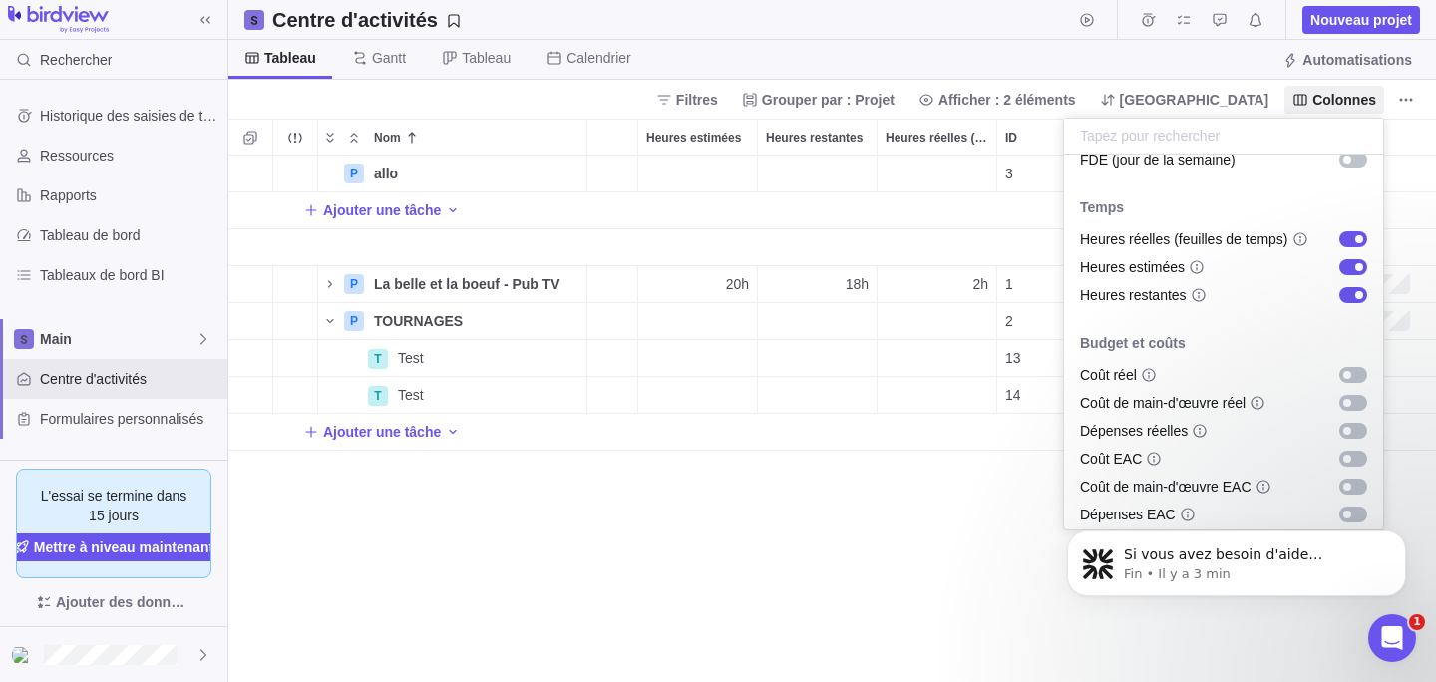
scroll to position [1133, 0]
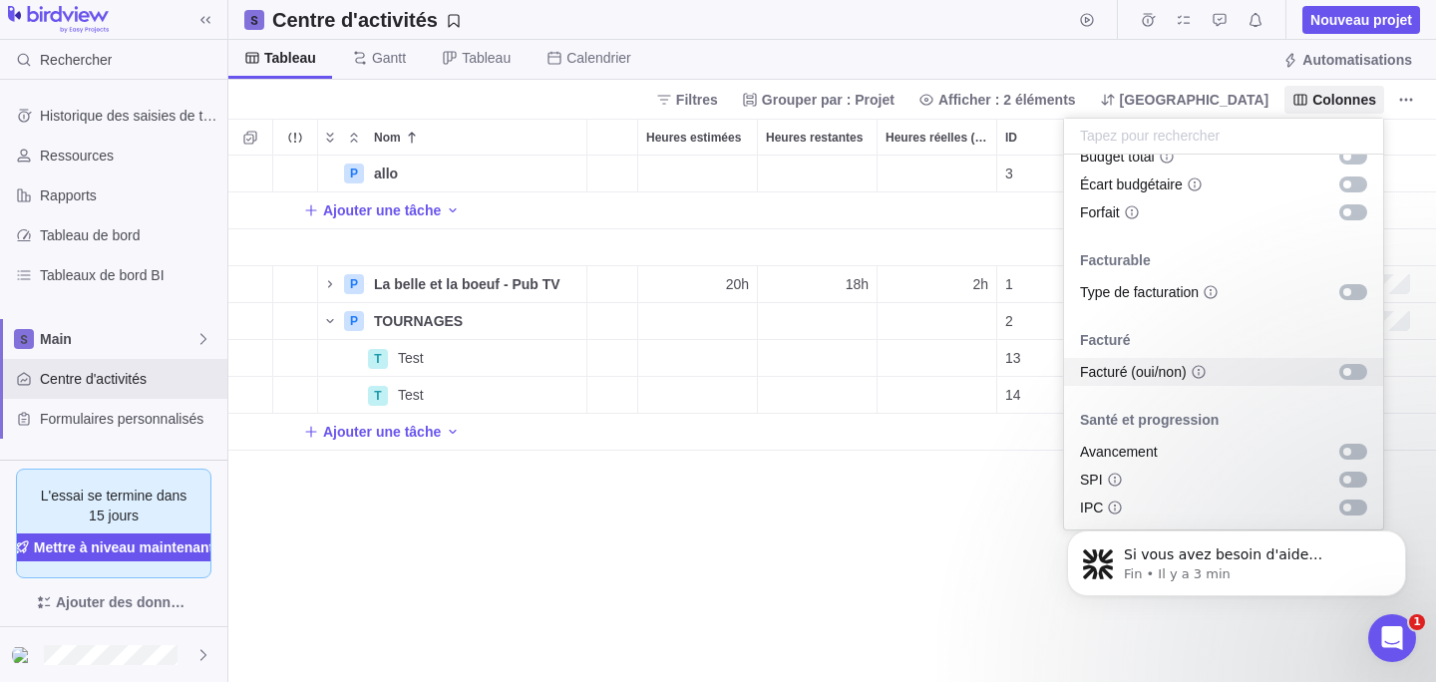
click at [862, 594] on body "Rechercher Historique des saisies de temps Ressources Rapports Tableau de bord …" at bounding box center [718, 341] width 1436 height 682
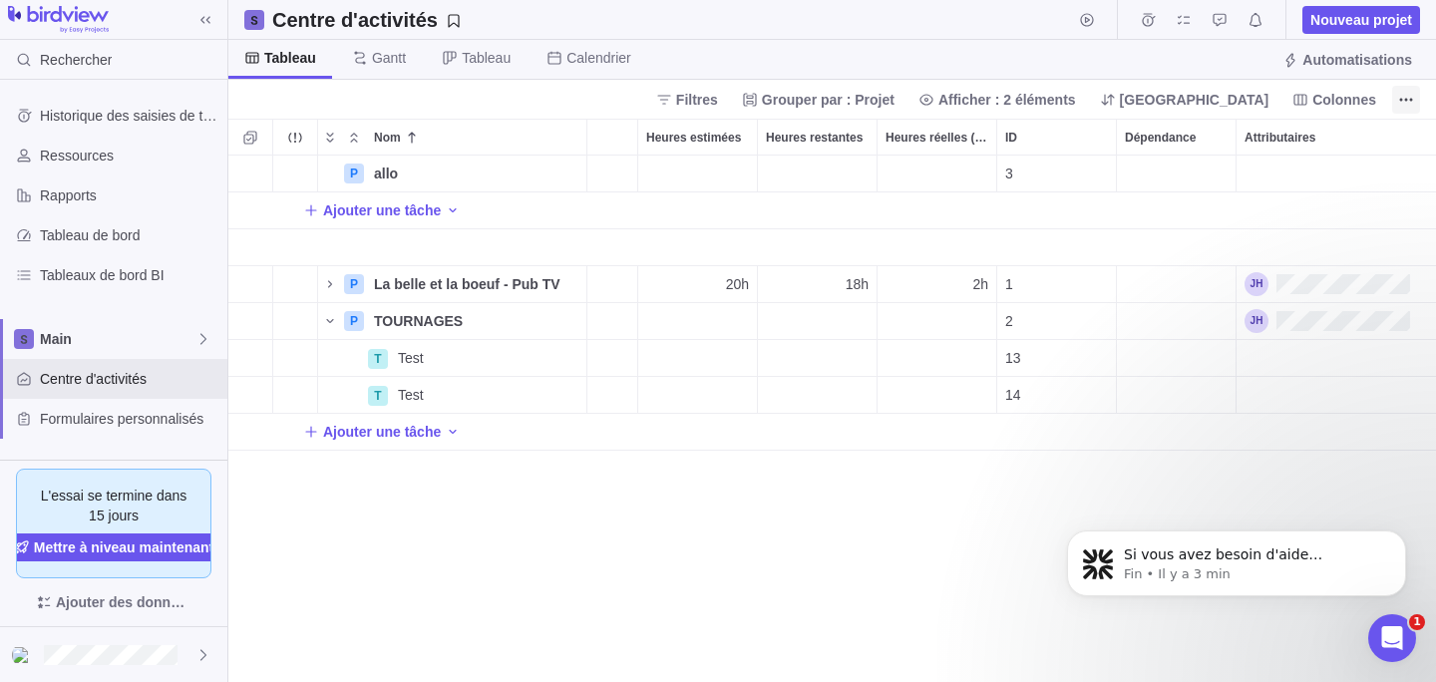
click at [1410, 106] on icon "Plus d’actions" at bounding box center [1406, 100] width 16 height 16
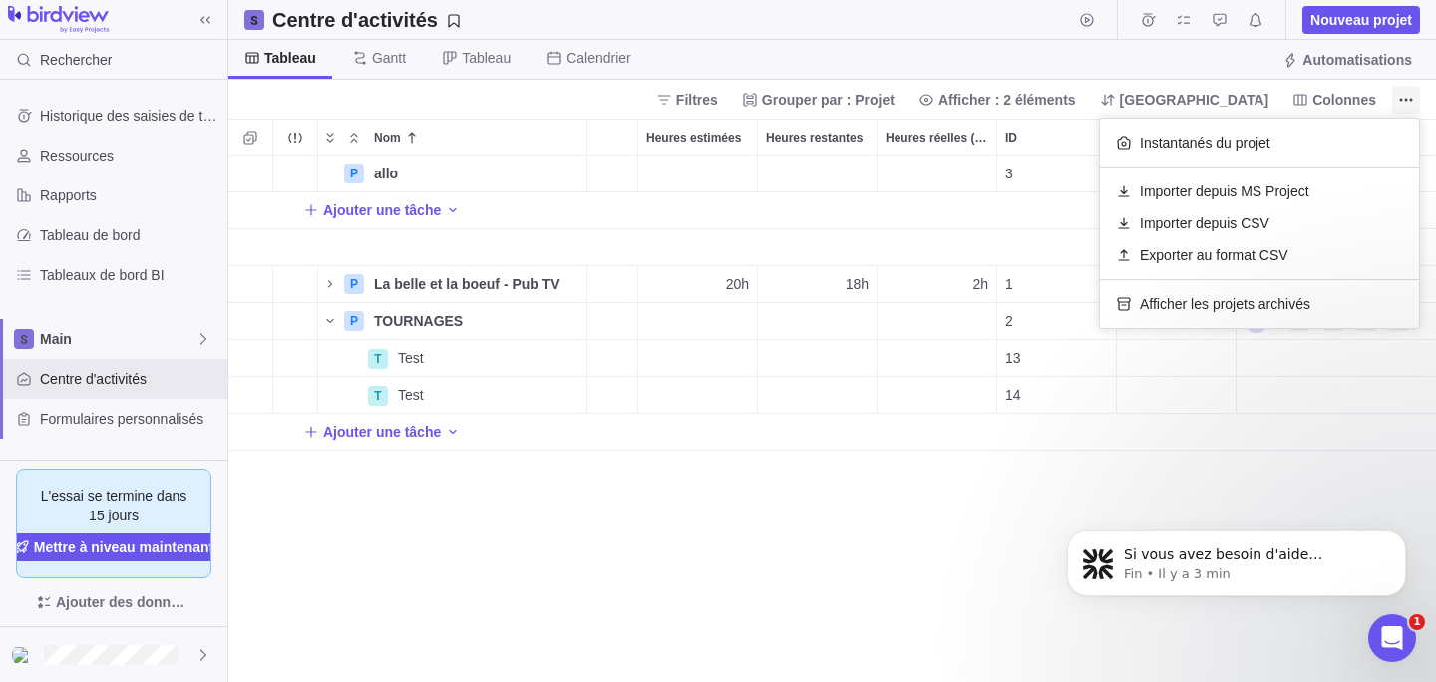
click at [1410, 105] on icon "Plus d’actions" at bounding box center [1406, 100] width 16 height 16
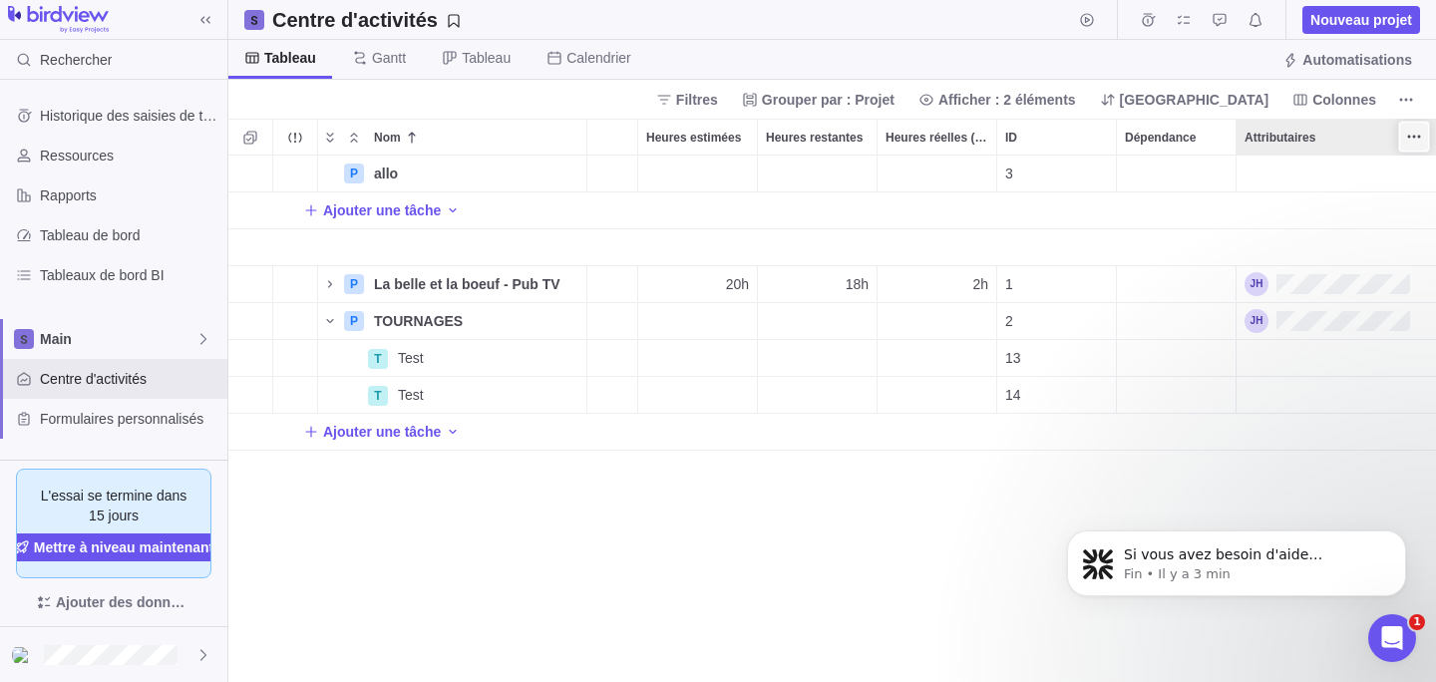
click at [1404, 132] on span "Plus d’actions" at bounding box center [1414, 137] width 28 height 28
click at [920, 550] on div "Nom Date de début Date de fin Durée Statut Heures estimées Heures restantes Heu…" at bounding box center [832, 401] width 1208 height 564
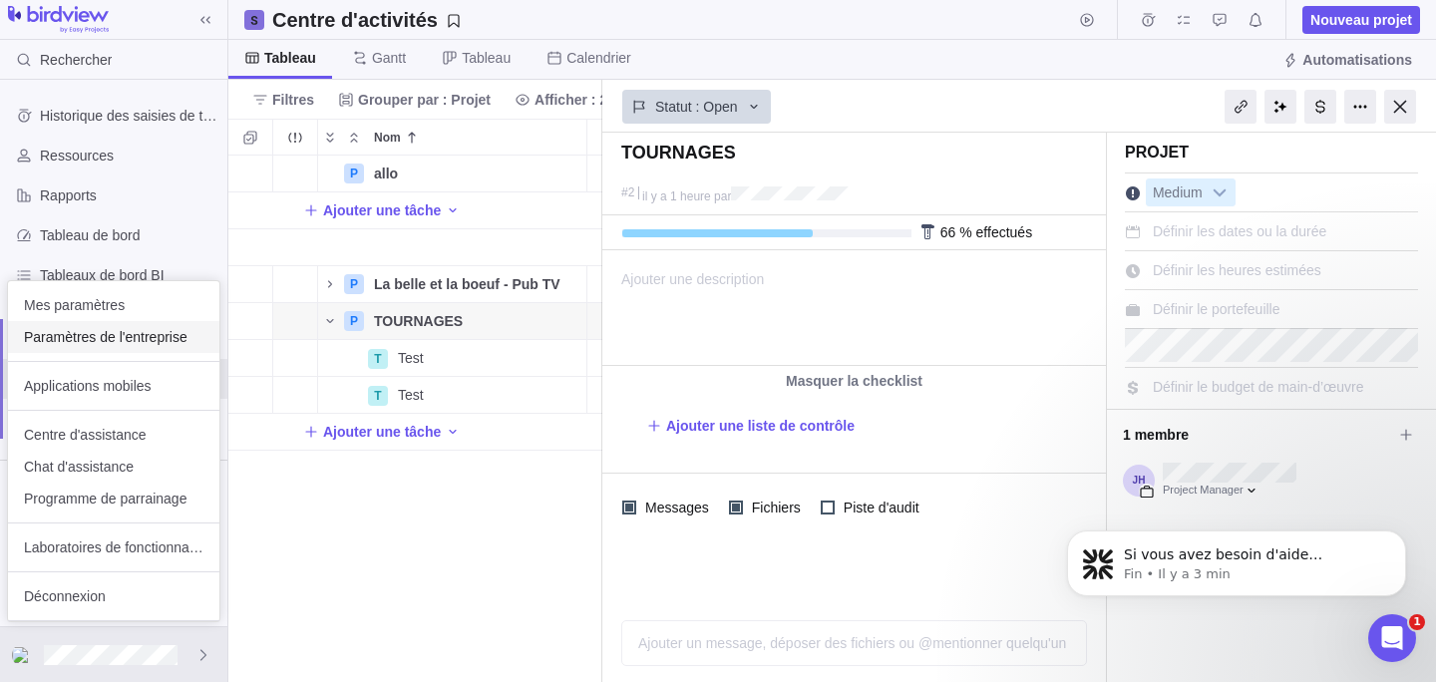
click at [161, 348] on div "Paramètres de l'entreprise" at bounding box center [113, 337] width 211 height 32
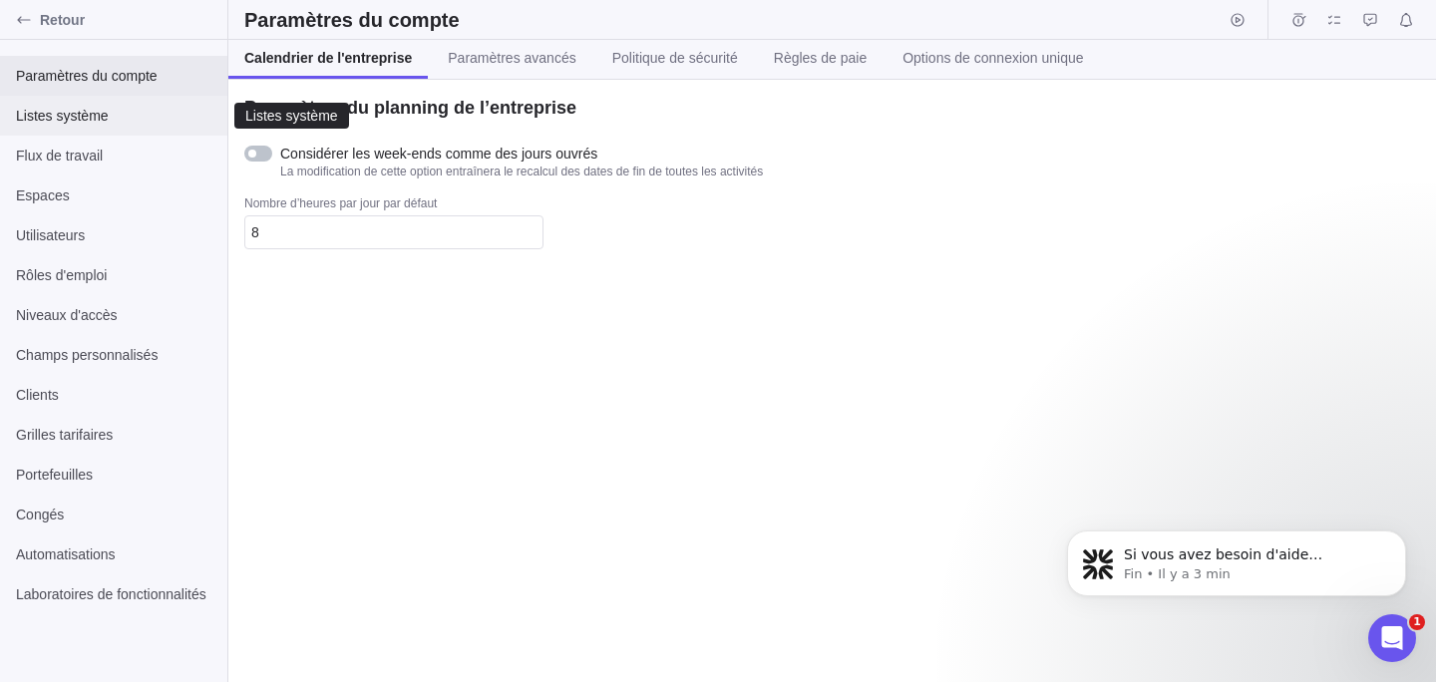
click at [148, 113] on span "Listes système" at bounding box center [113, 116] width 195 height 20
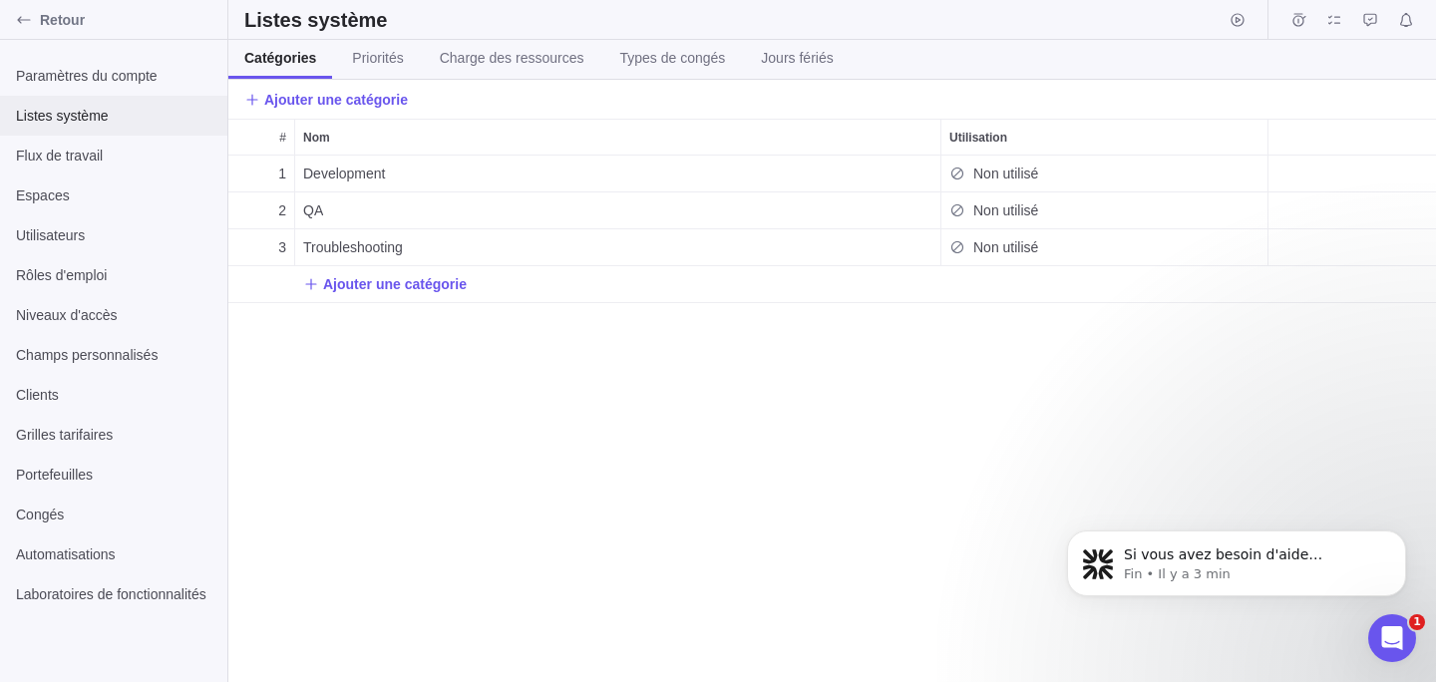
scroll to position [527, 1208]
click at [104, 59] on div "Paramètres du compte" at bounding box center [113, 76] width 227 height 40
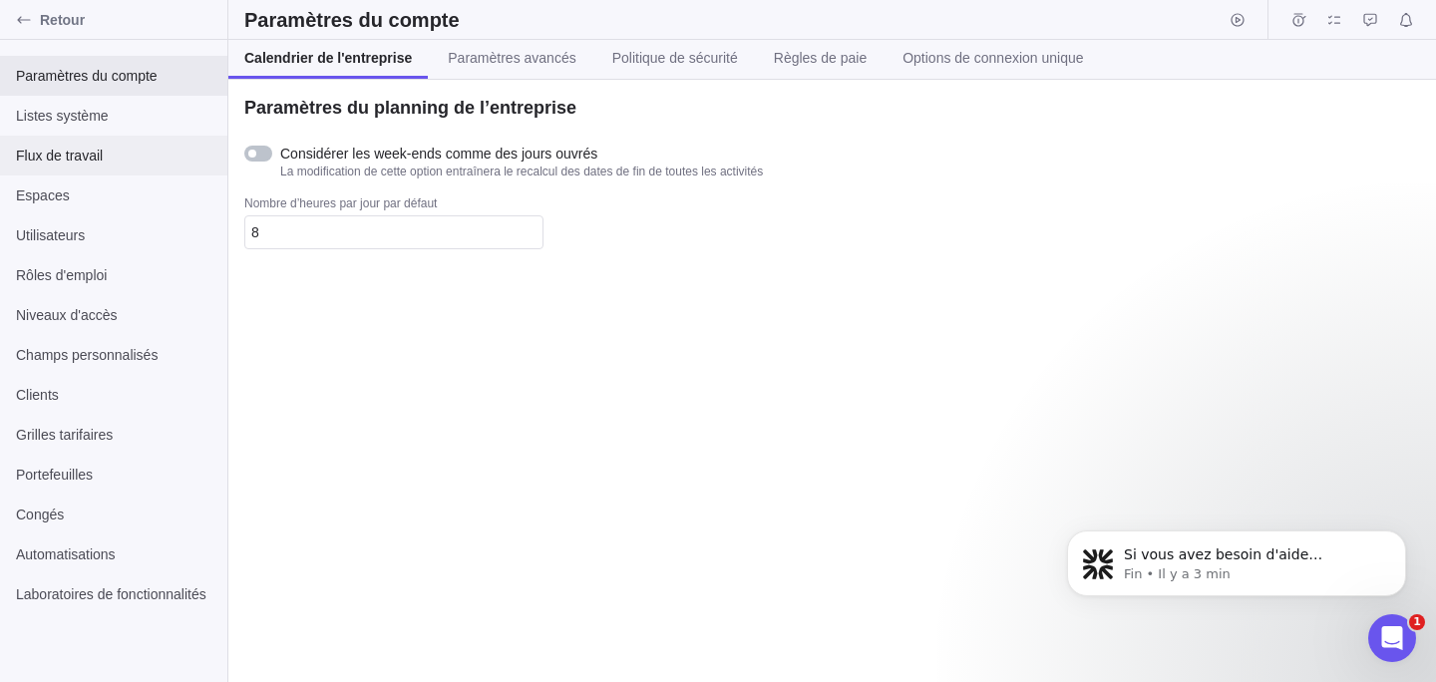
click at [152, 170] on div "Flux de travail" at bounding box center [113, 156] width 227 height 40
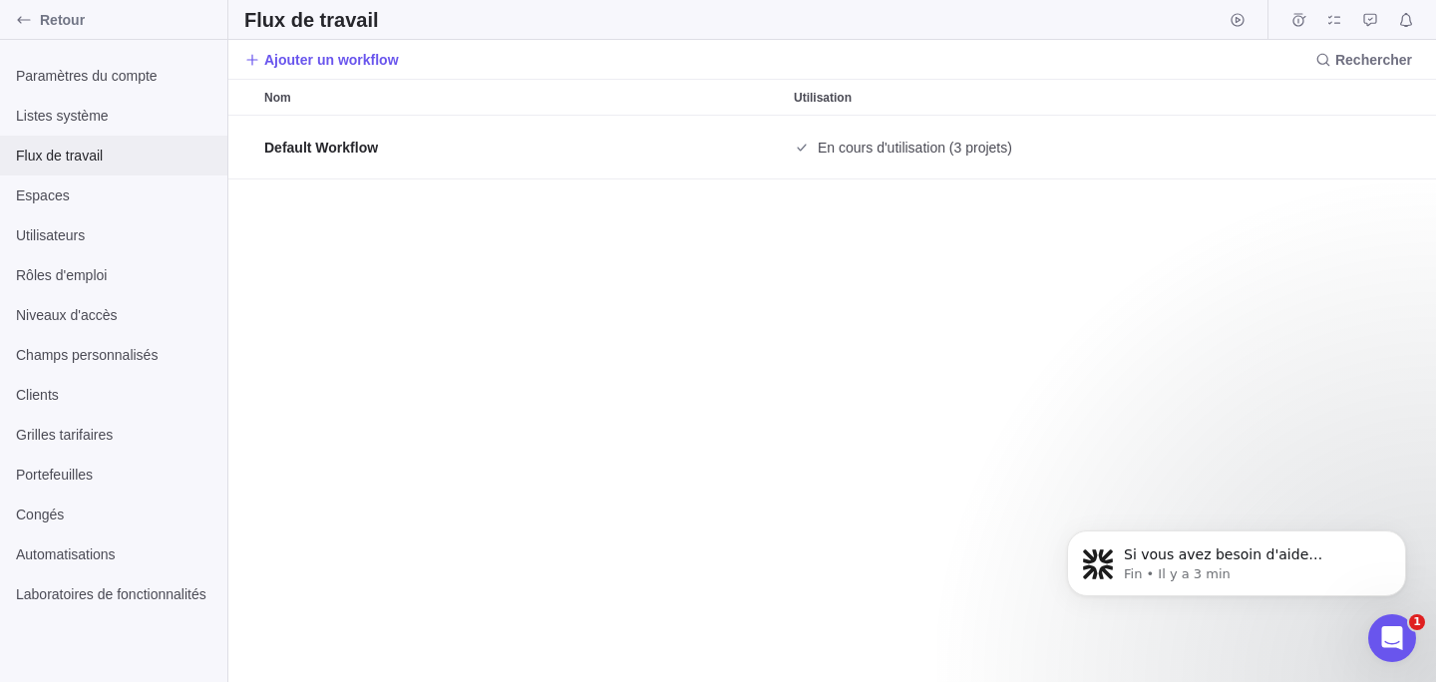
scroll to position [566, 1208]
click at [136, 208] on div "Espaces" at bounding box center [113, 196] width 227 height 40
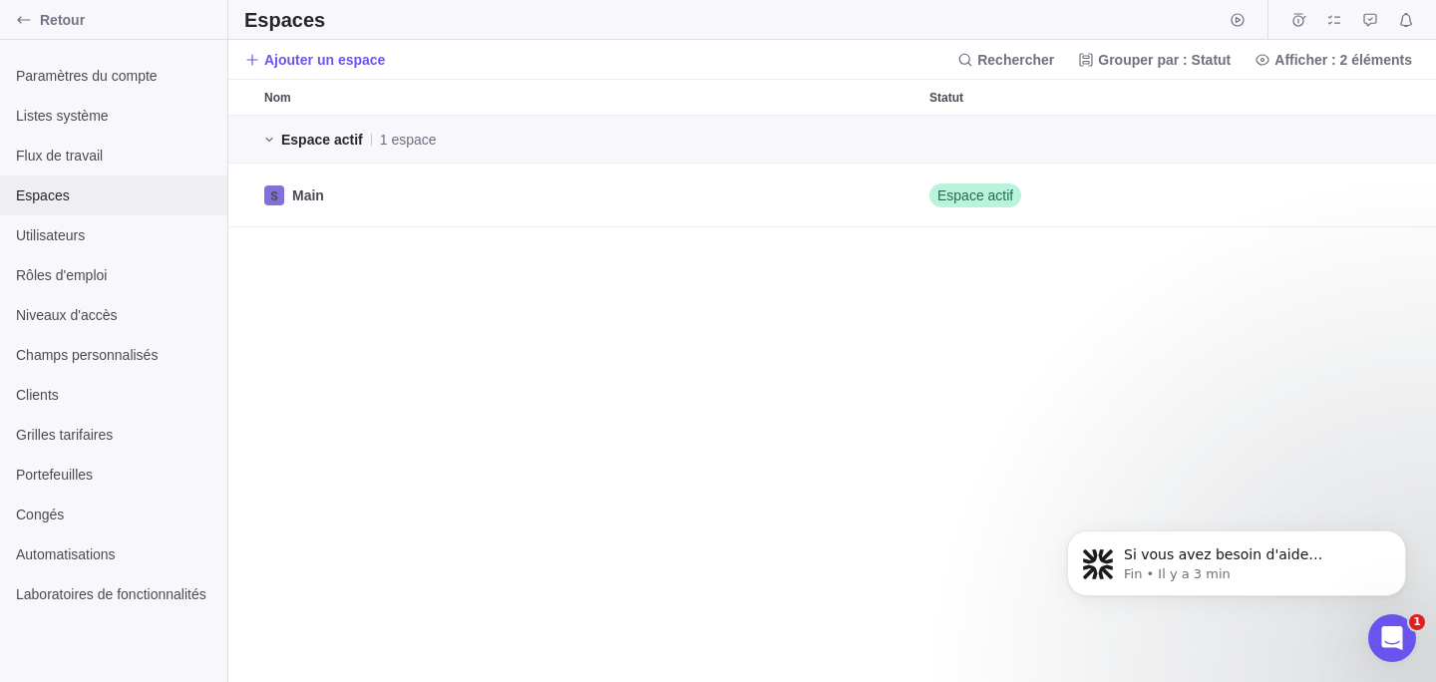
scroll to position [566, 1208]
click at [105, 338] on div "Champs personnalisés" at bounding box center [113, 355] width 227 height 40
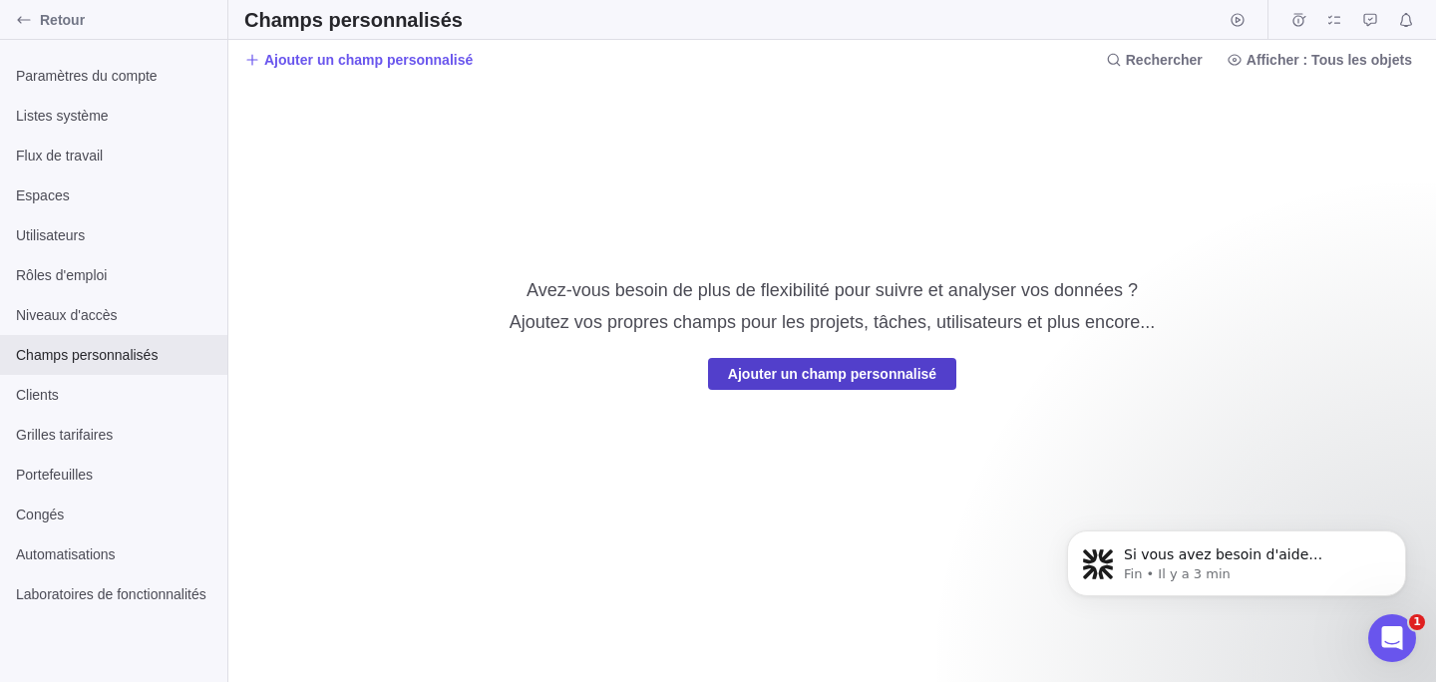
click at [844, 371] on span "Ajouter un champ personnalisé" at bounding box center [832, 374] width 208 height 24
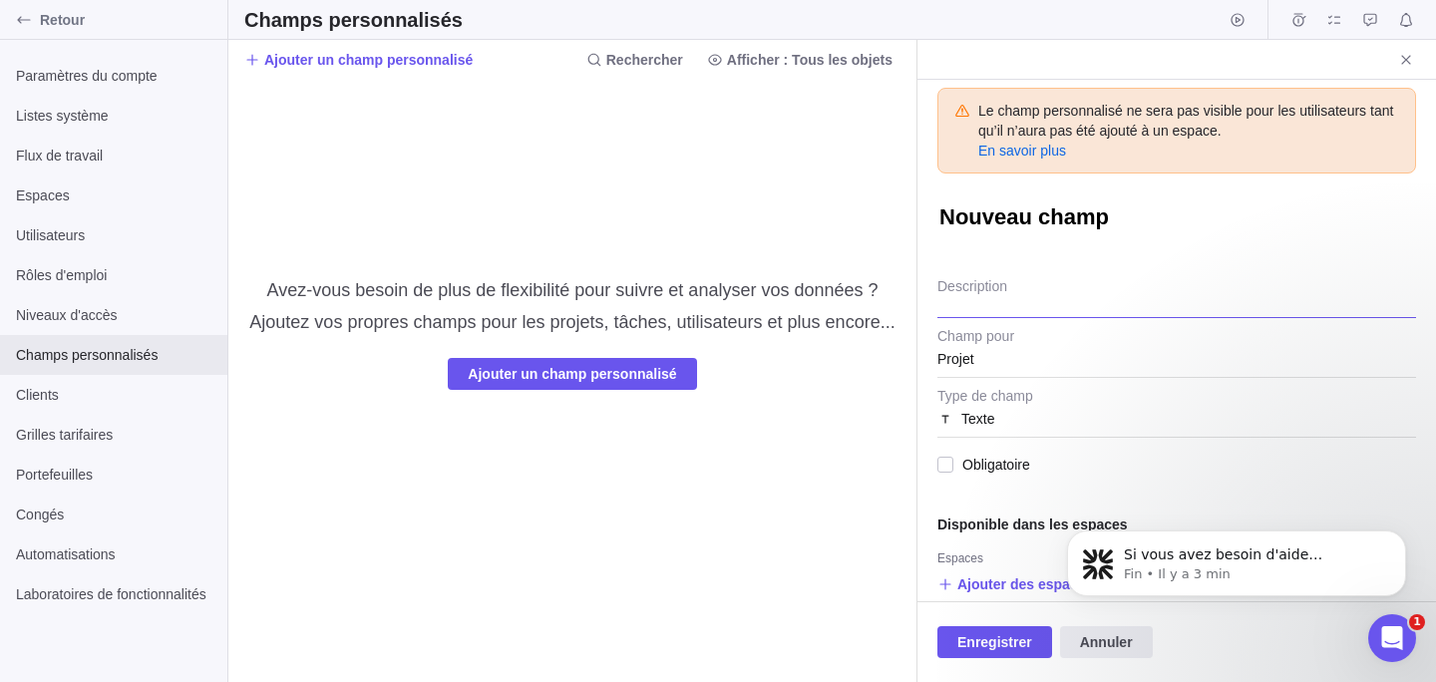
click at [1041, 306] on textarea "Description" at bounding box center [1177, 292] width 479 height 51
type textarea "x"
type textarea "E"
type textarea "x"
type textarea "Ev"
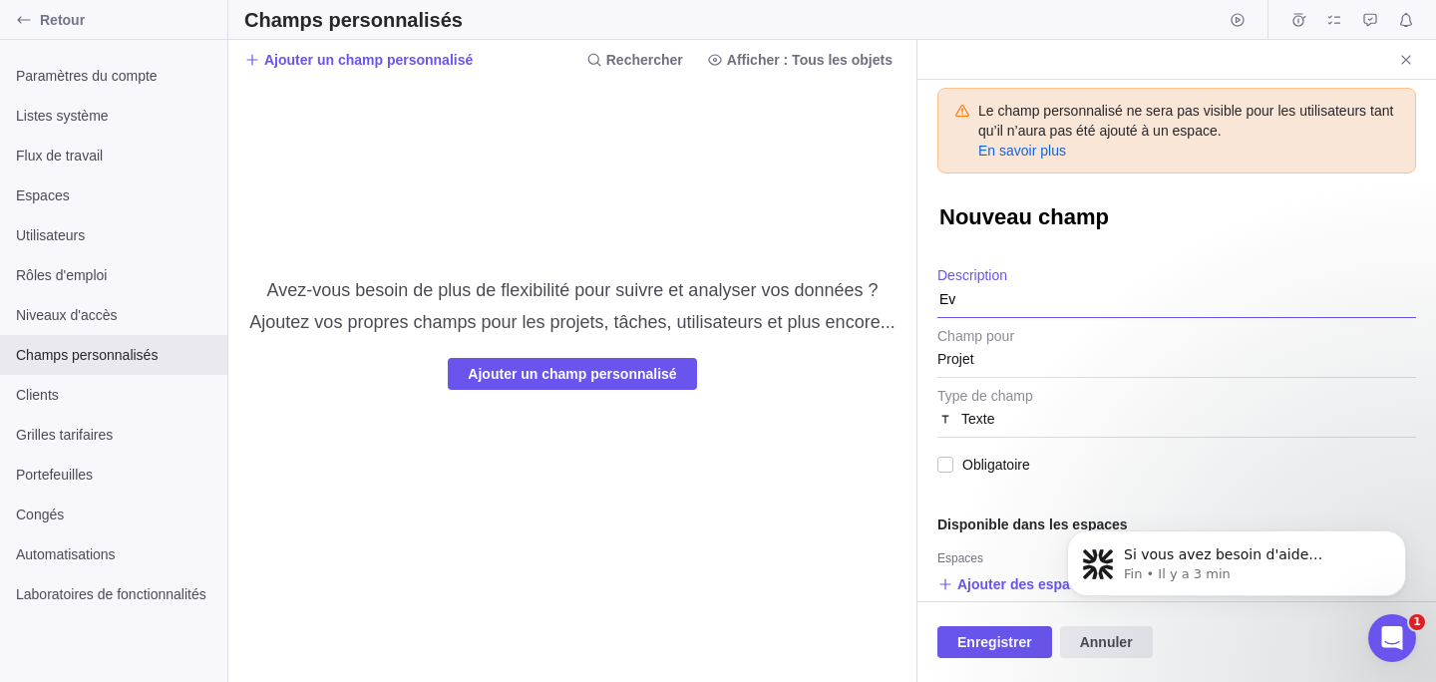
type textarea "x"
type textarea "Eve"
type textarea "x"
type textarea "Even"
type textarea "x"
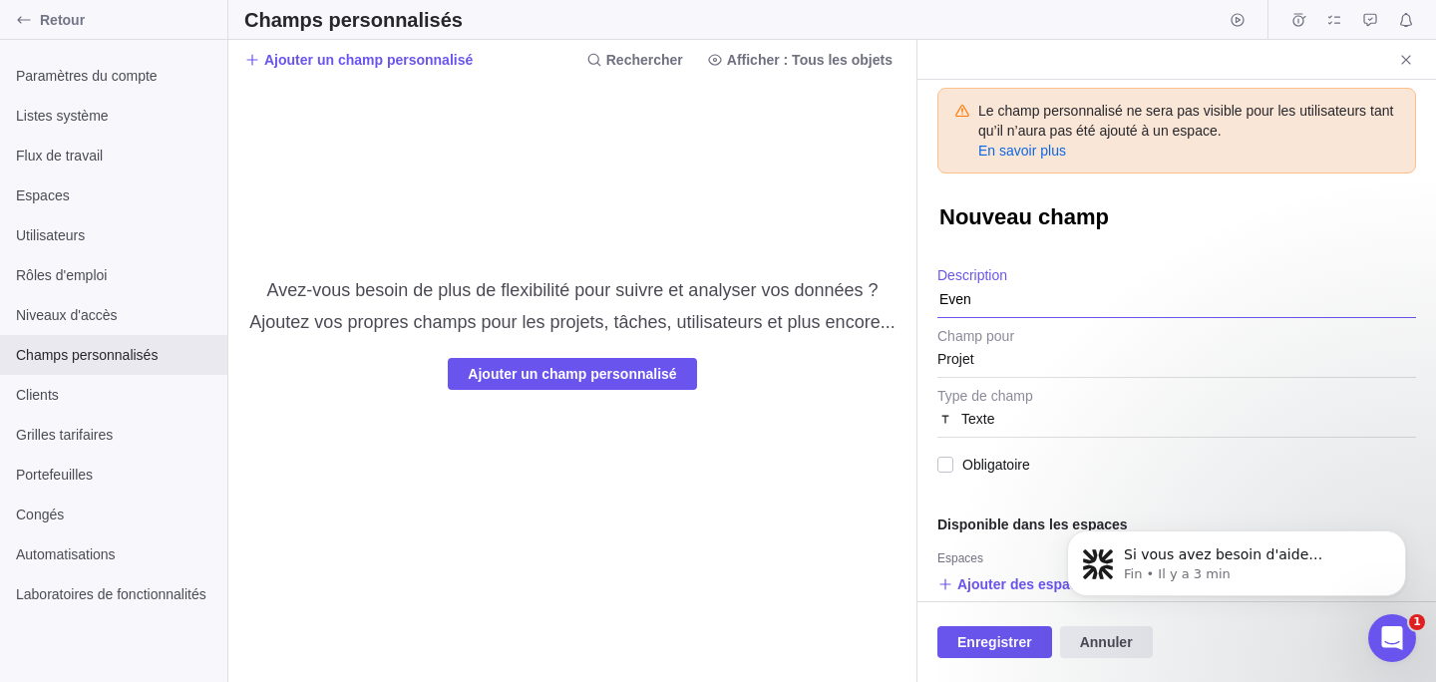
type textarea "Event"
type textarea "x"
type textarea "Event"
type textarea "x"
type textarea "Event I"
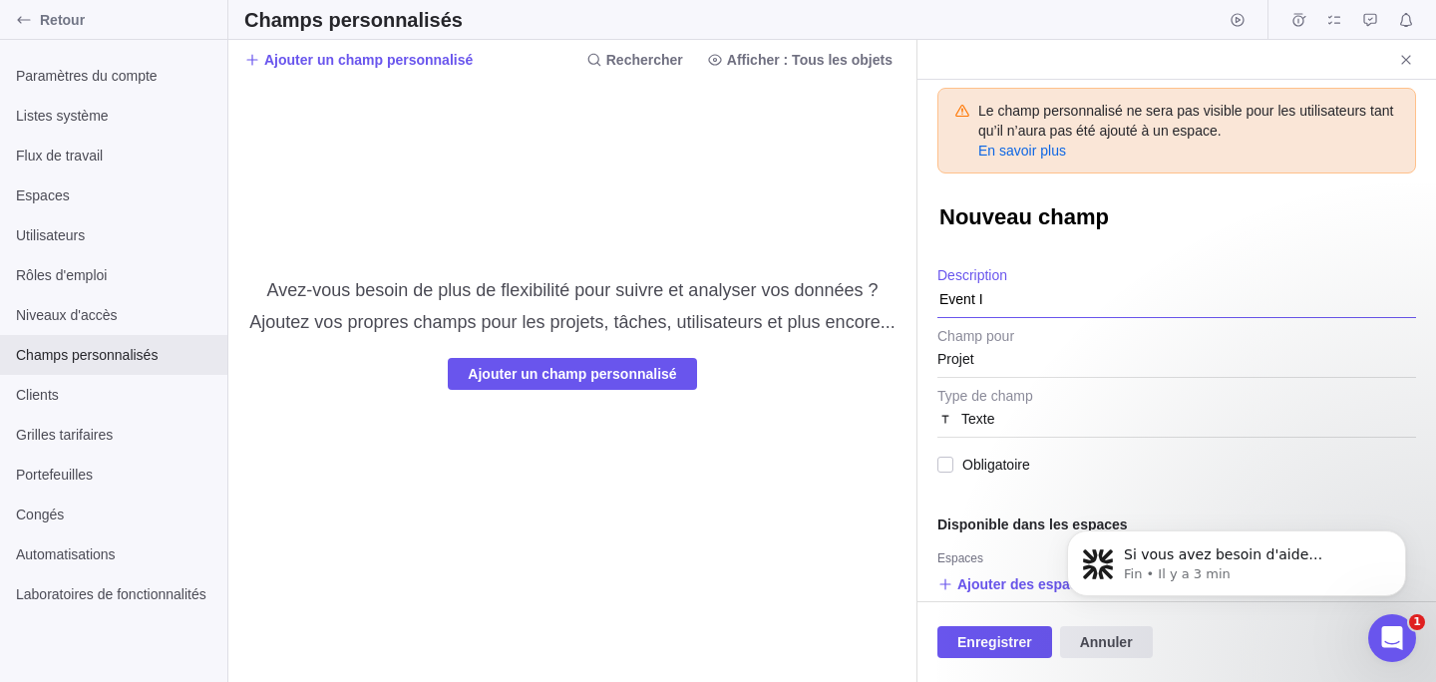
type textarea "x"
type textarea "Event ID"
click at [1100, 234] on div "Nouveau champ" at bounding box center [1177, 219] width 479 height 35
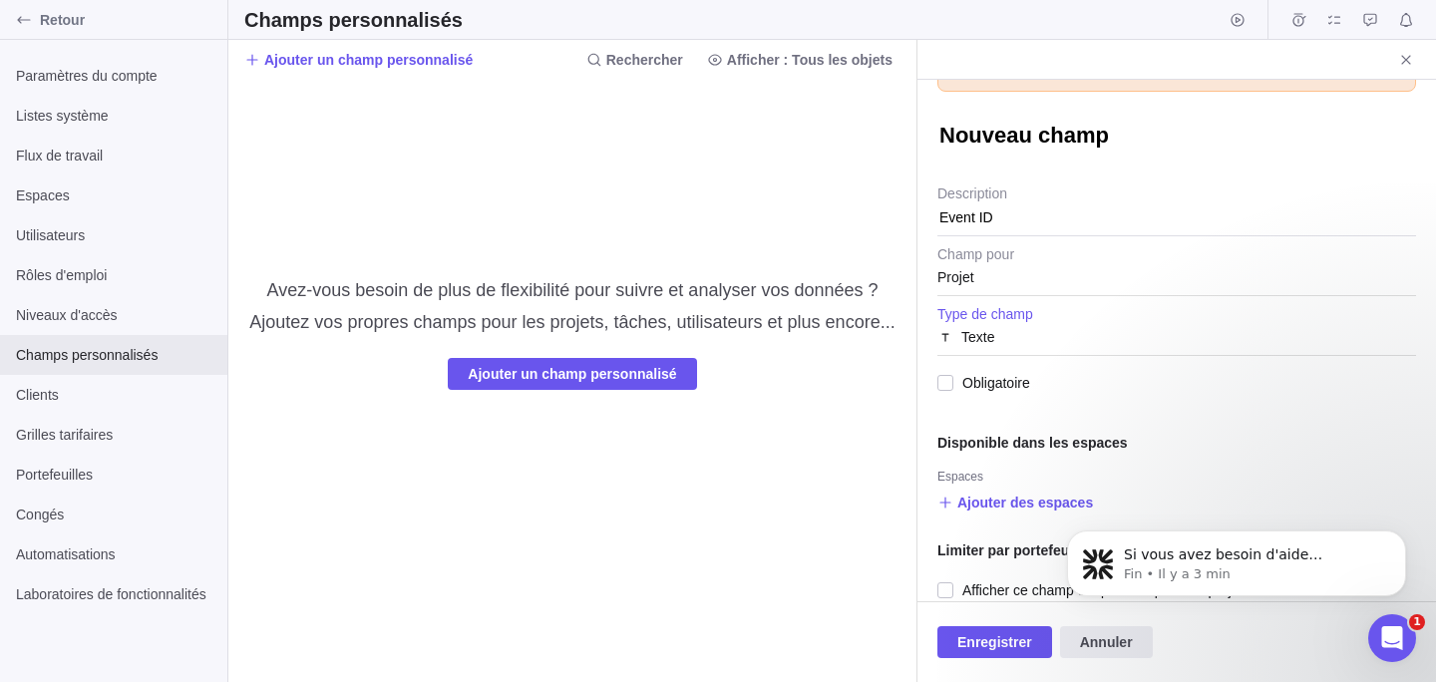
click at [1080, 335] on div "Texte" at bounding box center [1177, 337] width 479 height 36
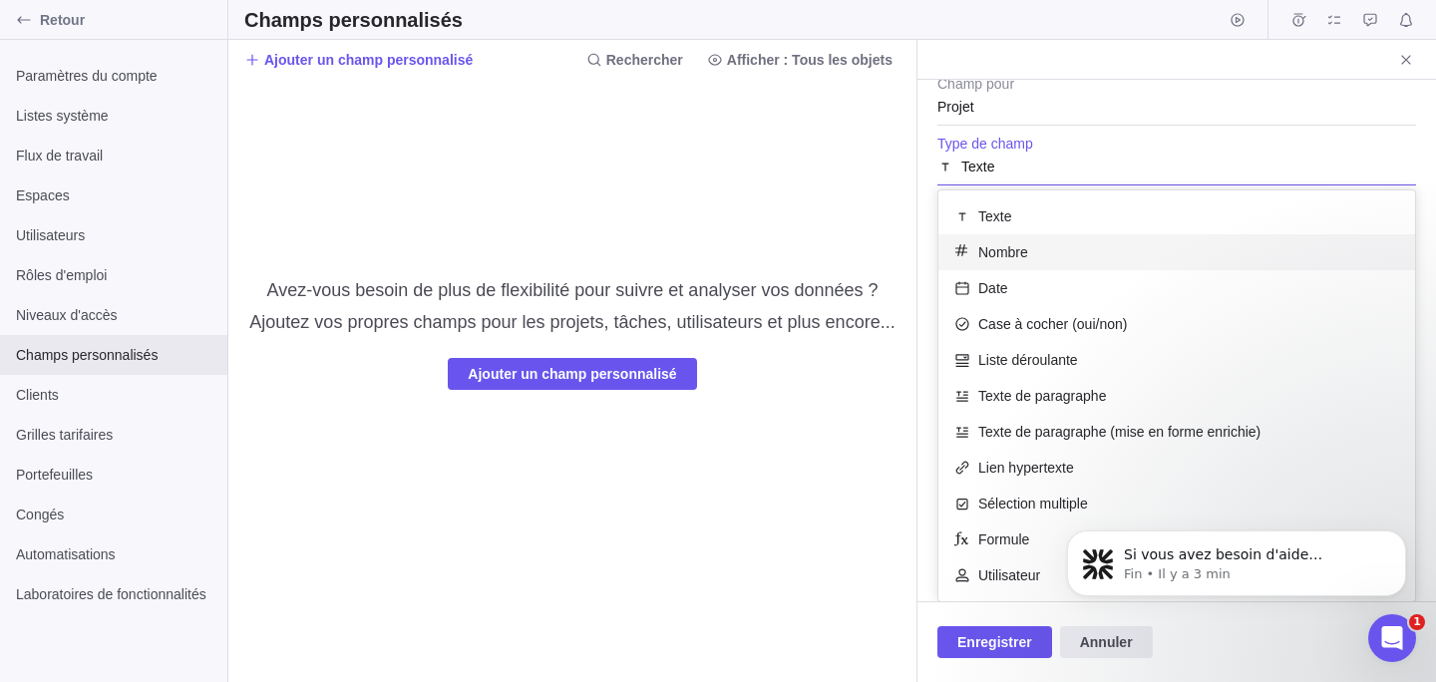
scroll to position [253, 0]
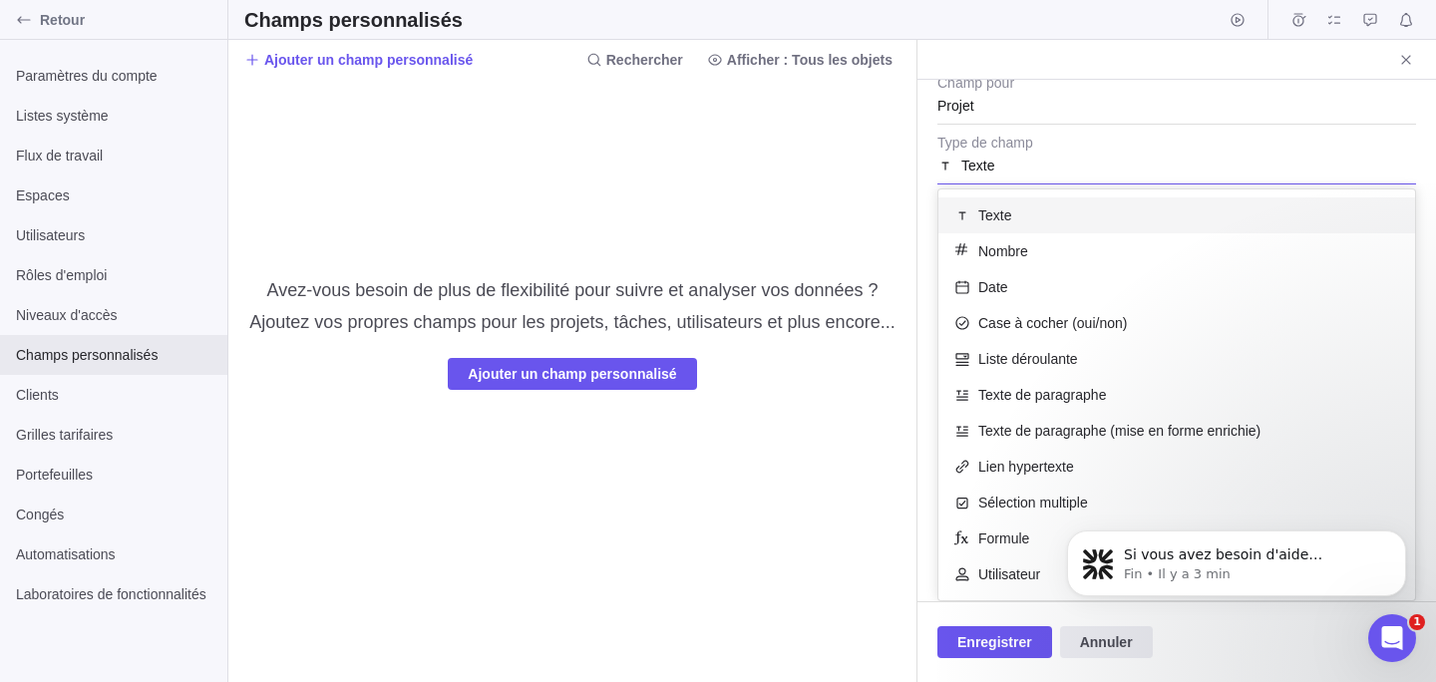
click at [1106, 92] on div "Le champ personnalisé ne sera pas visible pour les utilisateurs tant qu’il n’au…" at bounding box center [1177, 341] width 519 height 522
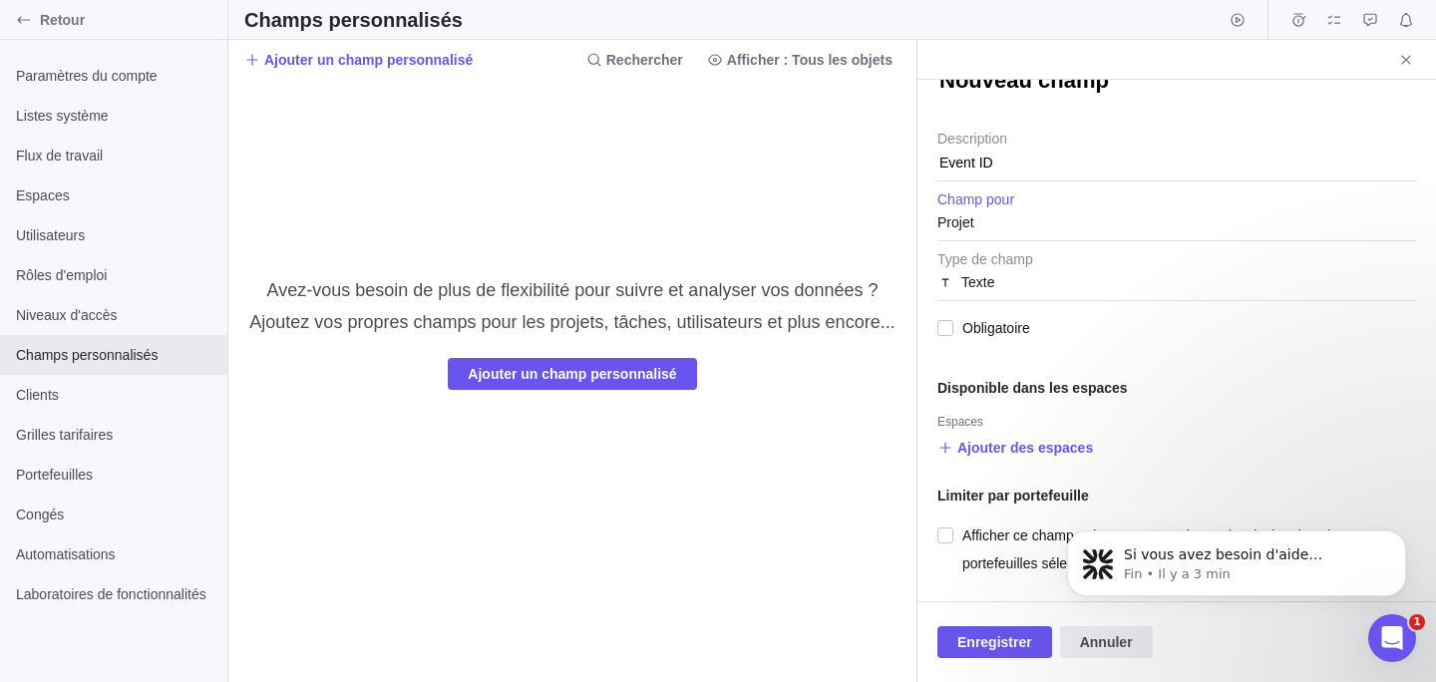
click at [1019, 227] on div "Projet" at bounding box center [1177, 222] width 479 height 36
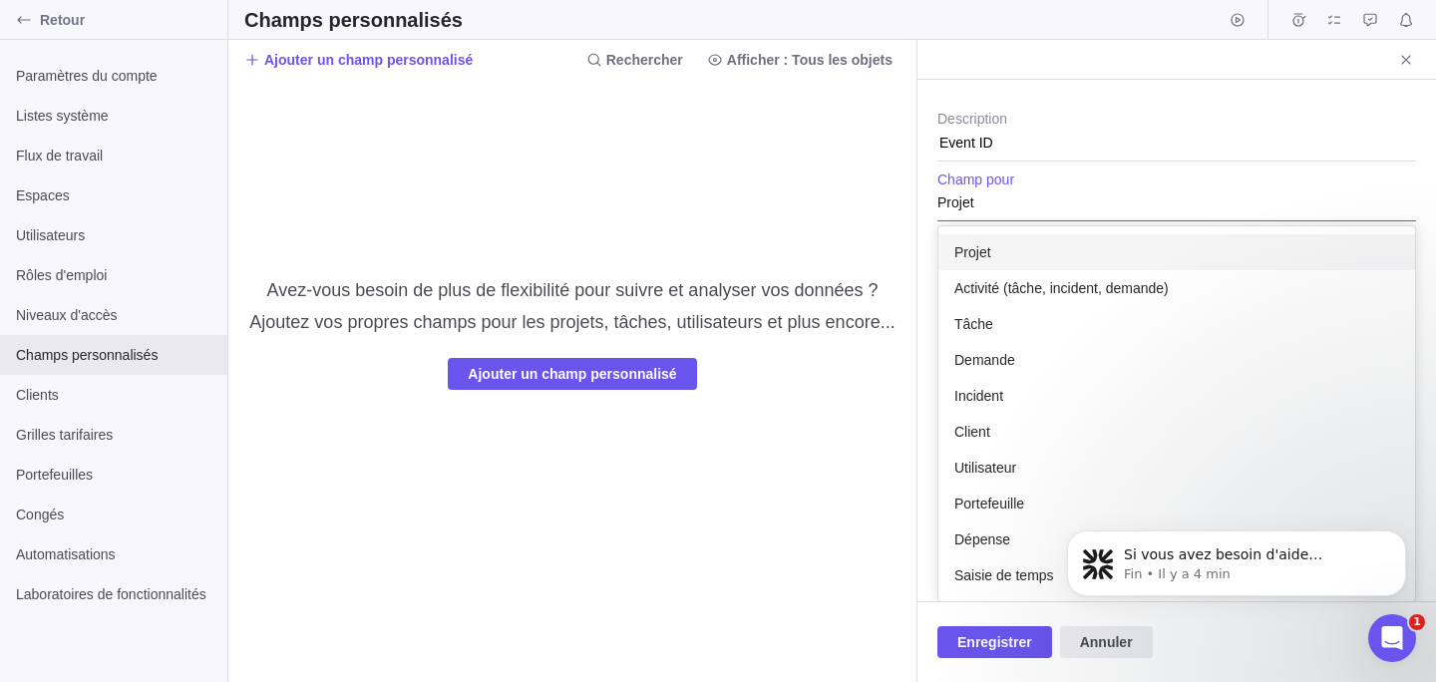
click at [1010, 237] on div "Projet" at bounding box center [1177, 252] width 477 height 36
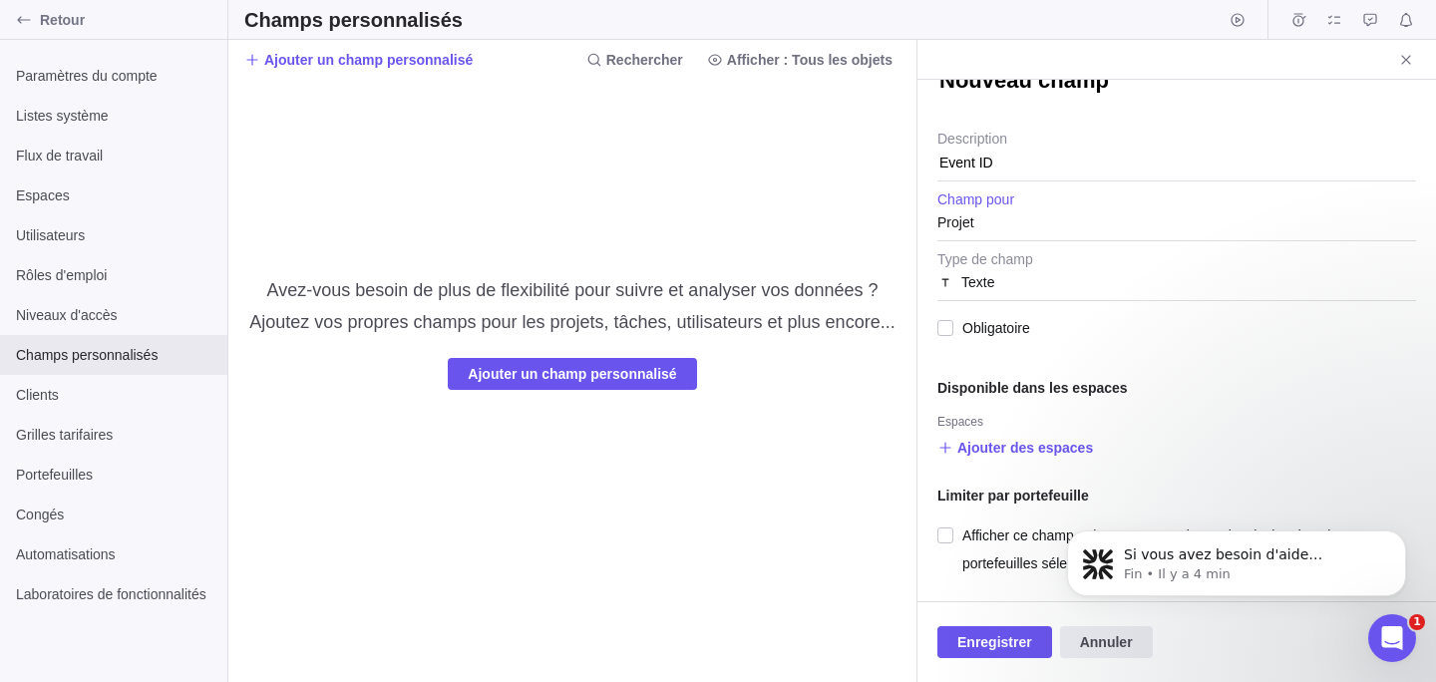
scroll to position [137, 0]
click at [989, 637] on span "Enregistrer" at bounding box center [994, 642] width 75 height 24
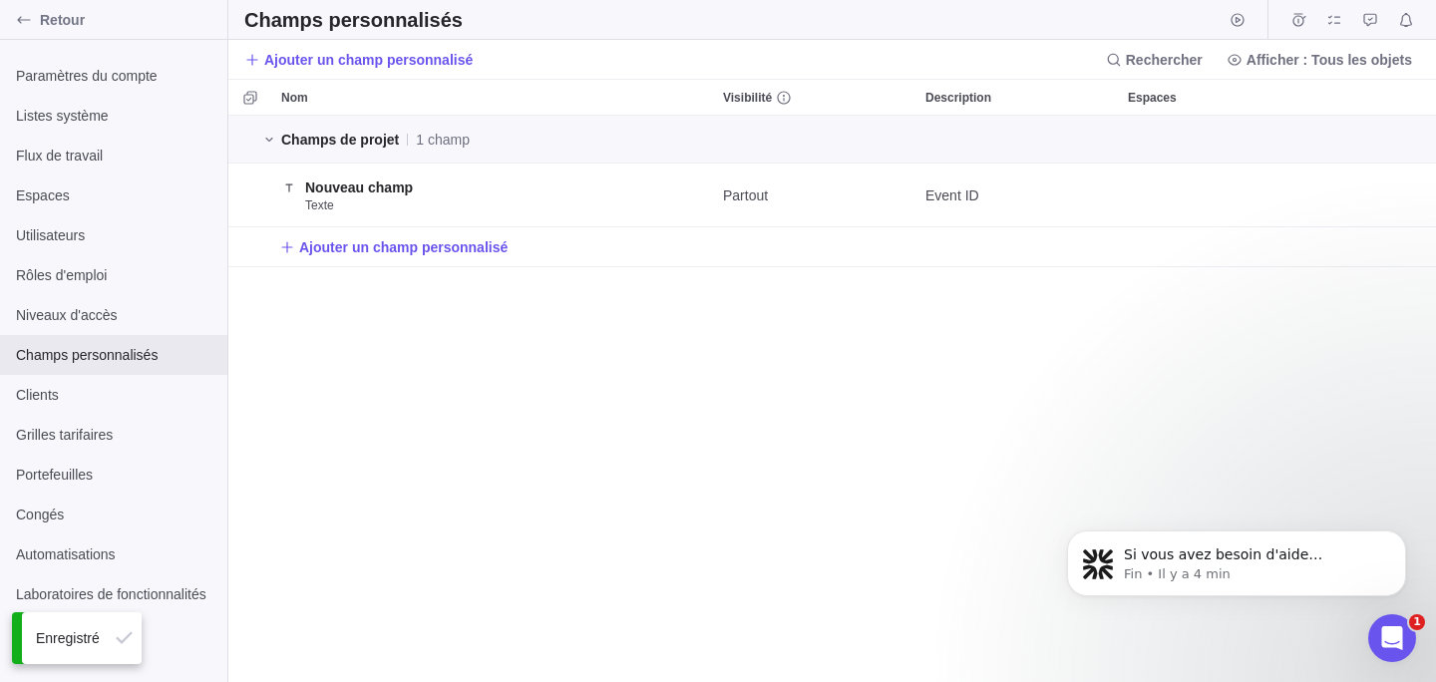
scroll to position [566, 1208]
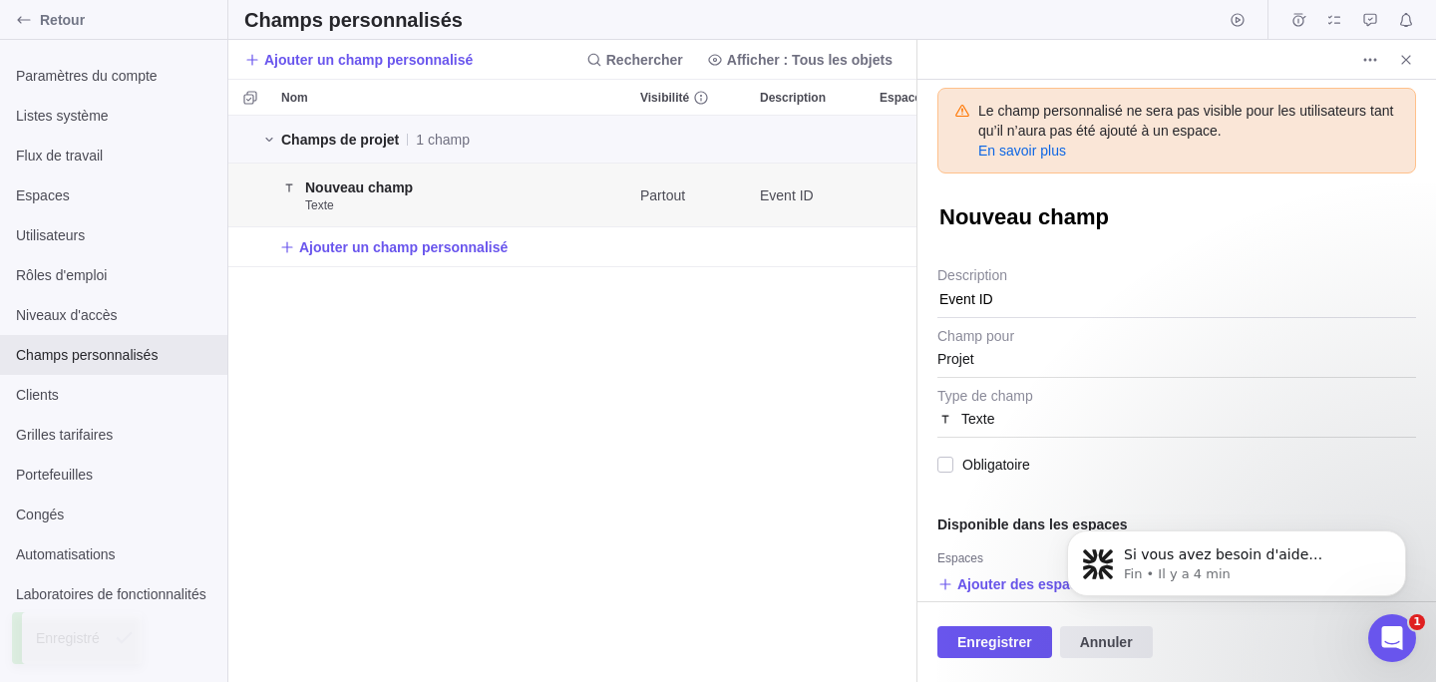
click at [1100, 195] on div "Nouveau champ" at bounding box center [1177, 215] width 479 height 45
click at [1113, 218] on textarea "Nouveau champ" at bounding box center [1177, 217] width 479 height 30
type textarea "x"
type textarea "E"
type textarea "x"
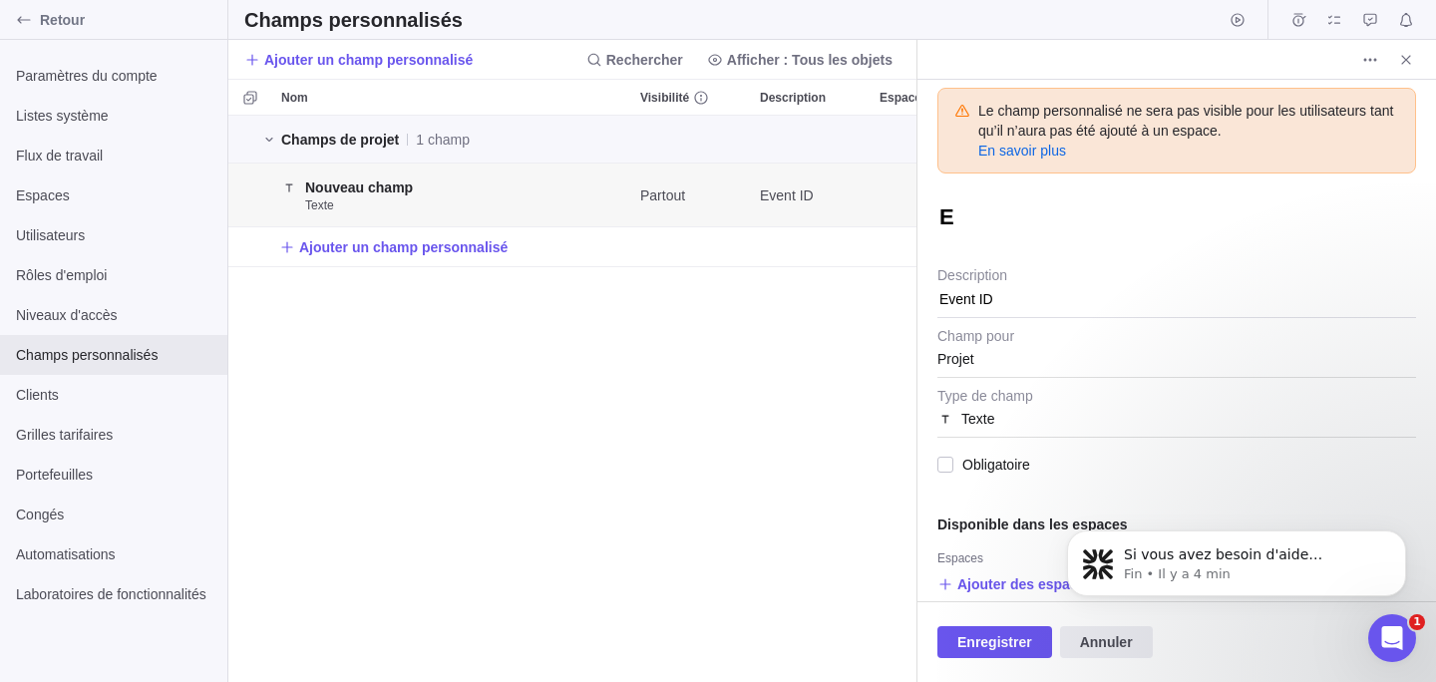
type textarea "Ev"
type textarea "x"
type textarea "Eve"
type textarea "x"
type textarea "Even"
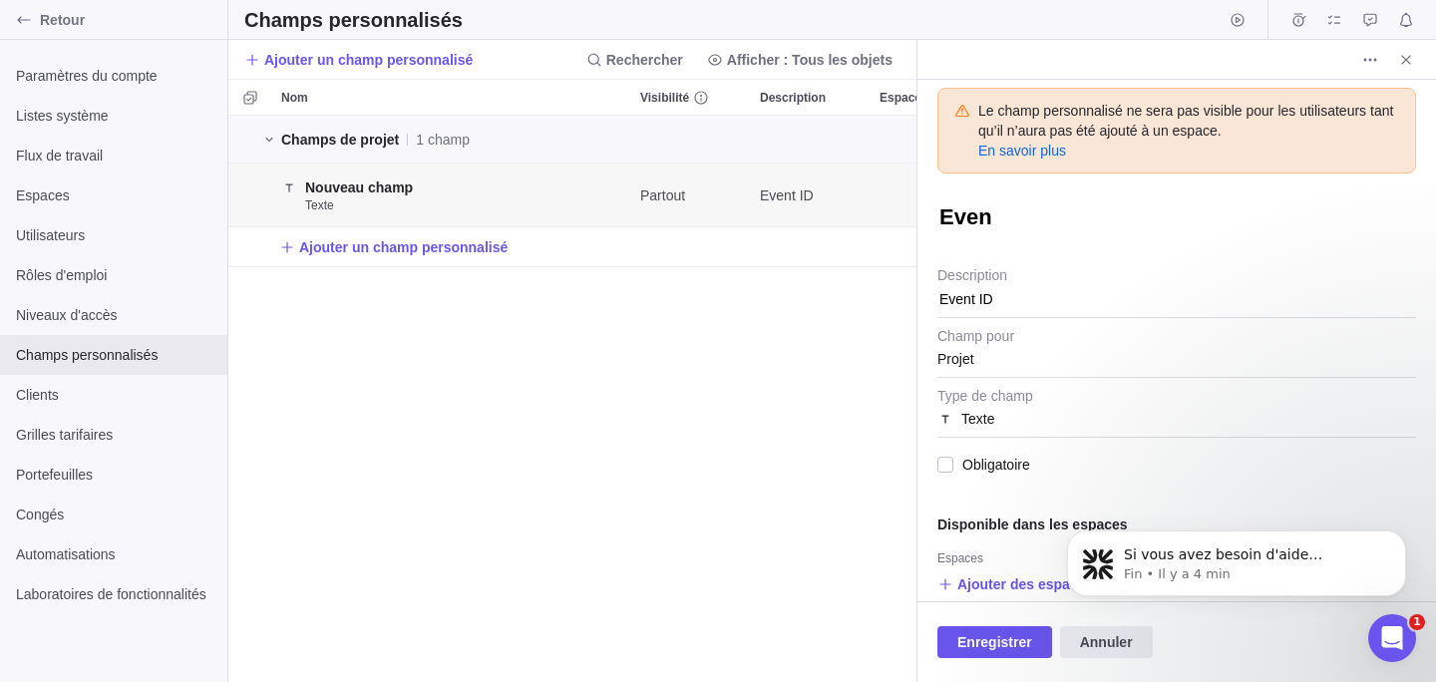
type textarea "x"
type textarea "Event"
type textarea "x"
type textarea "Event"
type textarea "x"
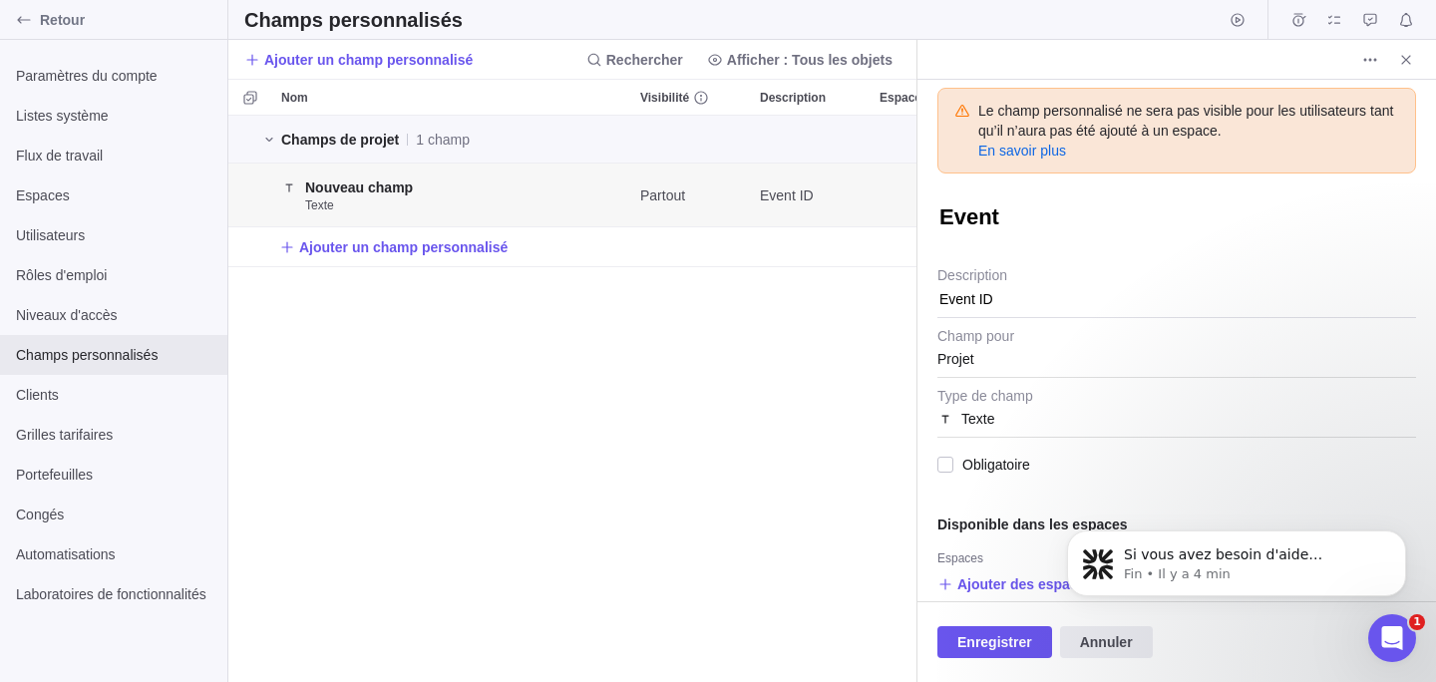
type textarea "Event I"
type textarea "x"
type textarea "Event ID"
type textarea "x"
click at [986, 639] on span "Enregistrer" at bounding box center [994, 642] width 75 height 24
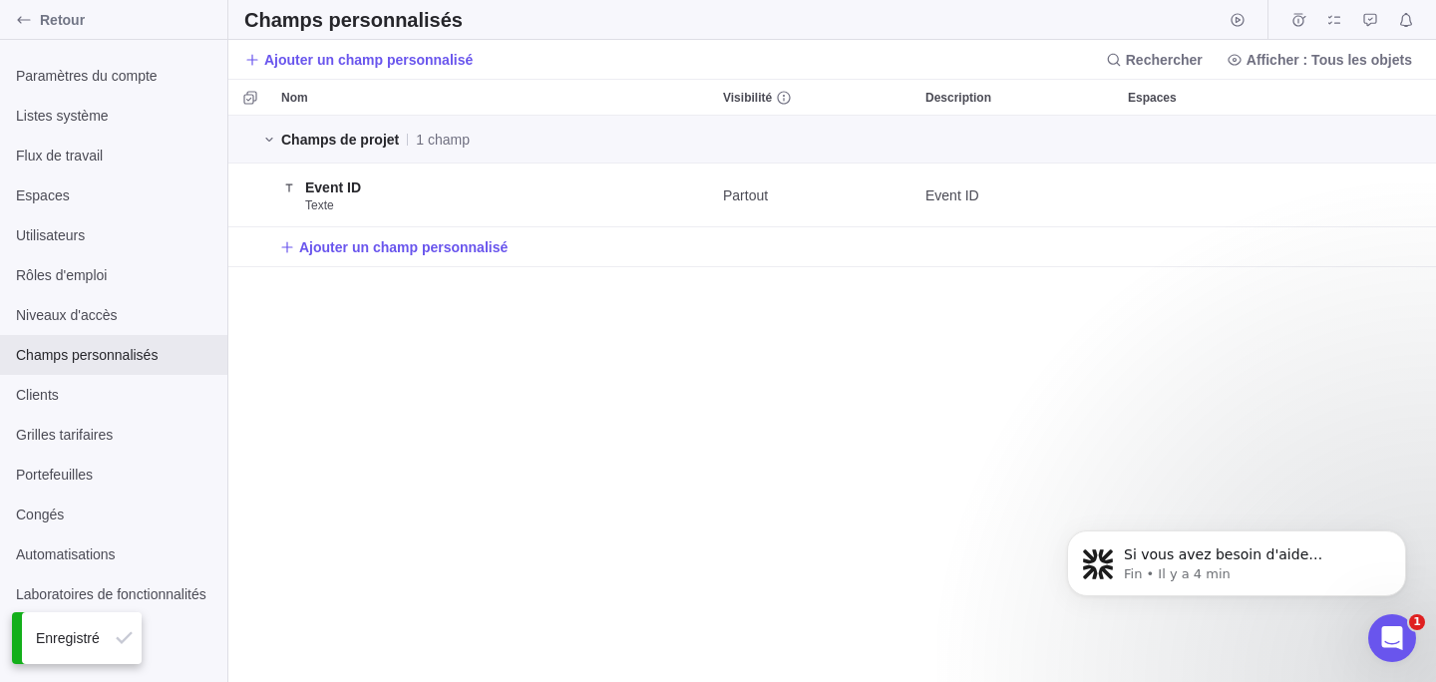
scroll to position [566, 1208]
click at [769, 338] on div "Champs de projet 1 champ Event ID Texte Partout Event ID Ajouter un champ perso…" at bounding box center [832, 399] width 1208 height 566
click at [112, 537] on div "Automatisations" at bounding box center [113, 555] width 227 height 40
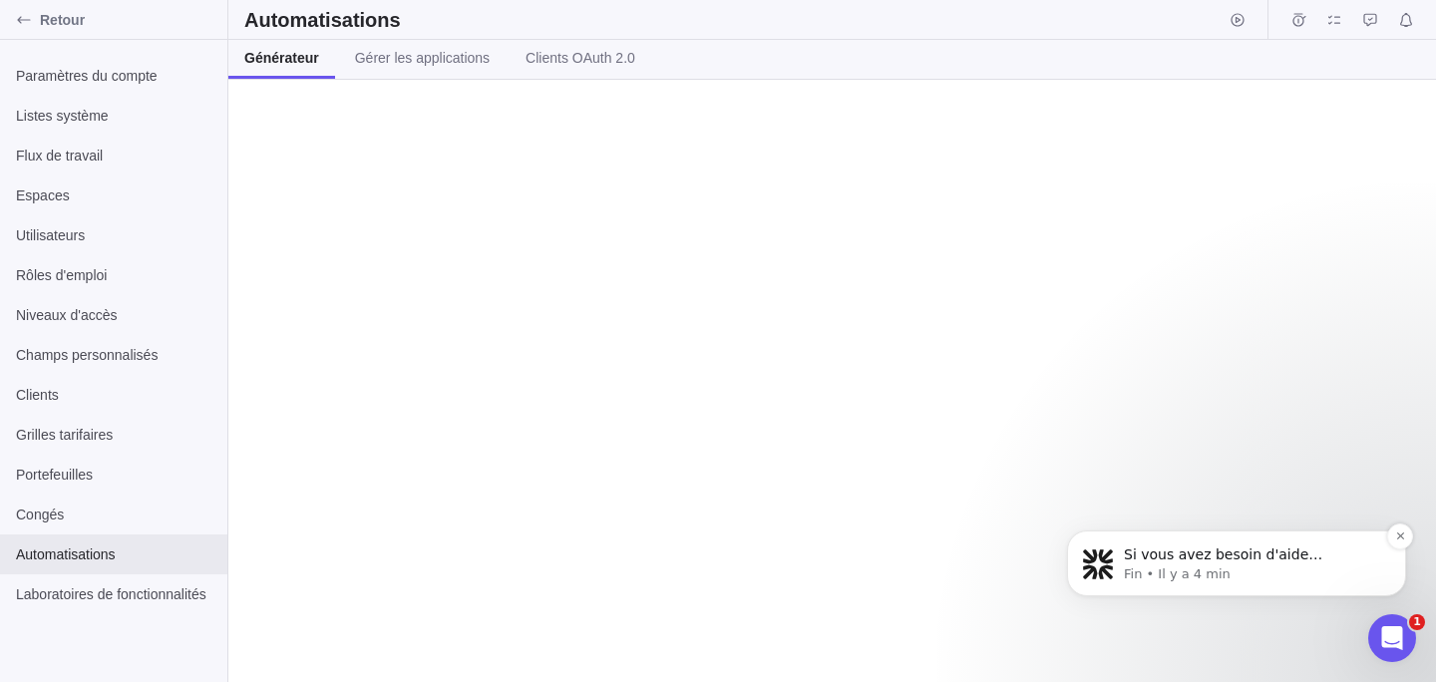
click at [1137, 585] on div "Si vous avez besoin d'aide supplémentaire pour configurer vos automations ou po…" at bounding box center [1236, 564] width 339 height 66
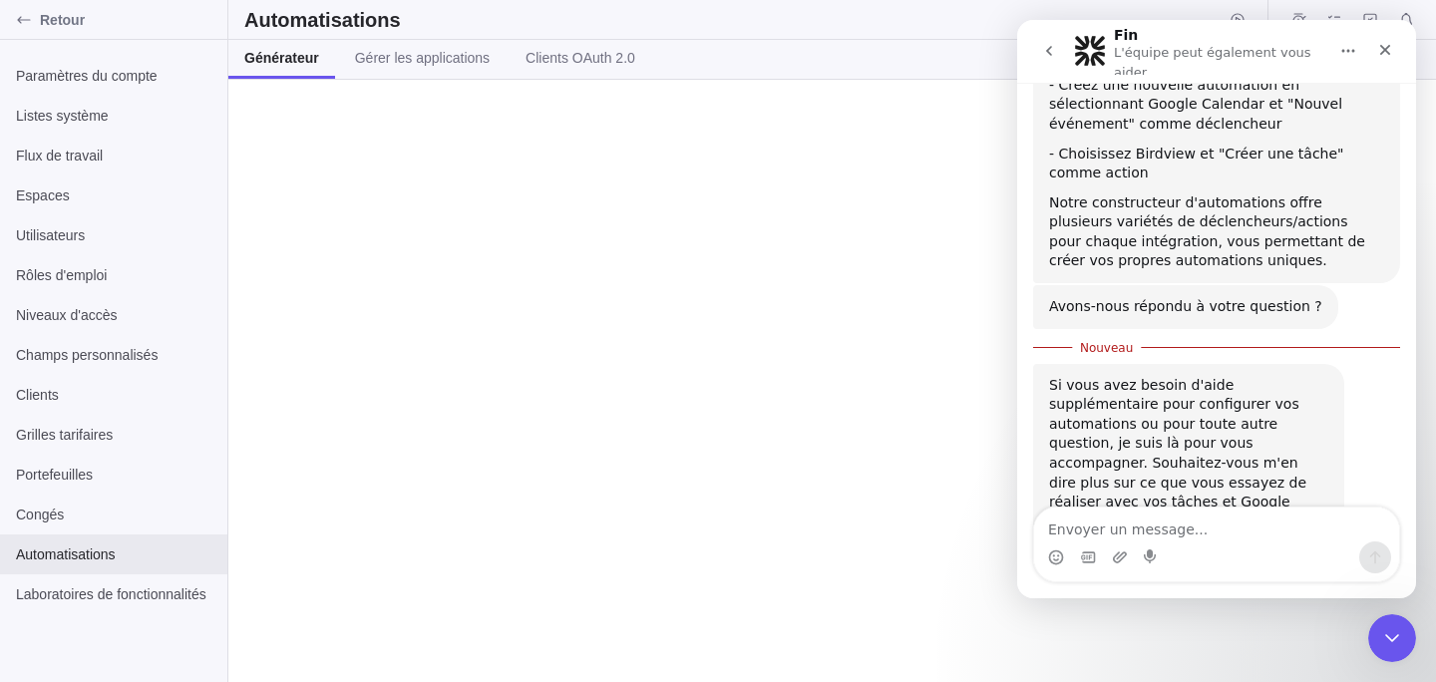
scroll to position [476, 0]
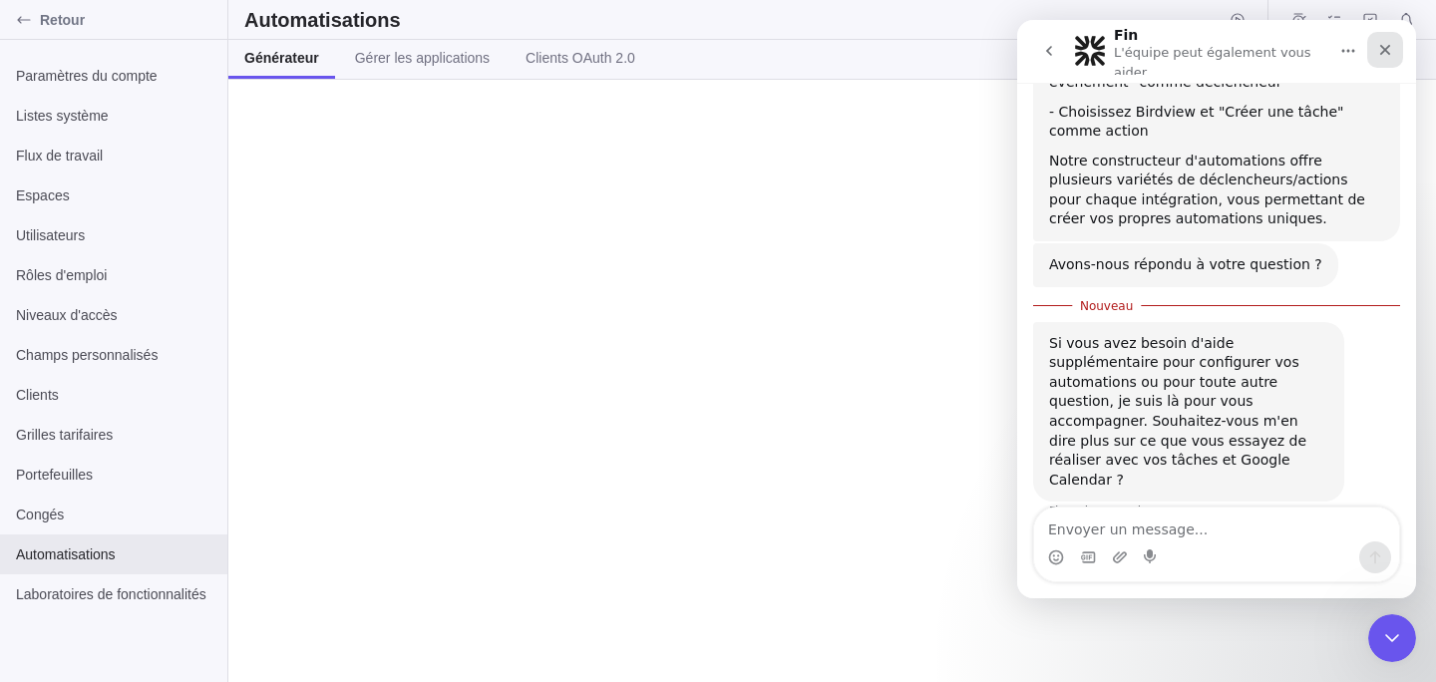
click at [1383, 56] on icon "Fermer" at bounding box center [1385, 50] width 16 height 16
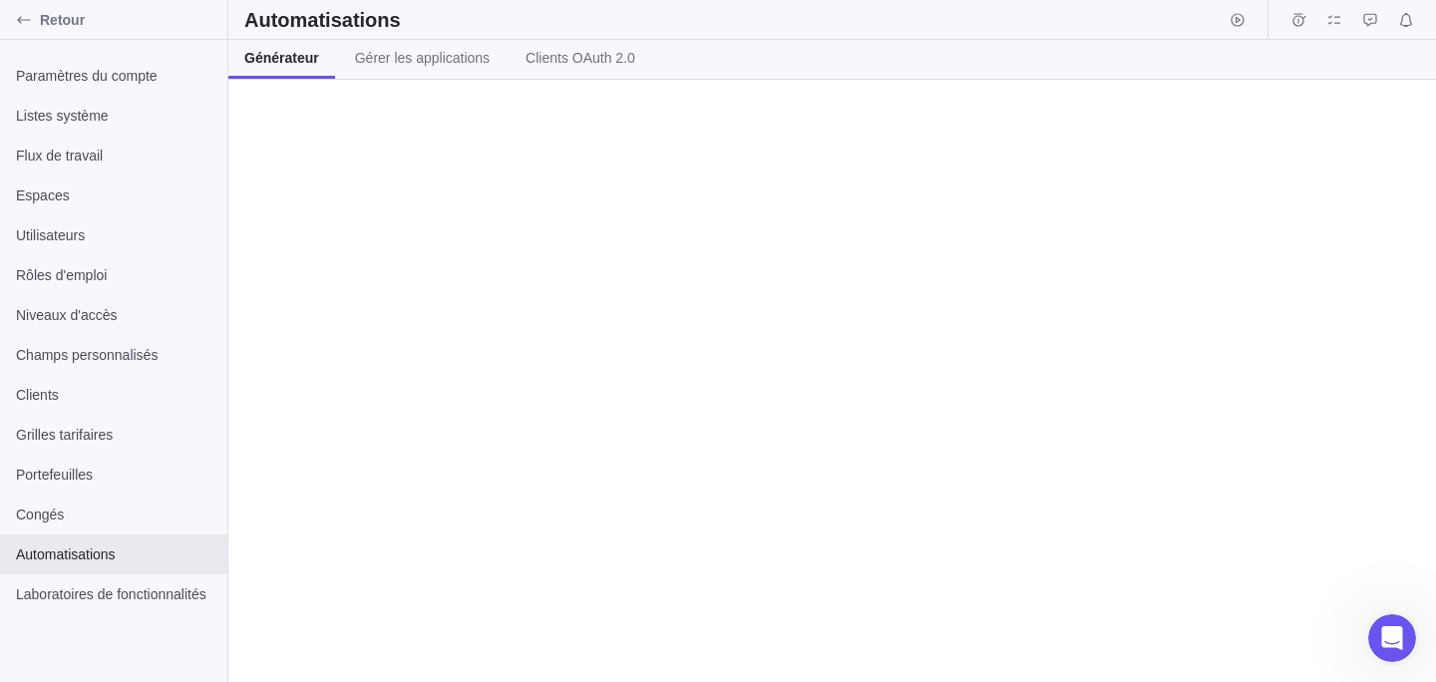
scroll to position [443, 0]
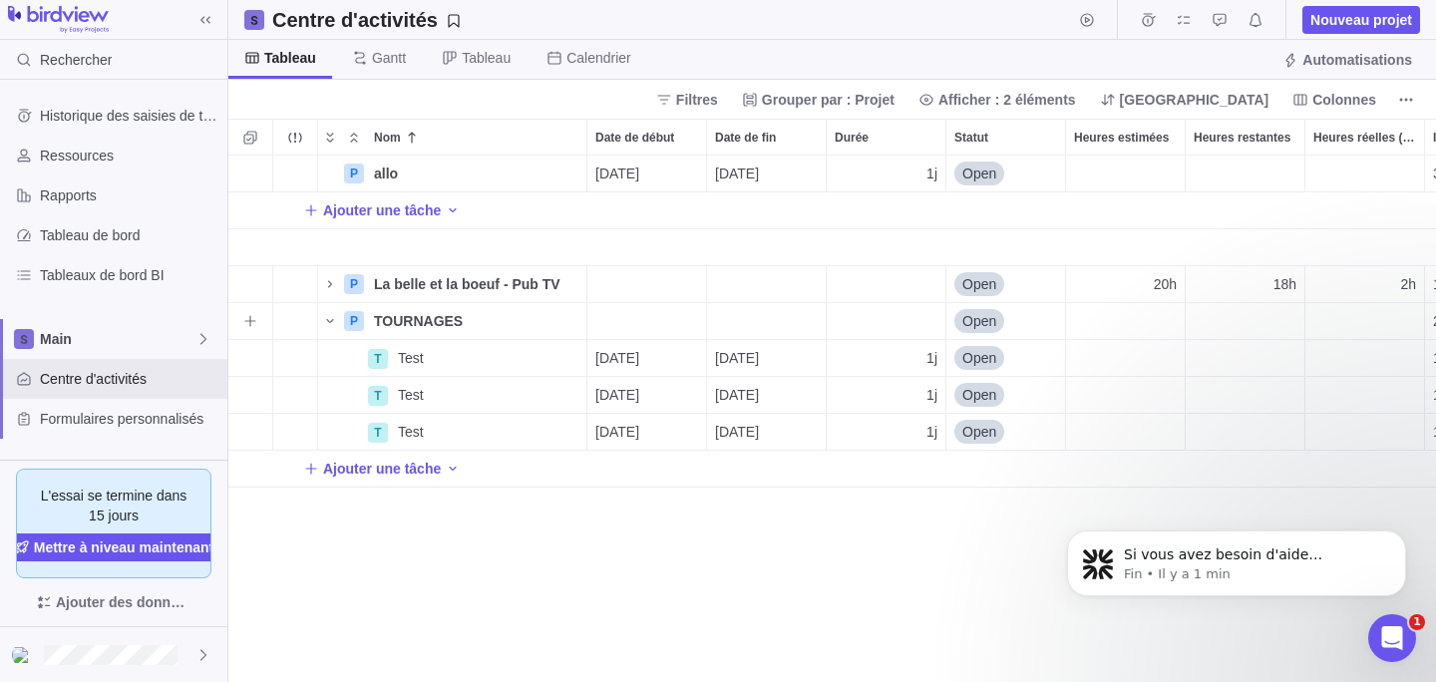
click at [975, 338] on div "Open" at bounding box center [1005, 321] width 119 height 36
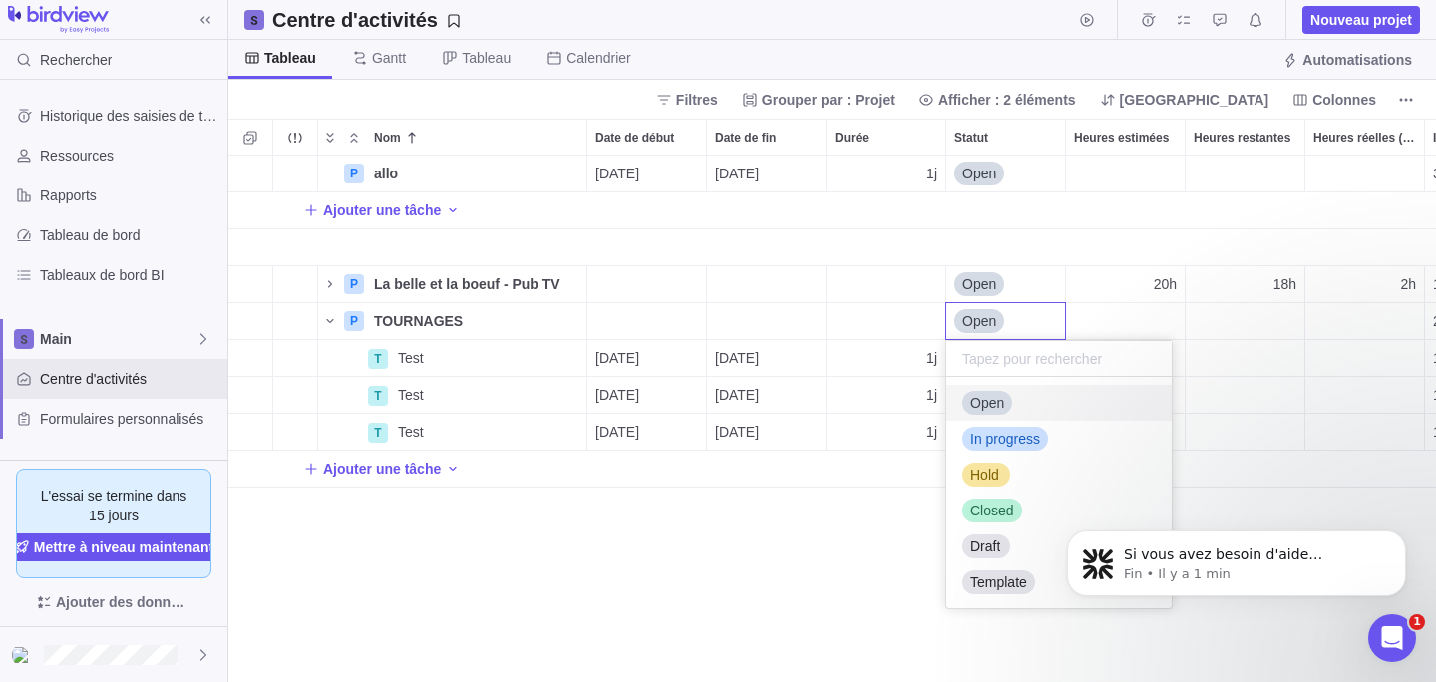
click at [824, 493] on div "P allo Détails 04/09/2025 04/09/2025 1j Open 3 Ajouter une tâche P La belle et …" at bounding box center [832, 419] width 1208 height 527
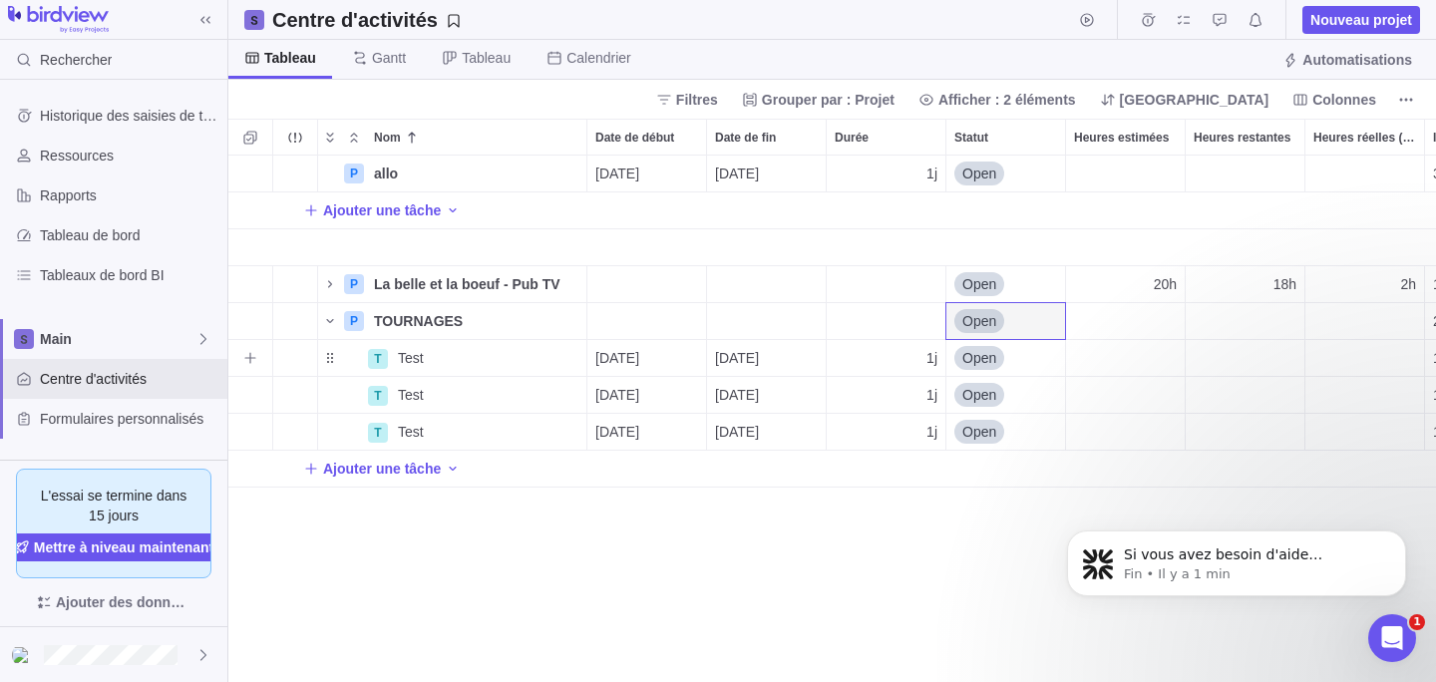
click at [986, 370] on div "Open" at bounding box center [1005, 358] width 119 height 36
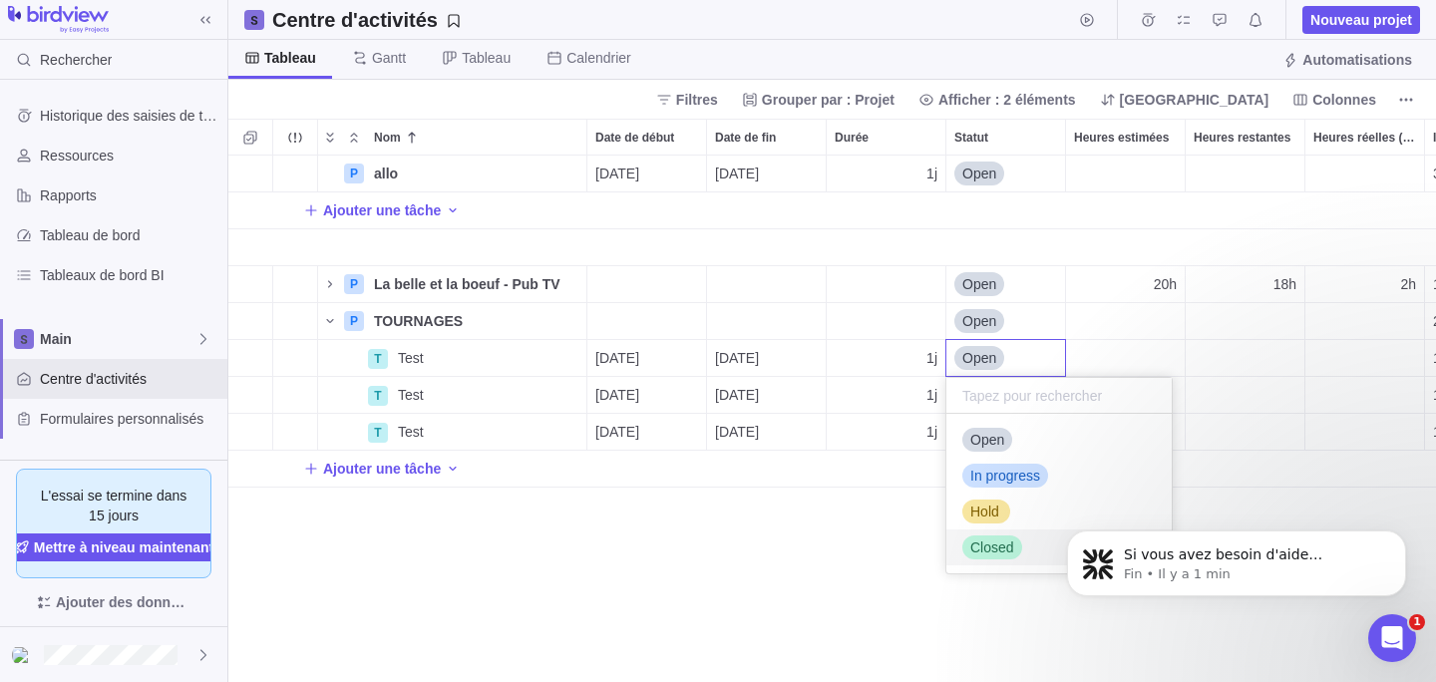
click at [983, 547] on span "Closed" at bounding box center [992, 548] width 44 height 20
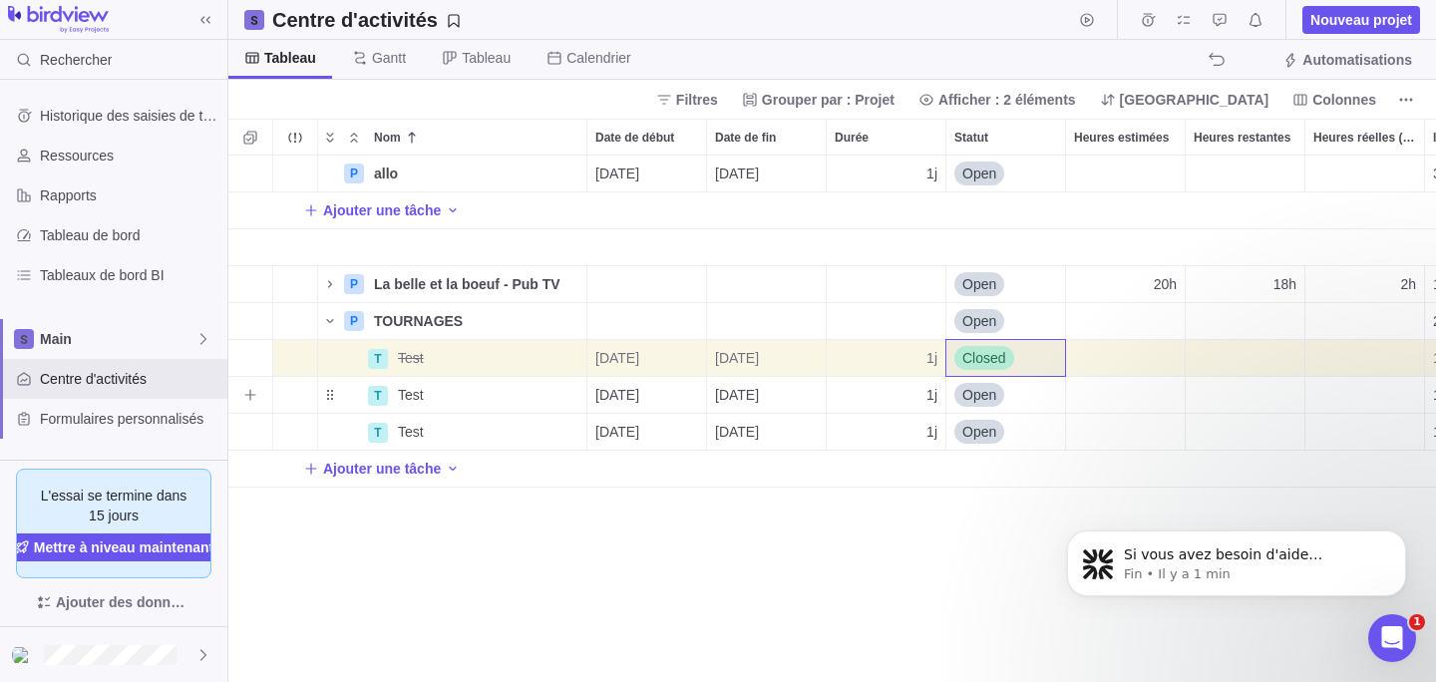
click at [994, 387] on span "Open" at bounding box center [979, 395] width 34 height 20
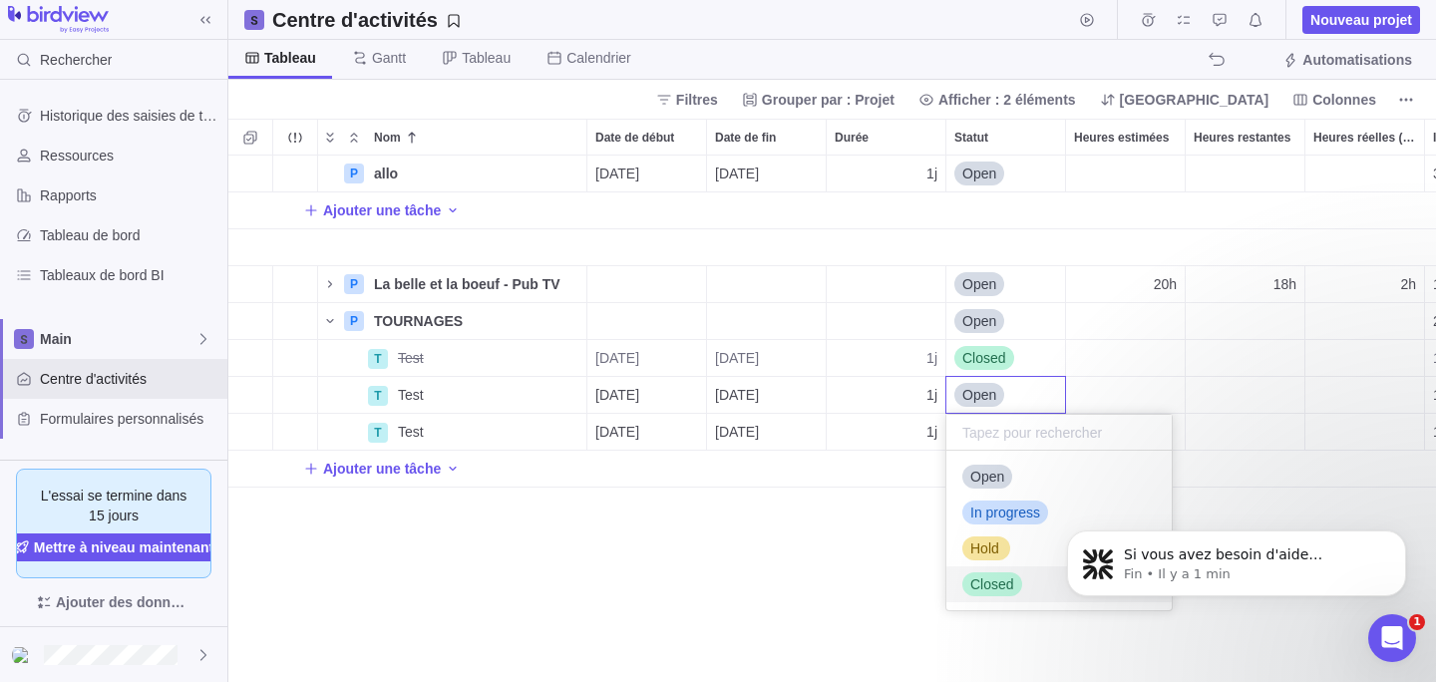
click at [986, 579] on span "Closed" at bounding box center [992, 584] width 44 height 20
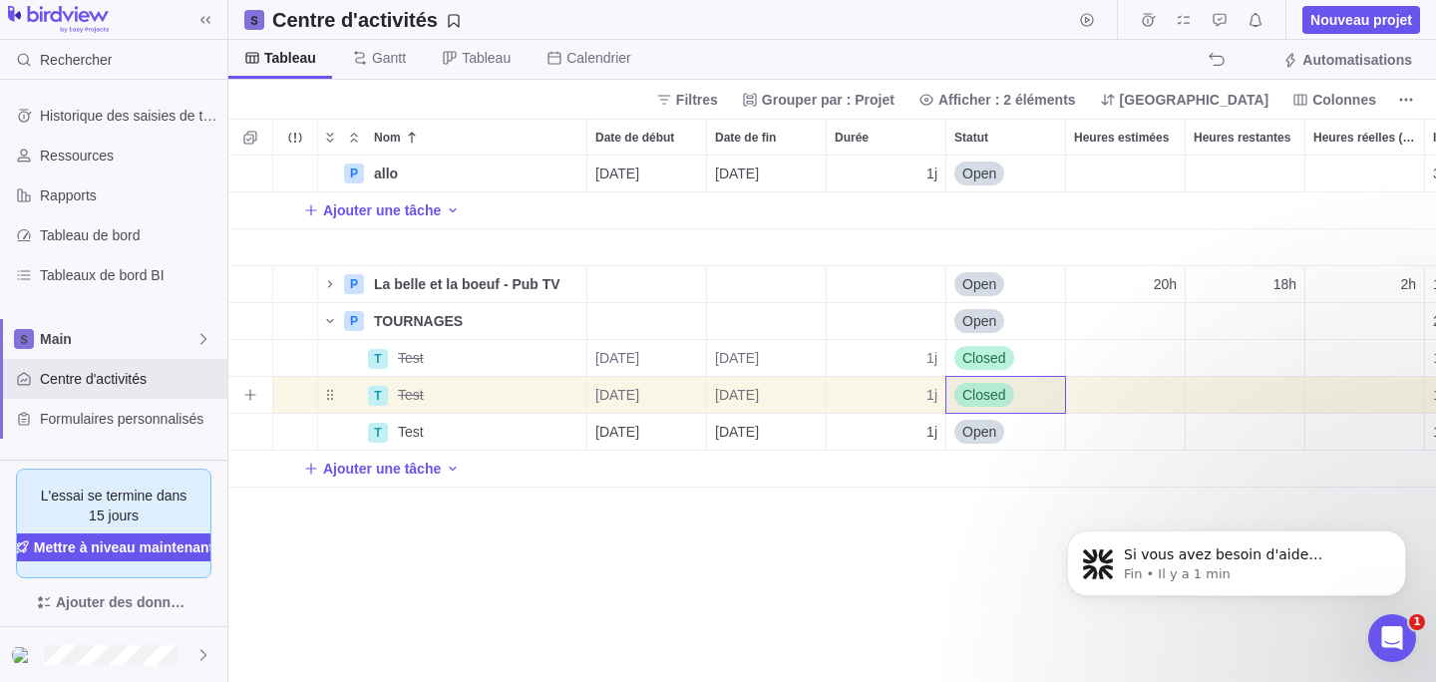
click at [978, 538] on div "P allo Détails 04/09/2025 04/09/2025 1j Open 3 Ajouter une tâche P La belle et …" at bounding box center [832, 419] width 1208 height 527
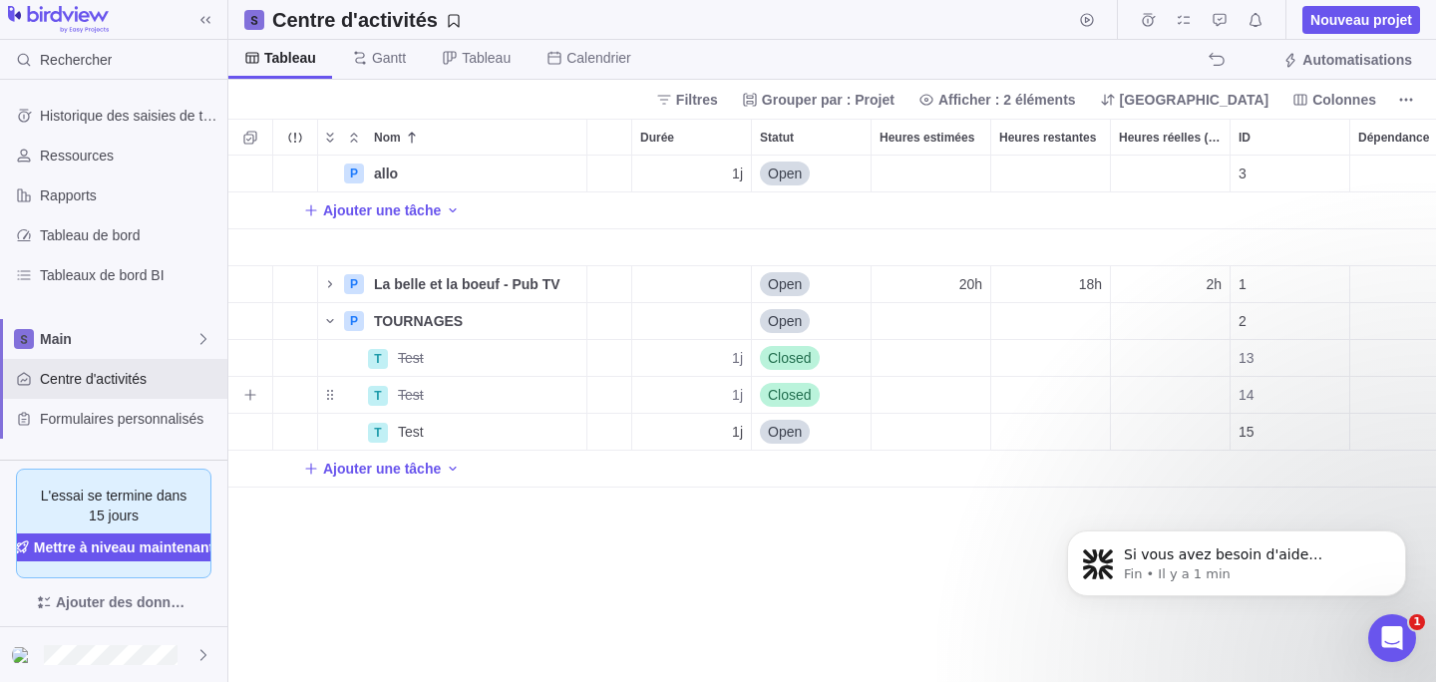
scroll to position [0, 207]
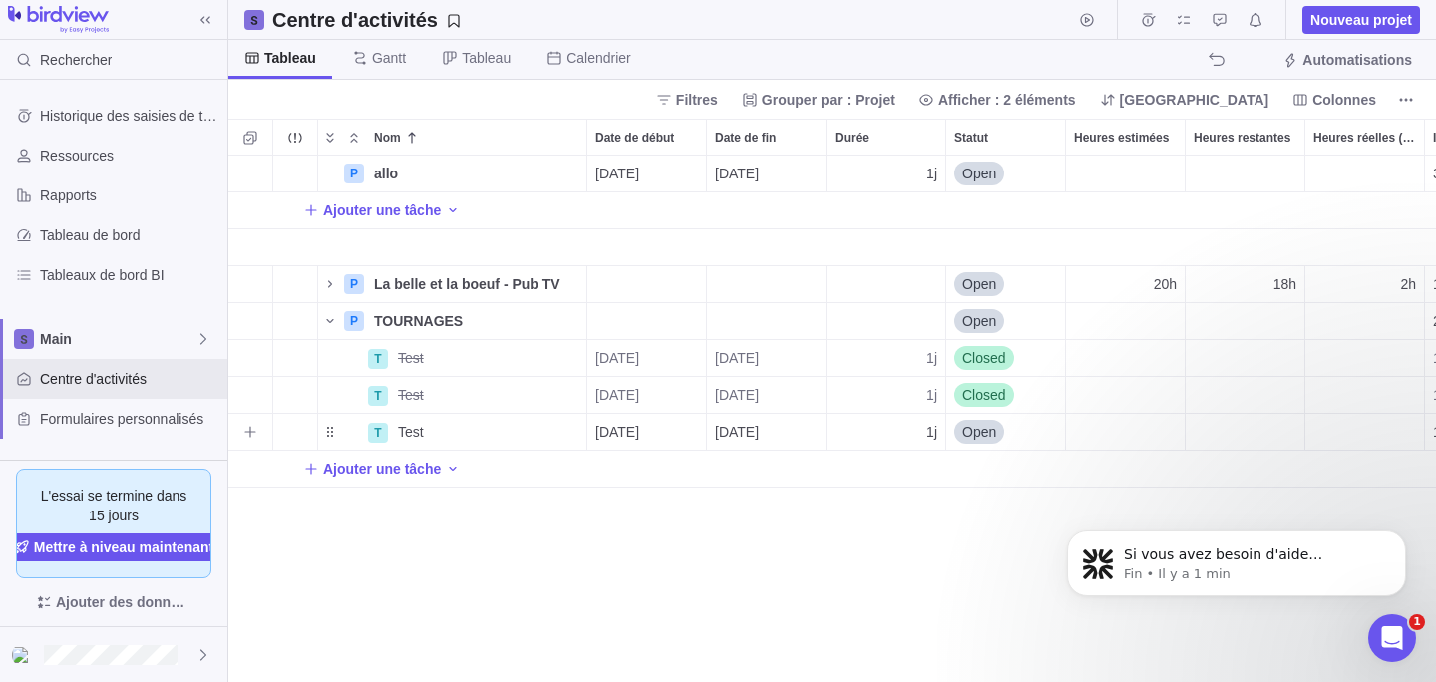
click at [759, 440] on span "[DATE]" at bounding box center [737, 432] width 44 height 20
click at [742, 523] on div "P allo Détails 04/09/2025 04/09/2025 1j Open 3 Ajouter une tâche P La belle et …" at bounding box center [832, 419] width 1208 height 527
click at [927, 507] on div "P allo Détails 04/09/2025 04/09/2025 1j Open 3 Ajouter une tâche P La belle et …" at bounding box center [832, 419] width 1208 height 527
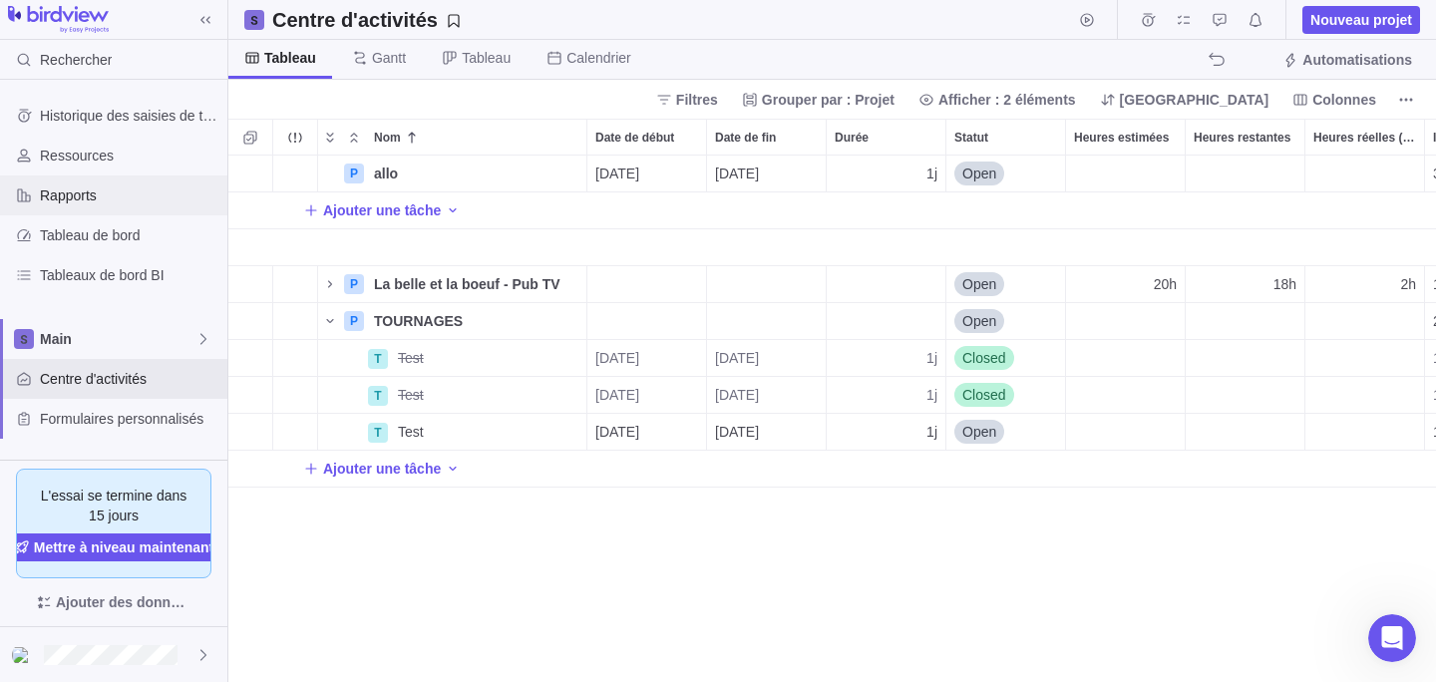
click at [125, 192] on span "Rapports" at bounding box center [130, 196] width 180 height 20
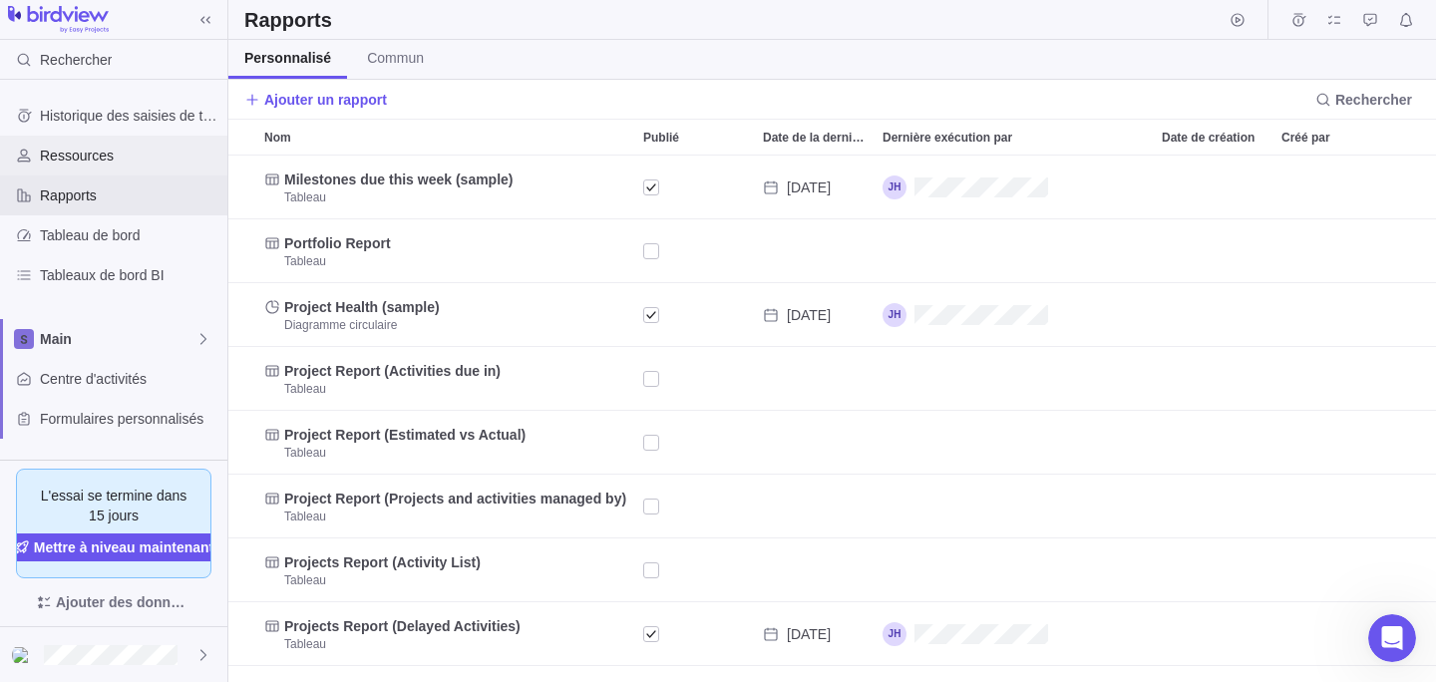
scroll to position [527, 1208]
click at [116, 165] on span "Ressources" at bounding box center [130, 156] width 180 height 20
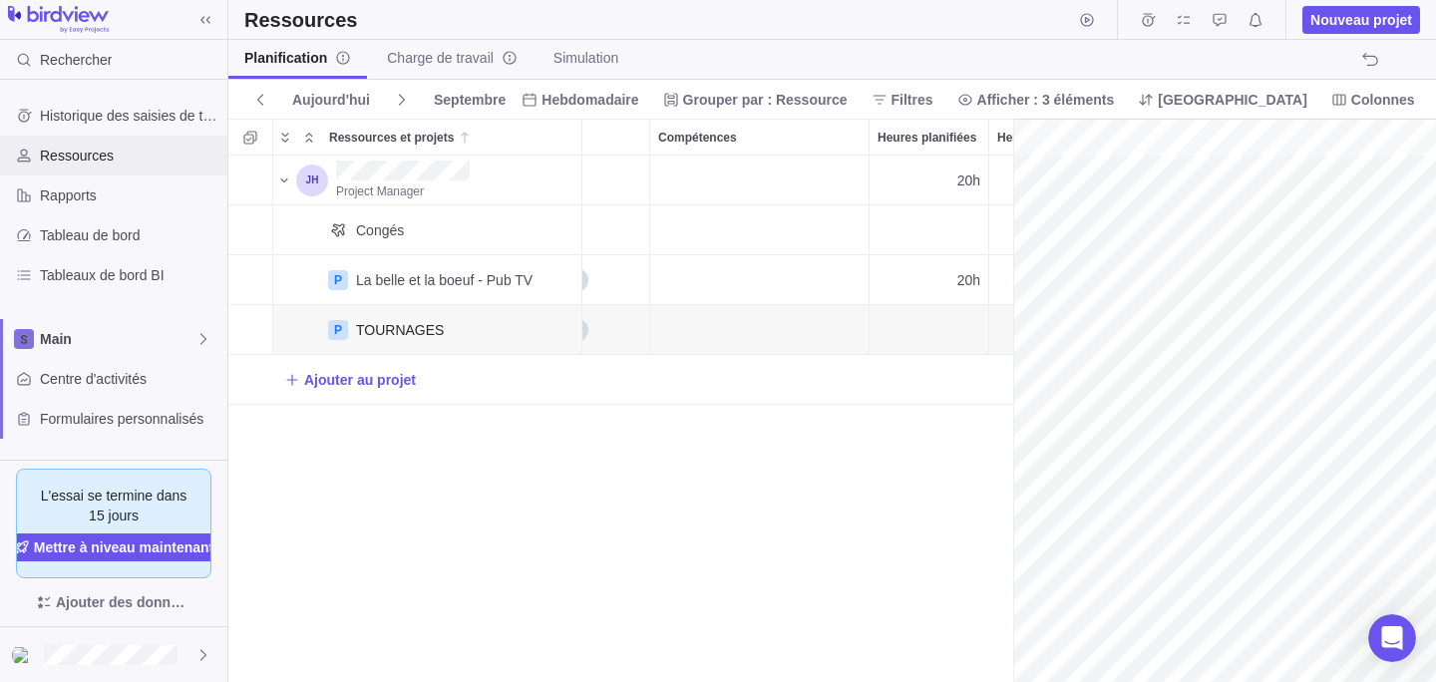
scroll to position [0, 121]
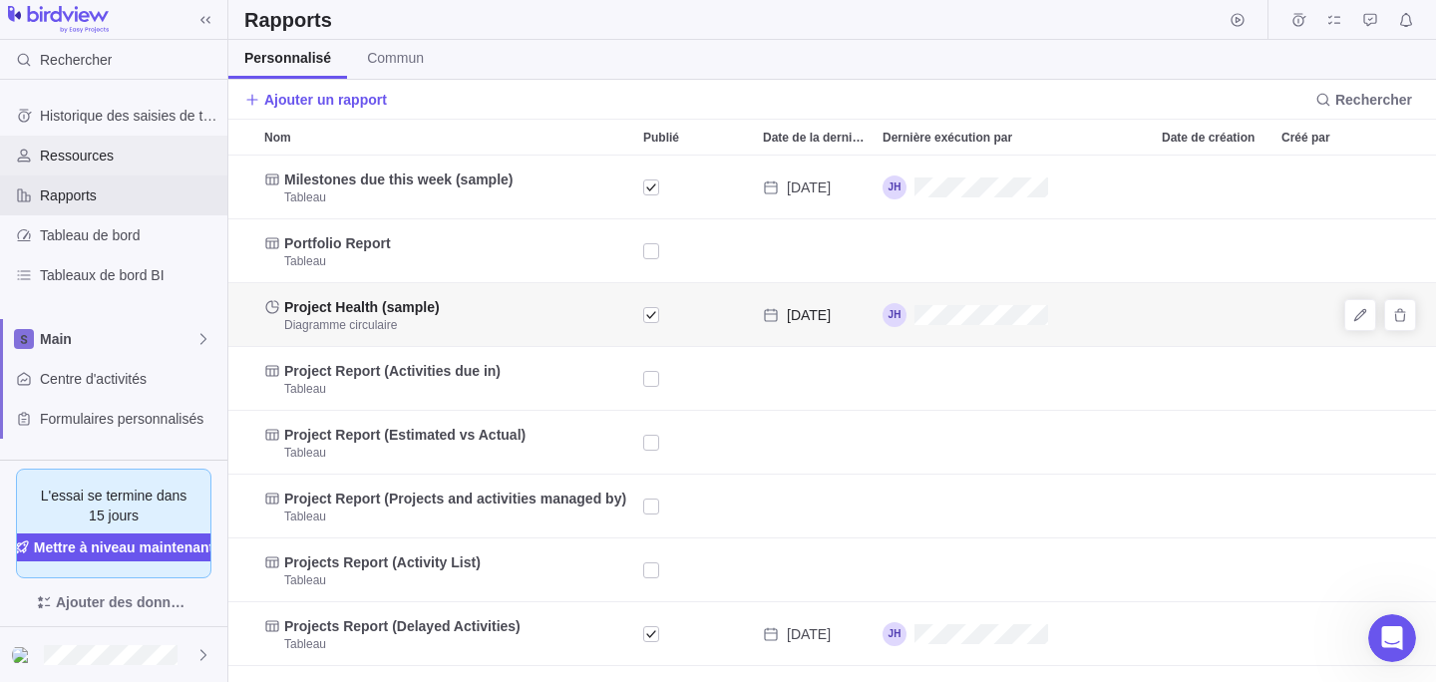
scroll to position [527, 1208]
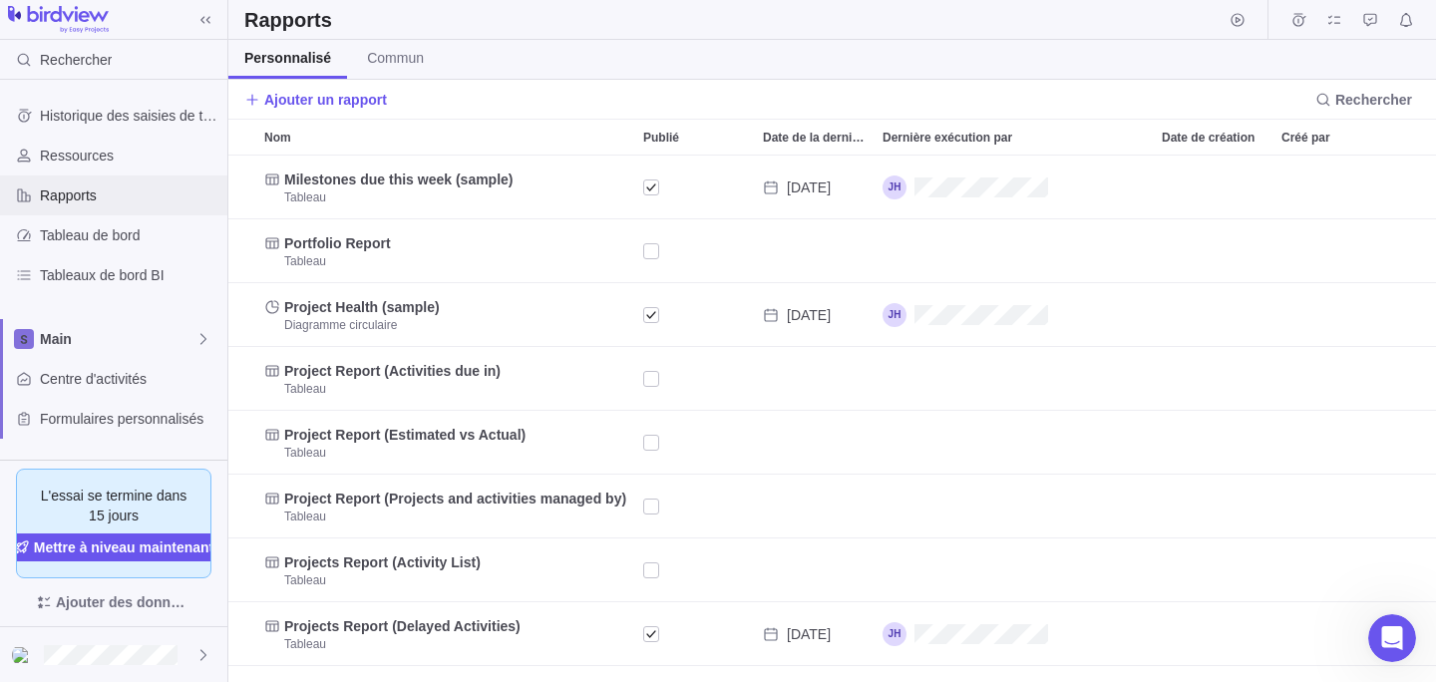
click at [148, 203] on span "Rapports" at bounding box center [130, 196] width 180 height 20
